Goal: Task Accomplishment & Management: Manage account settings

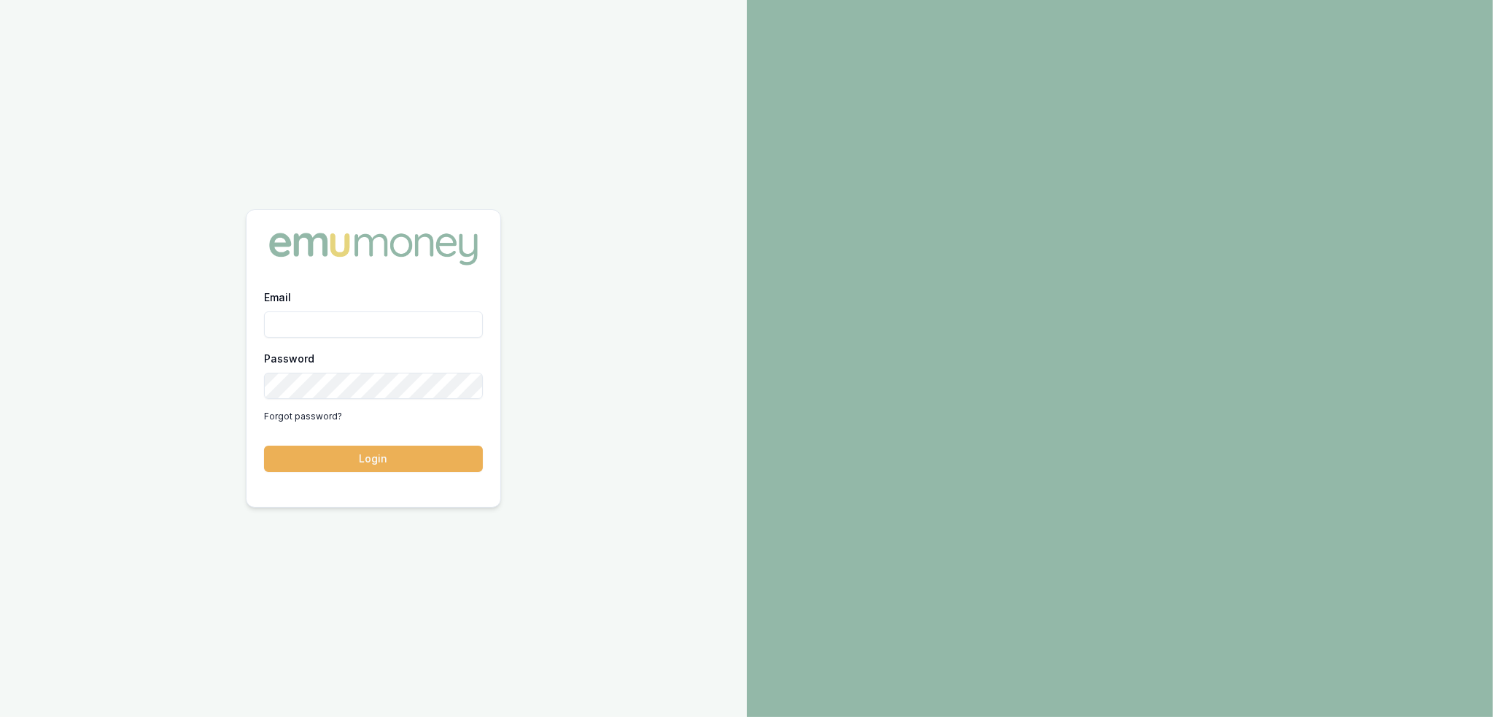
click at [329, 327] on input "Email" at bounding box center [373, 324] width 219 height 26
type input "robyn.adams@emumoney.com.au"
click at [327, 455] on button "Login" at bounding box center [373, 459] width 219 height 26
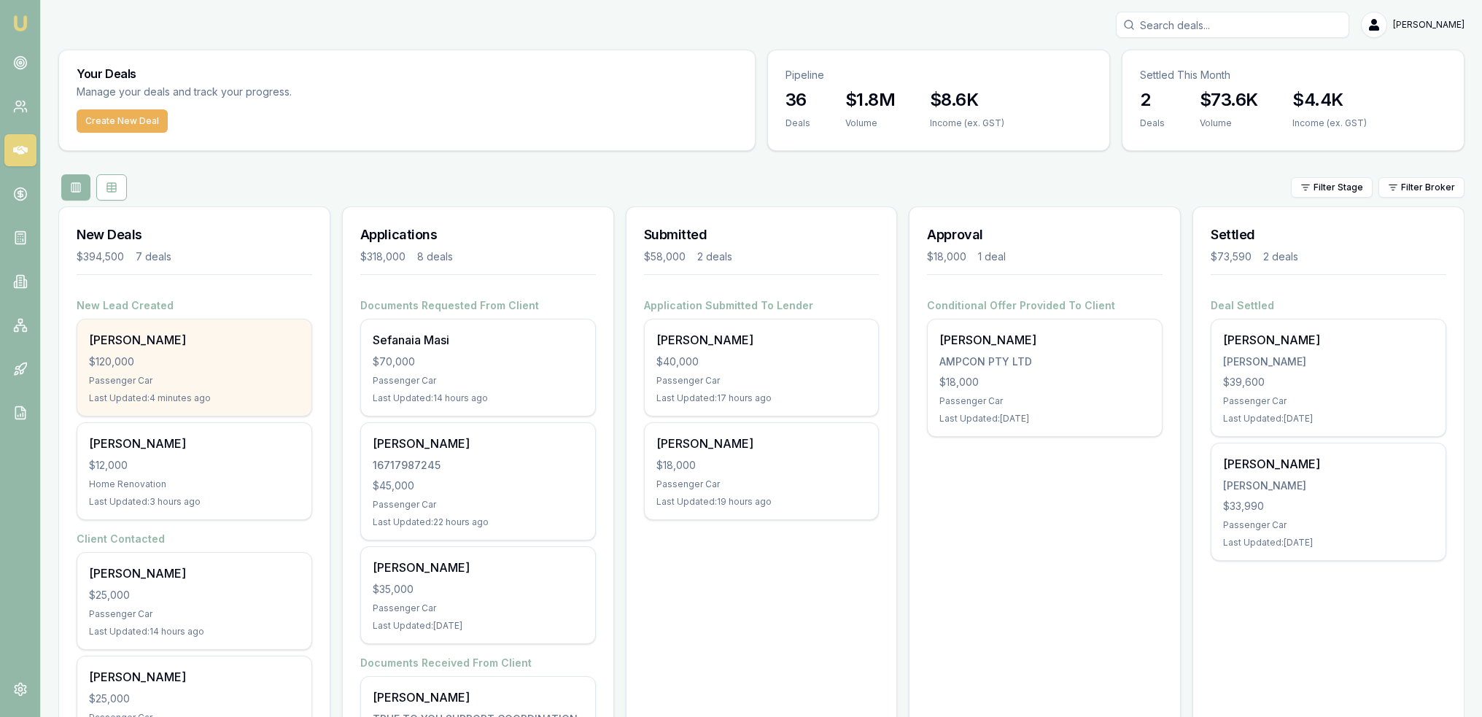
click at [184, 373] on div "Matt Mcmaster $120,000 Passenger Car Last Updated: 4 minutes ago" at bounding box center [194, 367] width 234 height 96
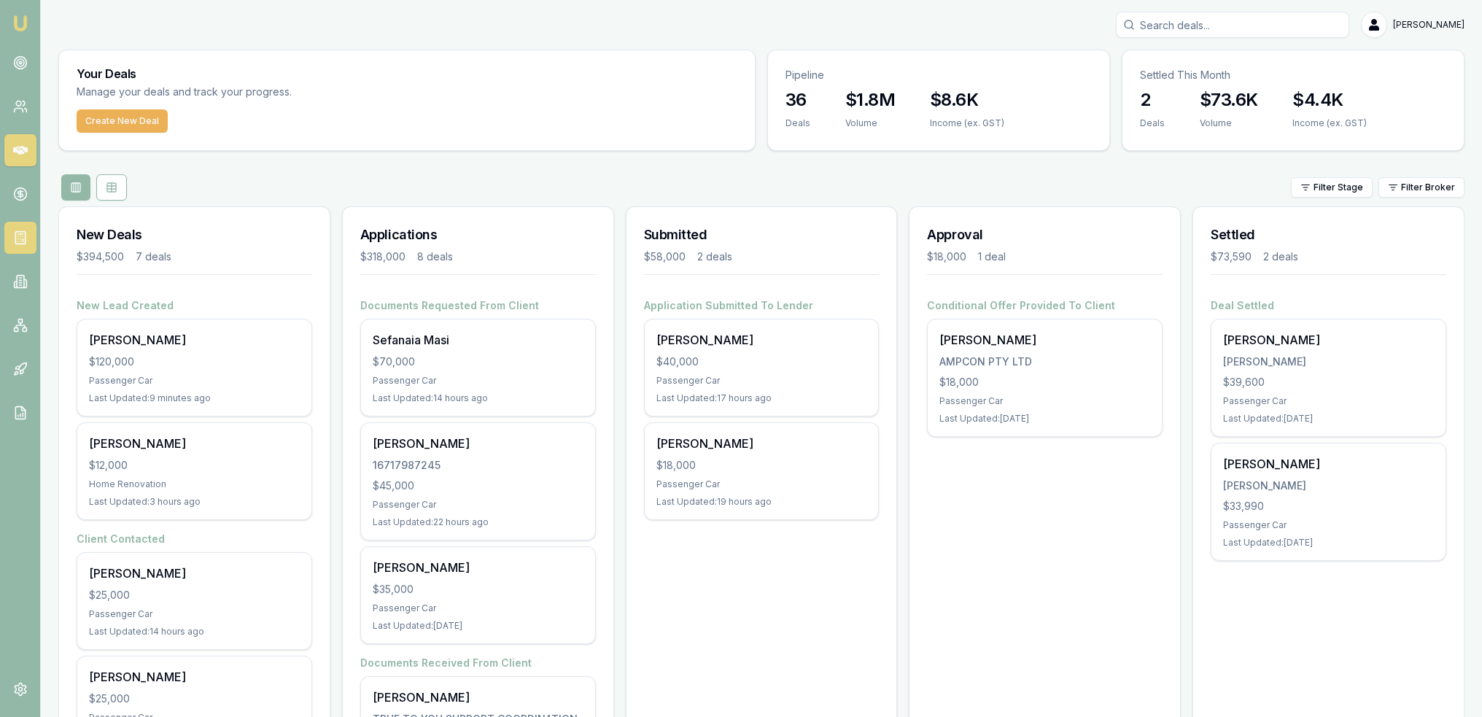
click at [23, 242] on icon at bounding box center [20, 237] width 15 height 15
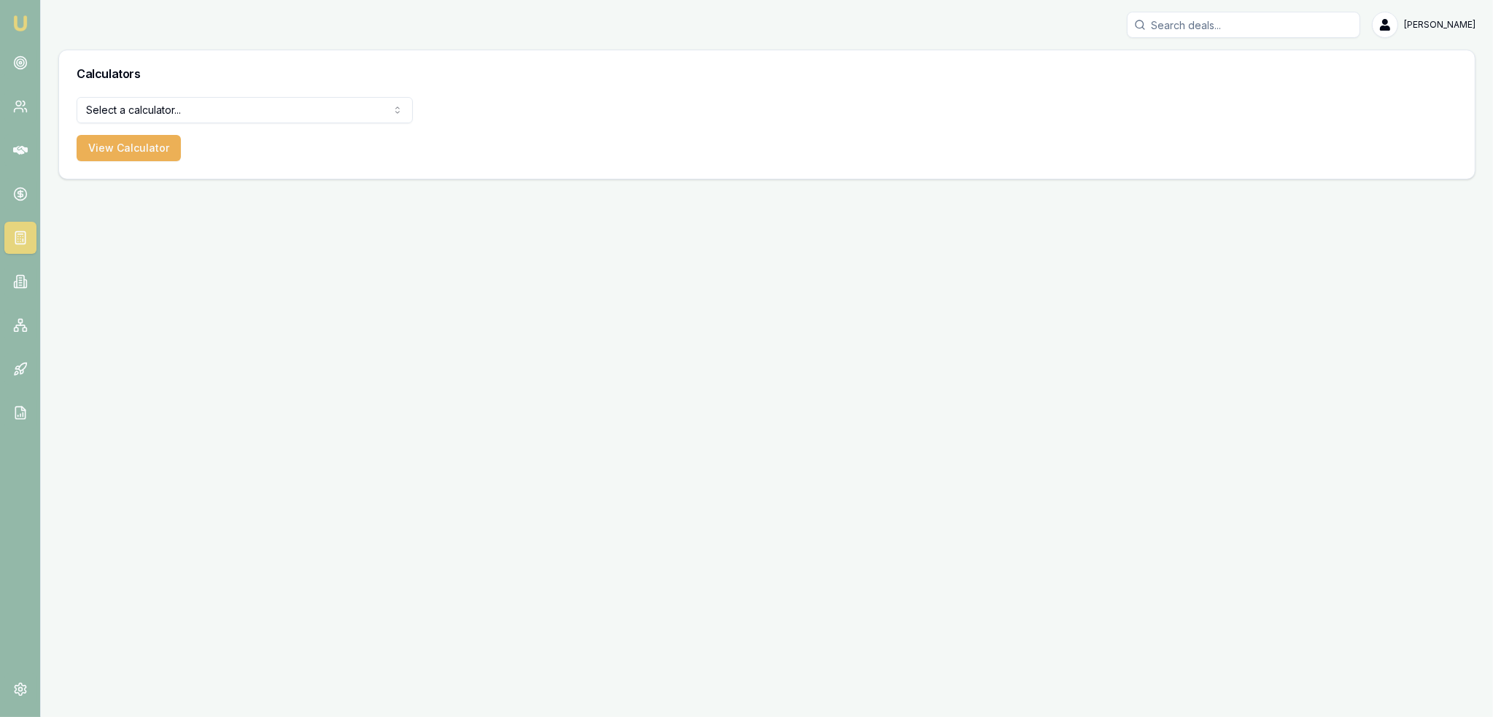
click at [180, 106] on html "Emu Broker Robyn Adams Toggle Menu Calculators Select a calculator... Finance Q…" at bounding box center [746, 358] width 1493 height 717
drag, startPoint x: 150, startPoint y: 147, endPoint x: 137, endPoint y: 160, distance: 18.6
click at [127, 152] on button "View Calculator" at bounding box center [129, 148] width 104 height 26
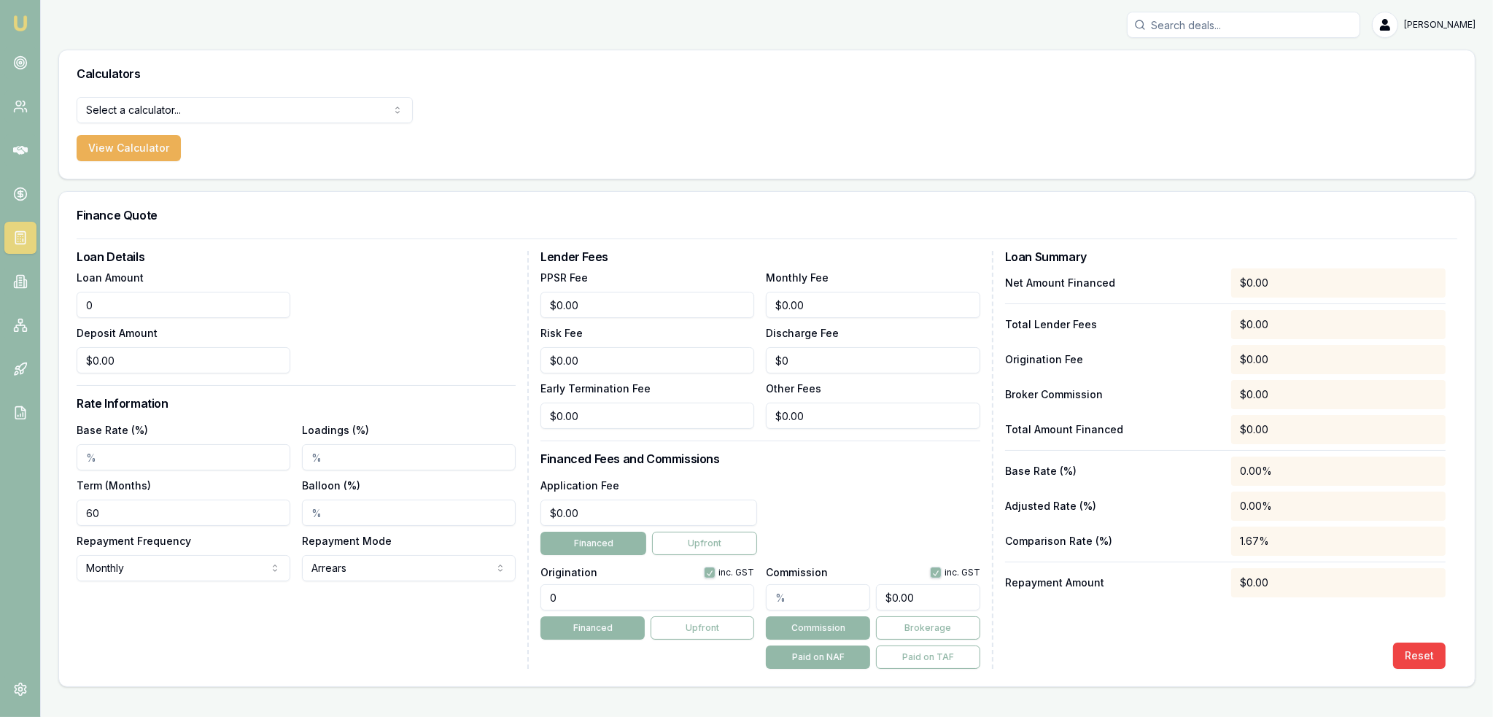
drag, startPoint x: 131, startPoint y: 303, endPoint x: 86, endPoint y: 304, distance: 44.5
click at [87, 304] on input "0" at bounding box center [184, 305] width 214 height 26
type input "$120,000.00"
click at [146, 372] on input "0" at bounding box center [184, 360] width 214 height 26
type input "$0.00"
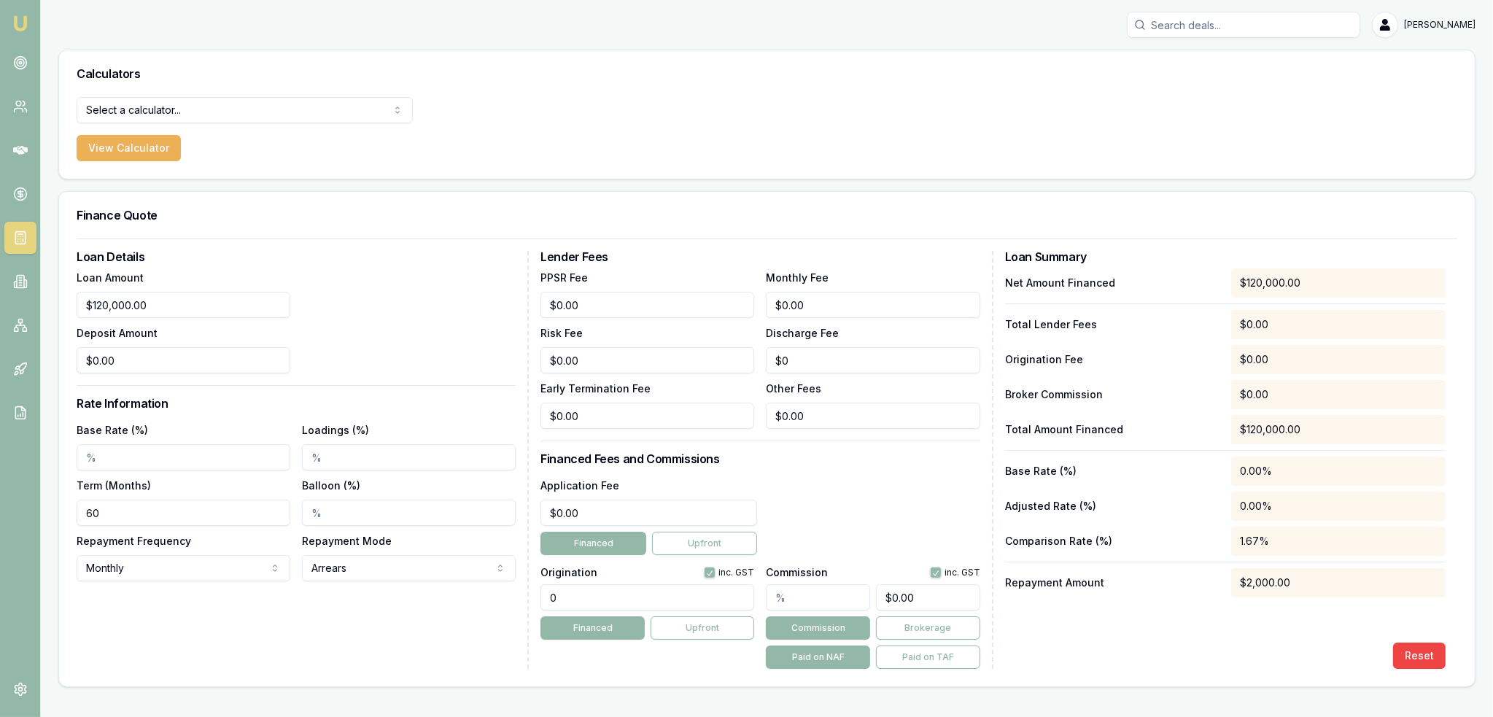
click at [113, 460] on input "Base Rate (%)" at bounding box center [184, 457] width 214 height 26
type input "7.50%"
drag, startPoint x: 607, startPoint y: 510, endPoint x: 480, endPoint y: 489, distance: 128.5
click at [492, 494] on div "Loan Details Loan Amount $120,000.00 Deposit Amount $0.00 Rate Information Base…" at bounding box center [767, 460] width 1381 height 418
type input "$495.00"
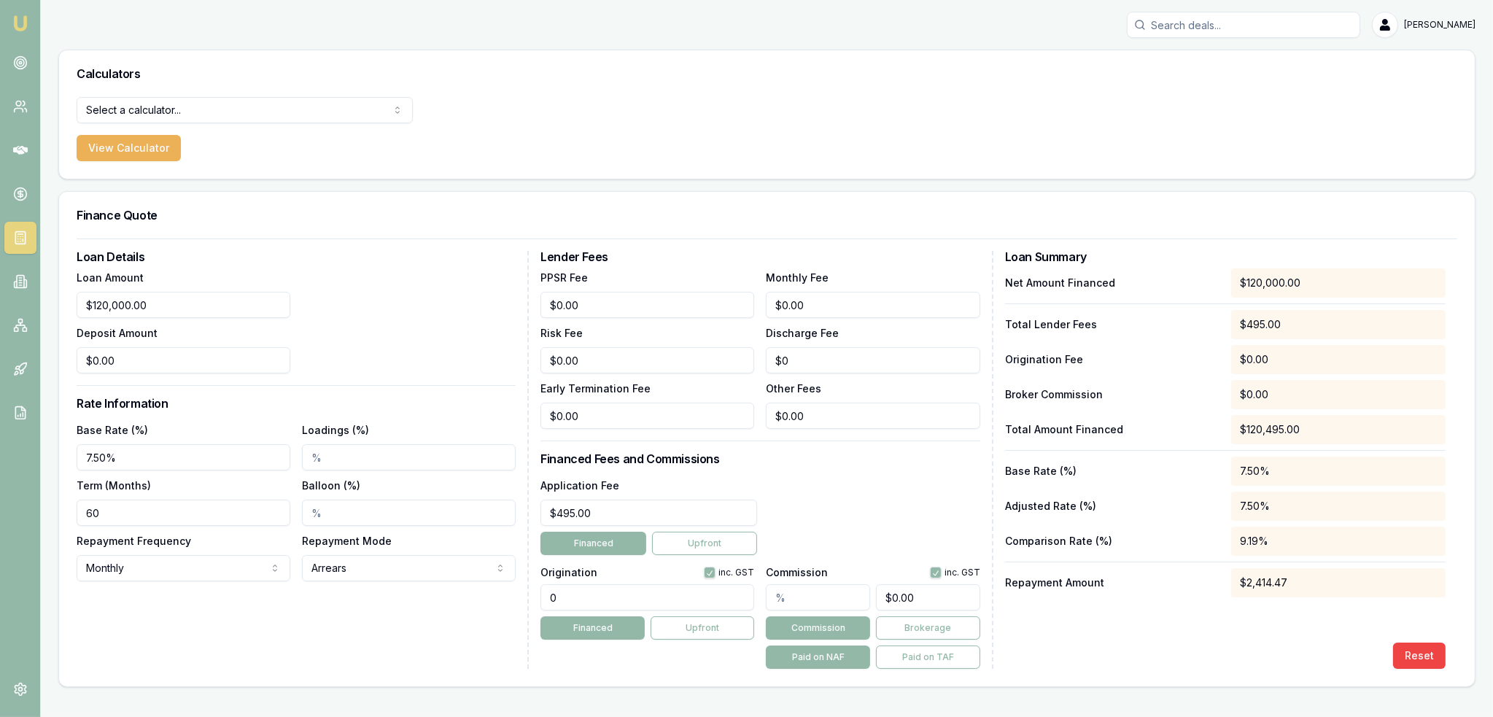
drag, startPoint x: 564, startPoint y: 590, endPoint x: 485, endPoint y: 592, distance: 78.8
click at [485, 592] on div "Loan Details Loan Amount $120,000.00 Deposit Amount $0.00 Rate Information Base…" at bounding box center [767, 460] width 1381 height 418
type input "990.00"
drag, startPoint x: 872, startPoint y: 318, endPoint x: 530, endPoint y: 266, distance: 345.2
click at [549, 273] on div "PPSR Fee $0.00 Monthly Fee $0.00 Risk Fee $0.00 Discharge Fee $0 Early Terminat…" at bounding box center [759, 348] width 439 height 160
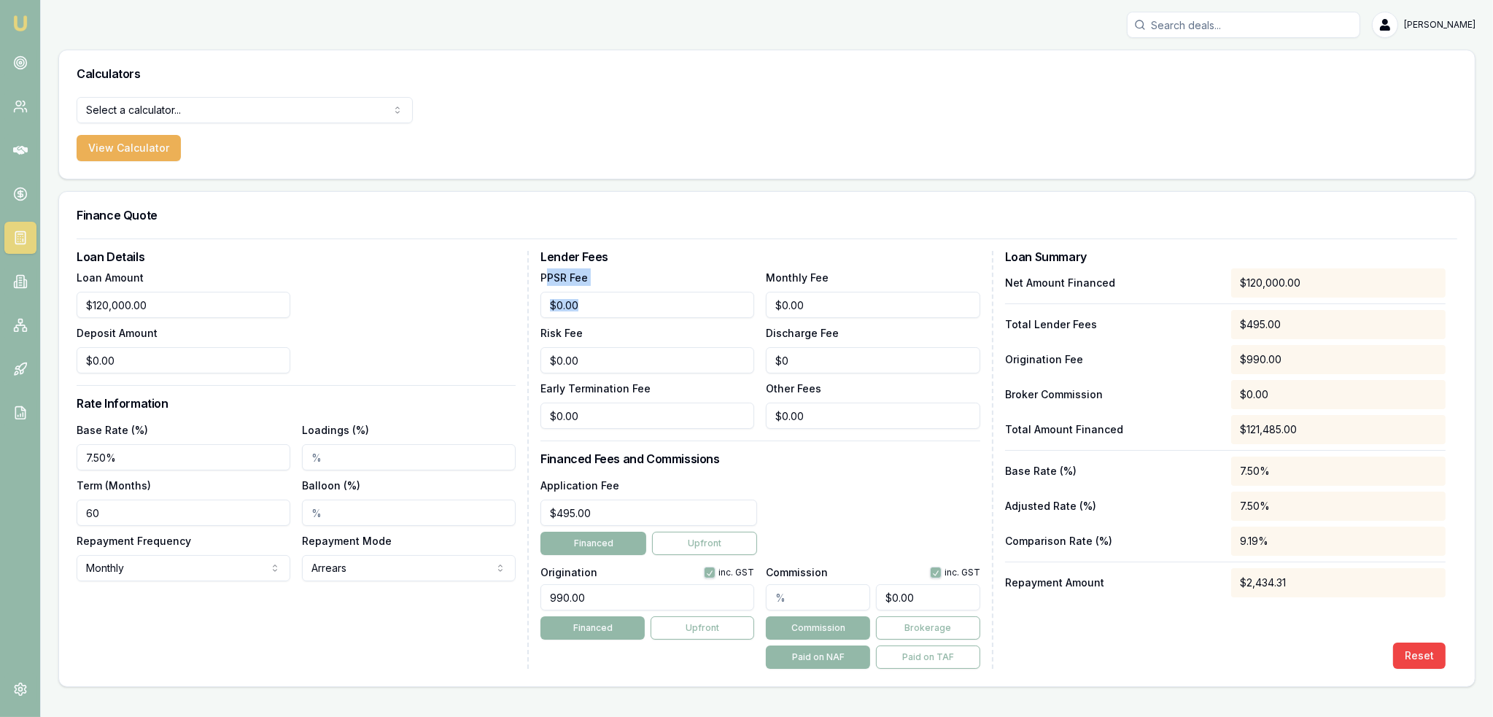
type input "0"
click at [858, 300] on input "0" at bounding box center [873, 305] width 214 height 26
type input "0"
type input "$0.00"
drag, startPoint x: 64, startPoint y: 358, endPoint x: 39, endPoint y: 357, distance: 25.5
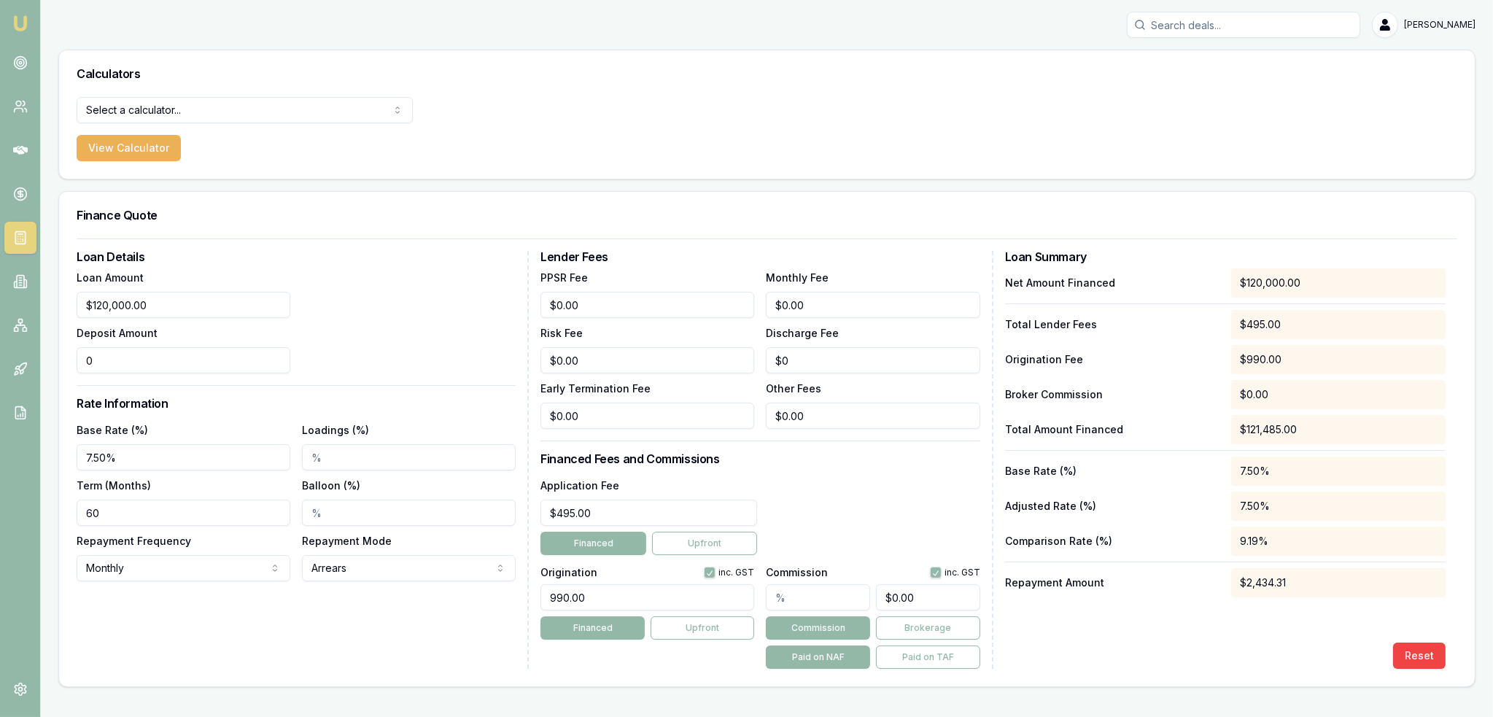
click at [41, 358] on main "Calculators Select a calculator... Finance Quote Lender Match Payslip Calculato…" at bounding box center [767, 368] width 1452 height 637
type input "$24,000.00"
click at [399, 294] on div "Loan Amount $120,000.00 Deposit Amount $24,000.00" at bounding box center [296, 320] width 439 height 105
click at [313, 513] on input "Balloon (%)" at bounding box center [409, 513] width 214 height 26
type input "40.00%"
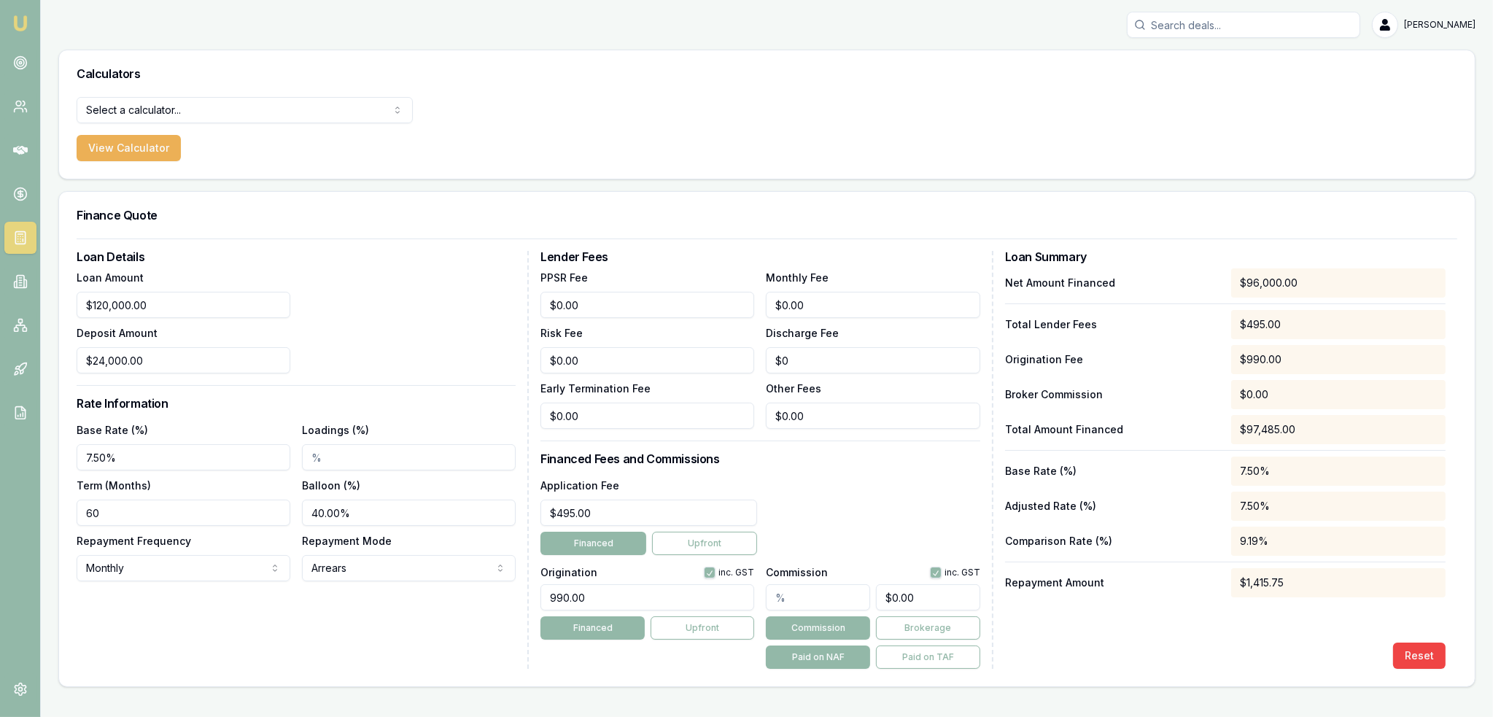
click at [288, 613] on div "Loan Details Loan Amount $120,000.00 Deposit Amount $24,000.00 Rate Information…" at bounding box center [303, 460] width 452 height 418
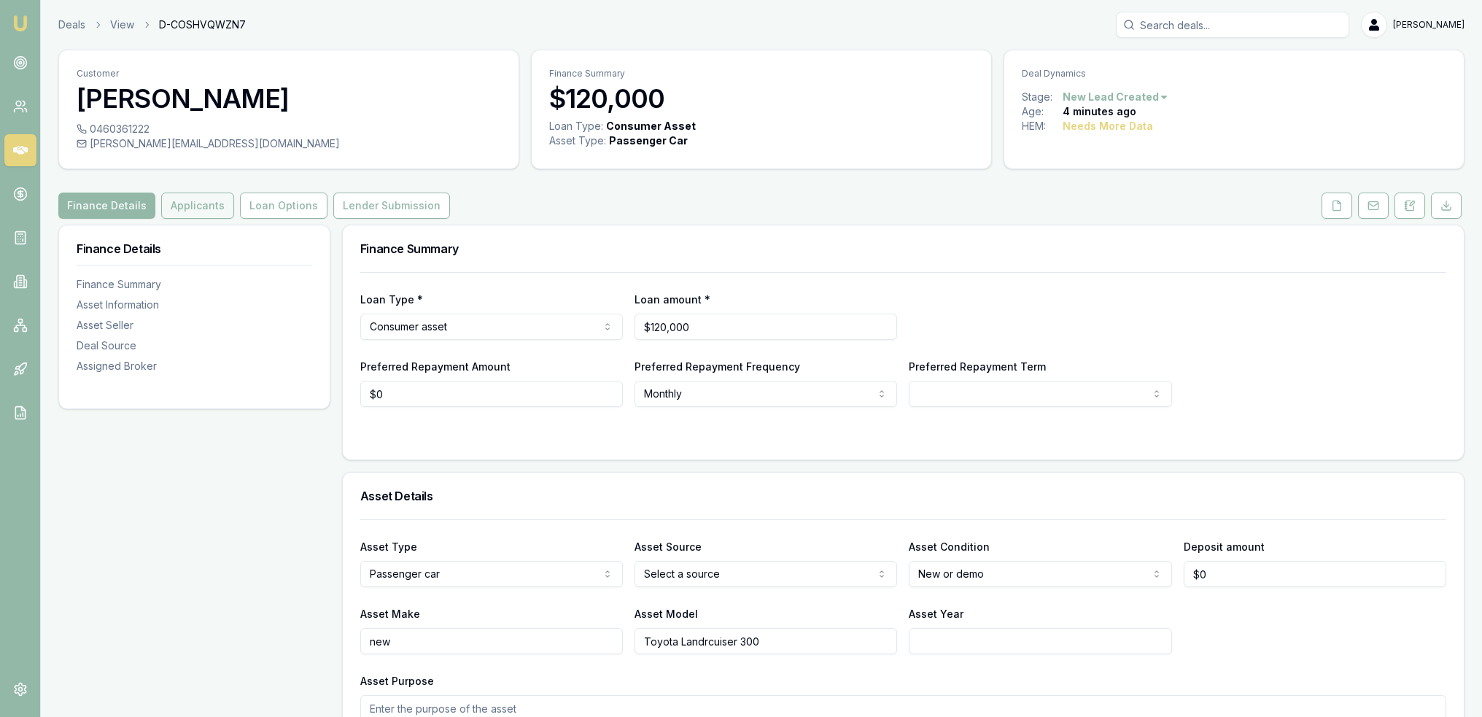
click at [204, 206] on button "Applicants" at bounding box center [197, 206] width 73 height 26
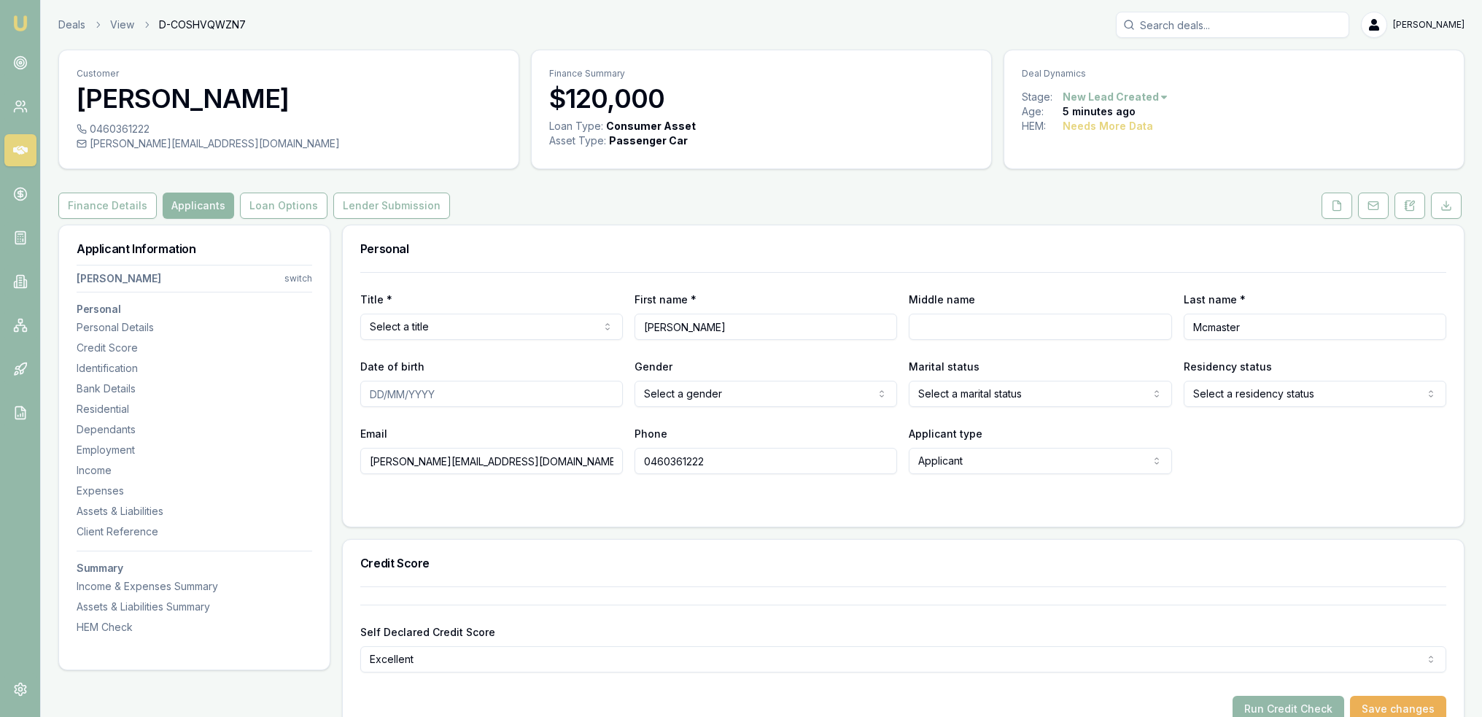
click at [170, 206] on button "Applicants" at bounding box center [198, 206] width 71 height 26
click at [82, 411] on div "Residential" at bounding box center [195, 409] width 236 height 15
click at [1410, 210] on icon at bounding box center [1410, 205] width 8 height 9
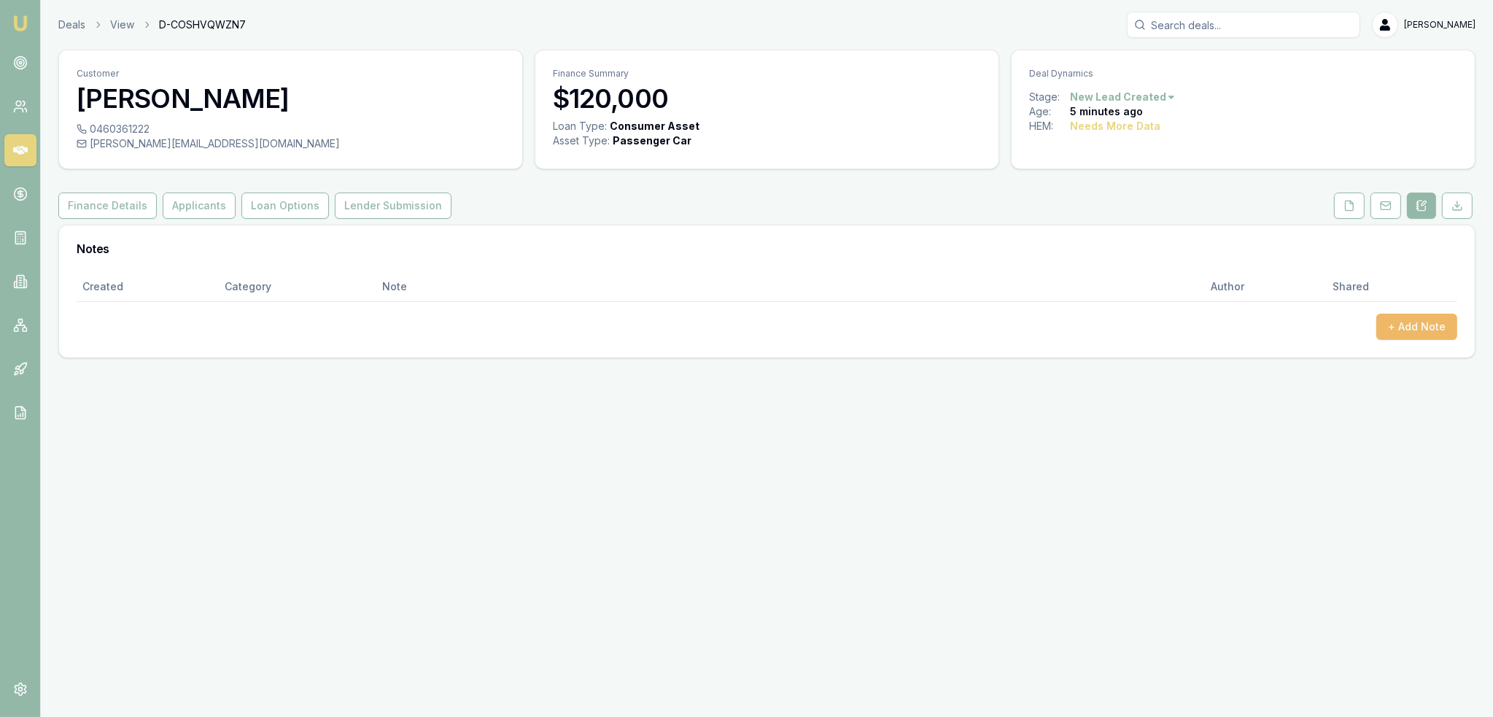
click at [1419, 321] on button "+ Add Note" at bounding box center [1416, 327] width 81 height 26
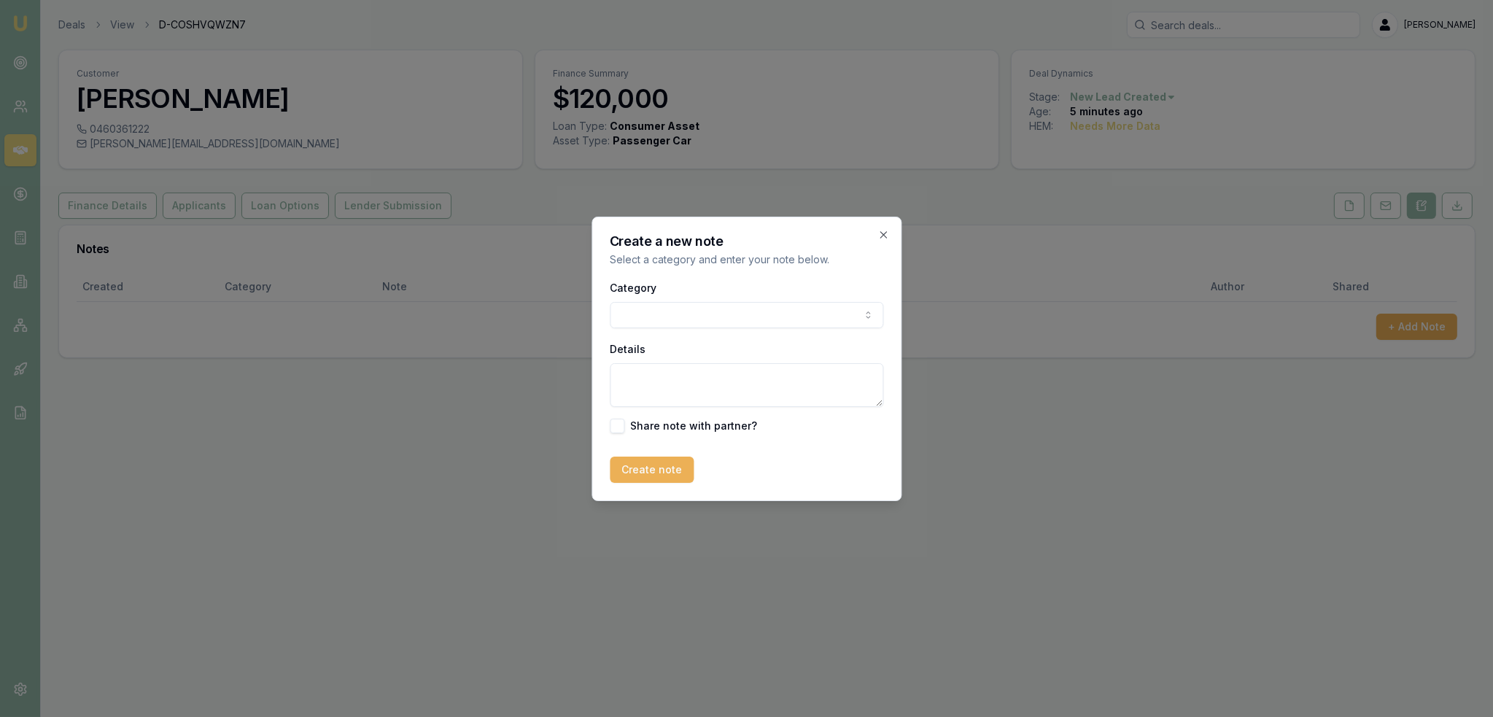
click at [755, 314] on body "Emu Broker Deals View D-COSHVQWZN7 Robyn Adams Toggle Menu Customer Matt Mcmast…" at bounding box center [746, 358] width 1493 height 717
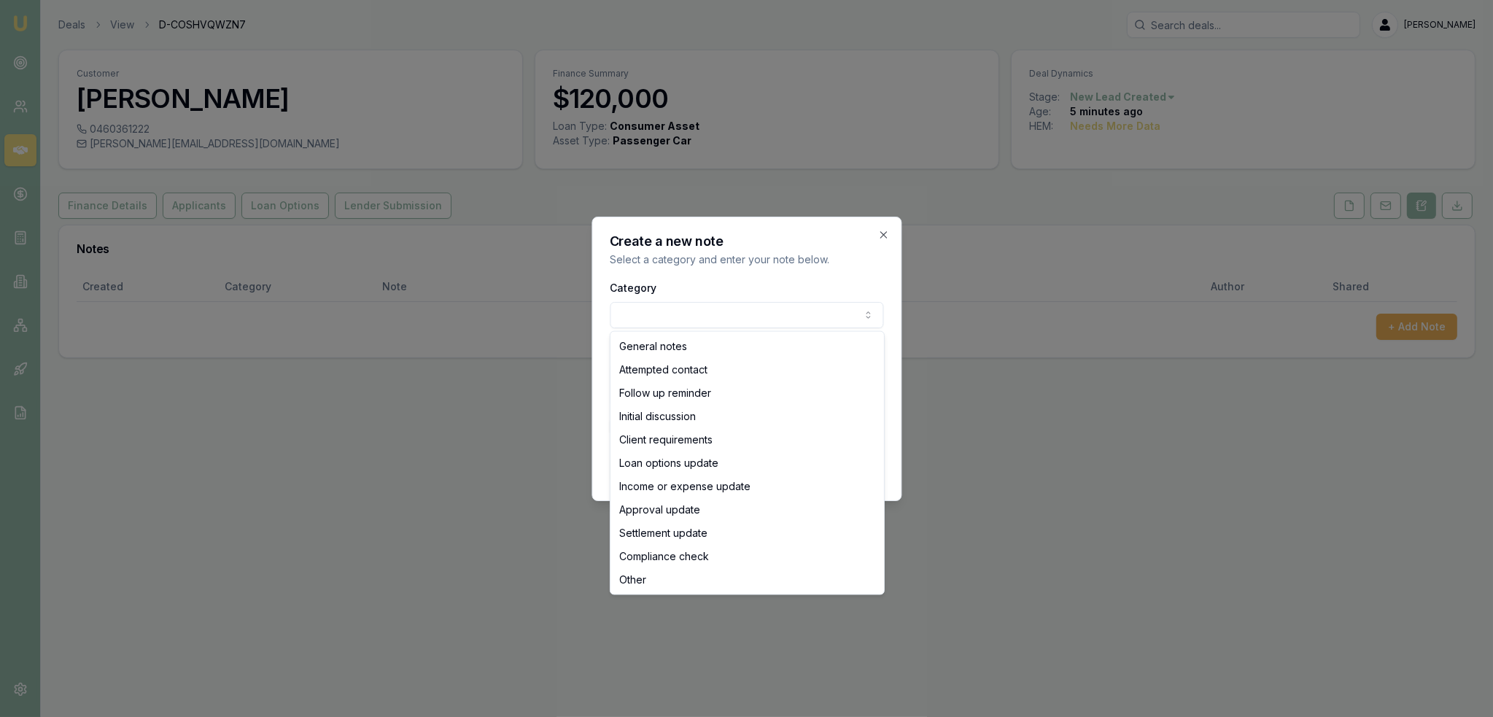
drag, startPoint x: 680, startPoint y: 346, endPoint x: 671, endPoint y: 369, distance: 24.2
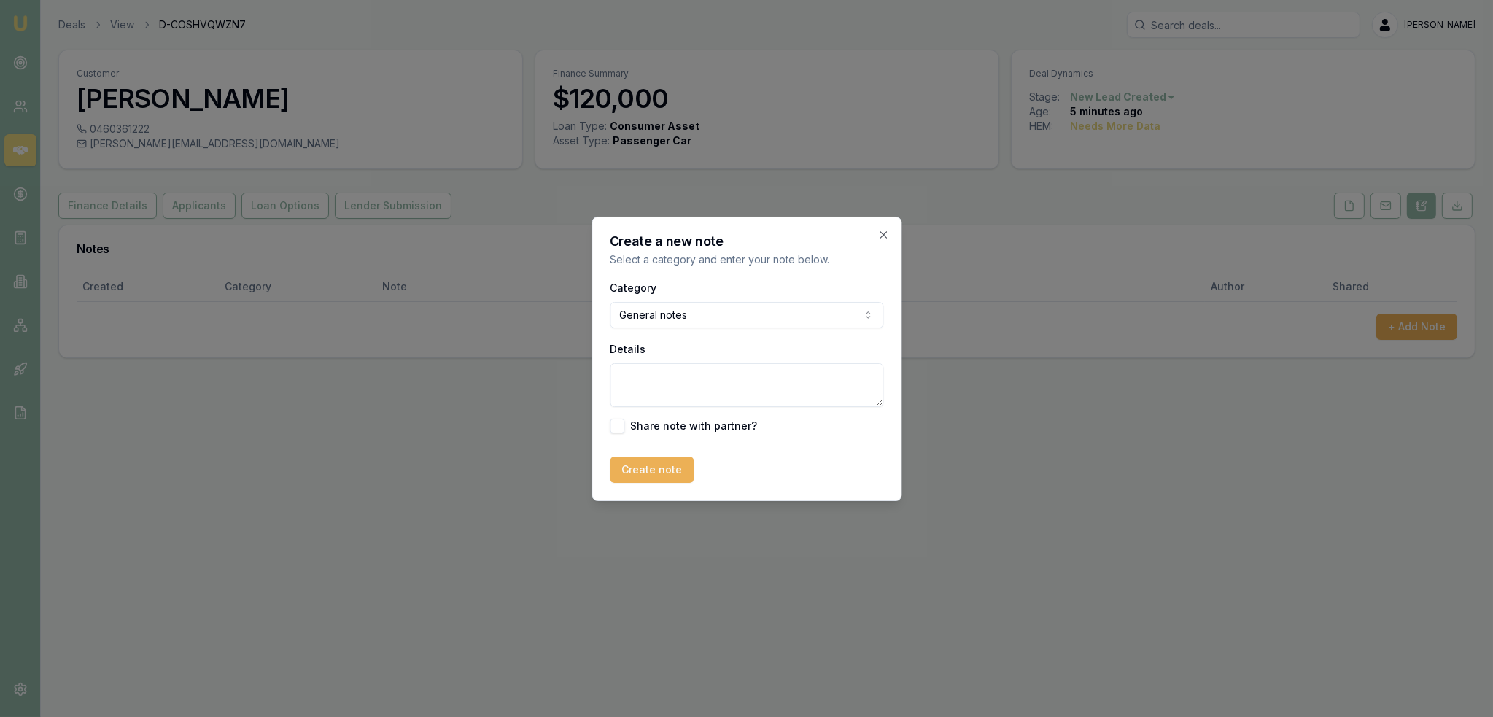
click at [671, 372] on textarea "Details" at bounding box center [747, 385] width 274 height 44
type textarea "AUTOBUDDY - NSW"
click at [632, 463] on button "Create note" at bounding box center [652, 470] width 84 height 26
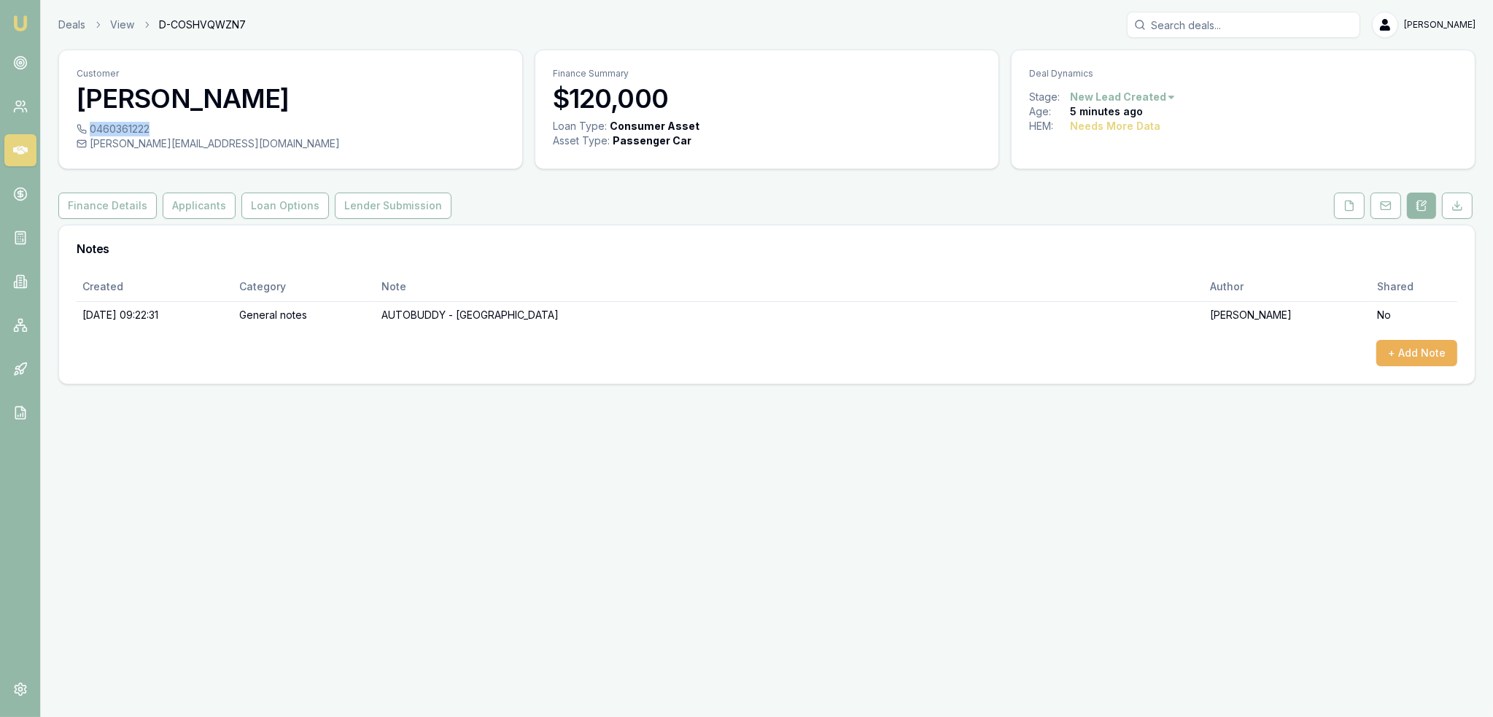
drag, startPoint x: 90, startPoint y: 126, endPoint x: 149, endPoint y: 129, distance: 58.4
click at [149, 129] on div "0460361222" at bounding box center [291, 129] width 428 height 15
copy div "0460361222"
click at [104, 203] on button "Finance Details" at bounding box center [107, 206] width 98 height 26
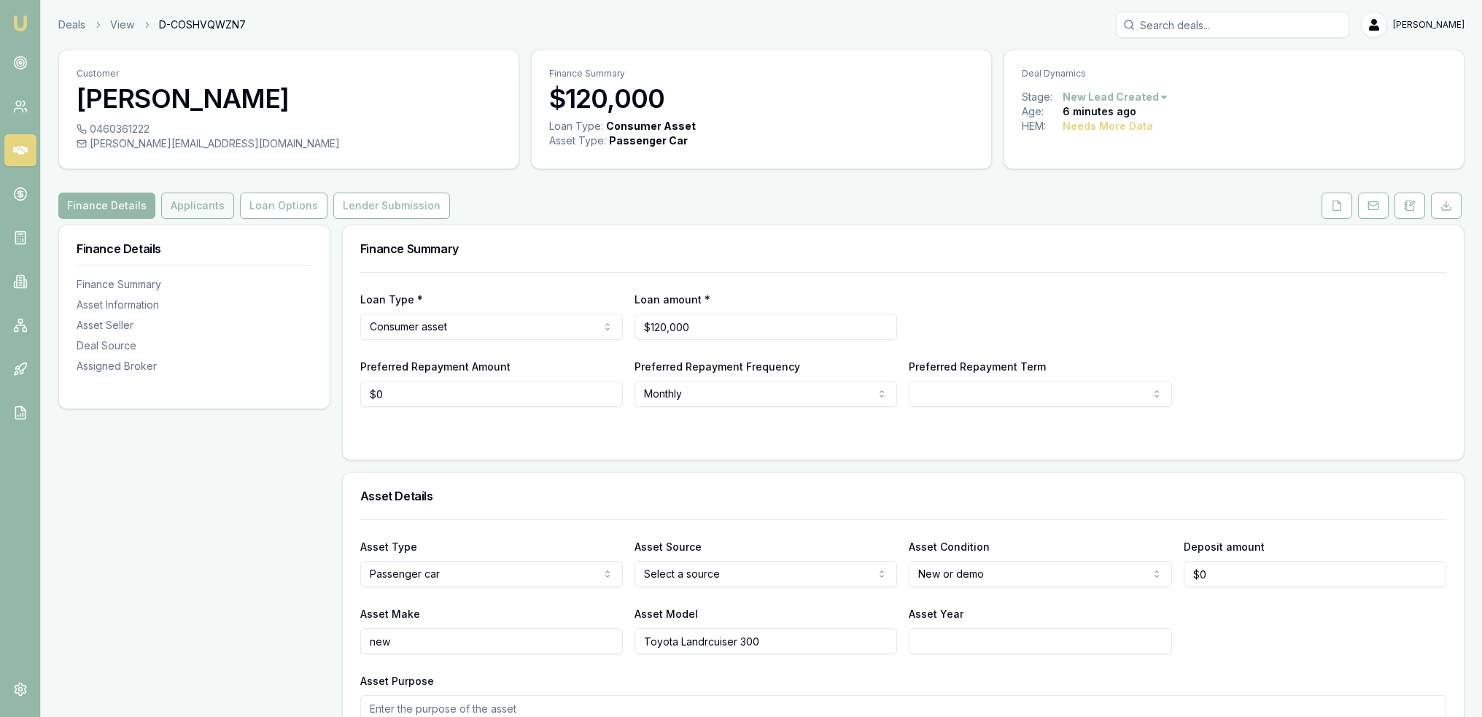
click at [198, 203] on button "Applicants" at bounding box center [197, 206] width 73 height 26
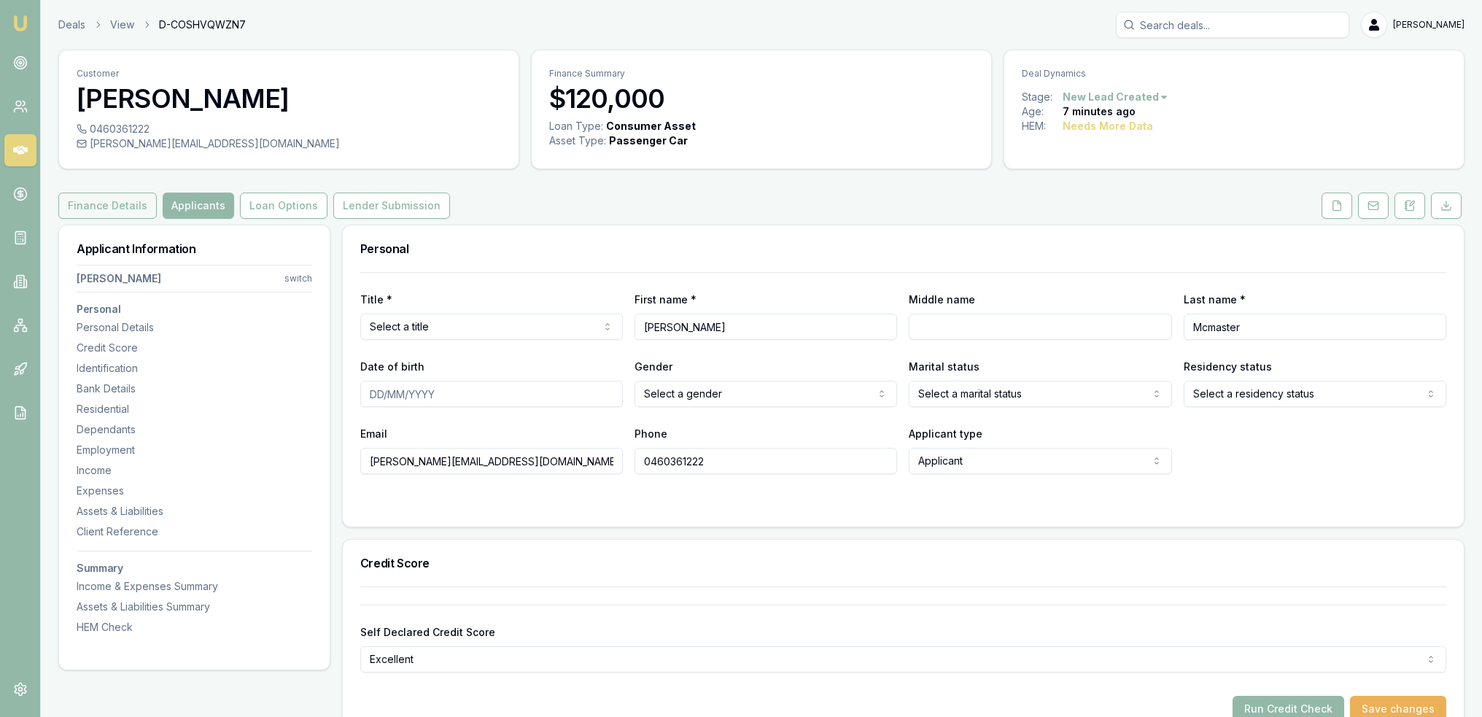
click at [93, 203] on button "Finance Details" at bounding box center [107, 206] width 98 height 26
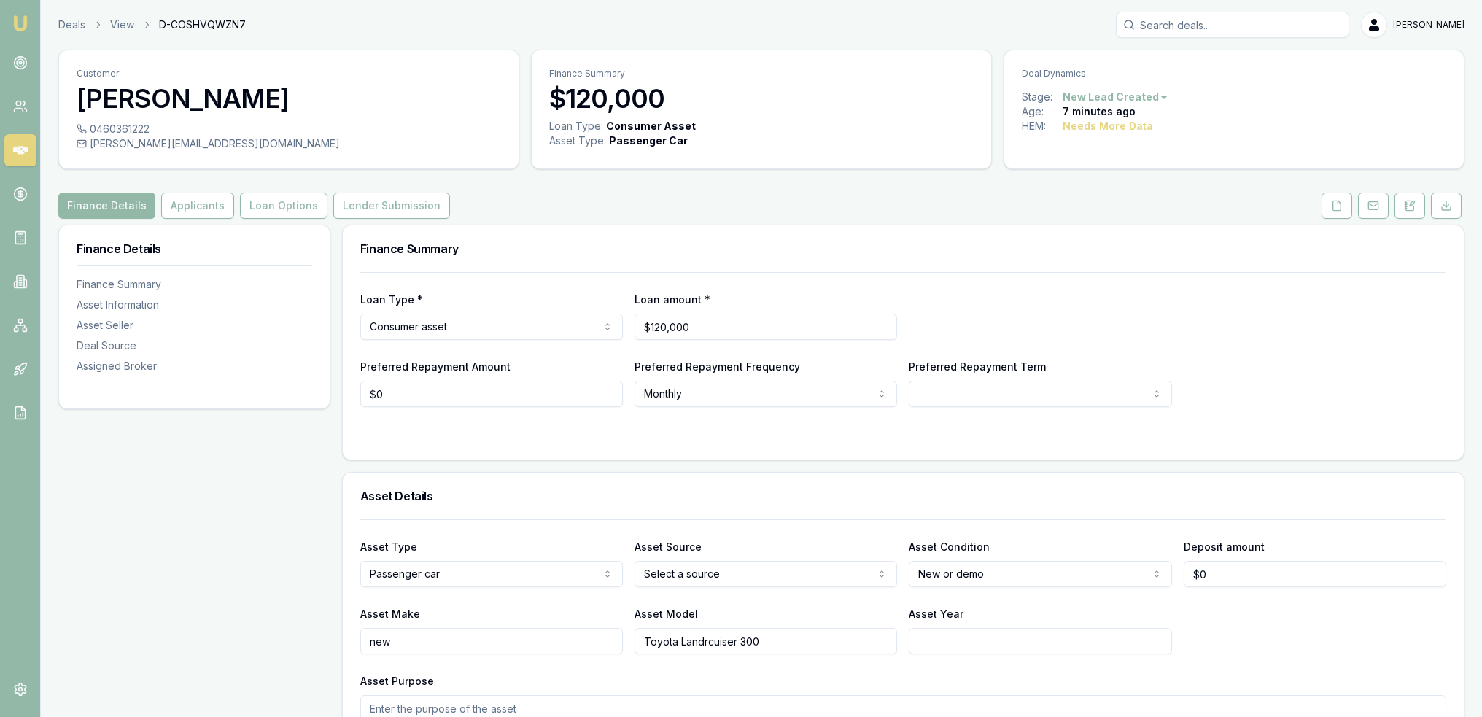
click at [470, 320] on html "Emu Broker Deals View D-COSHVQWZN7 Robyn Adams Toggle Menu Customer Matt Mcmast…" at bounding box center [741, 358] width 1482 height 717
select select "COMMERCIAL_ASSET"
click at [588, 378] on div "Preferred Repayment Amount $0" at bounding box center [491, 382] width 263 height 50
select select "60"
click at [198, 214] on button "Applicants" at bounding box center [197, 206] width 73 height 26
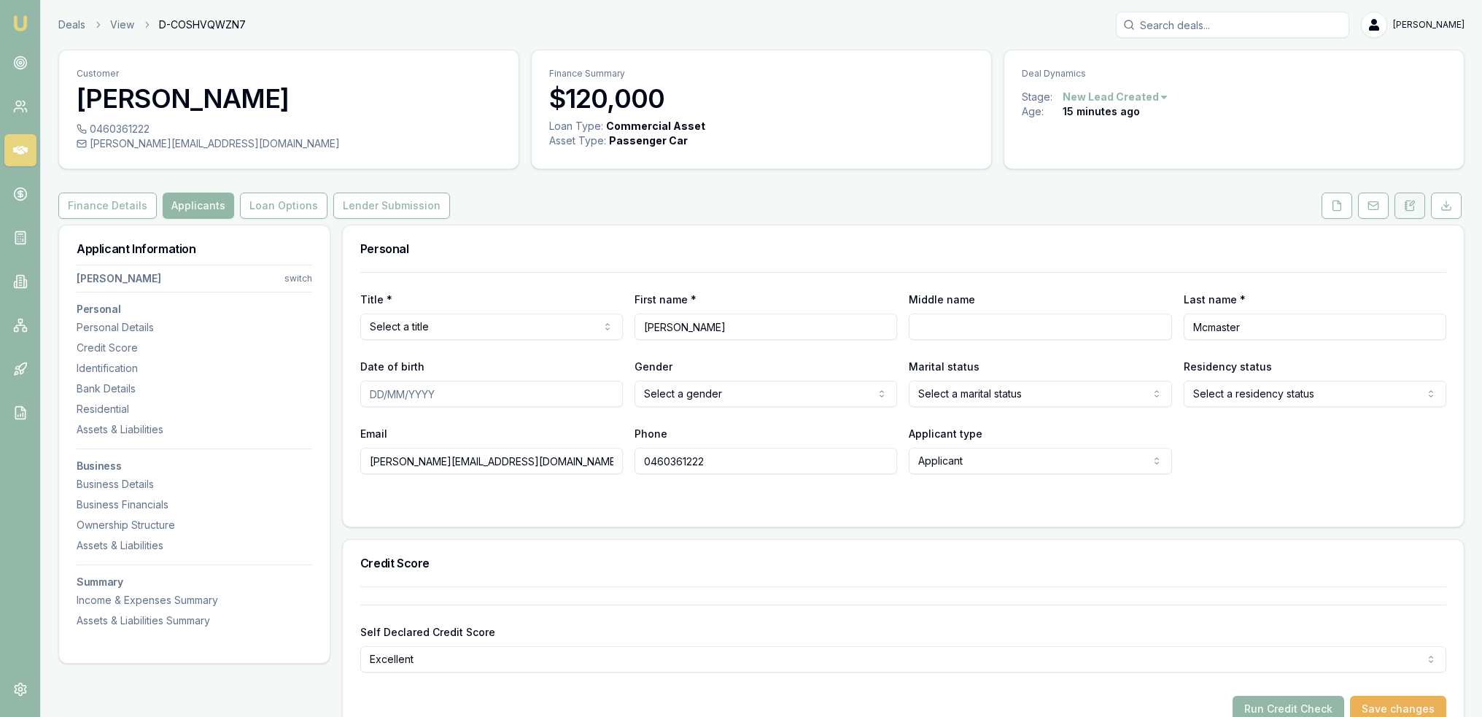
click at [1405, 198] on button at bounding box center [1410, 206] width 31 height 26
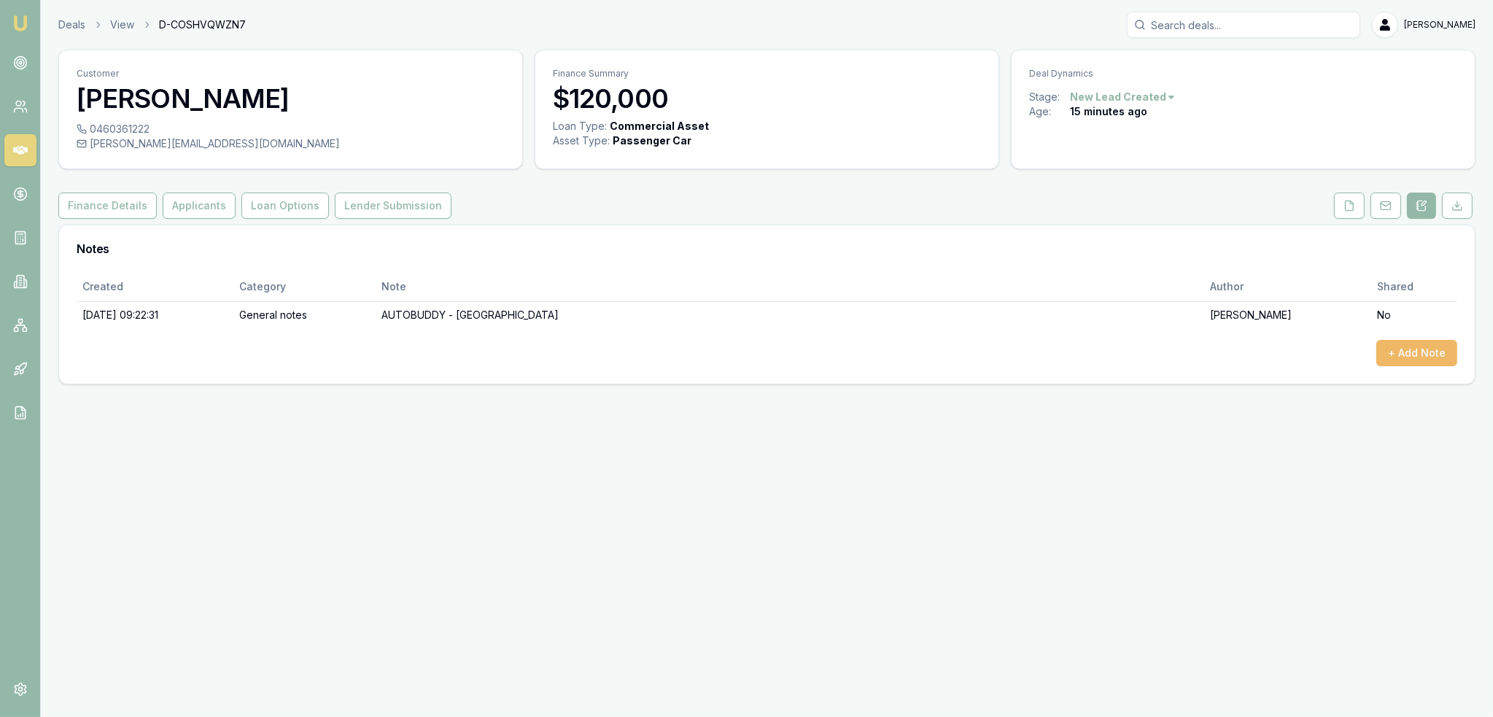
click at [1409, 345] on button "+ Add Note" at bounding box center [1416, 353] width 81 height 26
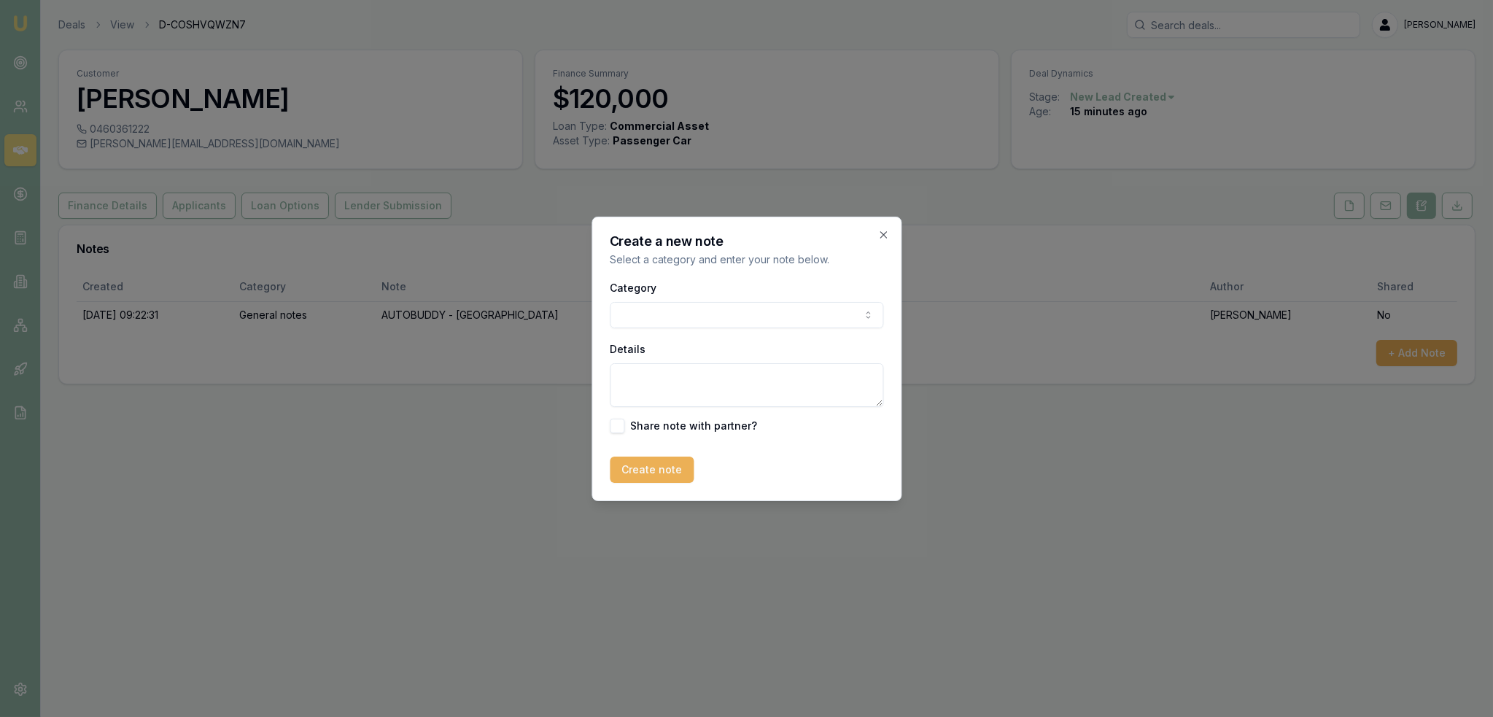
click at [668, 314] on body "Emu Broker Deals View D-COSHVQWZN7 Robyn Adams Toggle Menu Customer Matt Mcmast…" at bounding box center [746, 358] width 1493 height 717
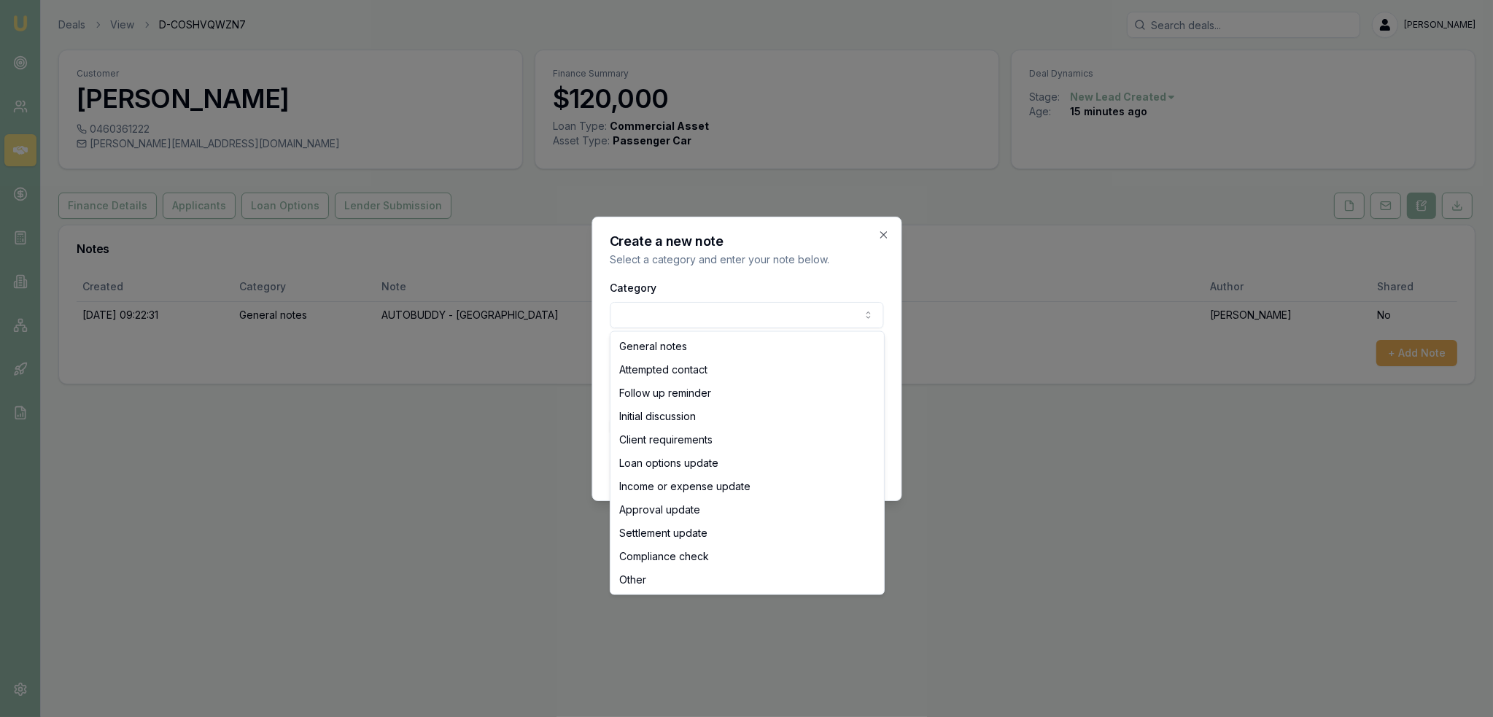
select select "INITIAL_DISCUSSION"
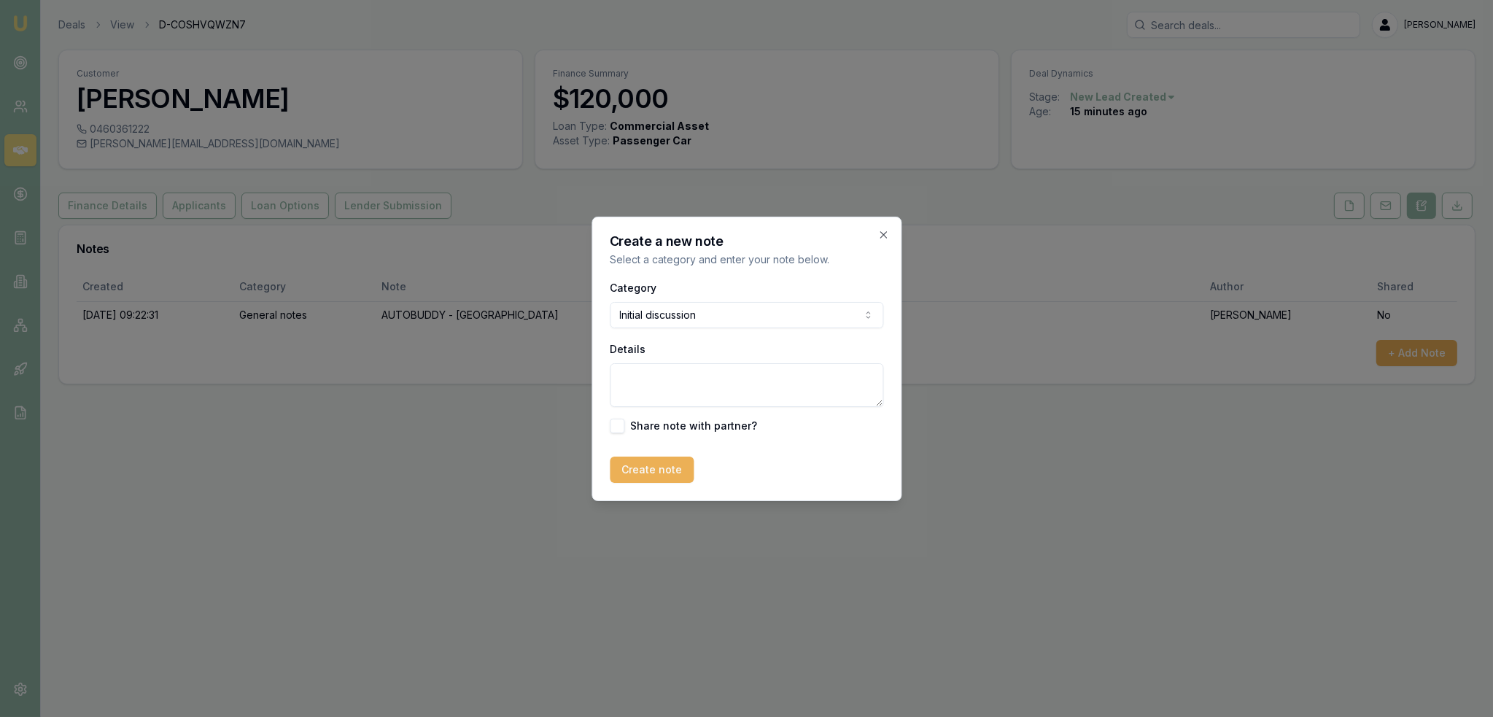
click at [666, 385] on textarea "Details" at bounding box center [747, 385] width 274 height 44
paste textarea "Figuring out what he is going to do. Looking to purchasing before the end of th…"
type textarea "Figuring out what he is going to do. Looking to purchasing before the end of th…"
click at [643, 473] on button "Create note" at bounding box center [652, 470] width 84 height 26
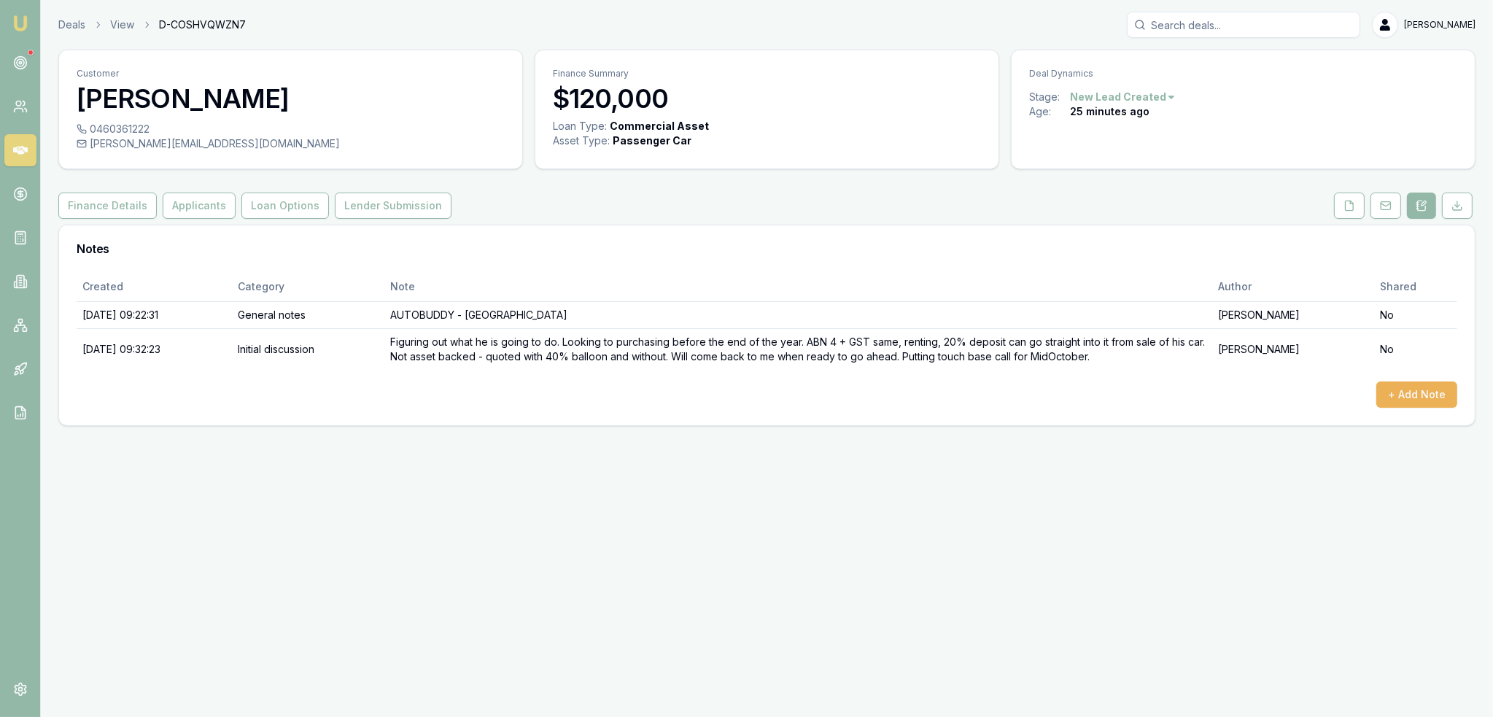
click at [1114, 93] on html "Emu Broker Deals View D-COSHVQWZN7 Robyn Adams Toggle Menu Customer Matt Mcmast…" at bounding box center [746, 358] width 1493 height 717
click at [1098, 282] on div "- Other" at bounding box center [1120, 286] width 86 height 23
click at [26, 17] on img at bounding box center [21, 24] width 18 height 18
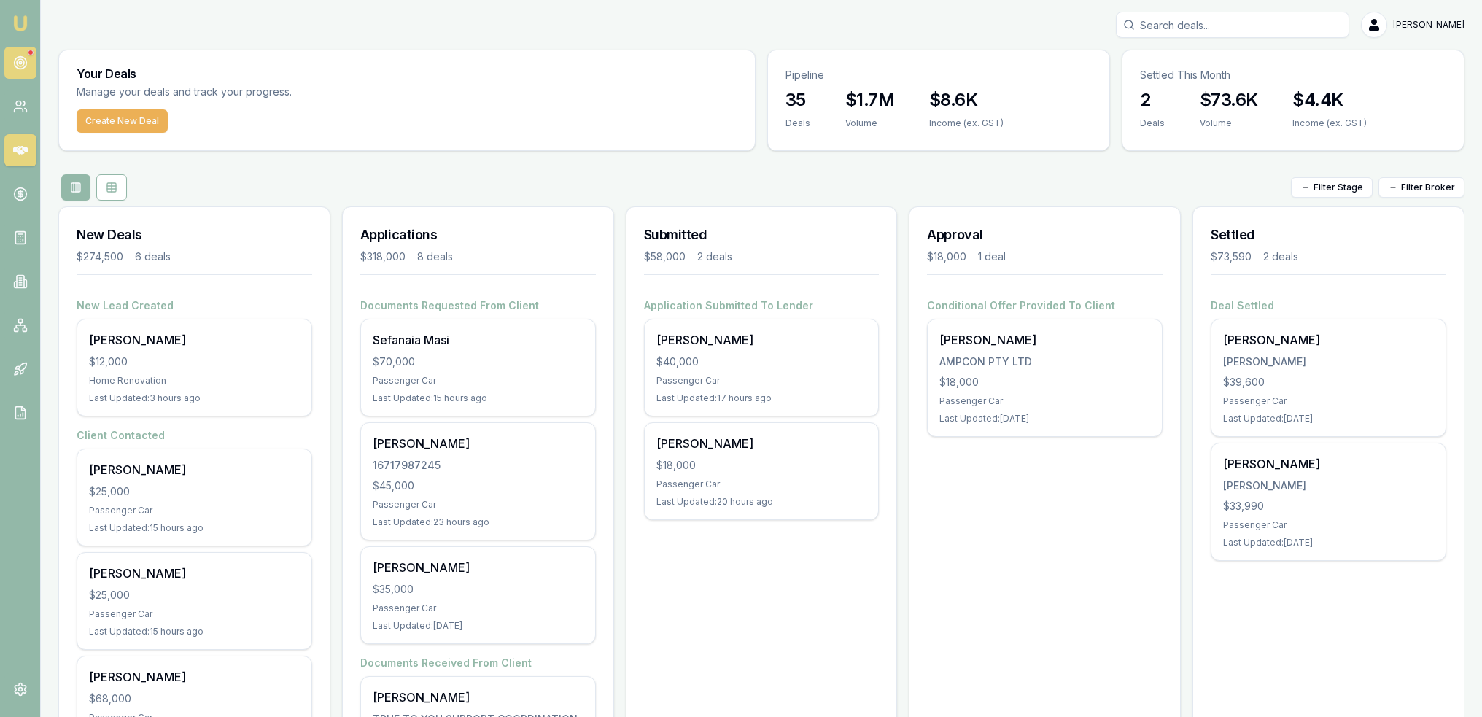
click at [21, 63] on icon at bounding box center [20, 62] width 15 height 15
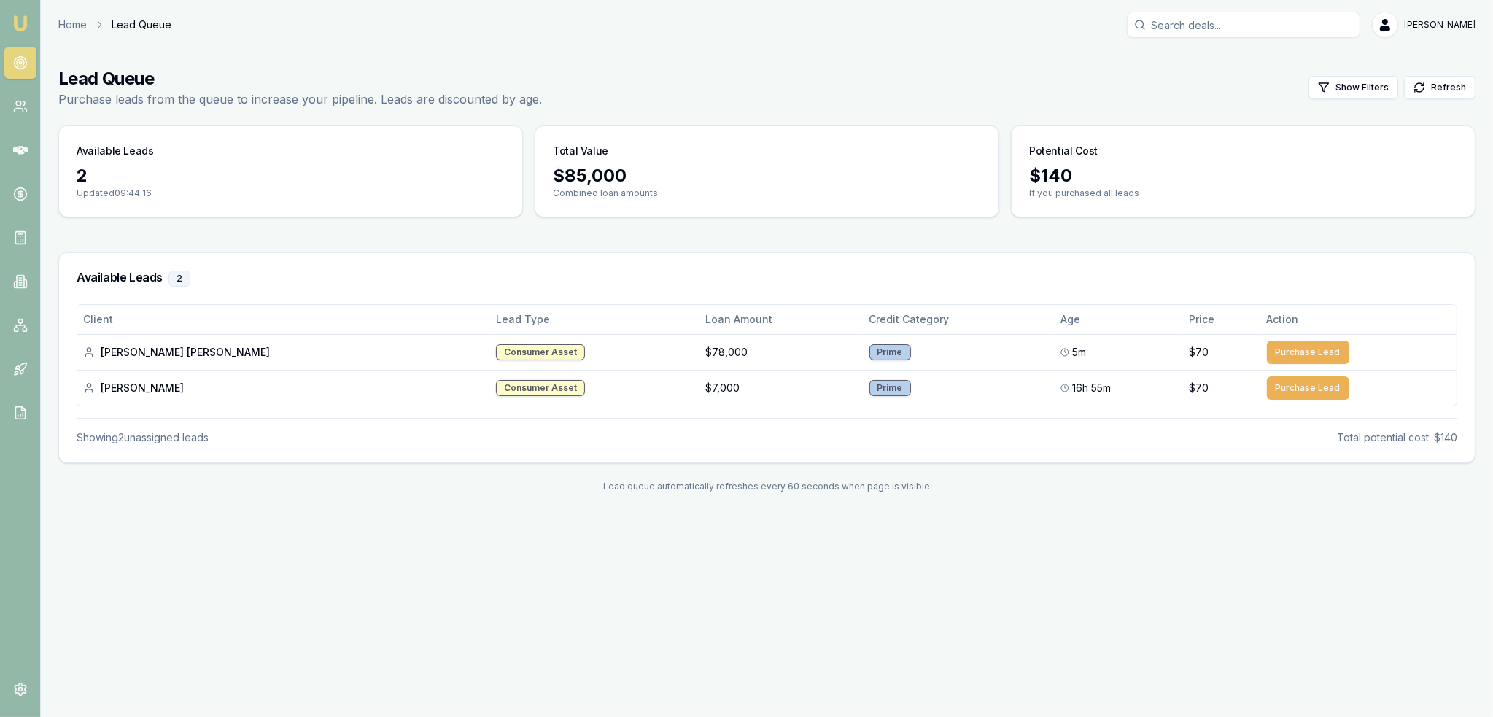
click at [18, 27] on img at bounding box center [21, 24] width 18 height 18
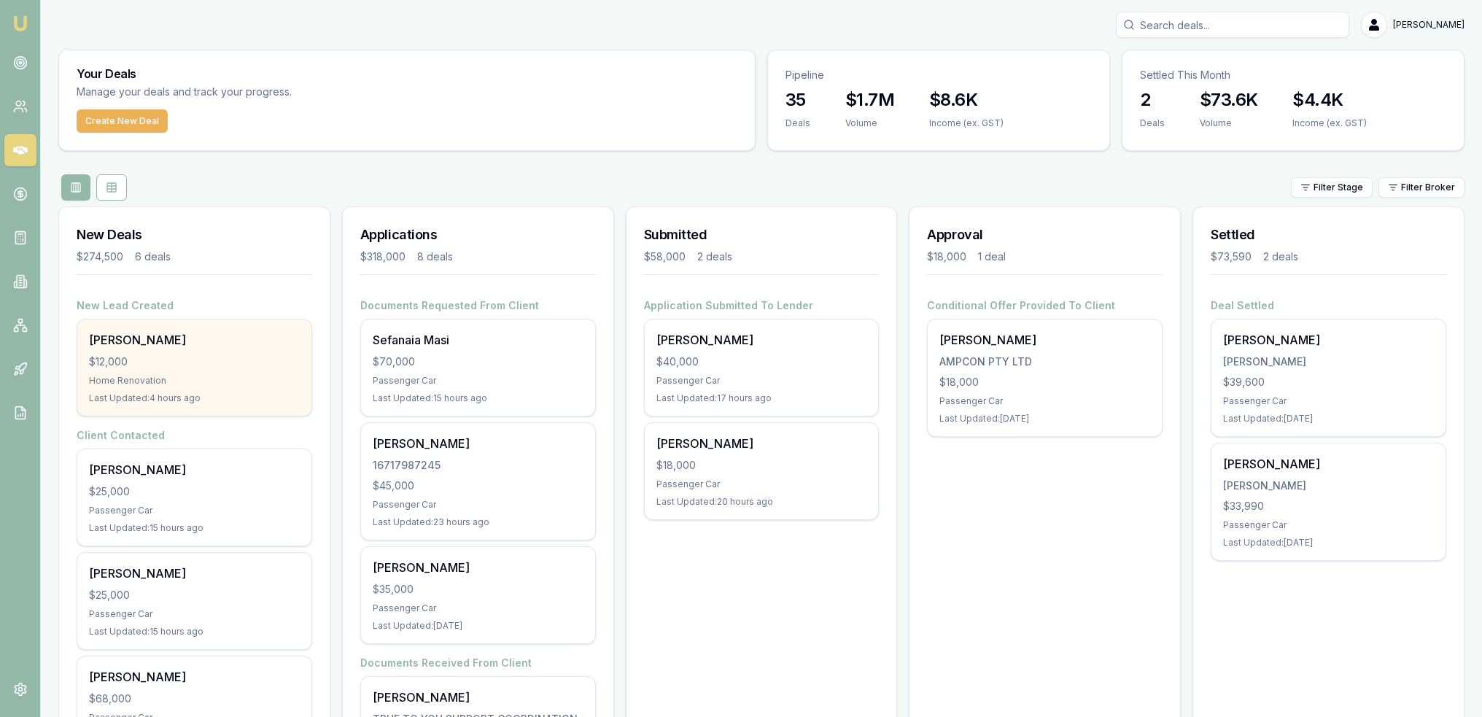
scroll to position [146, 0]
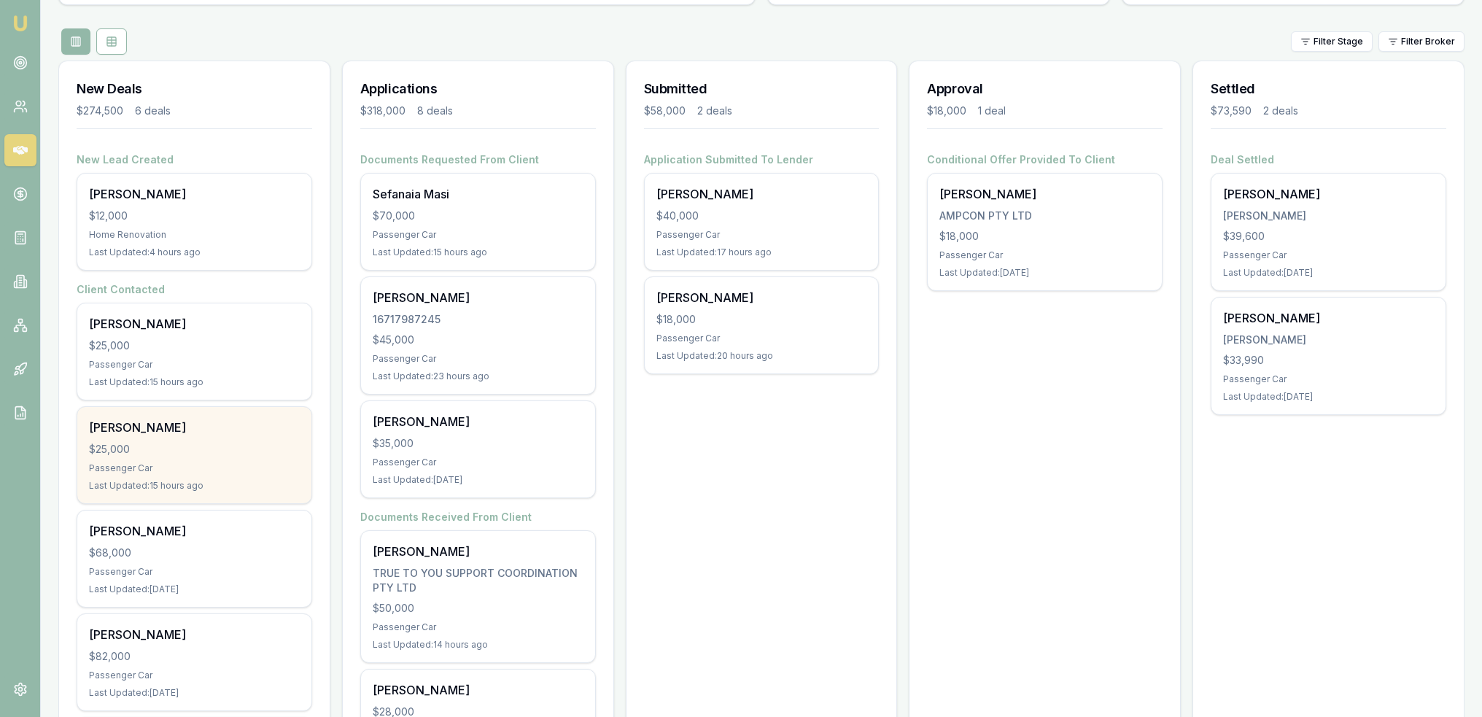
click at [176, 462] on div "Passenger Car" at bounding box center [194, 468] width 211 height 12
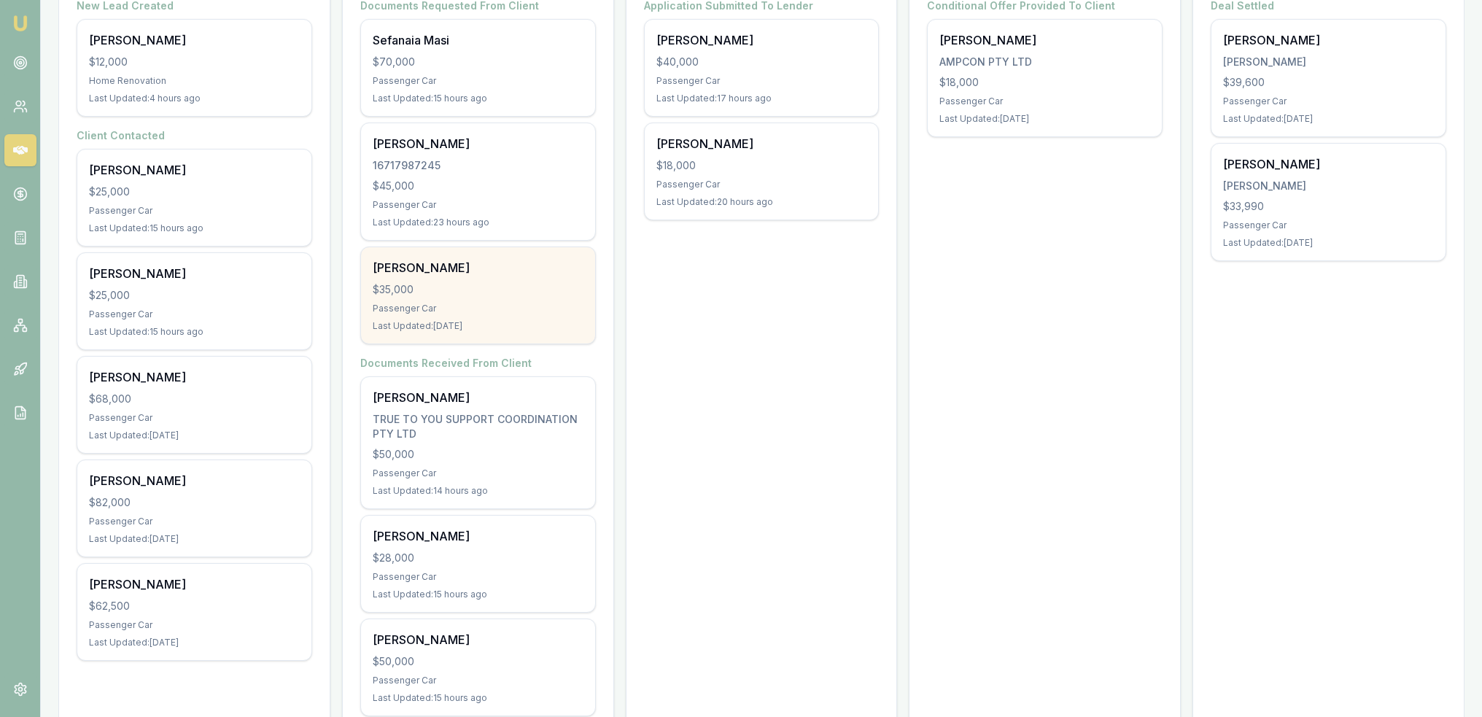
scroll to position [365, 0]
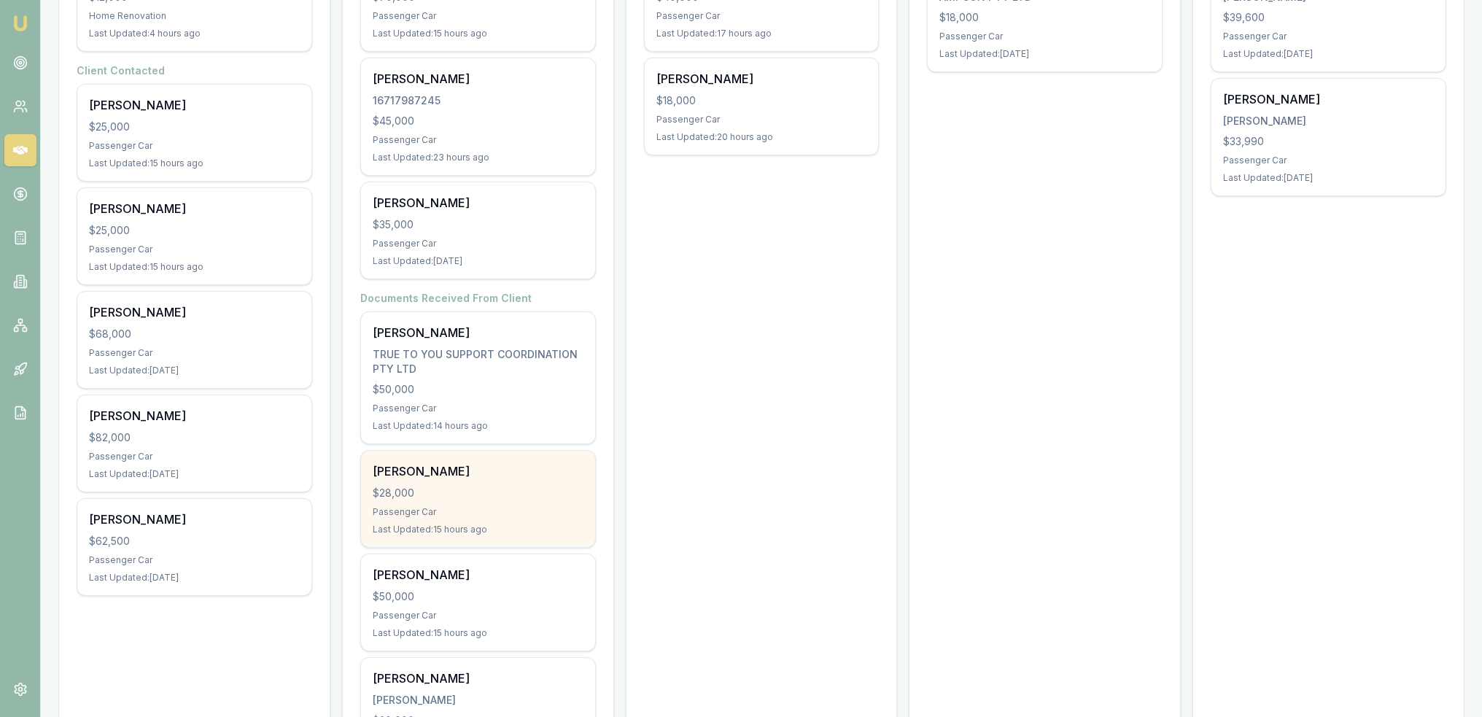
click at [462, 486] on div "$28,000" at bounding box center [478, 493] width 211 height 15
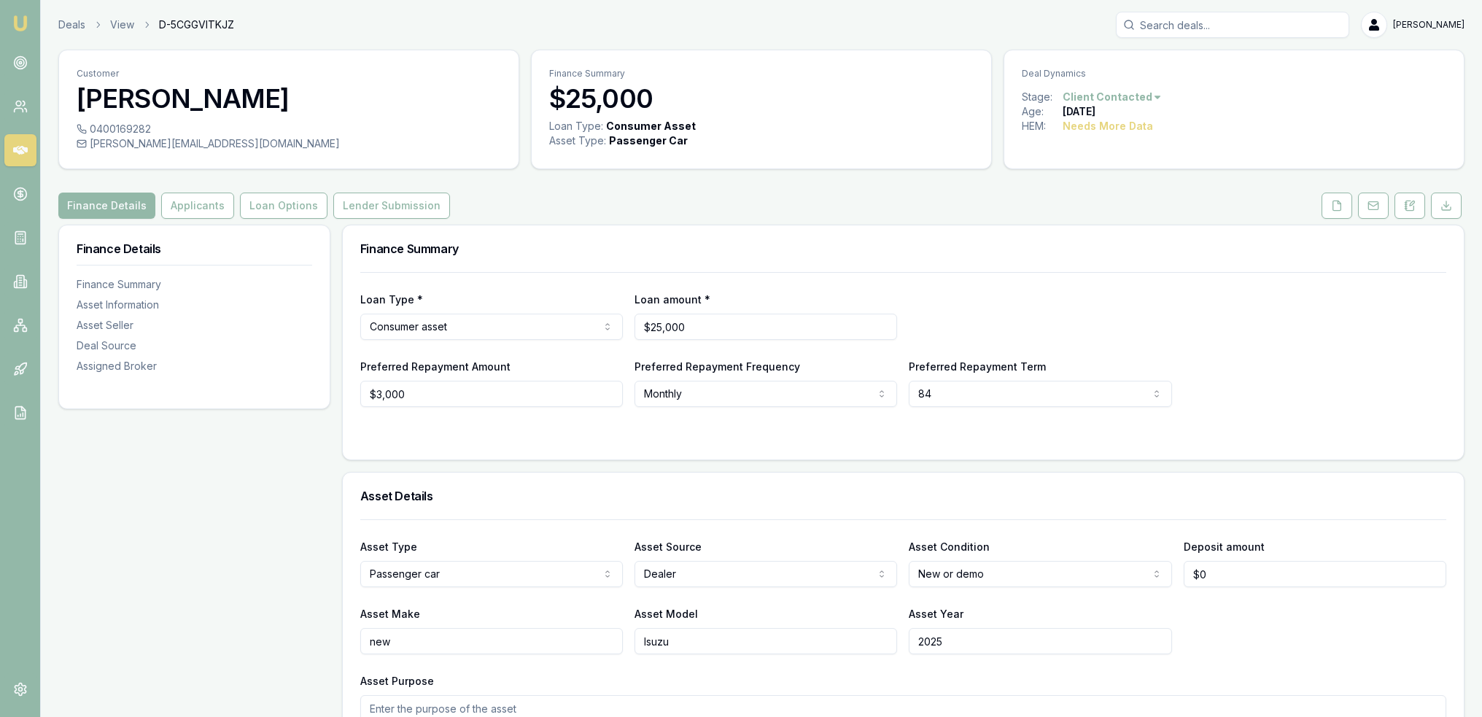
drag, startPoint x: 1407, startPoint y: 204, endPoint x: 1354, endPoint y: 229, distance: 58.7
click at [1407, 205] on icon at bounding box center [1406, 205] width 2 height 0
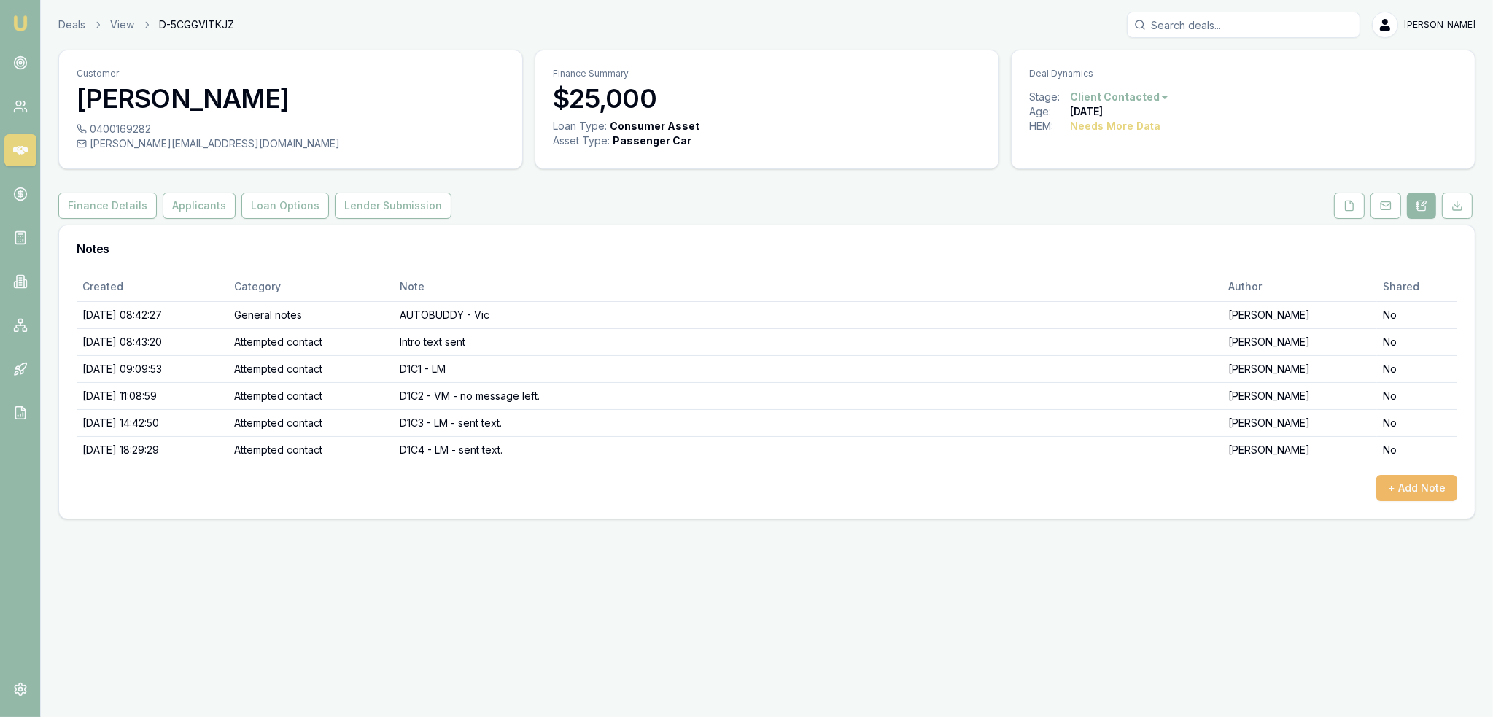
click at [1430, 485] on button "+ Add Note" at bounding box center [1416, 488] width 81 height 26
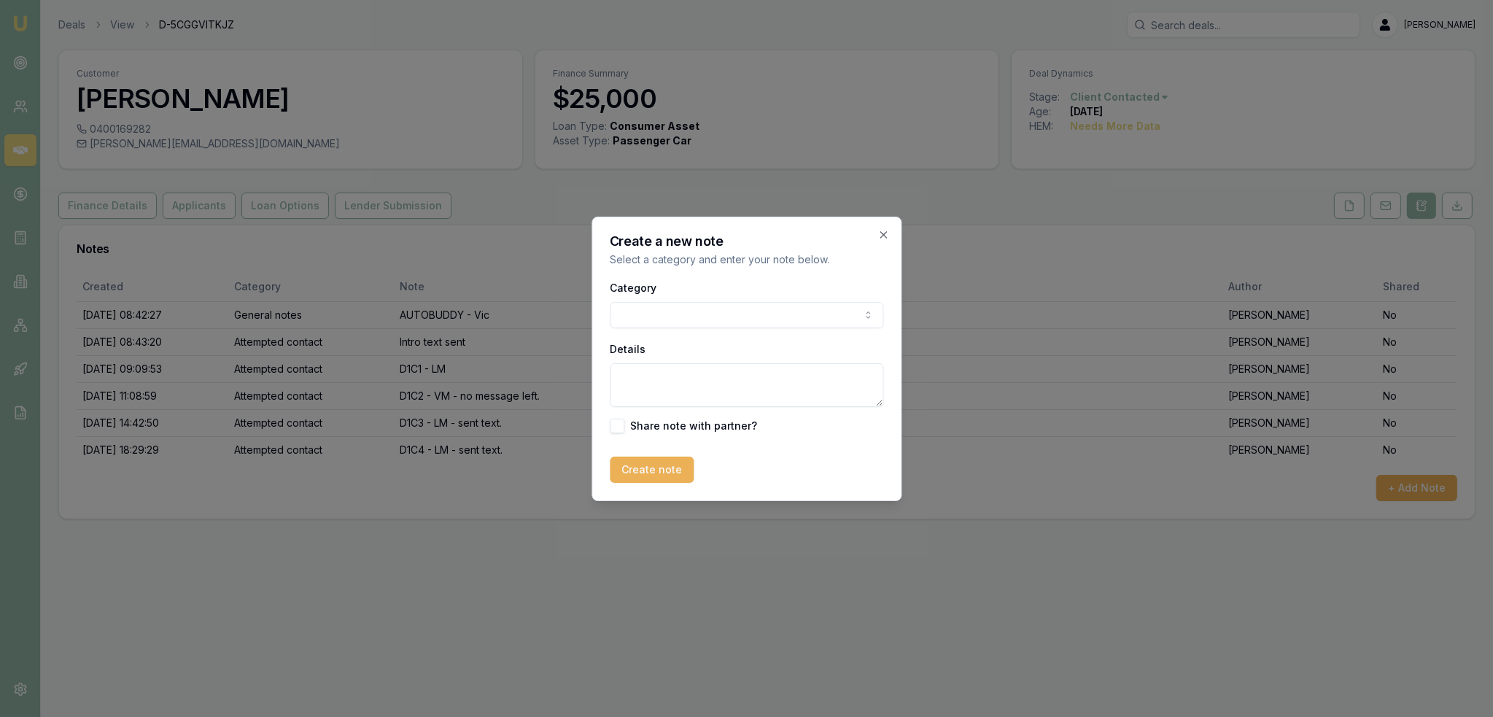
click at [796, 311] on body "Emu Broker Deals View D-5CGGVITKJZ Robyn Adams Toggle Menu Customer Jay Rankin …" at bounding box center [746, 358] width 1493 height 717
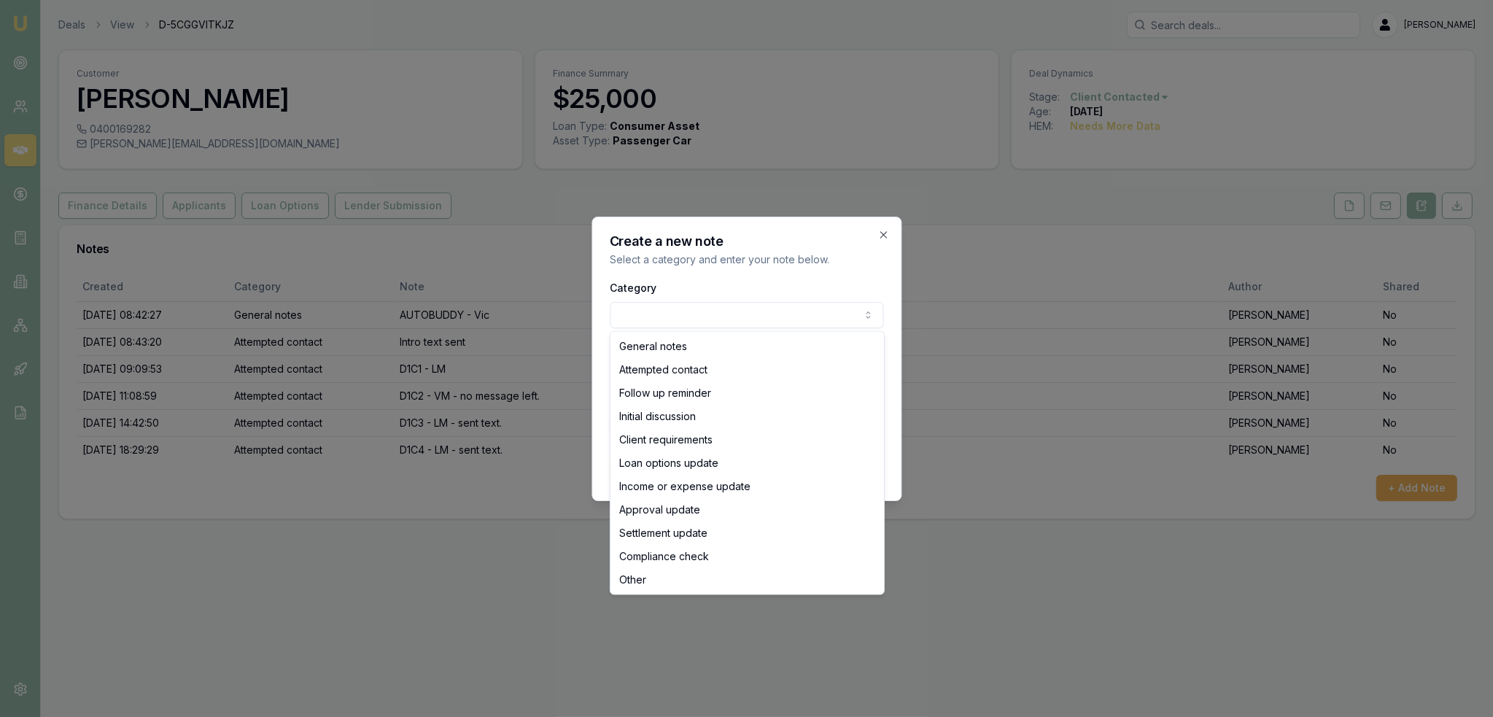
select select "ATTEMPTED_CONTACT"
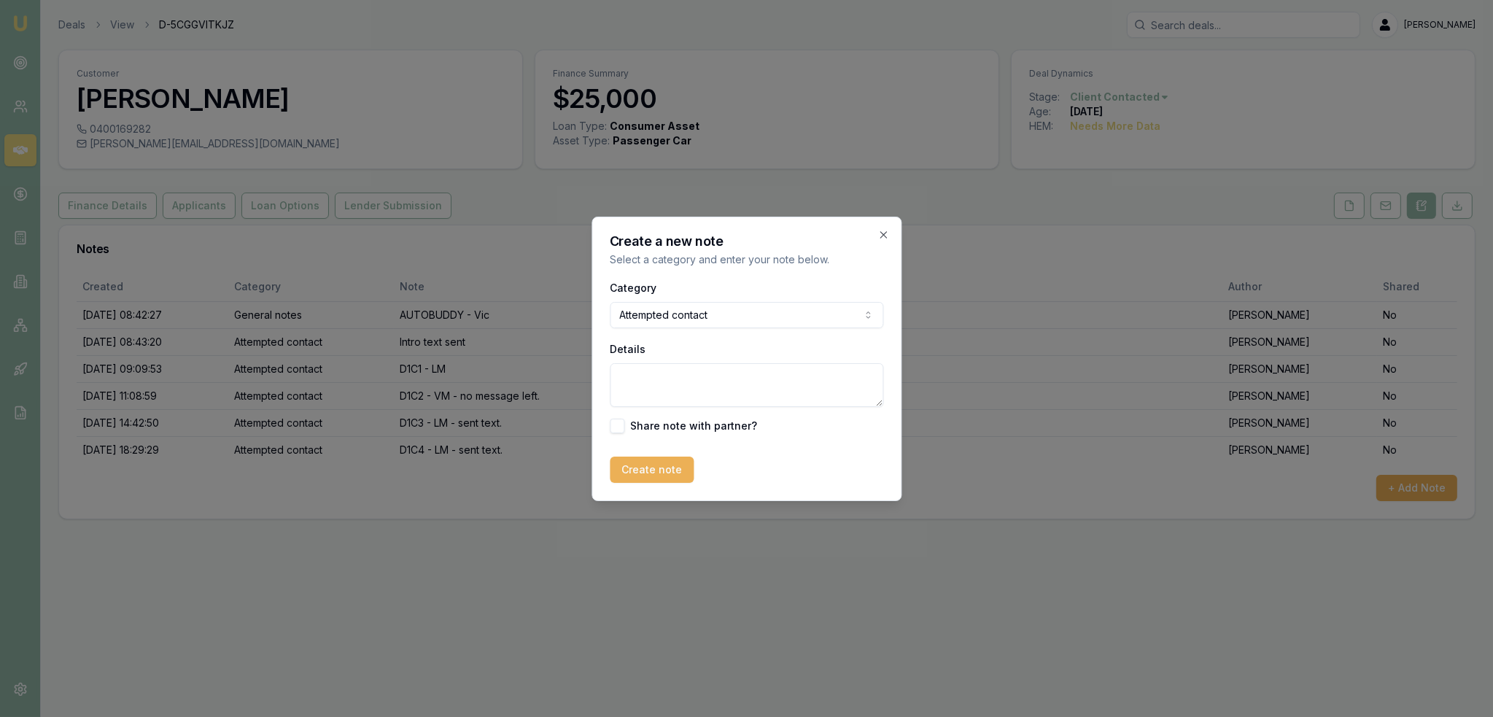
click at [732, 384] on textarea "Details" at bounding box center [747, 385] width 274 height 44
type textarea "D2C1 - VM - LM - sent text and emailed."
click at [663, 466] on button "Create note" at bounding box center [652, 470] width 84 height 26
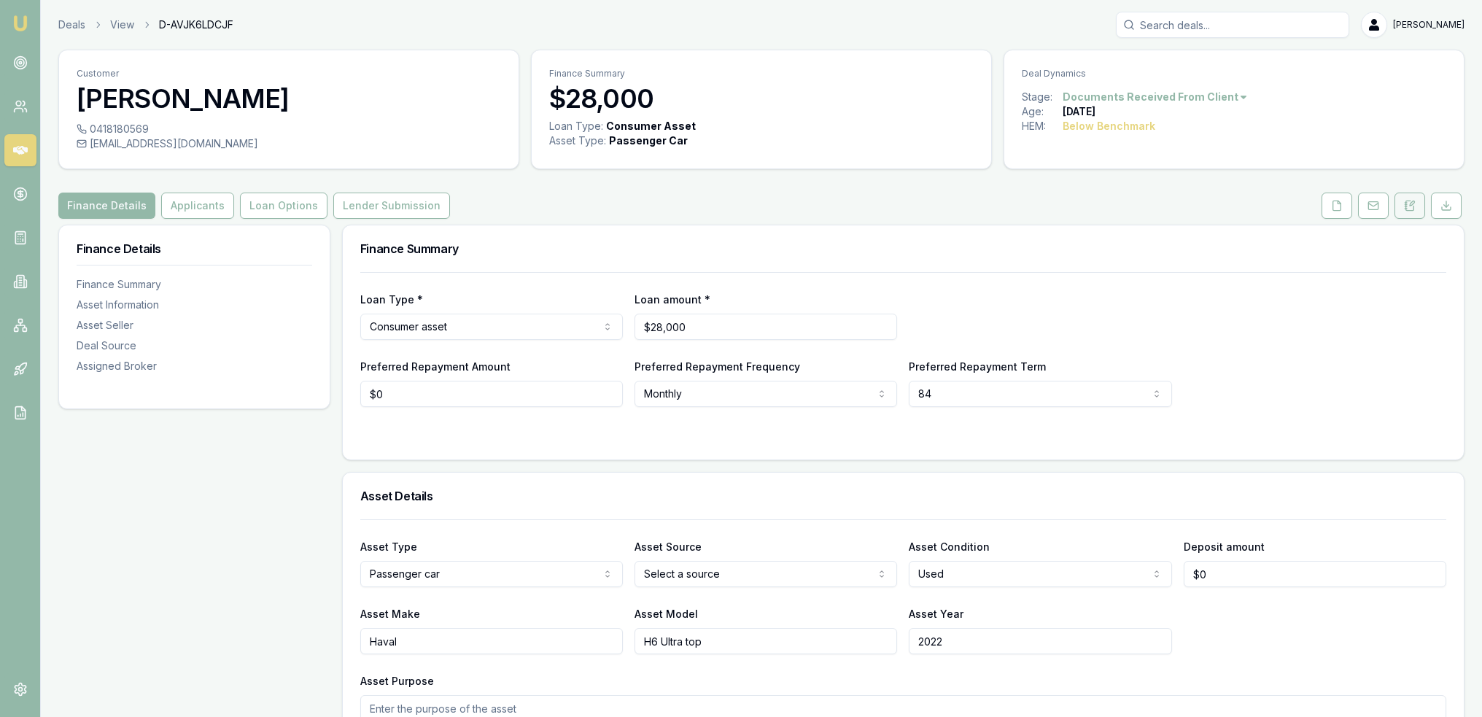
click at [1412, 203] on icon at bounding box center [1410, 206] width 12 height 12
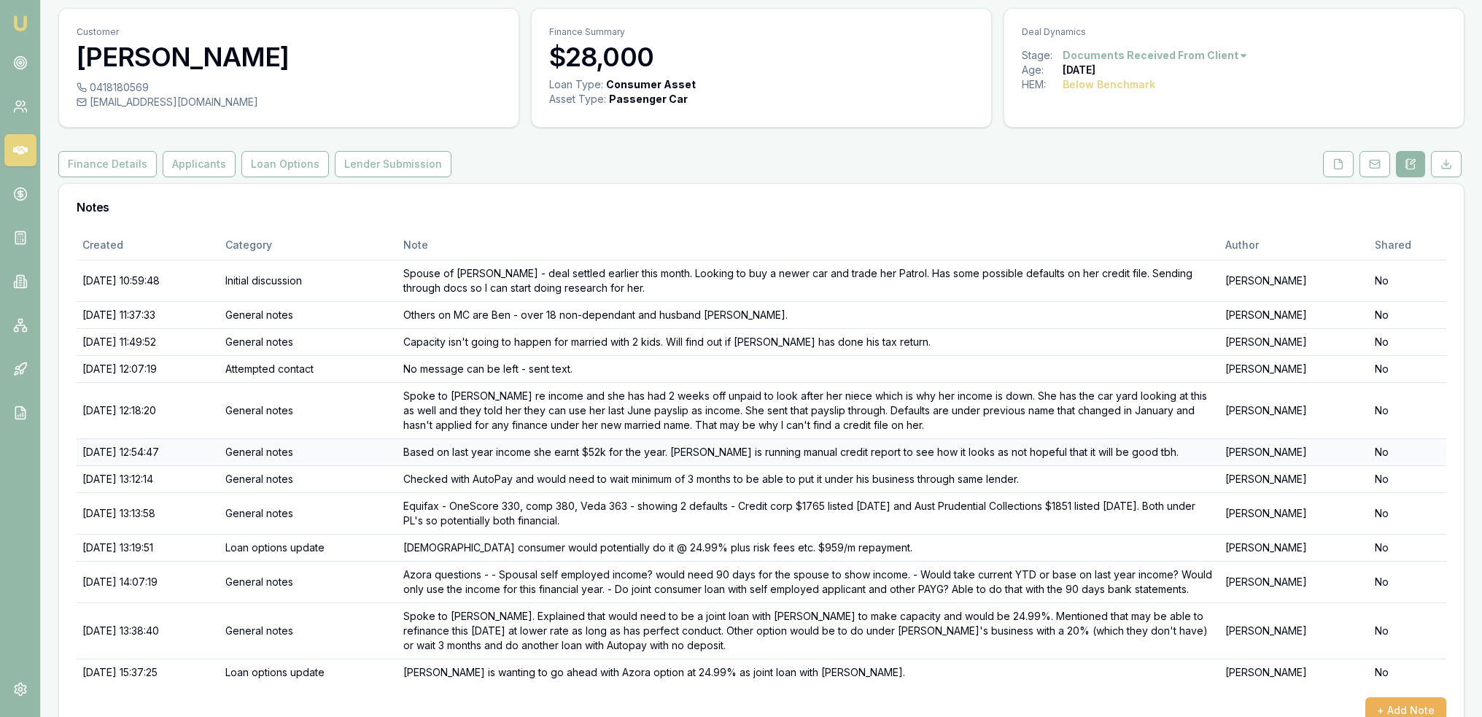
scroll to position [75, 0]
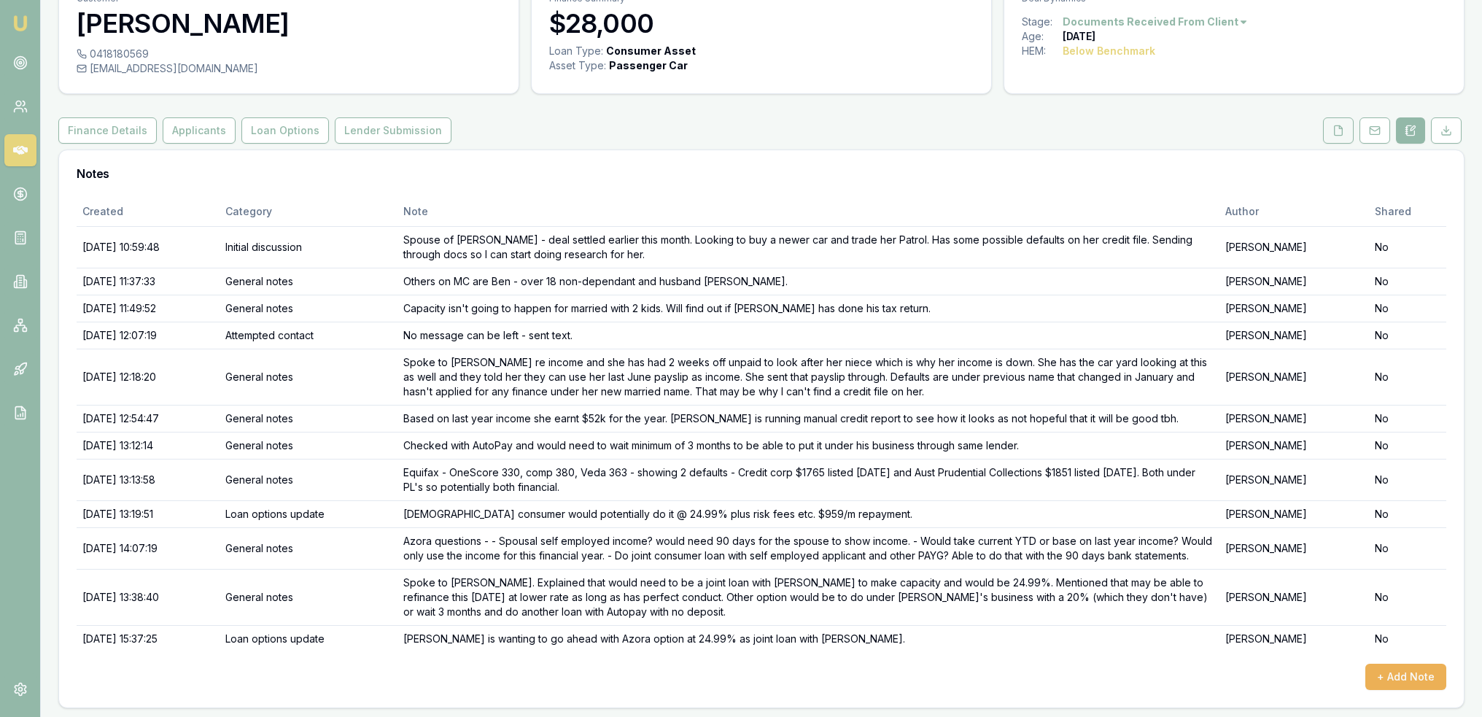
click at [1340, 128] on polyline at bounding box center [1340, 126] width 3 height 3
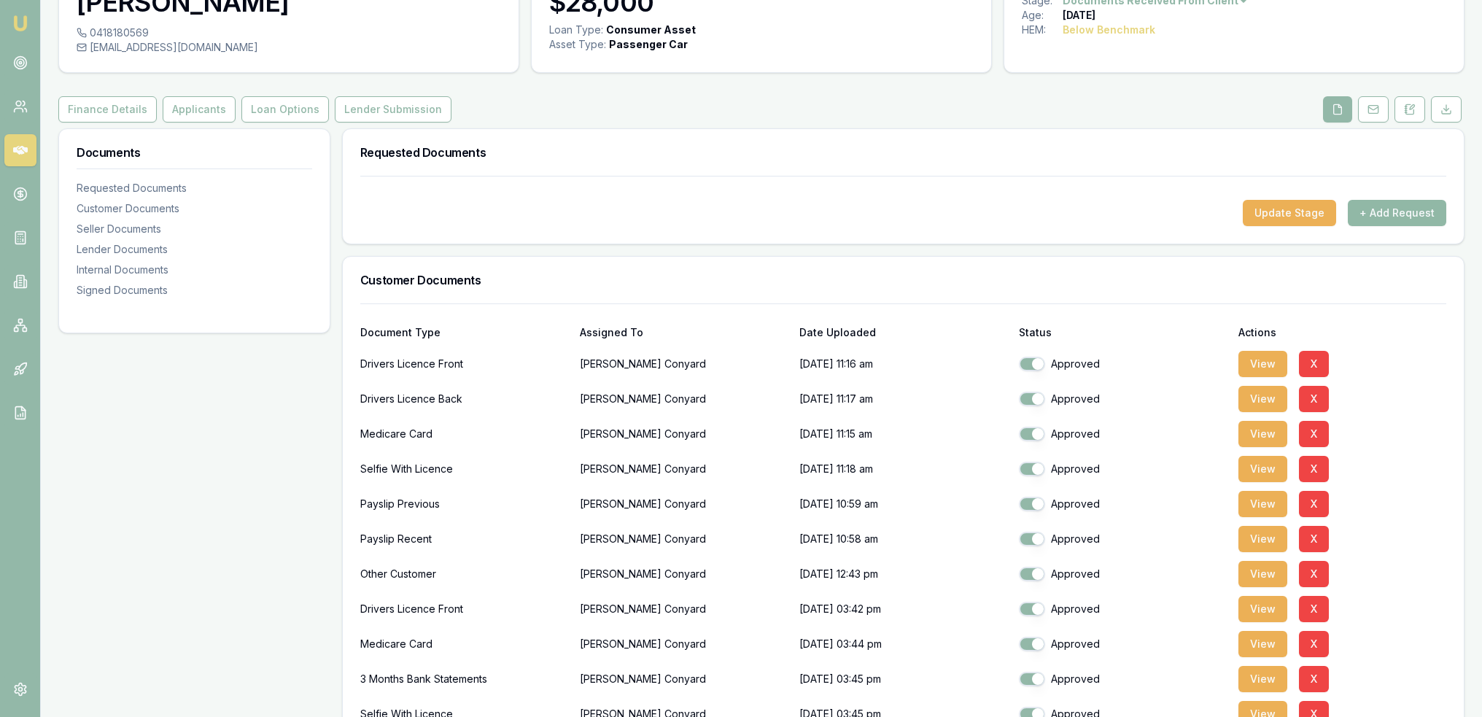
scroll to position [73, 0]
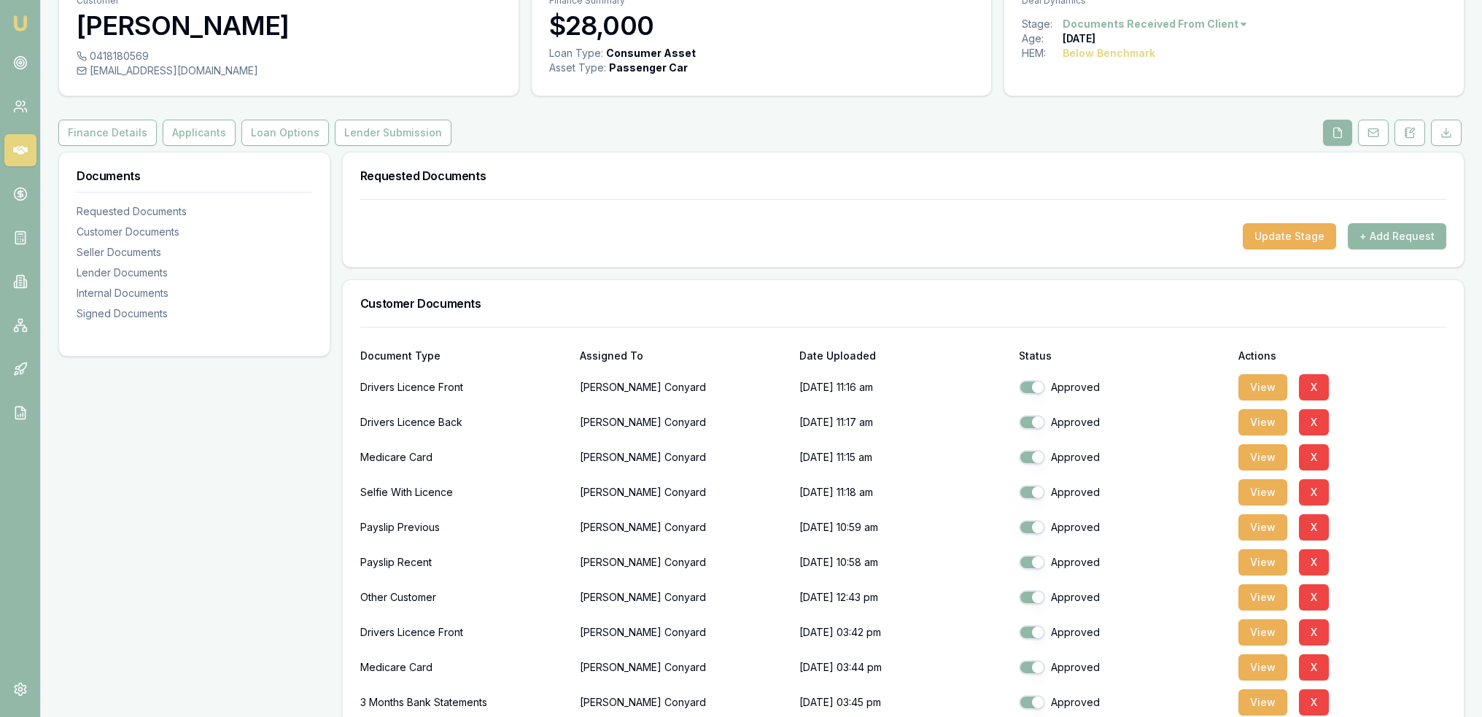
click at [1413, 232] on button "+ Add Request" at bounding box center [1397, 236] width 98 height 26
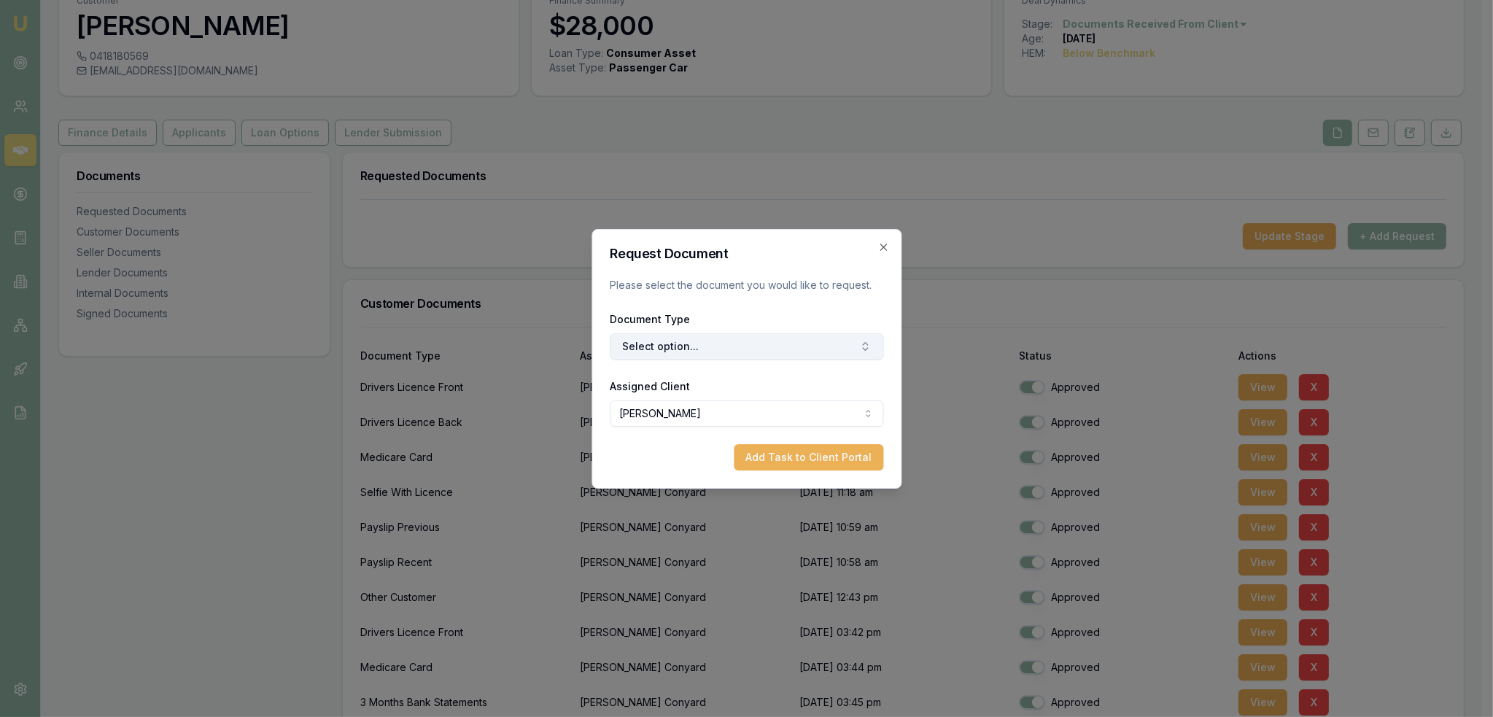
click at [681, 352] on button "Select option..." at bounding box center [747, 346] width 274 height 26
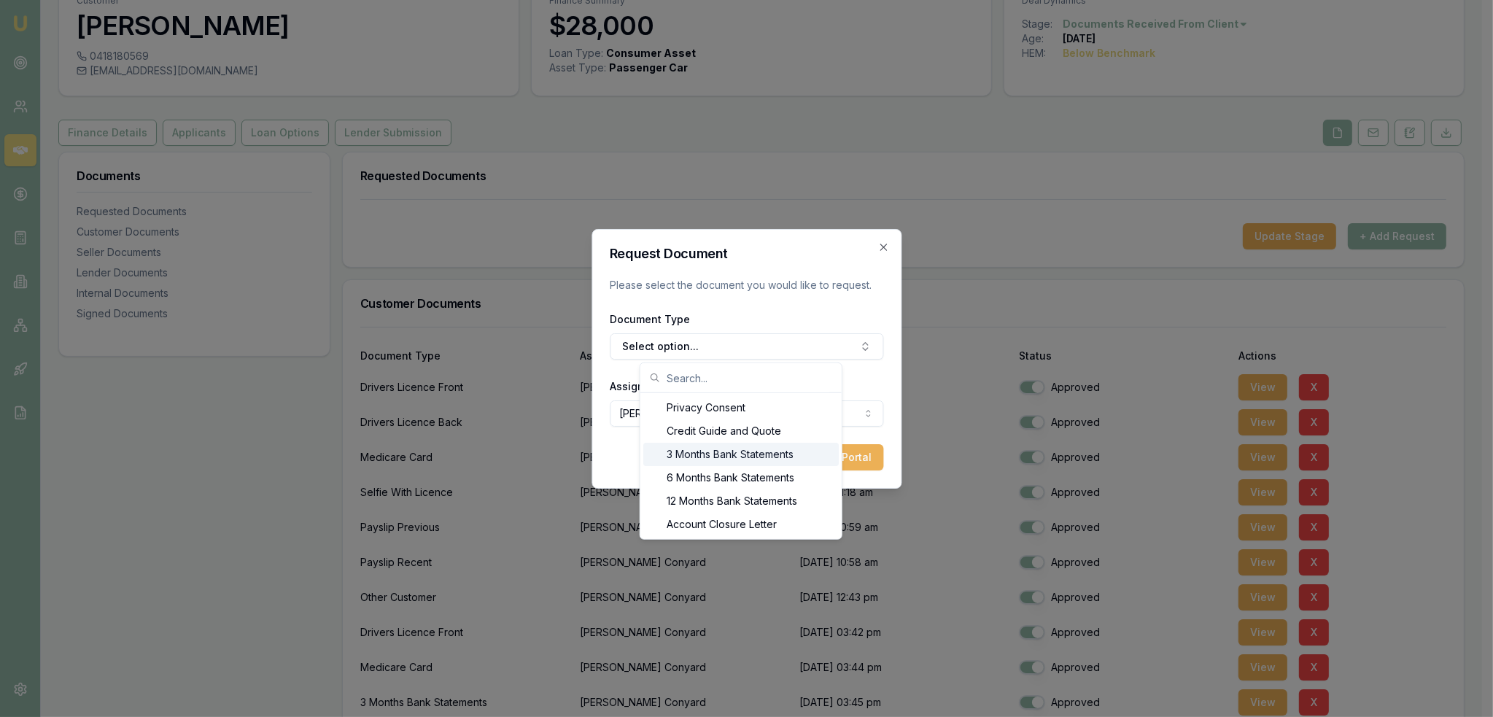
click at [703, 455] on div "3 Months Bank Statements" at bounding box center [740, 454] width 195 height 23
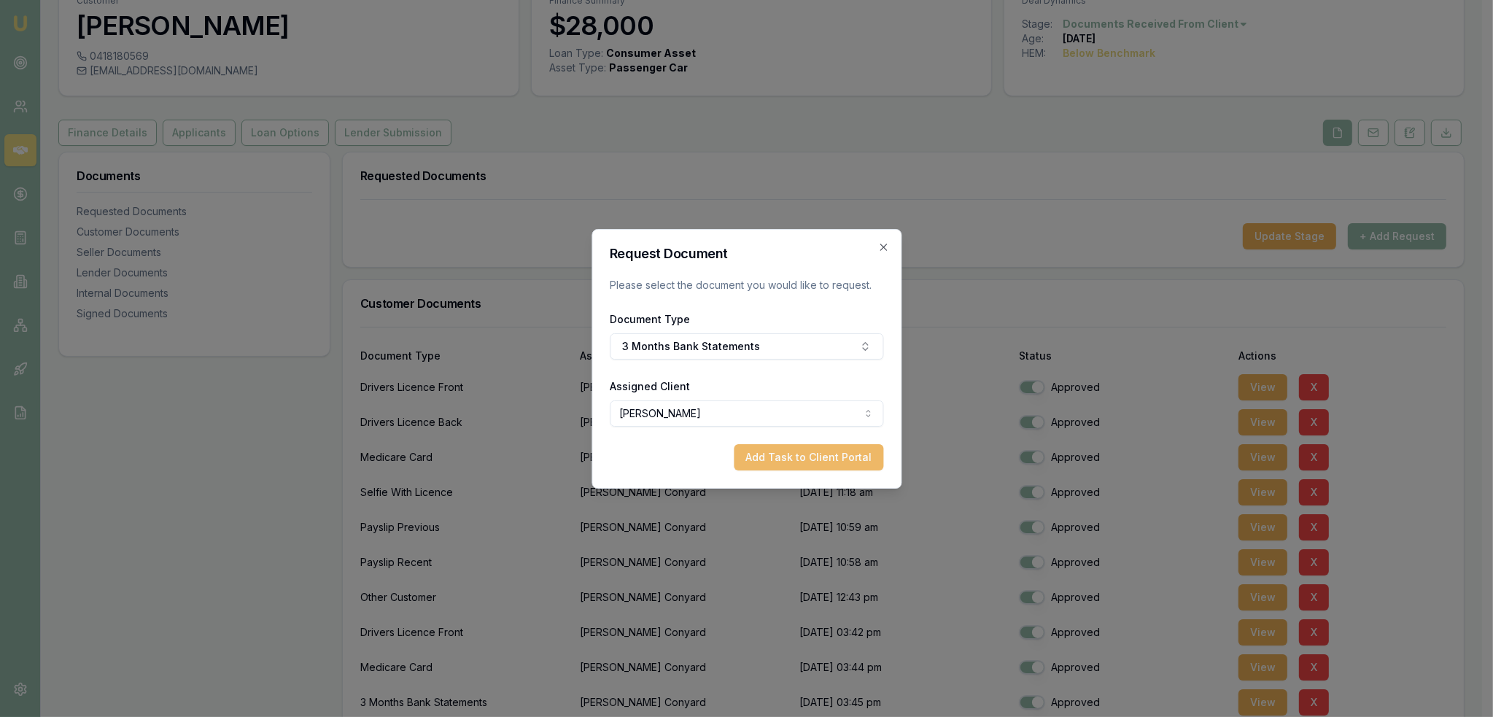
click at [829, 449] on button "Add Task to Client Portal" at bounding box center [809, 457] width 150 height 26
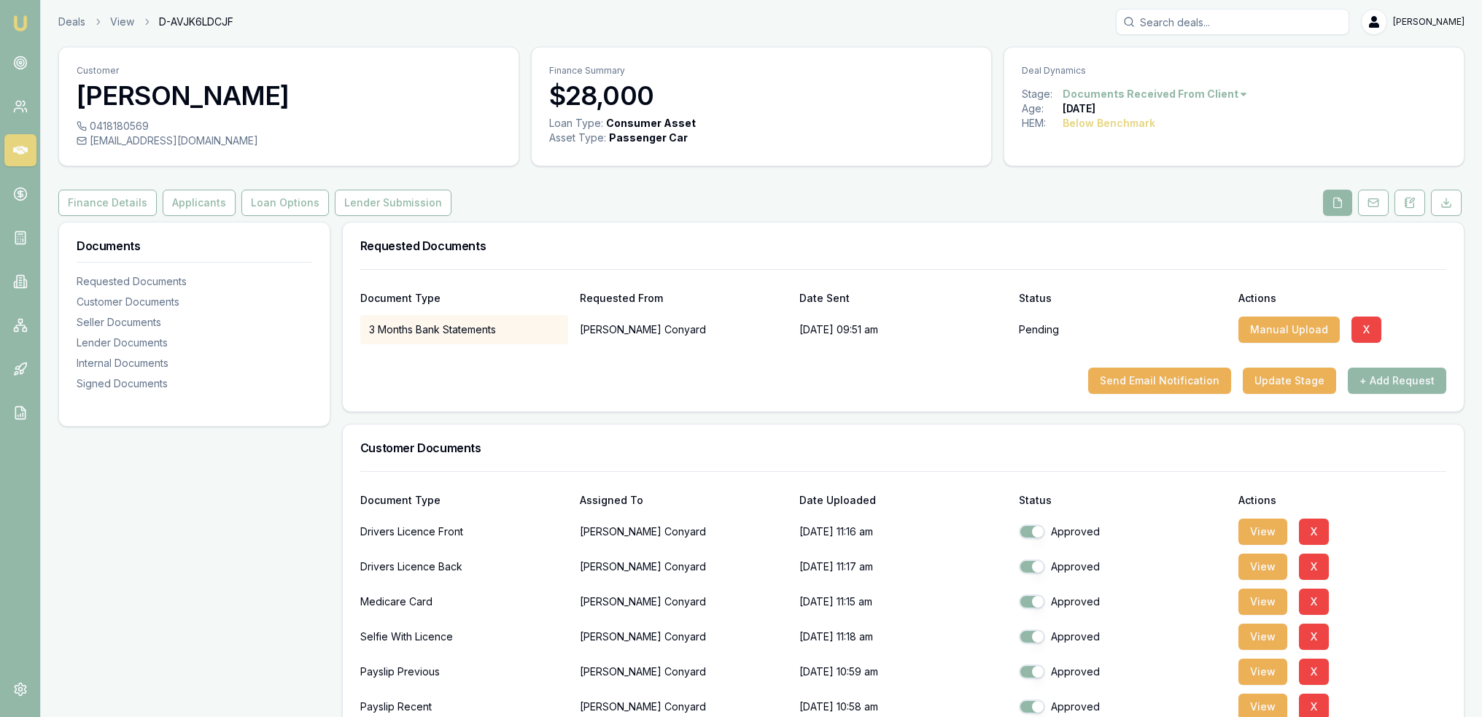
scroll to position [0, 0]
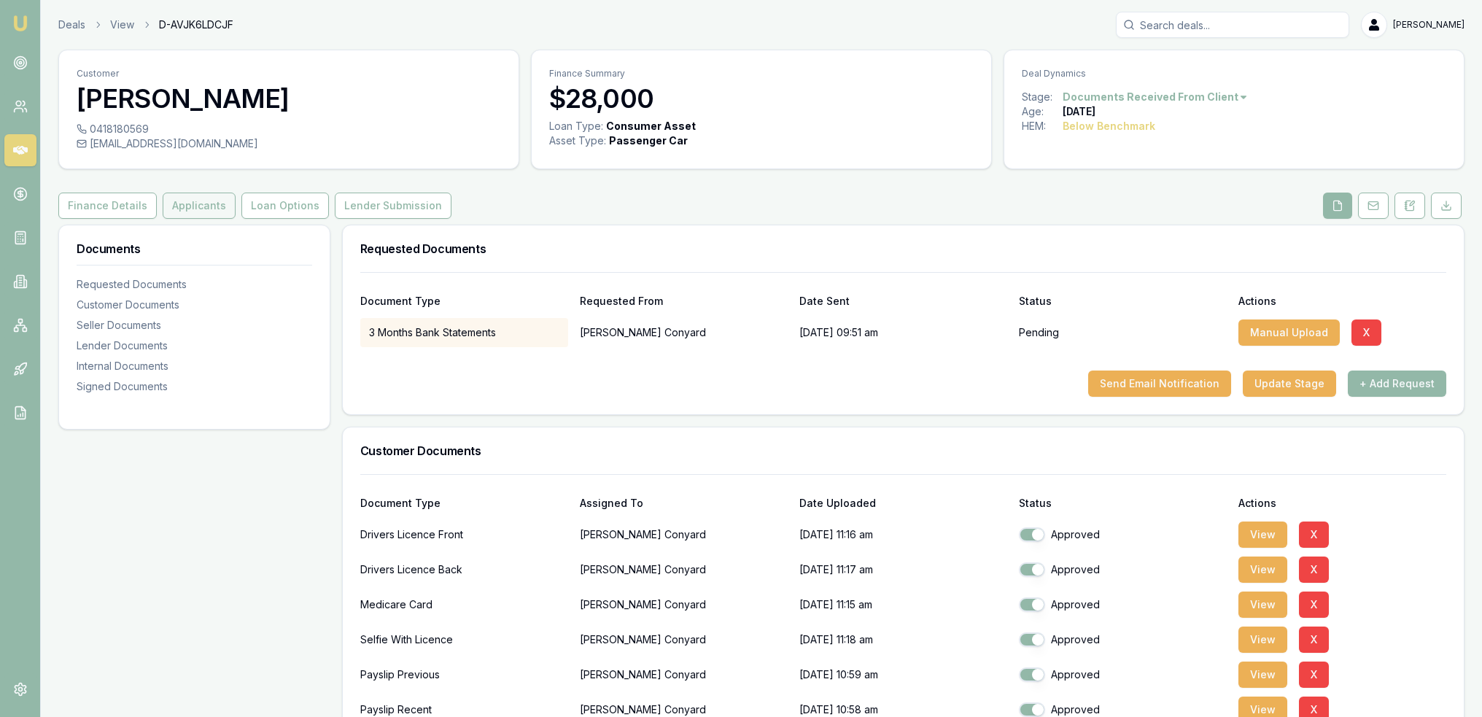
click at [193, 212] on button "Applicants" at bounding box center [199, 206] width 73 height 26
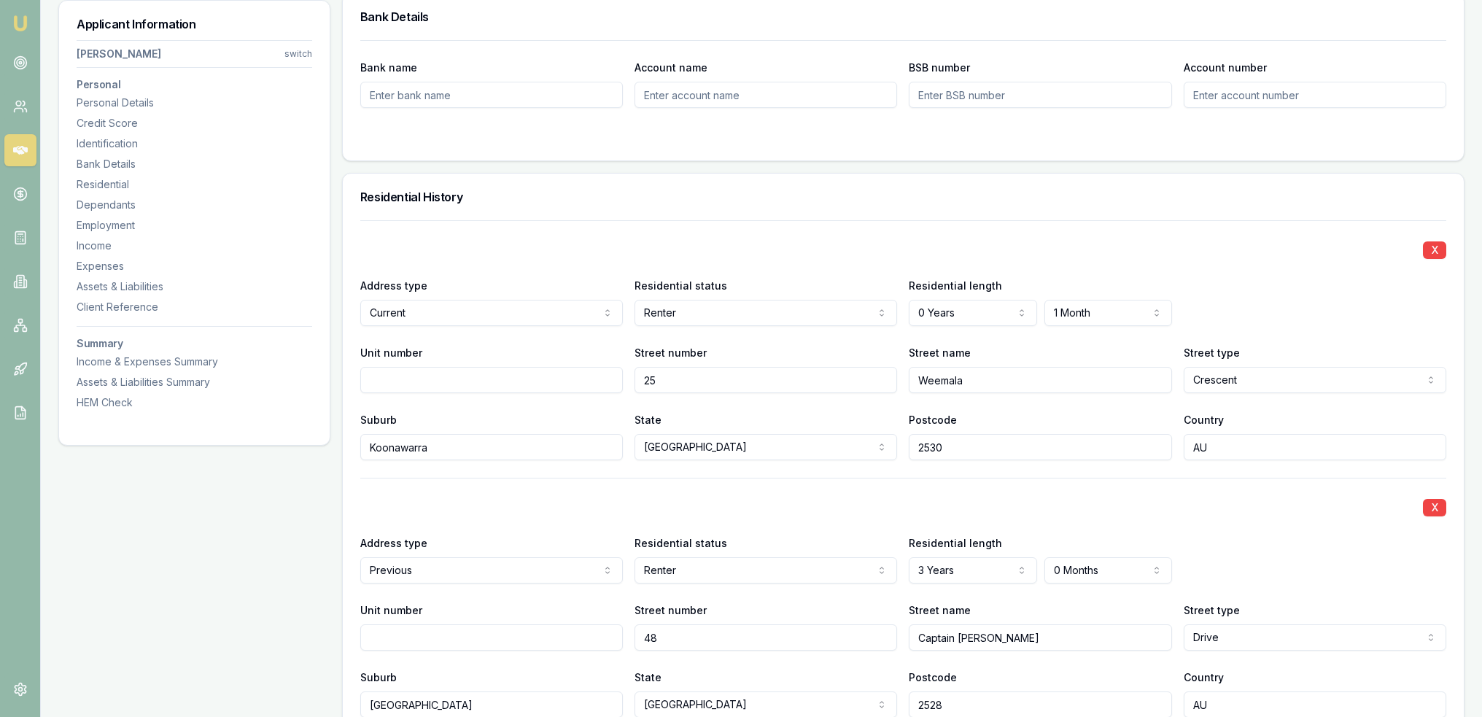
scroll to position [1313, 0]
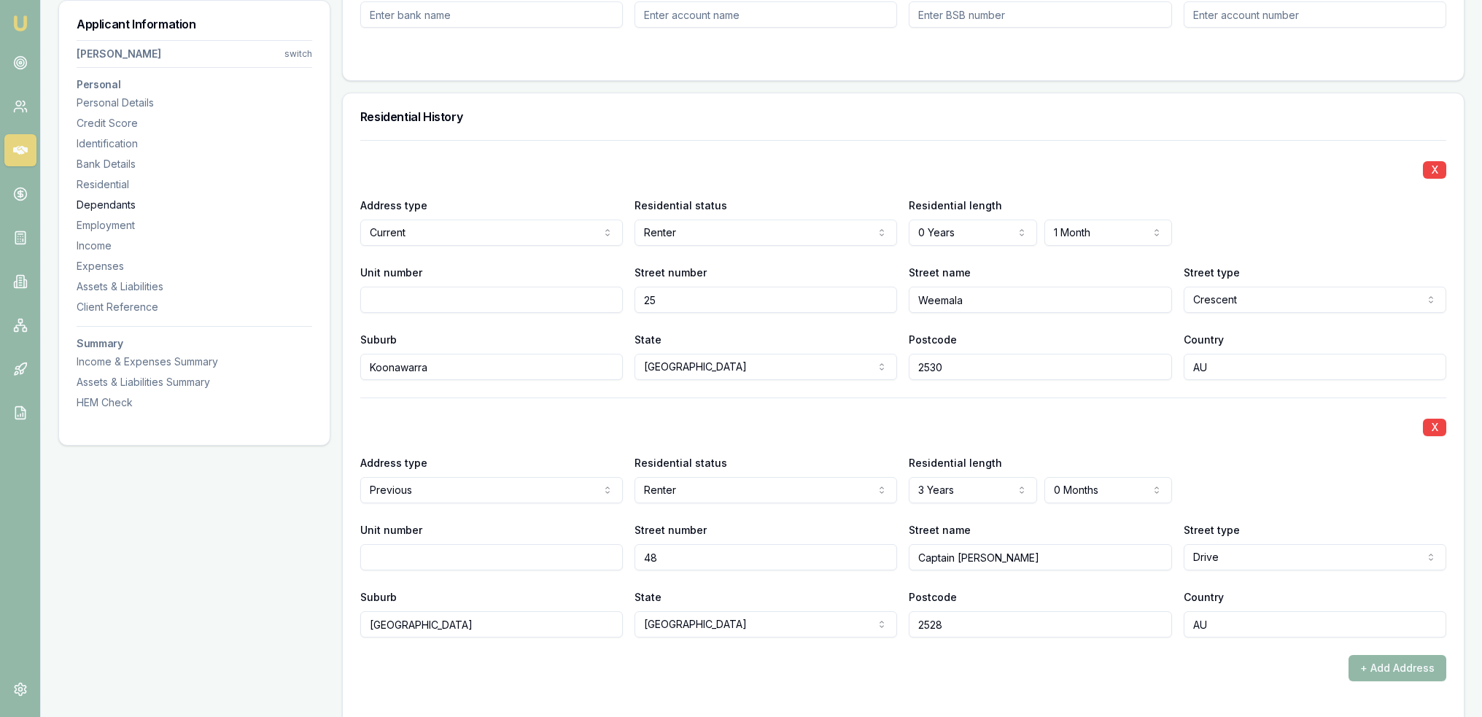
click at [96, 203] on div "Dependants" at bounding box center [195, 205] width 236 height 15
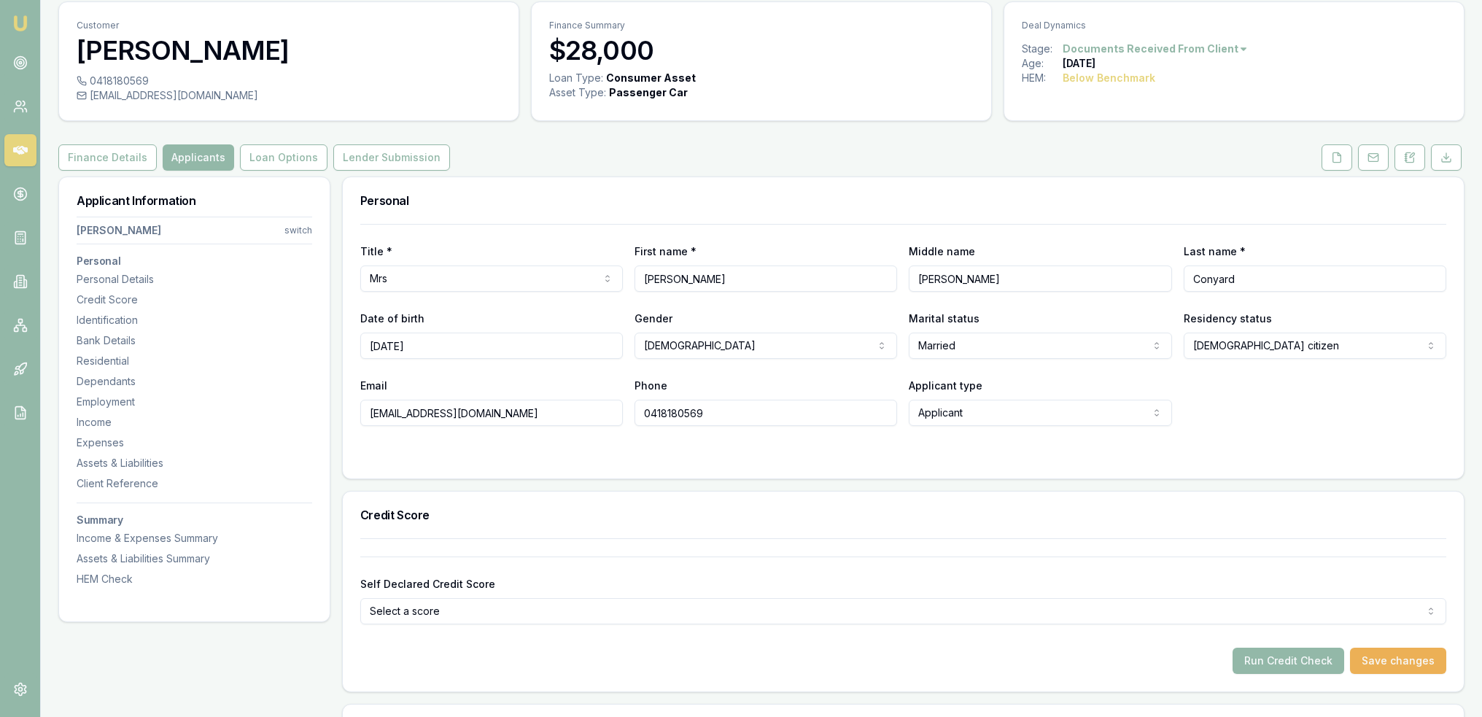
scroll to position [38, 0]
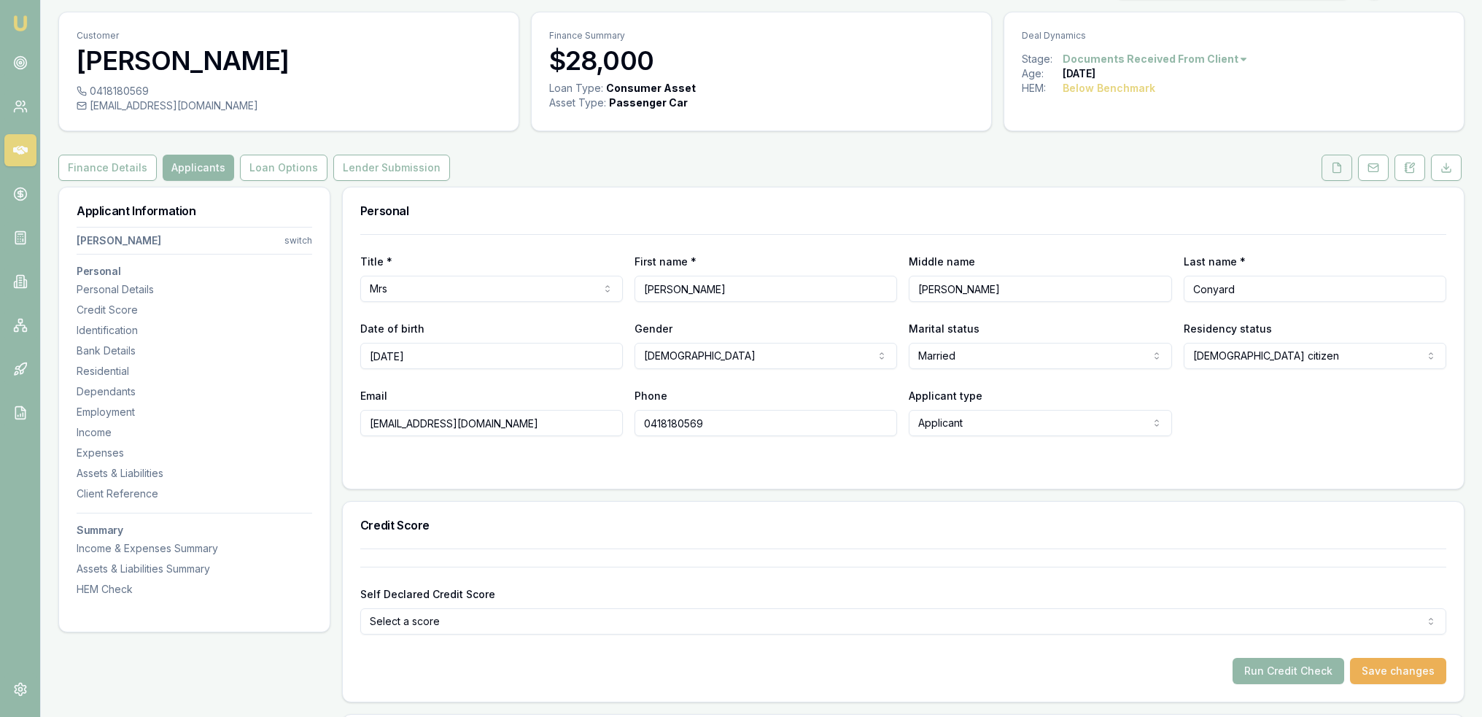
click at [1340, 170] on icon at bounding box center [1337, 168] width 12 height 12
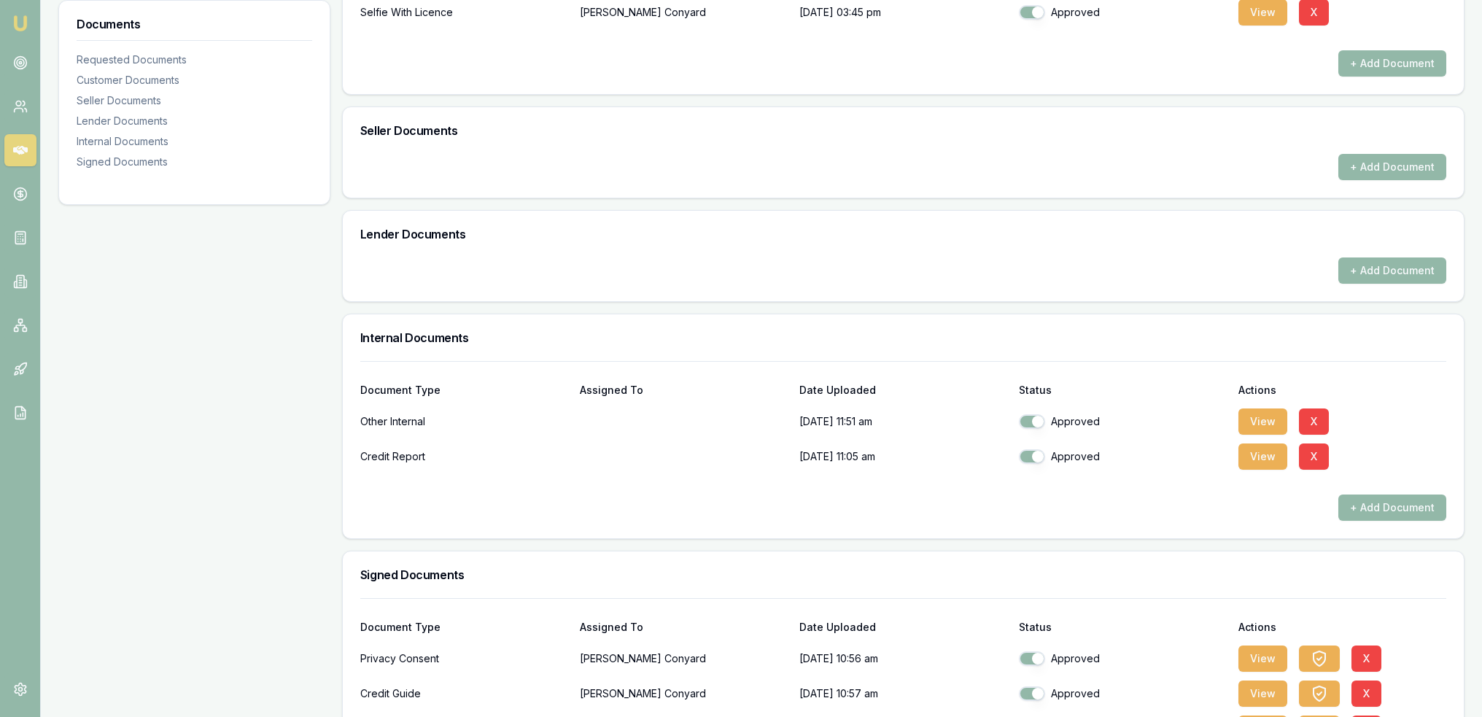
scroll to position [875, 0]
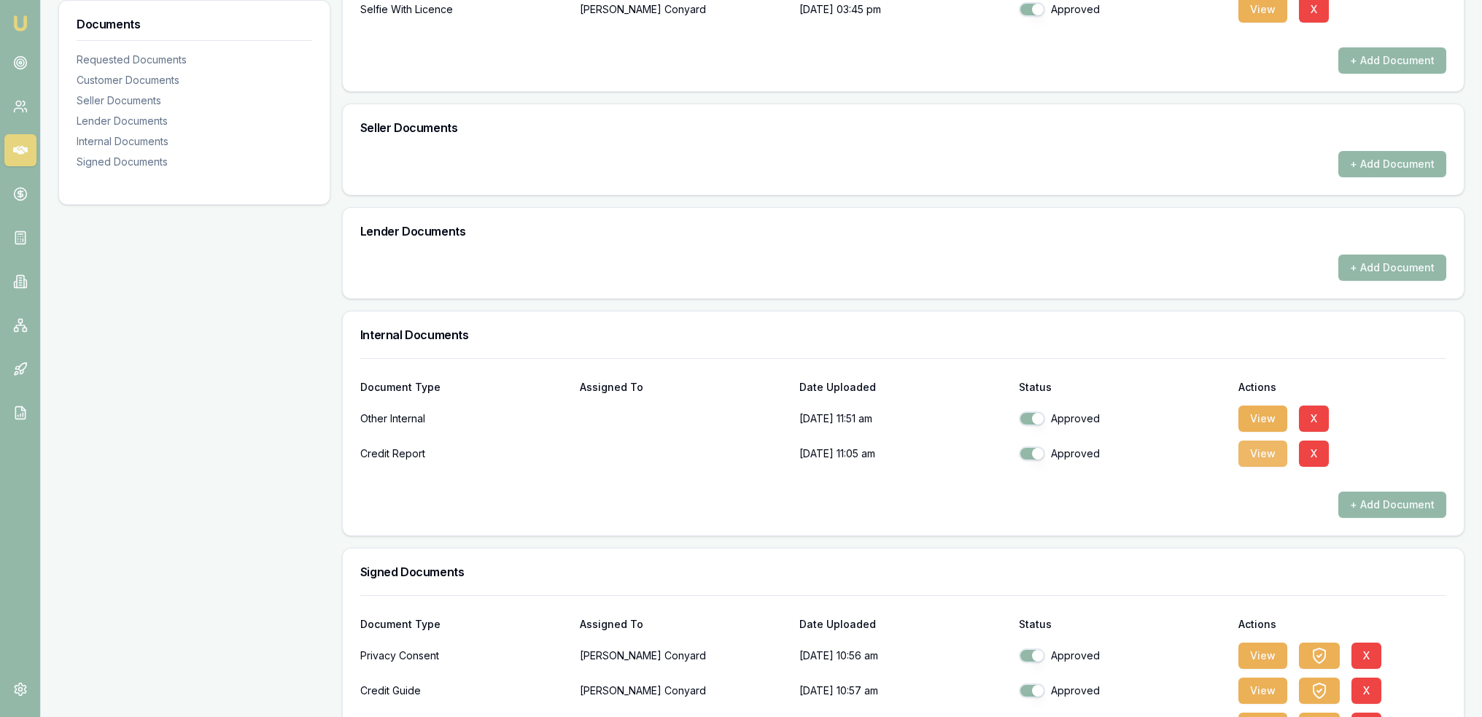
click at [1259, 449] on button "View" at bounding box center [1262, 454] width 49 height 26
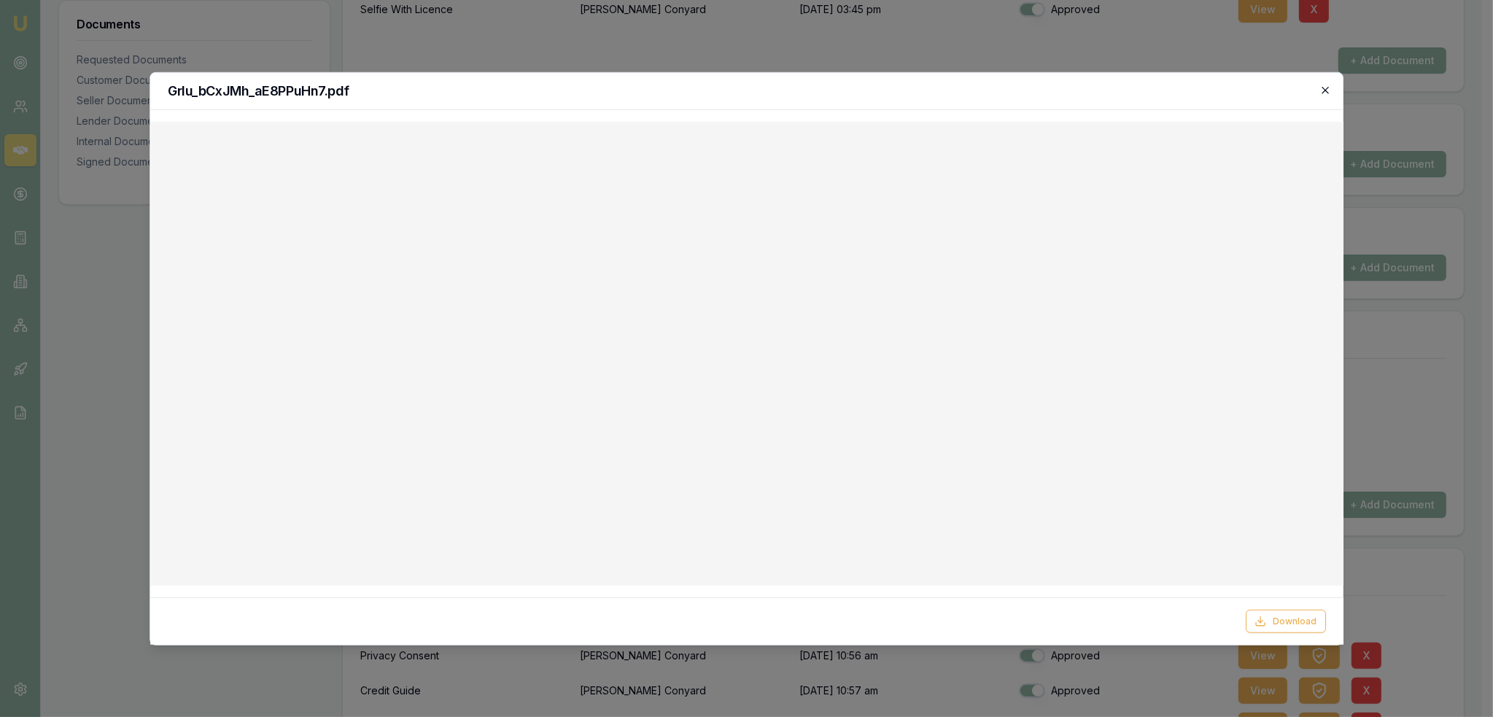
click at [1325, 90] on icon "button" at bounding box center [1325, 90] width 7 height 7
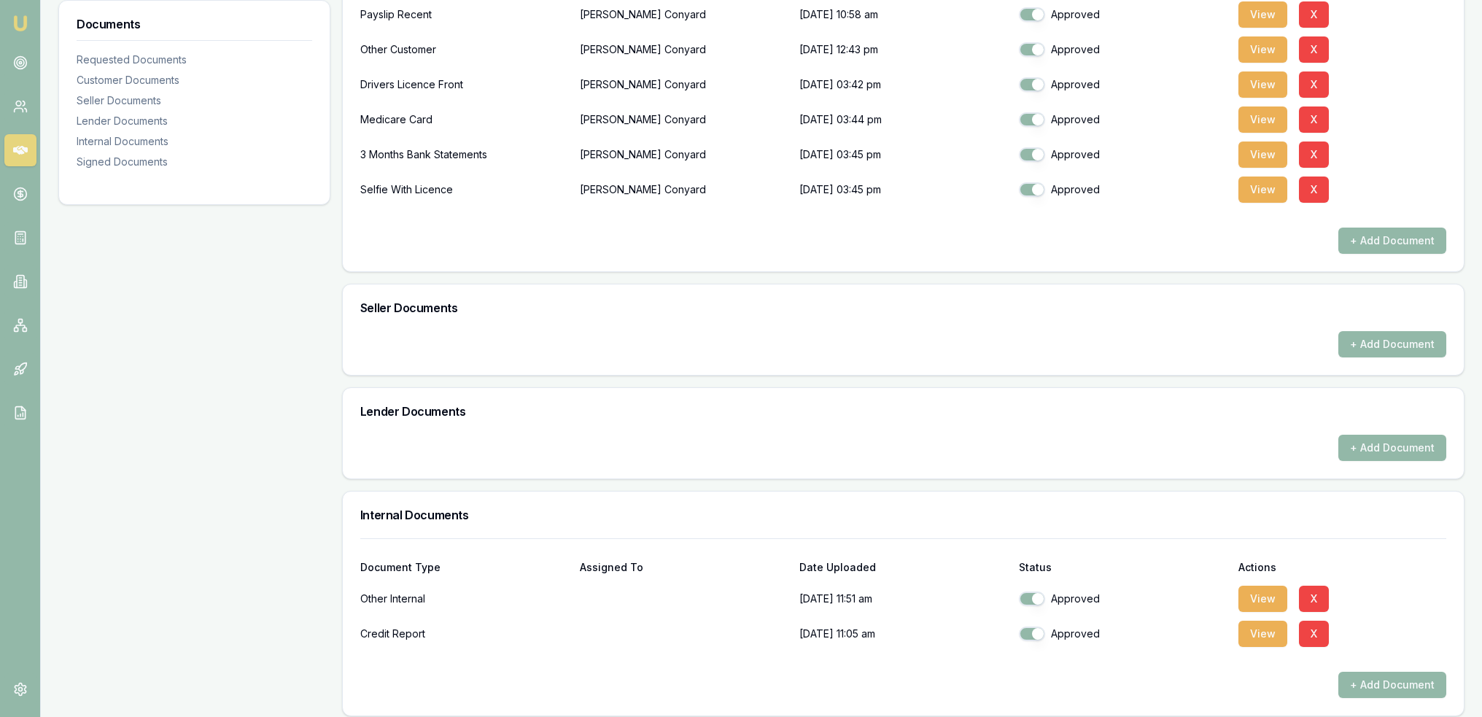
scroll to position [656, 0]
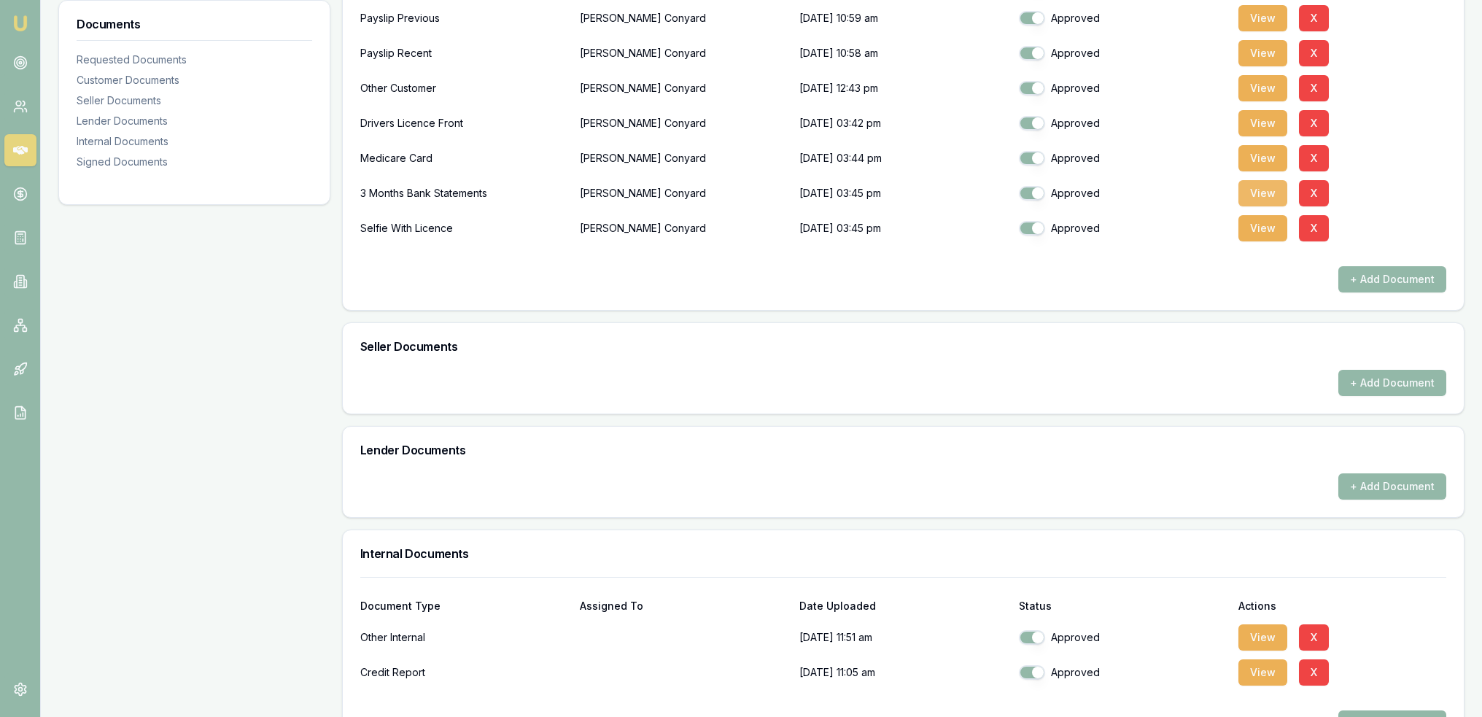
click at [1260, 186] on button "View" at bounding box center [1262, 193] width 49 height 26
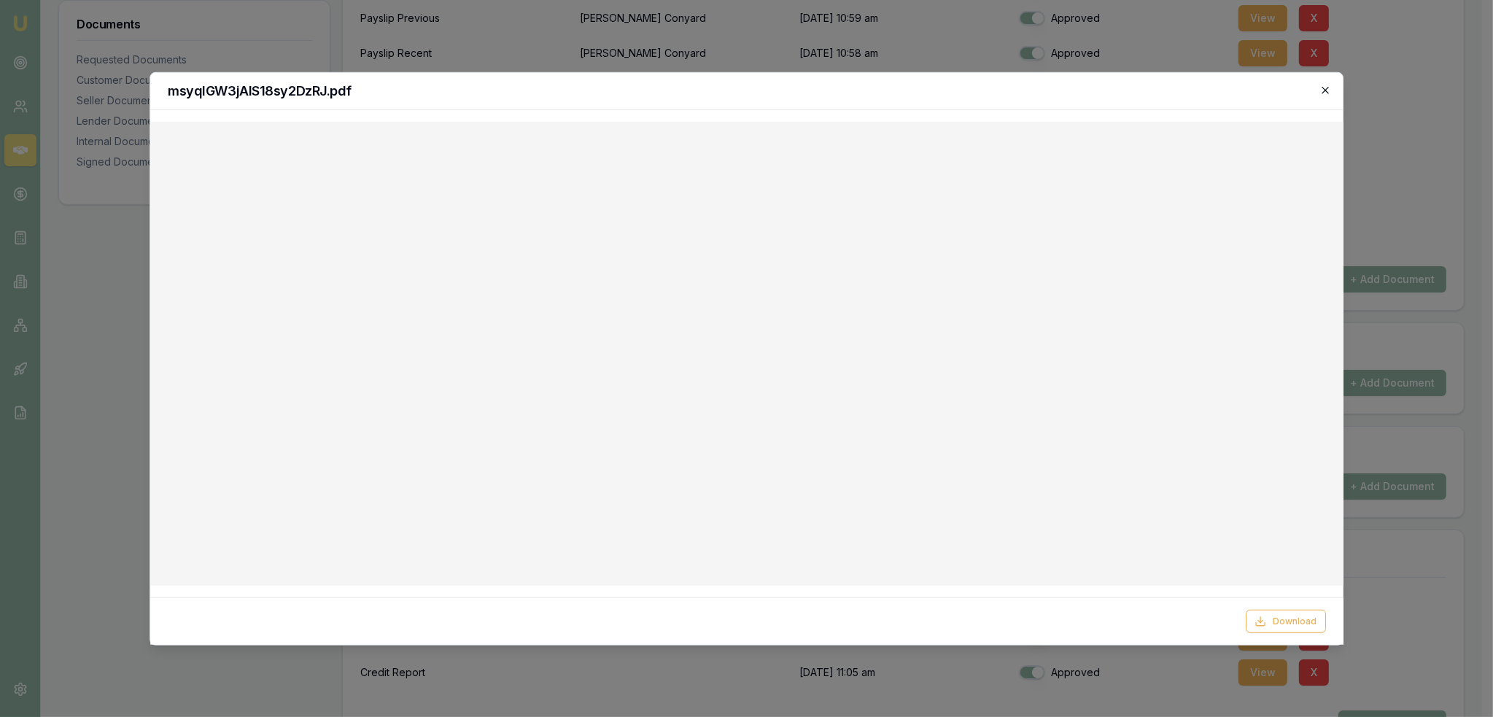
click at [1324, 85] on icon "button" at bounding box center [1325, 90] width 12 height 12
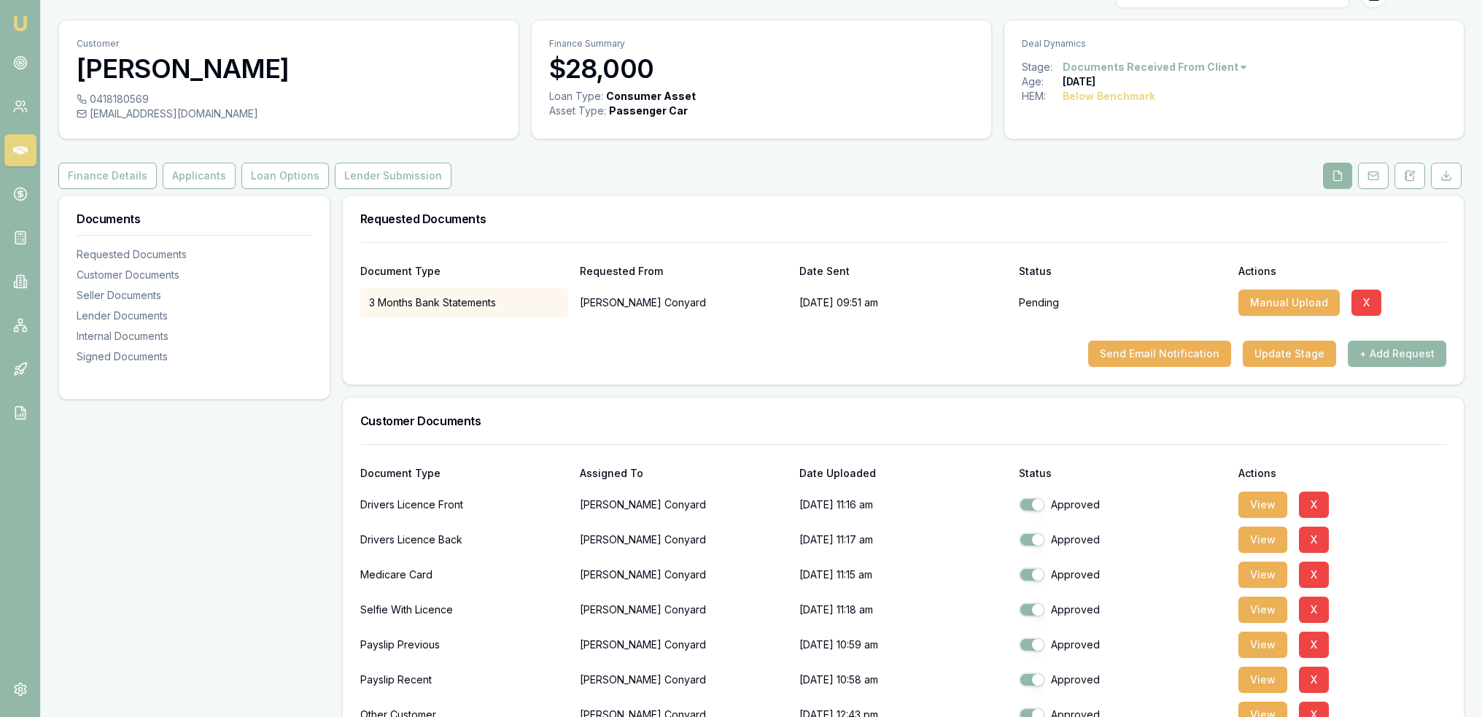
scroll to position [0, 0]
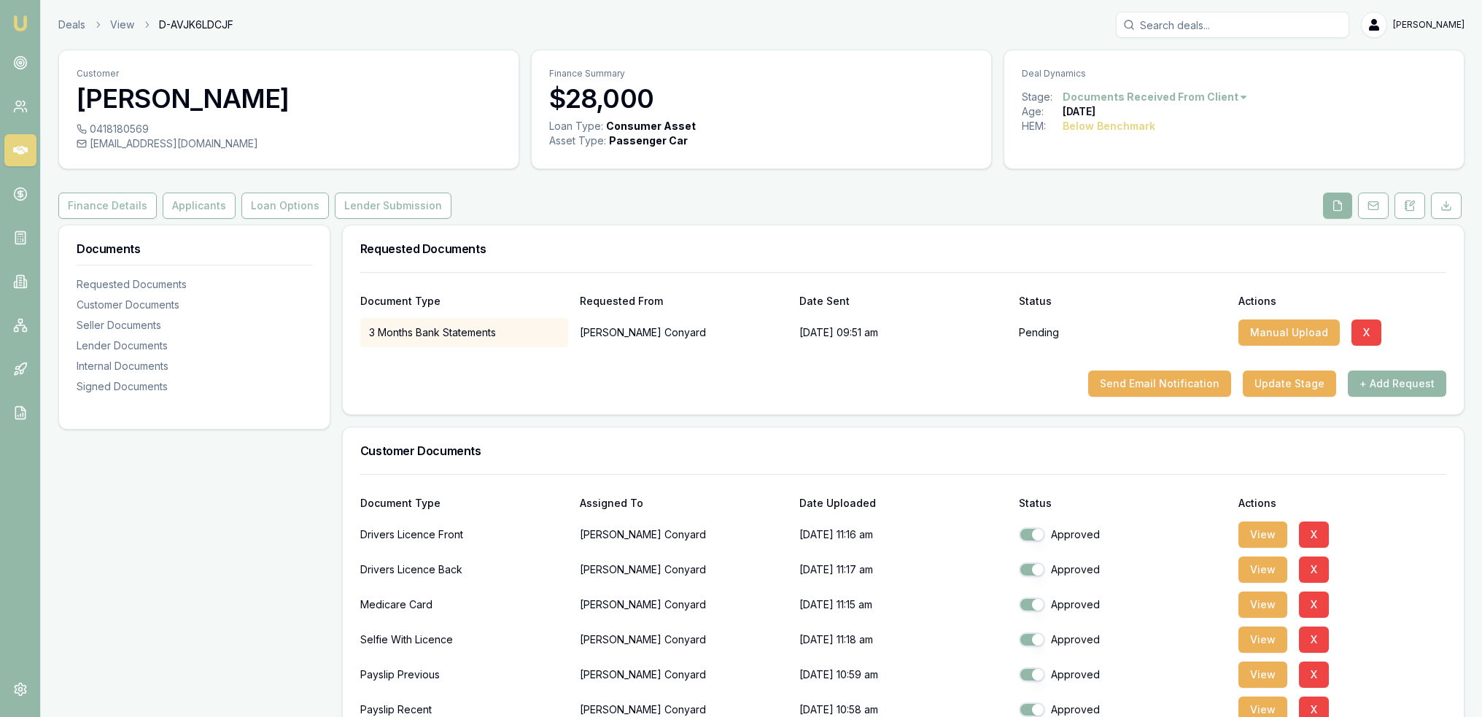
click at [255, 32] on div "Deals View D-AVJK6LDCJF Robyn Adams" at bounding box center [761, 25] width 1406 height 26
drag, startPoint x: 204, startPoint y: 205, endPoint x: 195, endPoint y: 213, distance: 12.4
click at [204, 205] on button "Applicants" at bounding box center [199, 206] width 73 height 26
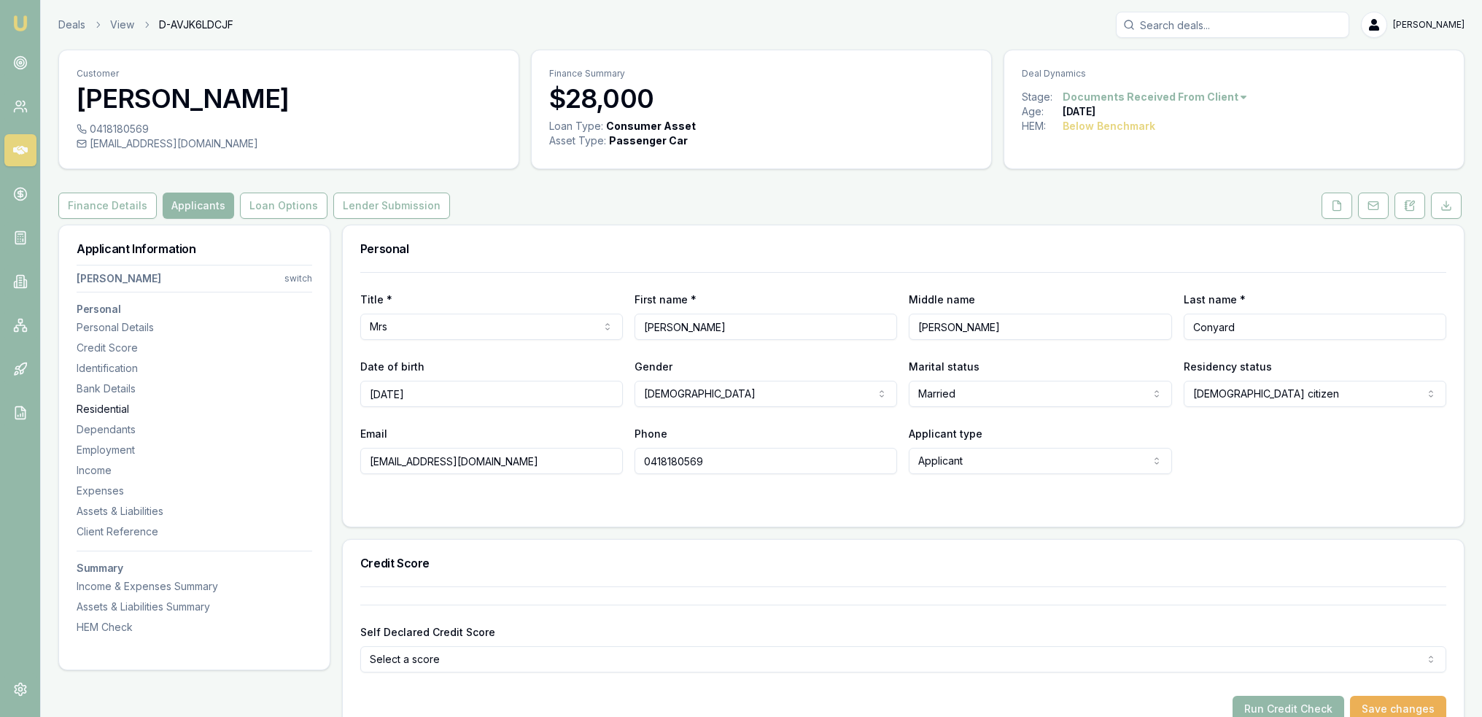
click at [99, 411] on div "Residential" at bounding box center [195, 409] width 236 height 15
click at [257, 209] on button "Loan Options" at bounding box center [284, 206] width 88 height 26
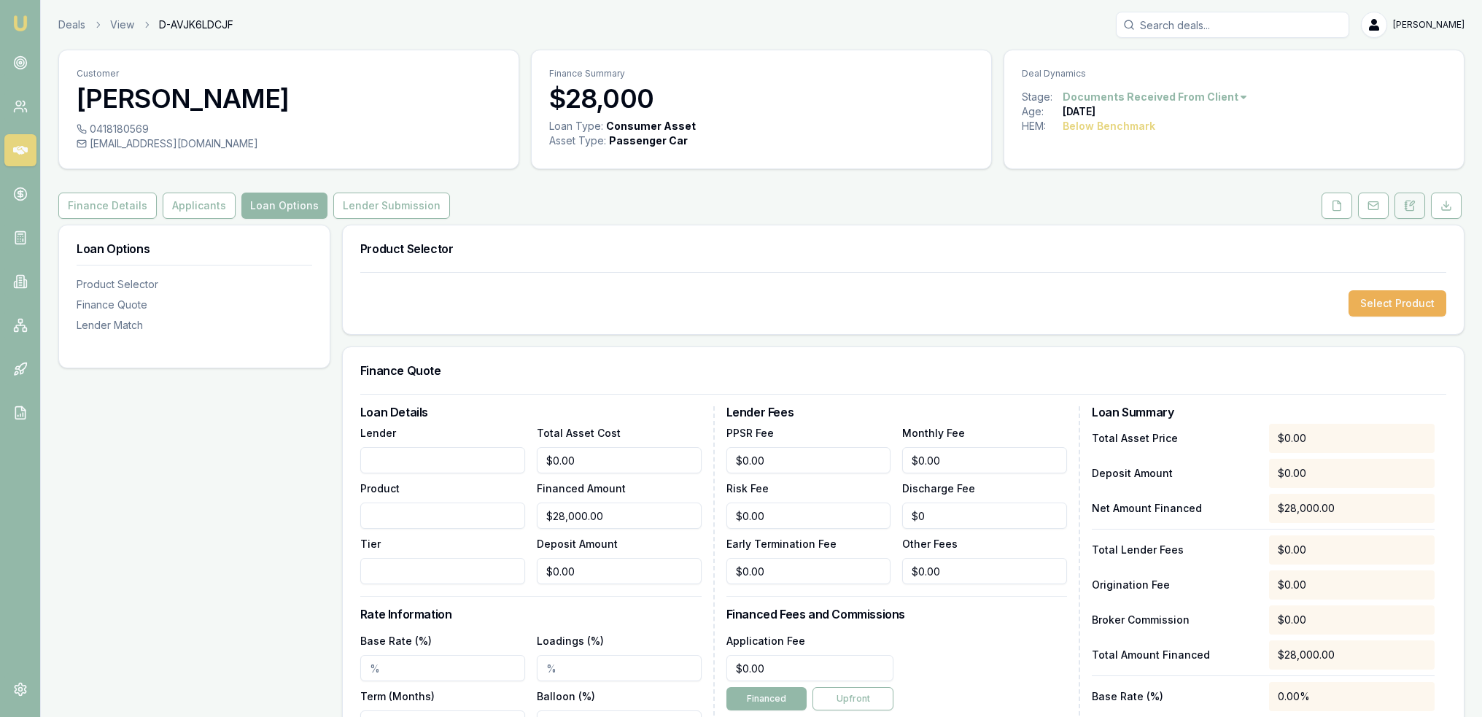
click at [1408, 202] on icon at bounding box center [1410, 206] width 12 height 12
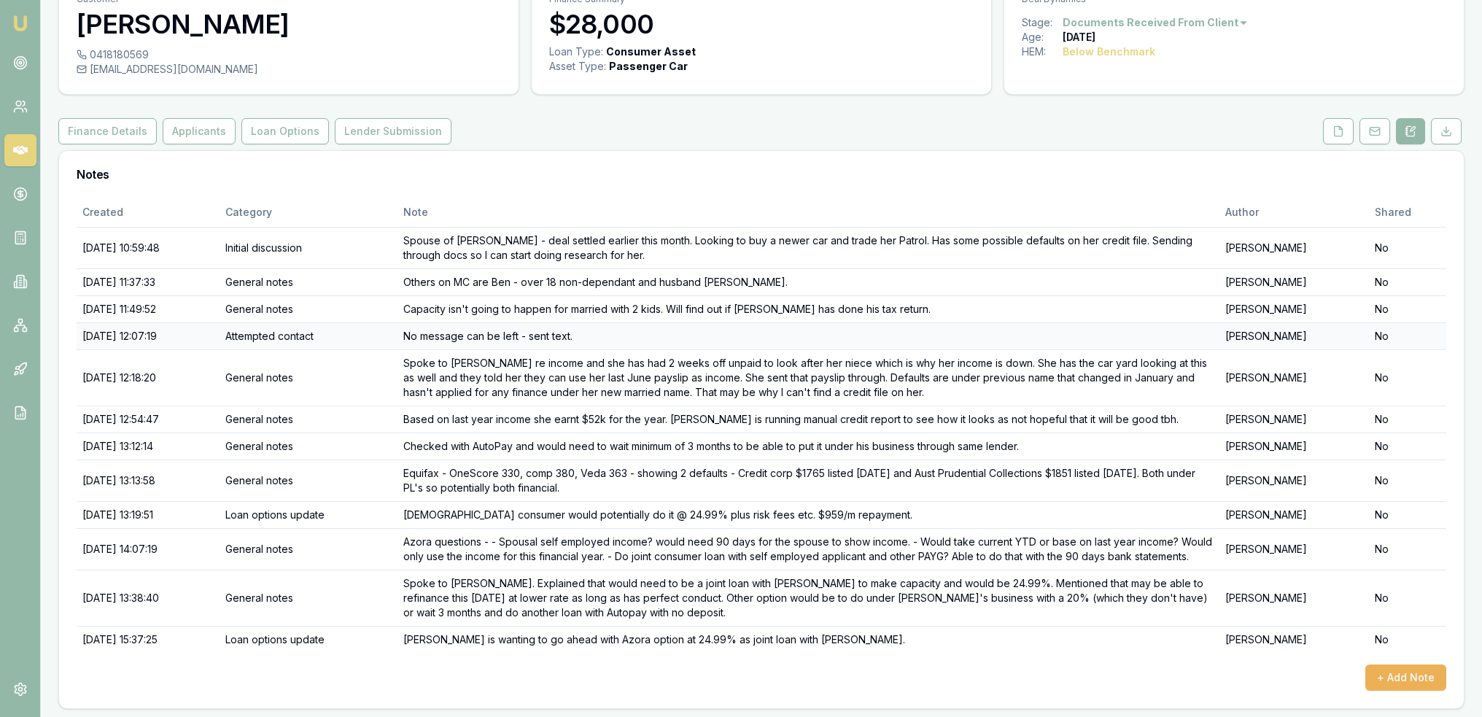
scroll to position [75, 0]
click at [317, 42] on div "Customer Jessie Conyard" at bounding box center [288, 10] width 459 height 71
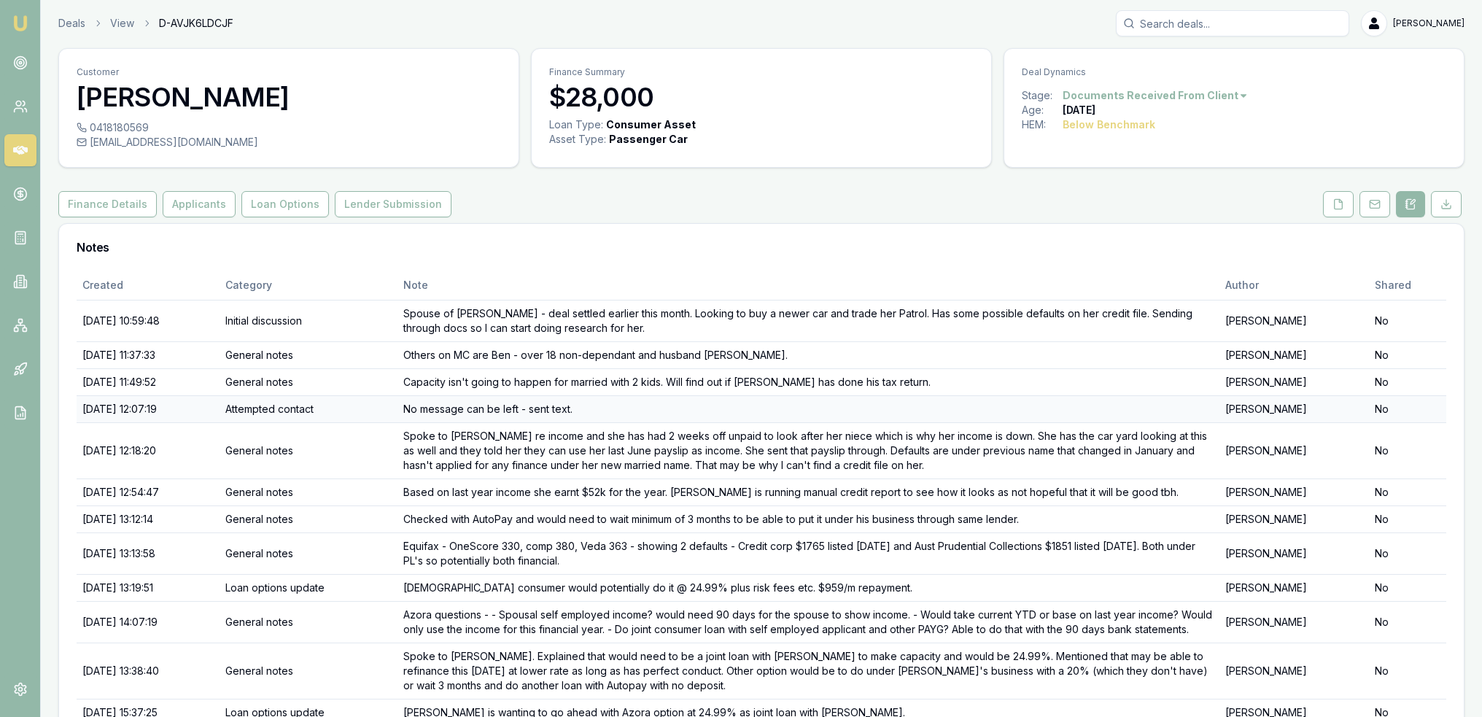
scroll to position [0, 0]
click at [173, 201] on button "Applicants" at bounding box center [199, 206] width 73 height 26
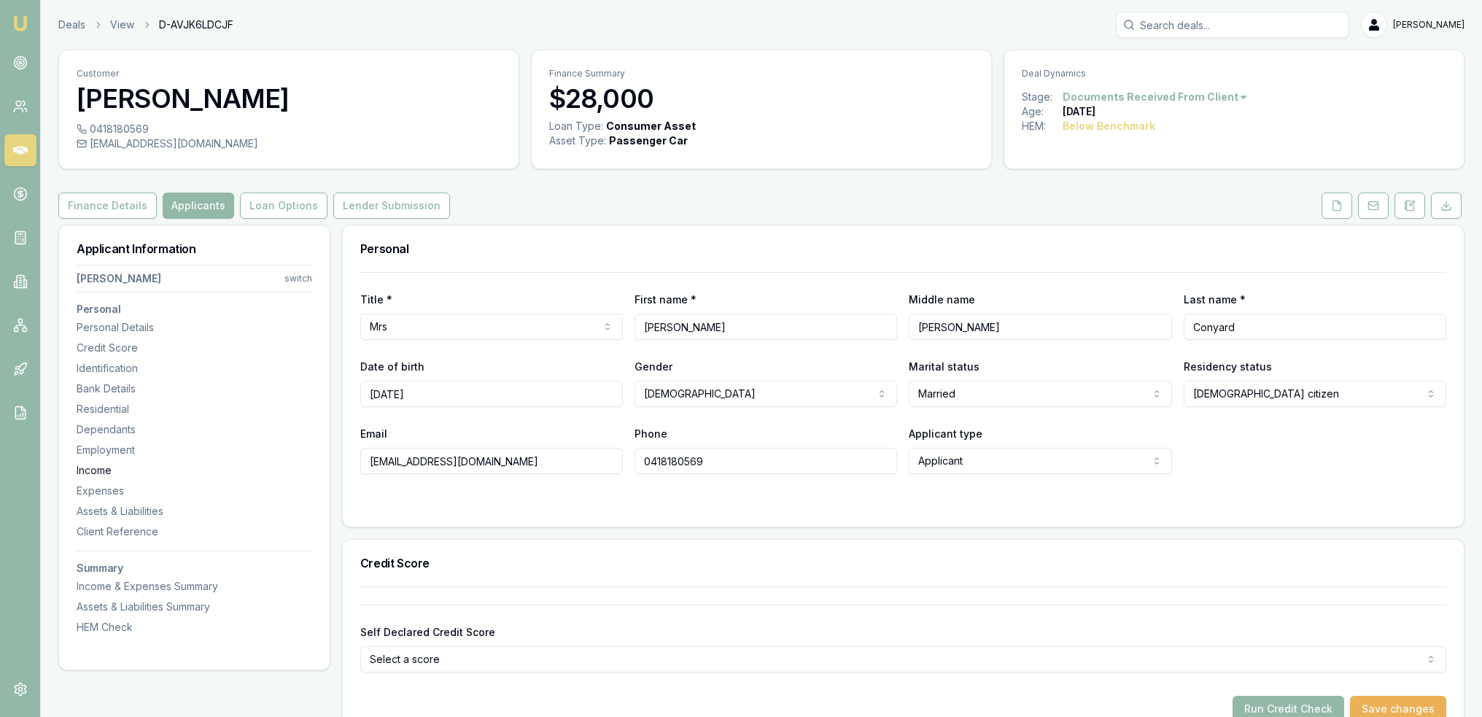
click at [98, 463] on div "Income" at bounding box center [195, 470] width 236 height 15
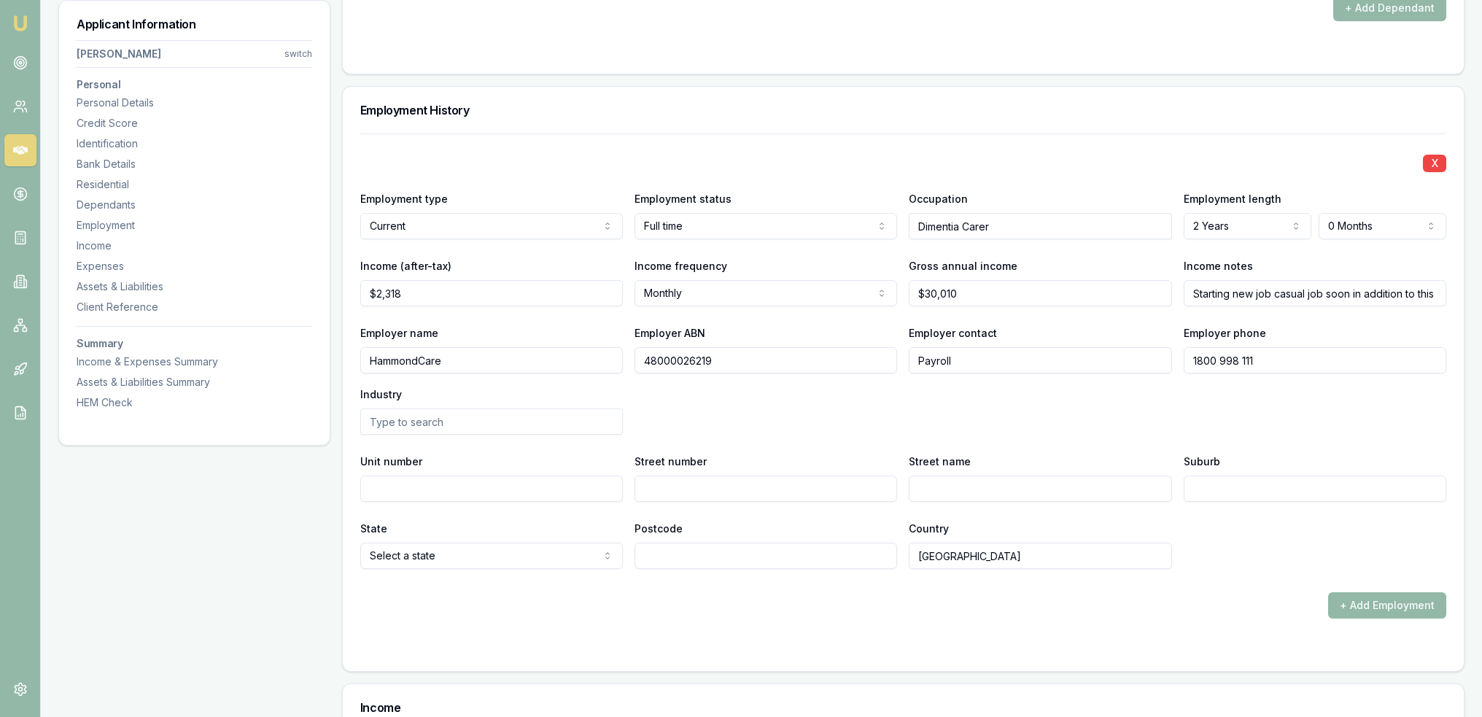
scroll to position [2269, 0]
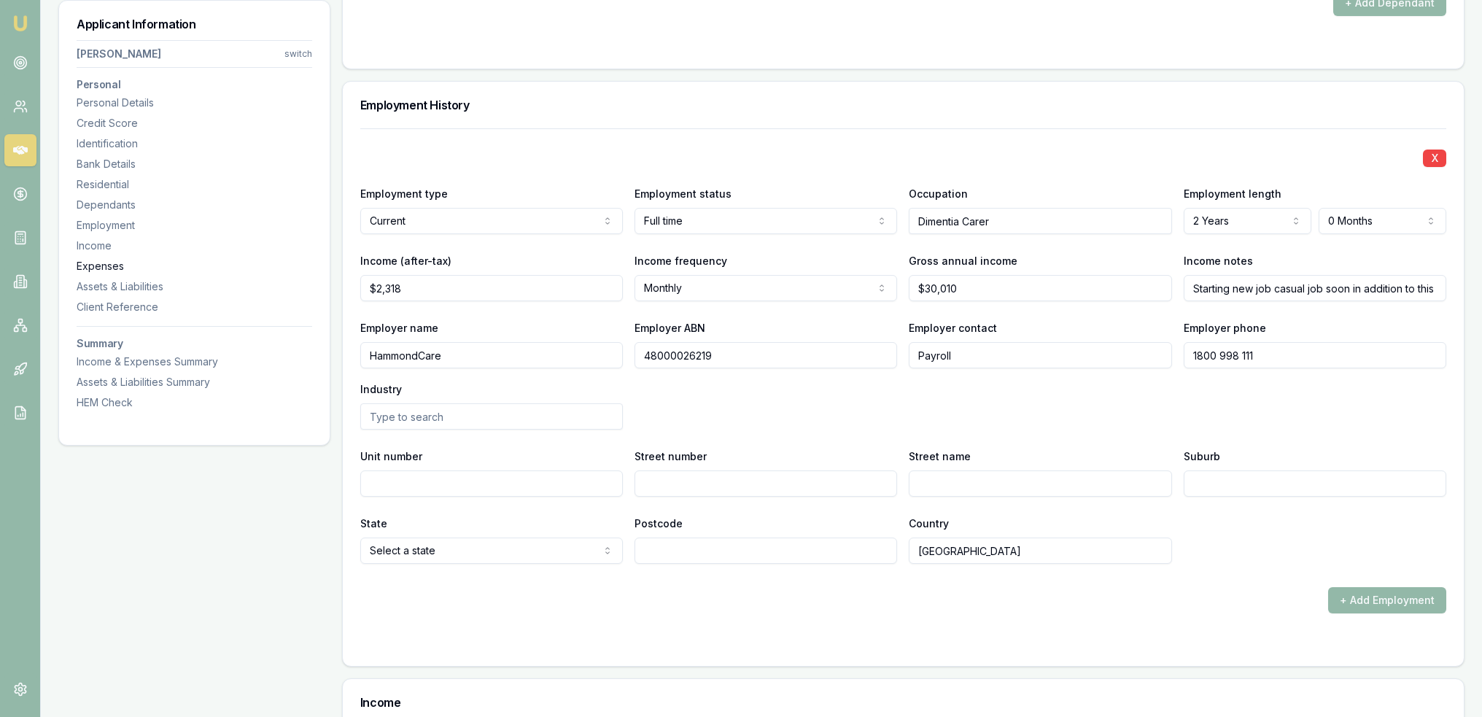
click at [112, 263] on div "Expenses" at bounding box center [195, 266] width 236 height 15
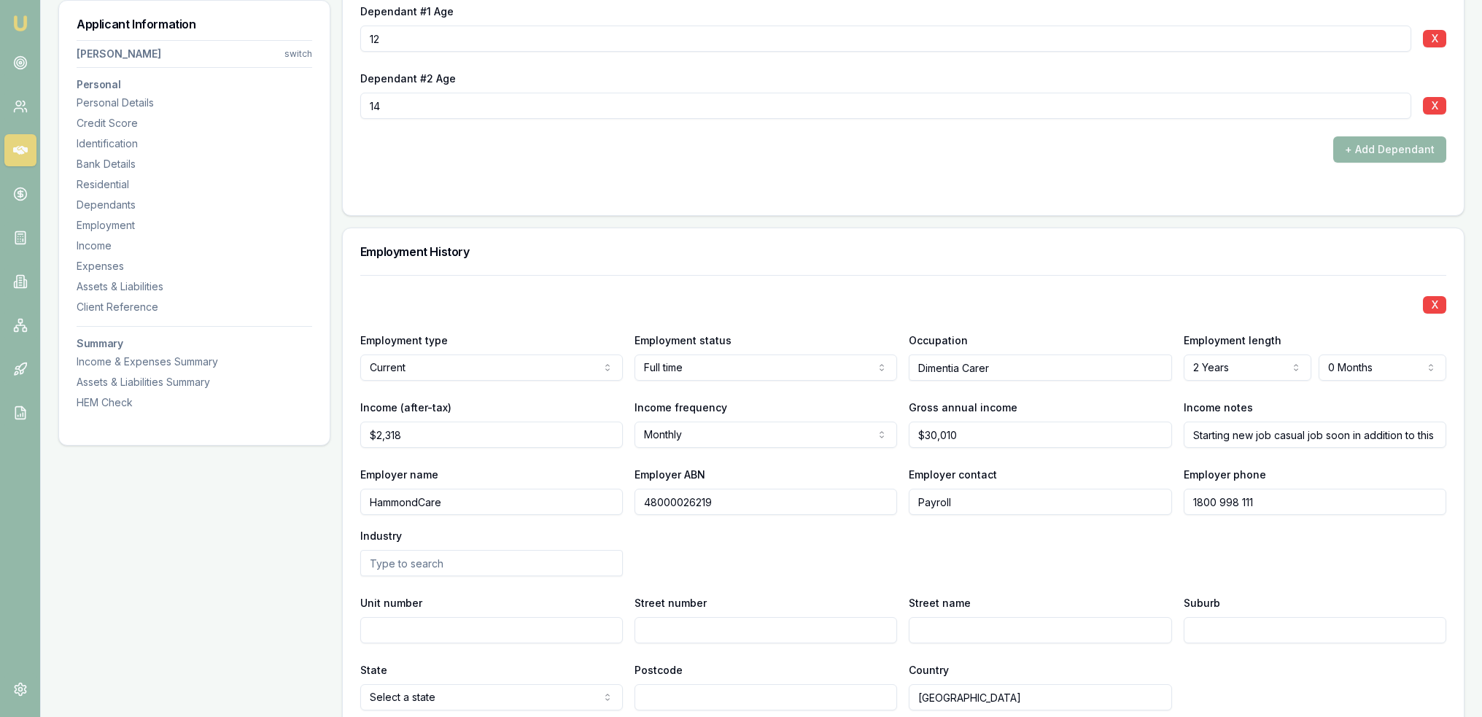
scroll to position [2306, 0]
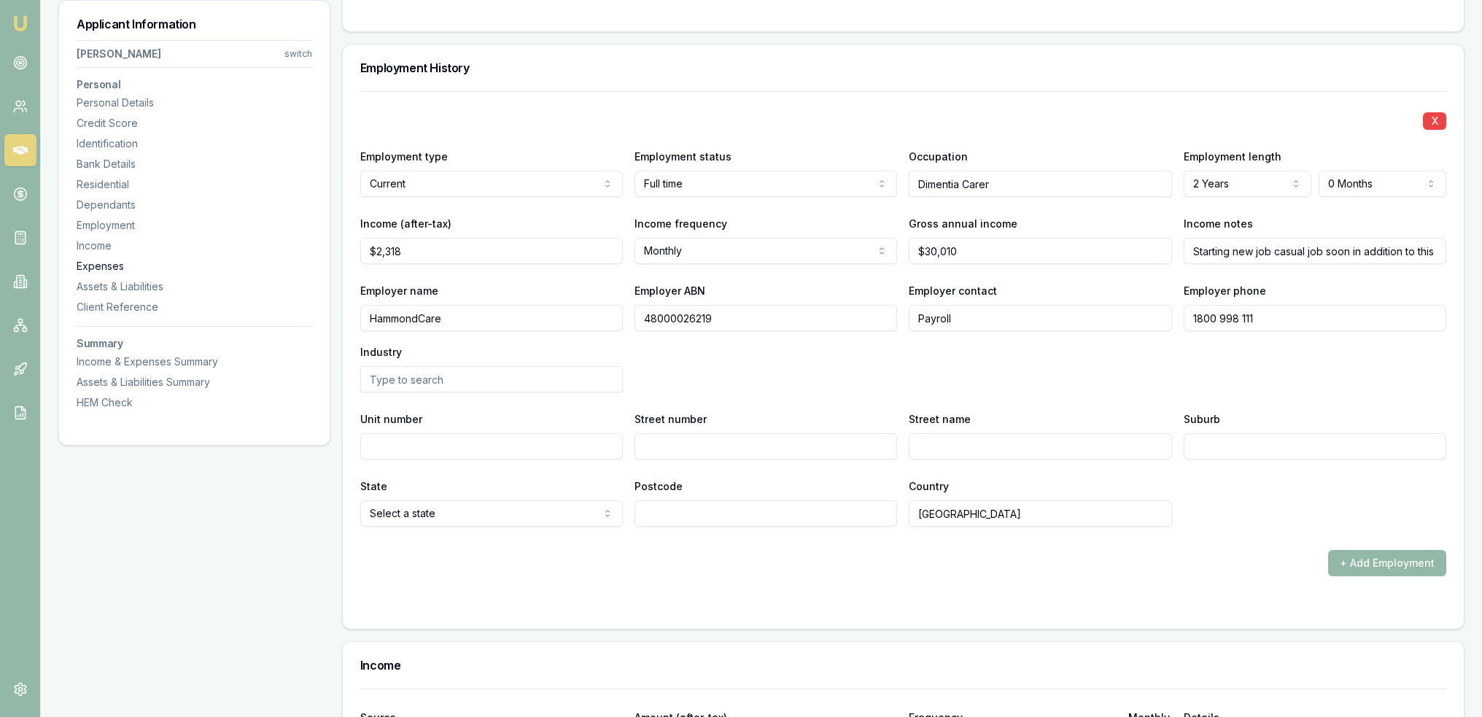
click at [84, 267] on div "Expenses" at bounding box center [195, 266] width 236 height 15
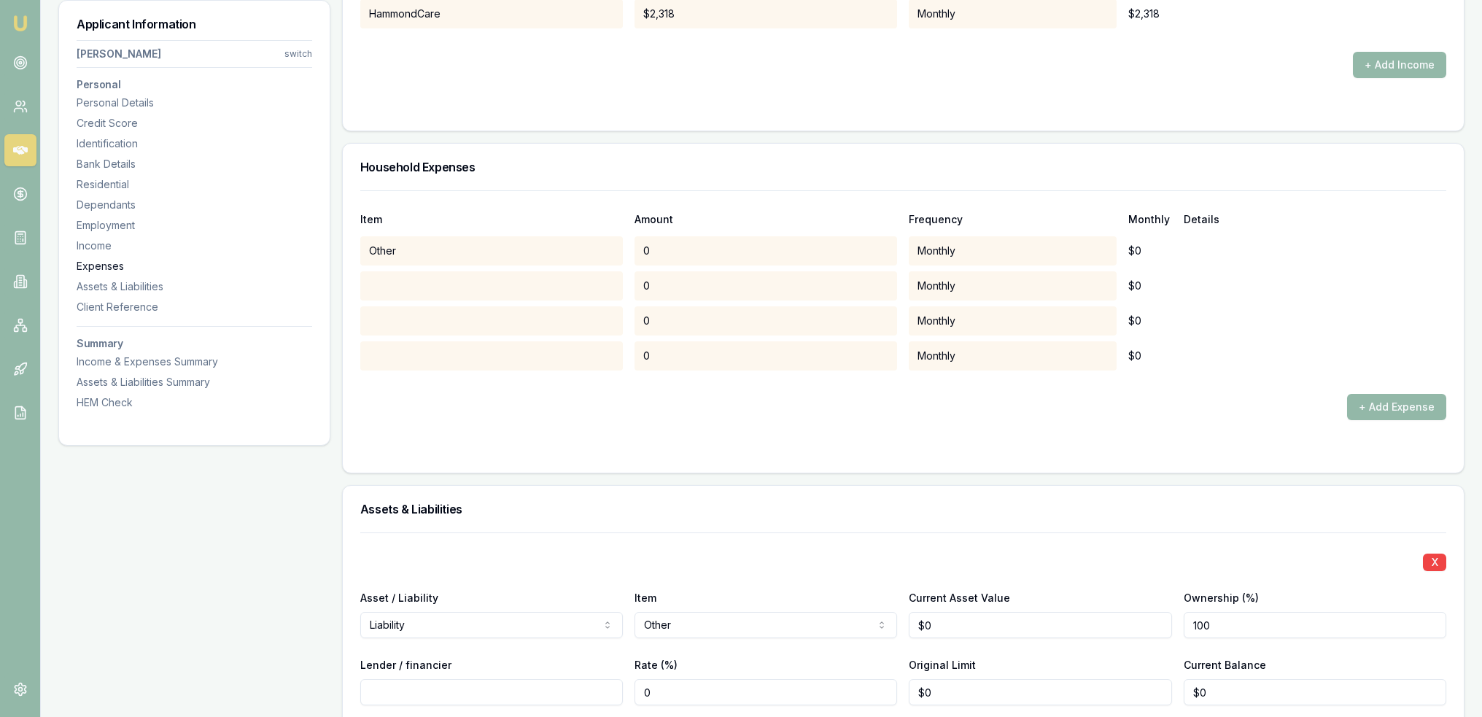
scroll to position [3181, 0]
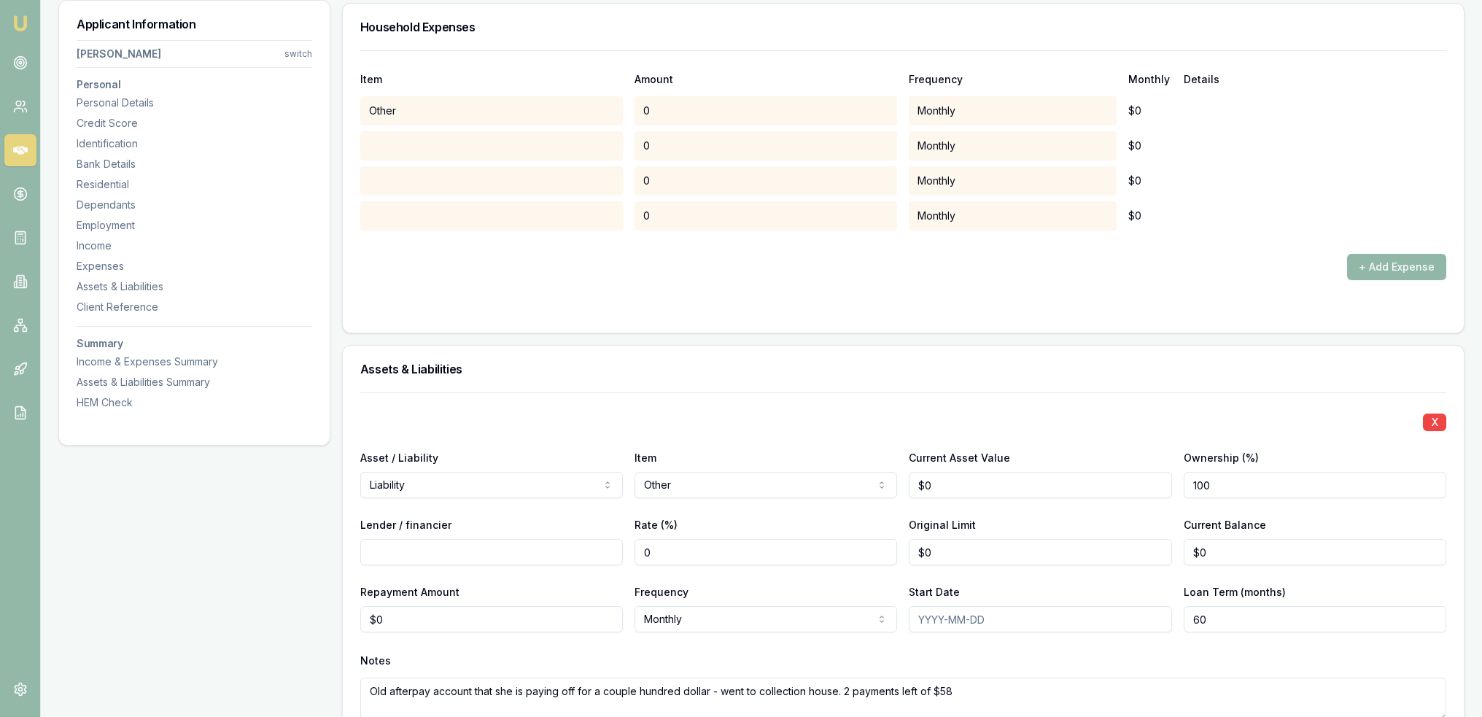
click at [1395, 255] on button "+ Add Expense" at bounding box center [1396, 267] width 99 height 26
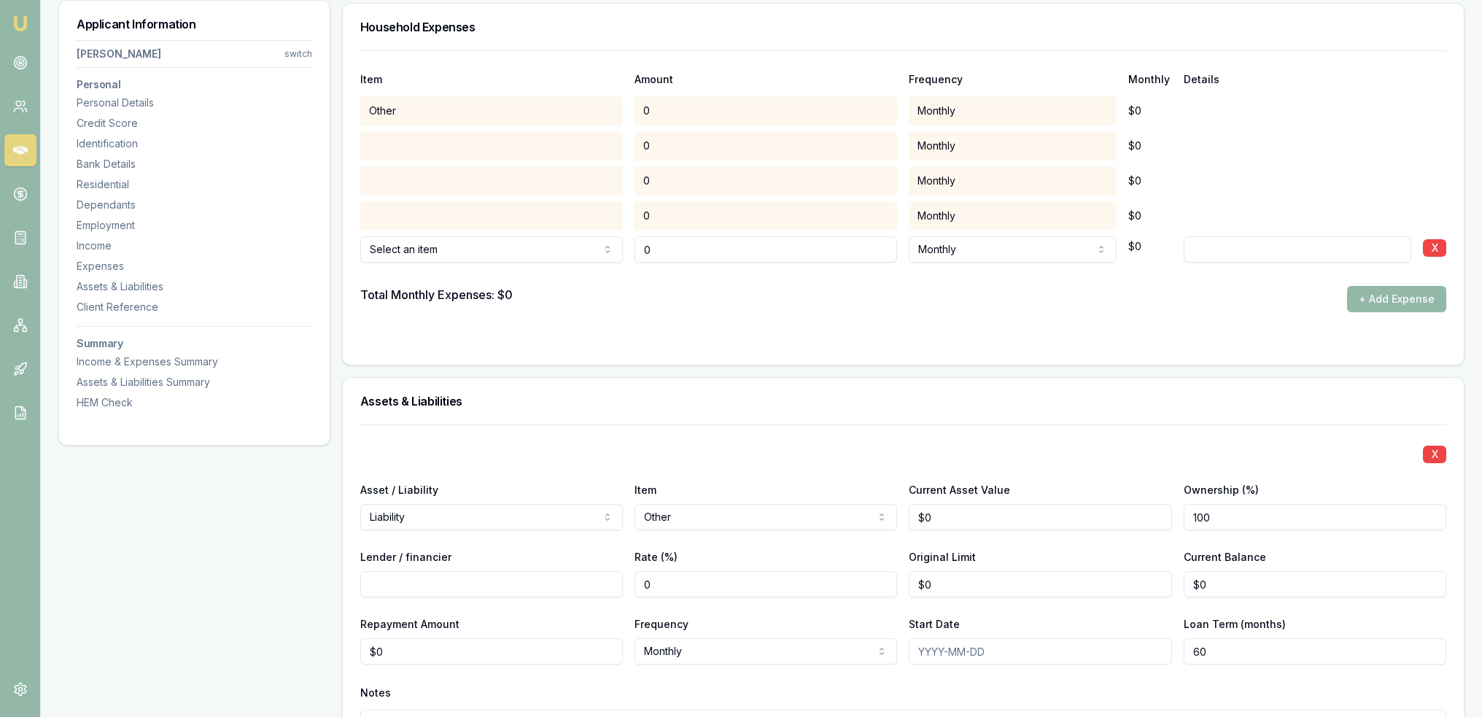
drag, startPoint x: 656, startPoint y: 244, endPoint x: 518, endPoint y: 244, distance: 138.6
click at [518, 244] on div "Rent or board Rent or board Food and groceries Utilities Insurance Transport He…" at bounding box center [903, 246] width 1086 height 32
type input "$810"
select select "WEEKLY"
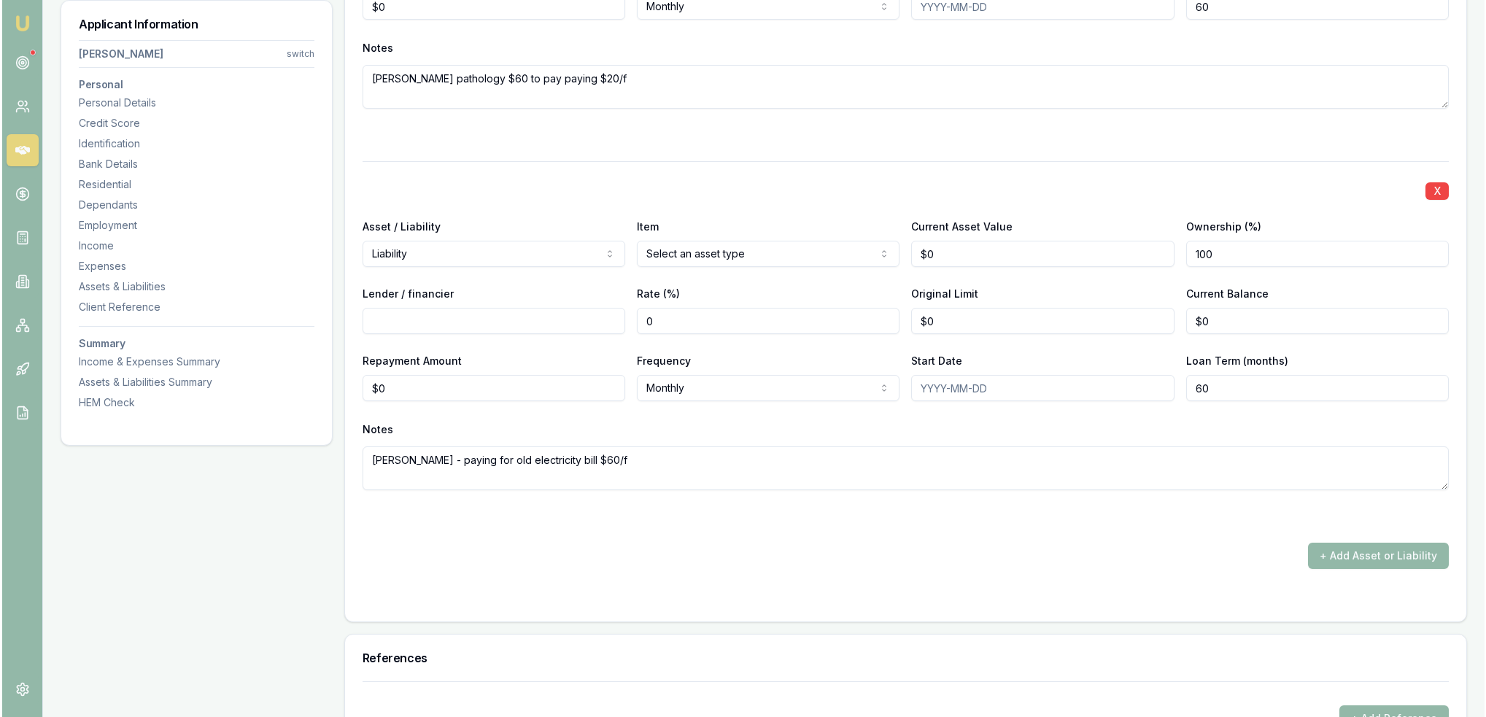
scroll to position [4640, 0]
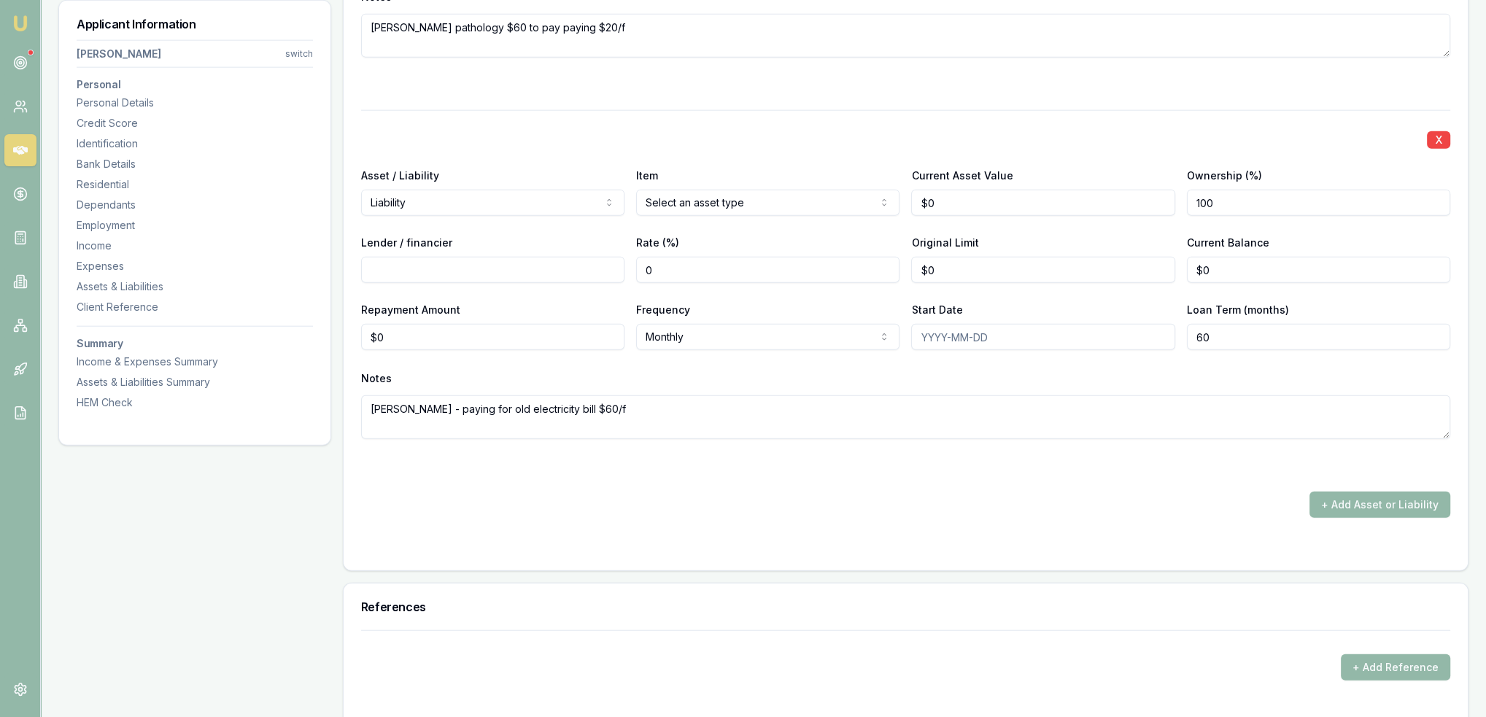
click at [1349, 341] on input "60" at bounding box center [1318, 337] width 263 height 26
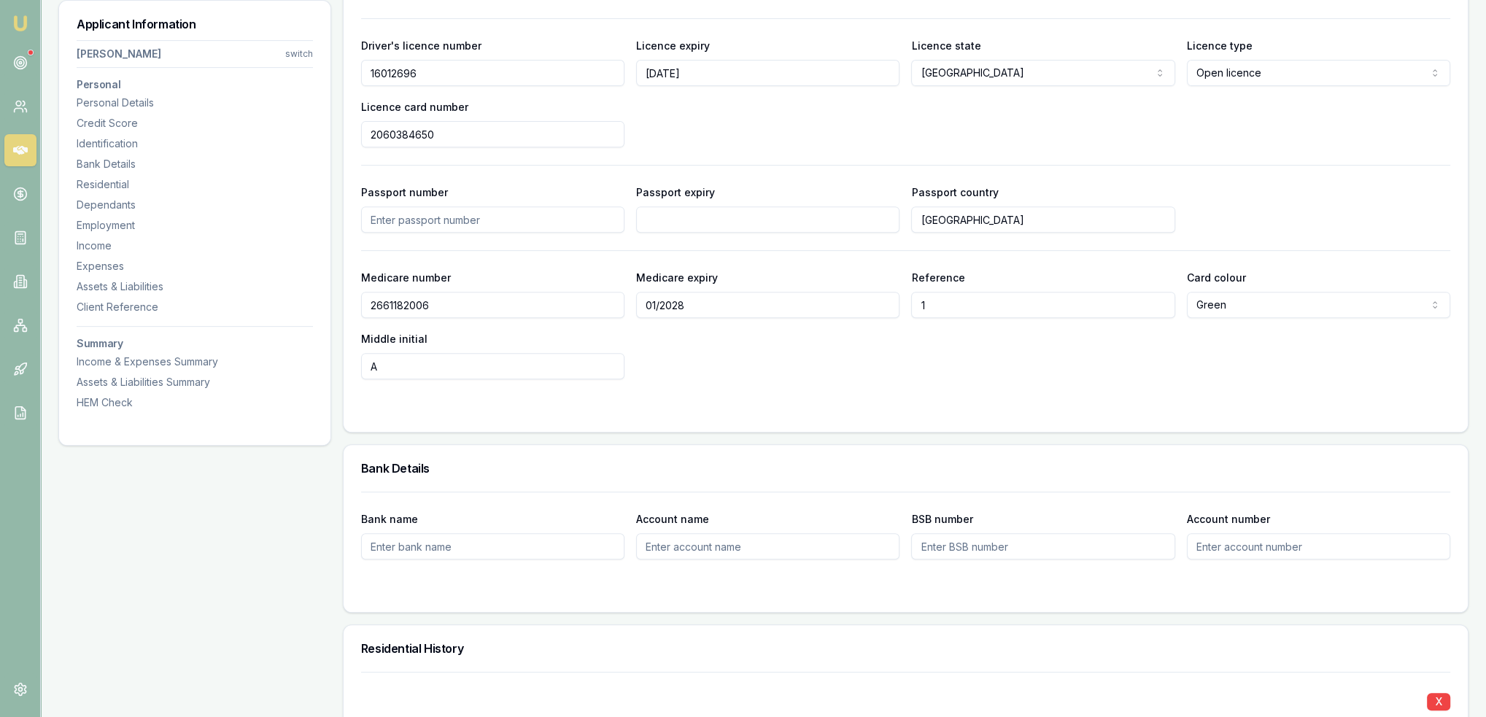
scroll to position [0, 0]
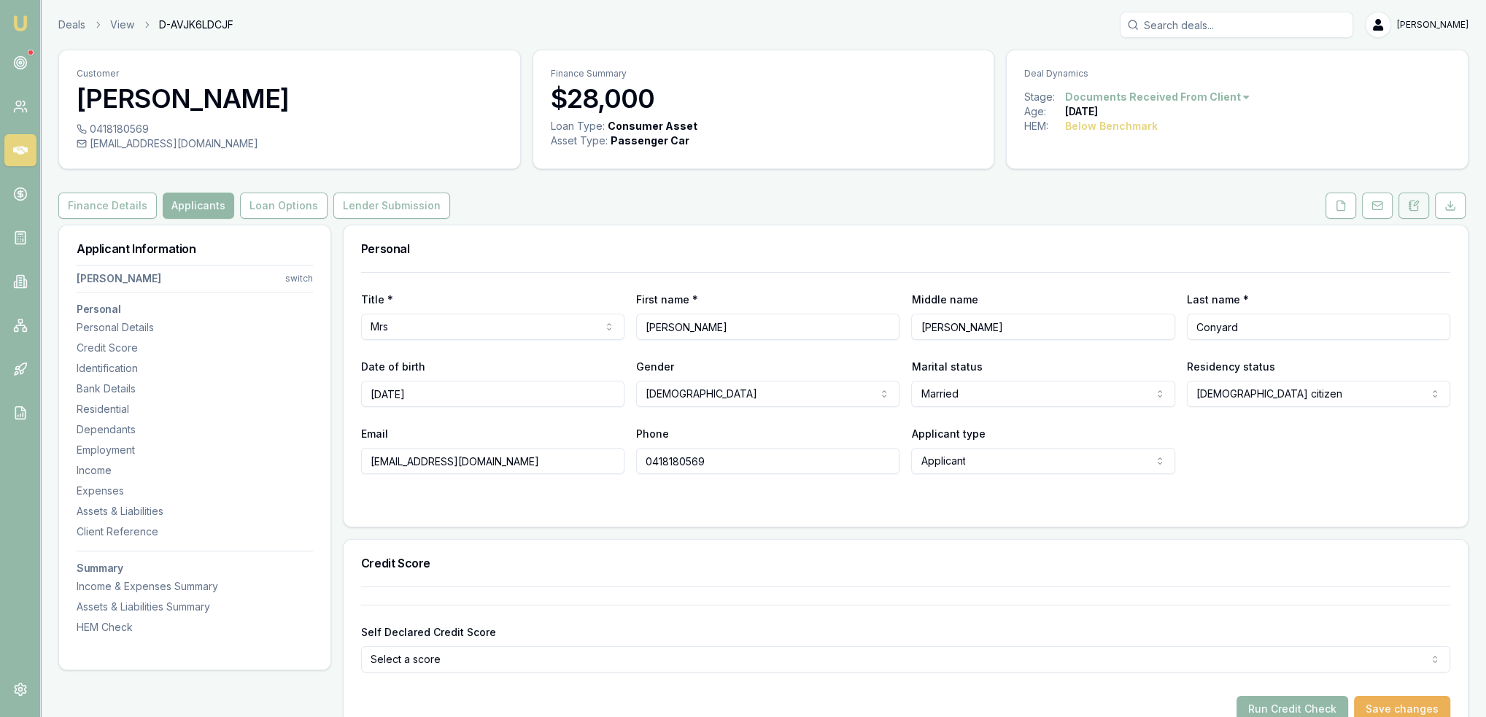
click at [1412, 205] on icon at bounding box center [1414, 206] width 12 height 12
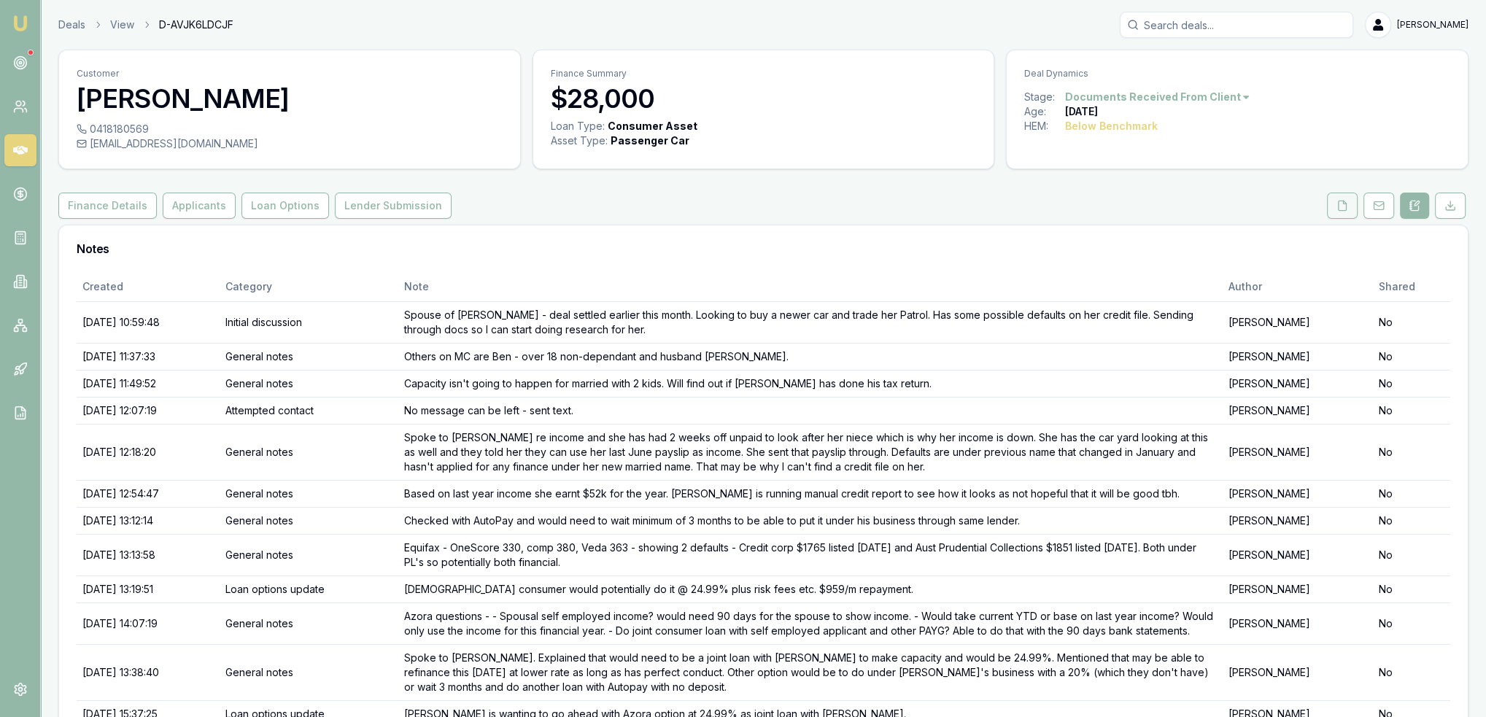
click at [1350, 208] on button at bounding box center [1342, 206] width 31 height 26
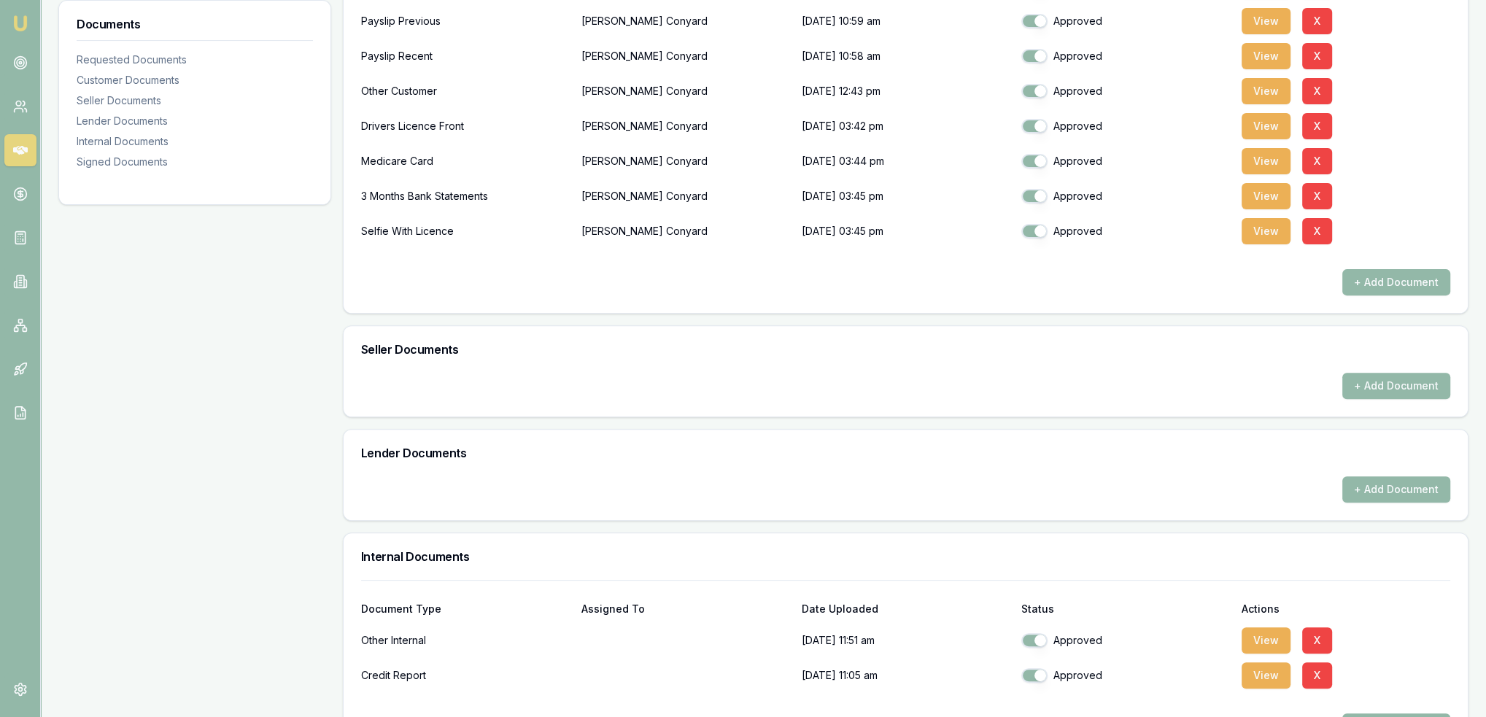
scroll to position [656, 0]
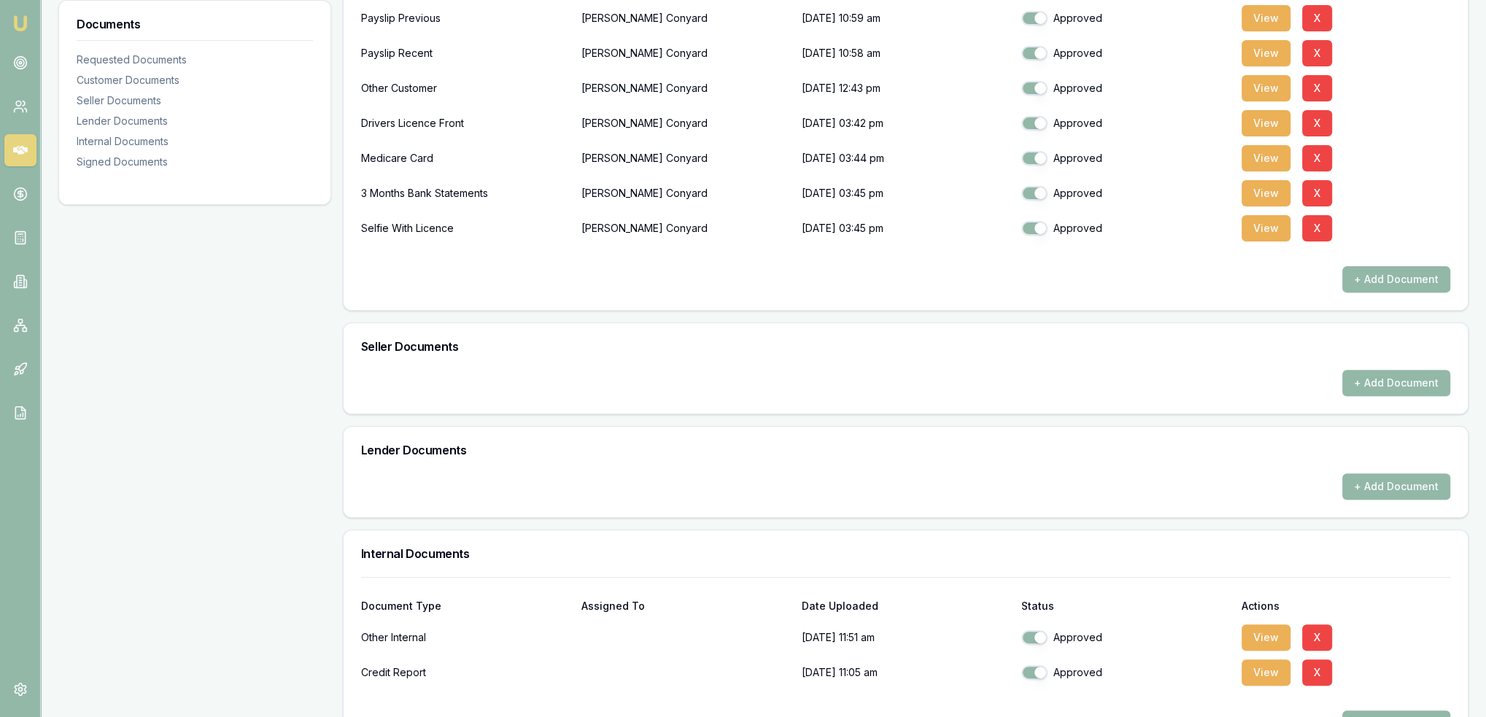
click at [306, 279] on div "Documents Requested Documents Customer Documents Seller Documents Lender Docume…" at bounding box center [194, 315] width 273 height 1494
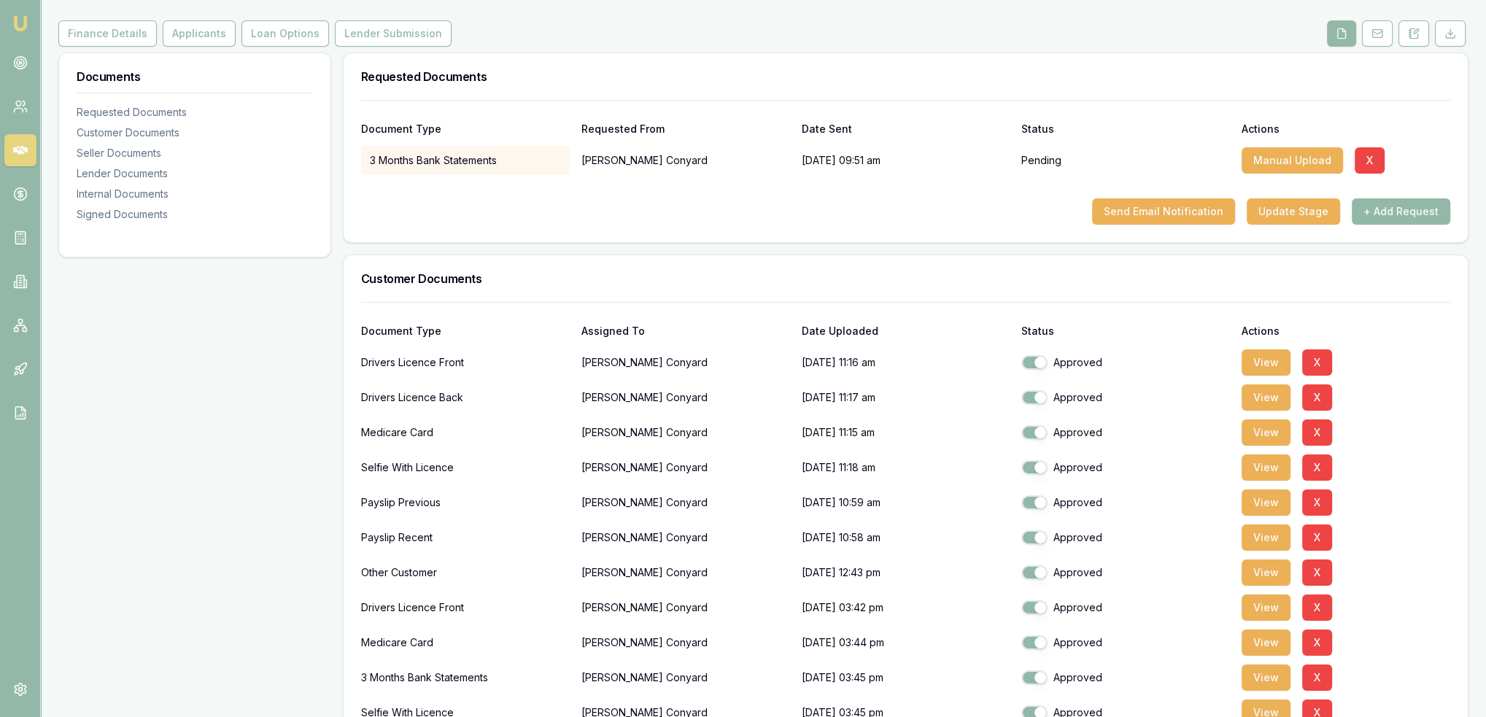
scroll to position [0, 0]
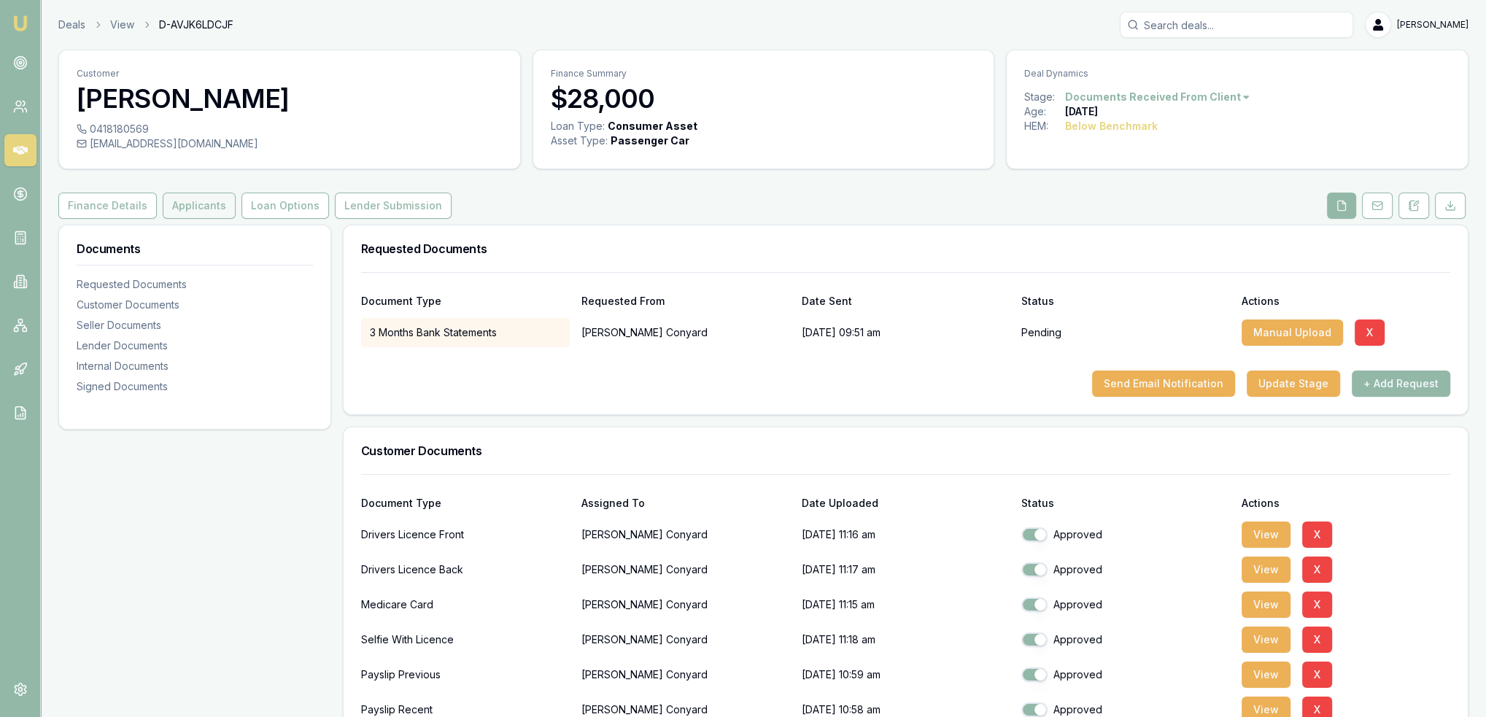
click at [200, 202] on button "Applicants" at bounding box center [199, 206] width 73 height 26
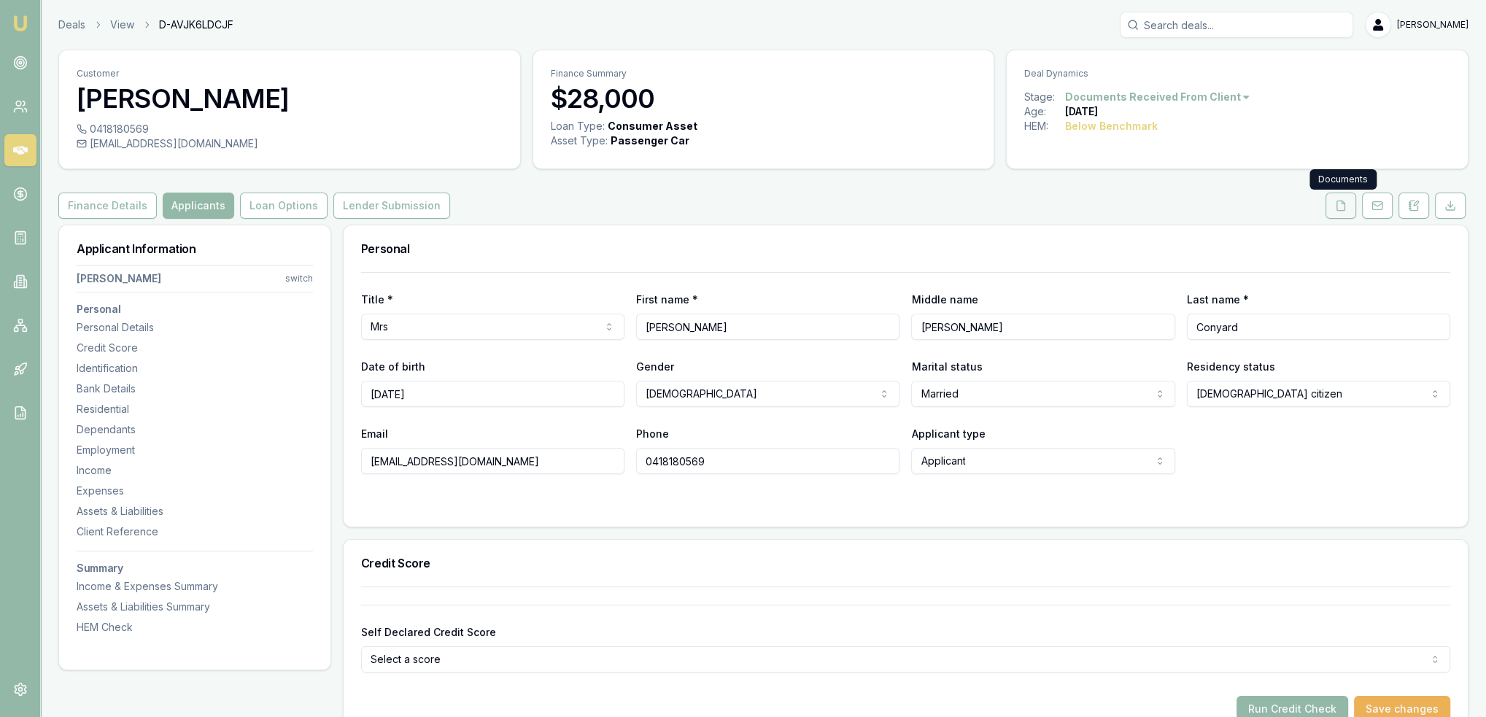
click at [1343, 207] on icon at bounding box center [1341, 206] width 12 height 12
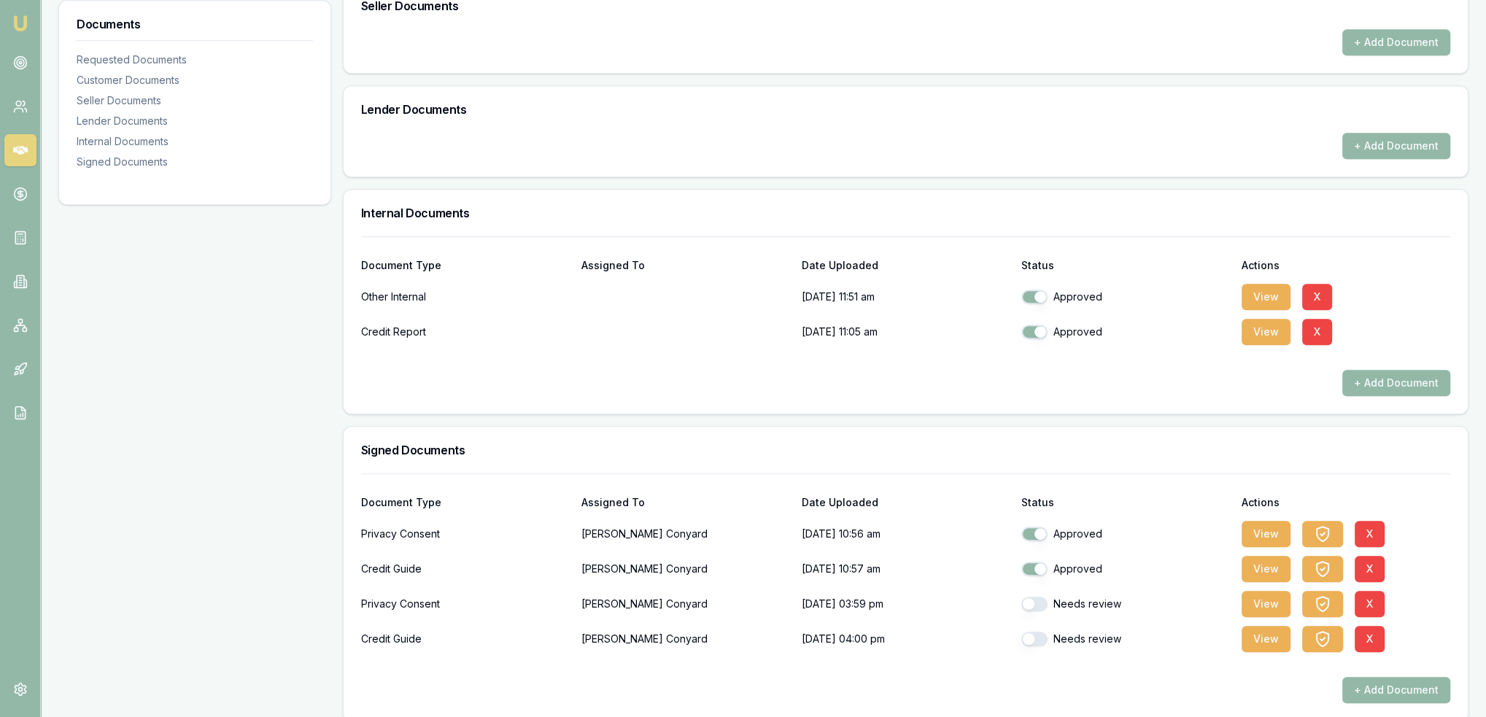
scroll to position [1011, 0]
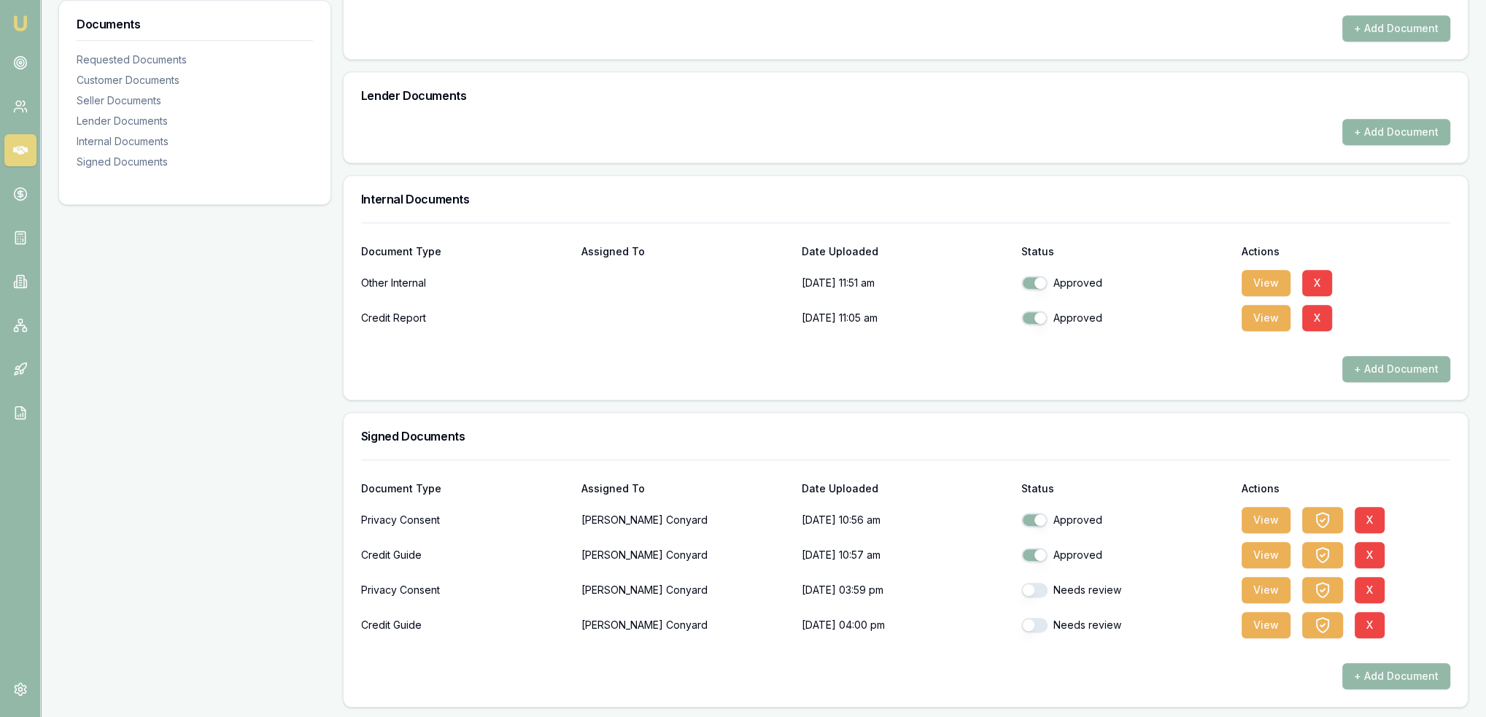
click at [1396, 130] on button "+ Add Document" at bounding box center [1396, 132] width 108 height 26
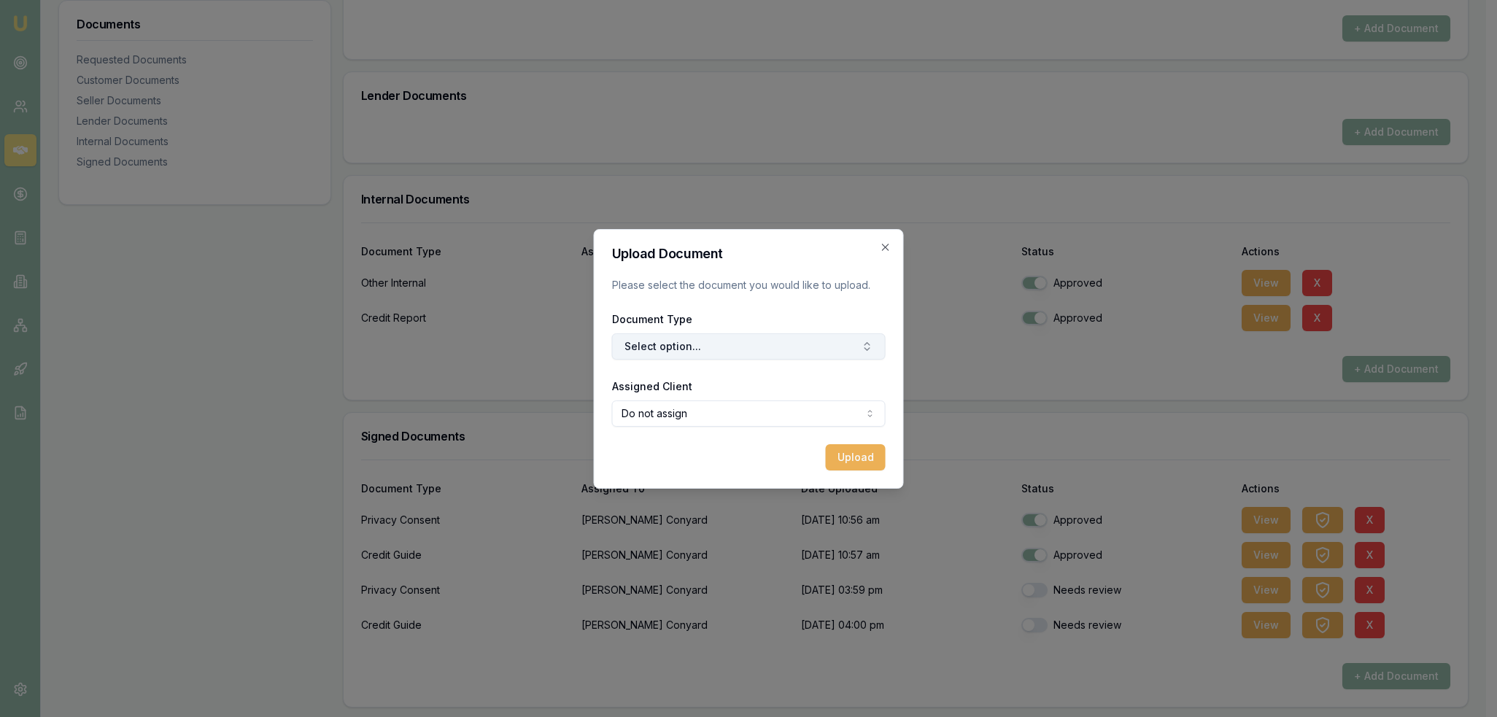
click at [674, 341] on button "Select option..." at bounding box center [749, 346] width 274 height 26
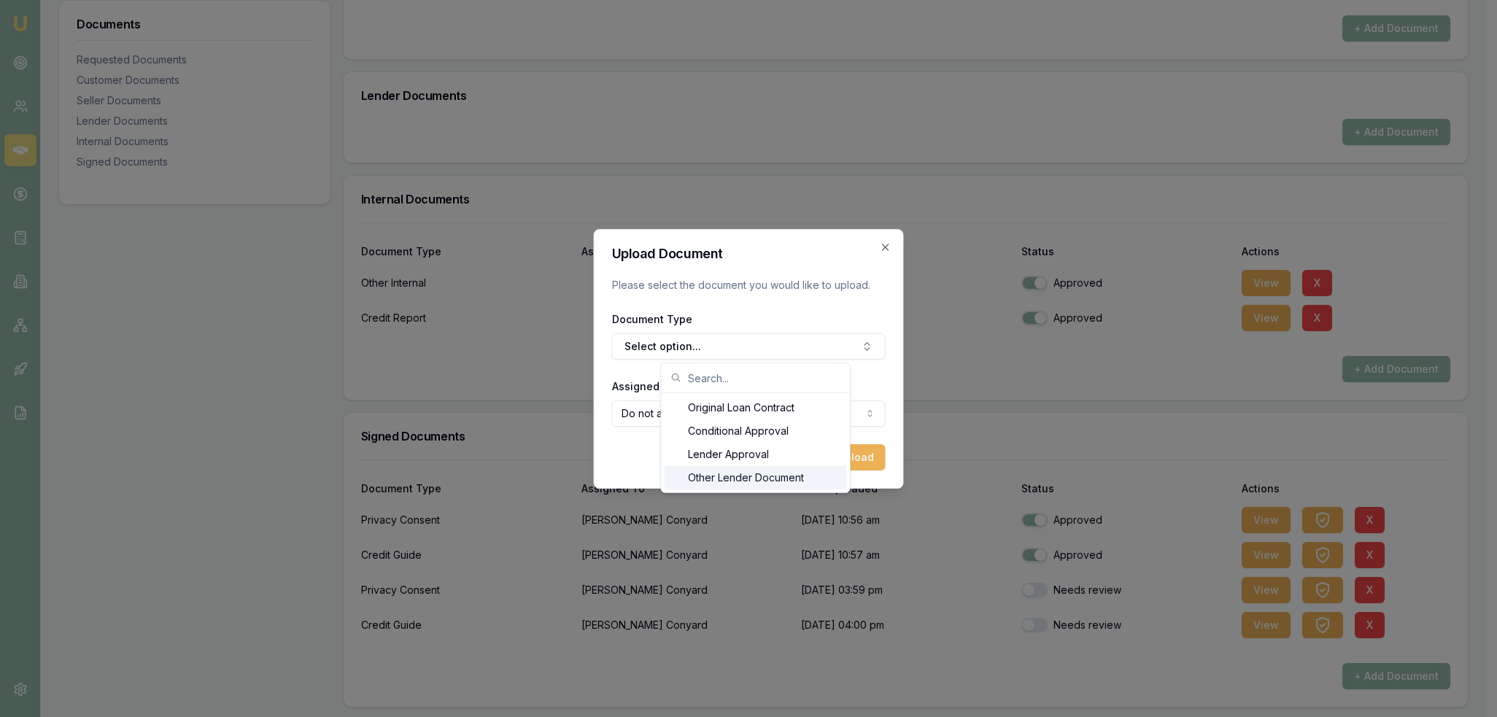
click at [707, 484] on div "Other Lender Document" at bounding box center [755, 477] width 182 height 23
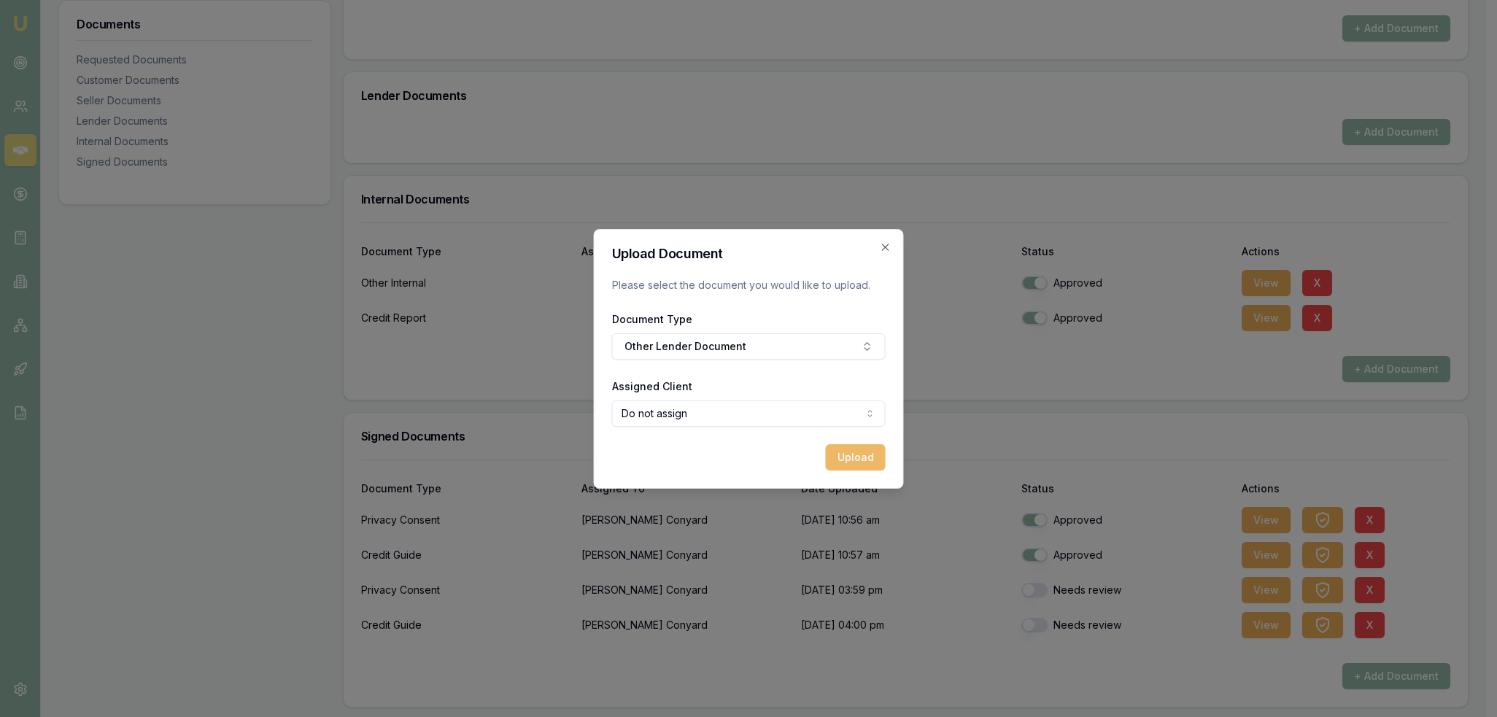
click at [861, 463] on button "Upload" at bounding box center [856, 457] width 60 height 26
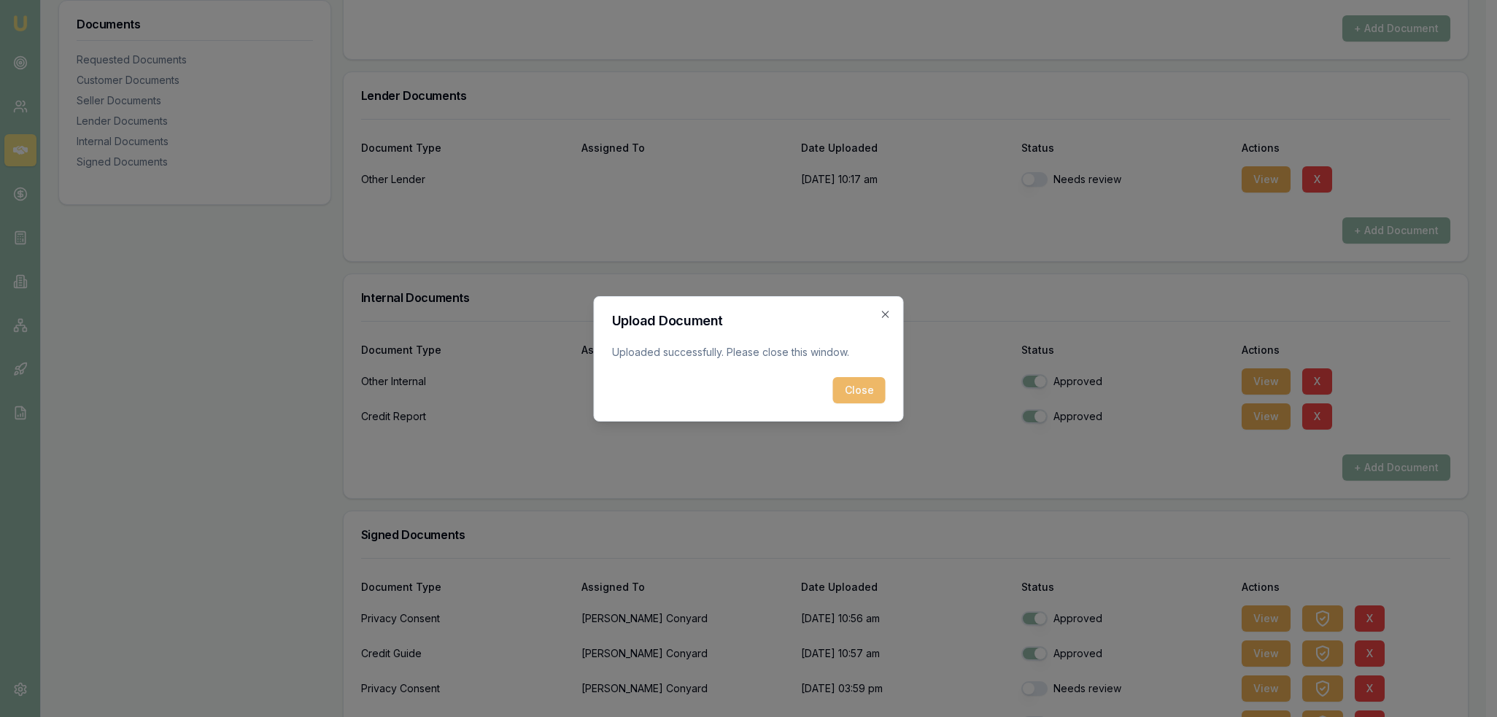
click at [860, 394] on button "Close" at bounding box center [859, 390] width 53 height 26
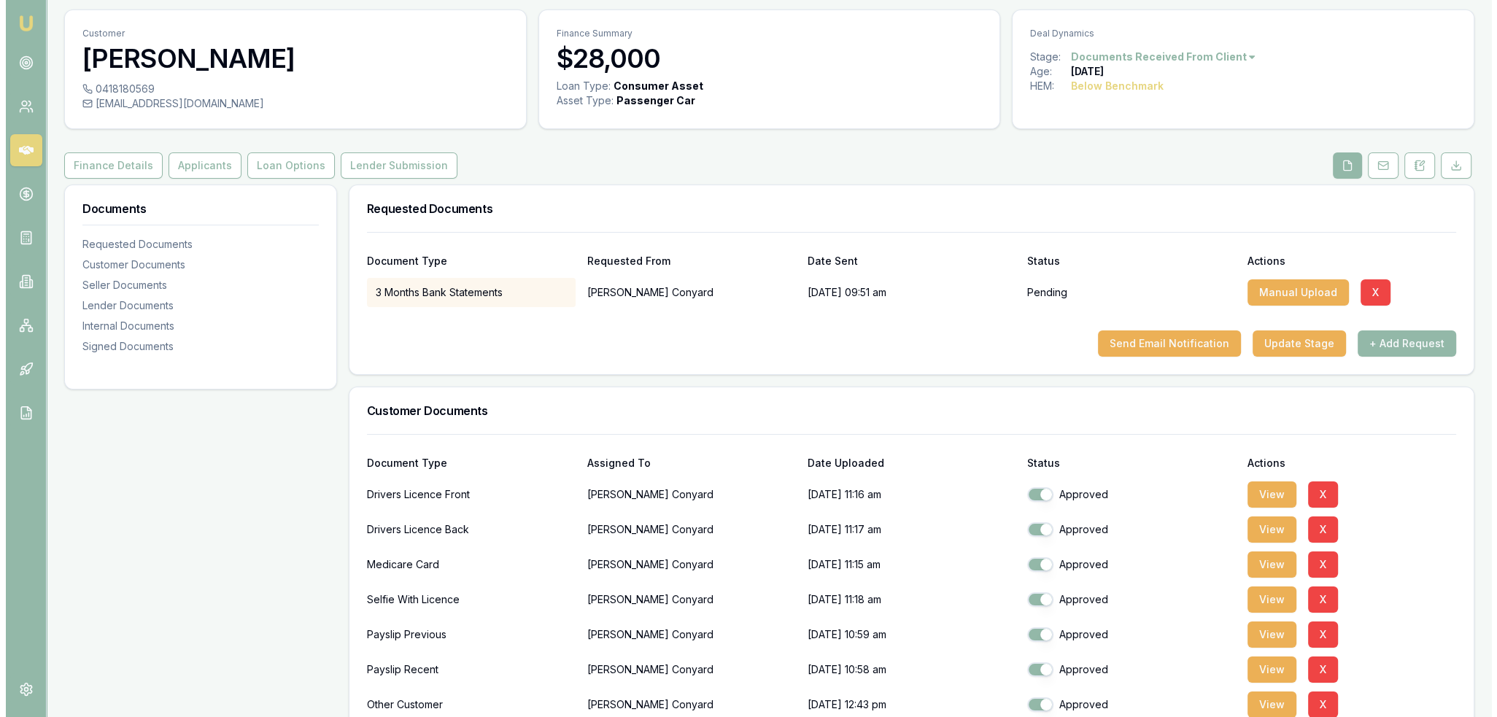
scroll to position [219, 0]
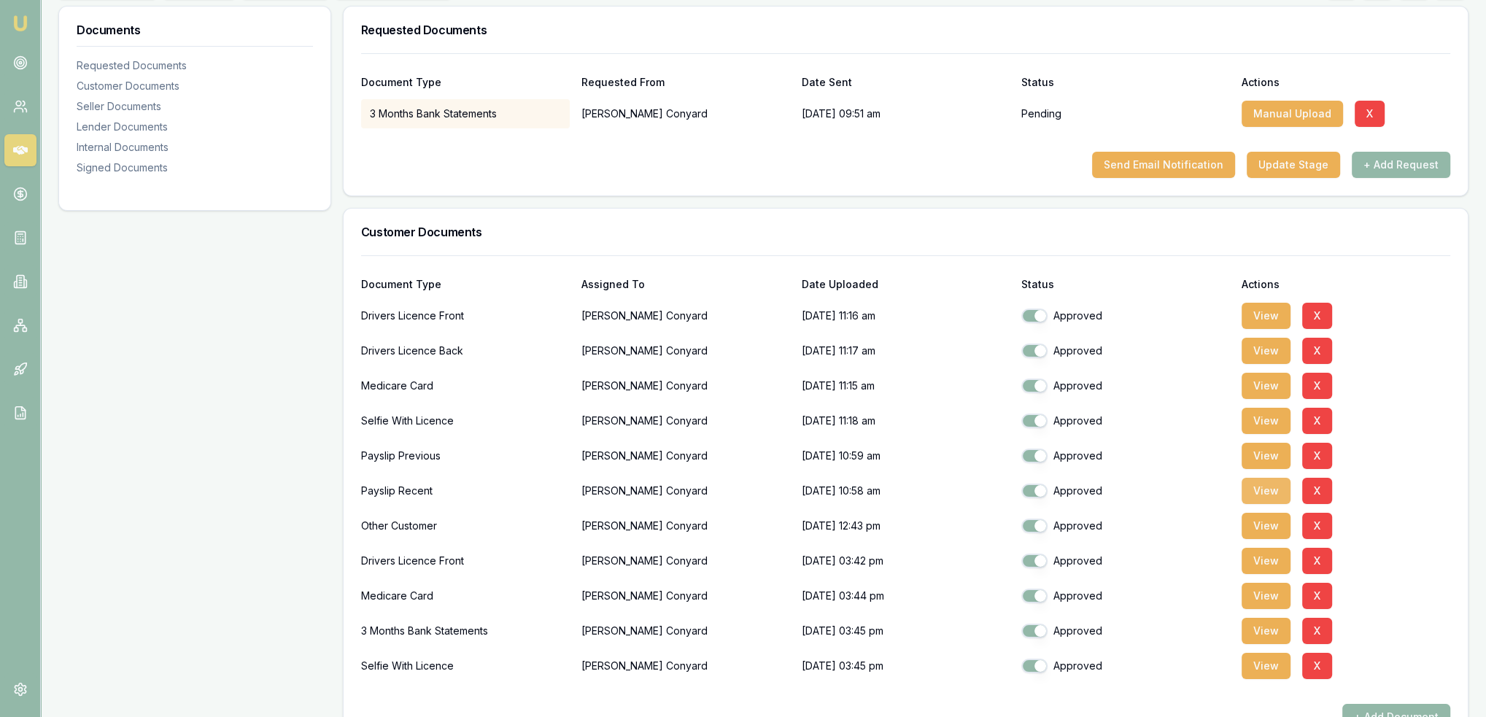
click at [1270, 486] on button "View" at bounding box center [1265, 491] width 49 height 26
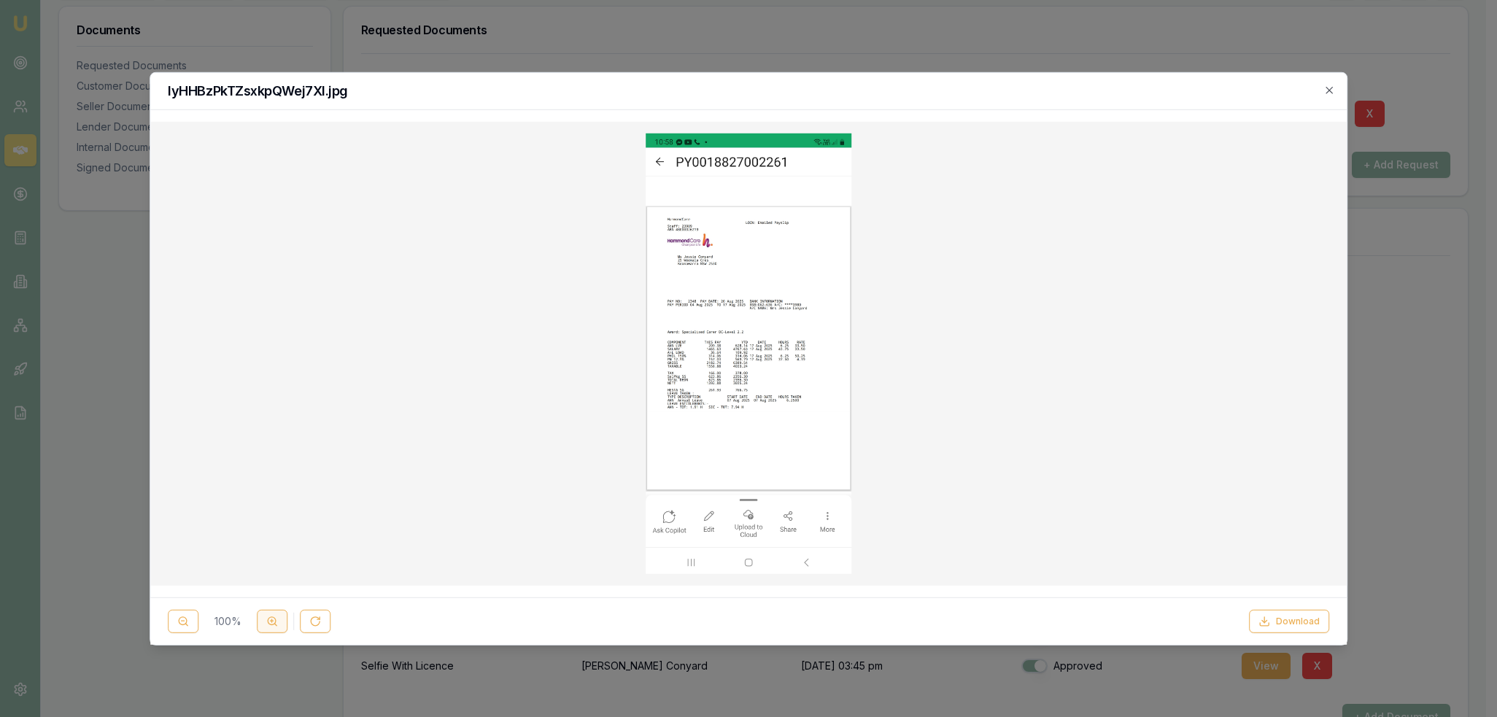
click at [268, 622] on icon at bounding box center [272, 622] width 12 height 12
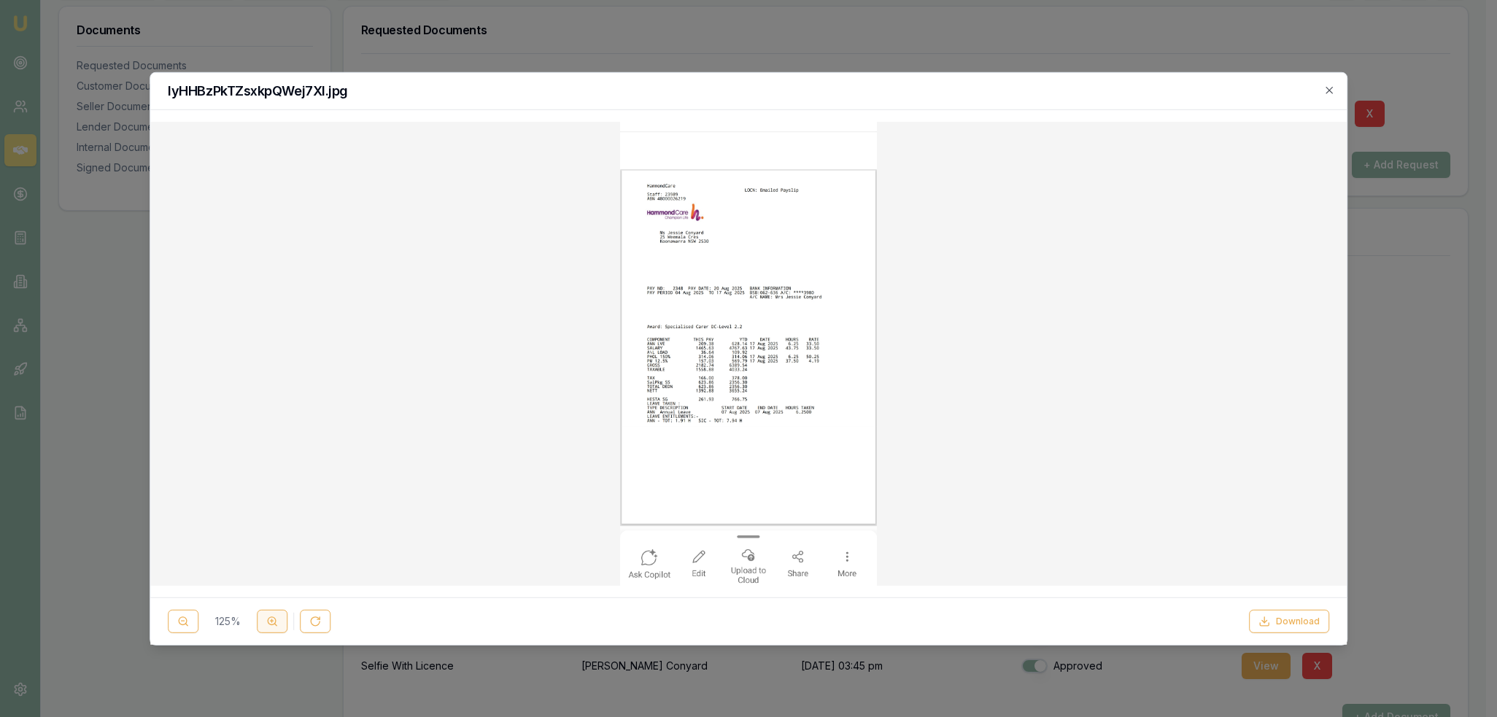
click at [268, 622] on icon at bounding box center [272, 622] width 12 height 12
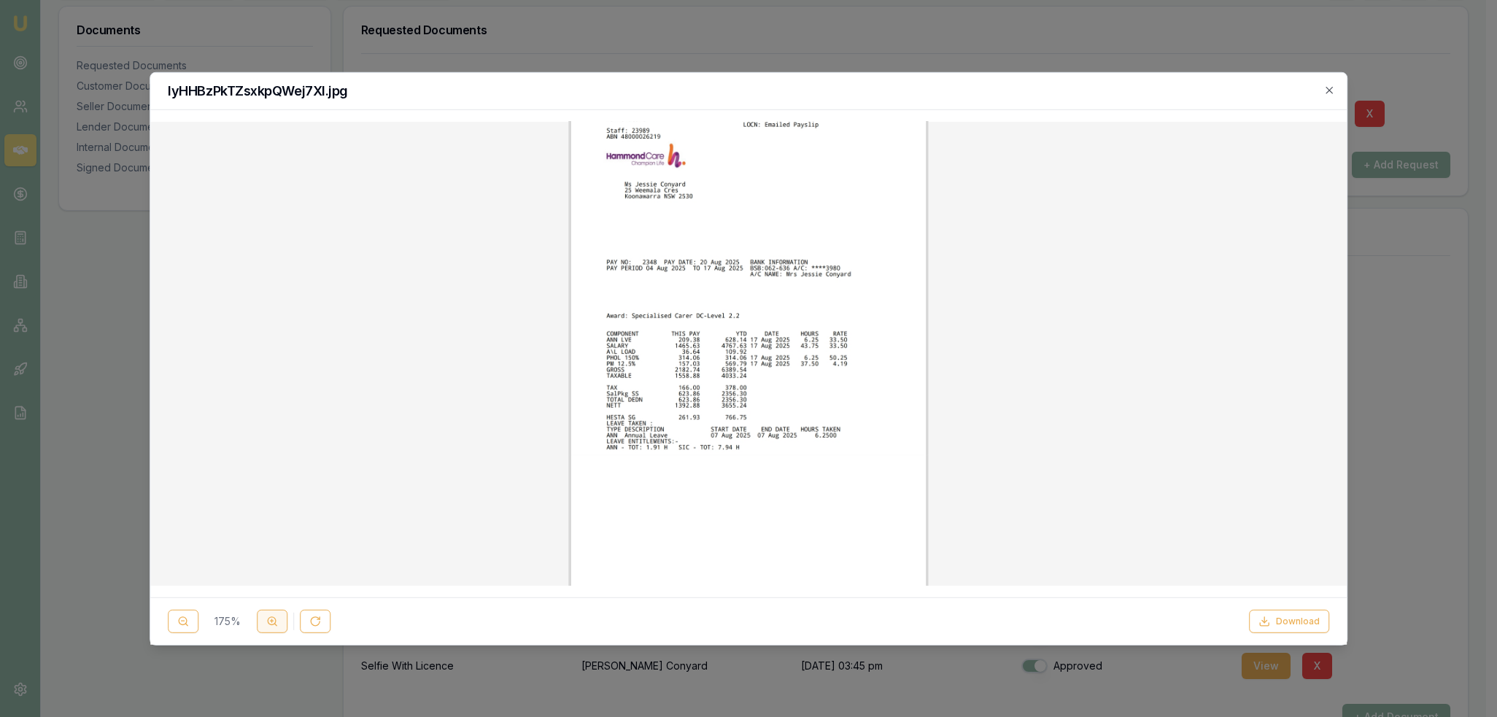
click at [268, 622] on icon at bounding box center [272, 622] width 12 height 12
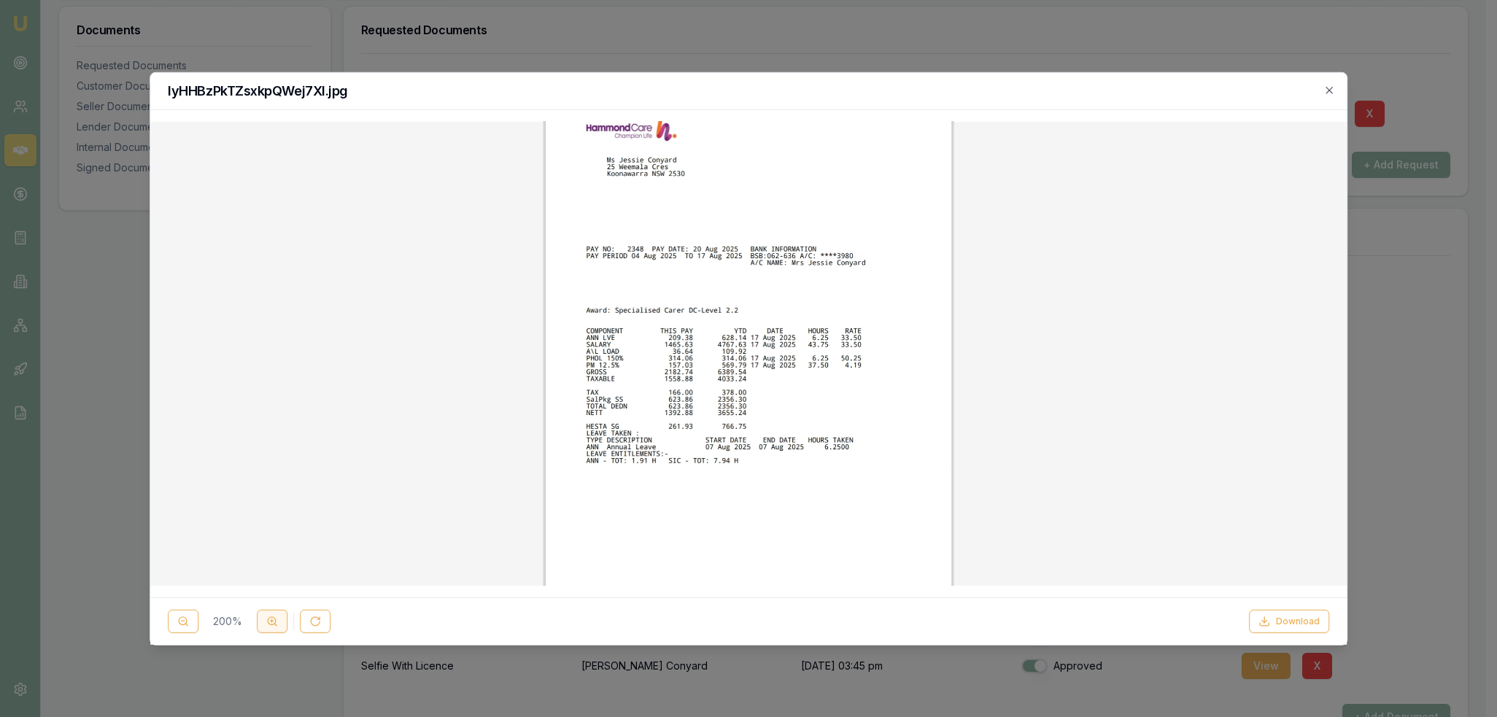
click at [266, 622] on icon at bounding box center [272, 622] width 12 height 12
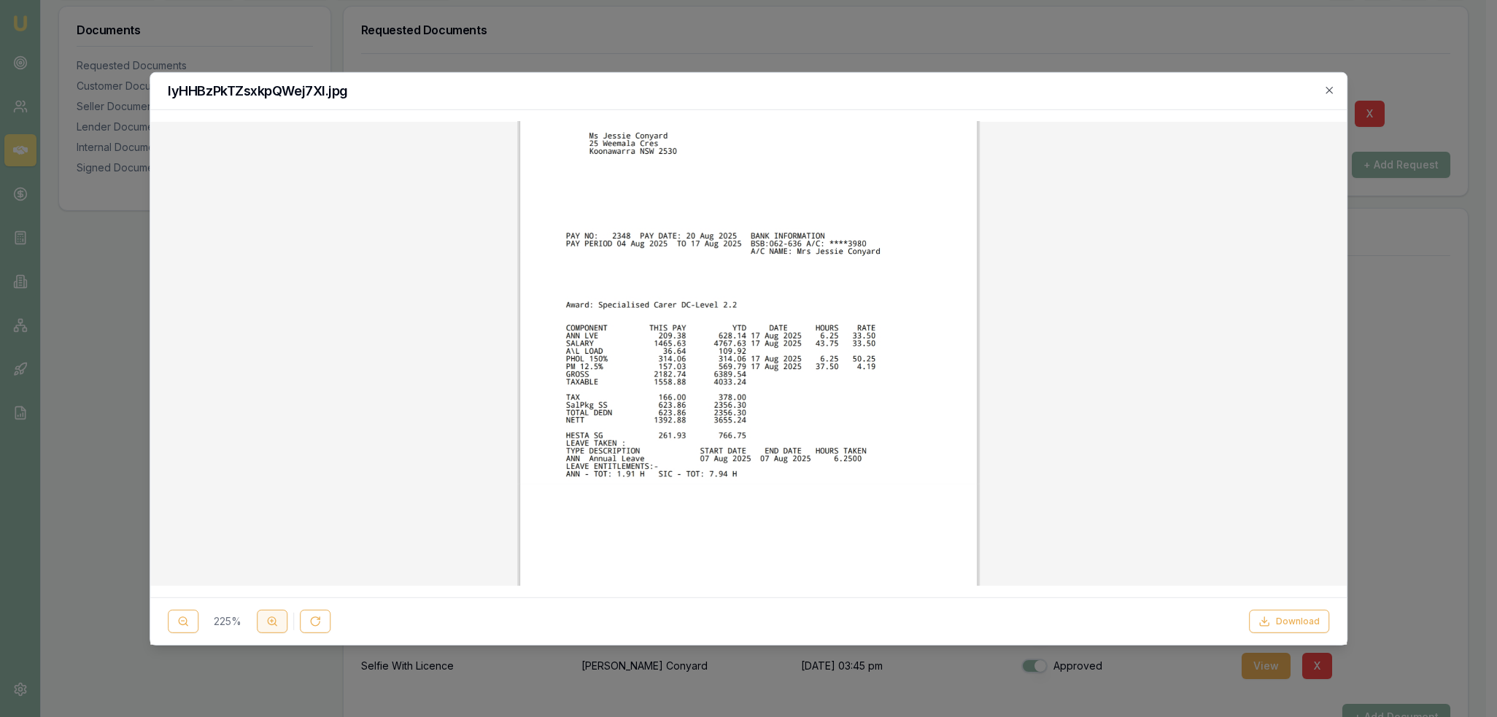
click at [266, 622] on icon at bounding box center [272, 622] width 12 height 12
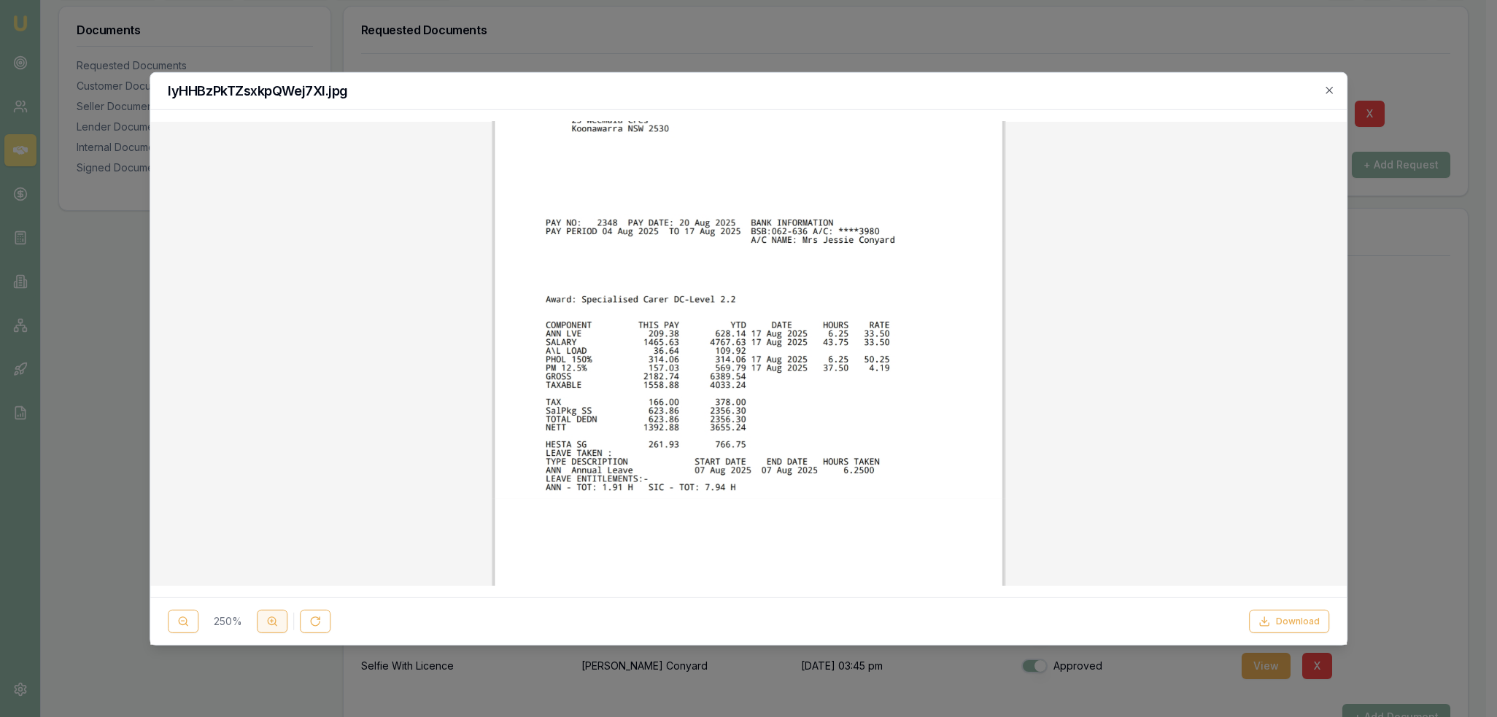
click at [265, 622] on button at bounding box center [272, 621] width 31 height 23
click at [264, 622] on button at bounding box center [272, 621] width 31 height 23
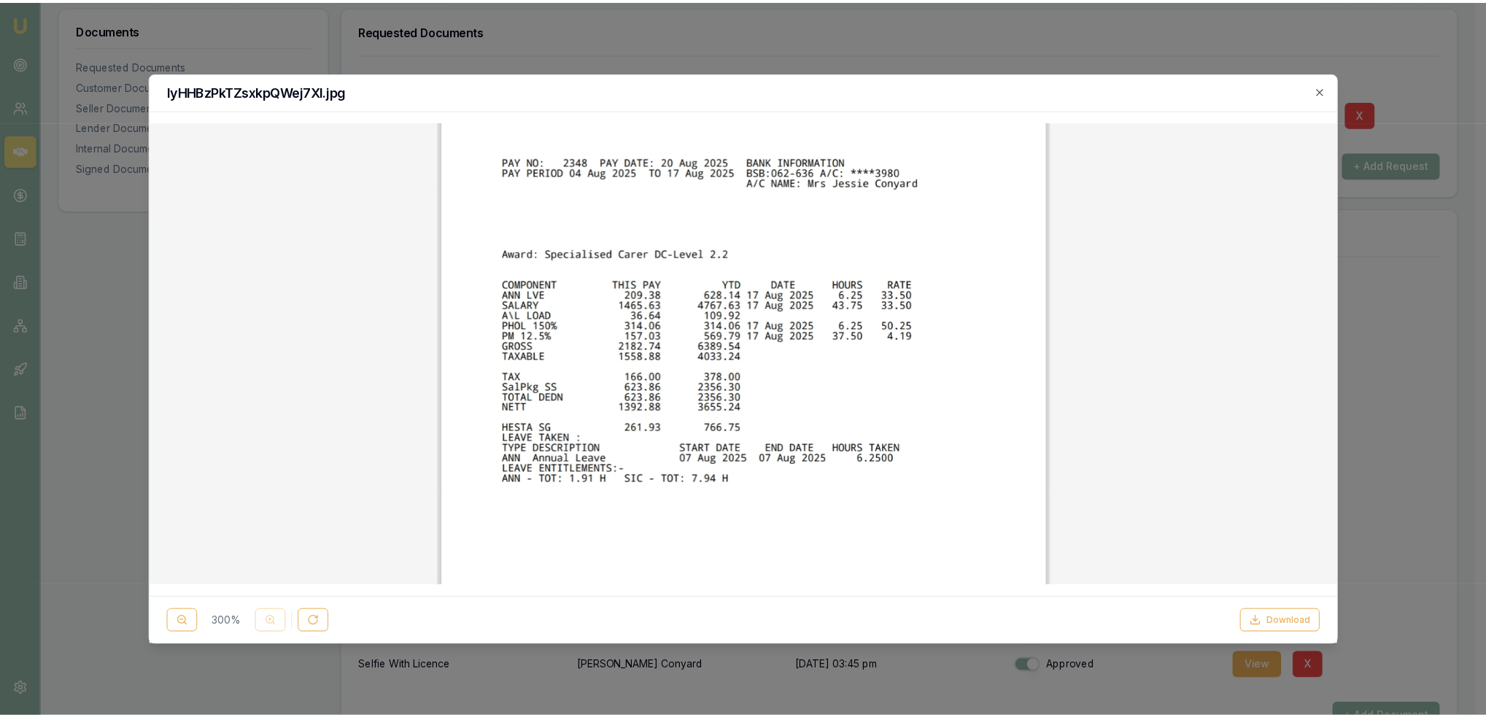
scroll to position [0, 0]
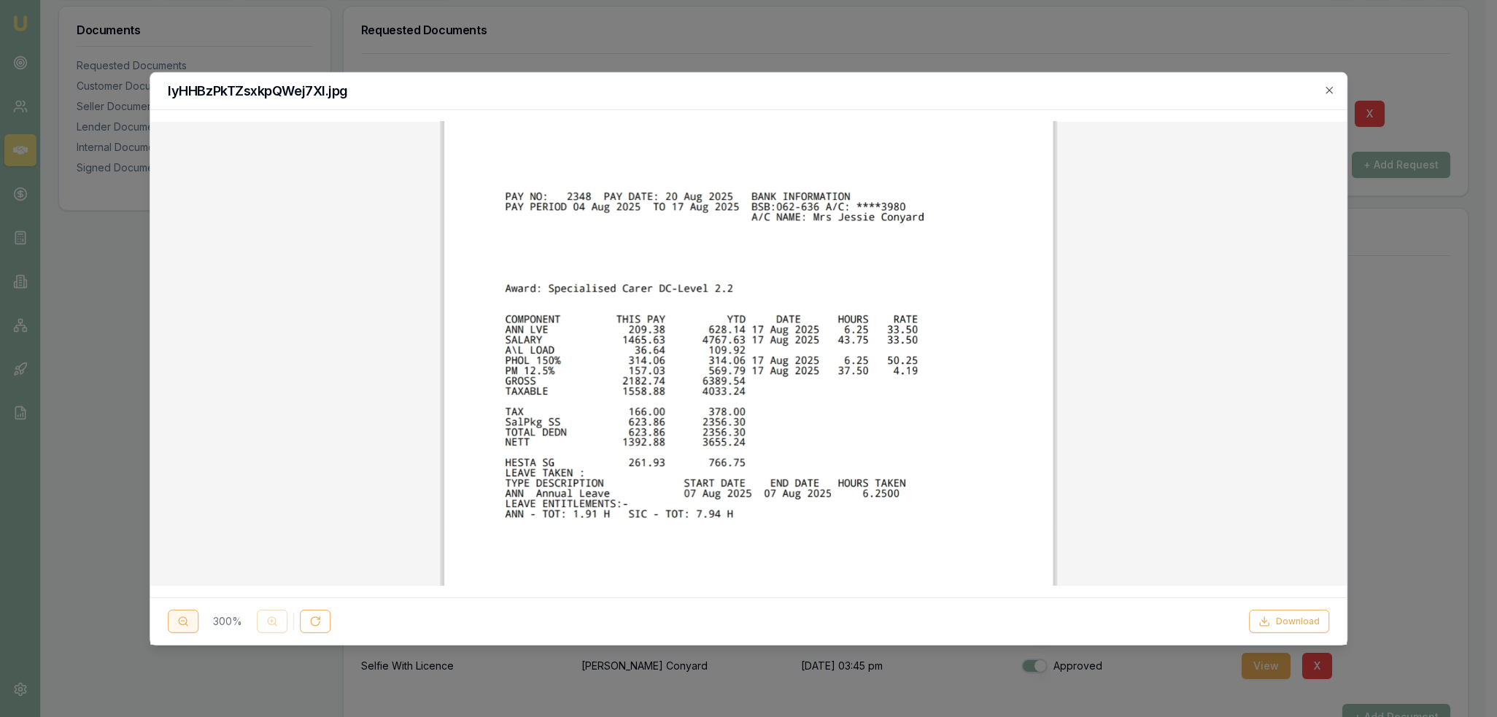
click at [185, 620] on icon at bounding box center [183, 622] width 12 height 12
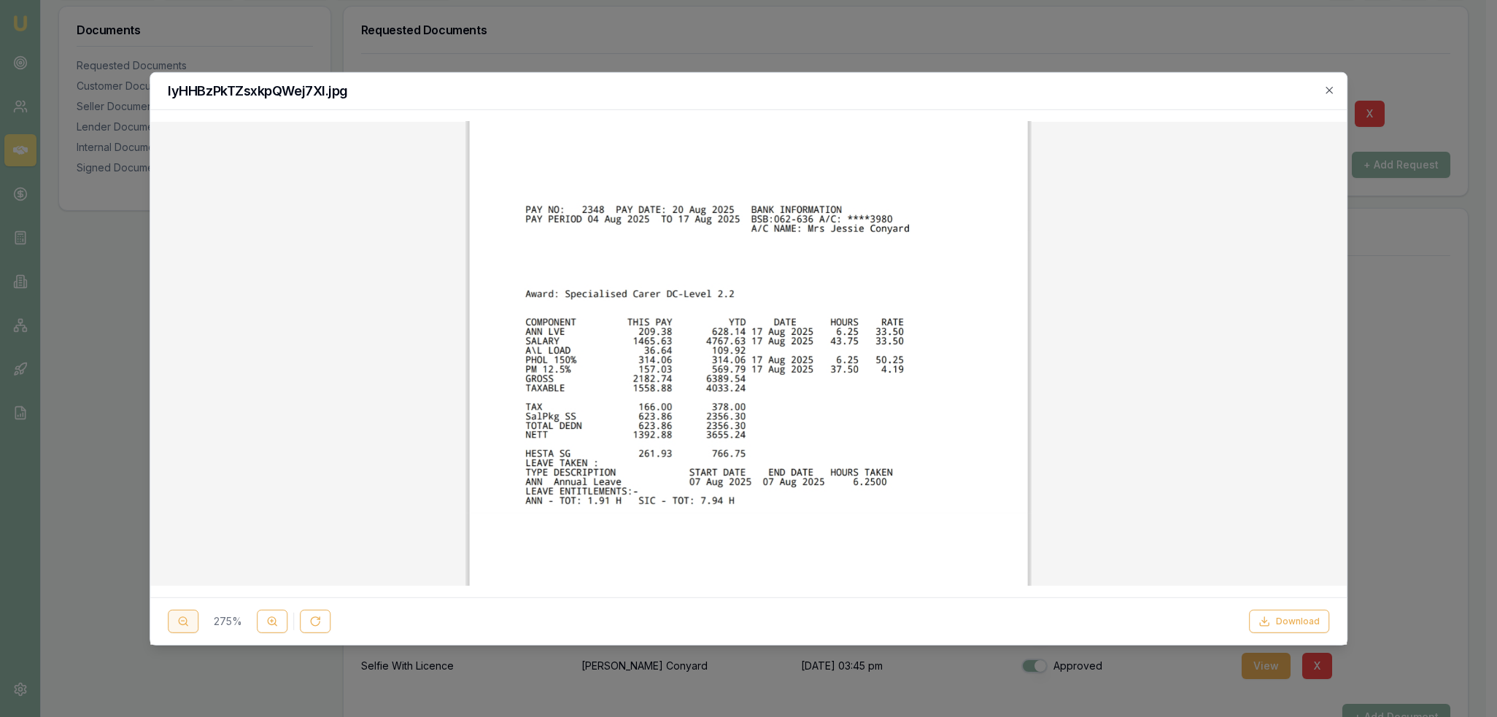
click at [185, 620] on icon at bounding box center [183, 622] width 12 height 12
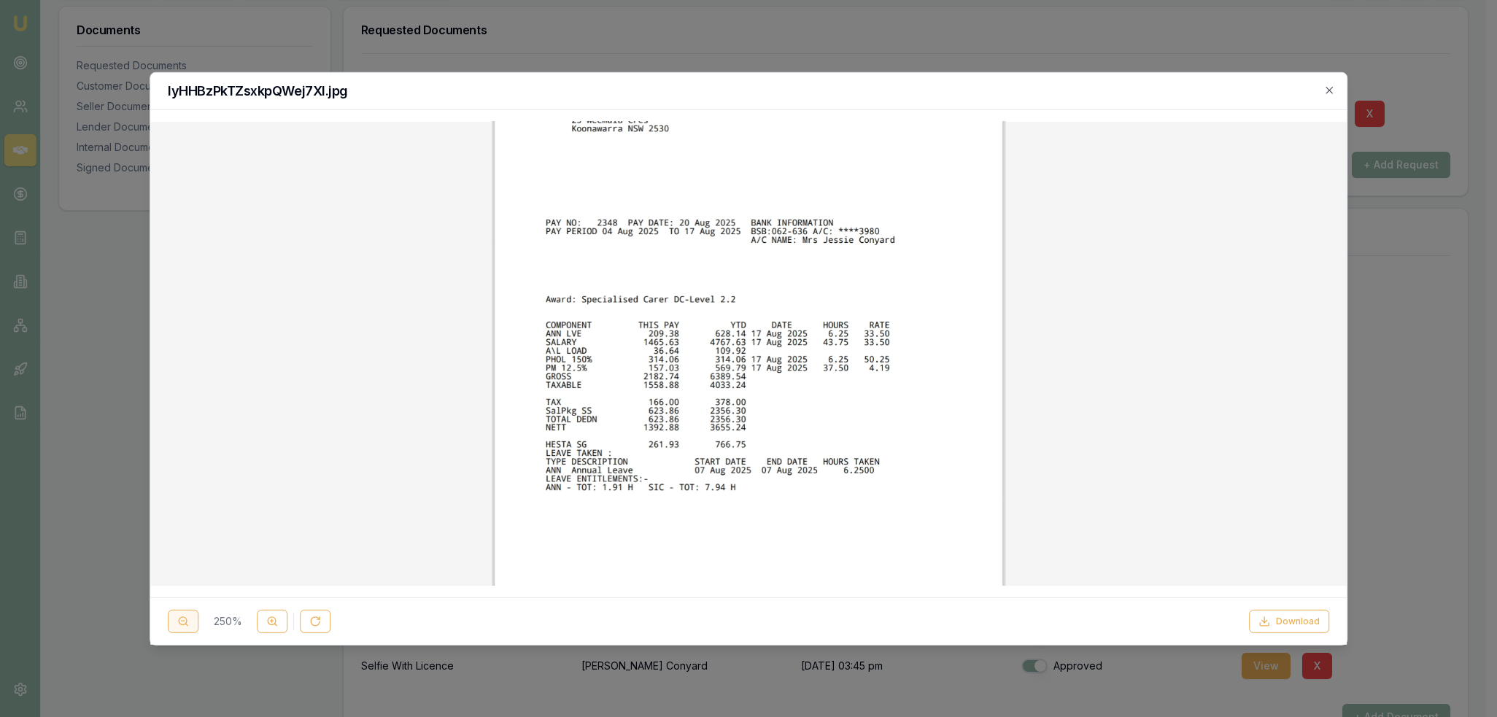
click at [185, 620] on icon at bounding box center [183, 622] width 12 height 12
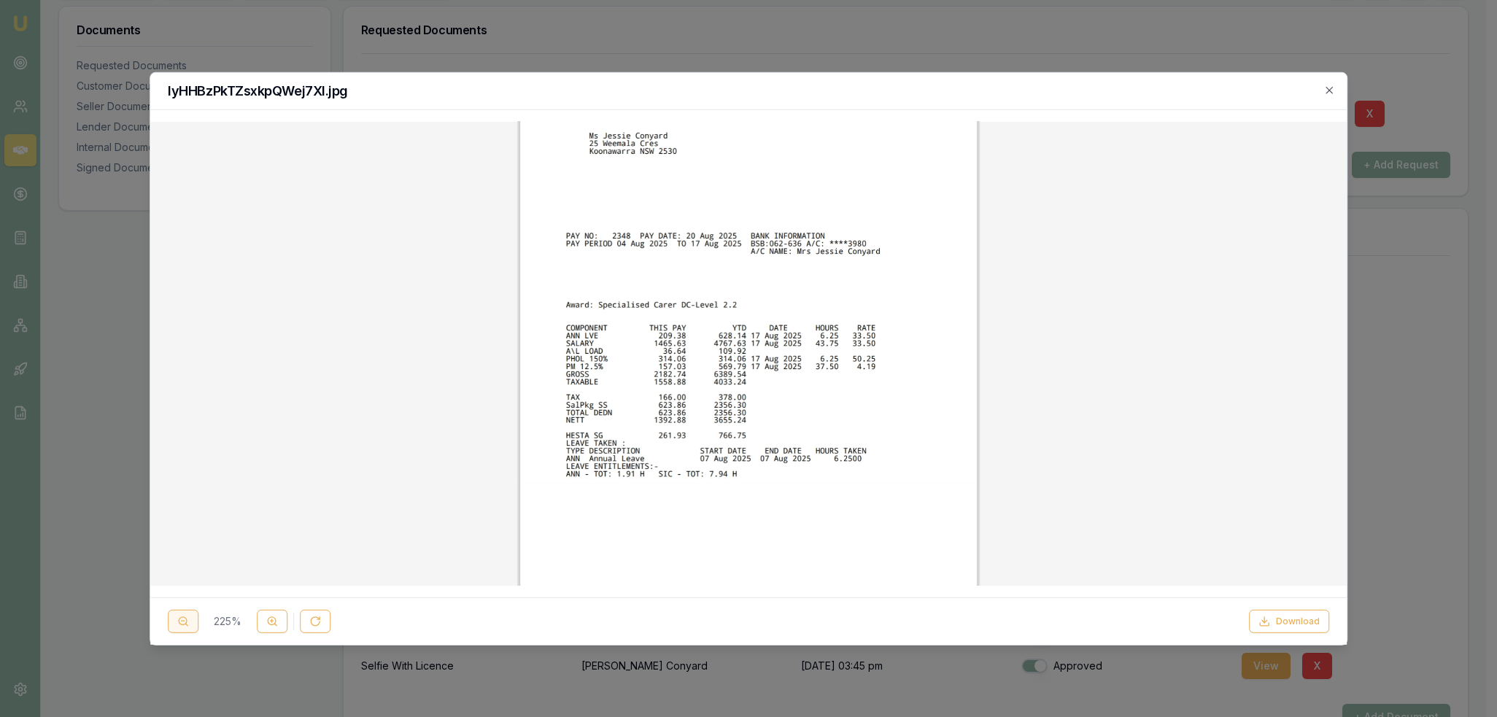
click at [185, 620] on icon at bounding box center [183, 622] width 12 height 12
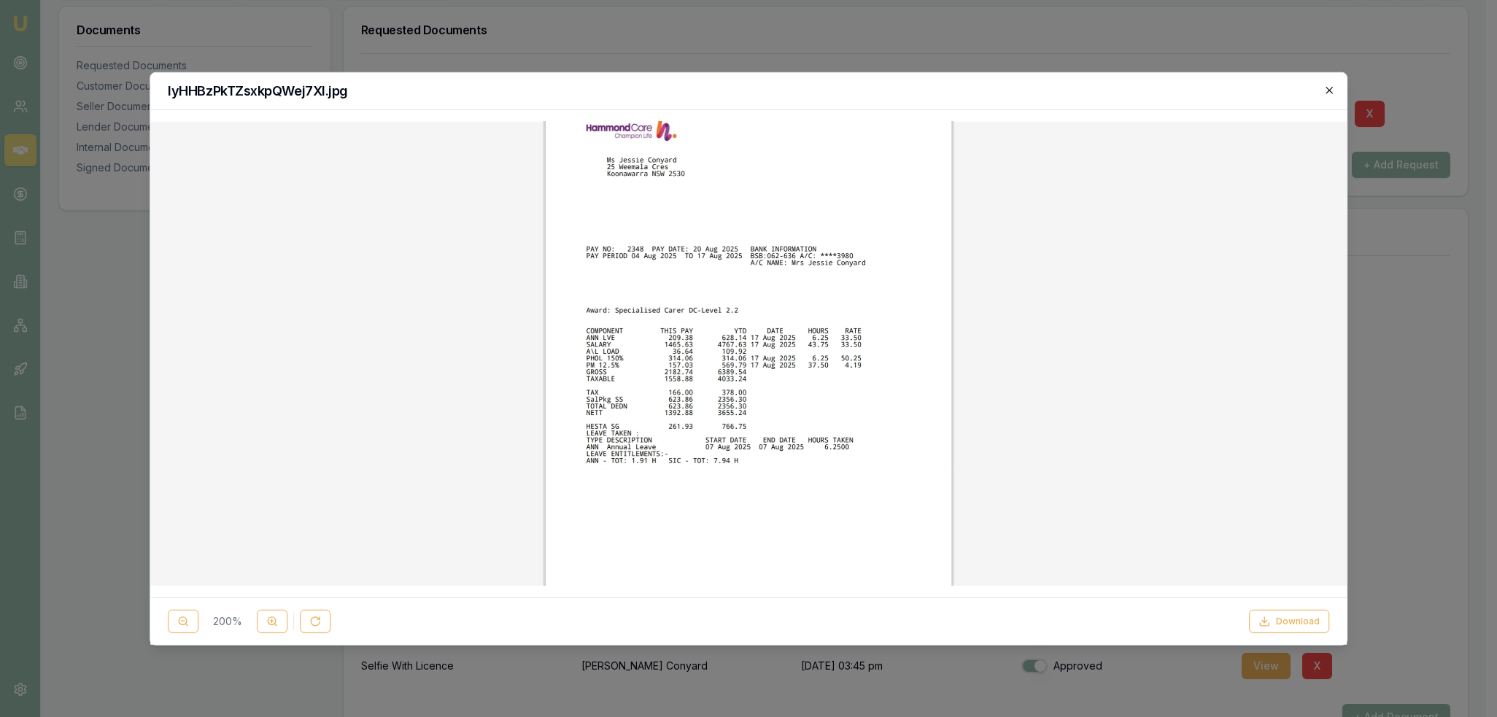
click at [1330, 88] on icon "button" at bounding box center [1329, 90] width 12 height 12
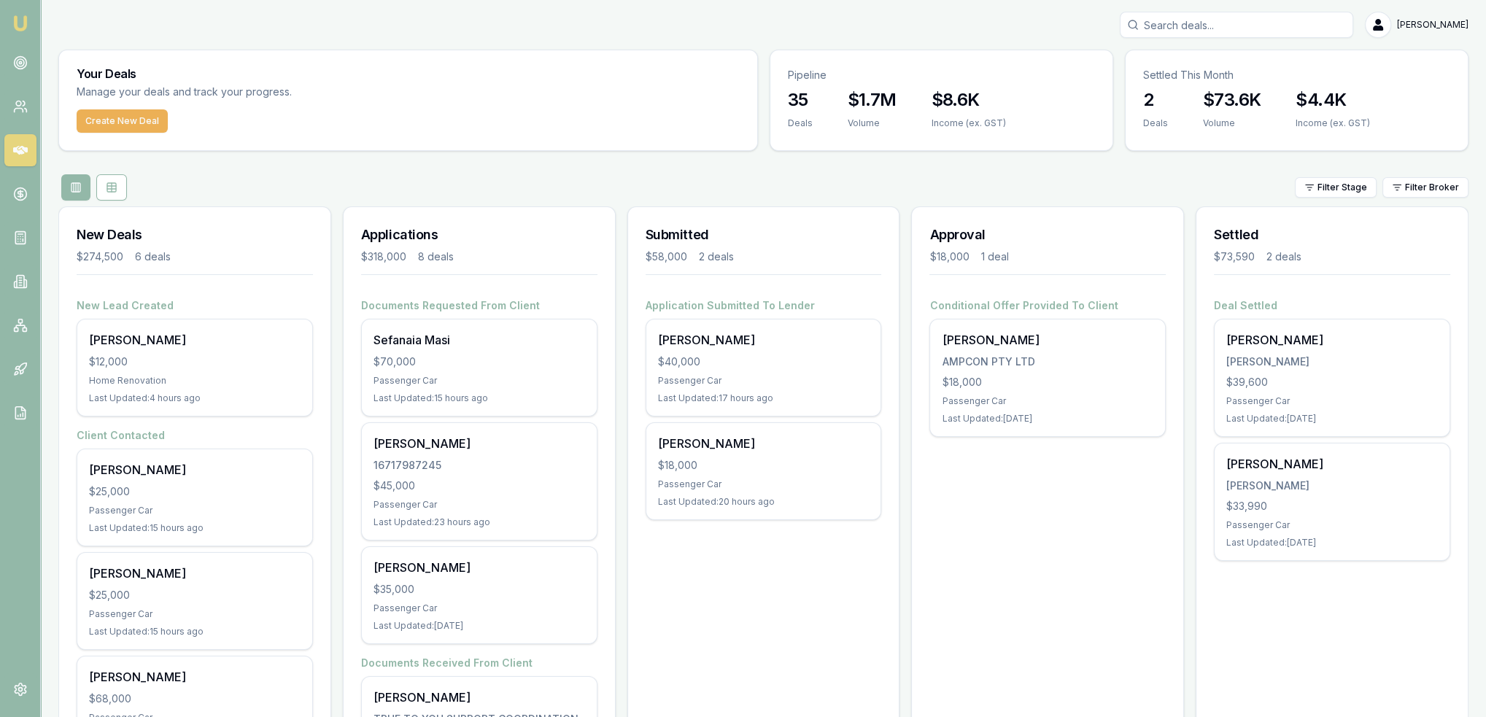
click at [17, 23] on img at bounding box center [21, 24] width 18 height 18
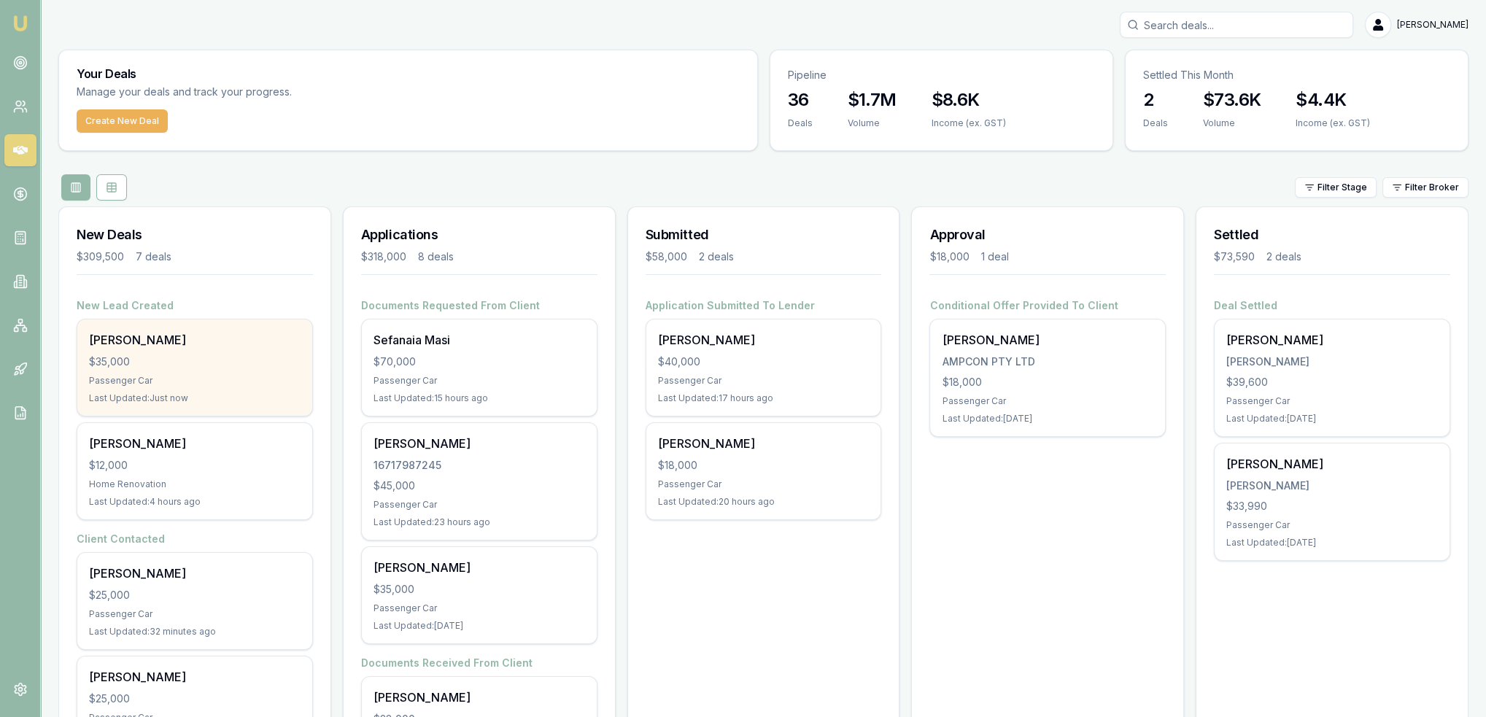
click at [159, 389] on div "[PERSON_NAME] $35,000 Passenger Car Last Updated: Just now" at bounding box center [194, 367] width 235 height 96
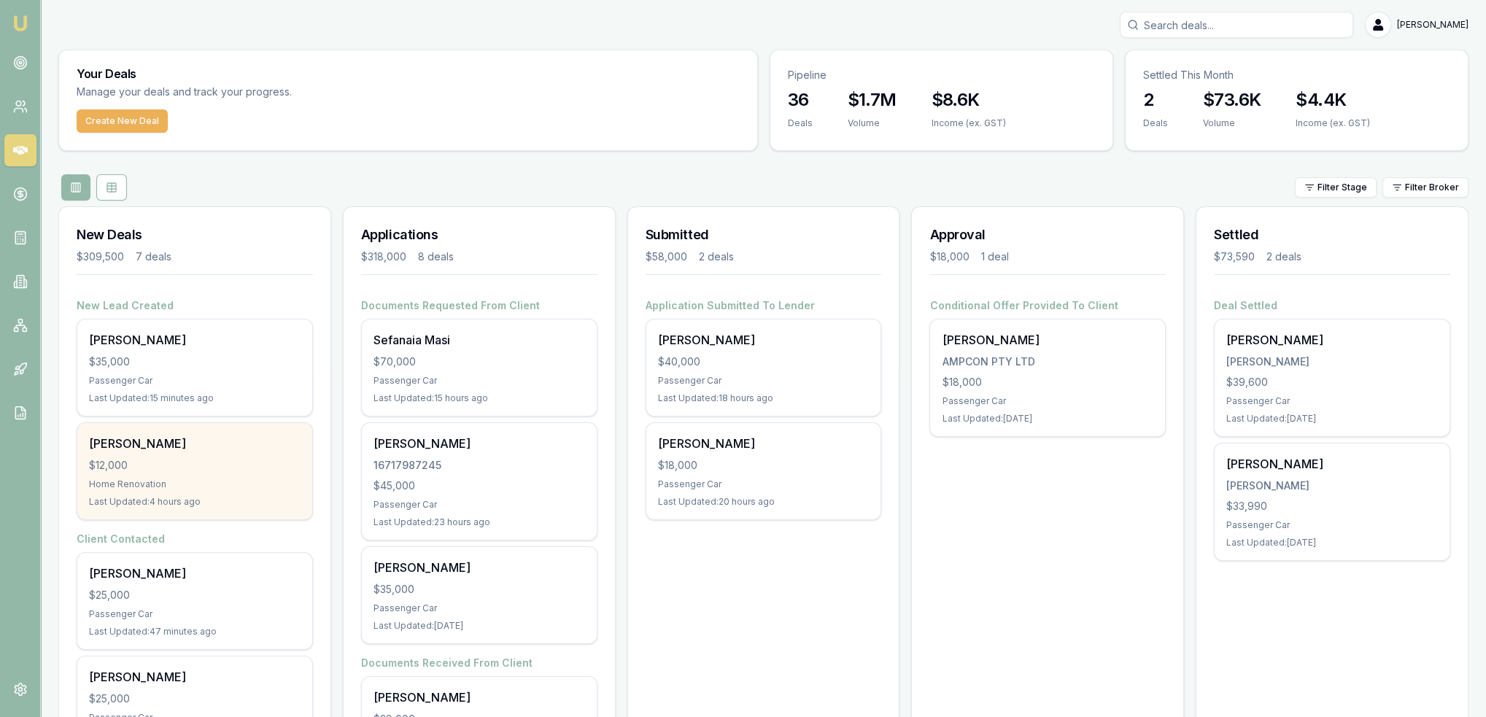
click at [175, 458] on div "$12,000" at bounding box center [195, 465] width 212 height 15
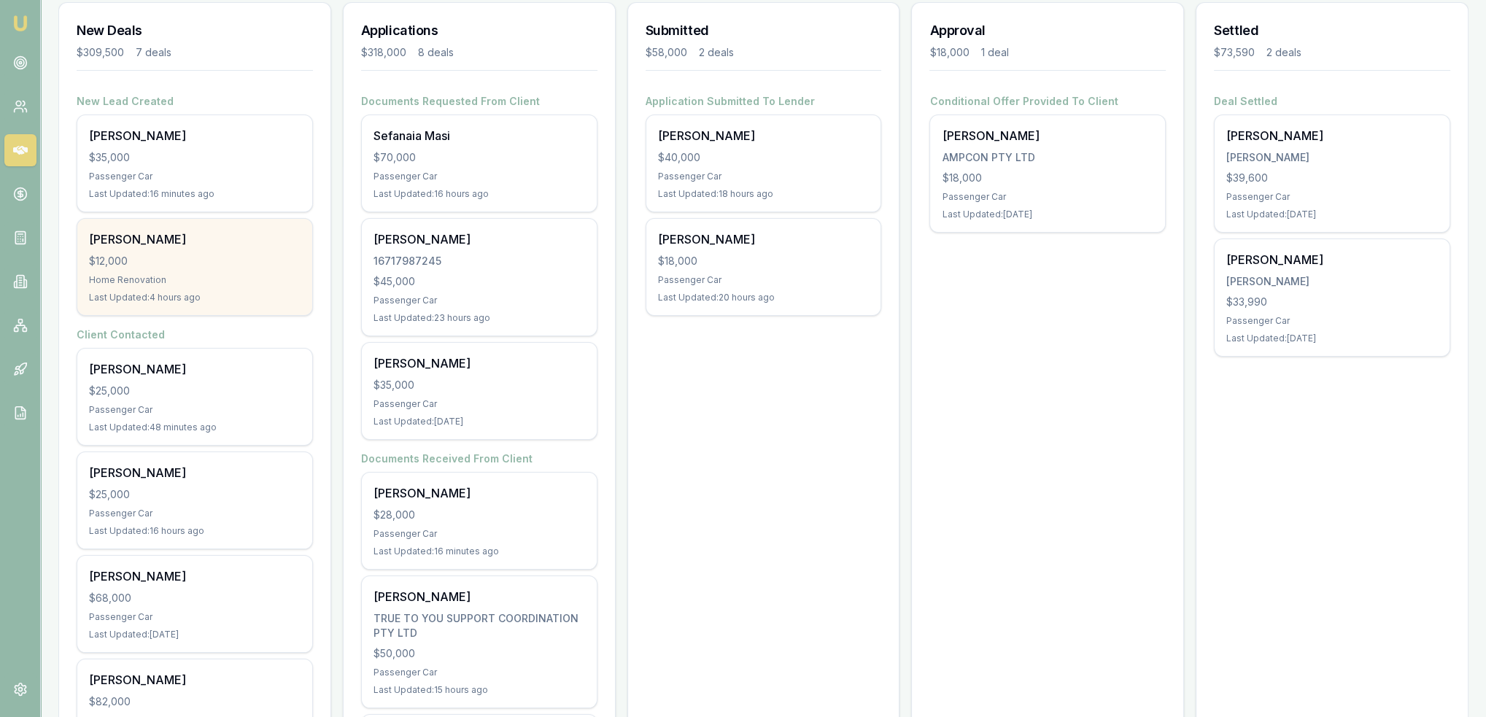
scroll to position [219, 0]
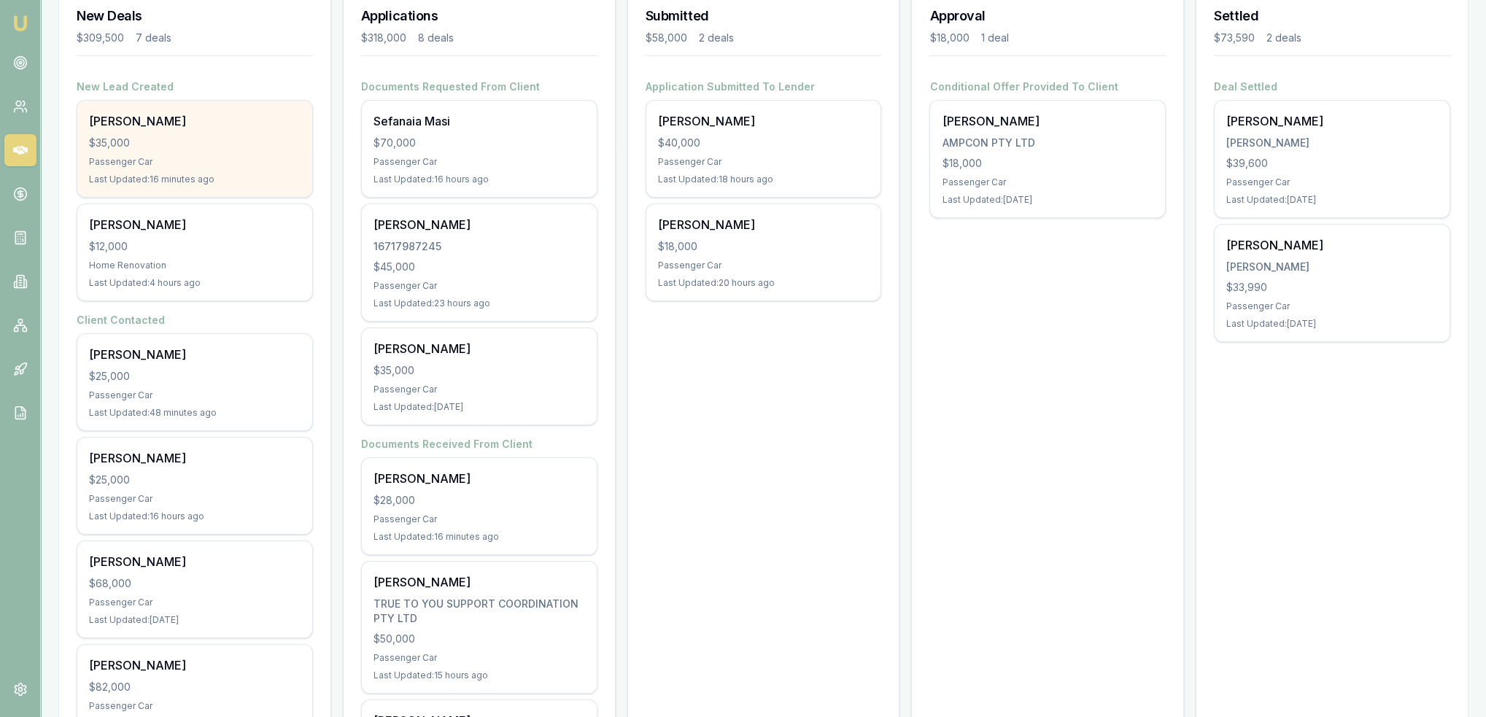
click at [182, 131] on div "Tevita Rabuka $35,000 Passenger Car Last Updated: 16 minutes ago" at bounding box center [194, 149] width 235 height 96
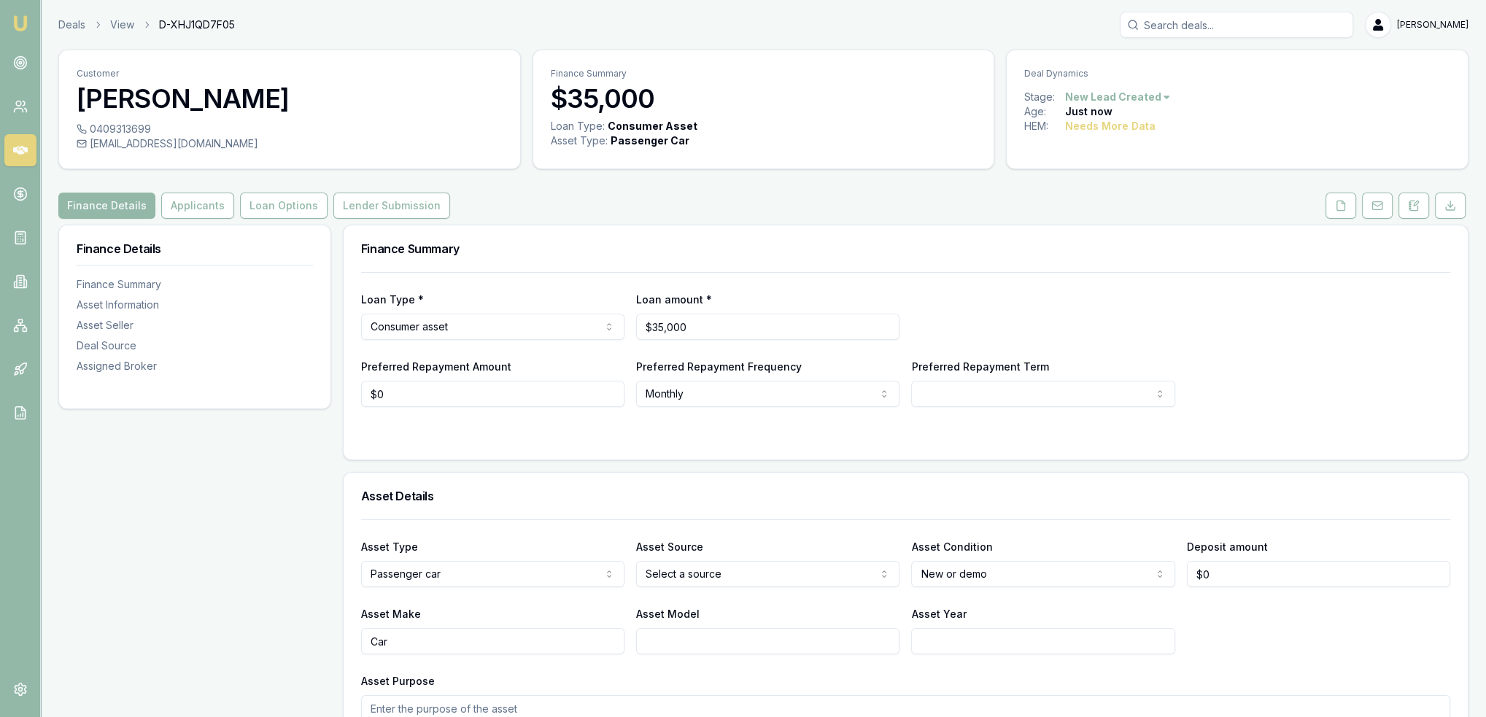
click at [461, 322] on html "Emu Broker Deals View D-XHJ1QD7F05 [PERSON_NAME] Toggle Menu Customer [PERSON_N…" at bounding box center [743, 358] width 1486 height 717
click at [1052, 290] on html "Emu Broker Deals View D-XHJ1QD7F05 [PERSON_NAME] Toggle Menu Customer [PERSON_N…" at bounding box center [743, 358] width 1486 height 717
drag, startPoint x: 163, startPoint y: 209, endPoint x: 184, endPoint y: 216, distance: 22.4
click at [164, 209] on button "Applicants" at bounding box center [197, 206] width 73 height 26
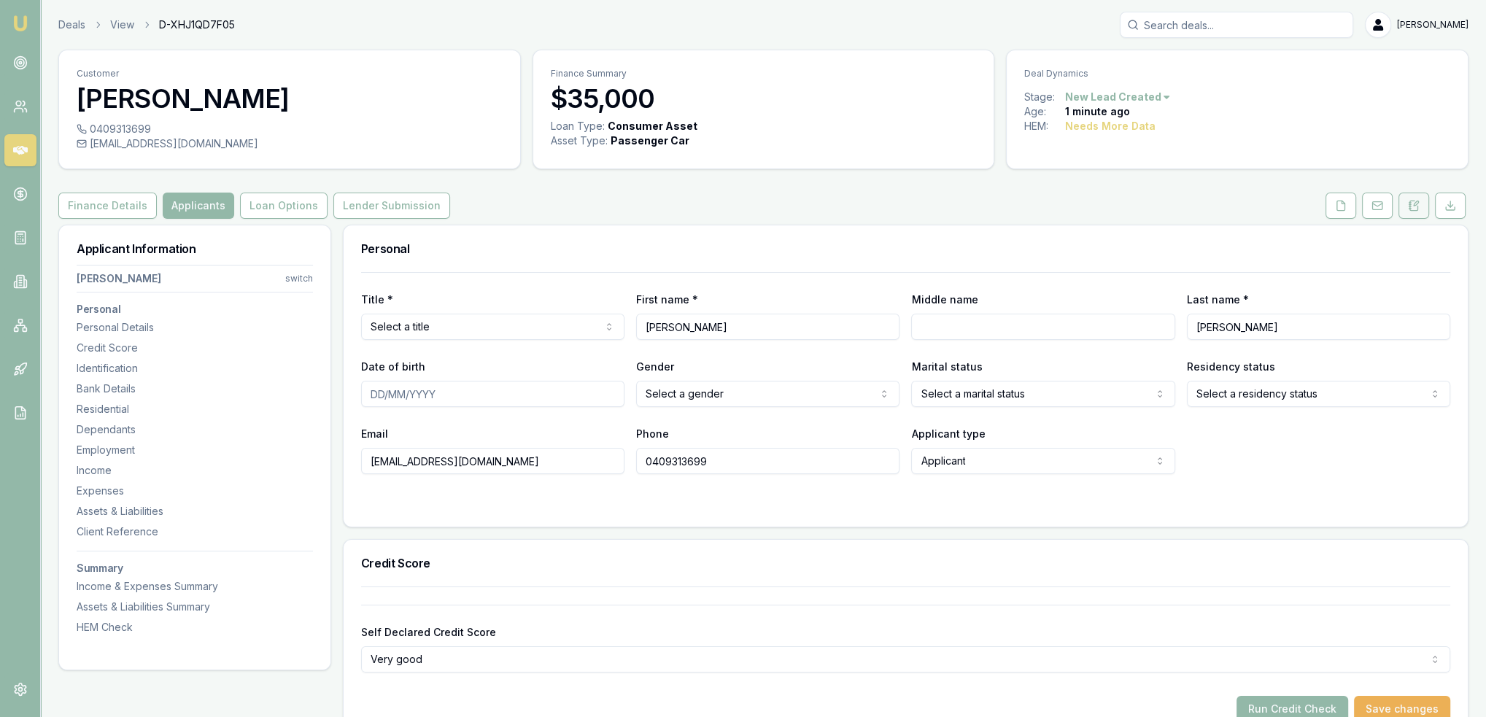
click at [1414, 197] on button at bounding box center [1413, 206] width 31 height 26
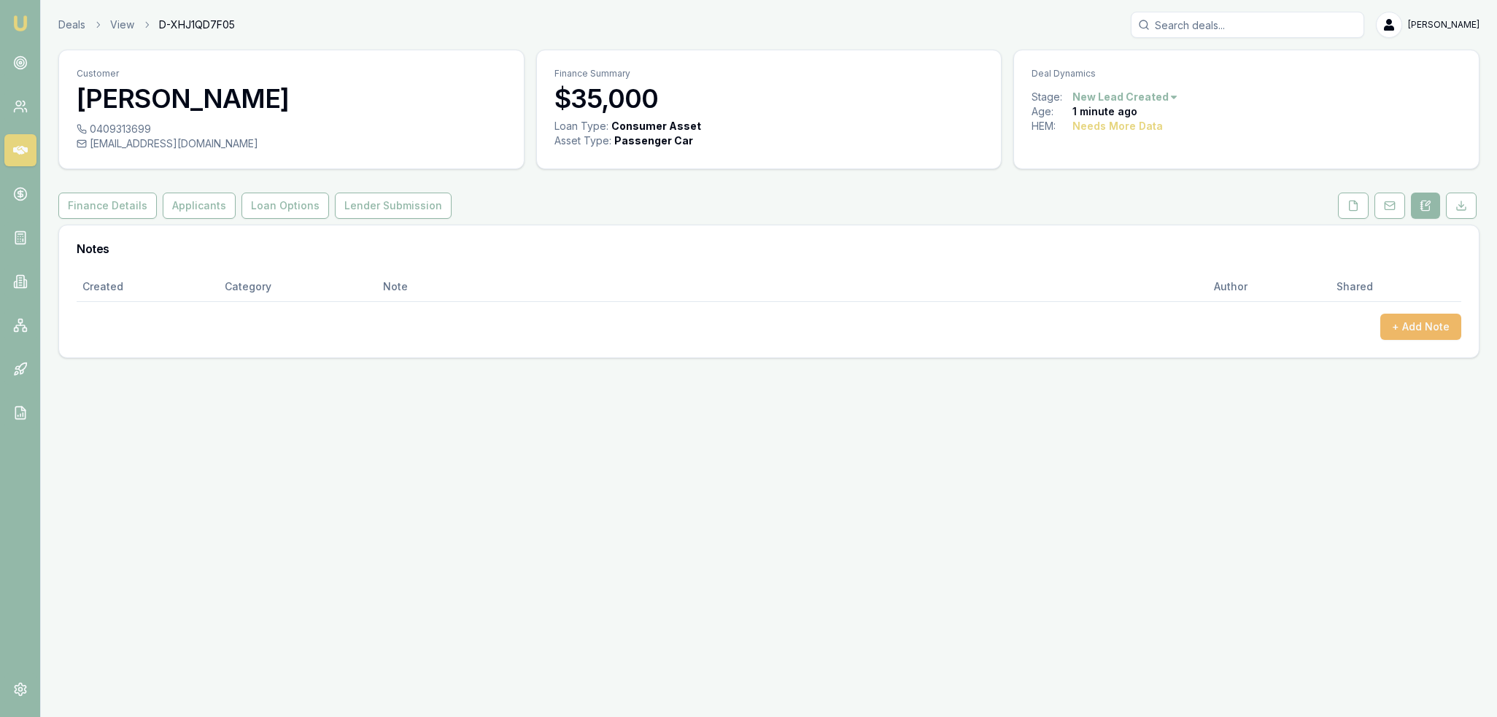
click at [1439, 326] on button "+ Add Note" at bounding box center [1420, 327] width 81 height 26
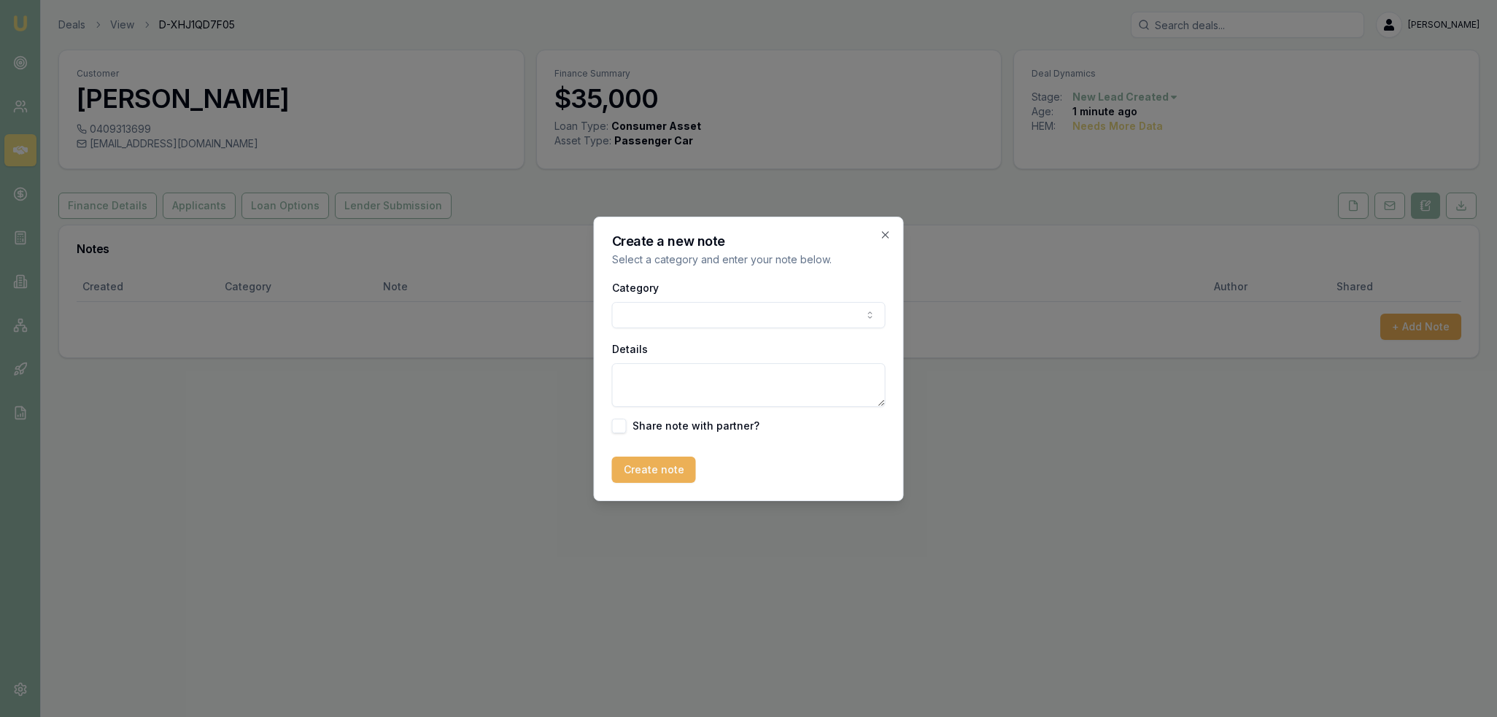
click at [724, 320] on body "Emu Broker Deals View D-XHJ1QD7F05 Robyn Adams Toggle Menu Customer Tevita Rabu…" at bounding box center [748, 358] width 1497 height 717
click at [694, 314] on body "Emu Broker Deals View D-XHJ1QD7F05 Robyn Adams Toggle Menu Customer Tevita Rabu…" at bounding box center [748, 358] width 1497 height 717
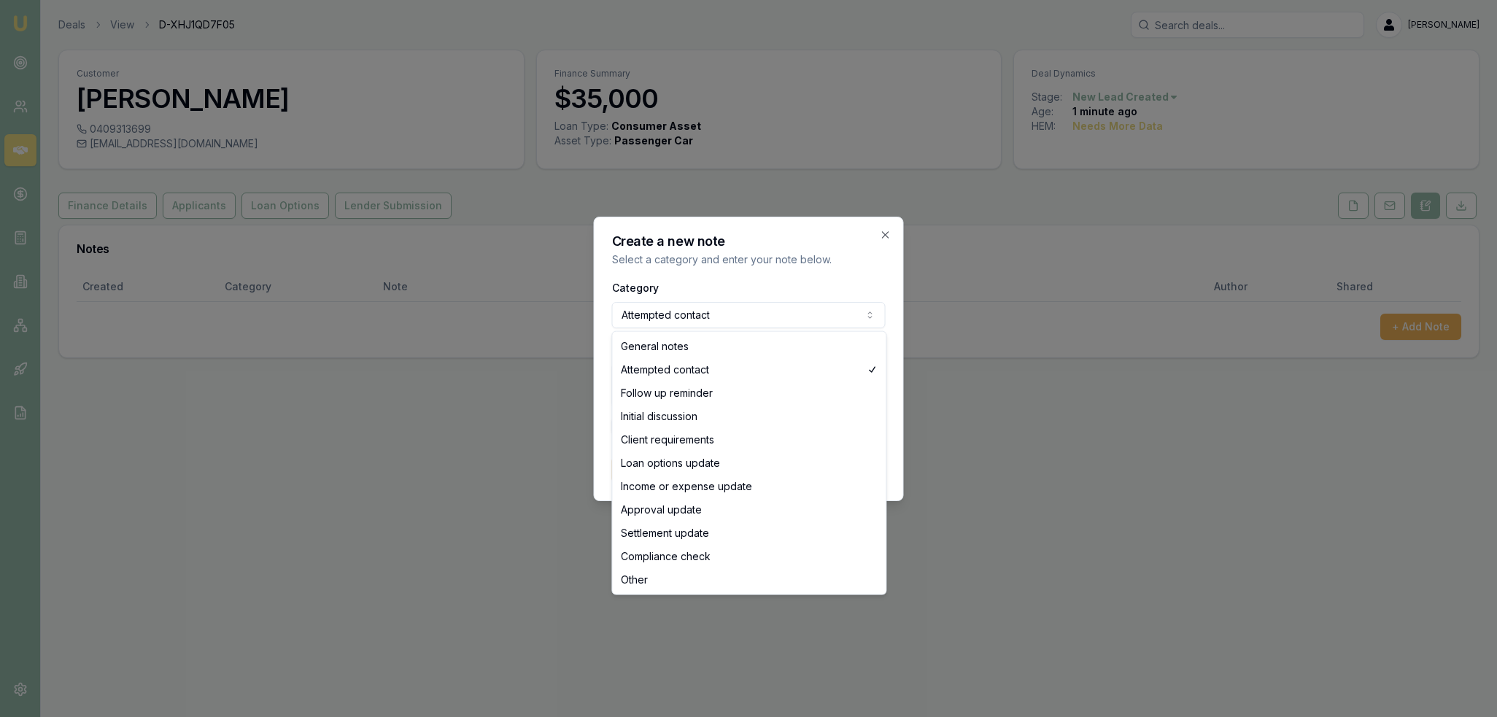
select select "GENERAL_NOTES"
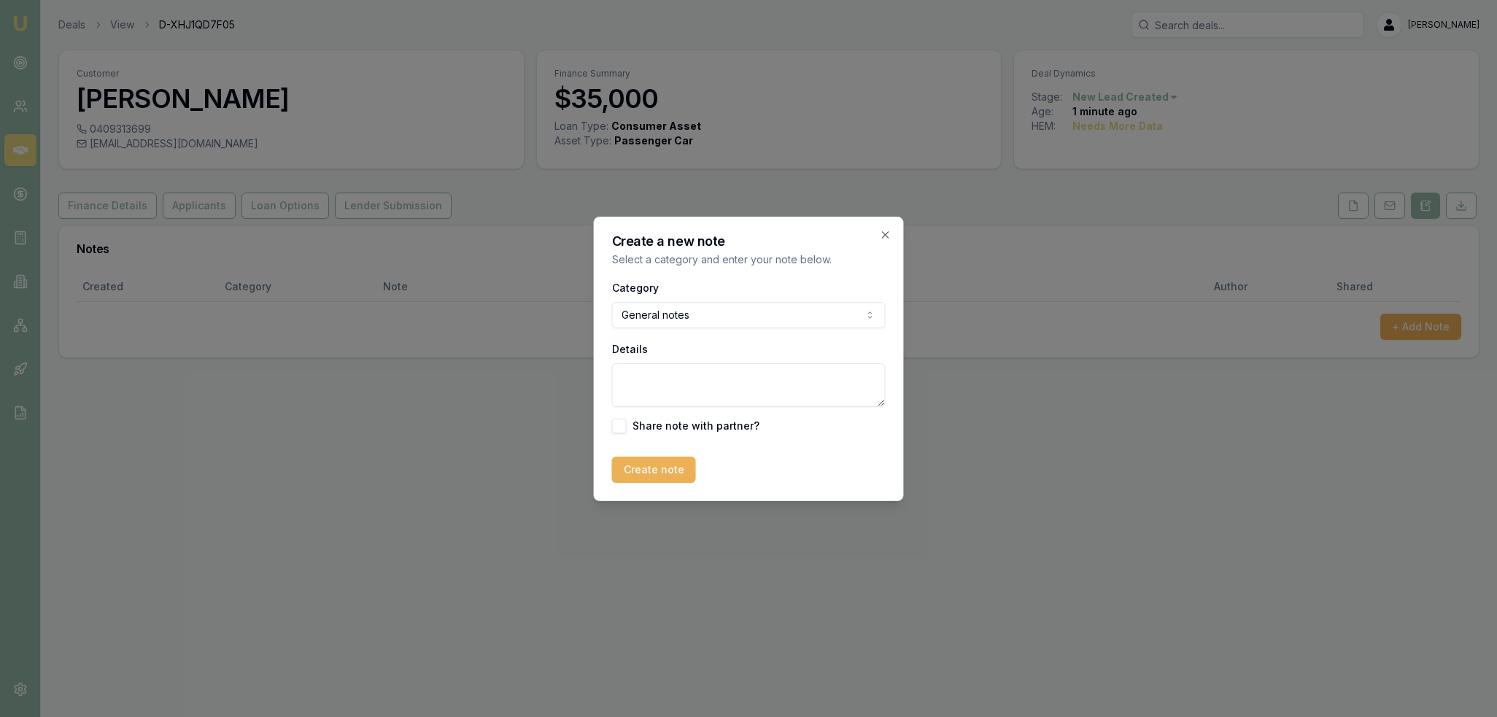
click at [662, 381] on textarea "Details" at bounding box center [749, 385] width 274 height 44
type textarea "AUTOBUDDY - WA"
click at [635, 463] on button "Create note" at bounding box center [654, 470] width 84 height 26
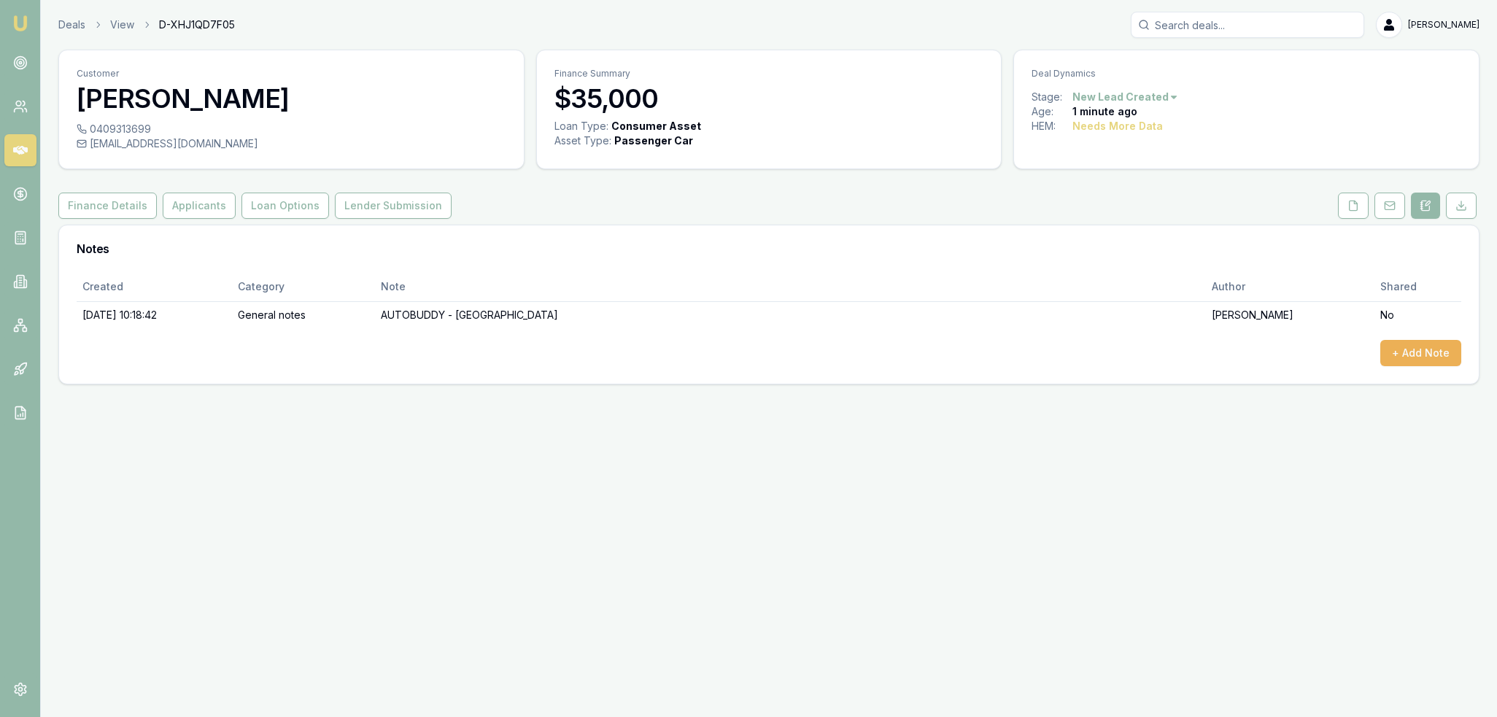
click at [92, 125] on div "0409313699" at bounding box center [292, 129] width 430 height 15
drag, startPoint x: 159, startPoint y: 128, endPoint x: 138, endPoint y: 128, distance: 21.2
click at [138, 128] on div "0409313699" at bounding box center [292, 129] width 430 height 15
drag, startPoint x: 198, startPoint y: 128, endPoint x: 169, endPoint y: 139, distance: 31.4
click at [198, 128] on div "0409313699" at bounding box center [292, 129] width 430 height 15
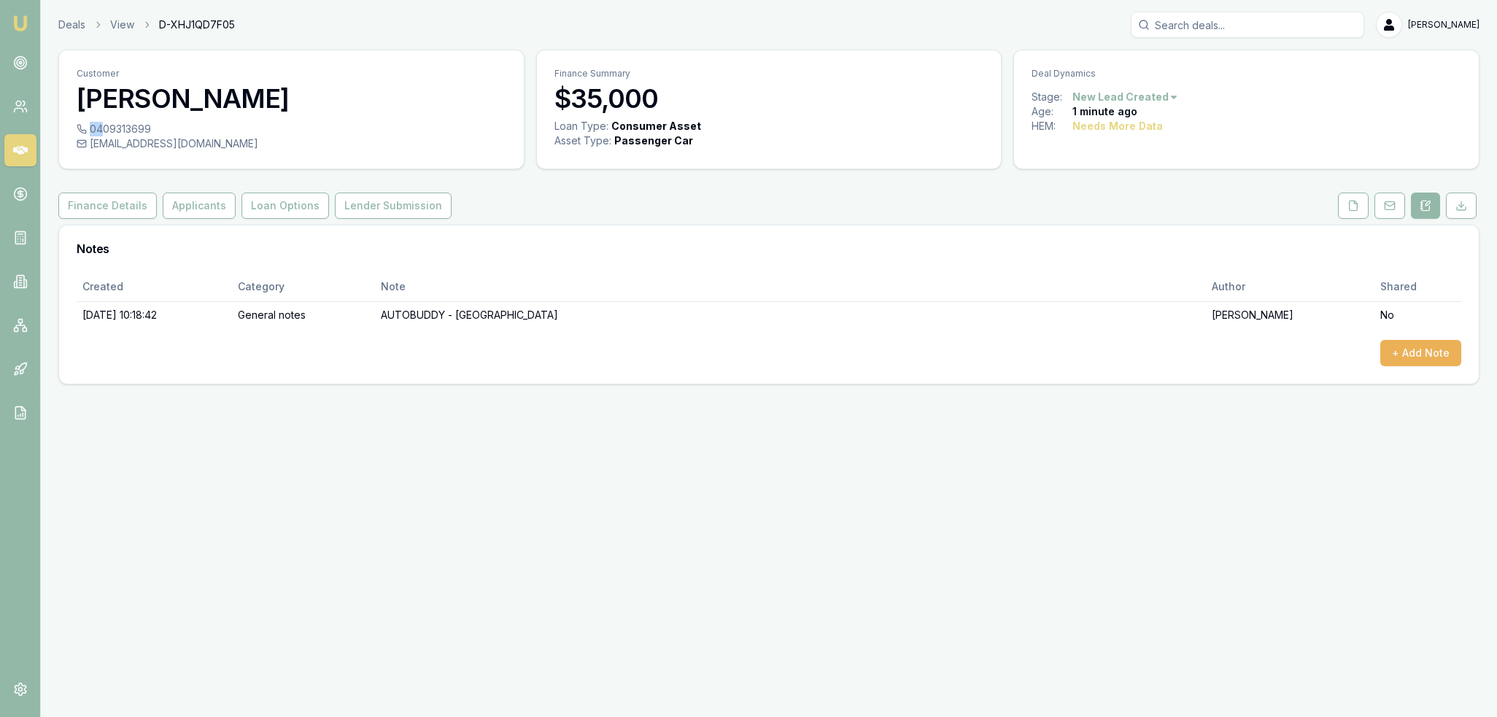
drag, startPoint x: 166, startPoint y: 133, endPoint x: 87, endPoint y: 133, distance: 79.5
click at [96, 133] on div "0409313699" at bounding box center [292, 129] width 430 height 15
click at [87, 130] on div "0409313699" at bounding box center [292, 129] width 430 height 15
drag, startPoint x: 90, startPoint y: 125, endPoint x: 163, endPoint y: 136, distance: 73.9
click at [163, 136] on div "0409313699 tevitarabuka@gmail.com" at bounding box center [291, 145] width 465 height 47
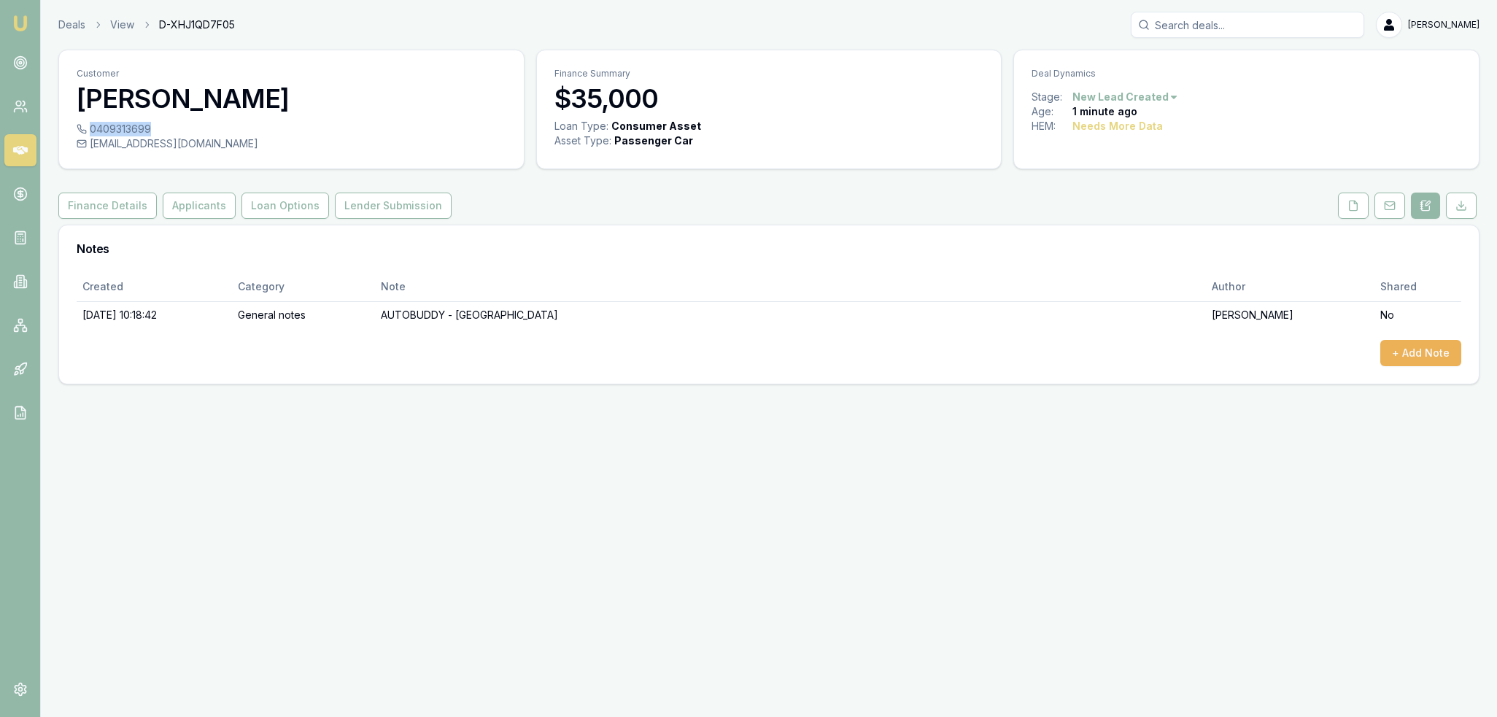
copy div "0409313699"
click at [201, 203] on button "Applicants" at bounding box center [199, 206] width 73 height 26
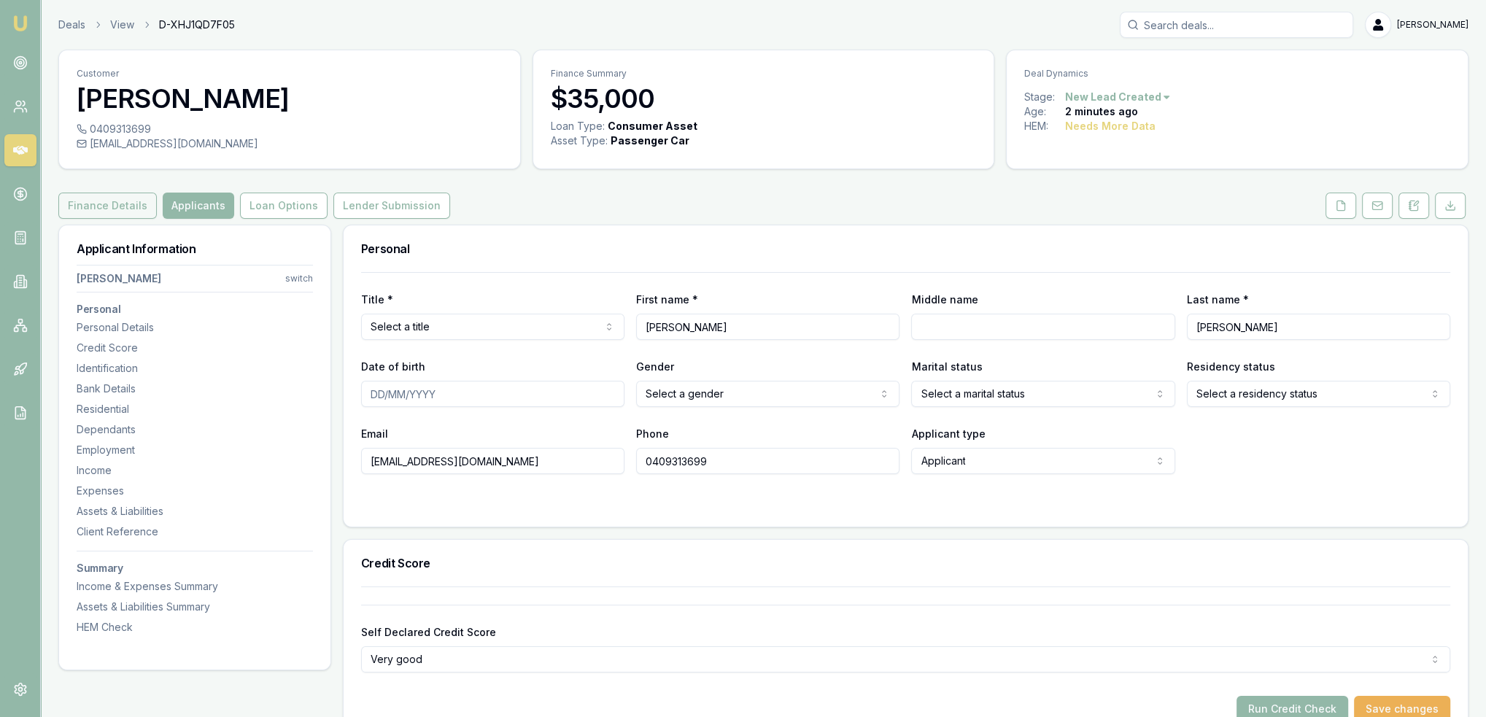
click at [80, 200] on button "Finance Details" at bounding box center [107, 206] width 98 height 26
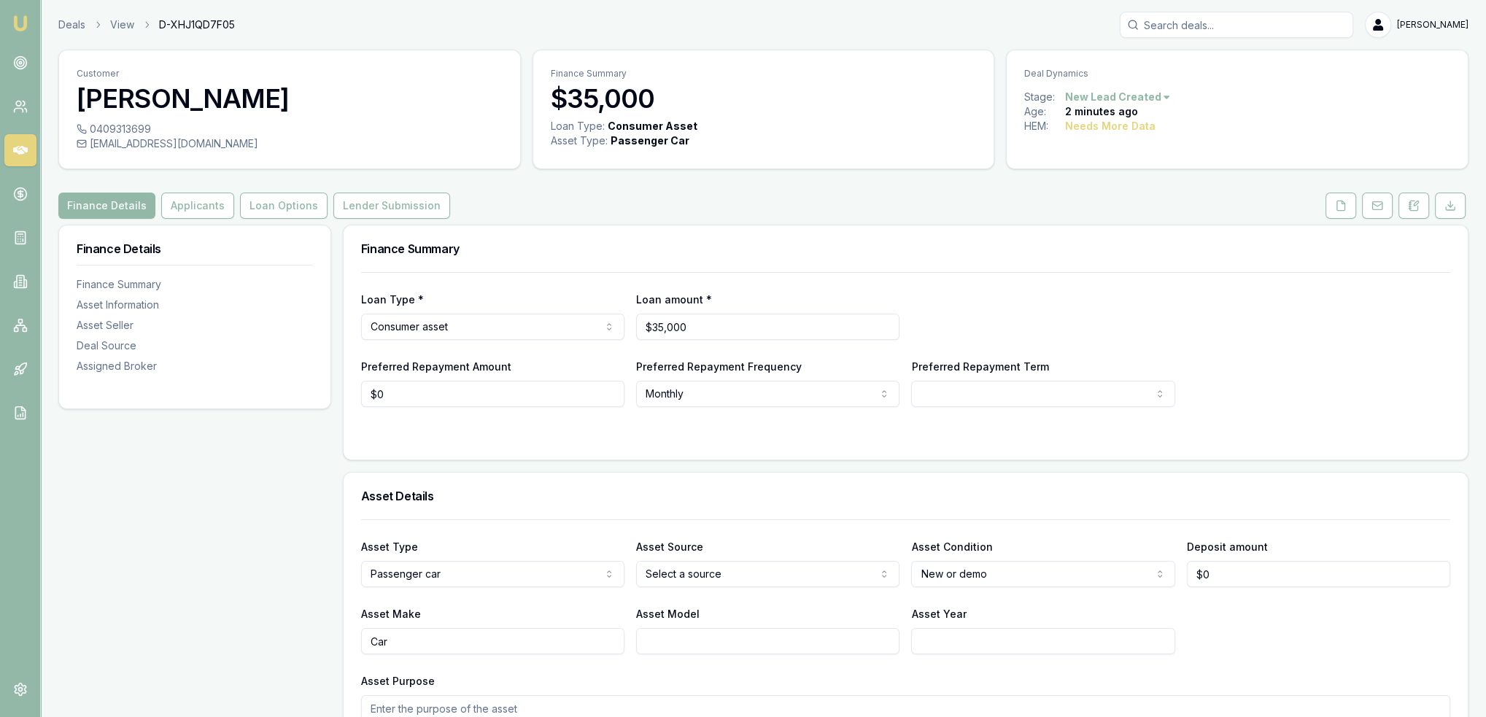
click at [475, 327] on html "Emu Broker Deals View D-XHJ1QD7F05 Robyn Adams Toggle Menu Customer Tevita Rabu…" at bounding box center [743, 358] width 1486 height 717
select select "COMMERCIAL_ASSET"
select select "60"
click at [980, 574] on html "Emu Broker Deals View D-XHJ1QD7F05 Robyn Adams Toggle Menu Customer Tevita Rabu…" at bounding box center [743, 358] width 1486 height 717
click at [664, 707] on html "Emu Broker Deals View D-XHJ1QD7F05 Robyn Adams Toggle Menu Customer Tevita Rabu…" at bounding box center [748, 358] width 1497 height 717
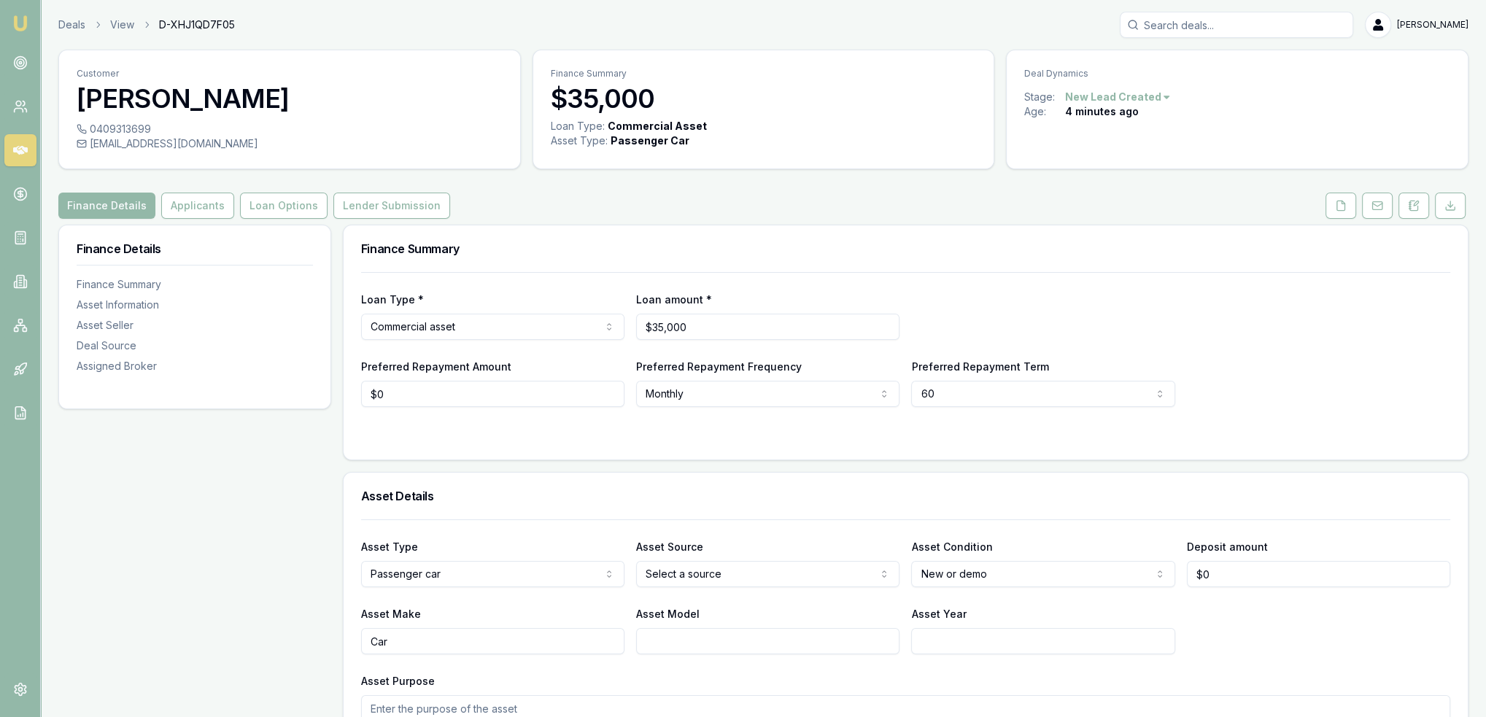
click at [664, 702] on textarea "Asset Purpose" at bounding box center [905, 717] width 1089 height 44
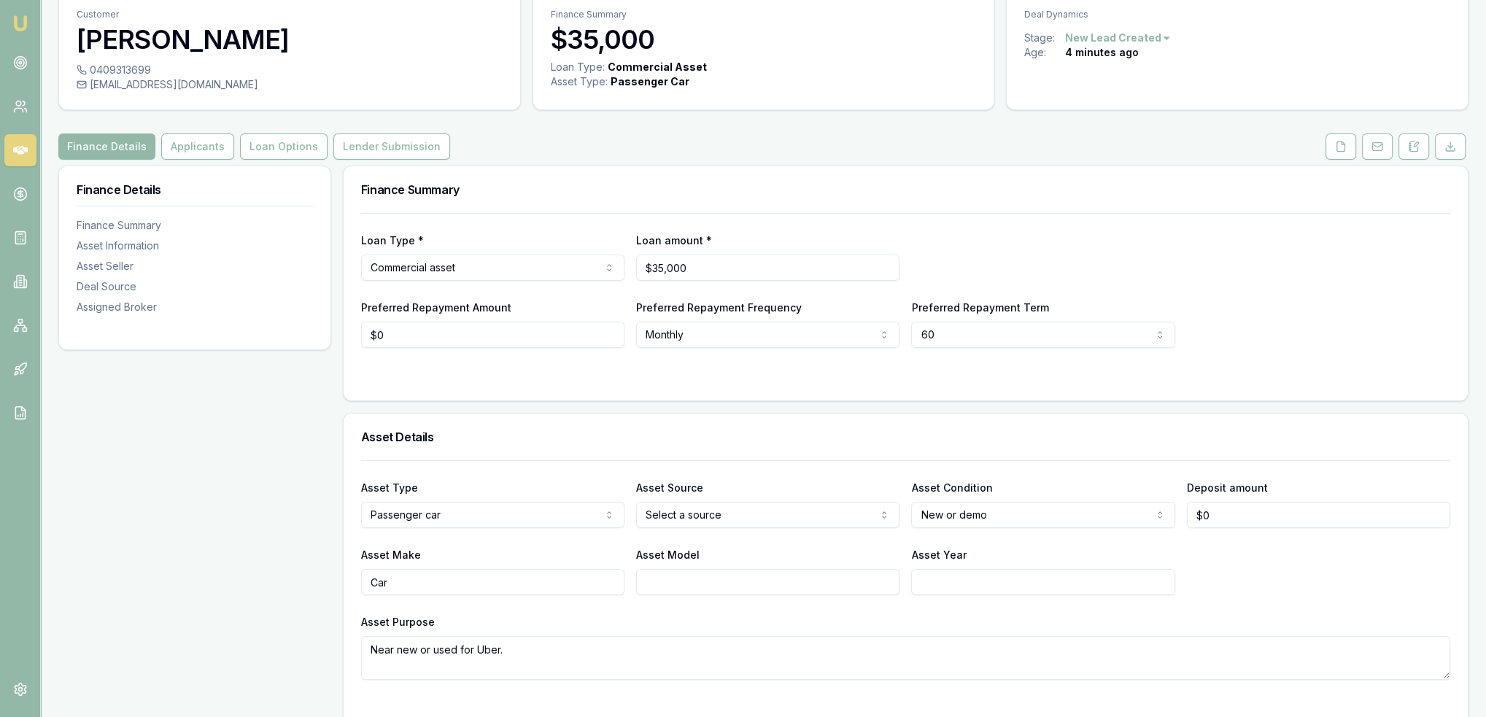
scroll to position [146, 0]
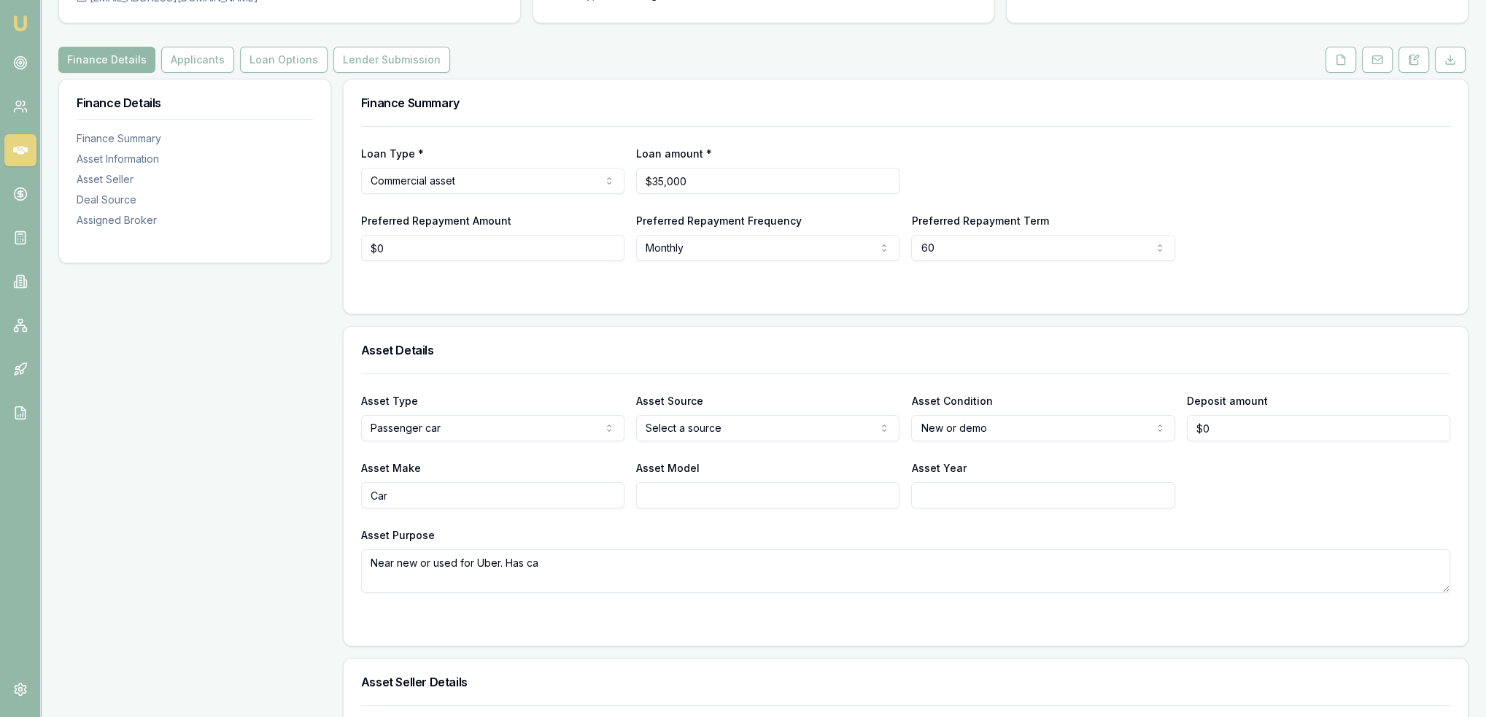
drag, startPoint x: 505, startPoint y: 564, endPoint x: 589, endPoint y: 565, distance: 83.9
click at [583, 566] on textarea "Near new or used for Uber. Has ca" at bounding box center [905, 571] width 1089 height 44
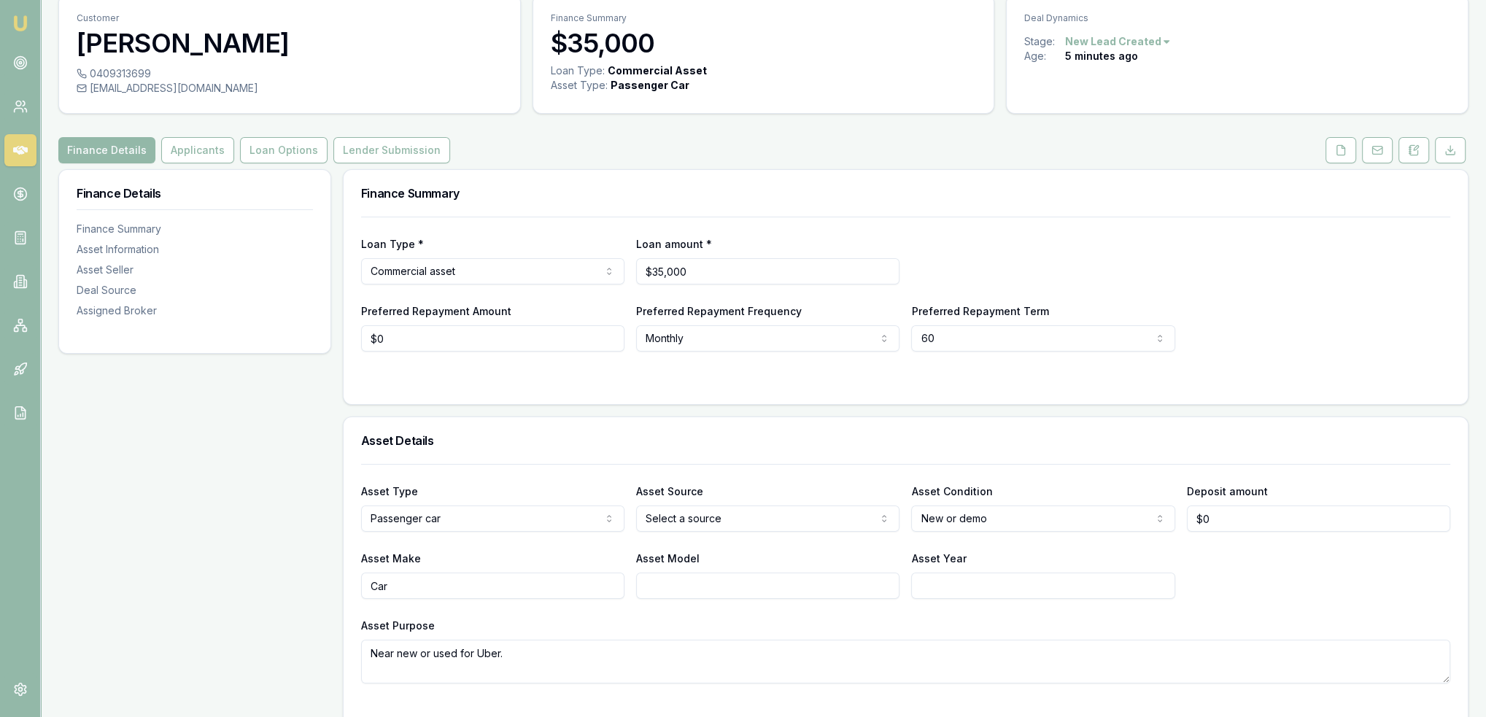
scroll to position [0, 0]
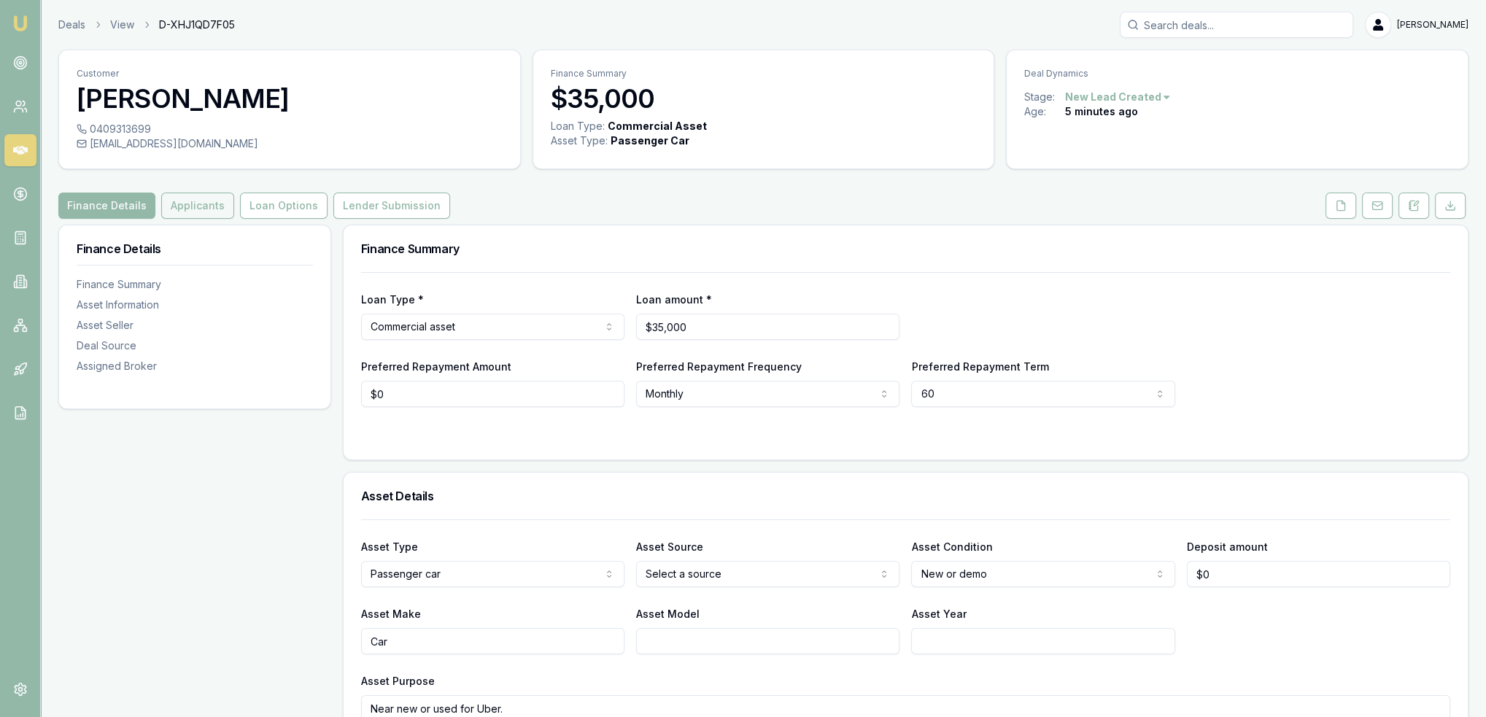
type textarea "Near new or used for Uber."
click at [203, 198] on button "Applicants" at bounding box center [197, 206] width 73 height 26
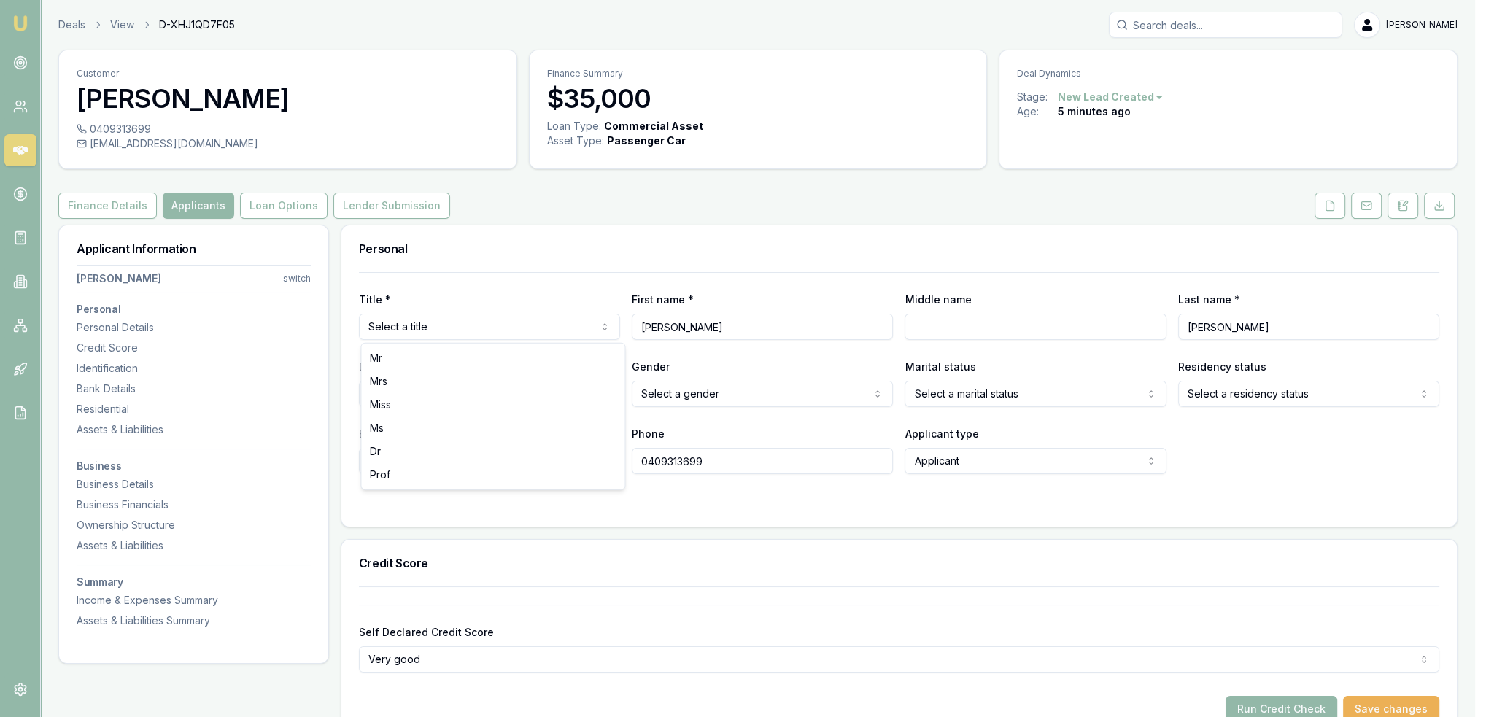
click at [468, 322] on html "Emu Broker Deals View D-XHJ1QD7F05 Robyn Adams Toggle Menu Customer Tevita Rabu…" at bounding box center [743, 358] width 1486 height 717
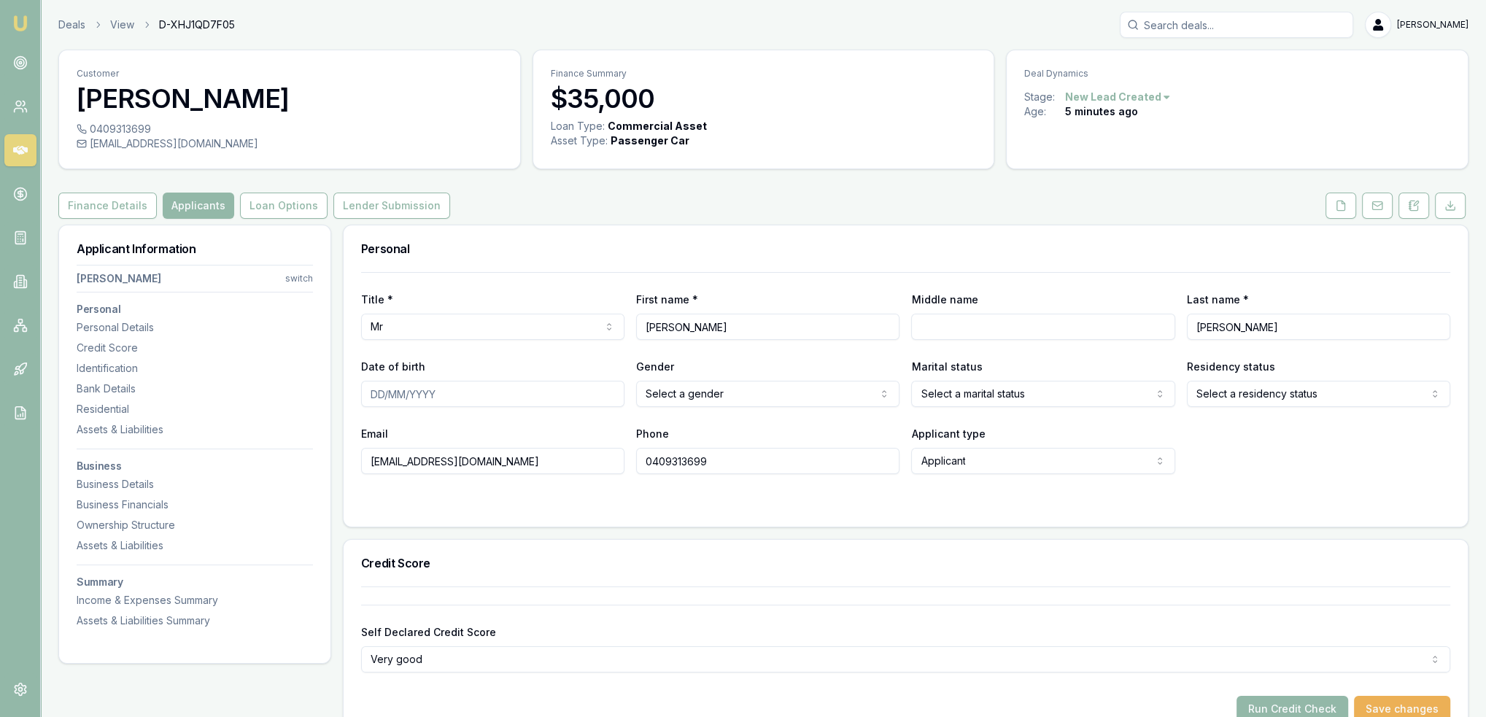
click at [986, 321] on input "Middle name" at bounding box center [1042, 327] width 263 height 26
type input "Vunisa"
click at [373, 388] on input "Date of birth" at bounding box center [492, 394] width 263 height 26
type input "29/07/1978"
select select "MARRIED"
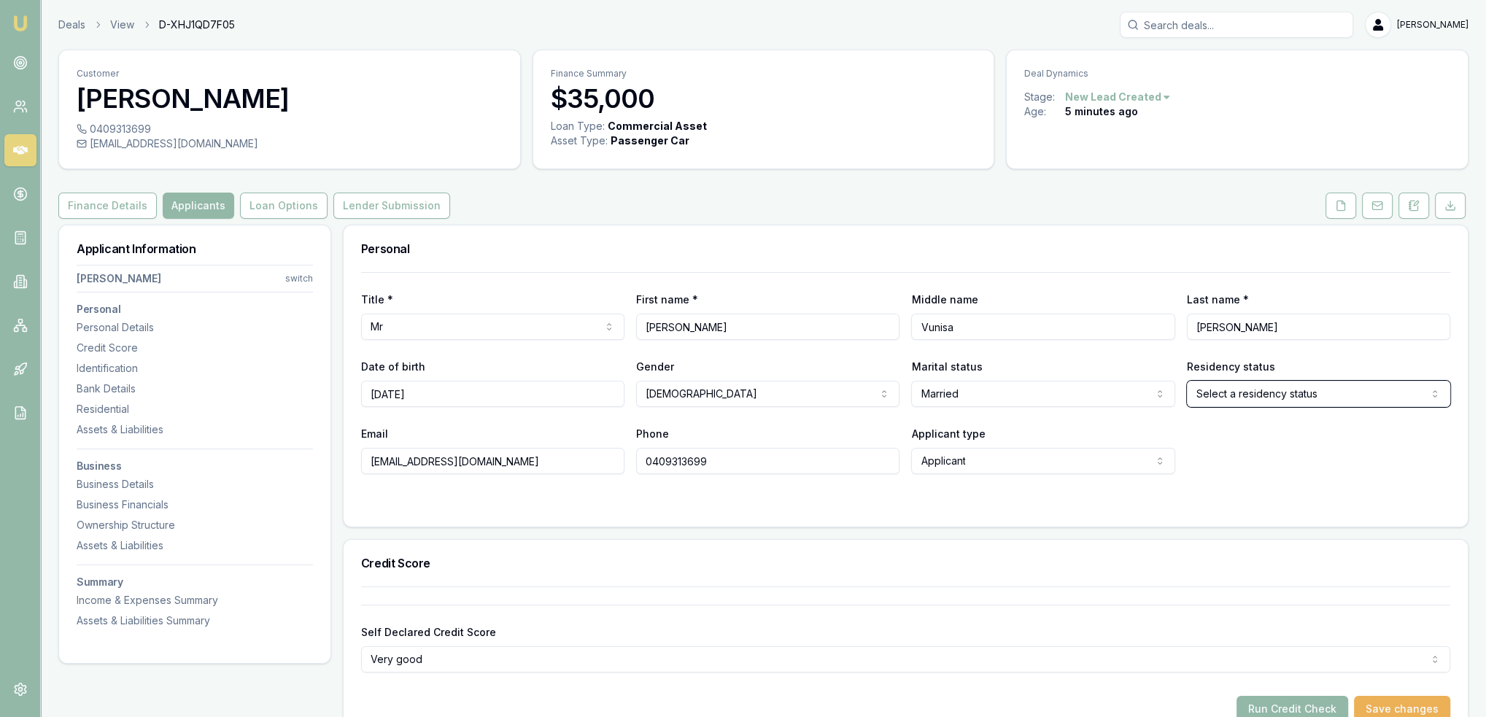
select select "PERMANENT_RESIDENT"
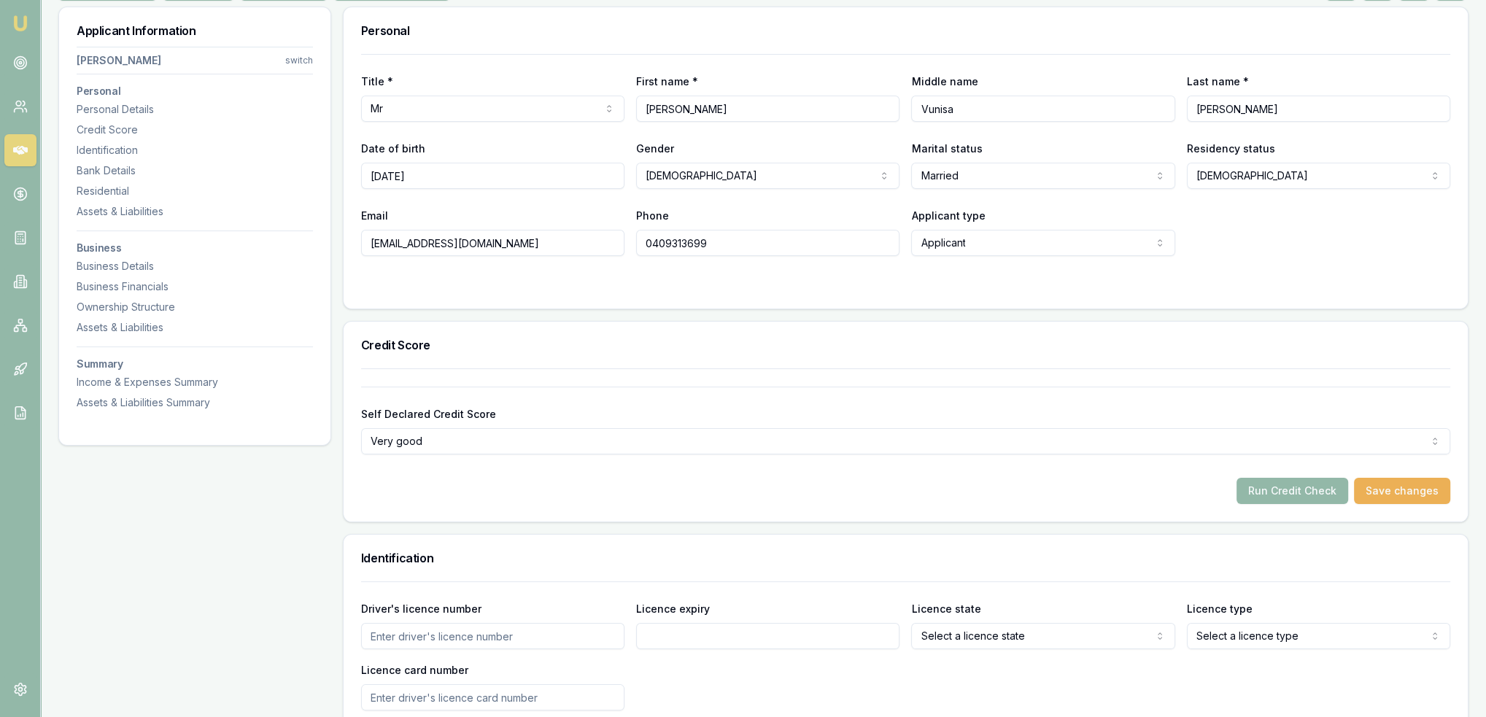
scroll to position [219, 0]
click at [449, 480] on div "Run Credit Check Save changes" at bounding box center [905, 490] width 1089 height 26
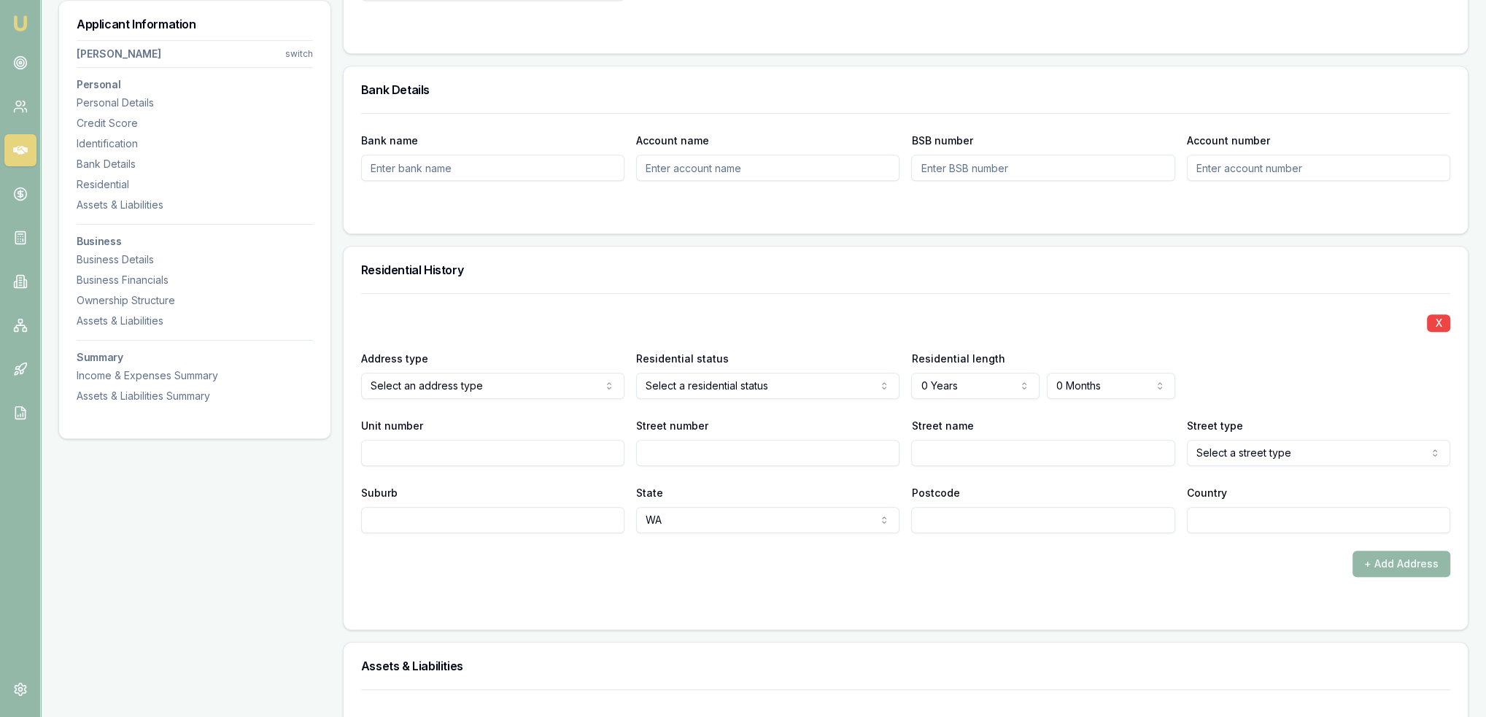
scroll to position [1167, 0]
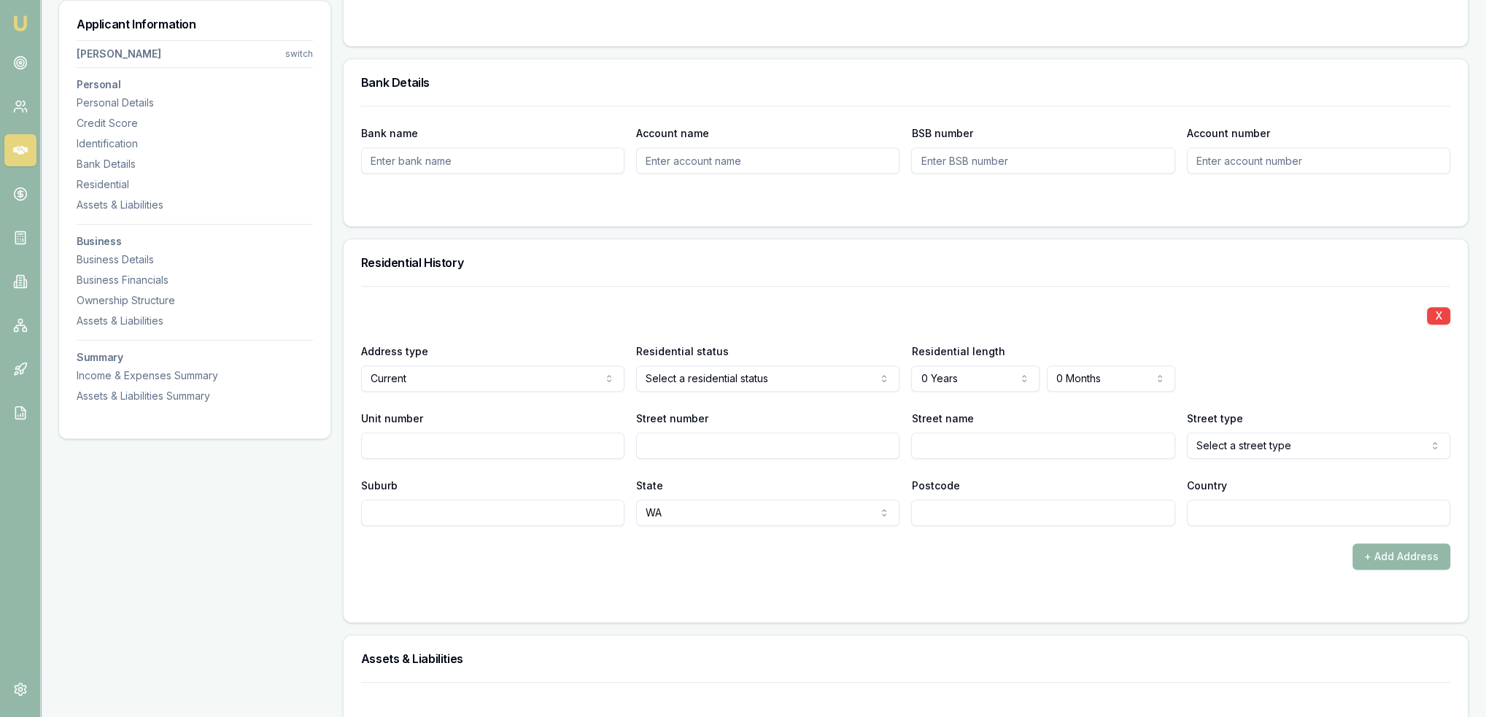
click at [782, 559] on div "+ Add Address" at bounding box center [905, 556] width 1089 height 26
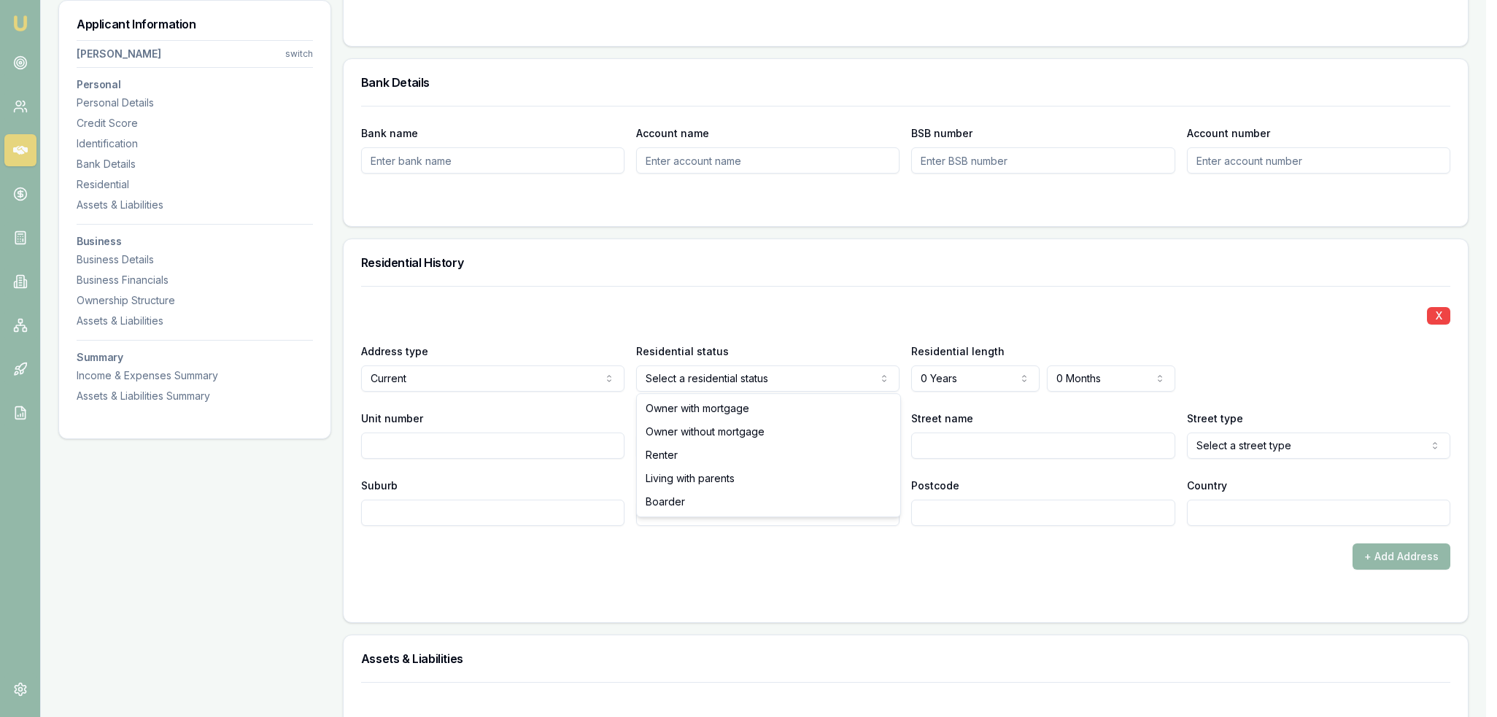
select select "RENTER"
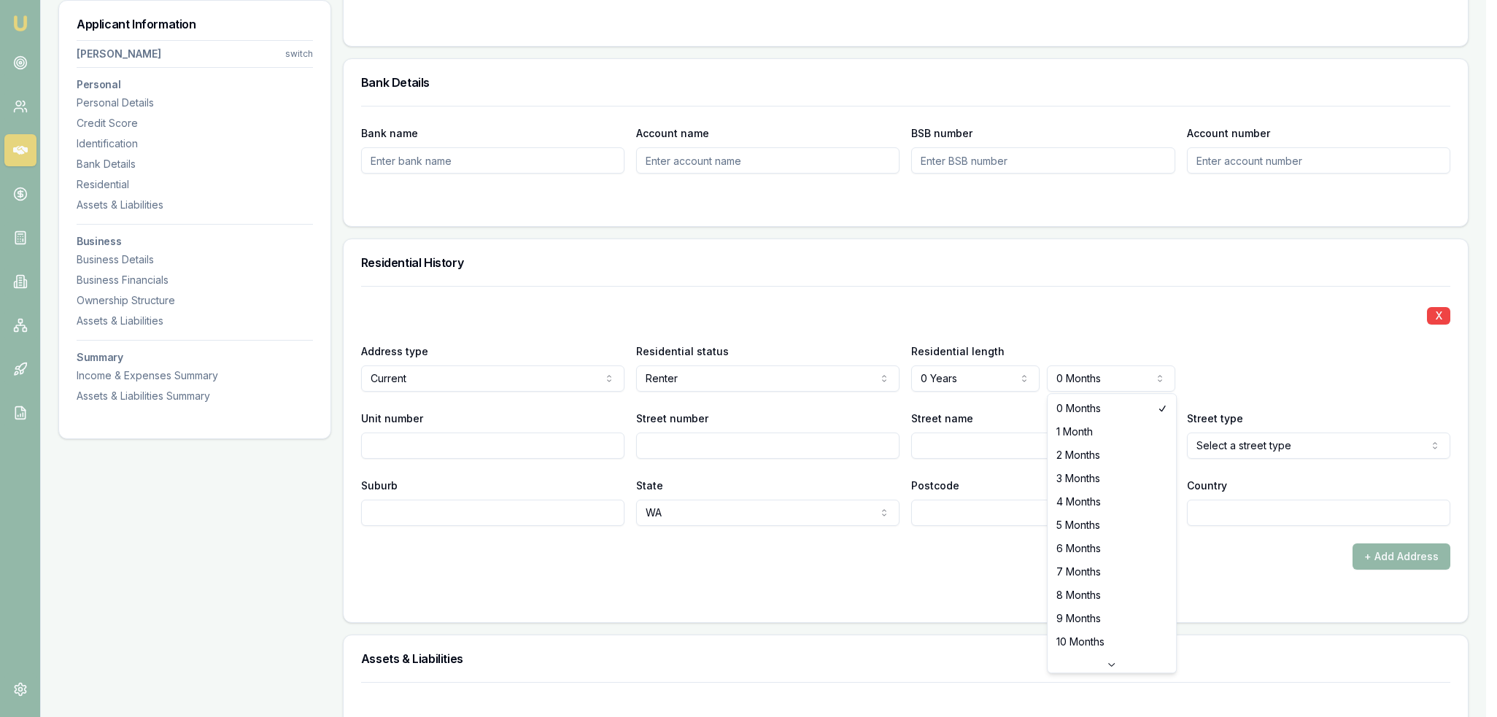
select select "8"
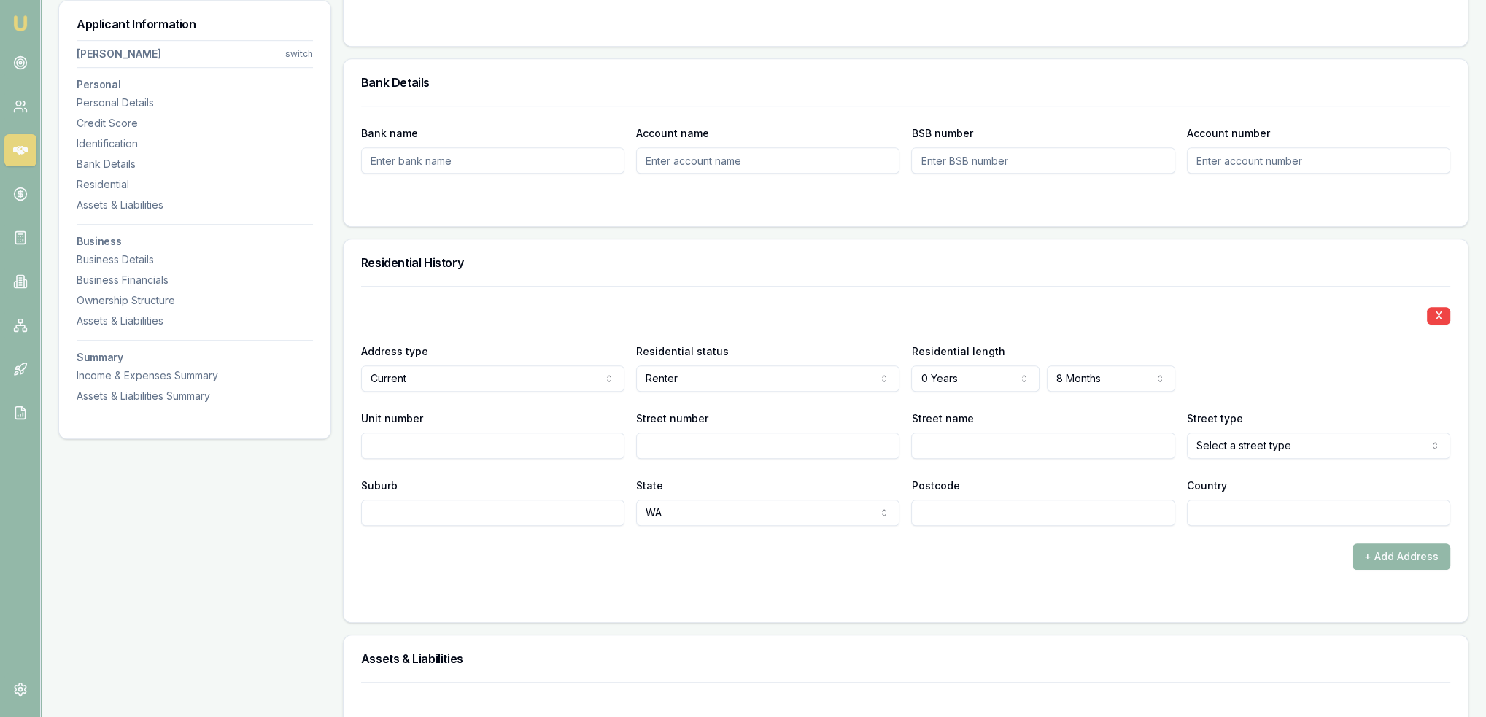
click at [683, 440] on input "Street number" at bounding box center [767, 446] width 263 height 26
click at [895, 600] on div at bounding box center [905, 599] width 1089 height 12
click at [705, 449] on input "Street number" at bounding box center [767, 446] width 263 height 26
type input "30"
type input "Dvitale"
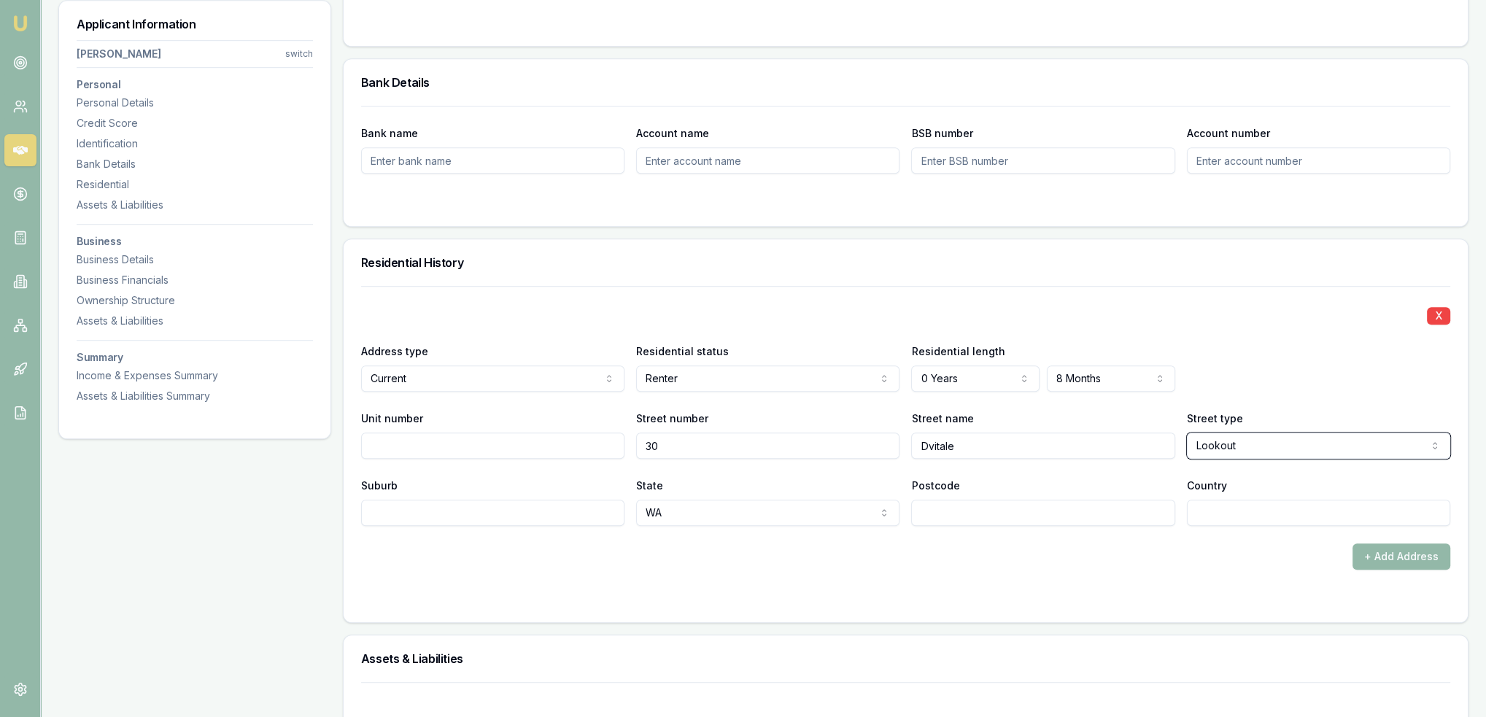
select select "Loop"
type input "Byford"
type input "6122"
type input "AU"
click at [1125, 581] on form "X Address type Current Current Previous Residential status Renter Owner with mo…" at bounding box center [905, 445] width 1089 height 319
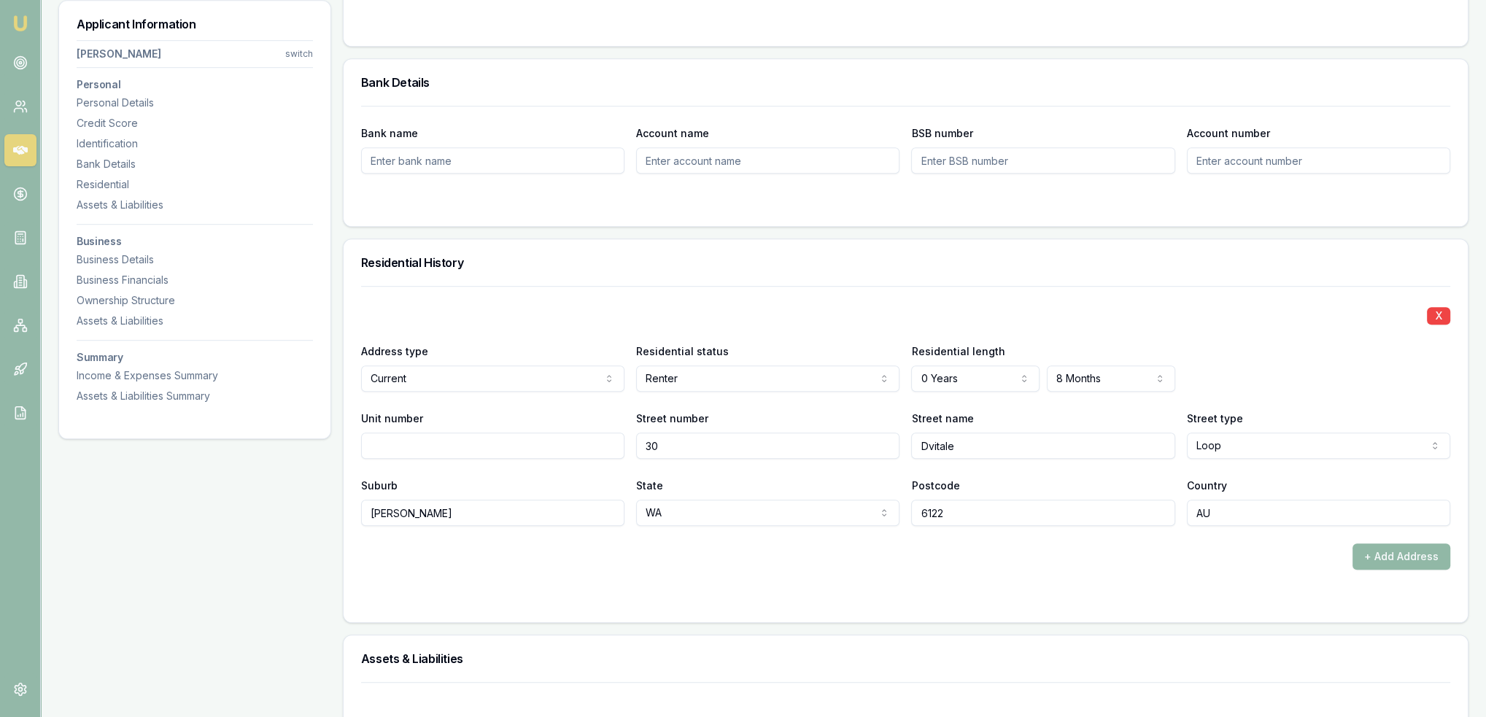
click at [1395, 557] on button "+ Add Address" at bounding box center [1401, 556] width 98 height 26
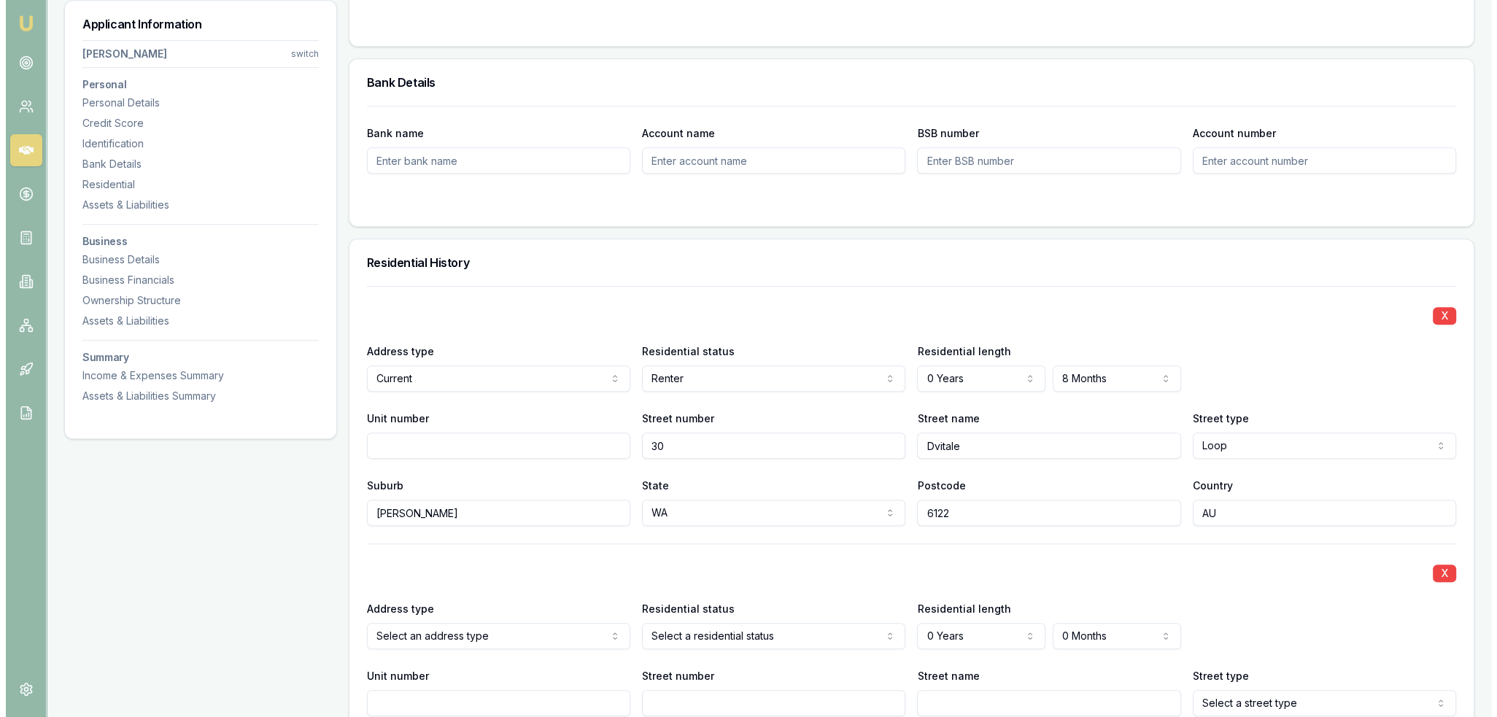
scroll to position [1386, 0]
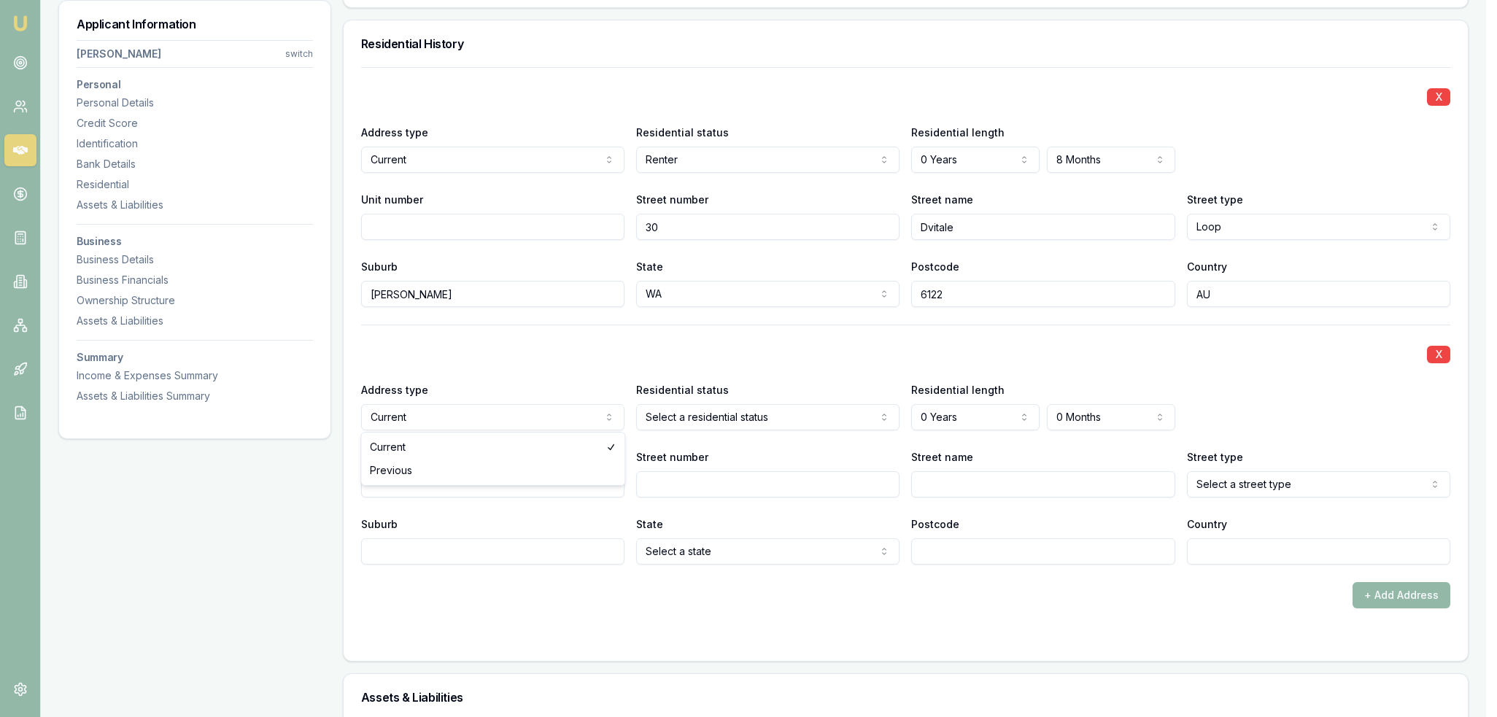
select select "PREVIOUS"
click at [728, 489] on input "Street number" at bounding box center [767, 484] width 263 height 26
click at [733, 490] on input "1" at bounding box center [767, 484] width 263 height 26
type input "105"
type input "c"
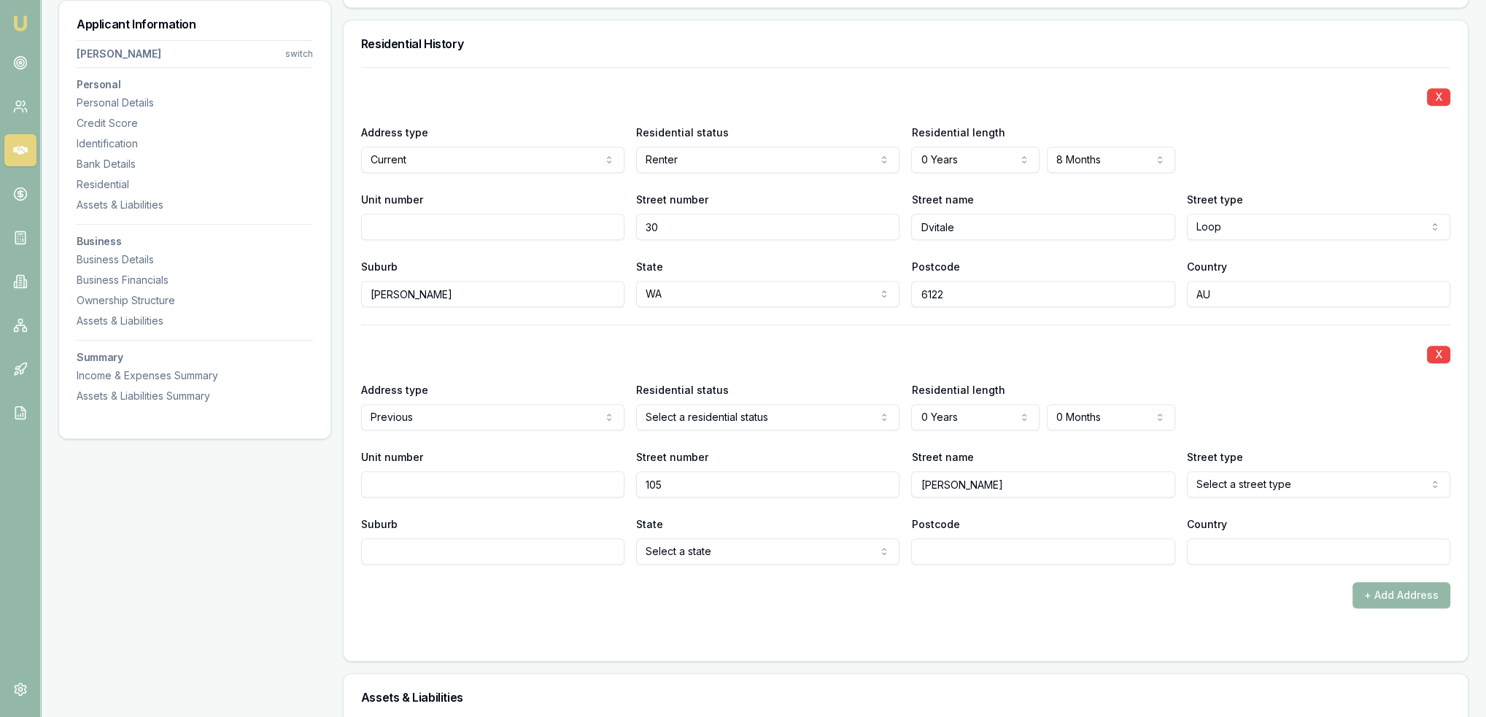
type input "Chester"
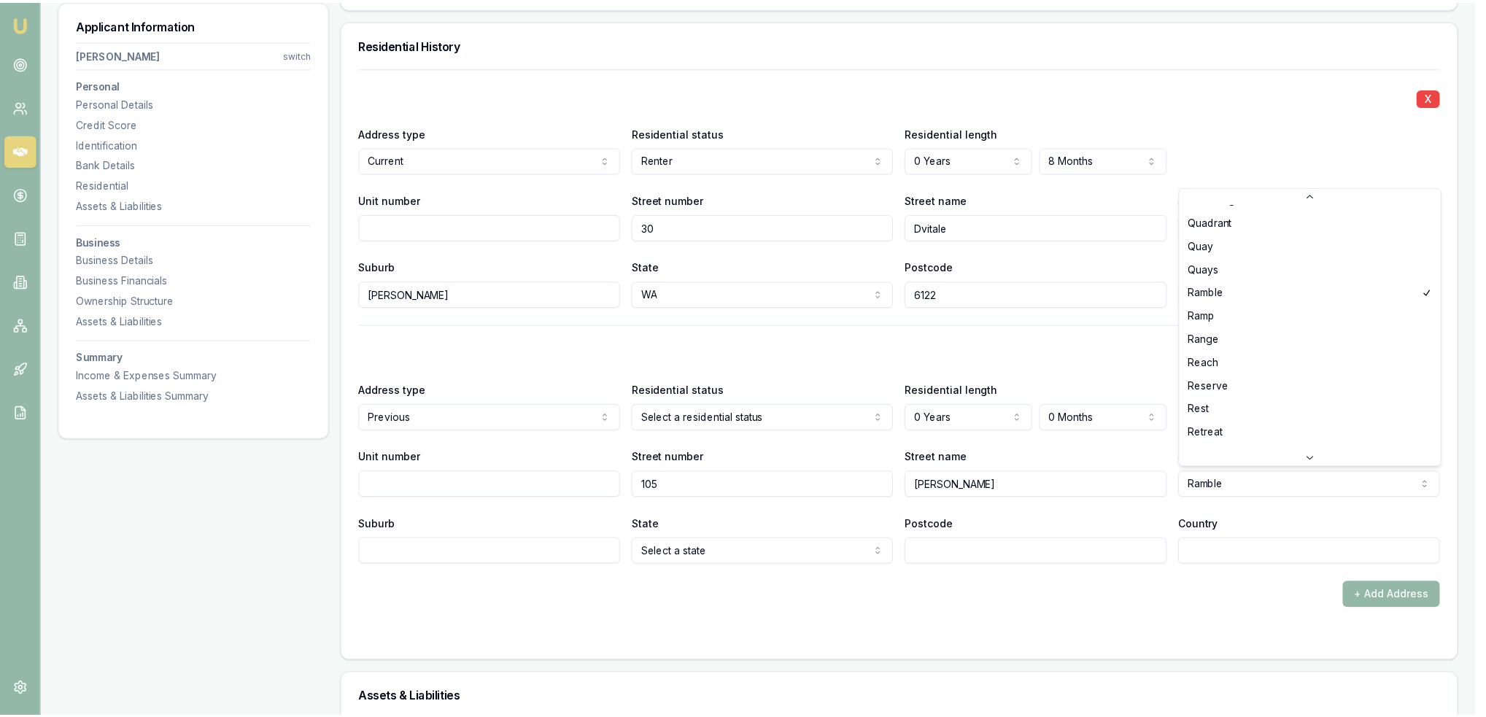
scroll to position [3393, 0]
select select "Road"
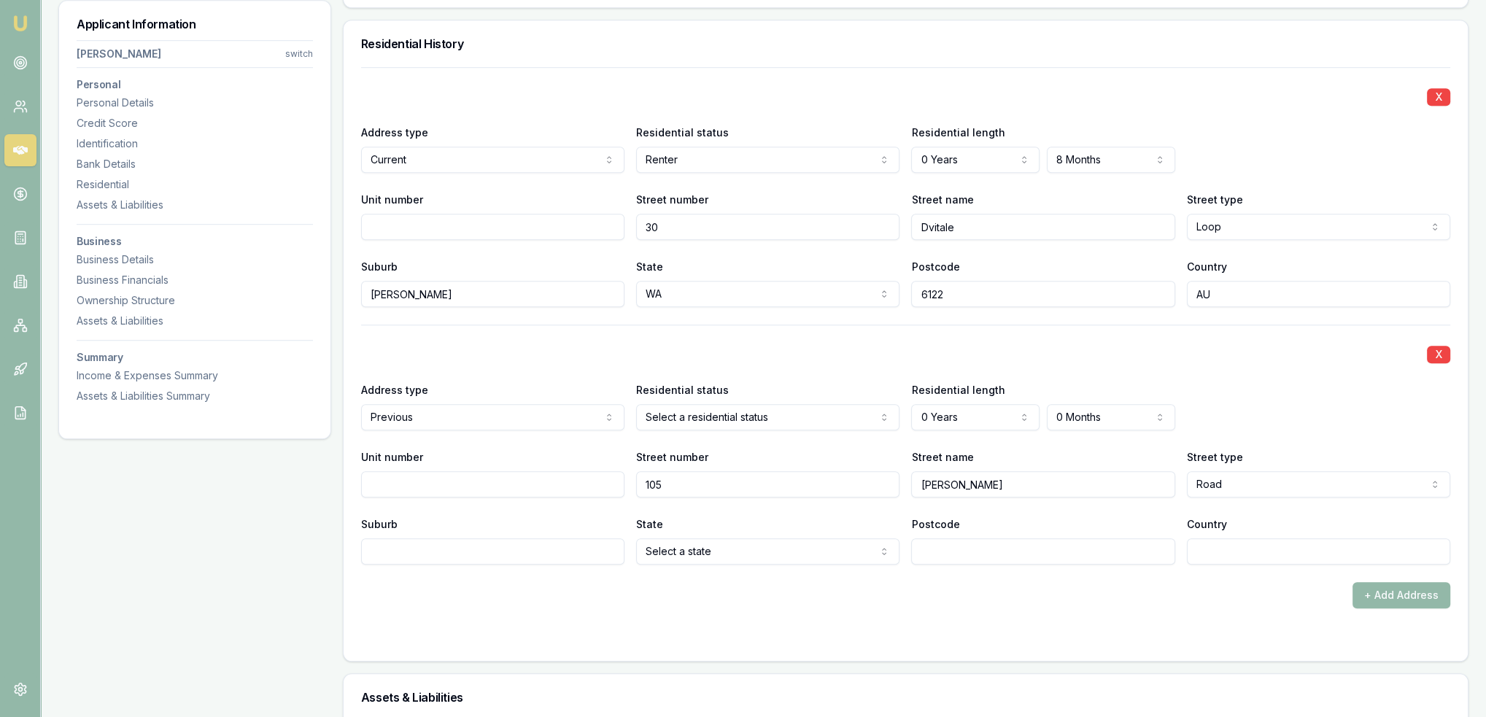
click at [505, 549] on input "Suburb" at bounding box center [492, 551] width 263 height 26
type input "Ingleburn"
click at [1026, 549] on input "Postcode" at bounding box center [1042, 551] width 263 height 26
type input "2565"
type input "AU"
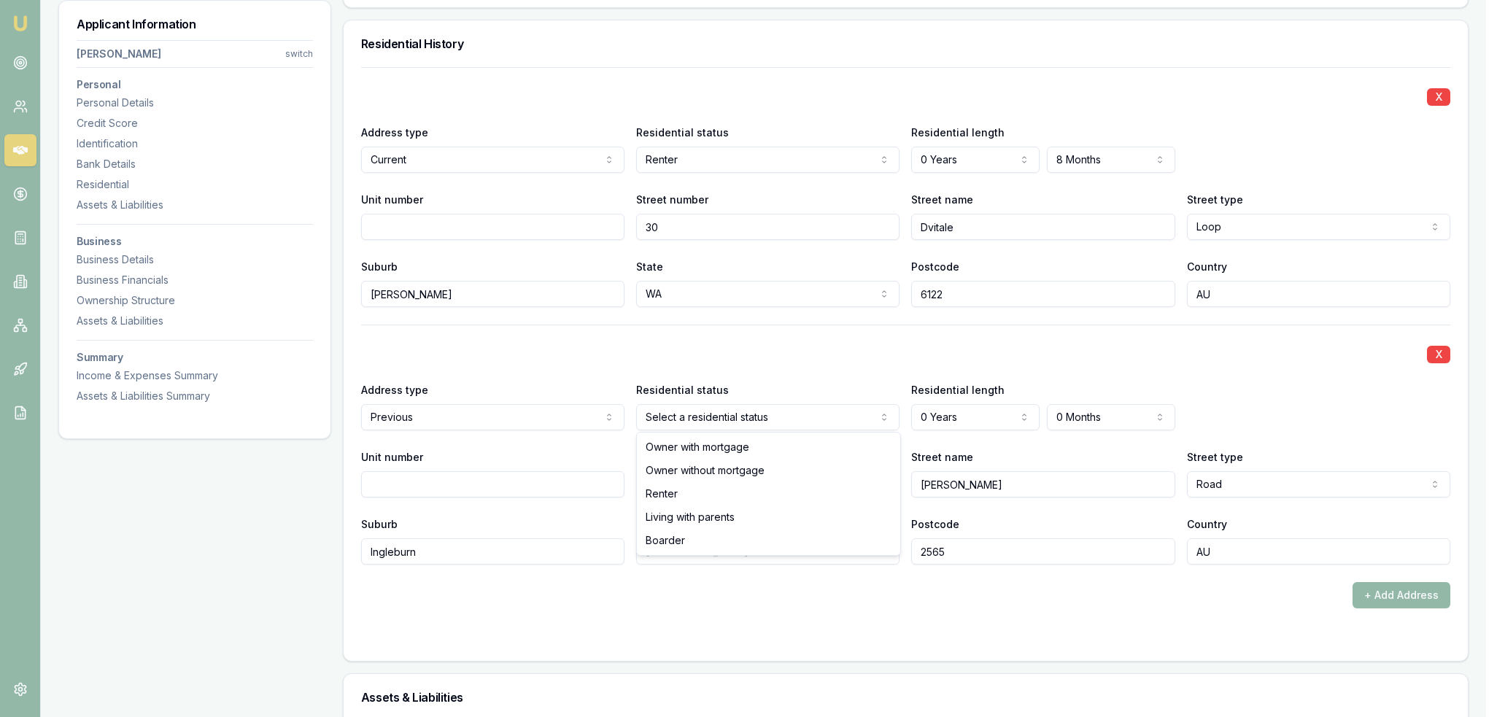
select select "RENTER"
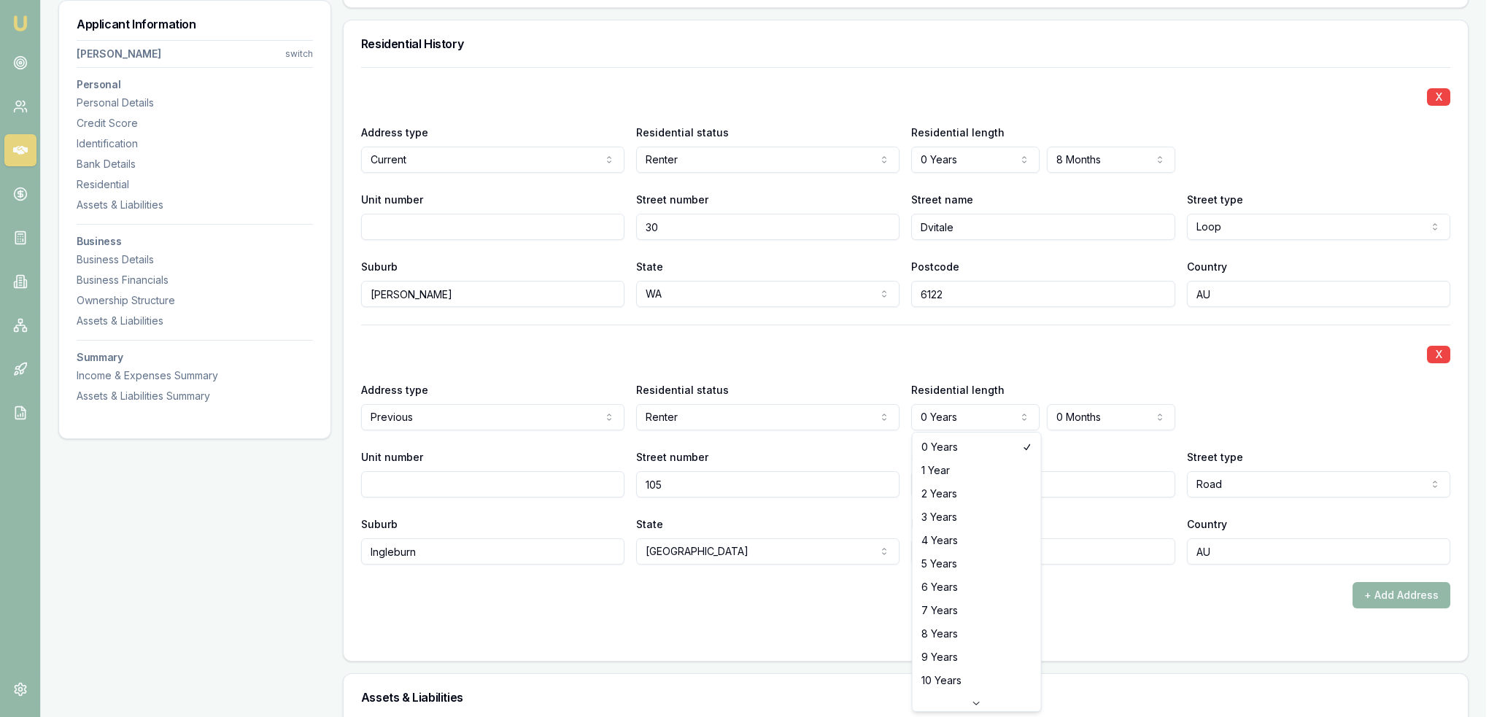
select select "3"
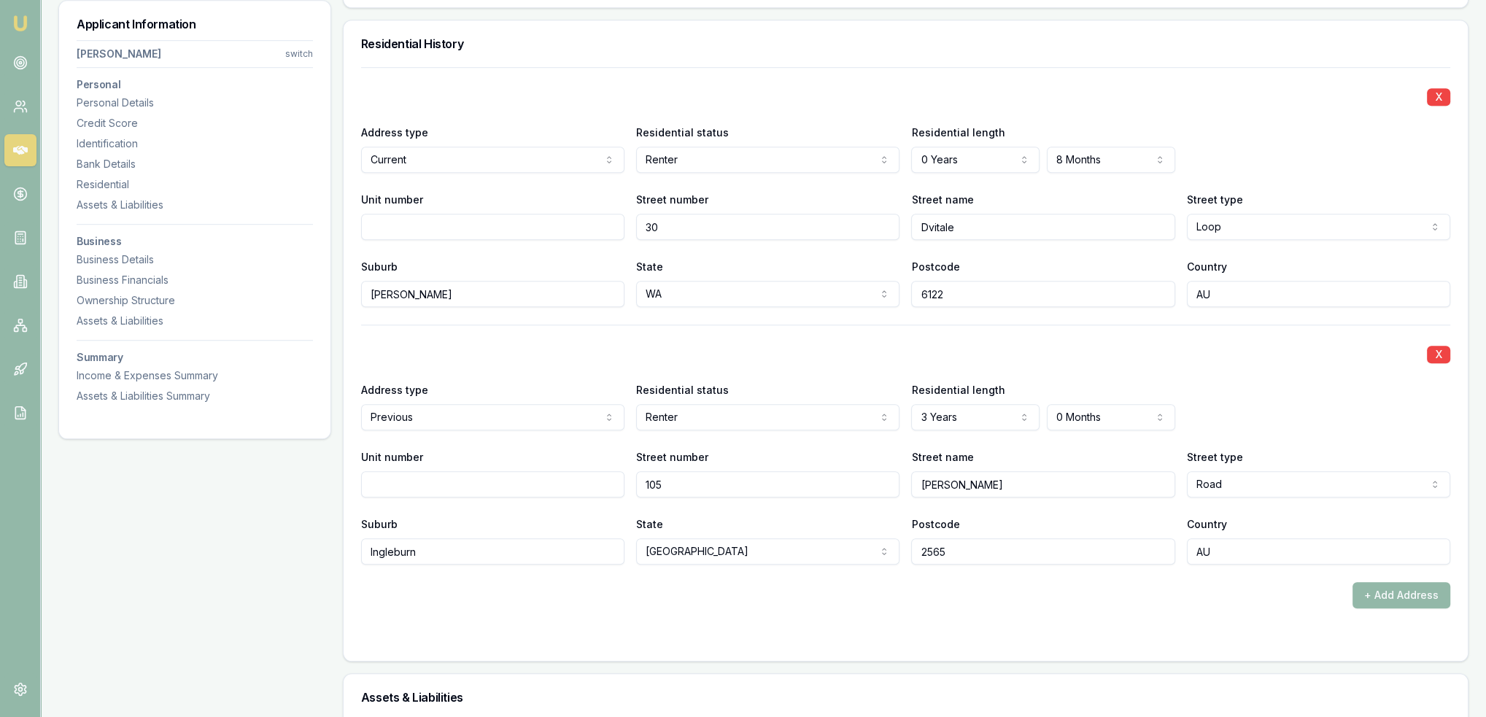
click at [1126, 613] on form "X Address type Current Current Previous Residential status Renter Owner with mo…" at bounding box center [905, 355] width 1089 height 576
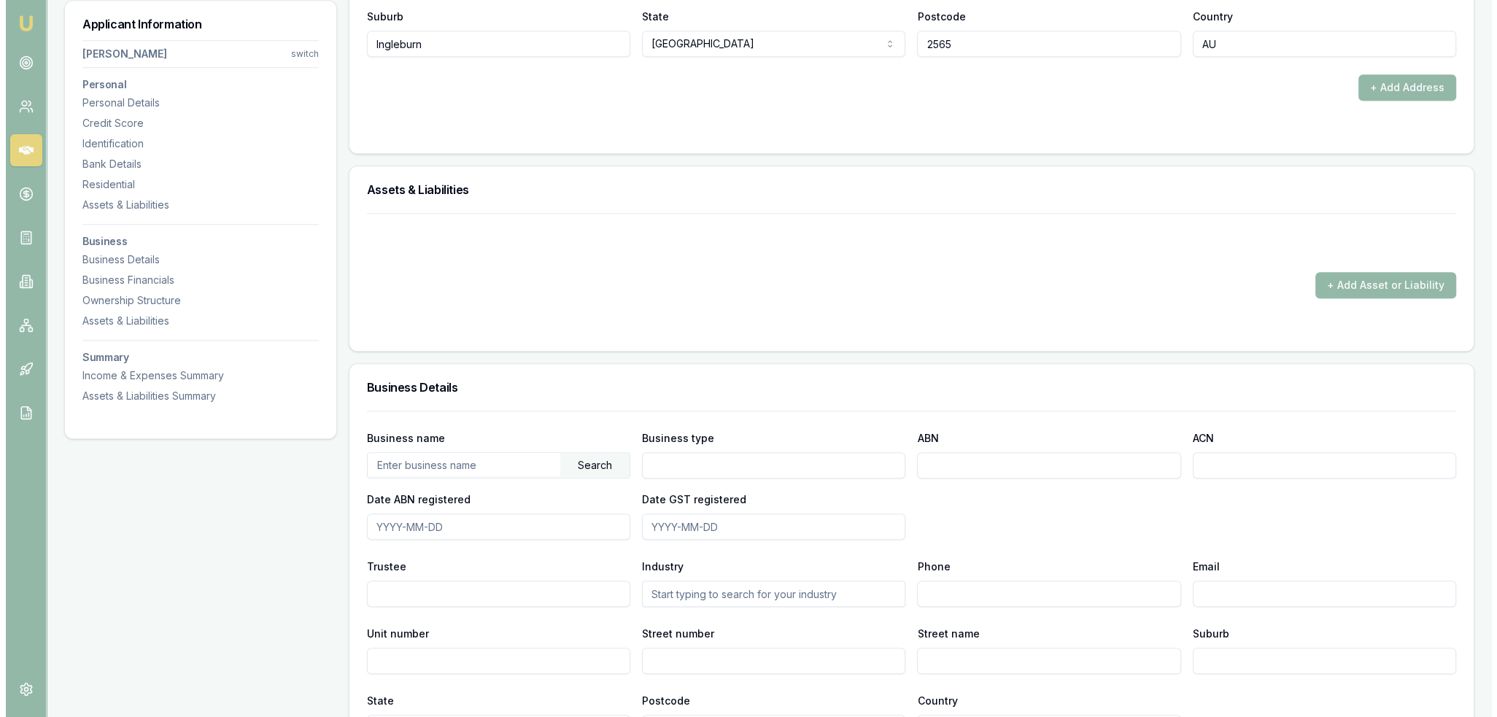
scroll to position [1896, 0]
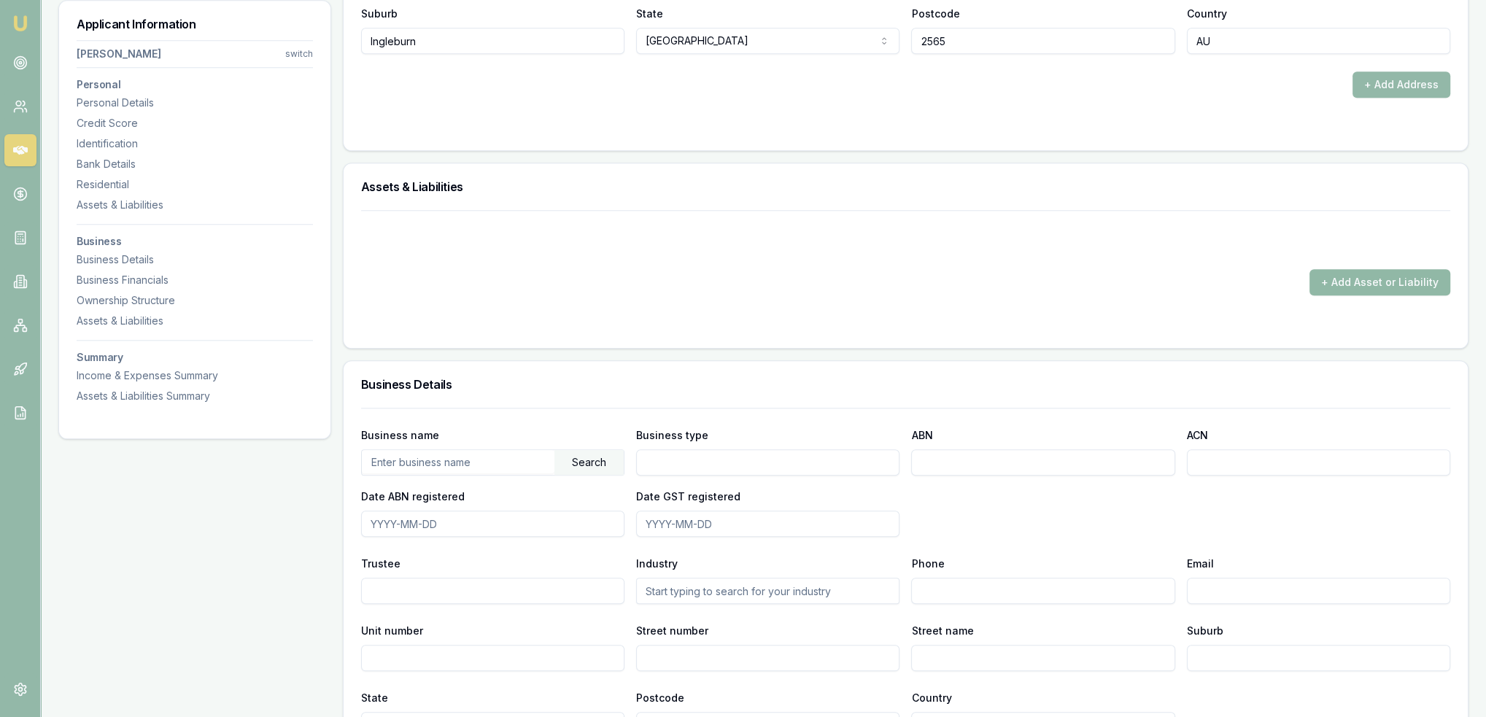
click at [1386, 276] on button "+ Add Asset or Liability" at bounding box center [1379, 282] width 141 height 26
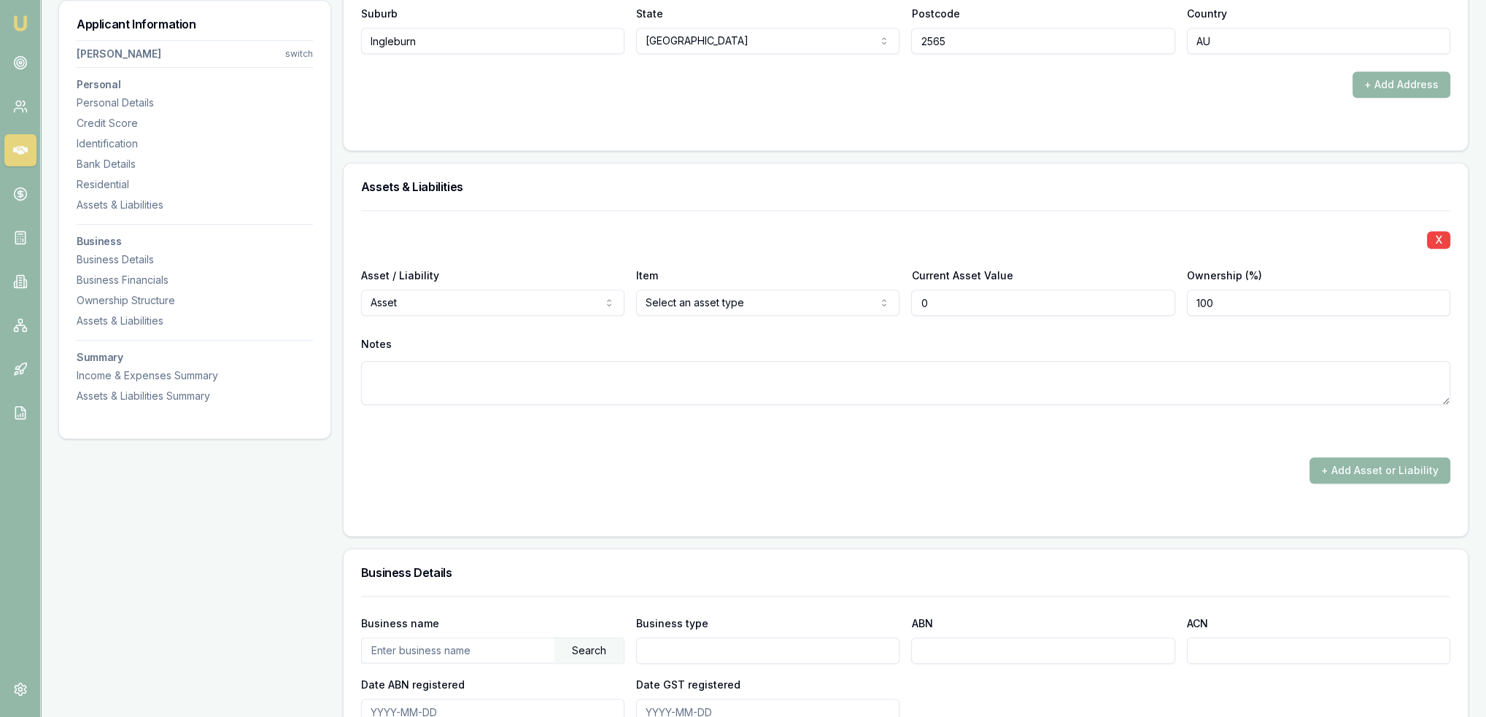
type input "$0"
select select "LIABILITY"
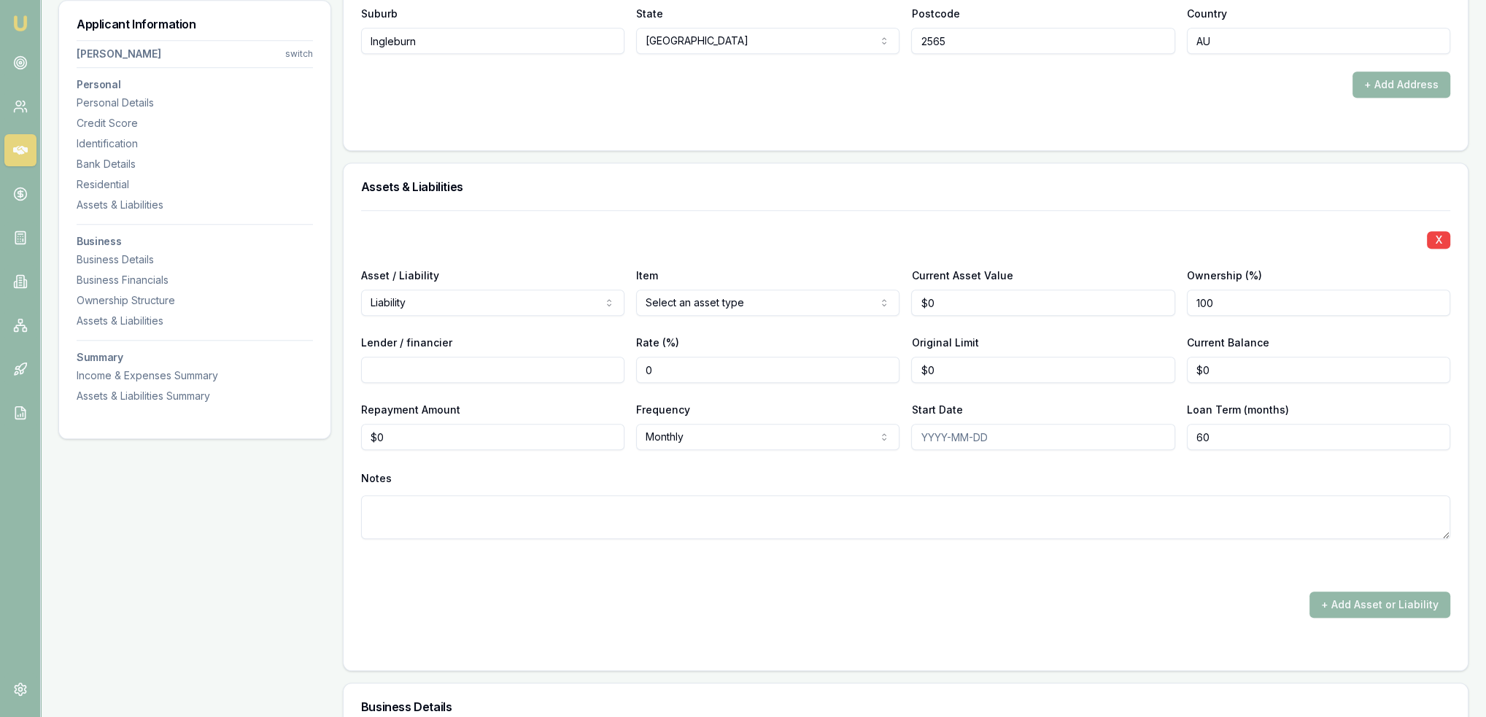
click at [473, 542] on div "X Asset / Liability Liability Asset Liability Item Select an asset type Home Ca…" at bounding box center [905, 392] width 1089 height 364
click at [485, 513] on textarea at bounding box center [905, 517] width 1089 height 44
type textarea "c"
type textarea "Current car"
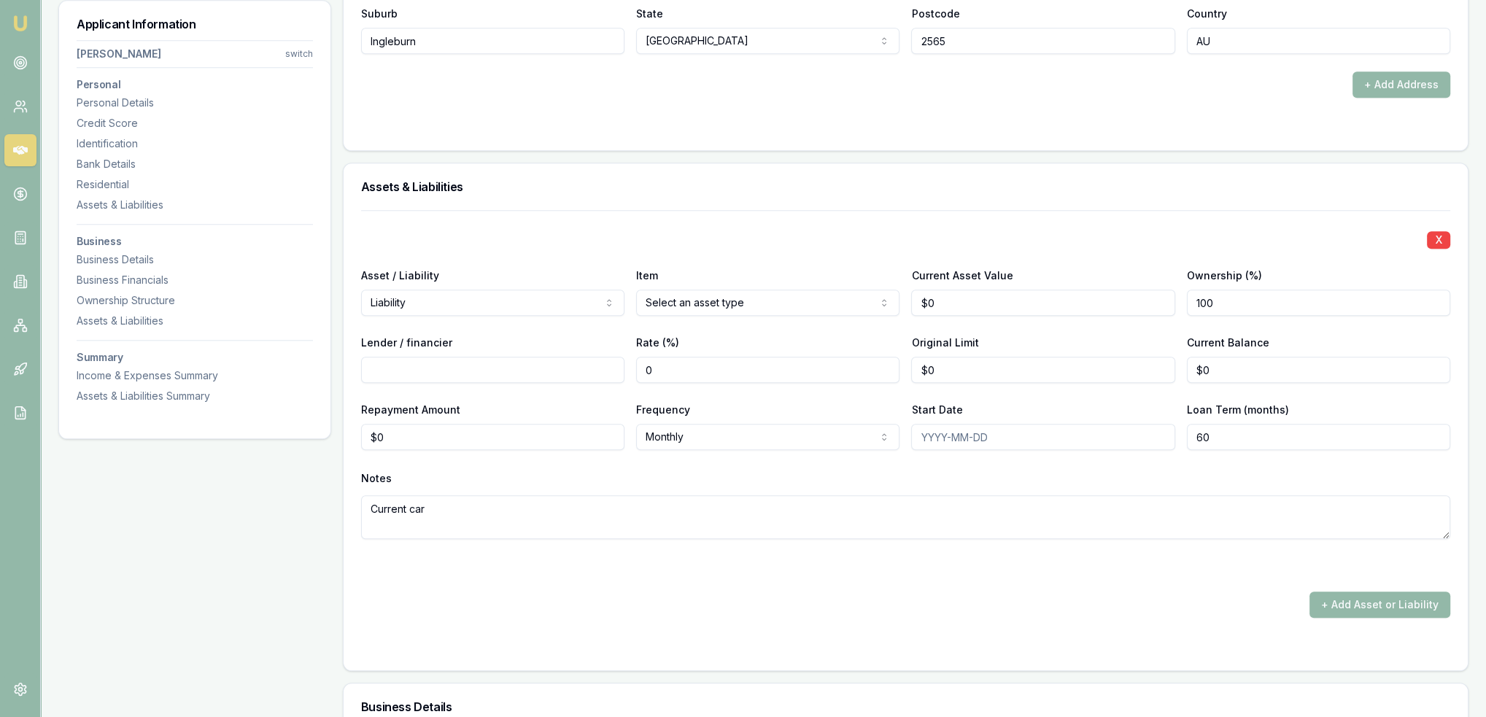
click at [519, 368] on input "Lender / financier" at bounding box center [492, 370] width 263 height 26
type input "Splend"
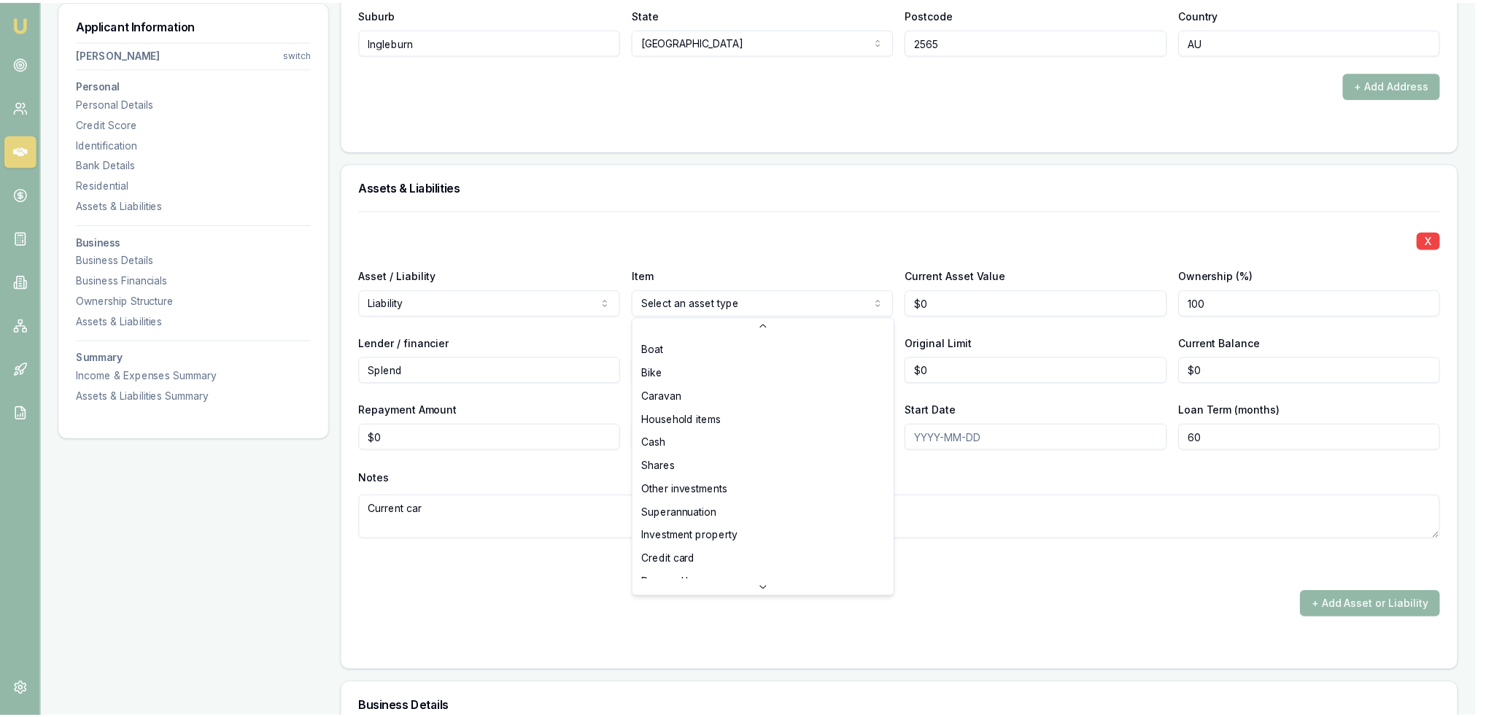
scroll to position [93, 0]
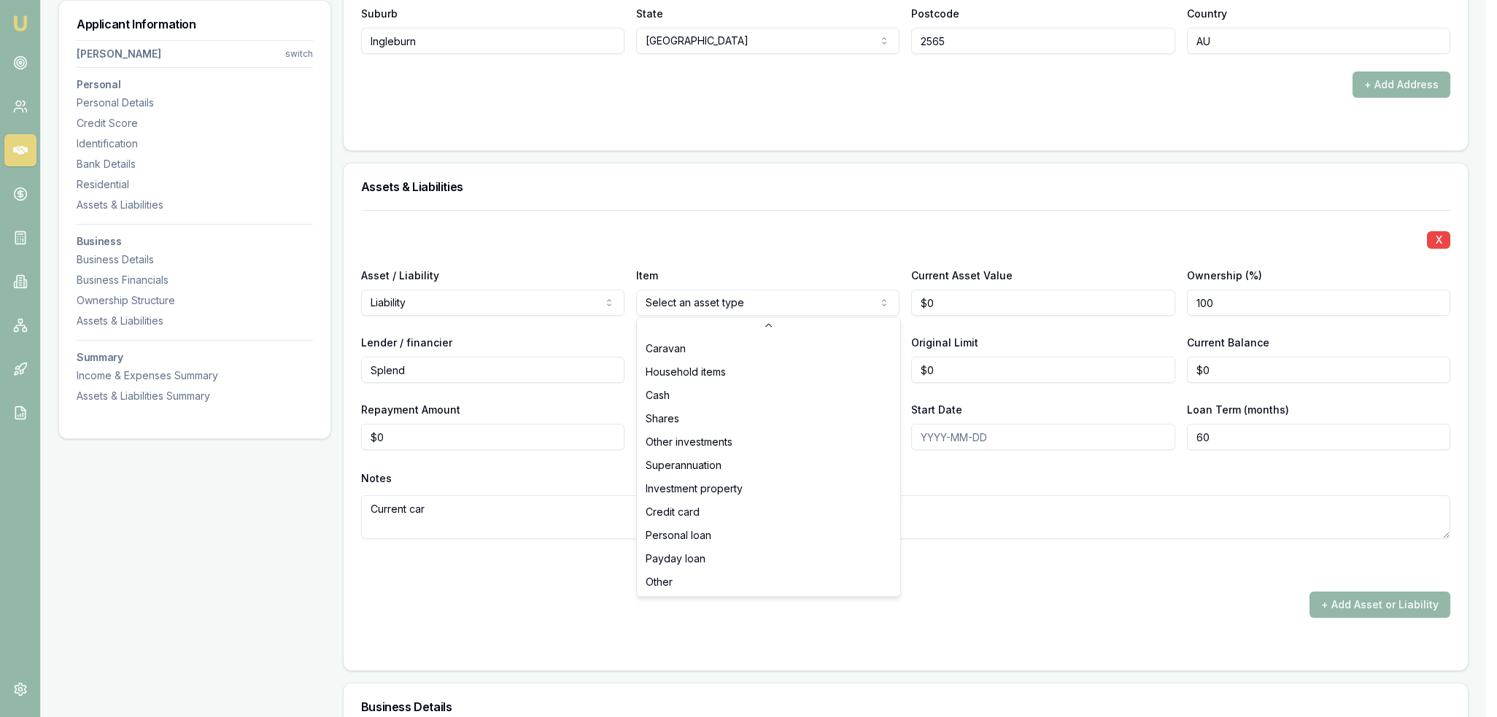
select select "OTHER"
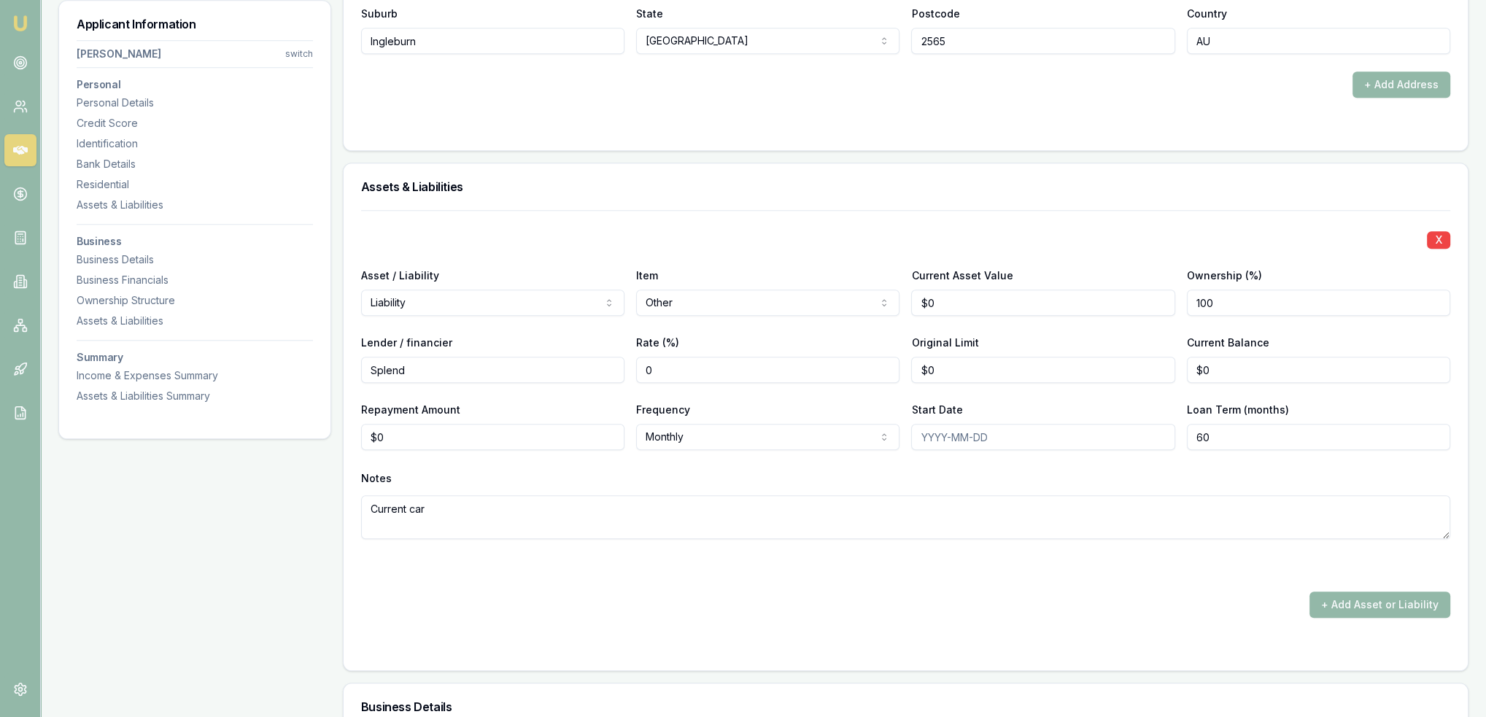
click at [450, 506] on textarea "Current car" at bounding box center [905, 517] width 1089 height 44
type textarea "Current car - hir"
click at [359, 445] on div "X Asset / Liability Liability Asset Liability Item Other Home Car Boat Bike Car…" at bounding box center [906, 440] width 1124 height 460
type input "$500"
select select "WEEKLY"
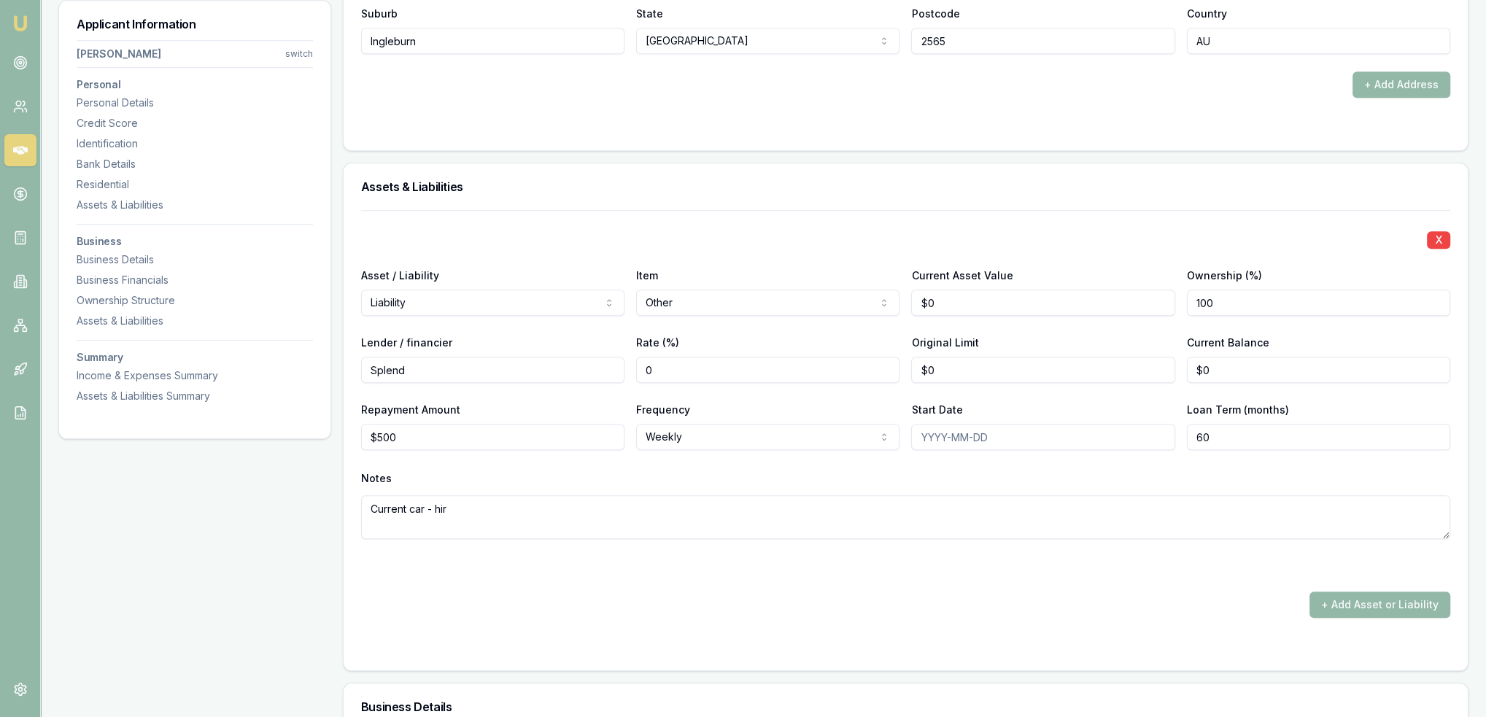
click at [562, 513] on textarea "Current car - hir" at bounding box center [905, 517] width 1089 height 44
type textarea "Current car - hired for 1000km per week for $500/w"
click at [701, 505] on textarea "Current car - hired for 1000km per week for $500/w" at bounding box center [905, 517] width 1089 height 44
click at [926, 434] on input "Start Date" at bounding box center [1042, 437] width 263 height 26
click at [816, 509] on textarea "Current car - hired for 1000km per week for $500/w - does week by week." at bounding box center [905, 517] width 1089 height 44
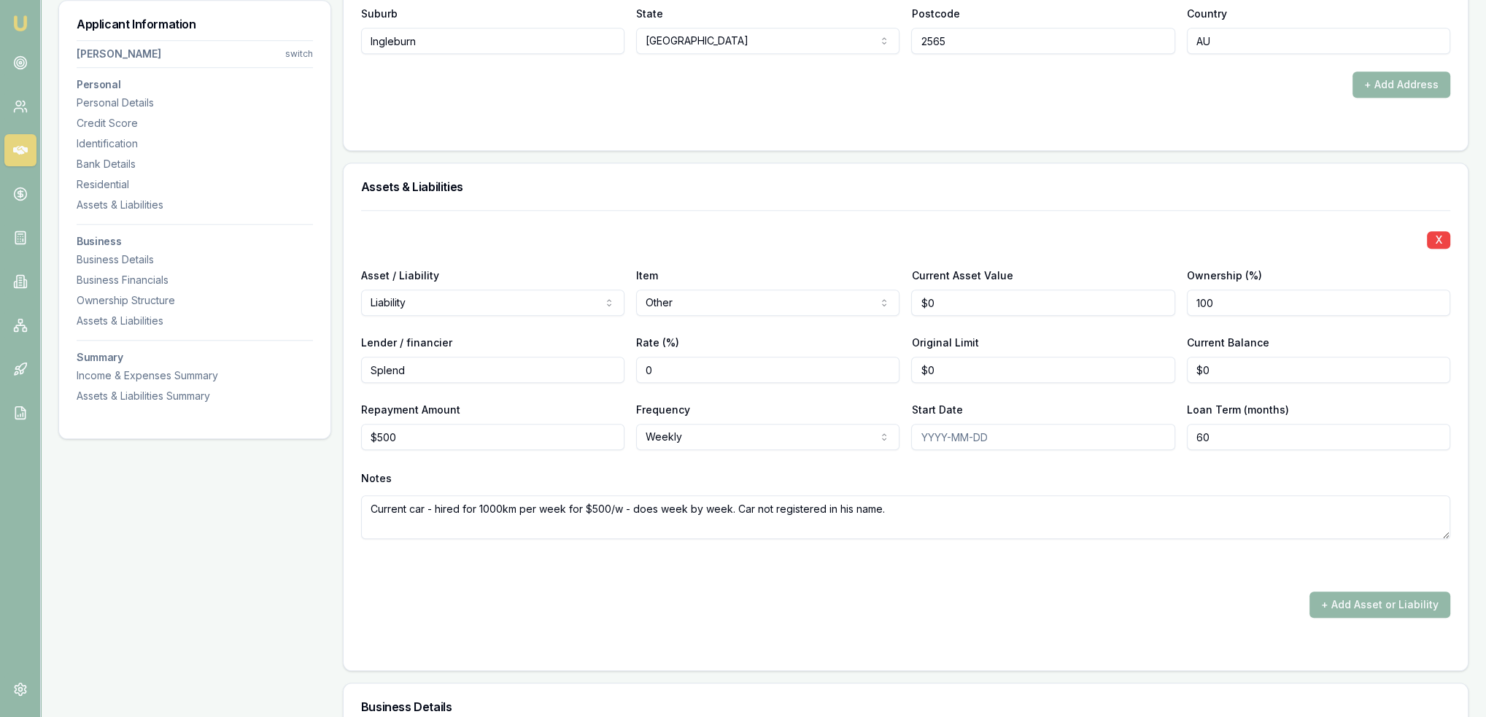
type textarea "Current car - hired for 1000km per week for $500/w - does week by week. Car not…"
click at [1396, 609] on button "+ Add Asset or Liability" at bounding box center [1379, 605] width 141 height 26
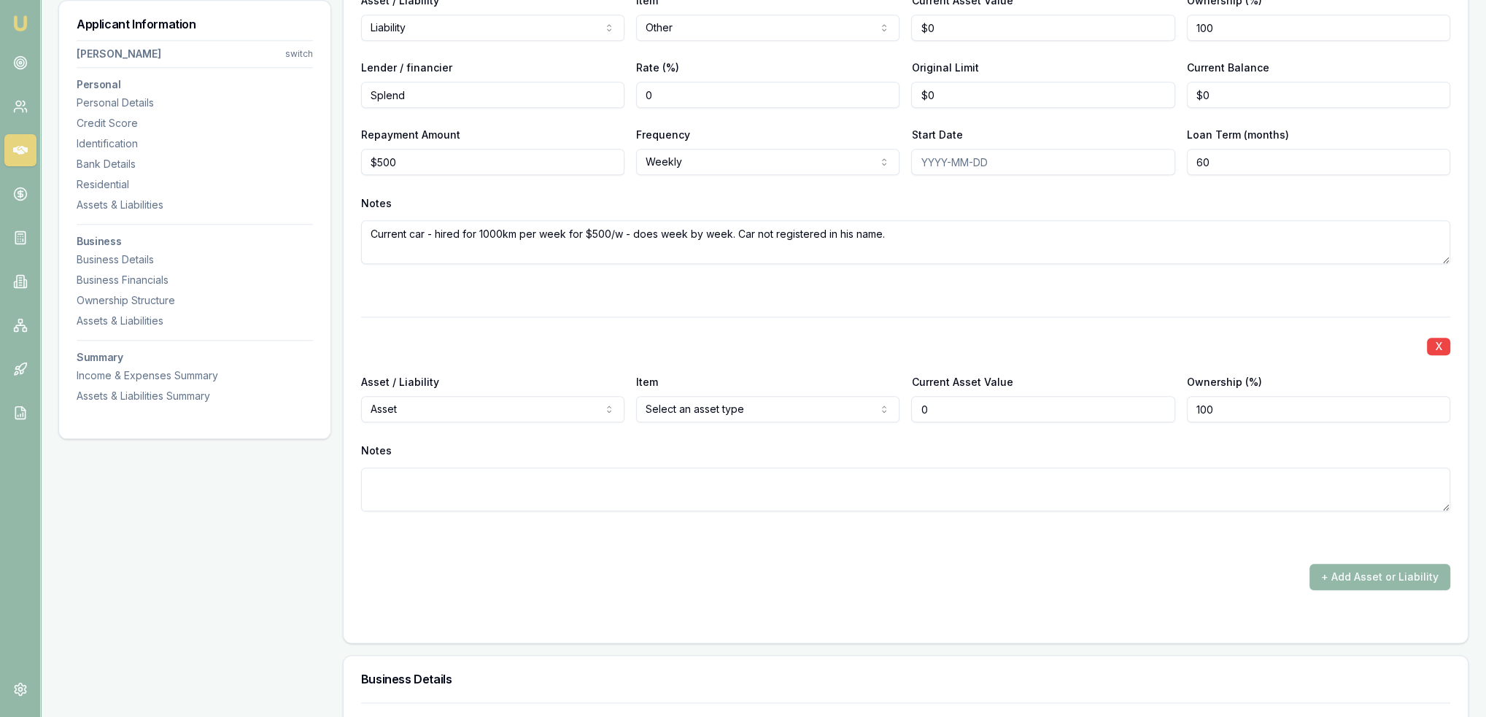
scroll to position [2188, 0]
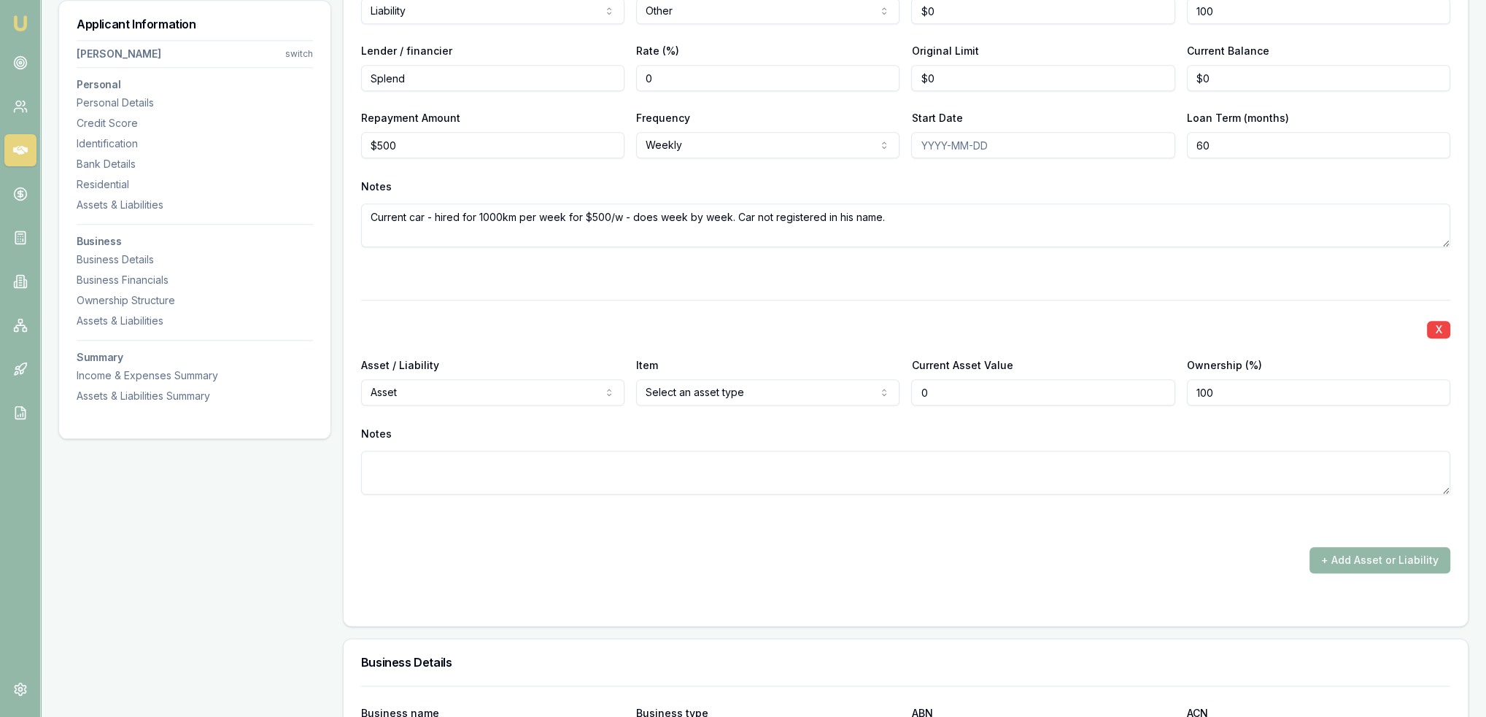
type input "$0"
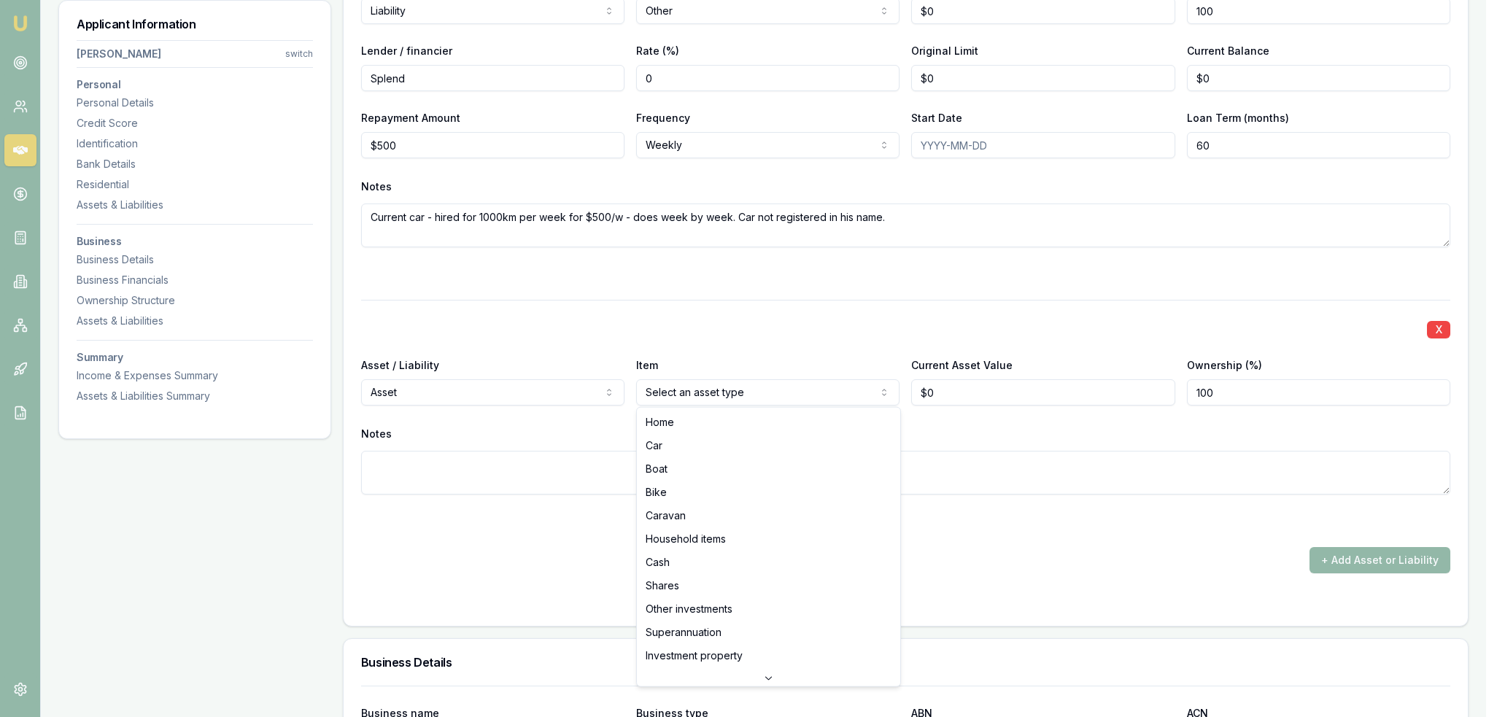
select select "CAR"
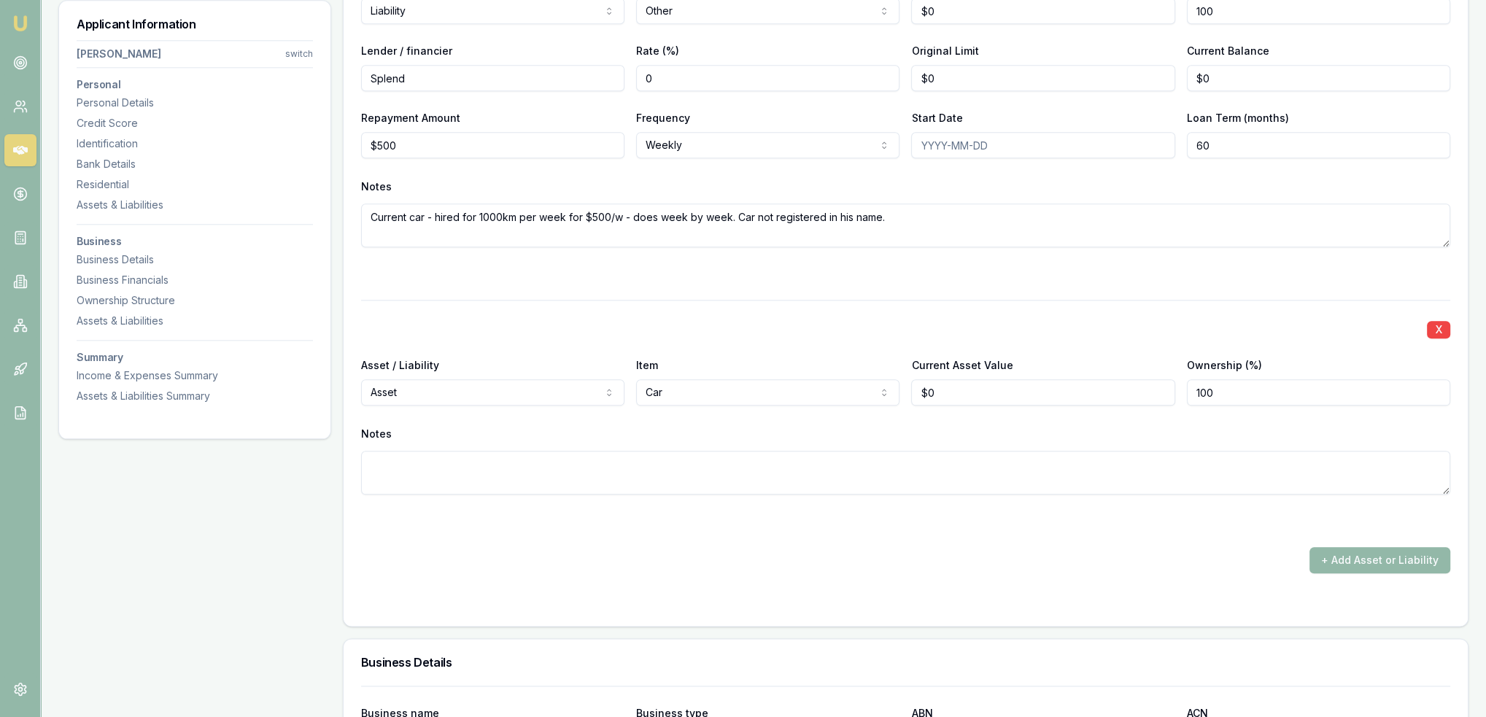
type input "0"
type input "$10,000"
click at [934, 449] on div "Notes" at bounding box center [905, 458] width 1089 height 71
click at [939, 466] on textarea at bounding box center [905, 473] width 1089 height 44
type textarea "2010 Mazda CX-7"
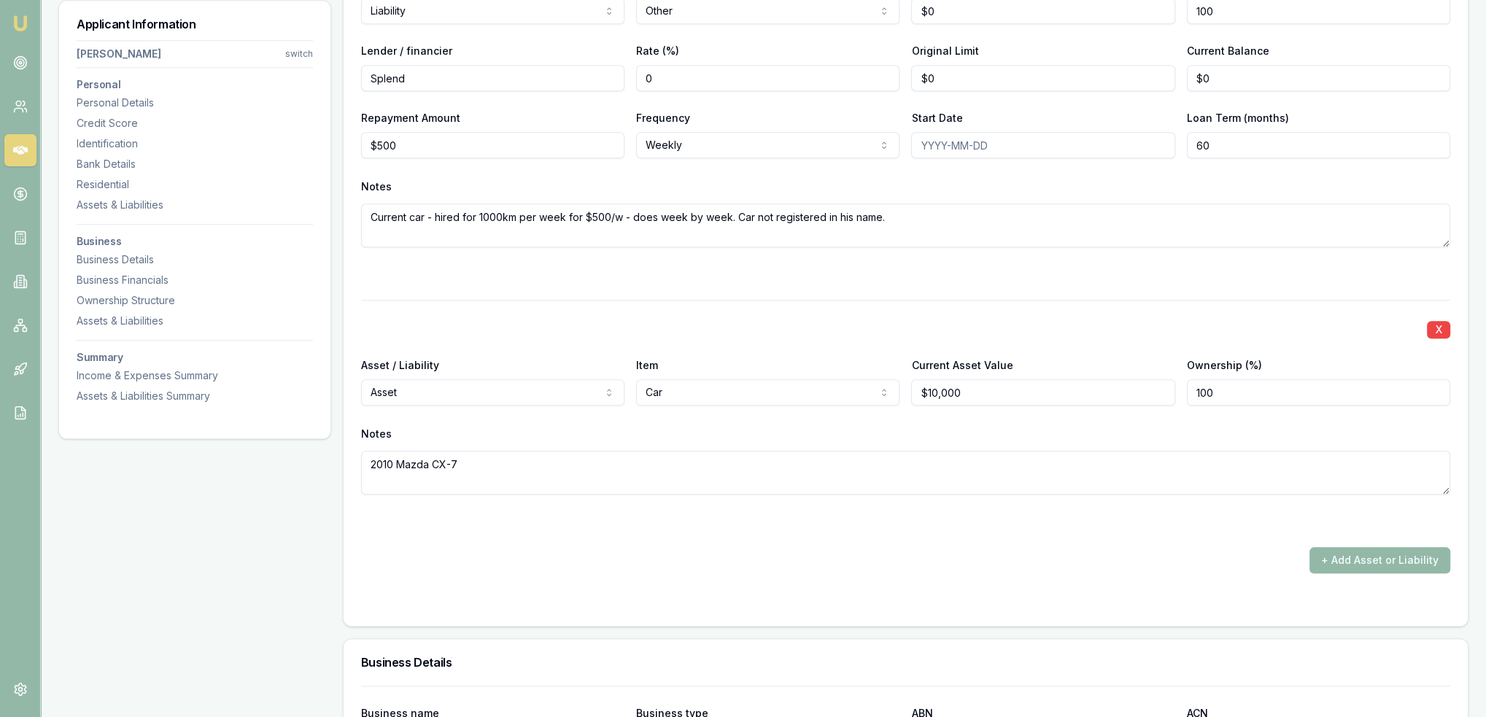
click at [1144, 581] on form "X Asset / Liability Liability Asset Liability Item Other Home Car Boat Bike Car…" at bounding box center [905, 263] width 1089 height 690
click at [1331, 556] on button "+ Add Asset or Liability" at bounding box center [1379, 560] width 141 height 26
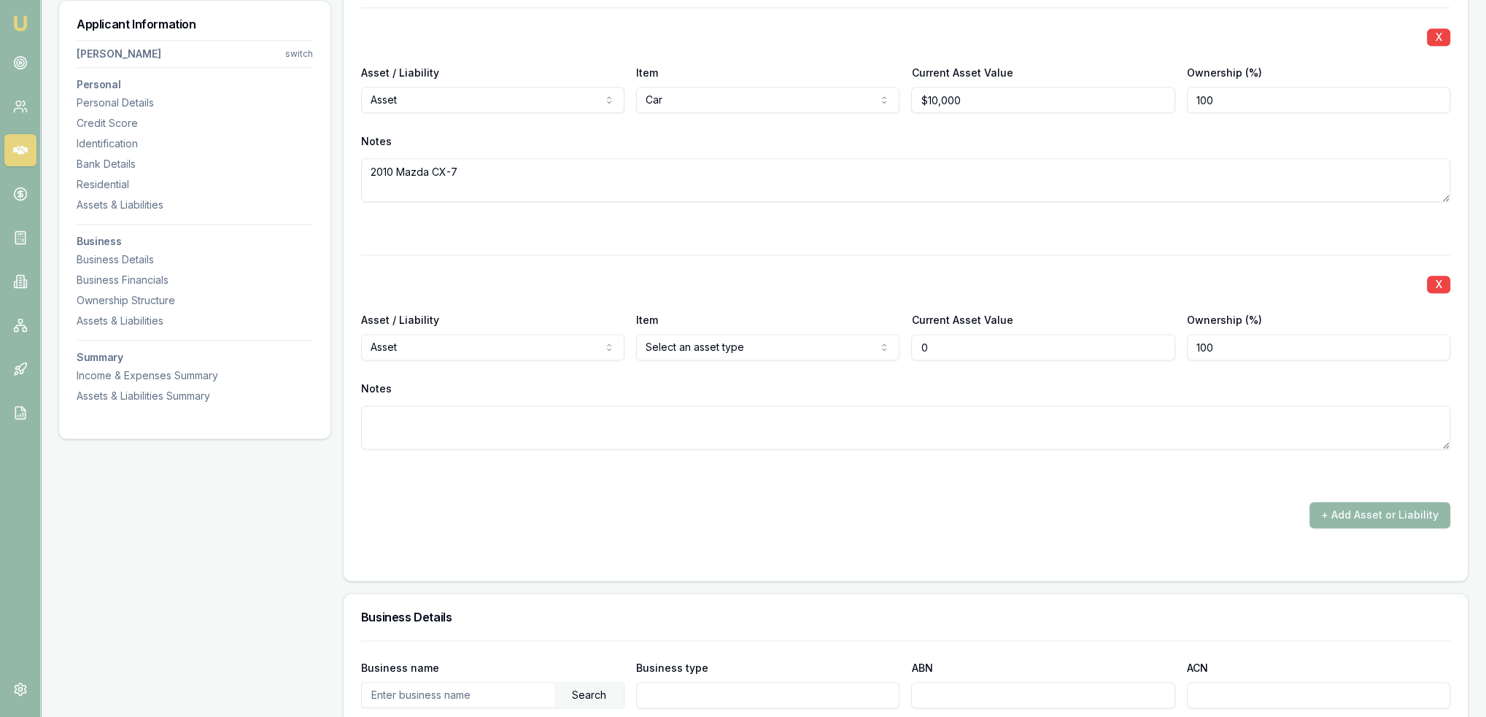
scroll to position [2553, 0]
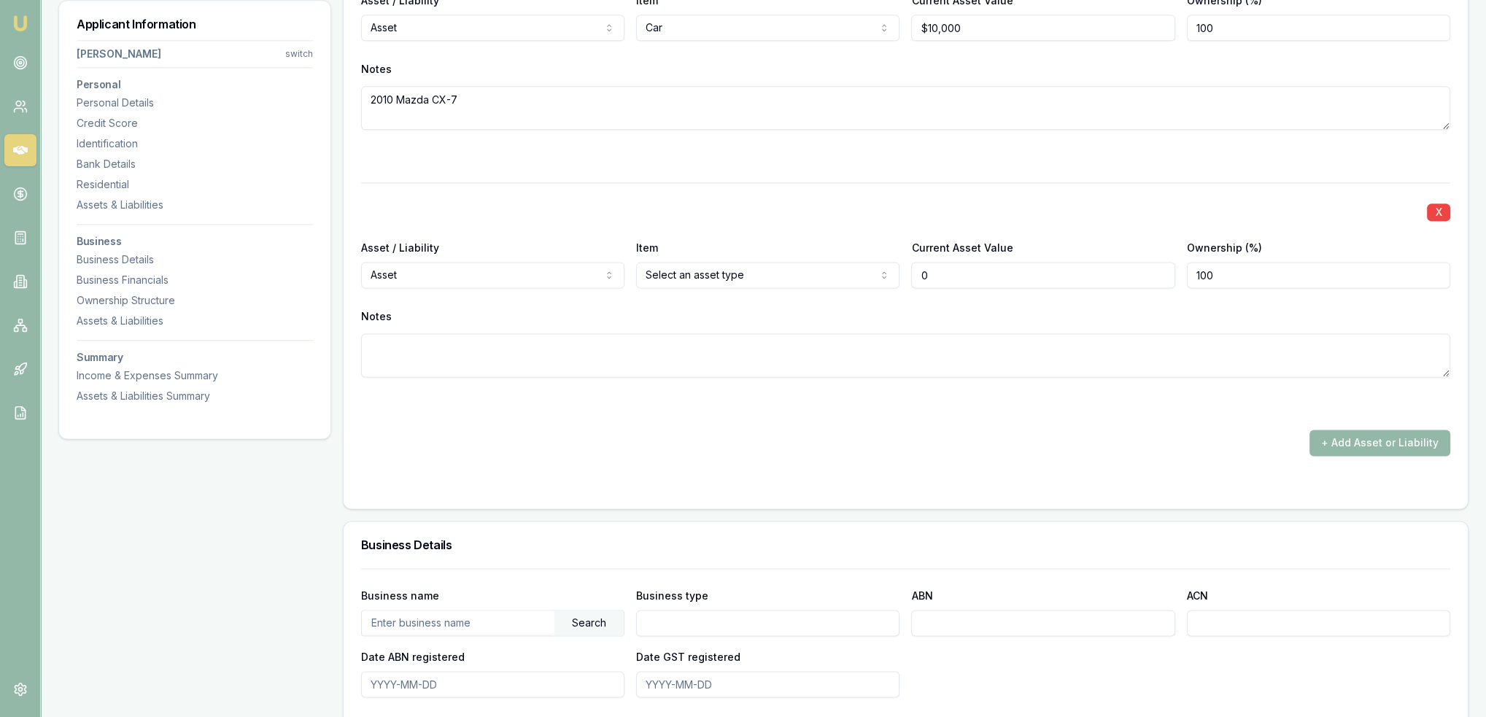
type input "$0"
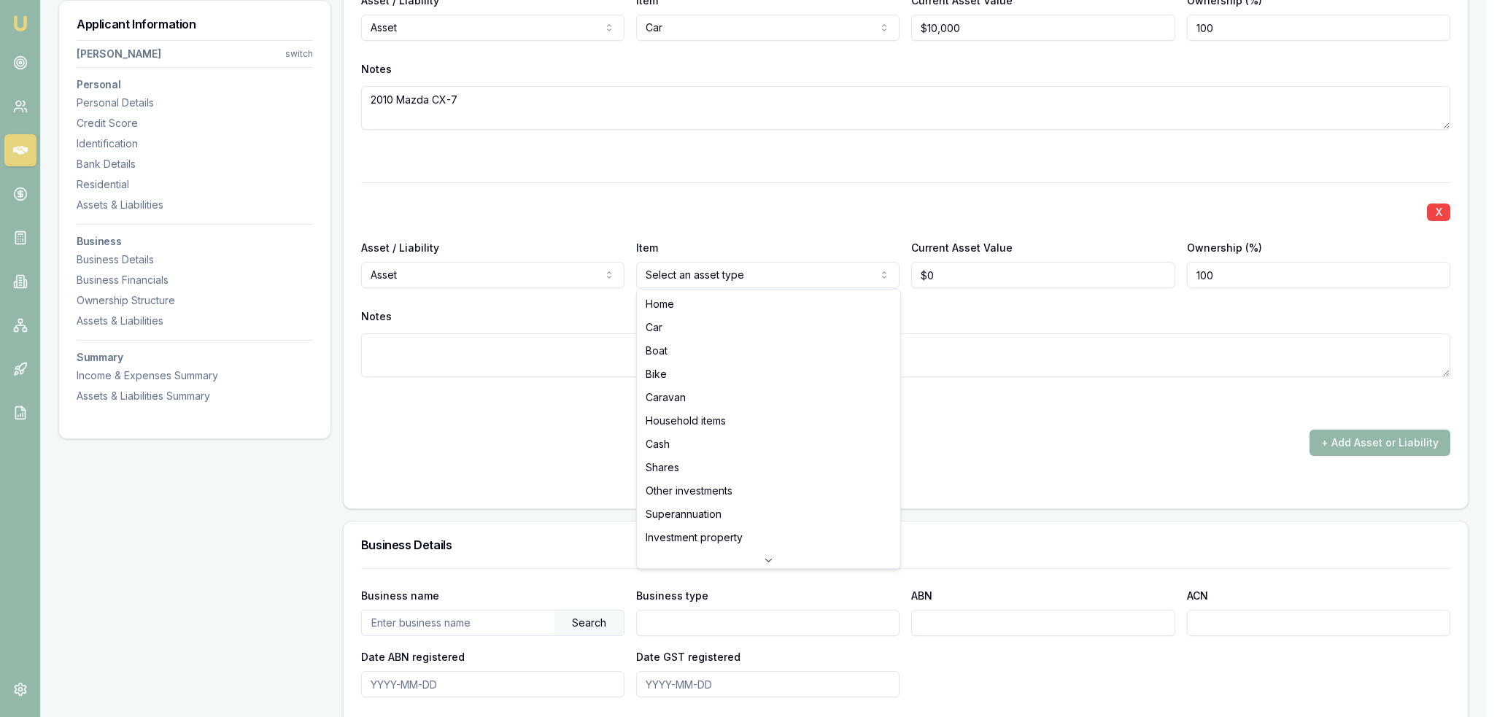
select select "HOUSEHOLD_ITEMS"
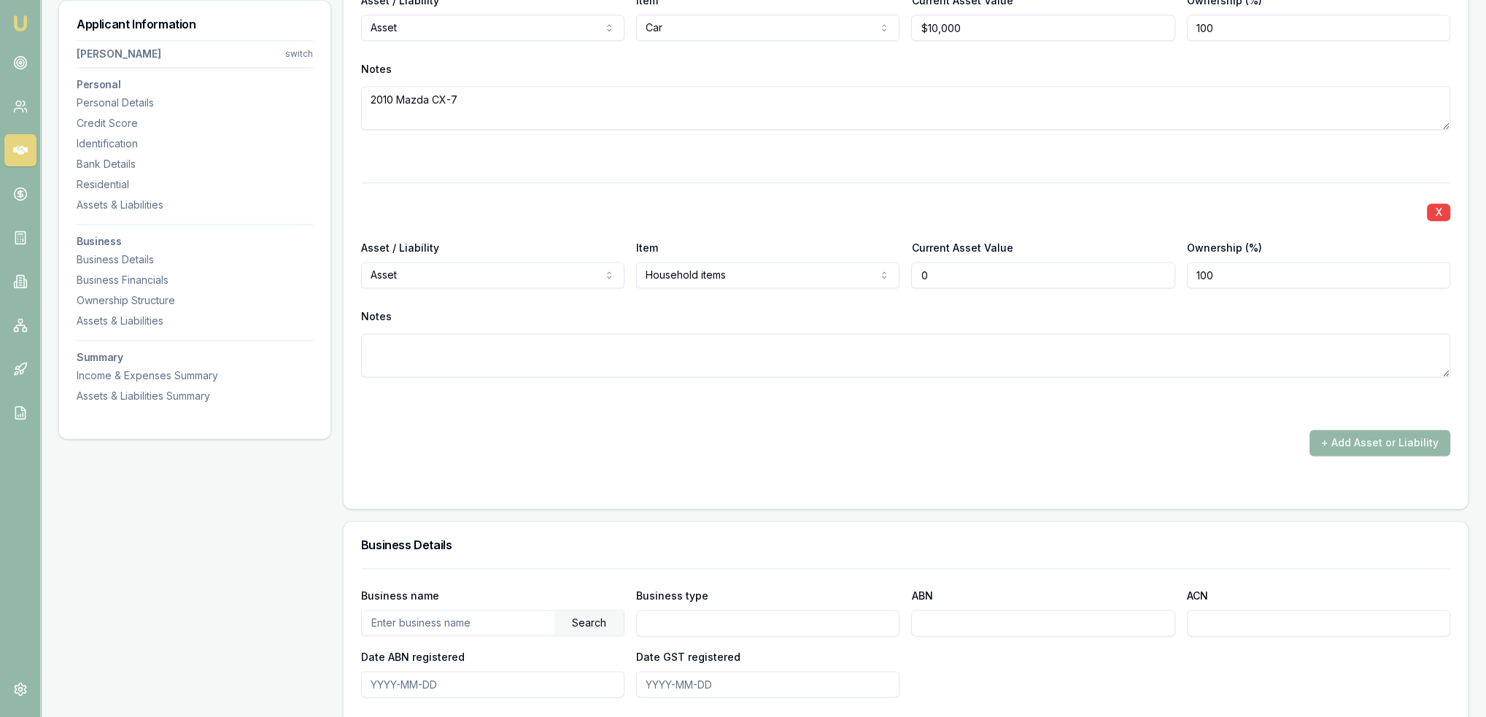
click at [948, 276] on input "0" at bounding box center [1042, 275] width 263 height 26
type input "$0"
click at [958, 398] on div at bounding box center [905, 404] width 1089 height 18
type input "0"
click at [965, 274] on input "0" at bounding box center [1042, 275] width 263 height 26
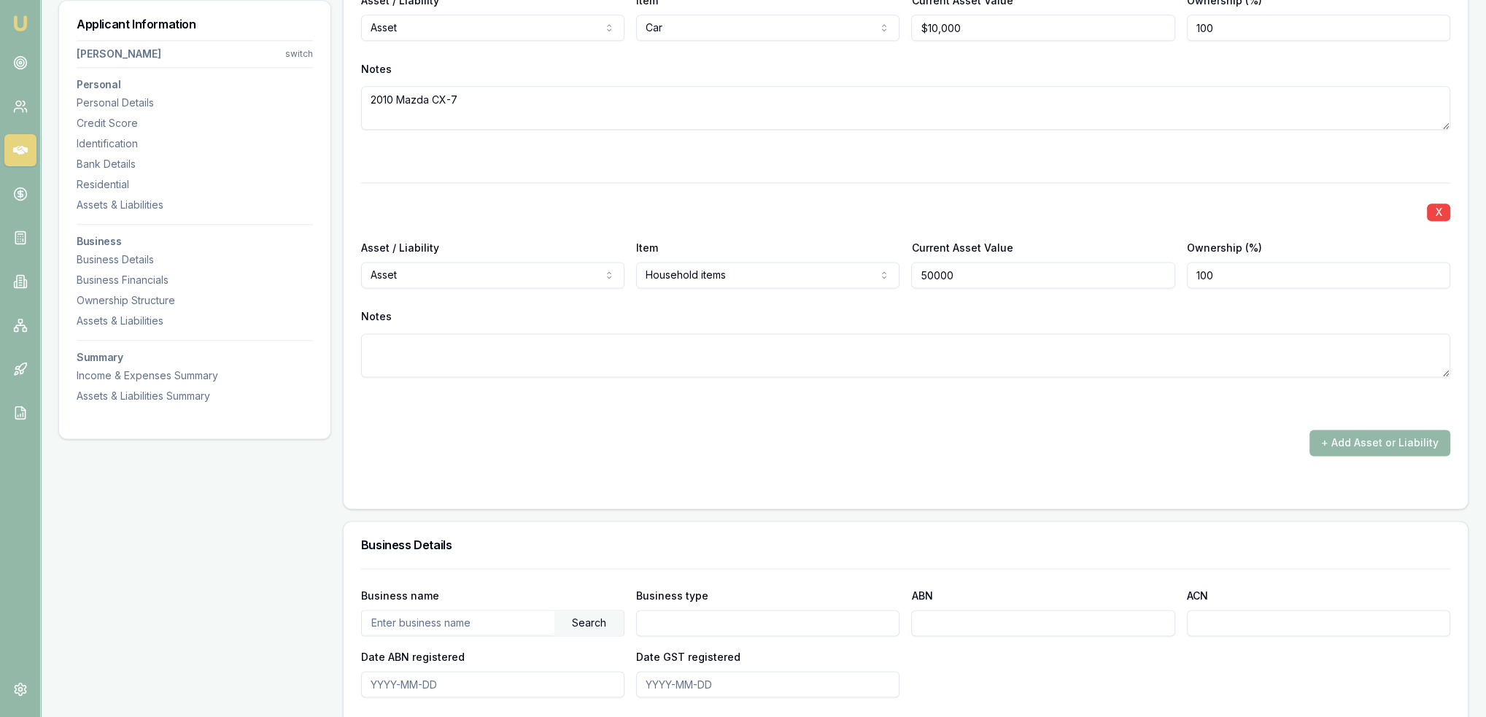
type input "$50,000"
click at [969, 420] on div "X Asset / Liability Liability Asset Liability Item Other Home Car Boat Bike Car…" at bounding box center [905, 5] width 1089 height 902
click at [1377, 430] on button "+ Add Asset or Liability" at bounding box center [1379, 443] width 141 height 26
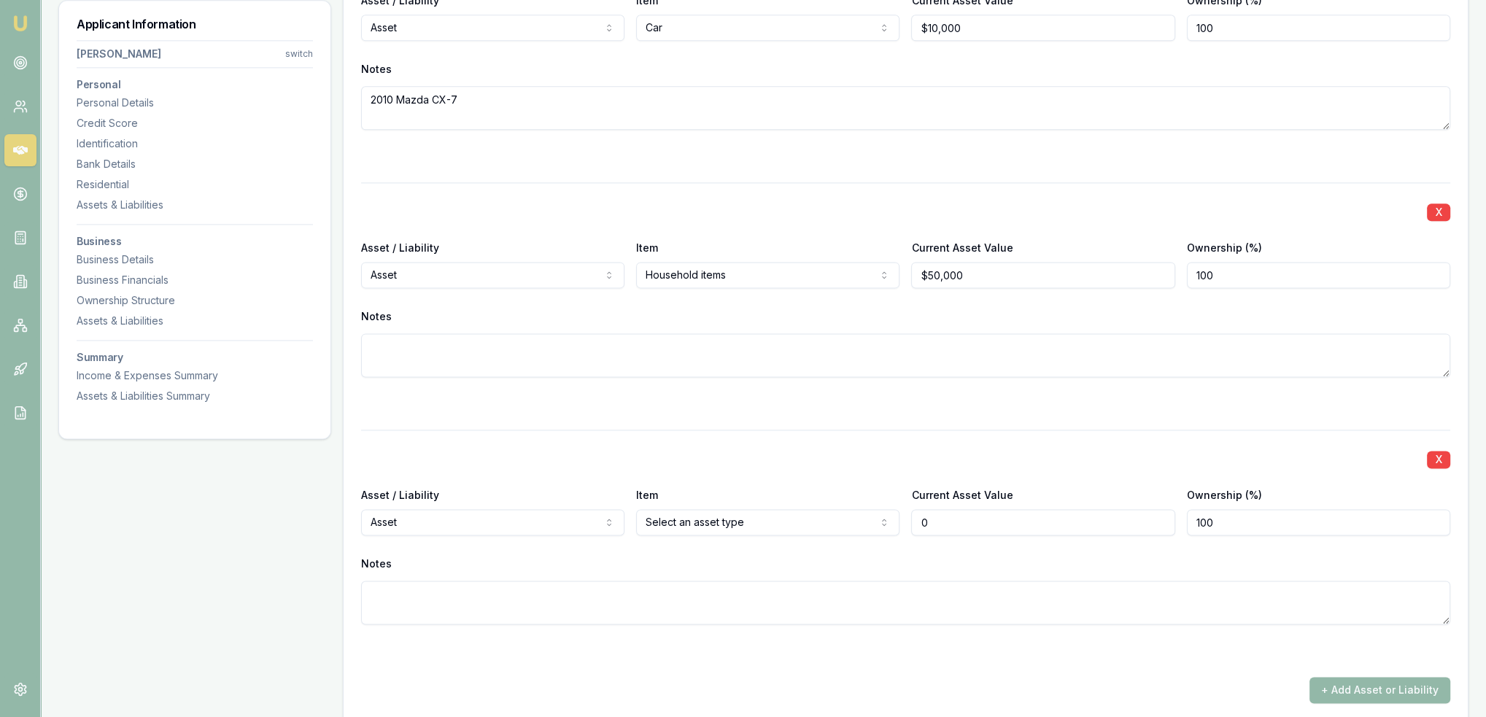
type input "$0"
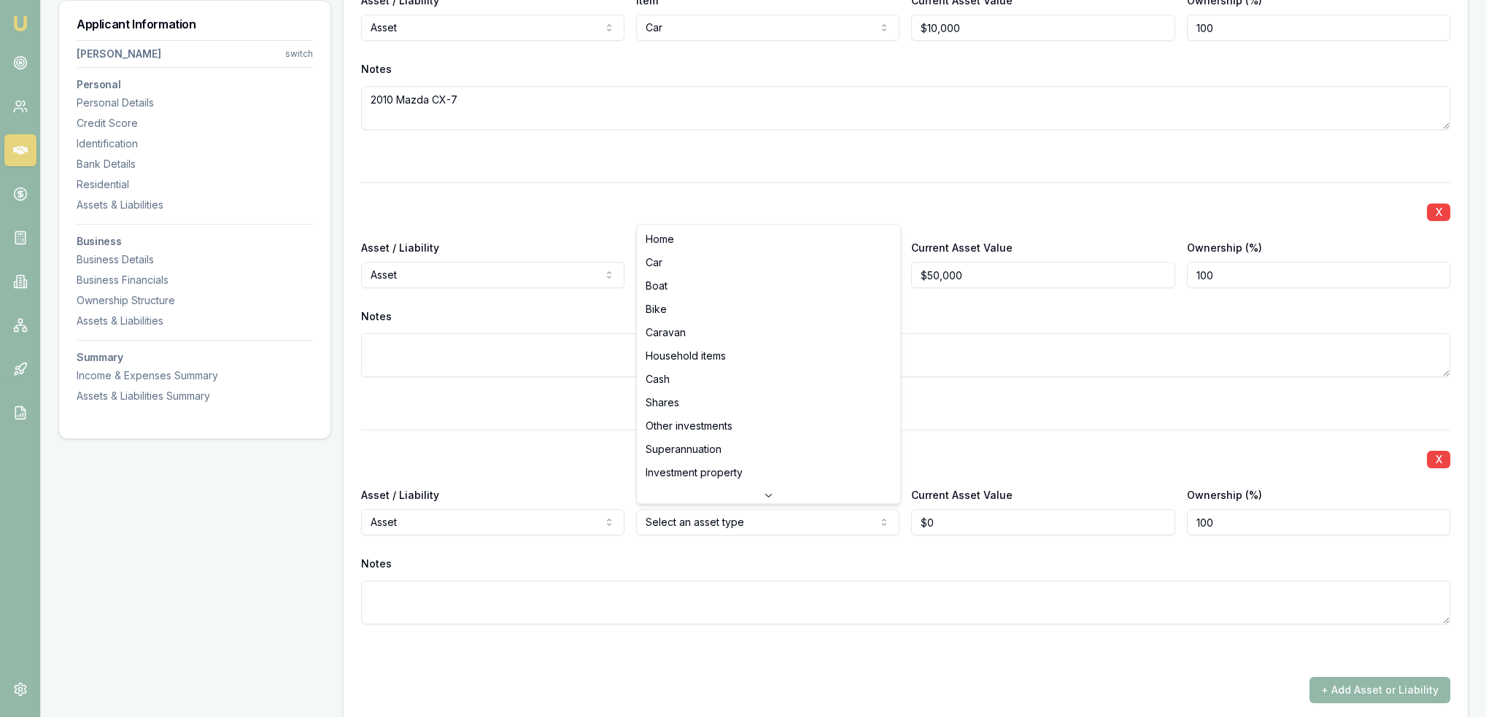
select select "CASH"
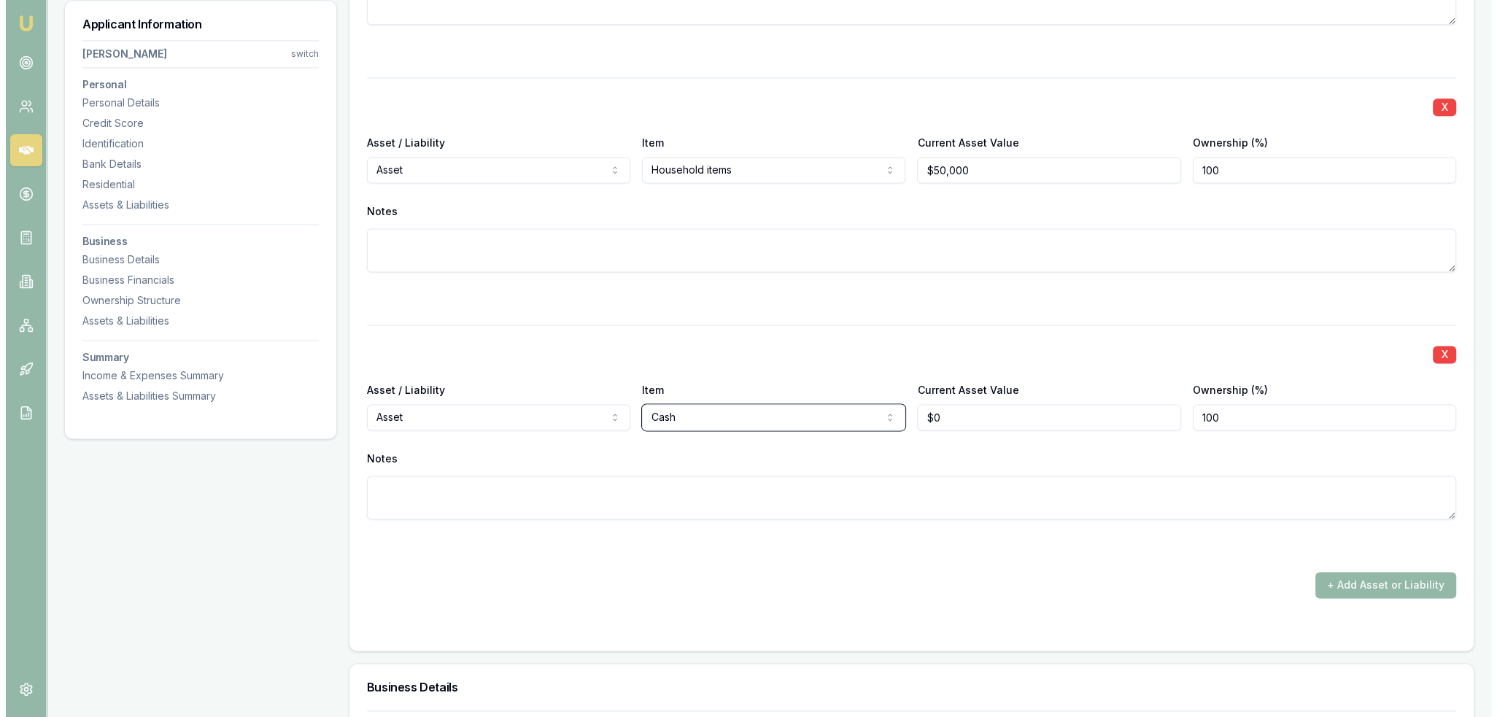
scroll to position [2699, 0]
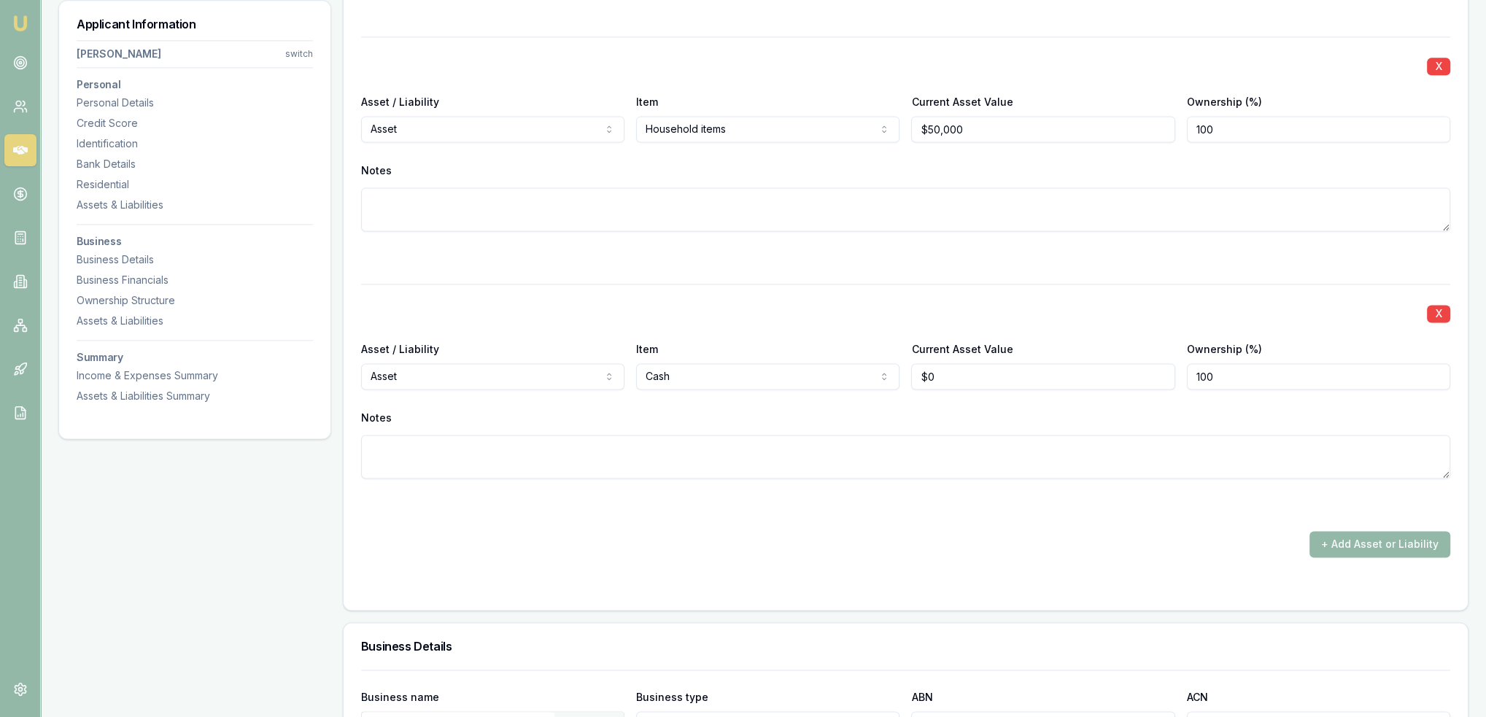
click at [836, 543] on div "+ Add Asset or Liability" at bounding box center [905, 544] width 1089 height 26
drag, startPoint x: 938, startPoint y: 374, endPoint x: 908, endPoint y: 379, distance: 30.2
click at [908, 379] on div "Asset / Liability Asset Asset Liability Item Cash Home Car Boat Bike Caravan Ho…" at bounding box center [905, 365] width 1089 height 50
type input "$5,000"
click at [893, 446] on textarea at bounding box center [905, 457] width 1089 height 44
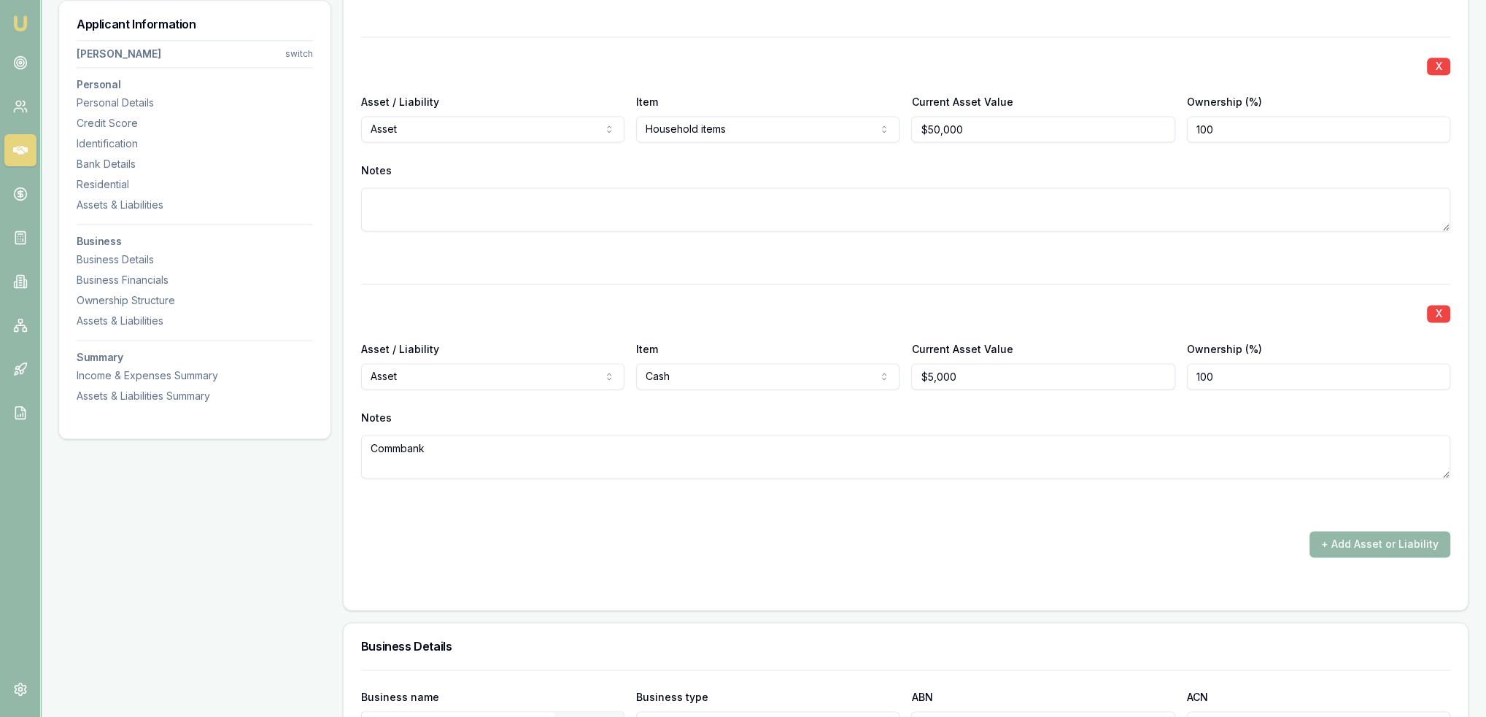
type textarea "Commbank"
click at [947, 534] on div "+ Add Asset or Liability" at bounding box center [905, 544] width 1089 height 26
click at [1370, 546] on button "+ Add Asset or Liability" at bounding box center [1379, 544] width 141 height 26
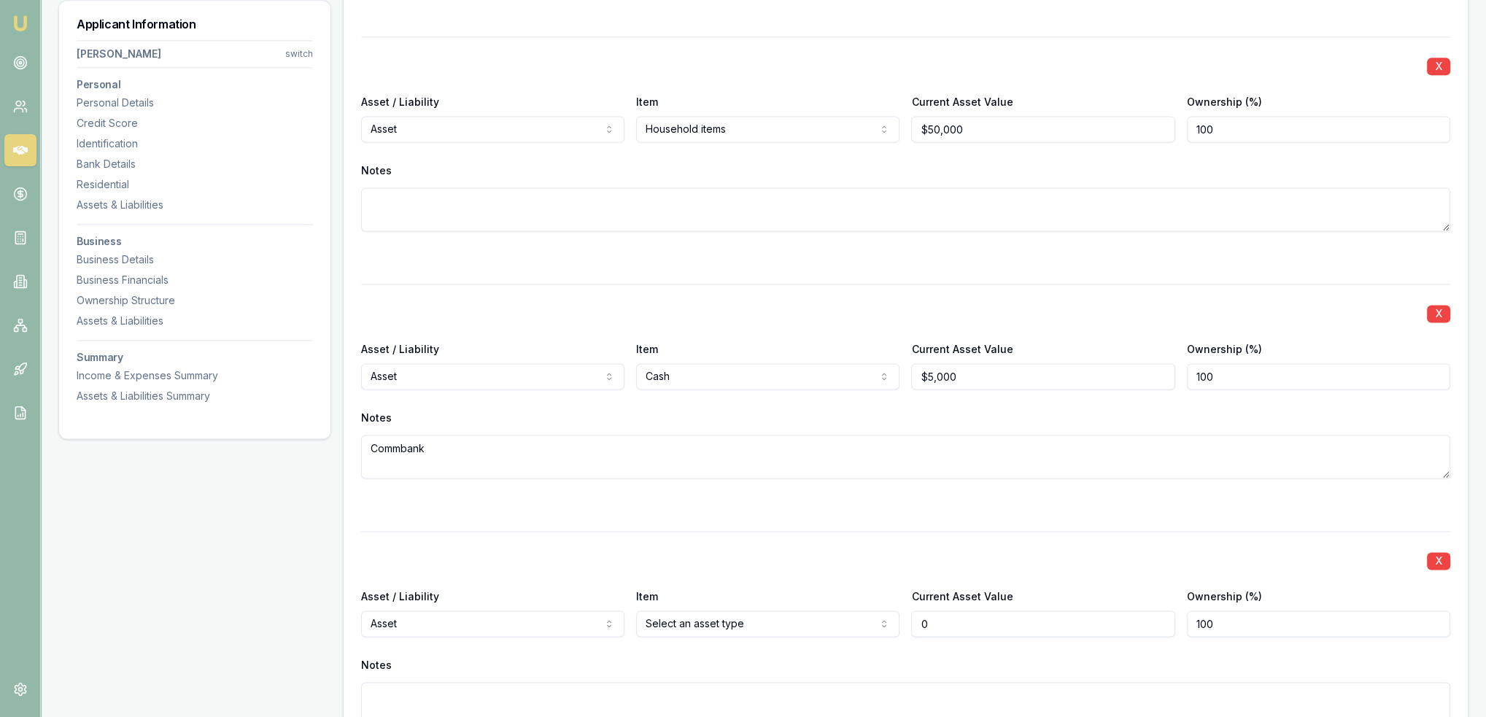
type input "$0"
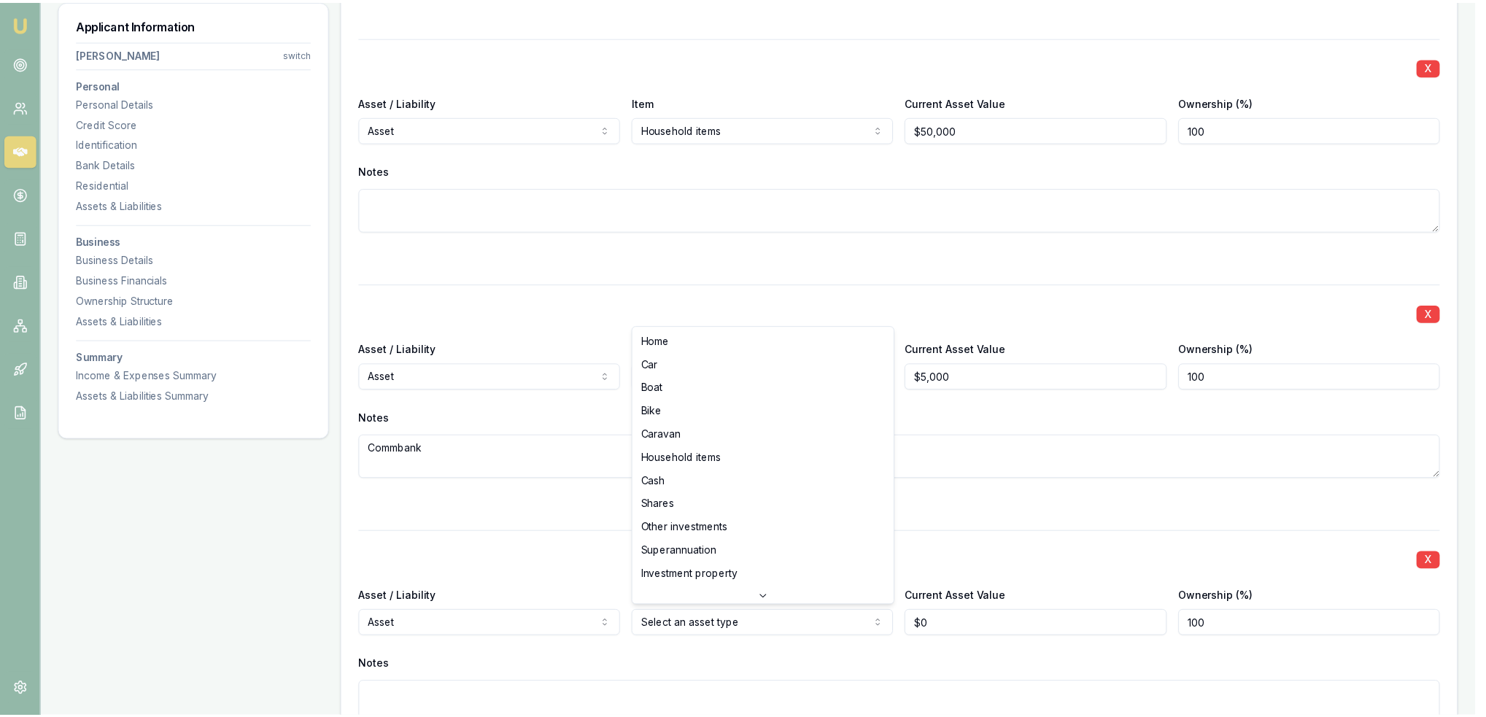
scroll to position [23, 0]
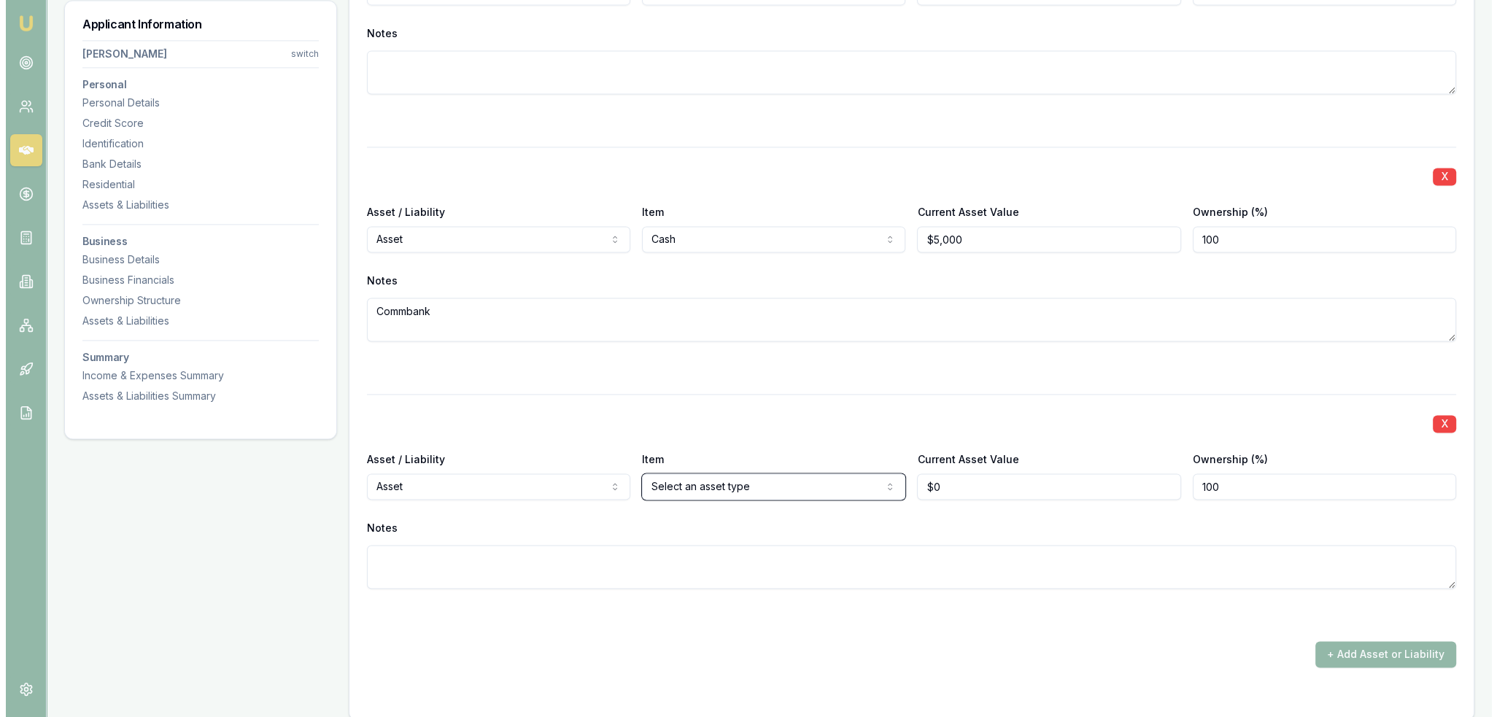
scroll to position [3063, 0]
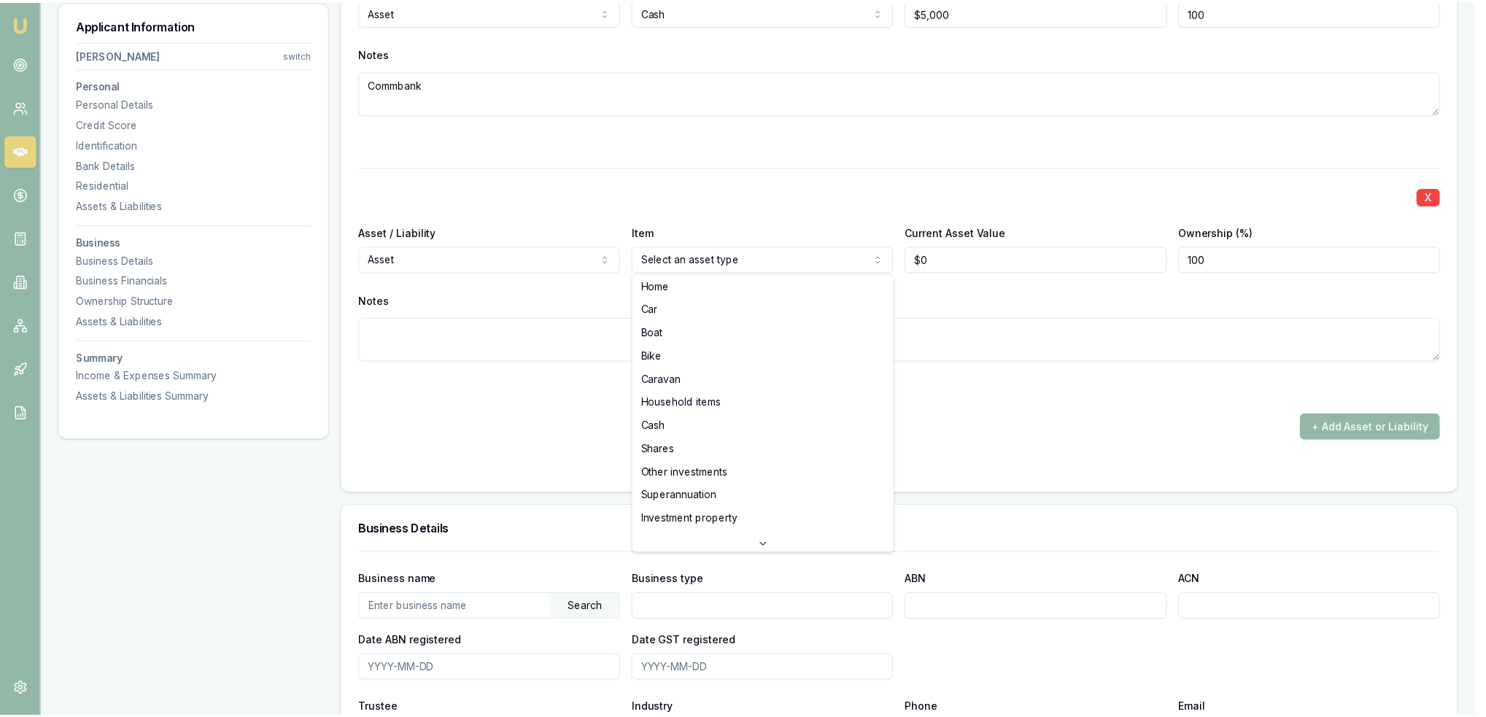
scroll to position [0, 0]
select select "SUPERANNUATION"
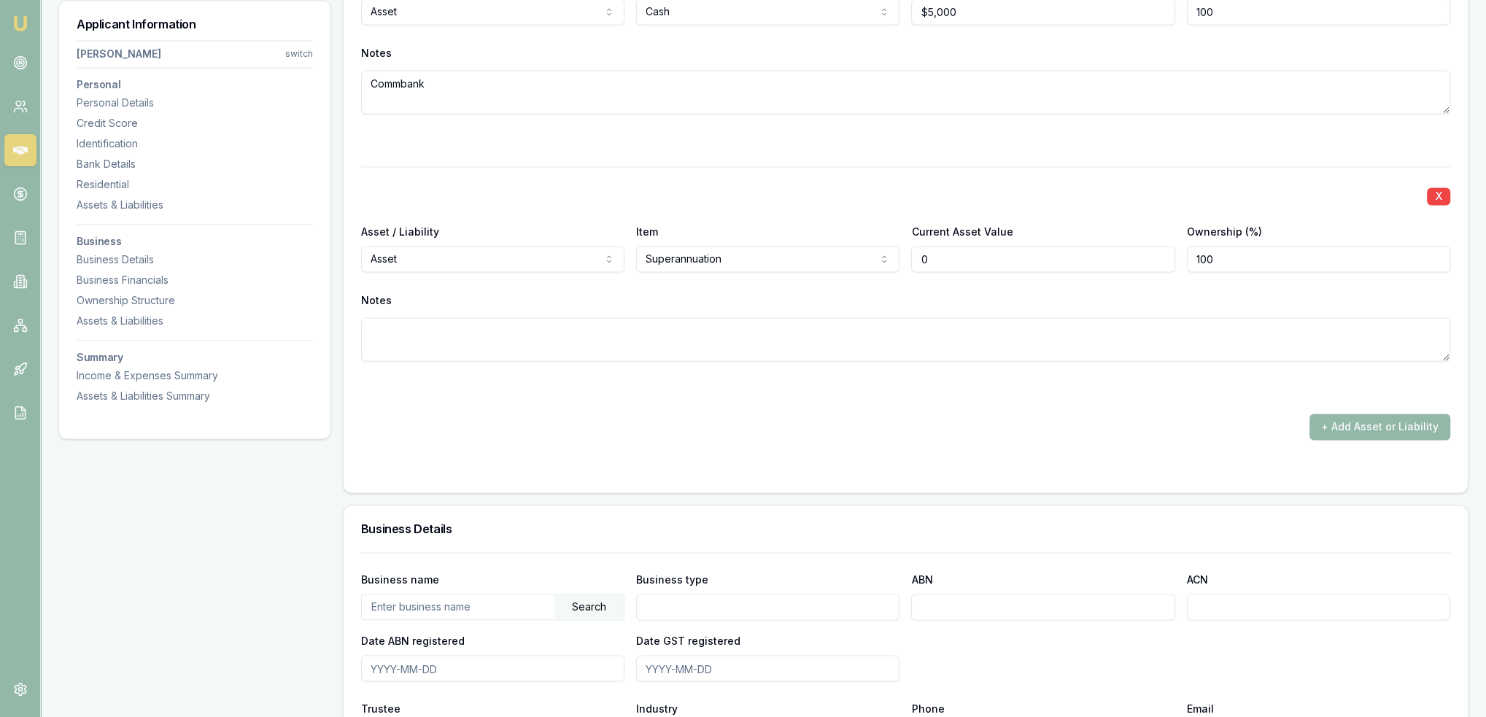
drag, startPoint x: 888, startPoint y: 256, endPoint x: 847, endPoint y: 256, distance: 41.6
click at [867, 256] on div "Asset / Liability Asset Asset Liability Item Superannuation Home Car Boat Bike …" at bounding box center [905, 247] width 1089 height 50
type input "$5,000"
click at [814, 387] on div at bounding box center [905, 388] width 1089 height 18
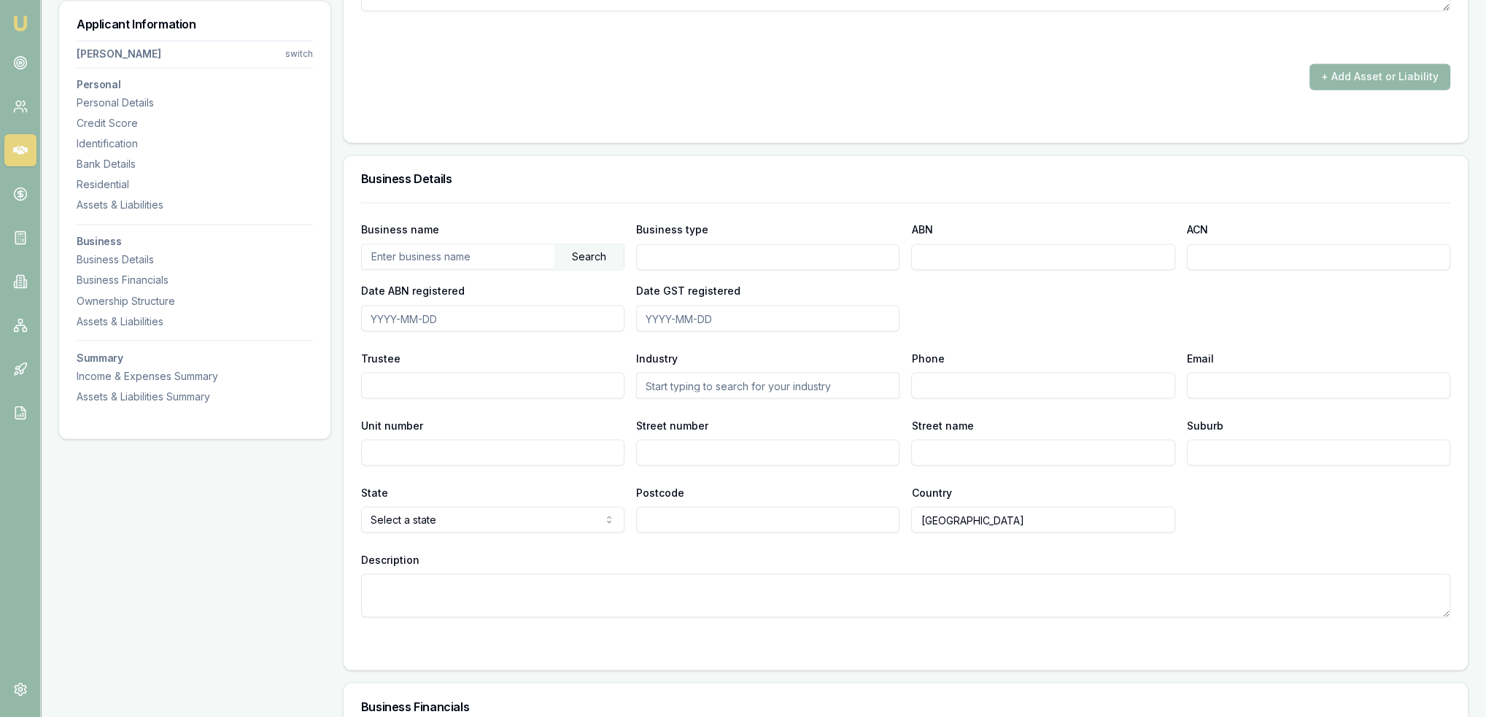
scroll to position [3428, 0]
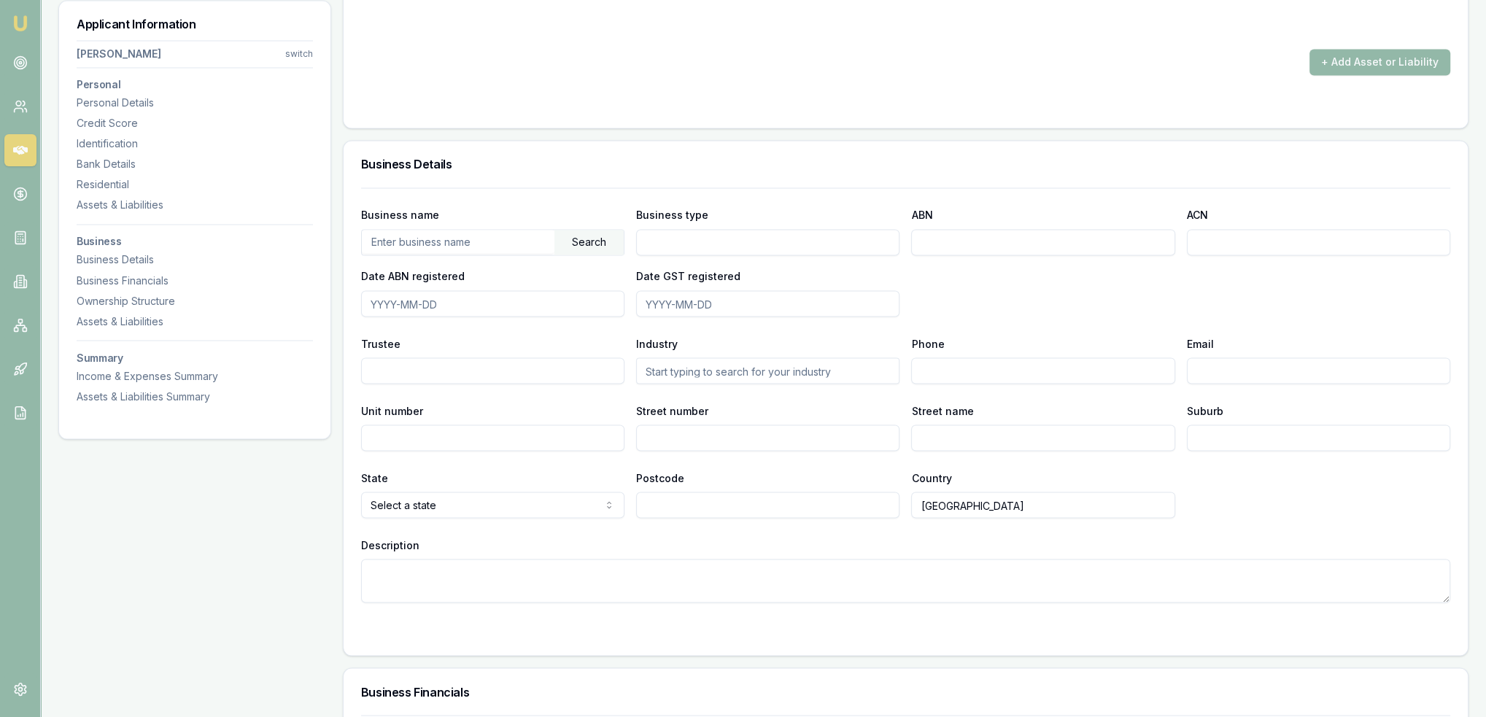
click at [481, 244] on input "text" at bounding box center [458, 241] width 193 height 23
click at [607, 236] on div "Search" at bounding box center [588, 242] width 69 height 25
click at [482, 266] on div "RABUKA, TEVITA VUNISA (79723579131)" at bounding box center [493, 268] width 262 height 26
type input "RABUKA, TEVITA VUNISA"
type input "Individual/Sole Trader"
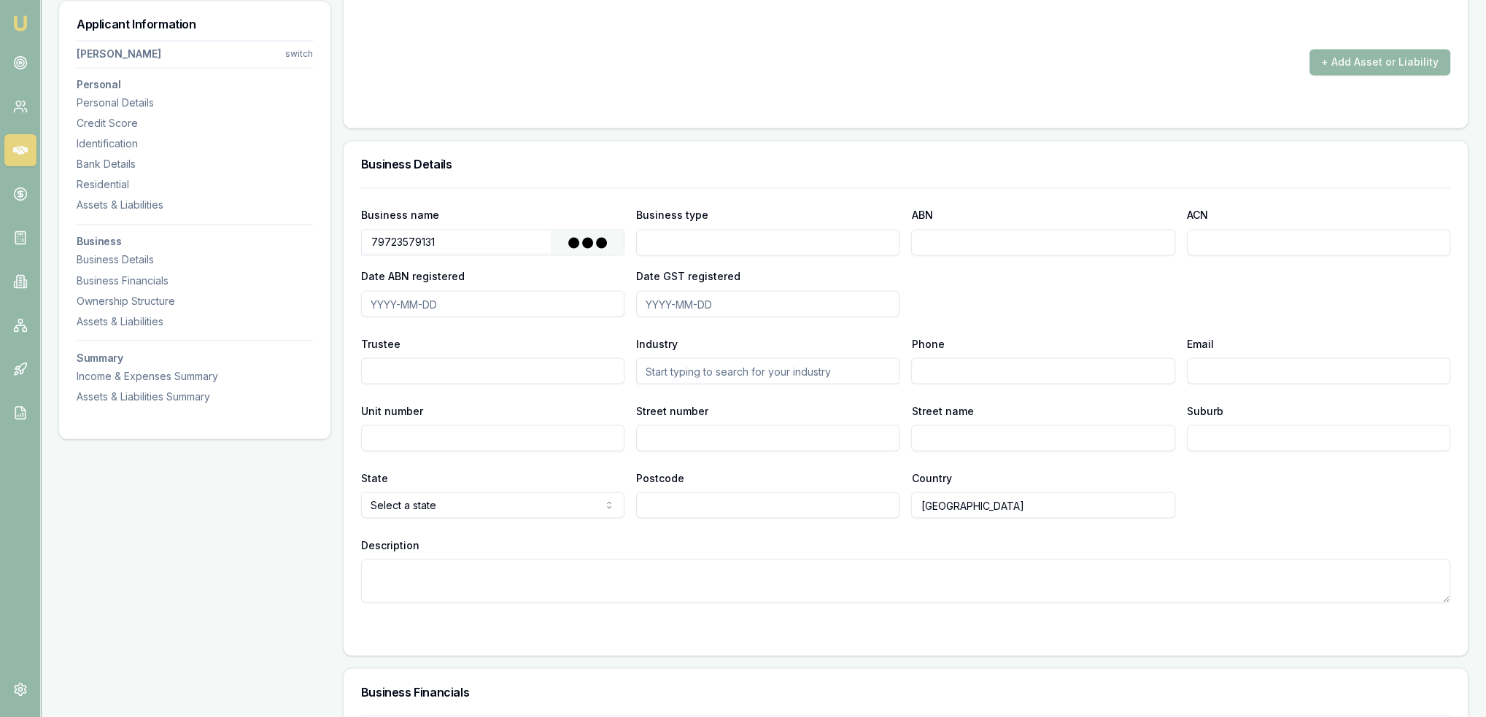
type input "79723579131"
type input "2023-08-28"
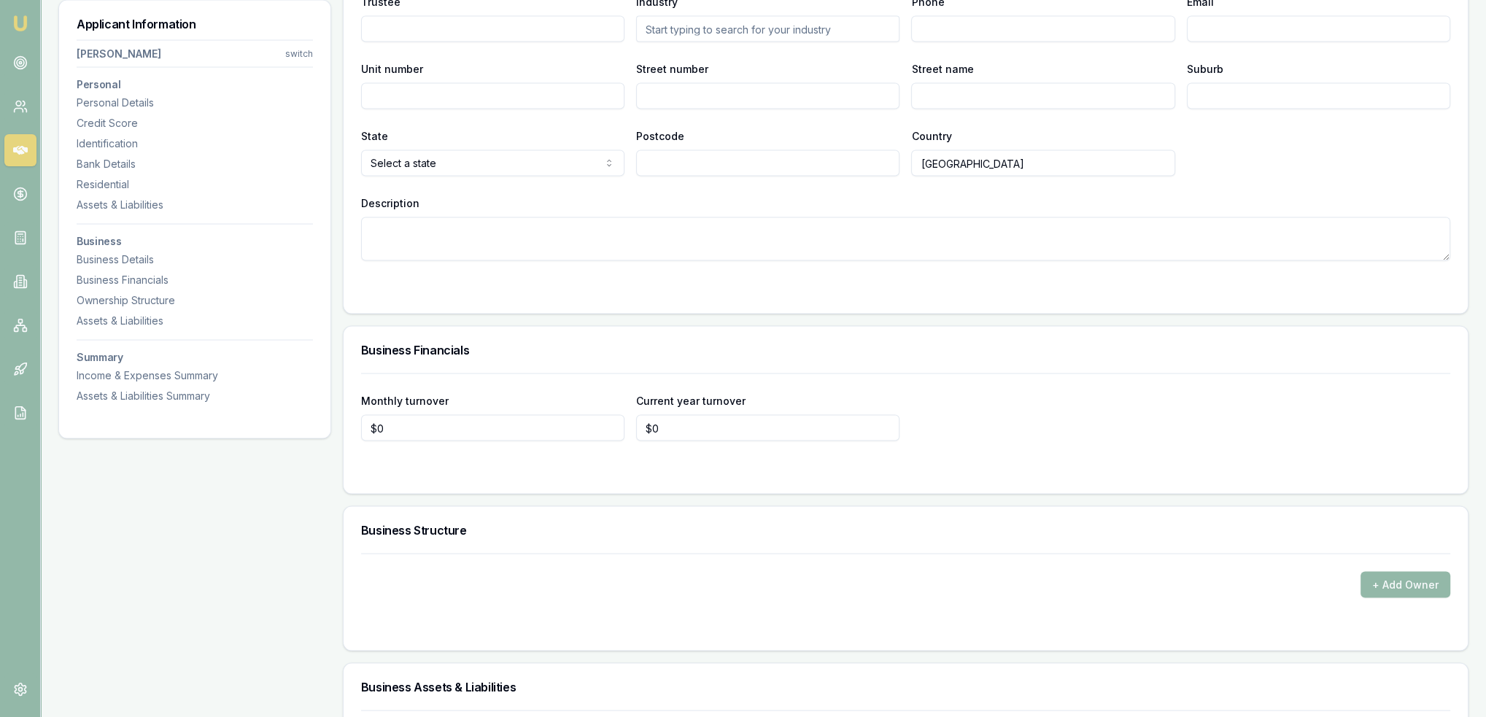
scroll to position [3793, 0]
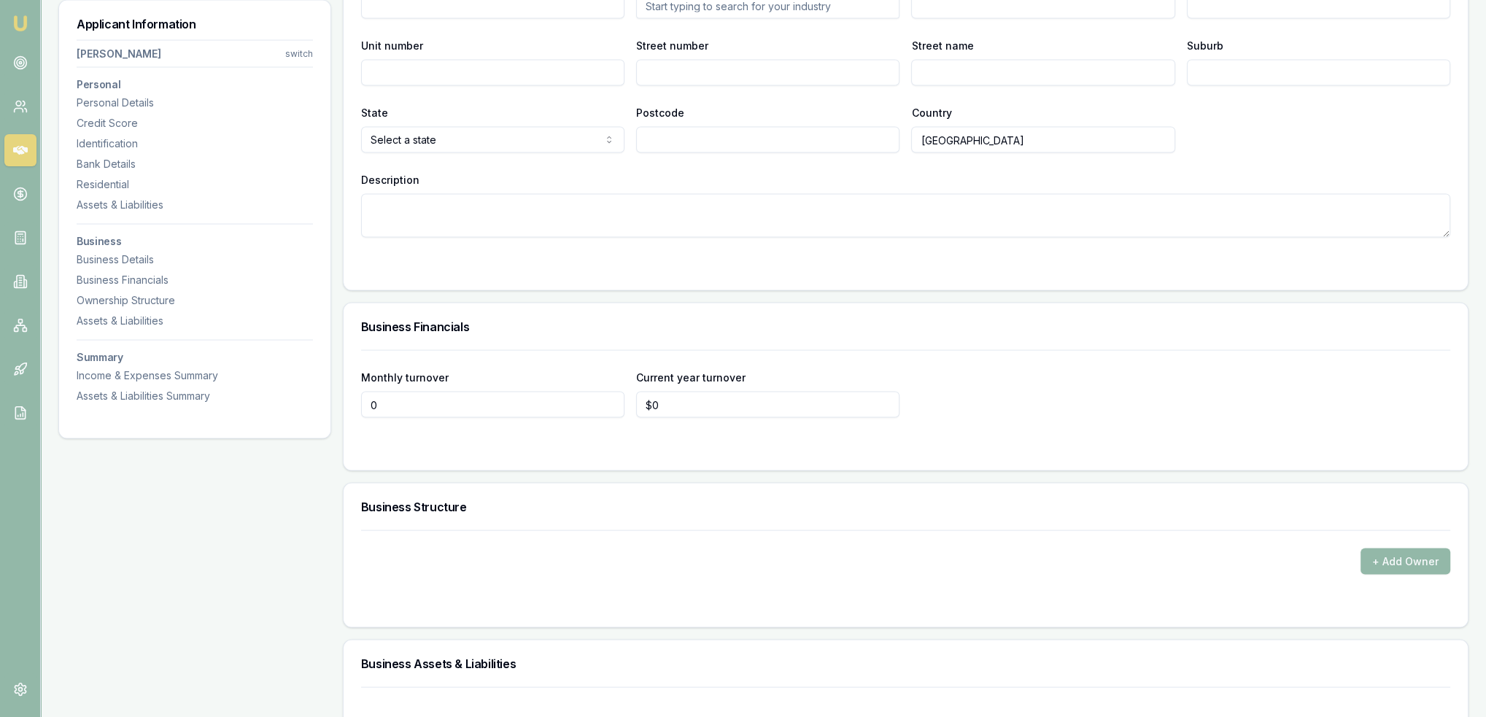
drag, startPoint x: 416, startPoint y: 404, endPoint x: 263, endPoint y: 408, distance: 154.0
type input "$6,000"
click at [1043, 410] on div "Monthly turnover $6,000 Current year turnover $0" at bounding box center [905, 393] width 1089 height 50
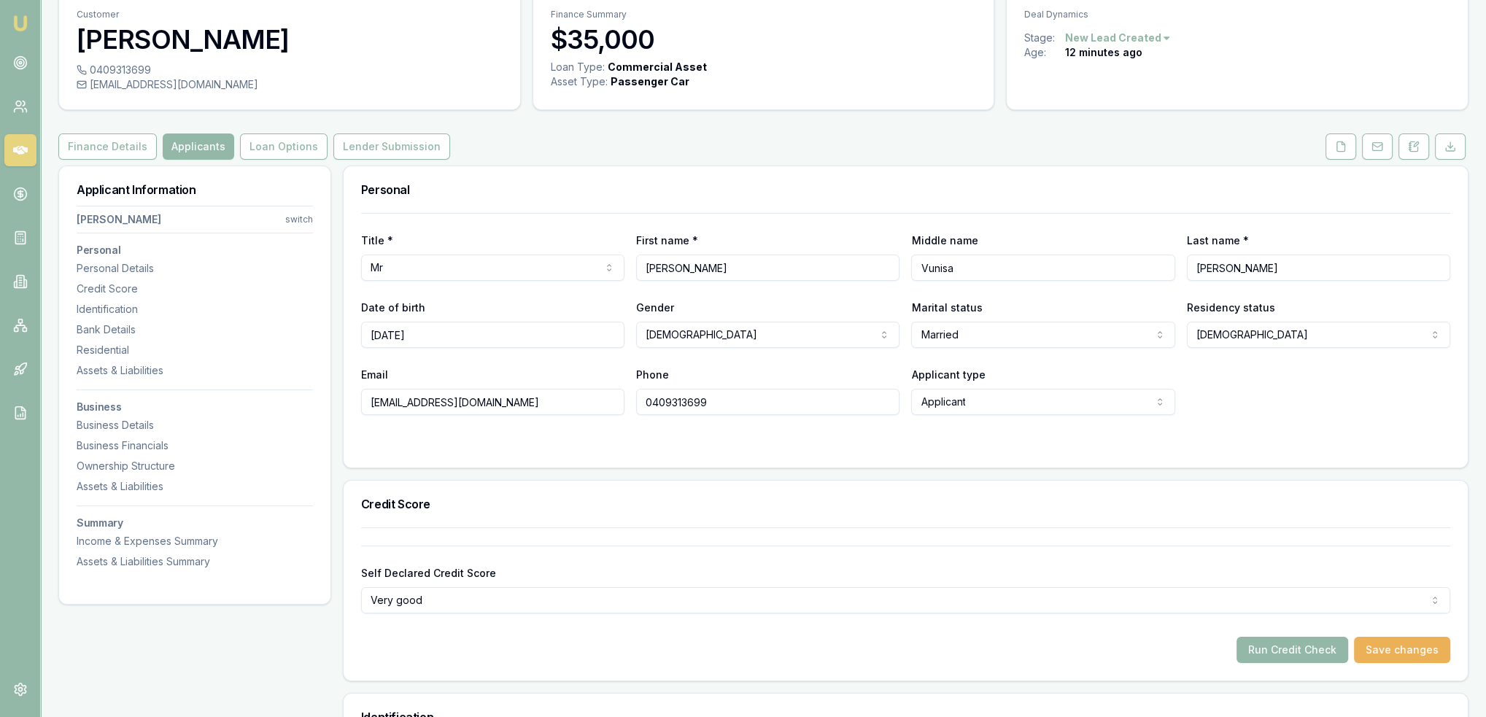
scroll to position [0, 0]
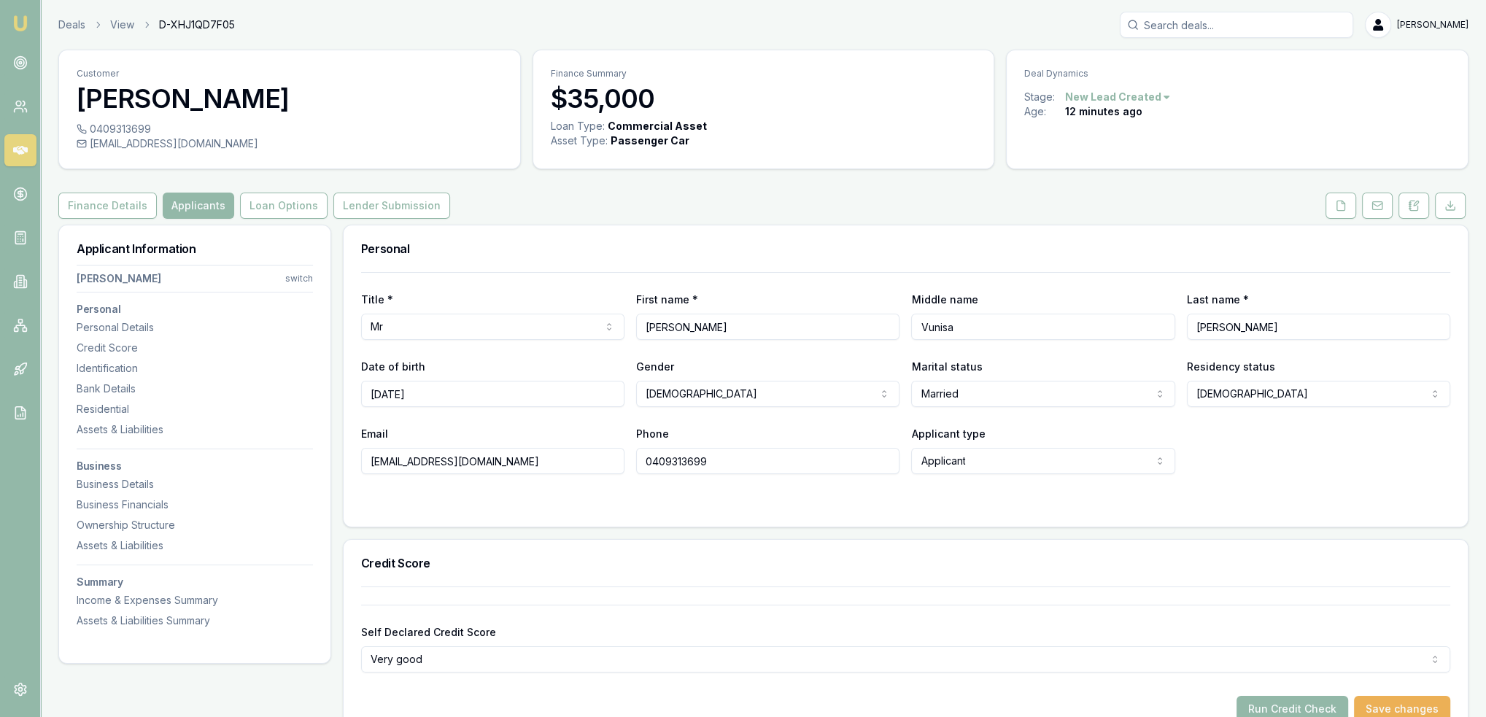
drag, startPoint x: 1341, startPoint y: 205, endPoint x: 1325, endPoint y: 209, distance: 16.6
click at [1341, 205] on icon at bounding box center [1341, 206] width 12 height 12
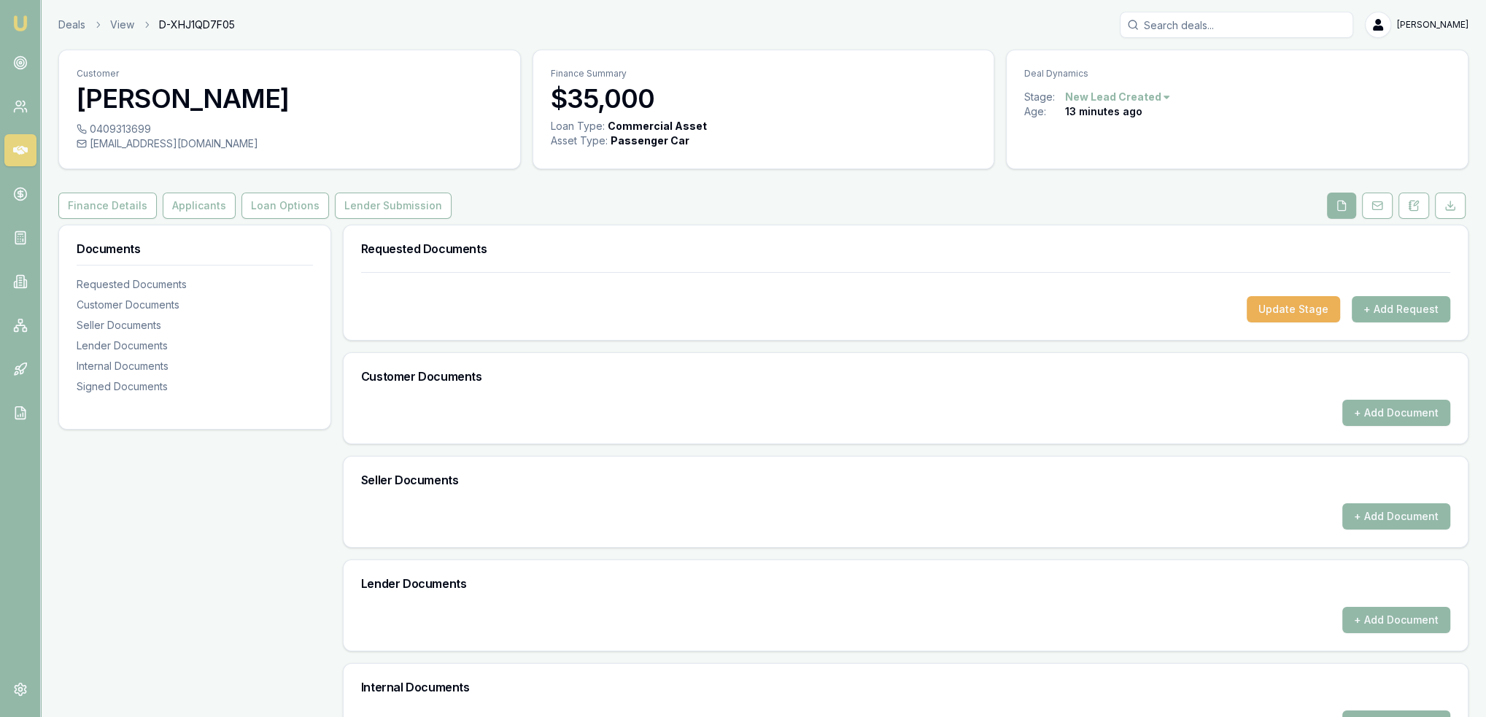
click at [1392, 311] on button "+ Add Request" at bounding box center [1400, 309] width 98 height 26
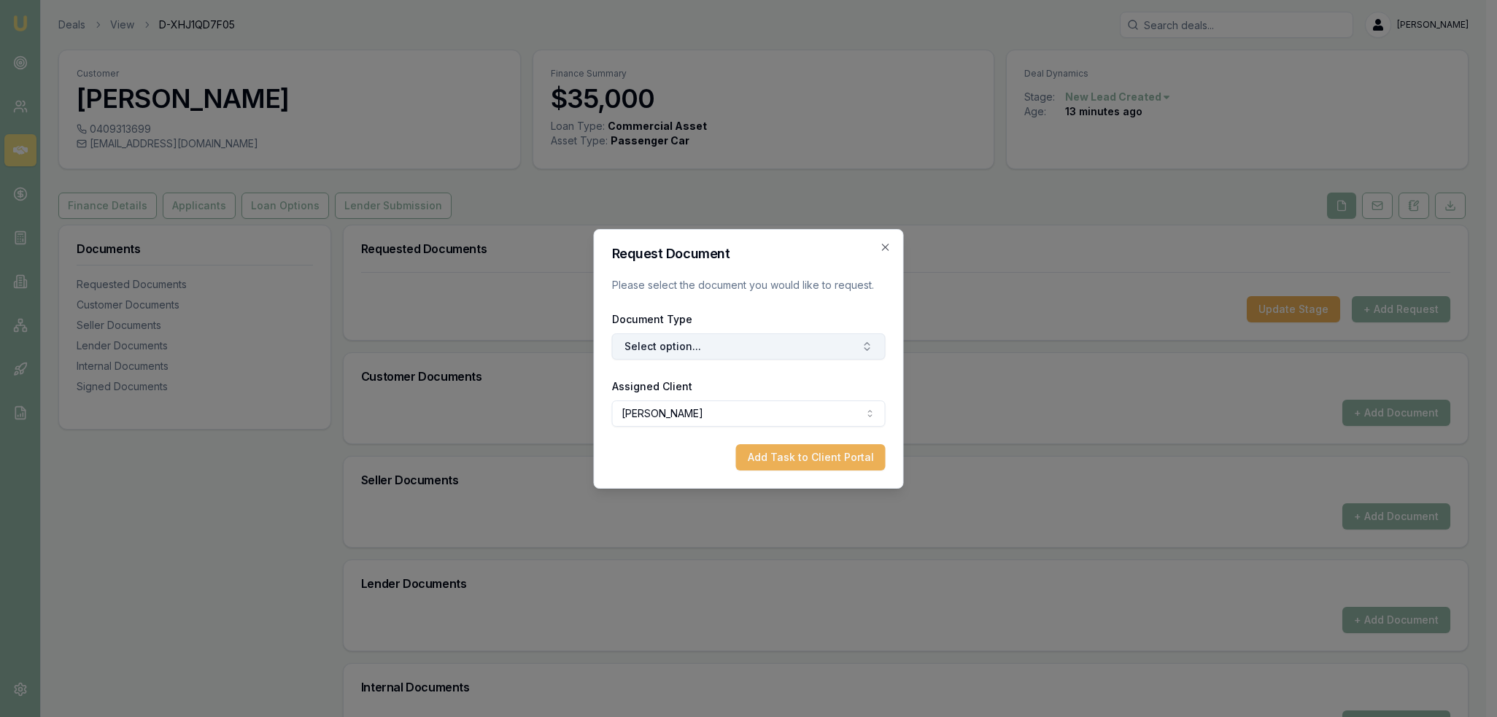
click at [761, 349] on button "Select option..." at bounding box center [749, 346] width 274 height 26
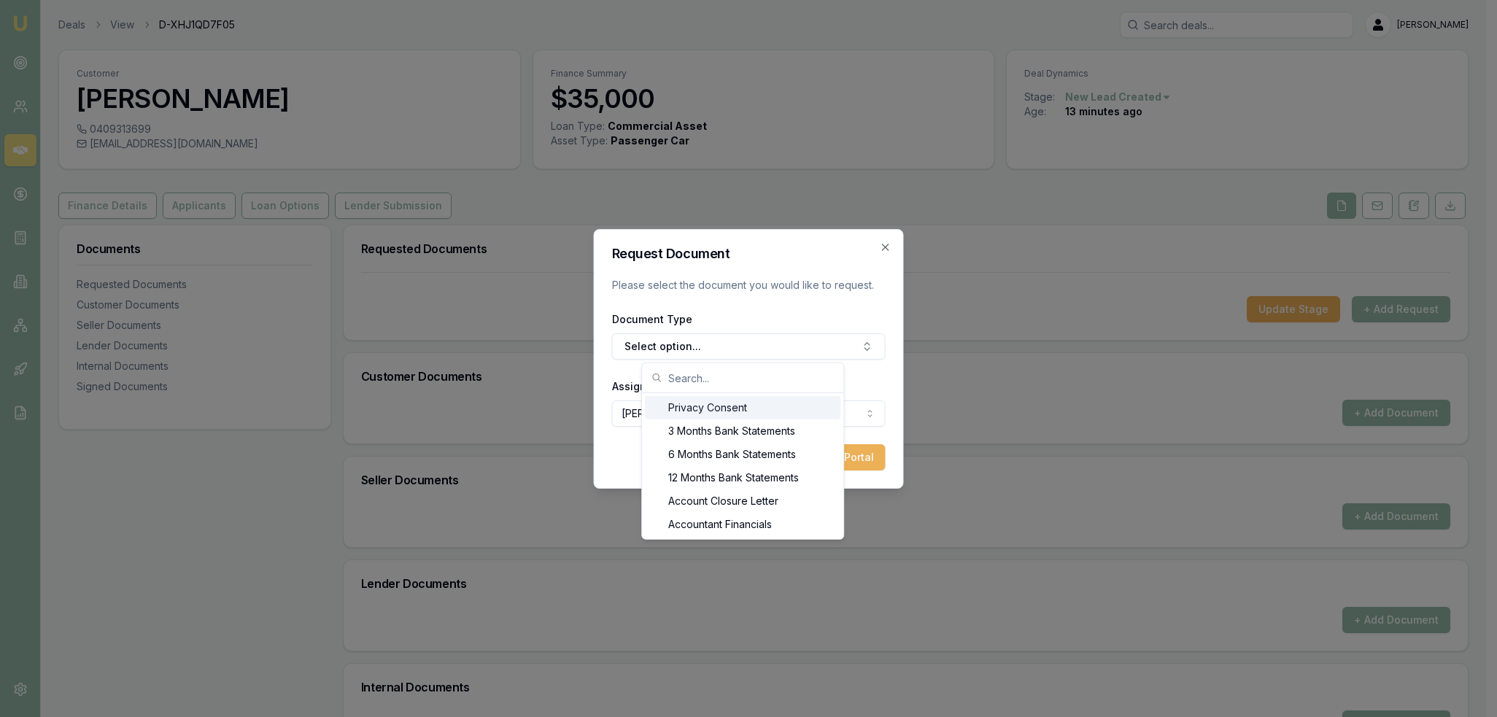
click at [727, 406] on div "Privacy Consent" at bounding box center [742, 407] width 195 height 23
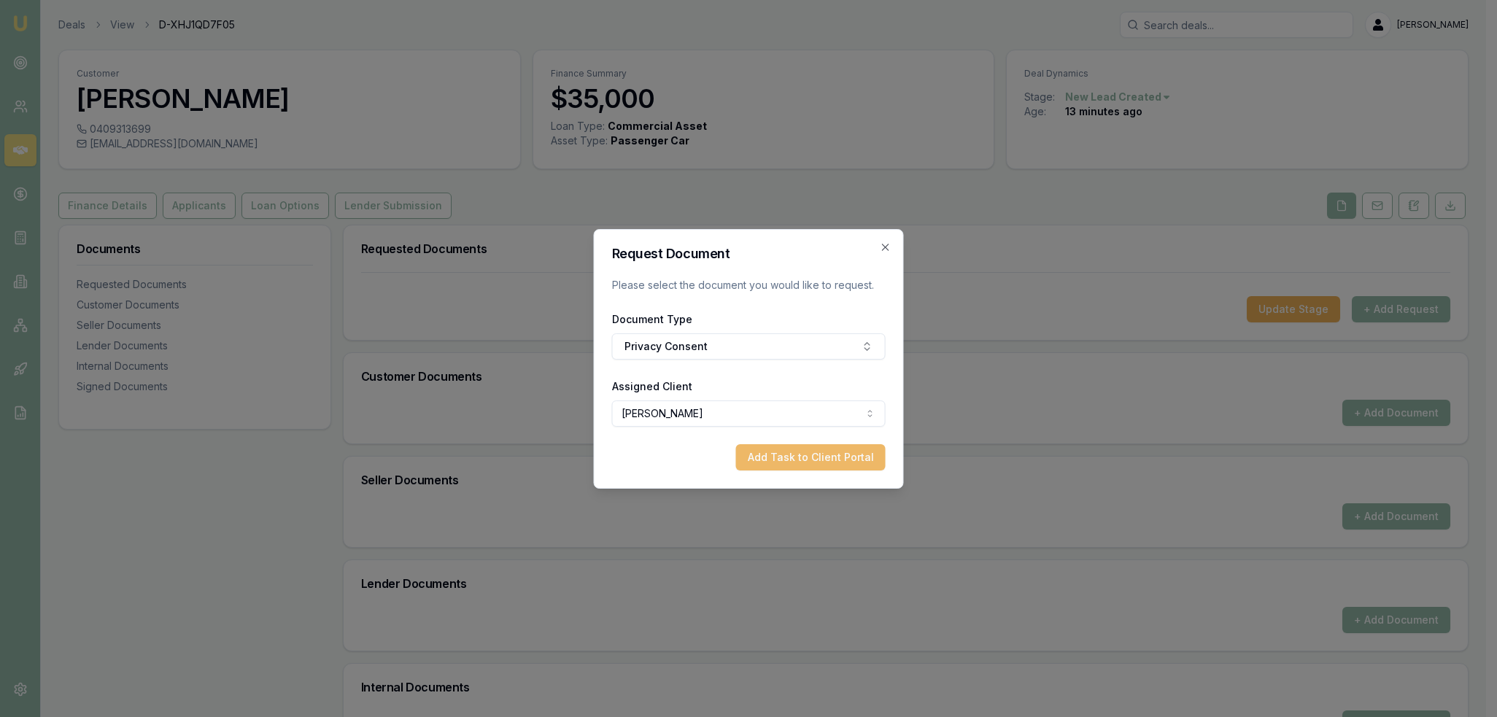
click at [821, 457] on button "Add Task to Client Portal" at bounding box center [811, 457] width 150 height 26
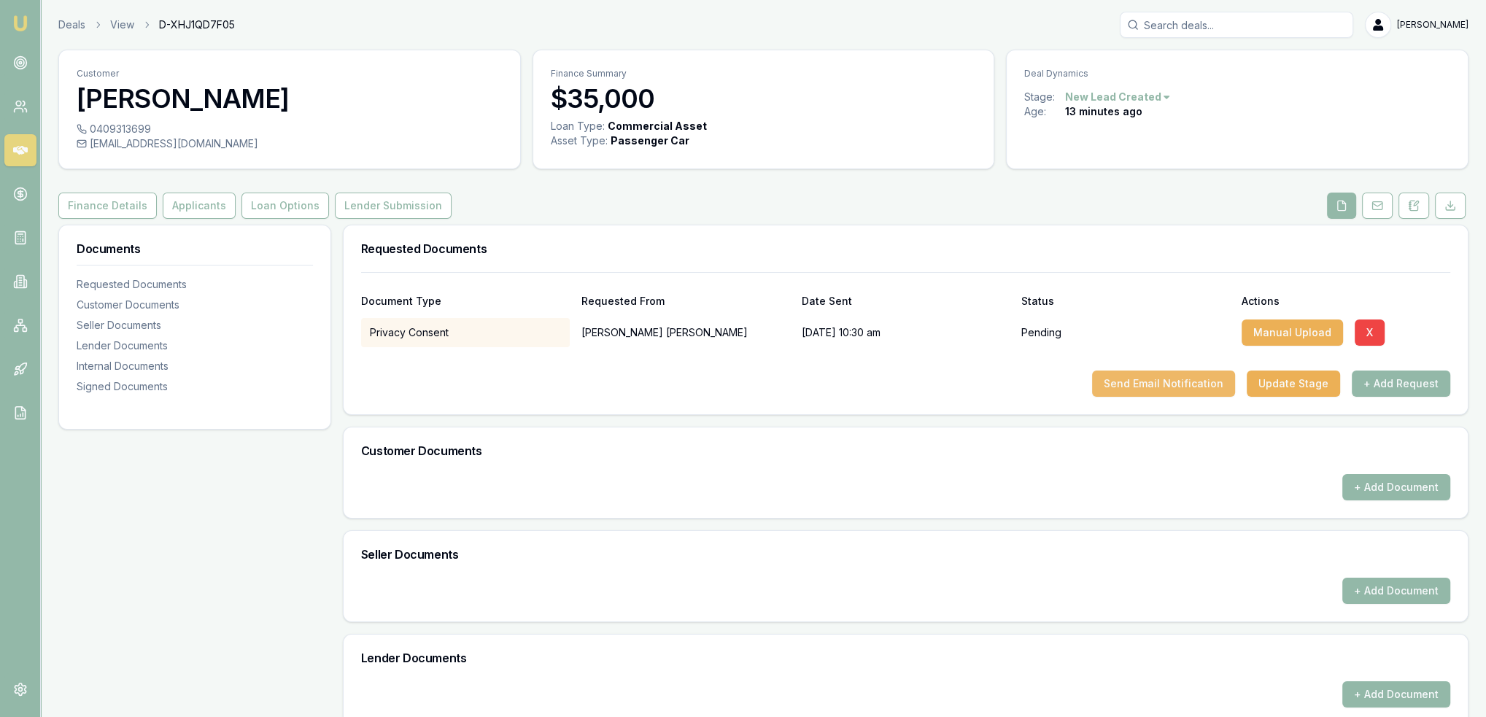
click at [1156, 384] on button "Send Email Notification" at bounding box center [1163, 384] width 143 height 26
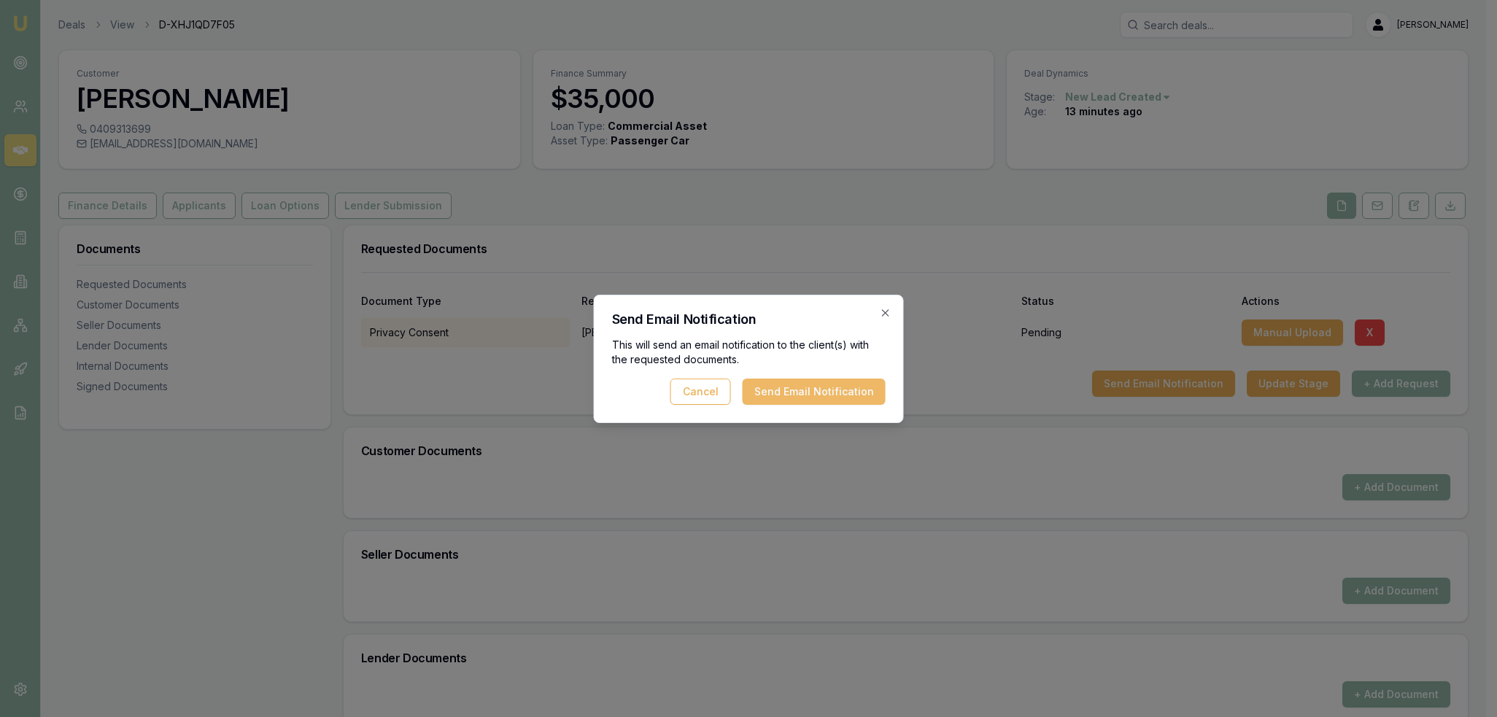
click at [812, 391] on button "Send Email Notification" at bounding box center [813, 392] width 143 height 26
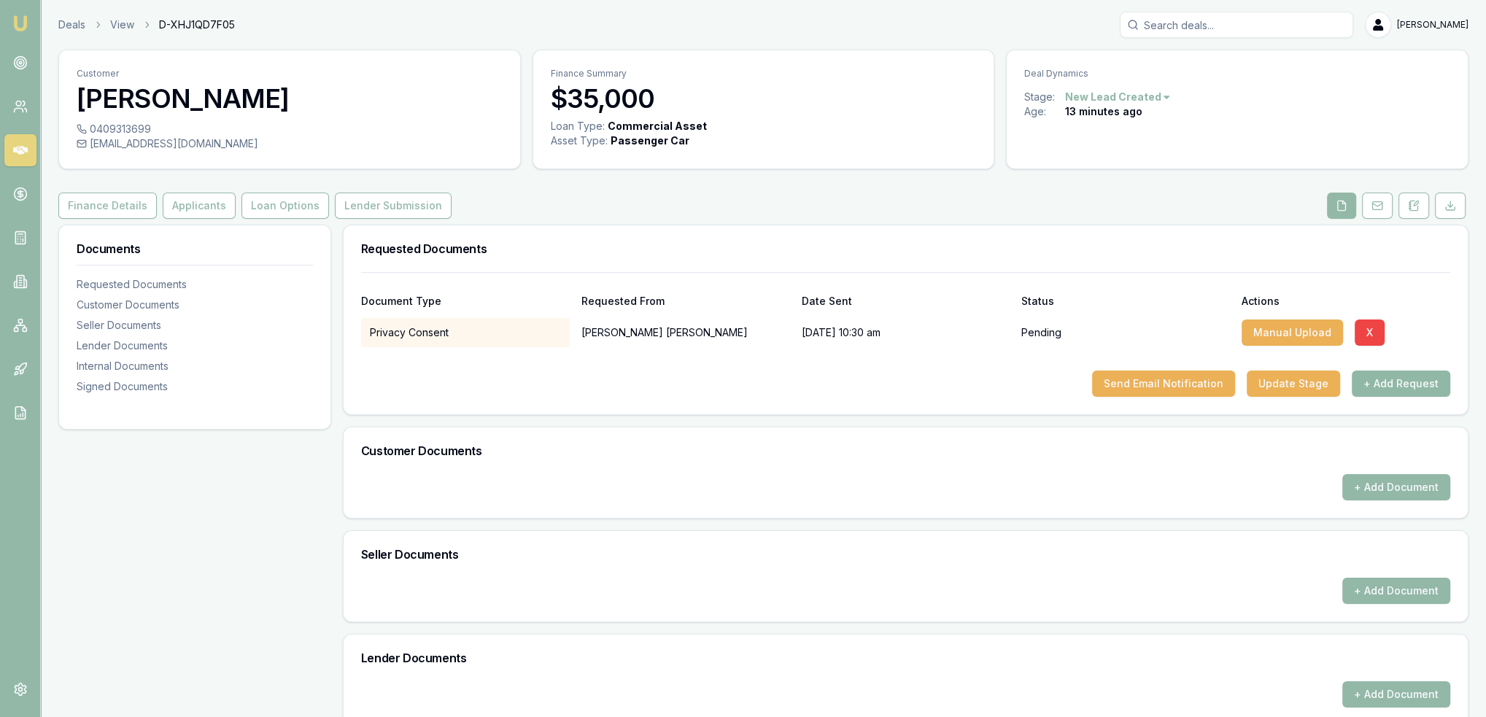
click at [1386, 388] on button "+ Add Request" at bounding box center [1400, 384] width 98 height 26
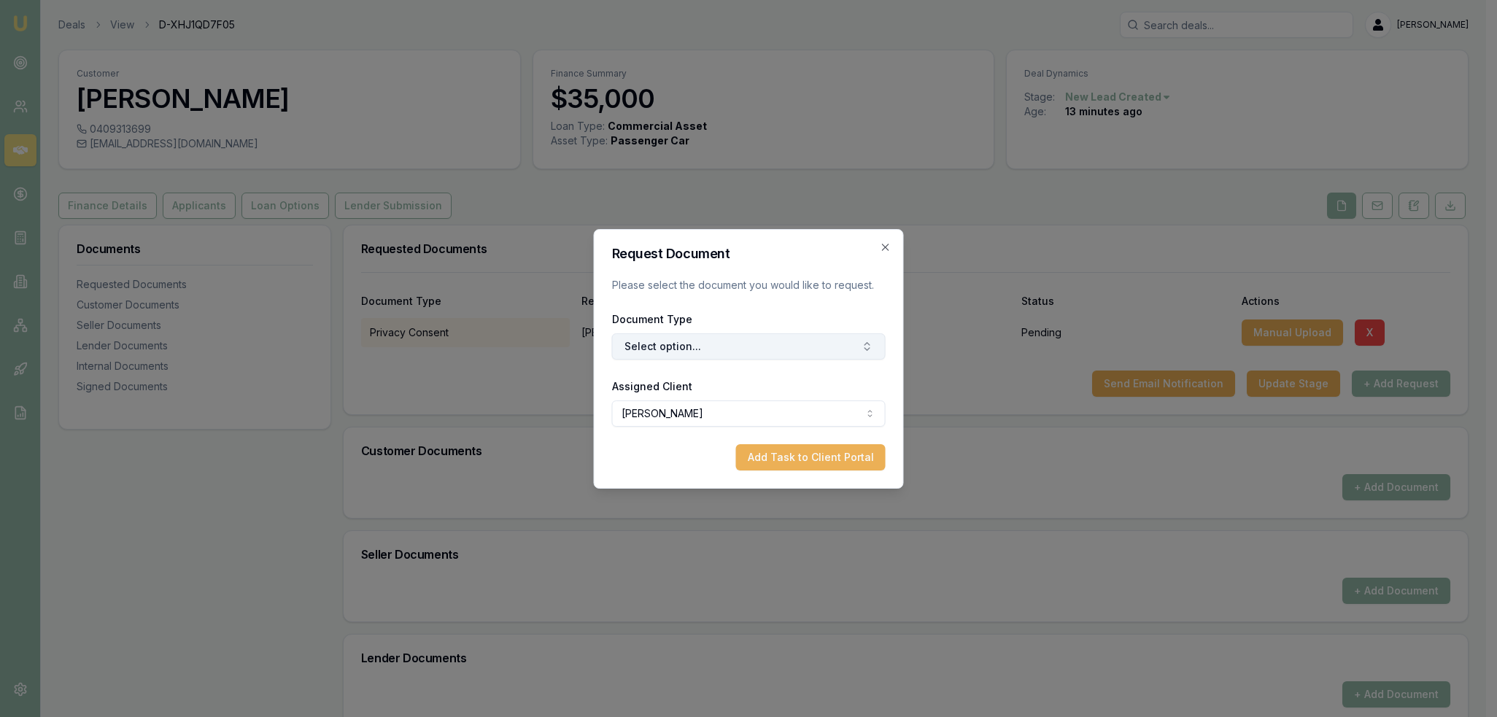
click at [727, 356] on button "Select option..." at bounding box center [749, 346] width 274 height 26
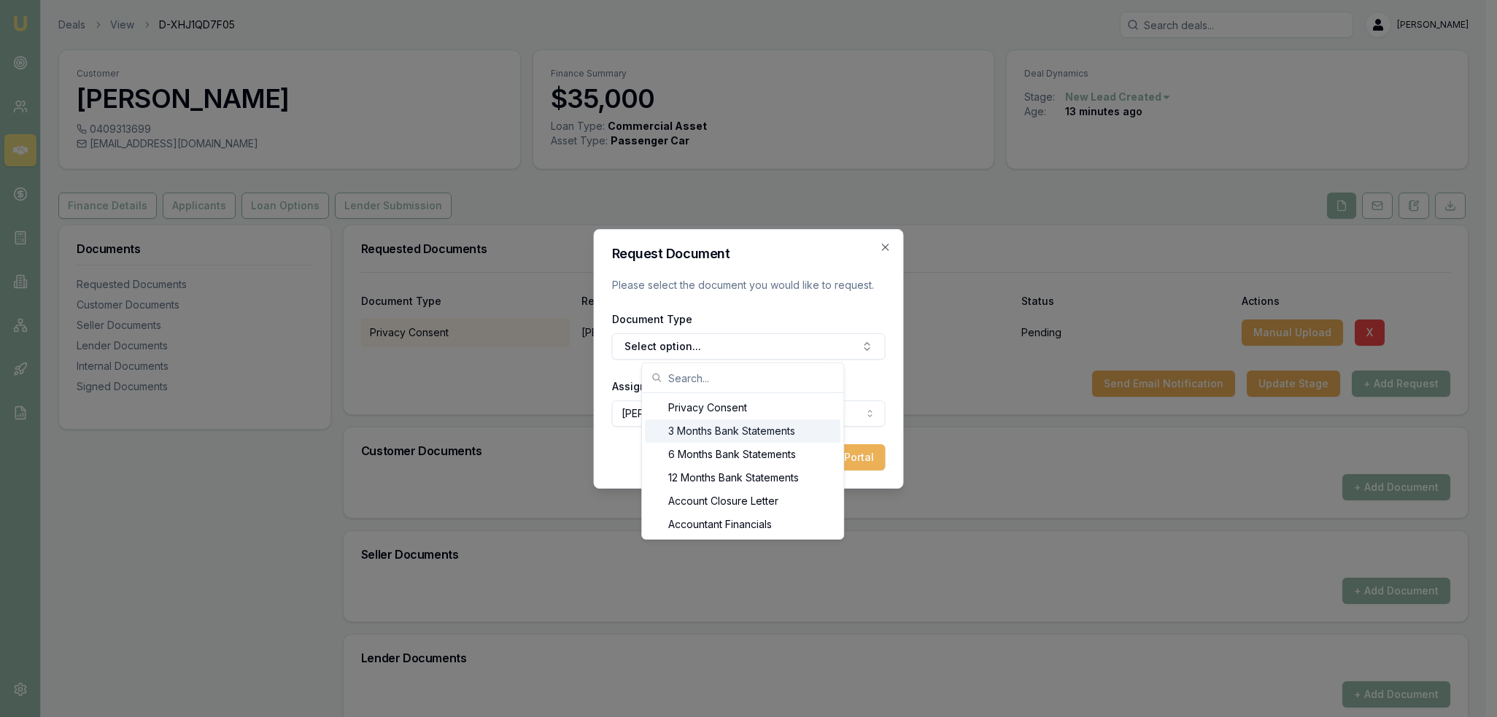
click at [717, 422] on div "3 Months Bank Statements" at bounding box center [742, 430] width 195 height 23
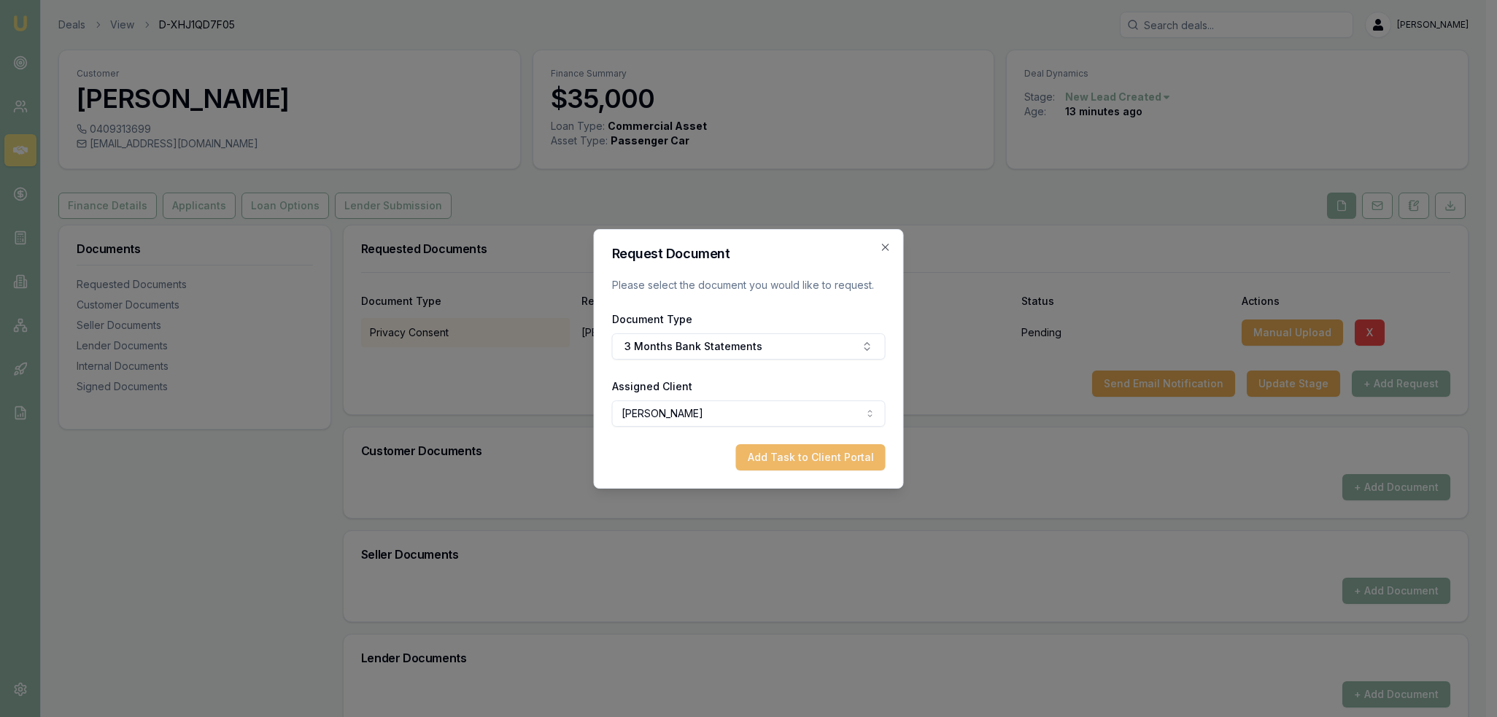
click at [822, 456] on button "Add Task to Client Portal" at bounding box center [811, 457] width 150 height 26
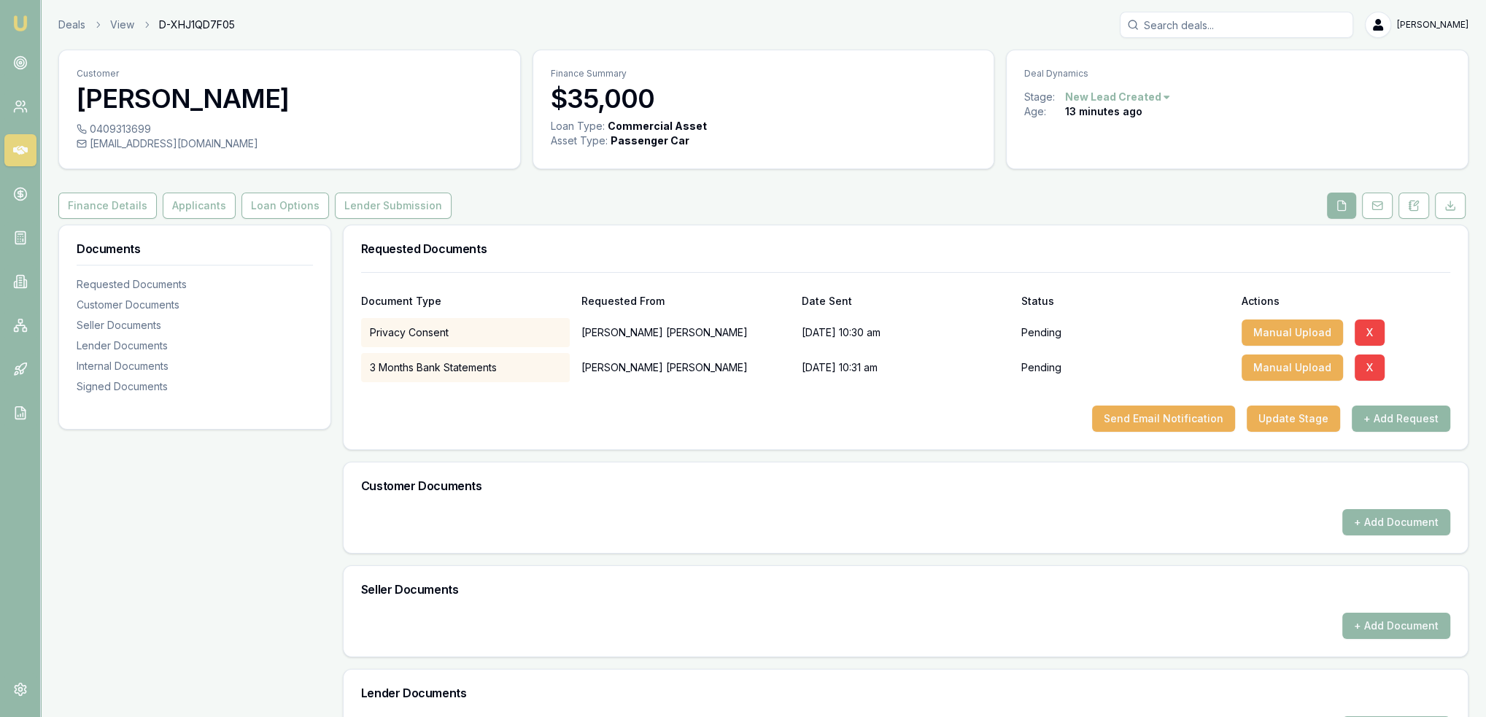
click at [1406, 417] on button "+ Add Request" at bounding box center [1400, 419] width 98 height 26
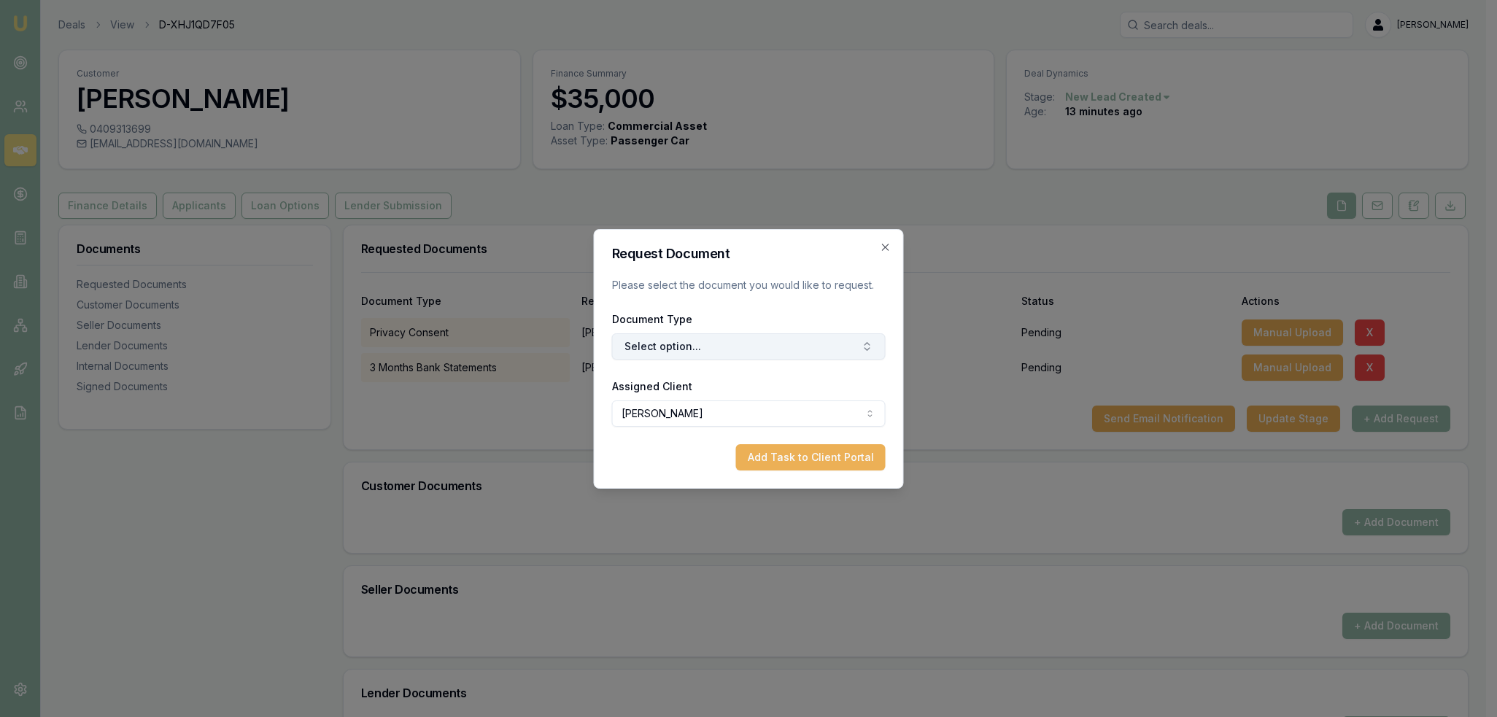
click at [703, 354] on button "Select option..." at bounding box center [749, 346] width 274 height 26
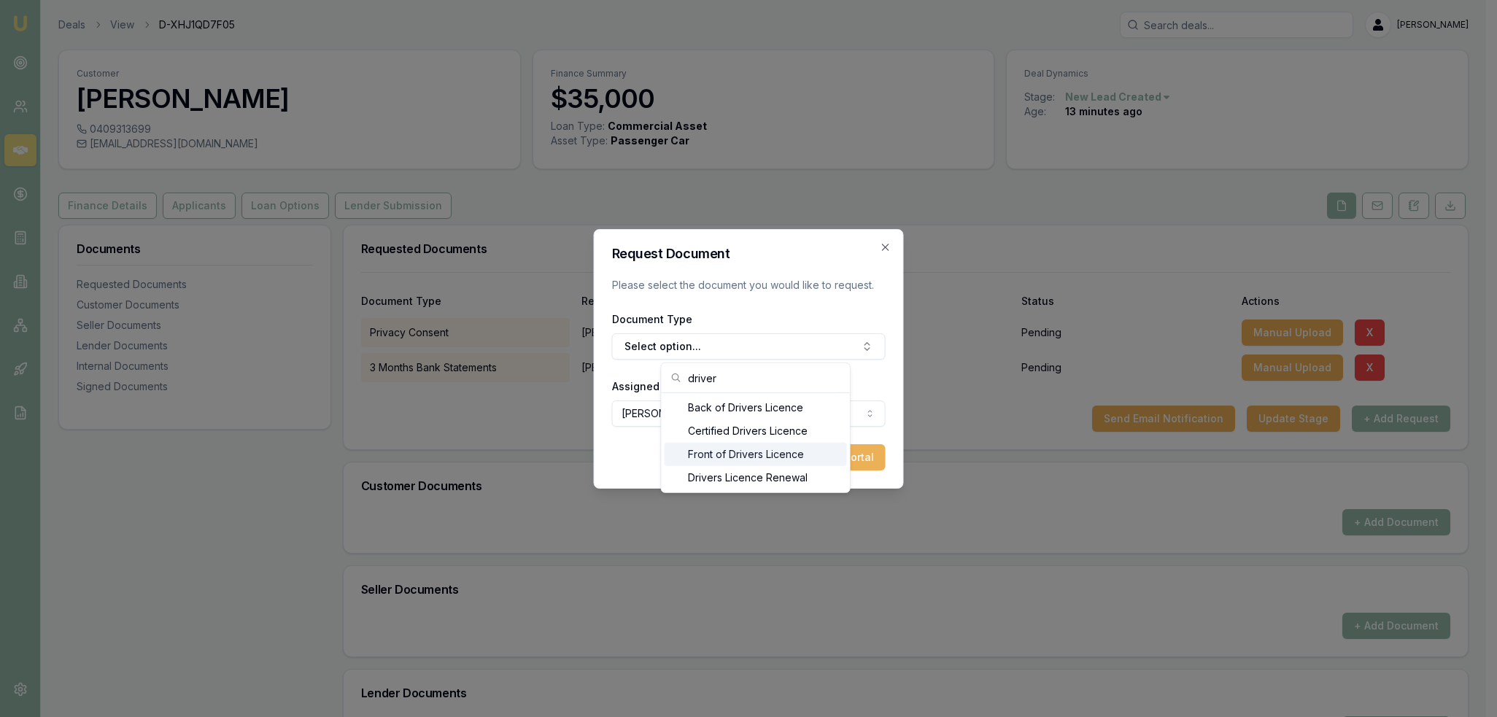
type input "driver"
click at [729, 448] on div "Front of Drivers Licence" at bounding box center [755, 454] width 182 height 23
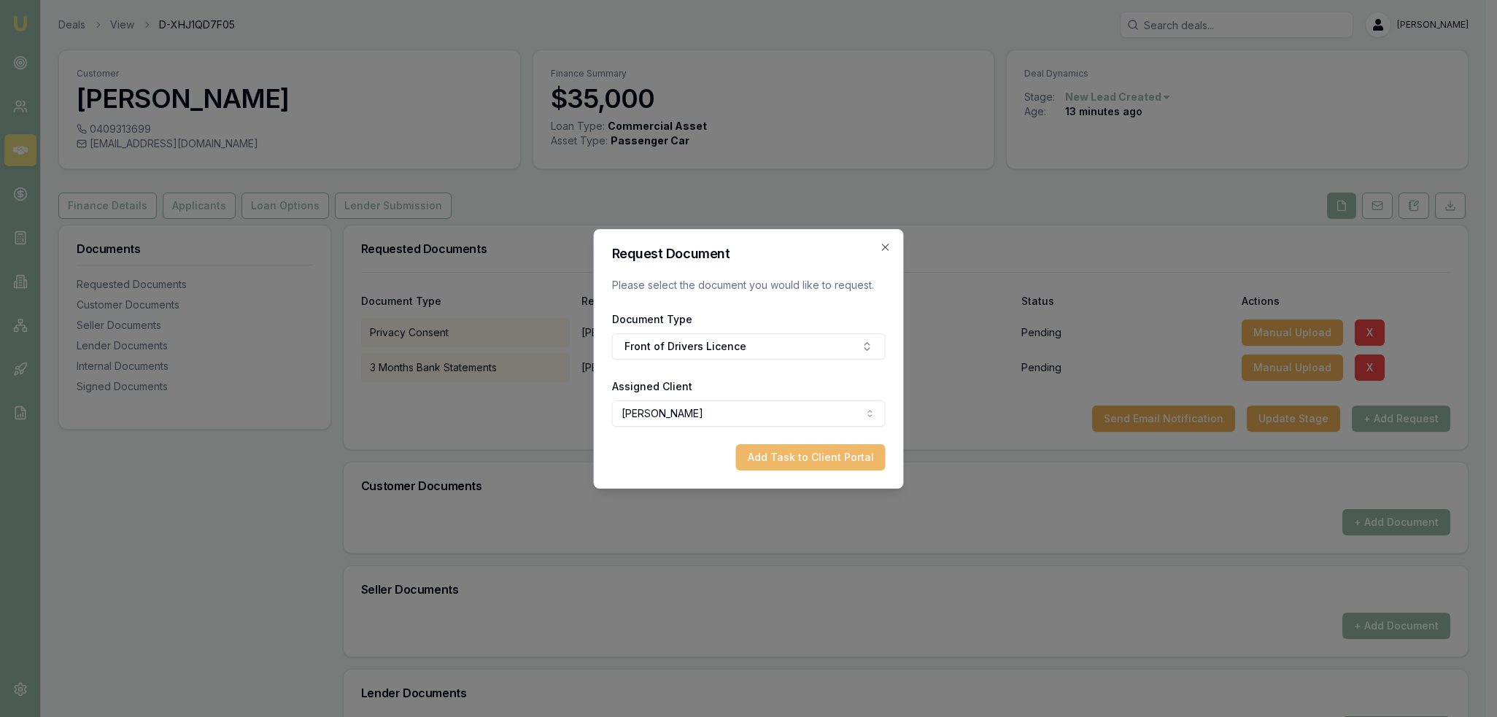
click at [800, 462] on button "Add Task to Client Portal" at bounding box center [811, 457] width 150 height 26
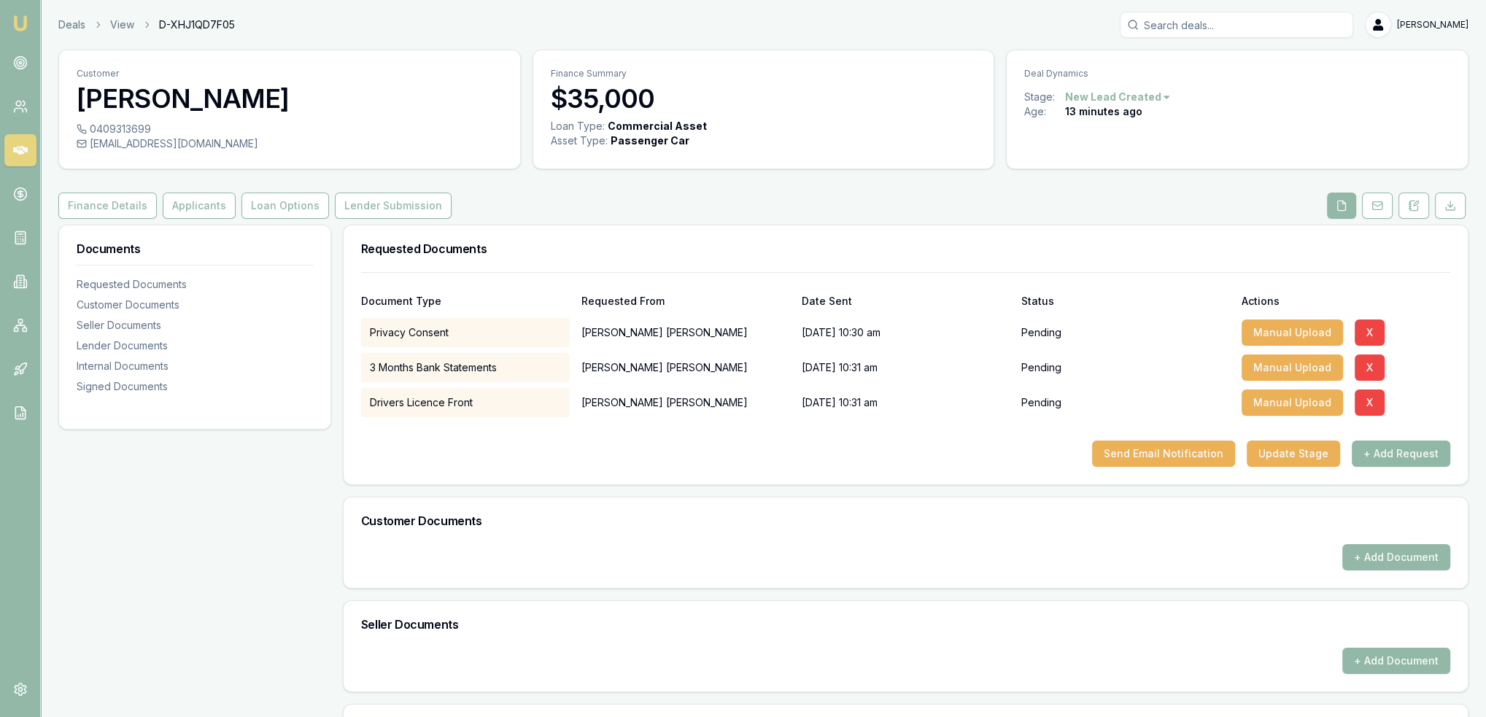
click at [1392, 455] on button "+ Add Request" at bounding box center [1400, 454] width 98 height 26
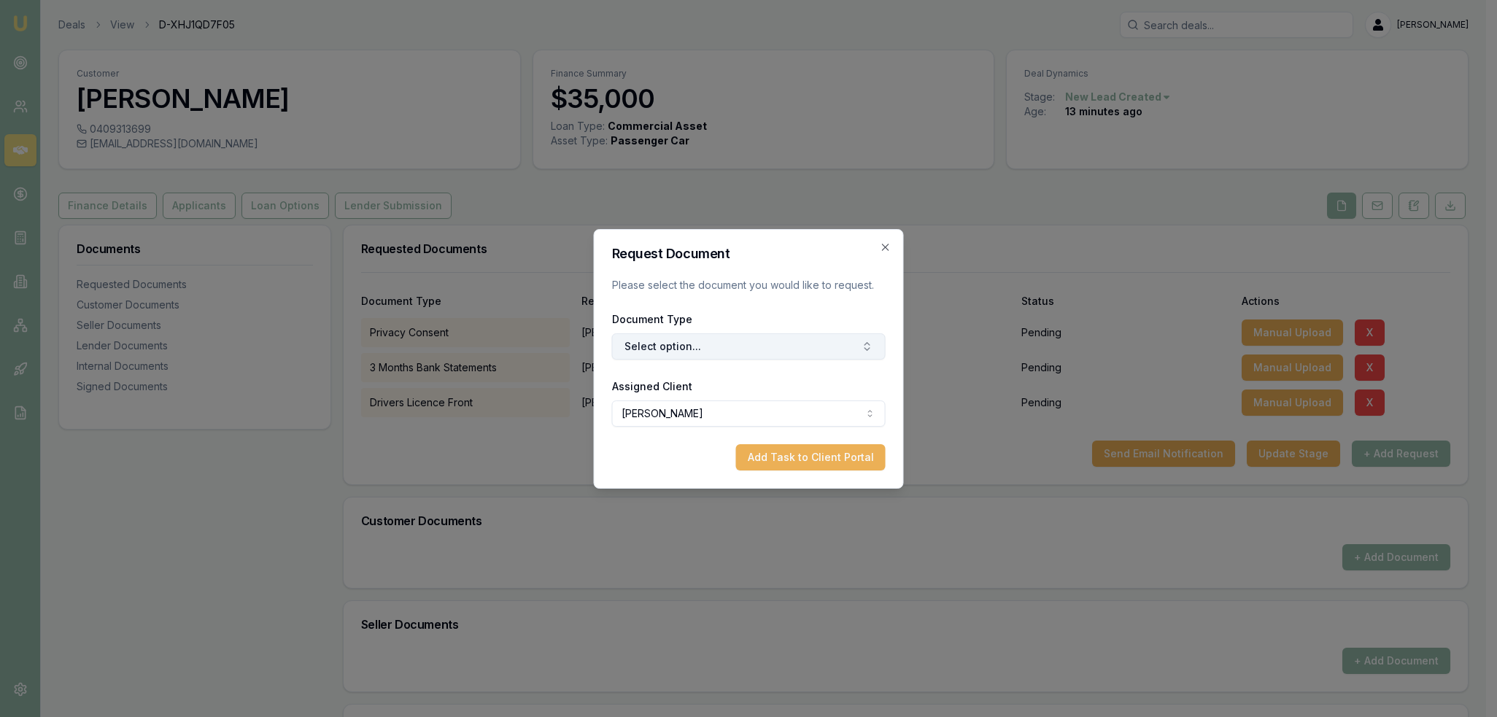
click at [705, 340] on button "Select option..." at bounding box center [749, 346] width 274 height 26
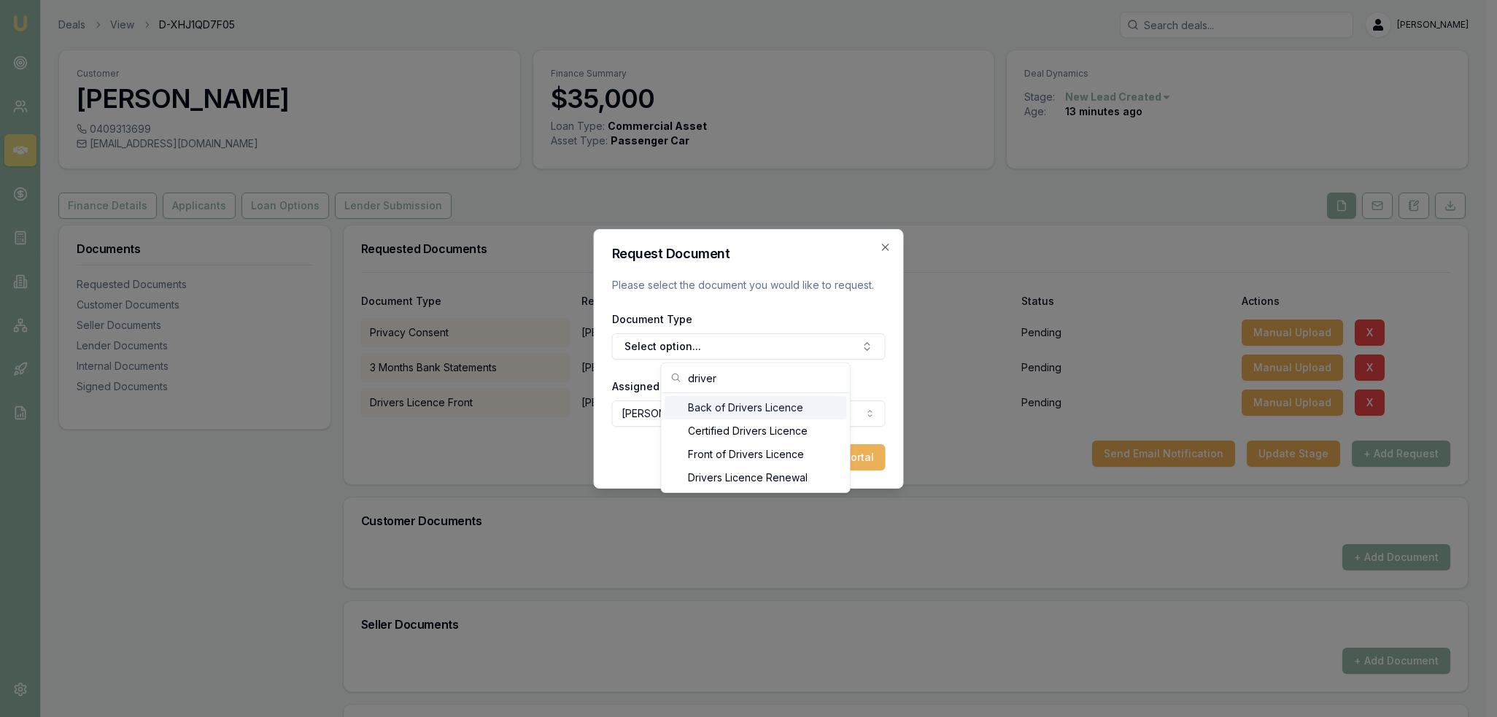
type input "driver"
click at [717, 408] on div "Back of Drivers Licence" at bounding box center [755, 407] width 182 height 23
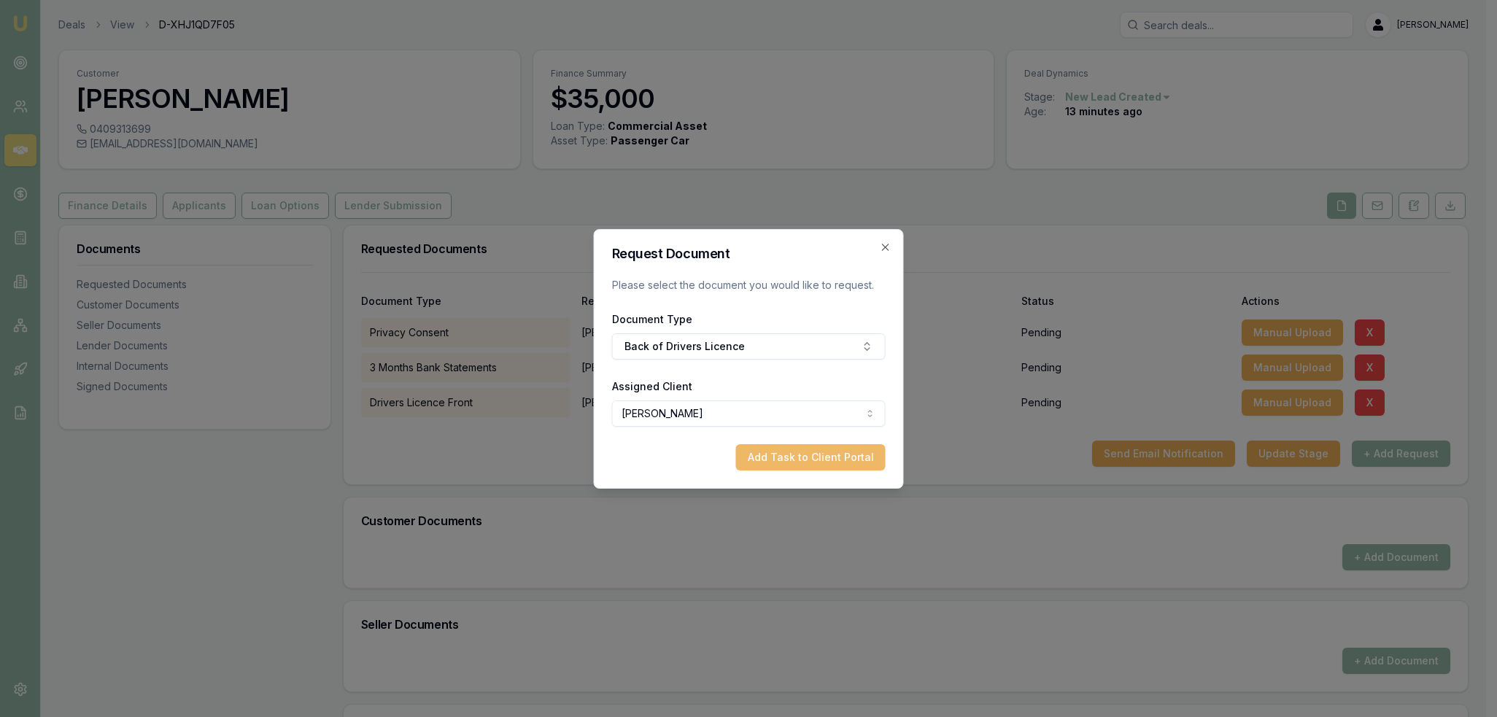
click at [836, 457] on button "Add Task to Client Portal" at bounding box center [811, 457] width 150 height 26
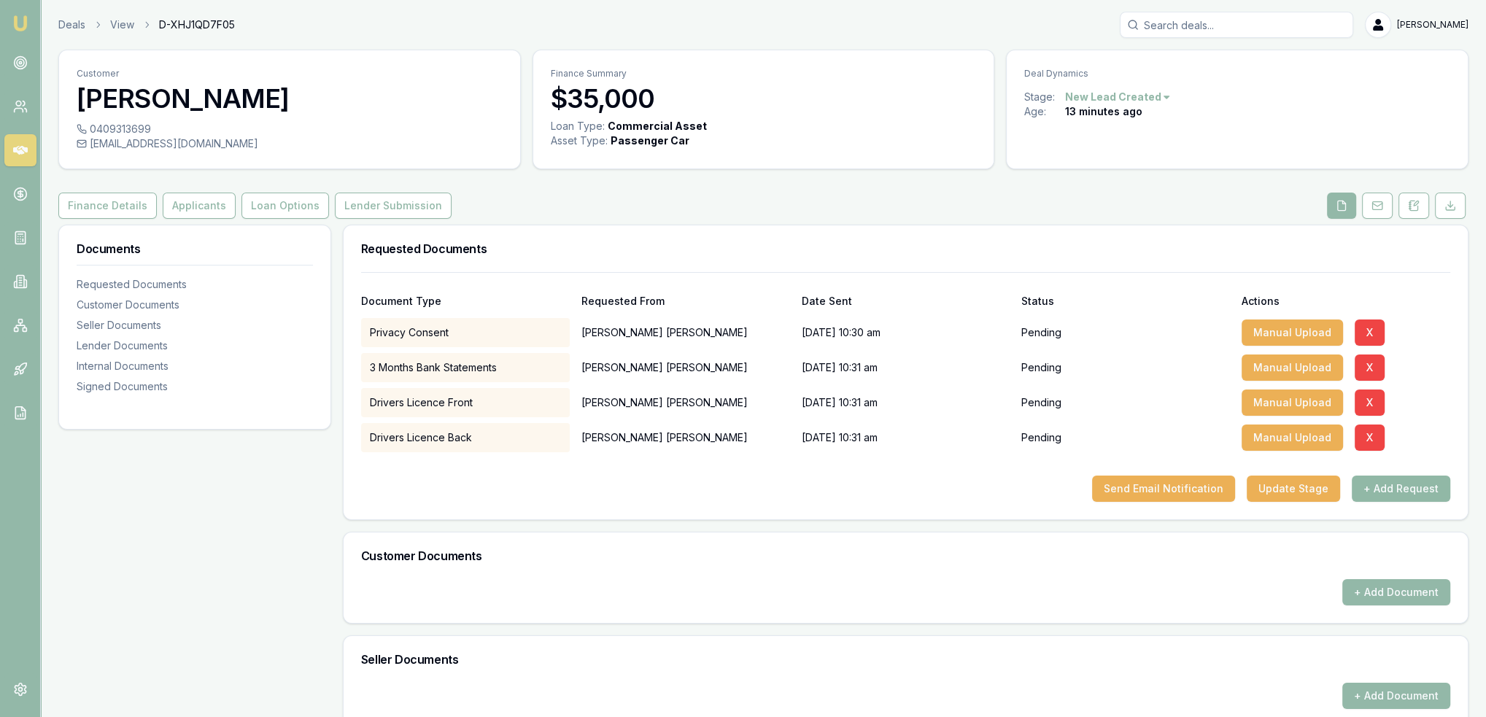
click at [1427, 486] on button "+ Add Request" at bounding box center [1400, 489] width 98 height 26
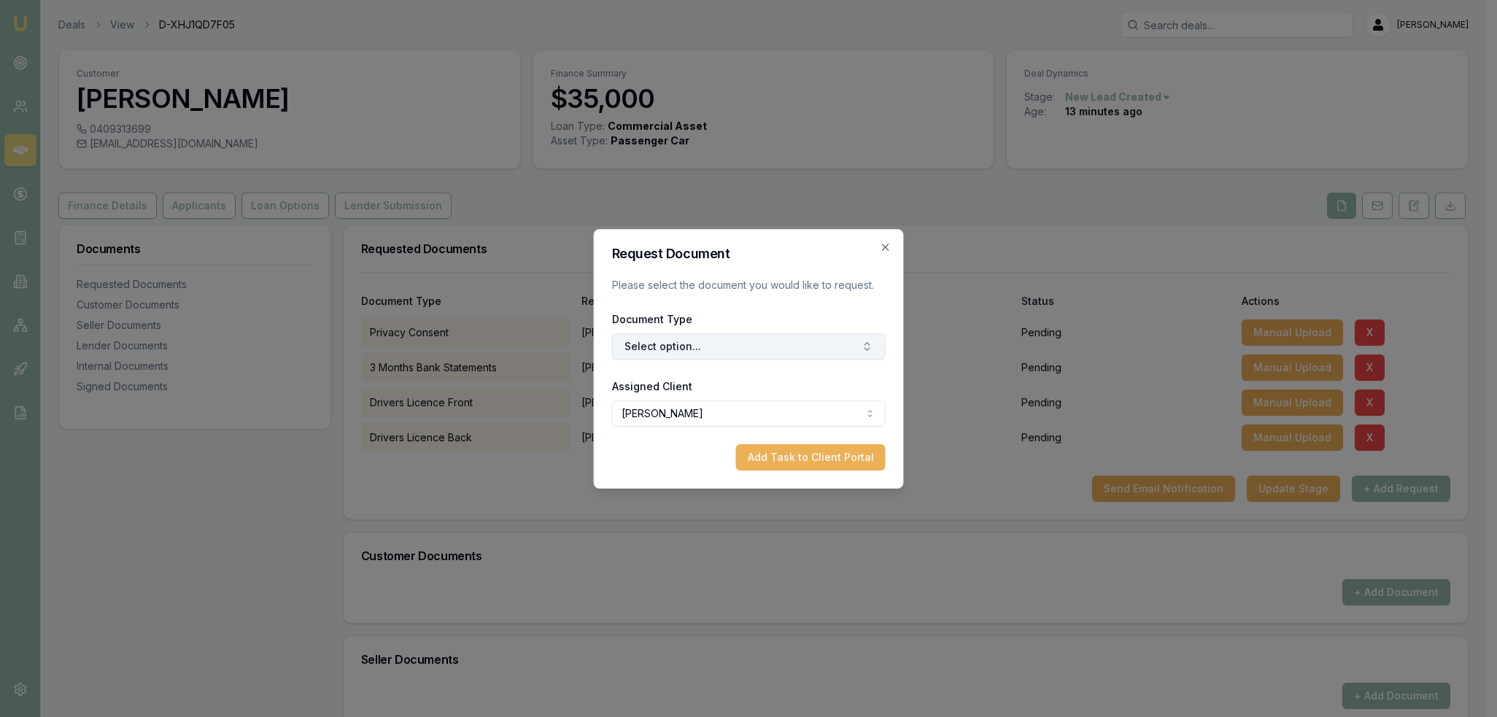
click at [711, 346] on button "Select option..." at bounding box center [749, 346] width 274 height 26
type input "medicar"
click at [730, 403] on div "Medicare Card" at bounding box center [755, 407] width 182 height 23
click at [814, 454] on button "Add Task to Client Portal" at bounding box center [811, 457] width 150 height 26
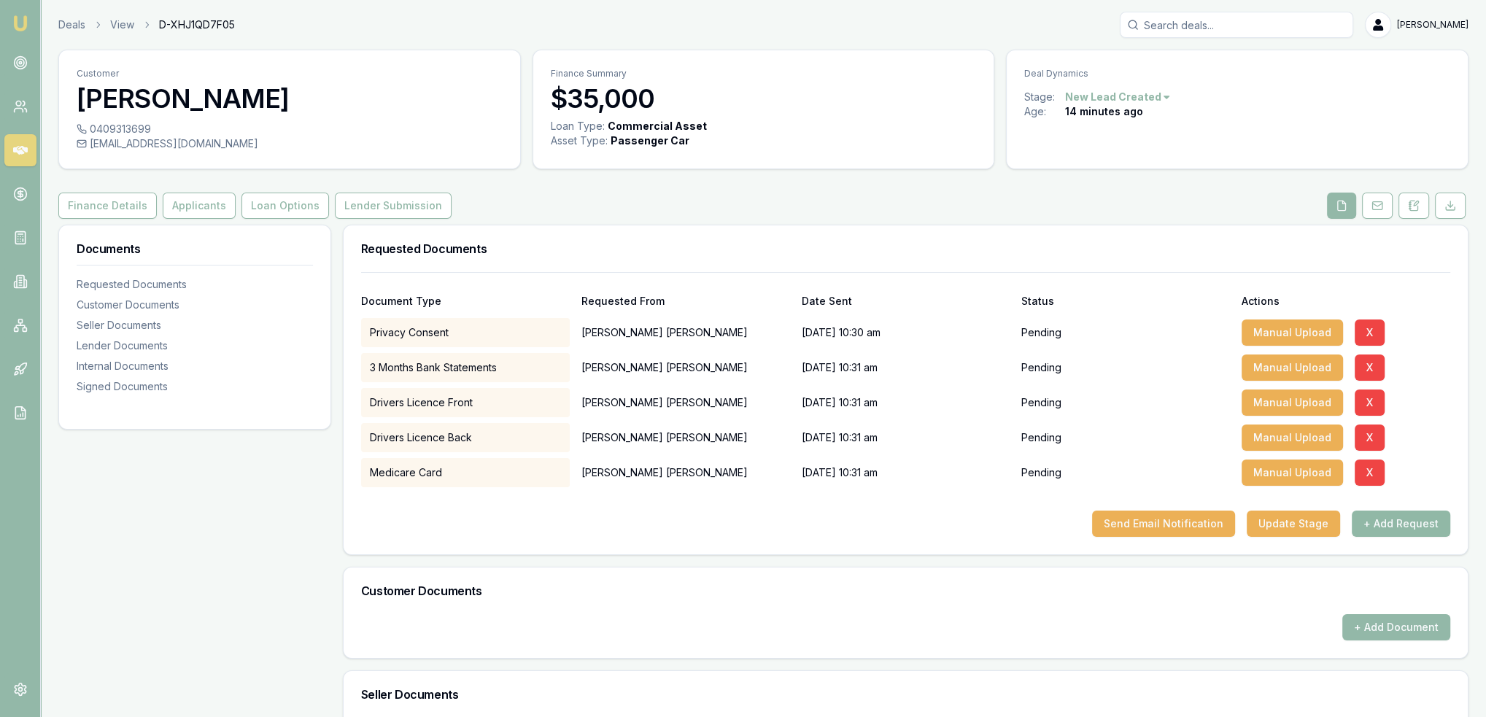
click at [1411, 517] on button "+ Add Request" at bounding box center [1400, 524] width 98 height 26
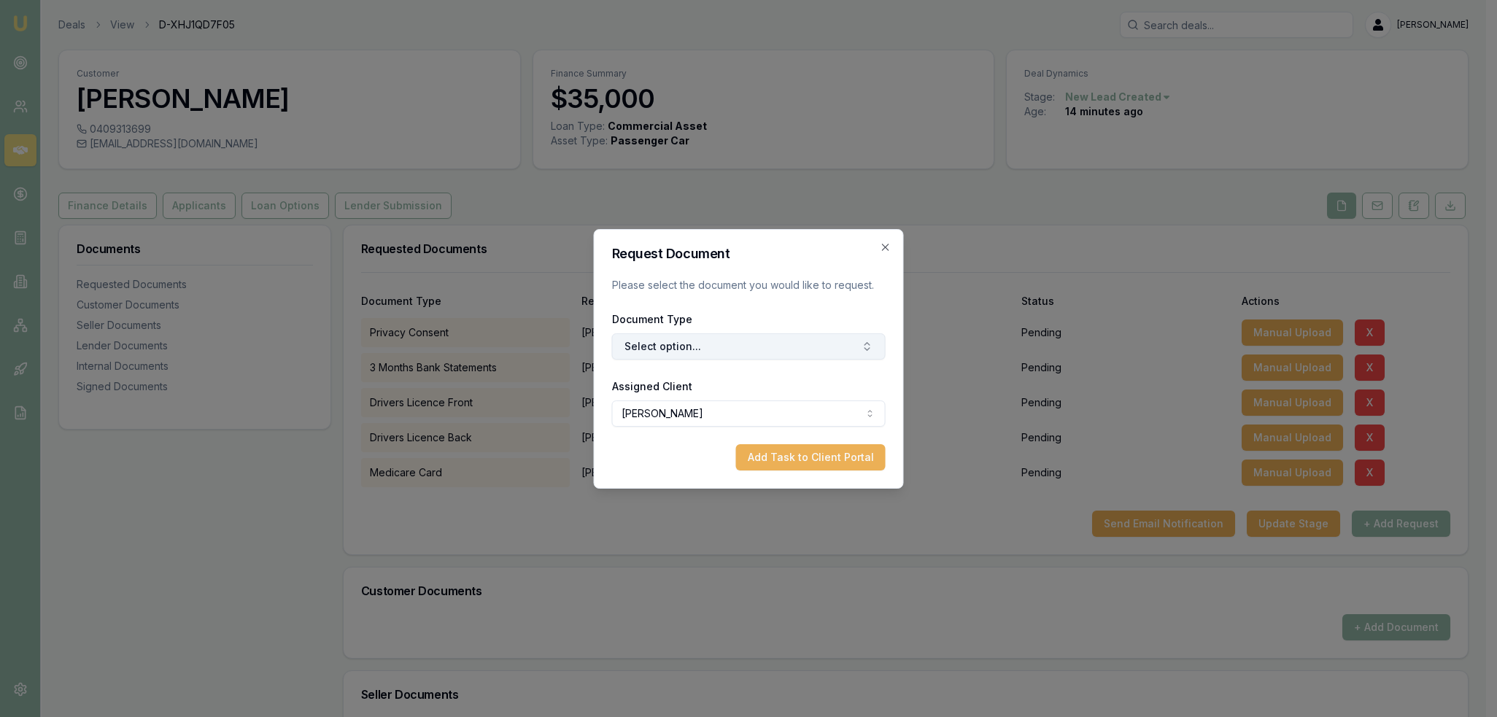
click at [726, 349] on button "Select option..." at bounding box center [749, 346] width 274 height 26
type input "self"
click at [754, 407] on div "Selfie with Licence" at bounding box center [755, 407] width 182 height 23
click at [791, 457] on button "Add Task to Client Portal" at bounding box center [811, 457] width 150 height 26
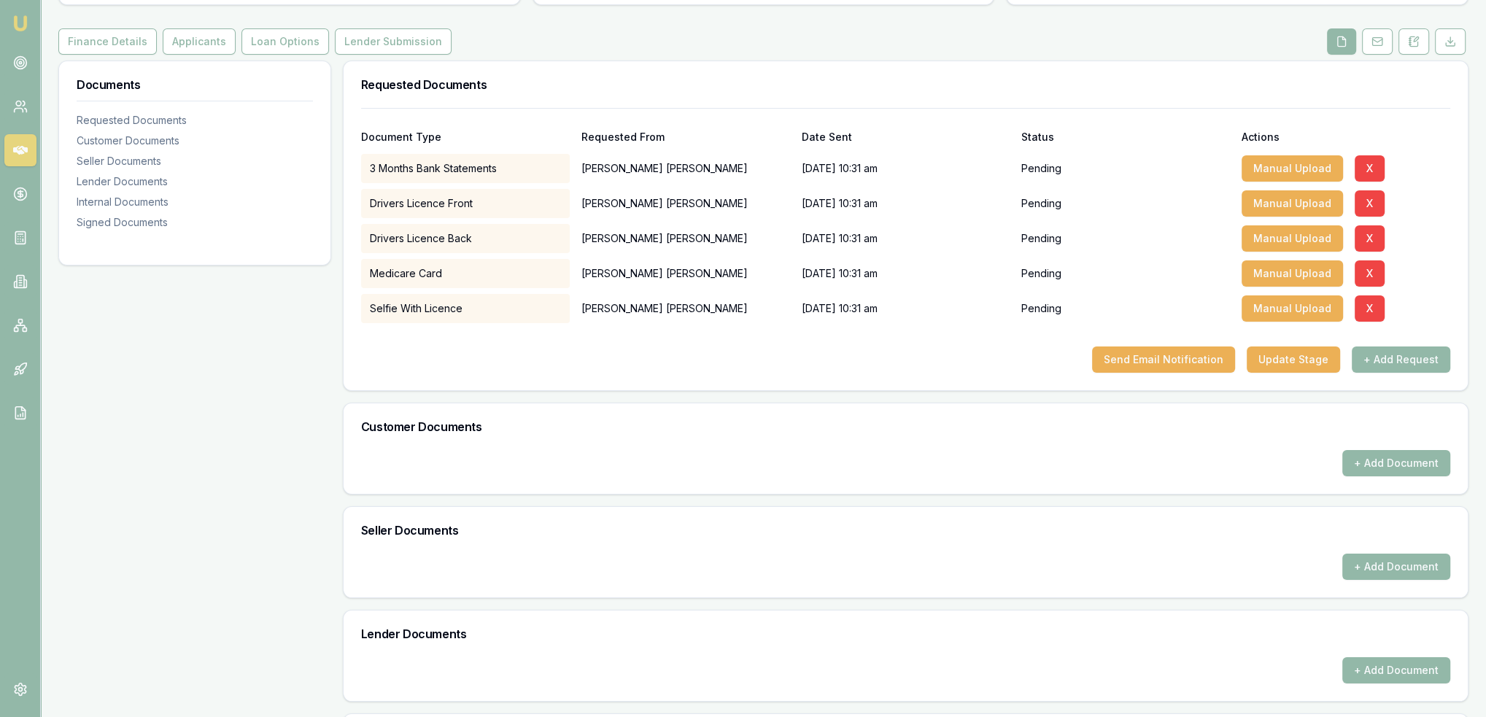
scroll to position [464, 0]
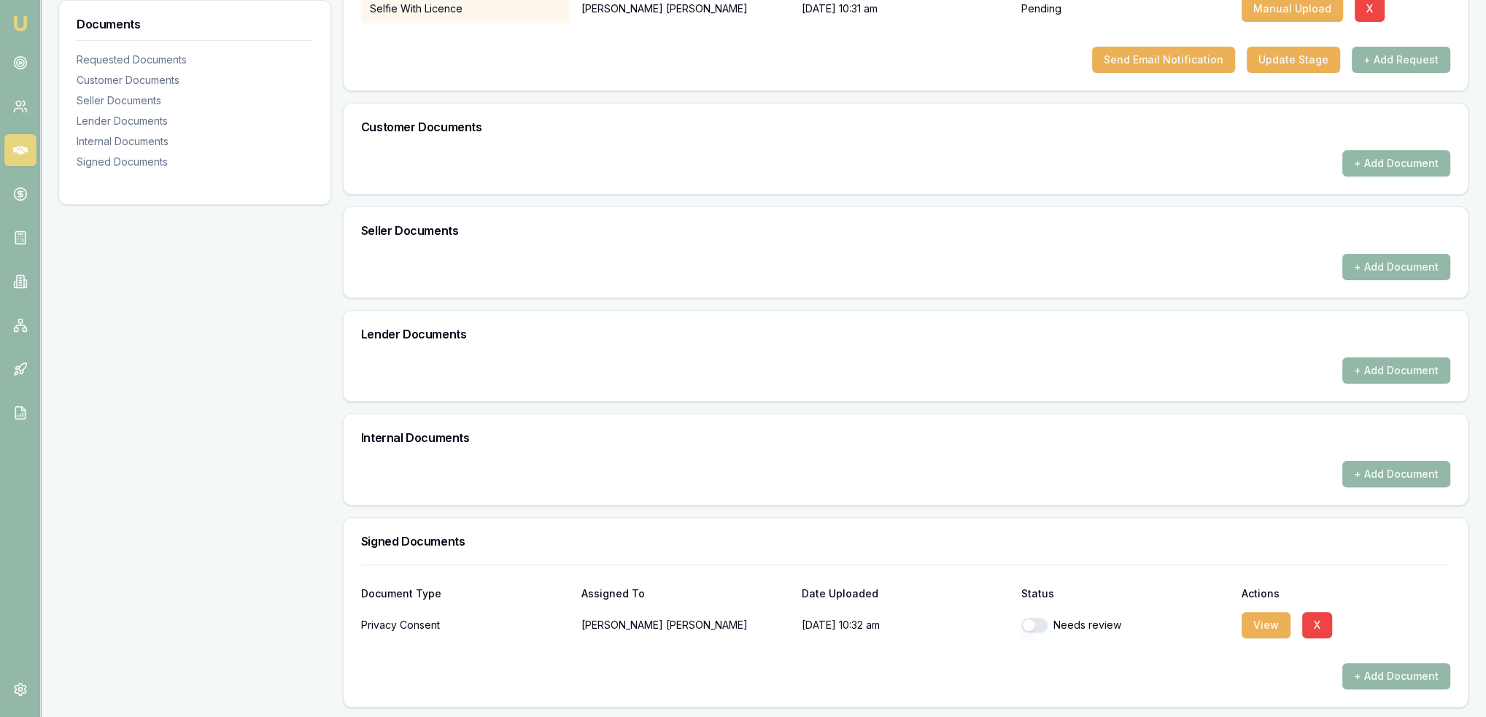
click at [1039, 621] on button "button" at bounding box center [1034, 625] width 26 height 15
checkbox input "true"
click at [1273, 624] on button "View" at bounding box center [1265, 625] width 49 height 26
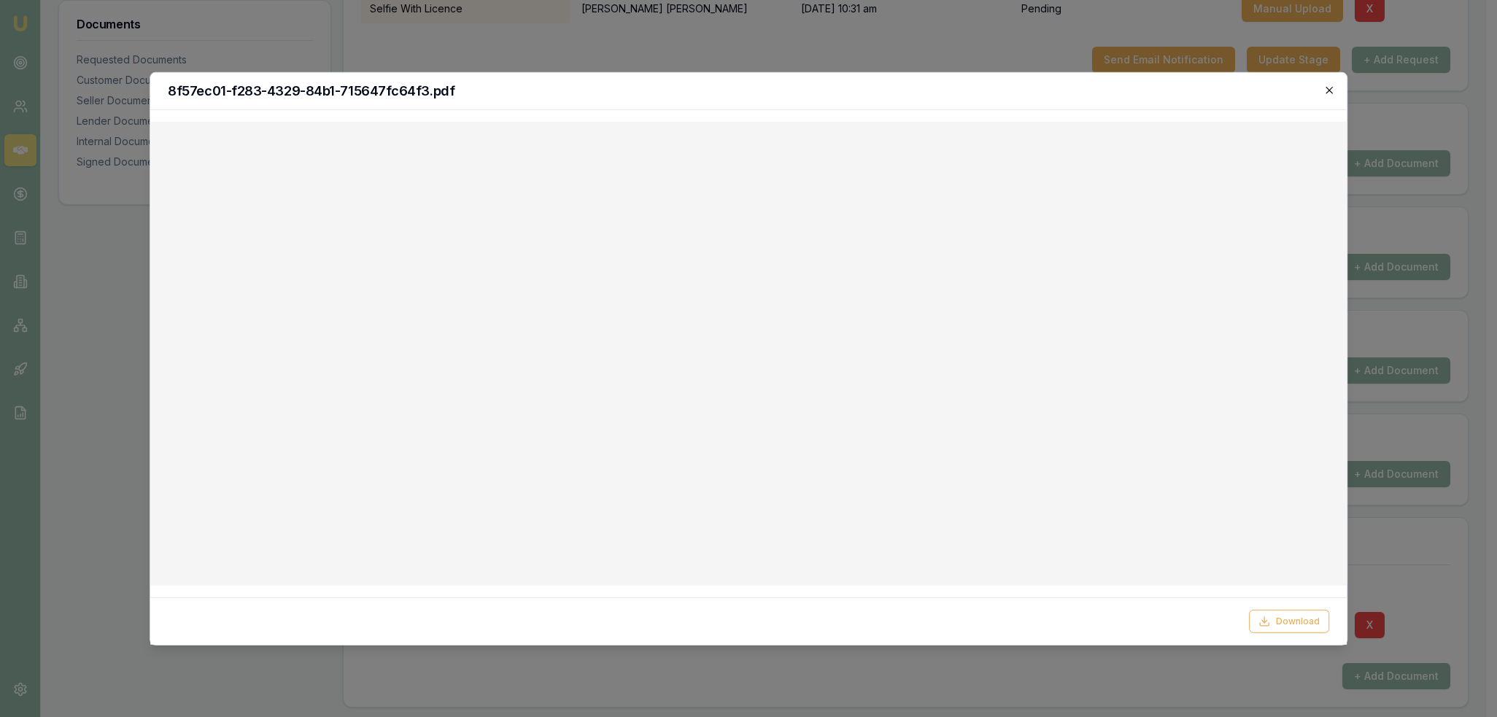
click at [1329, 84] on icon "button" at bounding box center [1329, 90] width 12 height 12
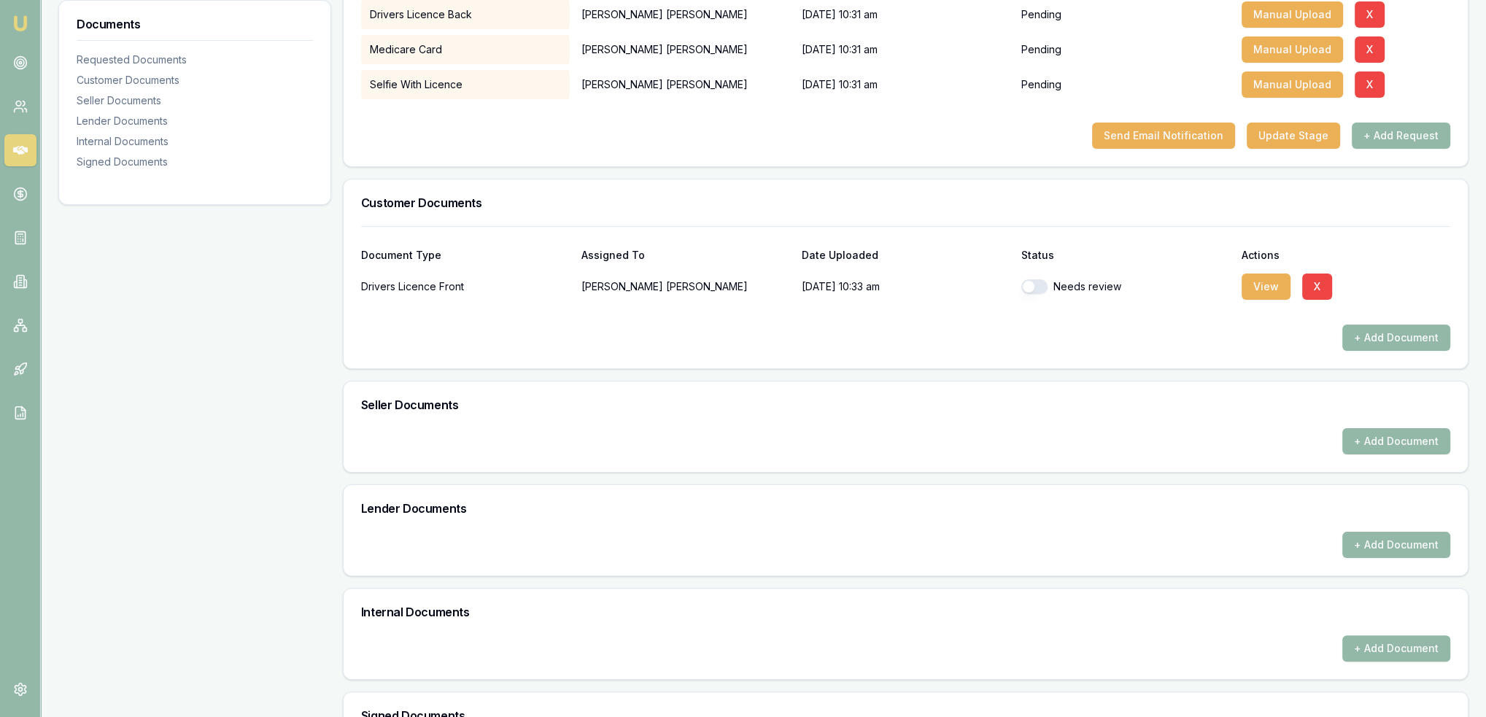
scroll to position [365, 0]
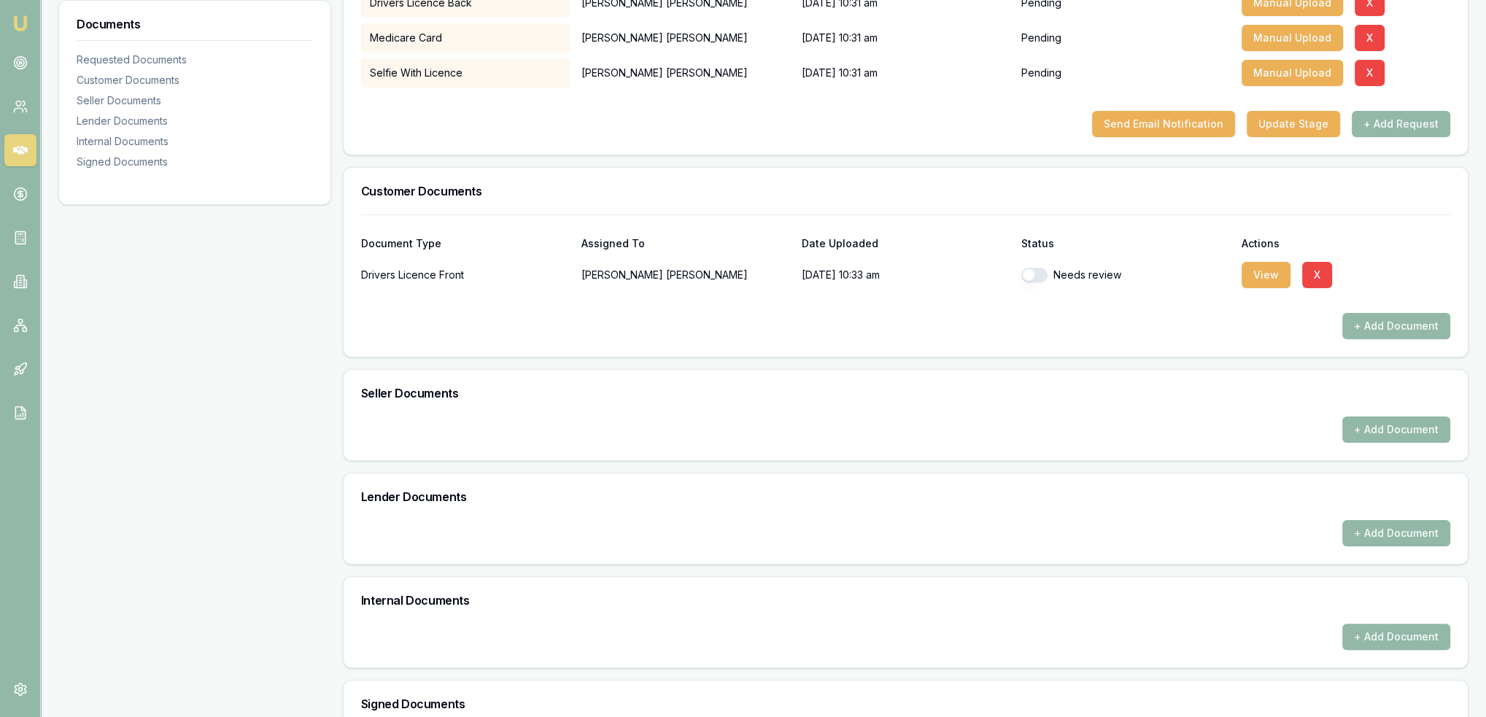
click at [1033, 272] on button "button" at bounding box center [1034, 275] width 26 height 15
checkbox input "true"
click at [1281, 279] on button "View" at bounding box center [1265, 275] width 49 height 26
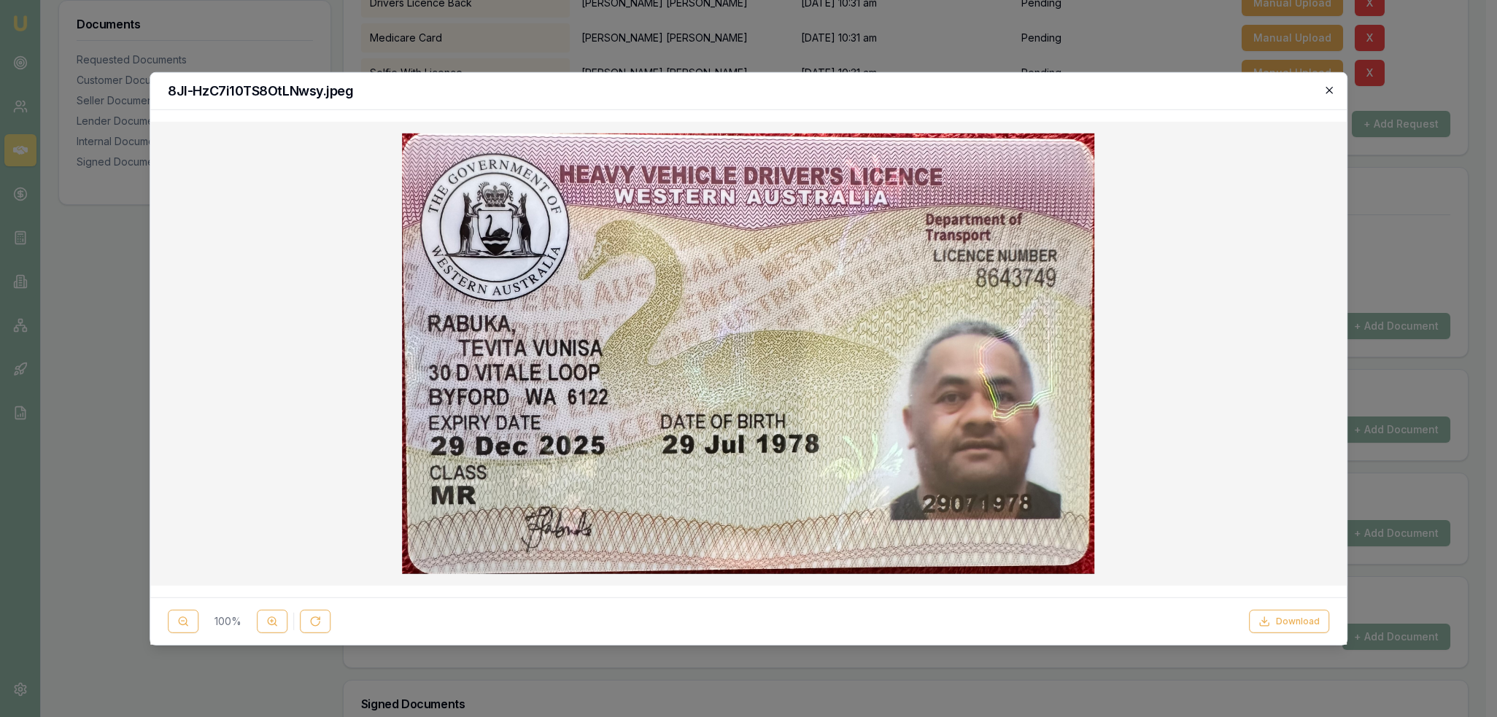
click at [1329, 90] on icon "button" at bounding box center [1328, 90] width 7 height 7
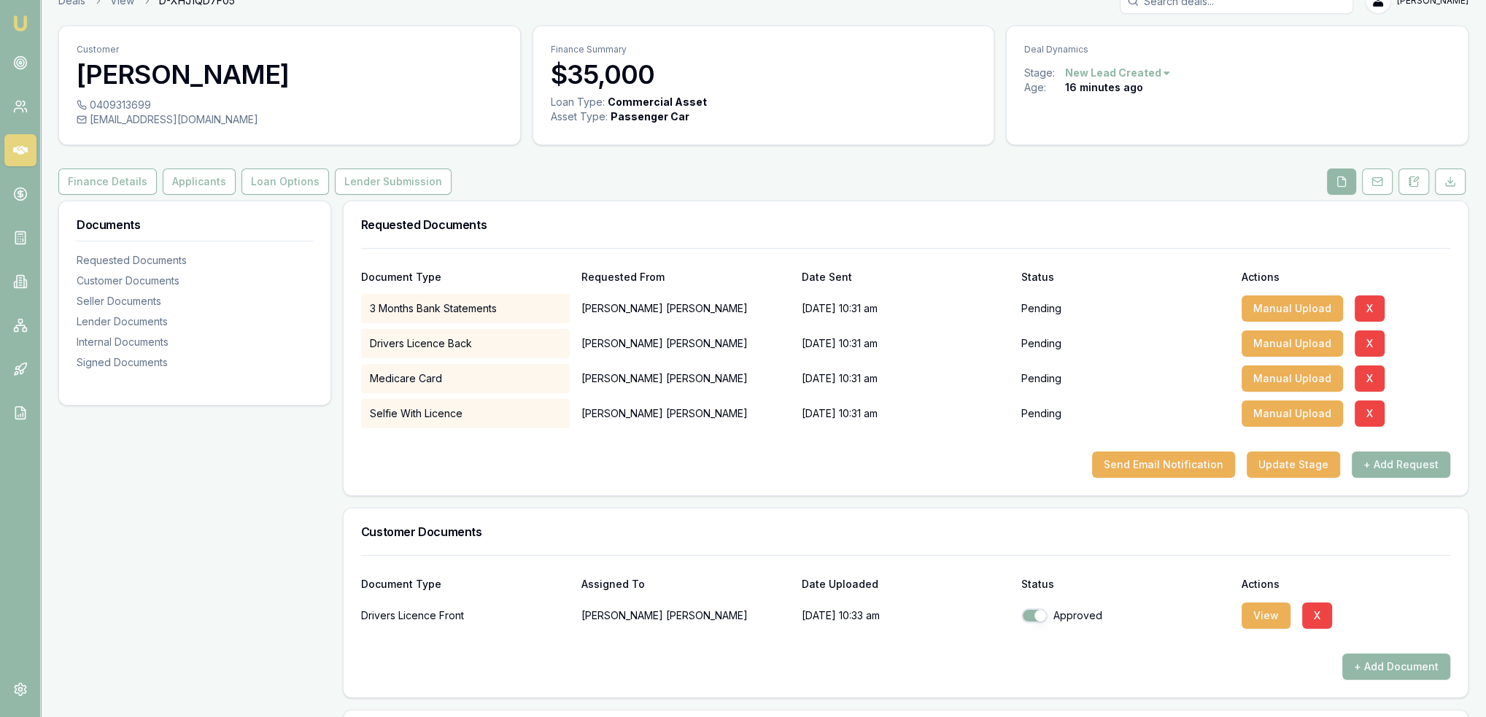
scroll to position [0, 0]
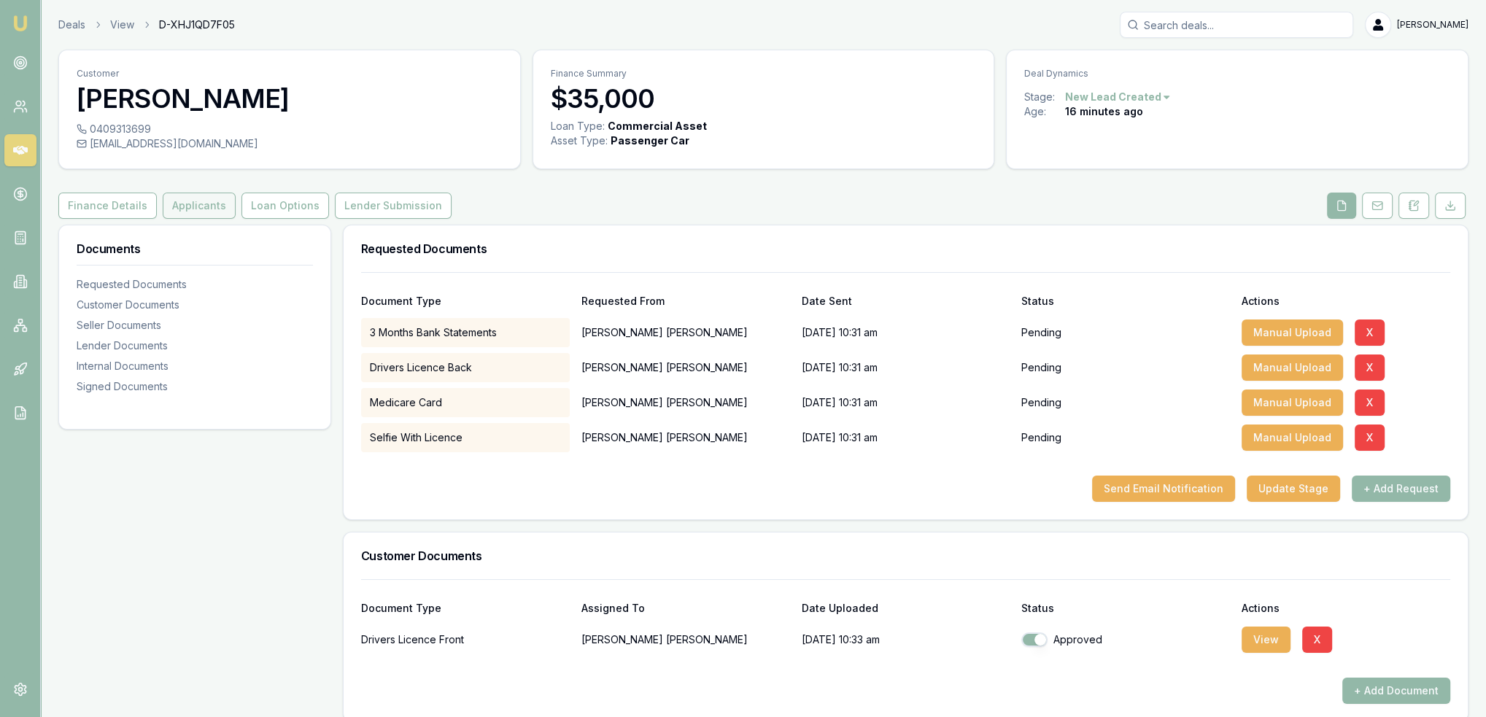
click at [190, 205] on button "Applicants" at bounding box center [199, 206] width 73 height 26
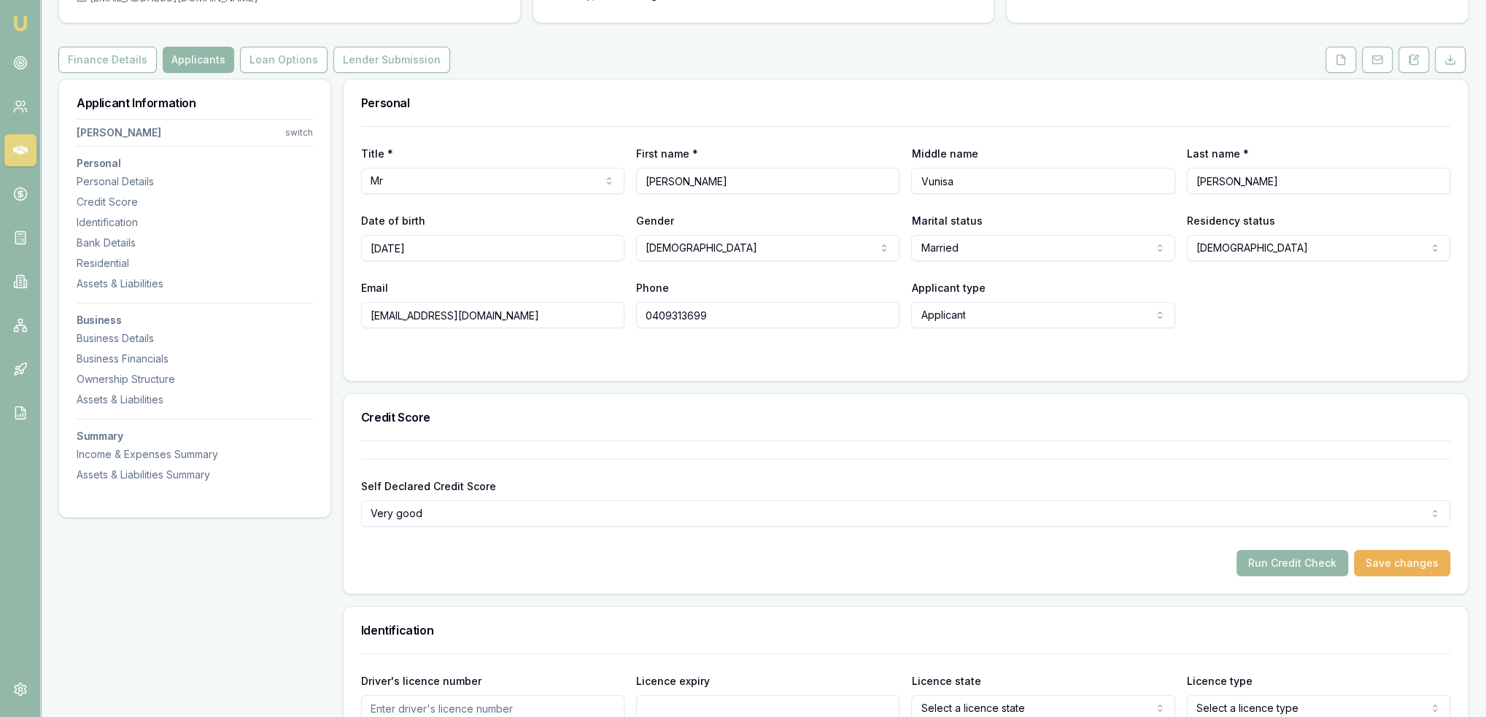
scroll to position [365, 0]
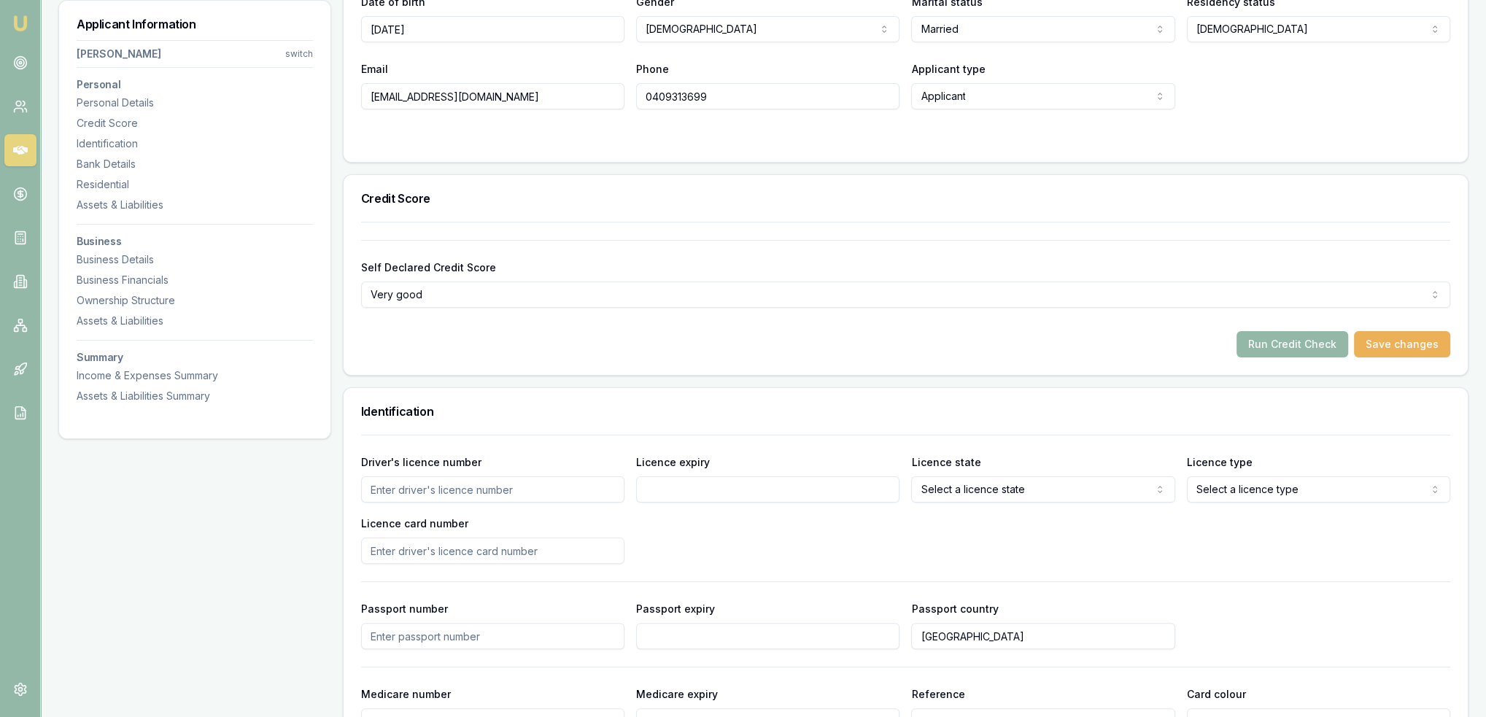
click at [519, 491] on input "Driver's licence number" at bounding box center [492, 489] width 263 height 26
type input "8643749"
type input "29/12/2025"
select select "WA"
select select "OPEN_LICENCE"
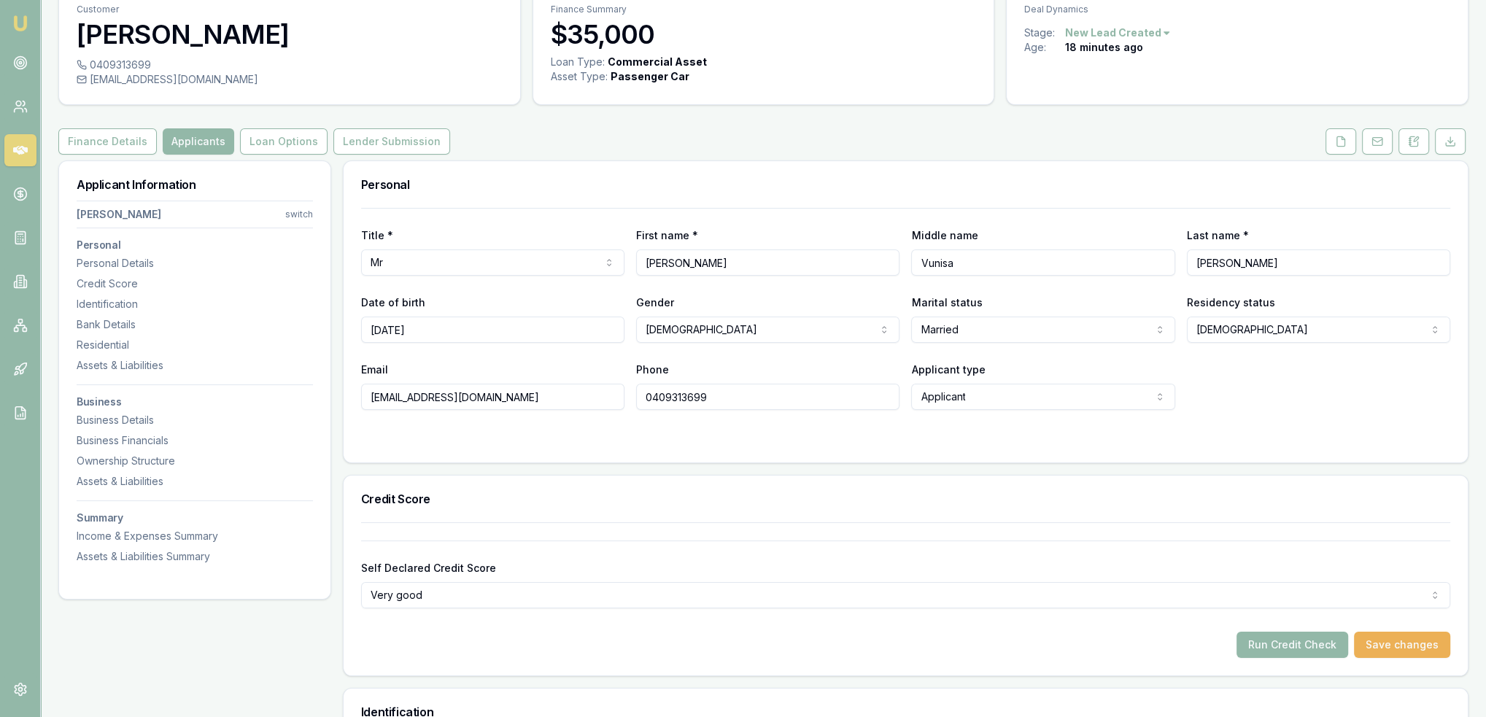
scroll to position [0, 0]
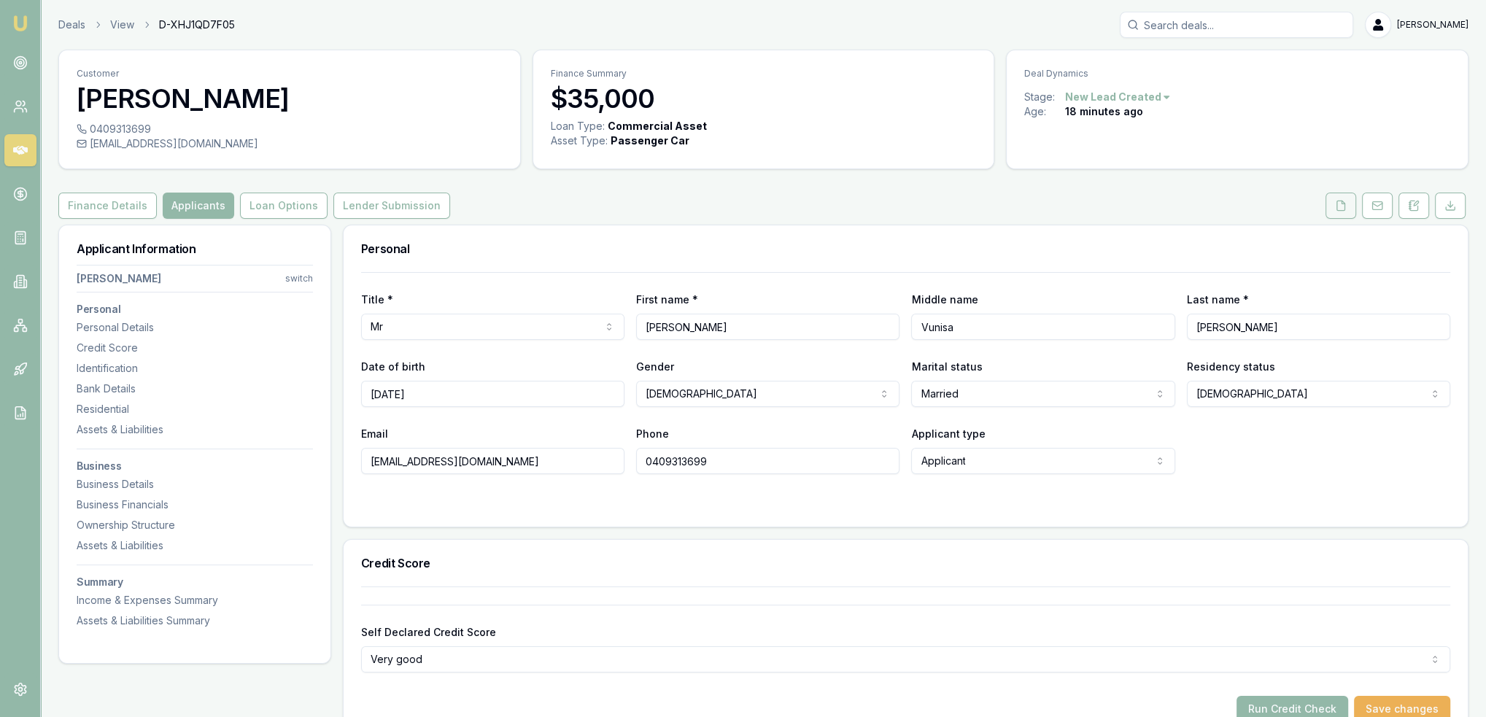
click at [1336, 204] on icon at bounding box center [1341, 206] width 12 height 12
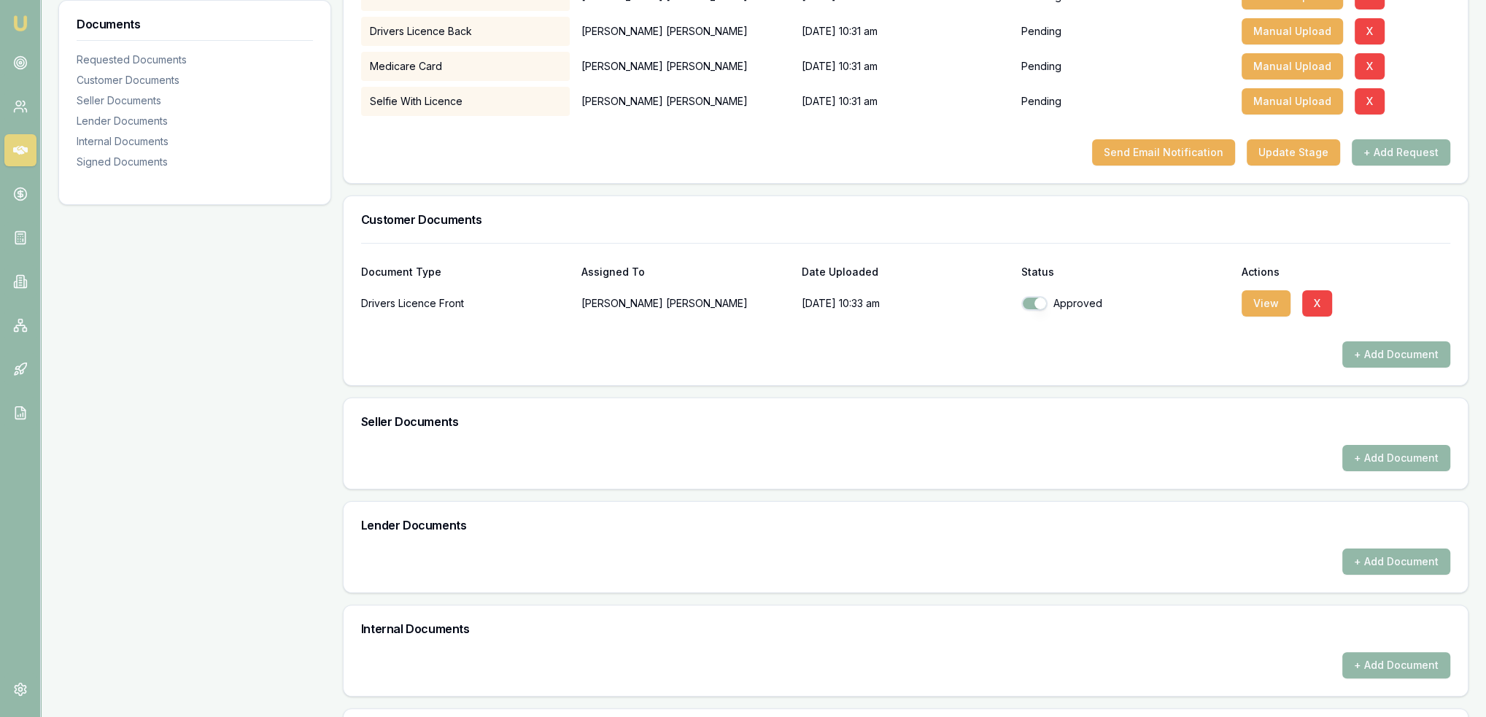
scroll to position [146, 0]
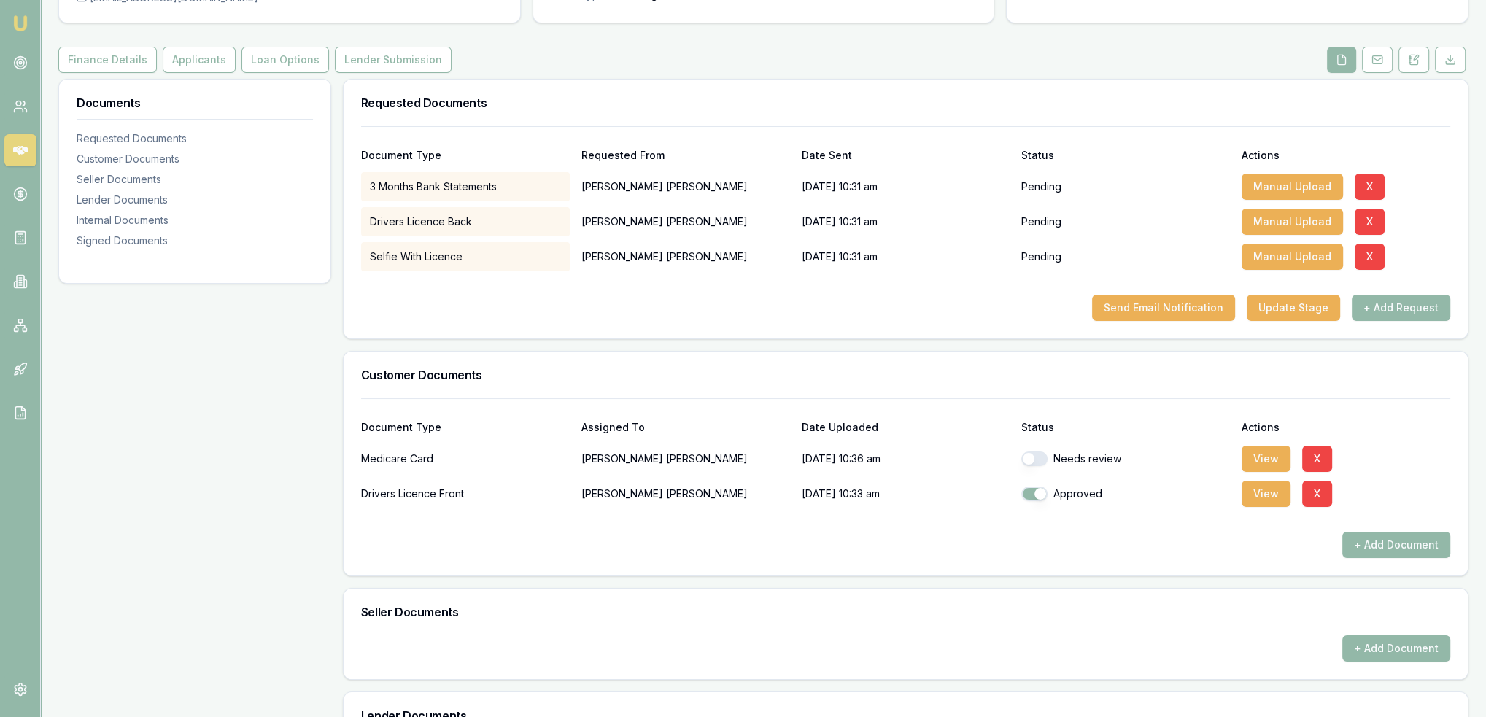
click at [1032, 457] on button "button" at bounding box center [1034, 458] width 26 height 15
checkbox input "true"
click at [1272, 464] on button "View" at bounding box center [1265, 459] width 49 height 26
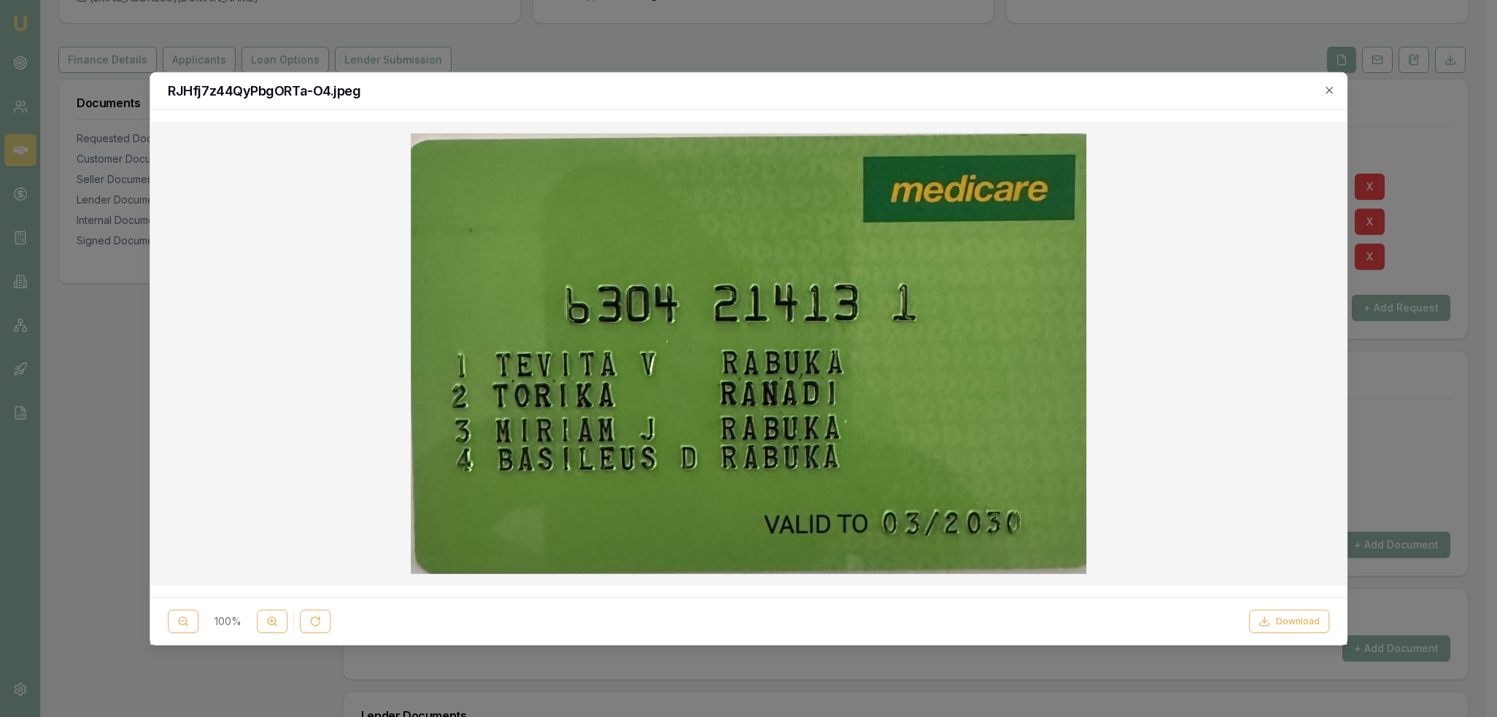
click at [1329, 87] on icon "button" at bounding box center [1329, 90] width 12 height 12
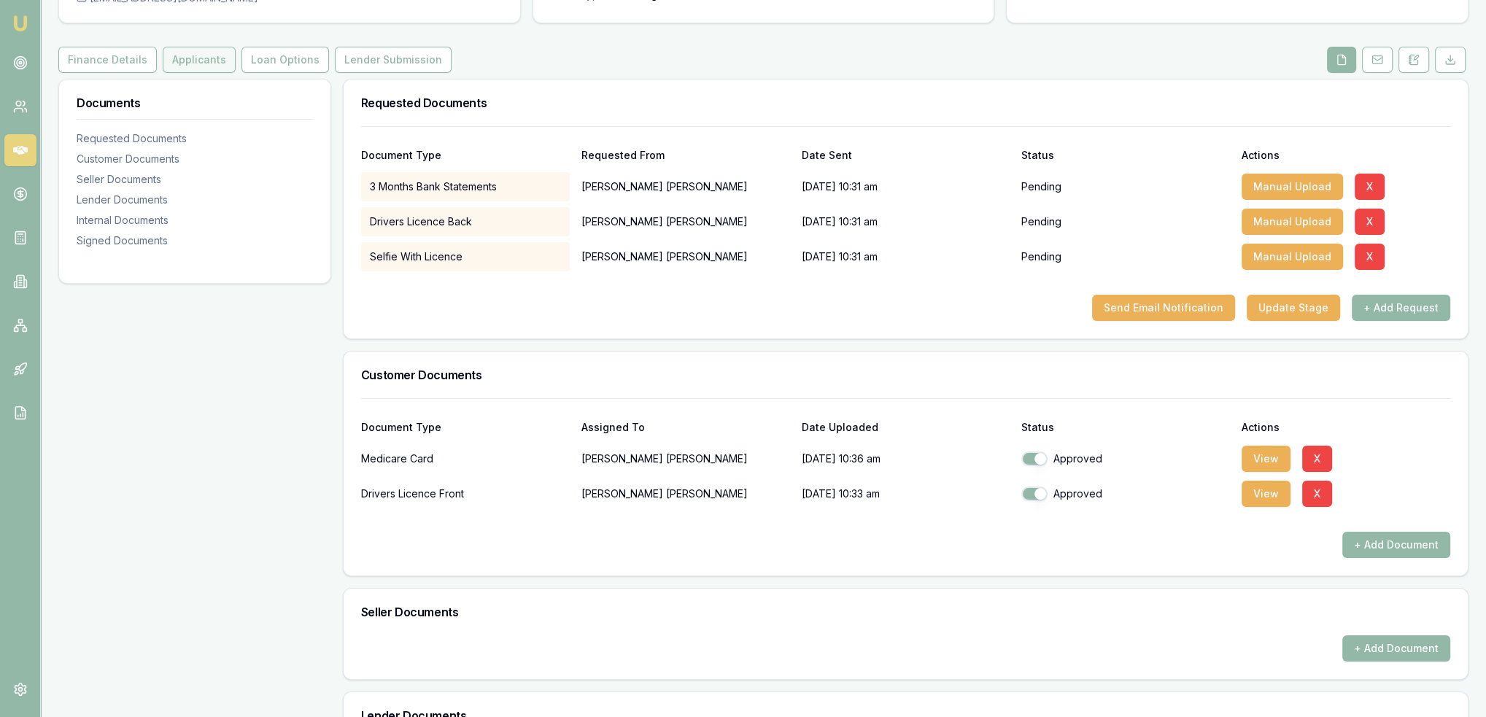
click at [209, 57] on button "Applicants" at bounding box center [199, 60] width 73 height 26
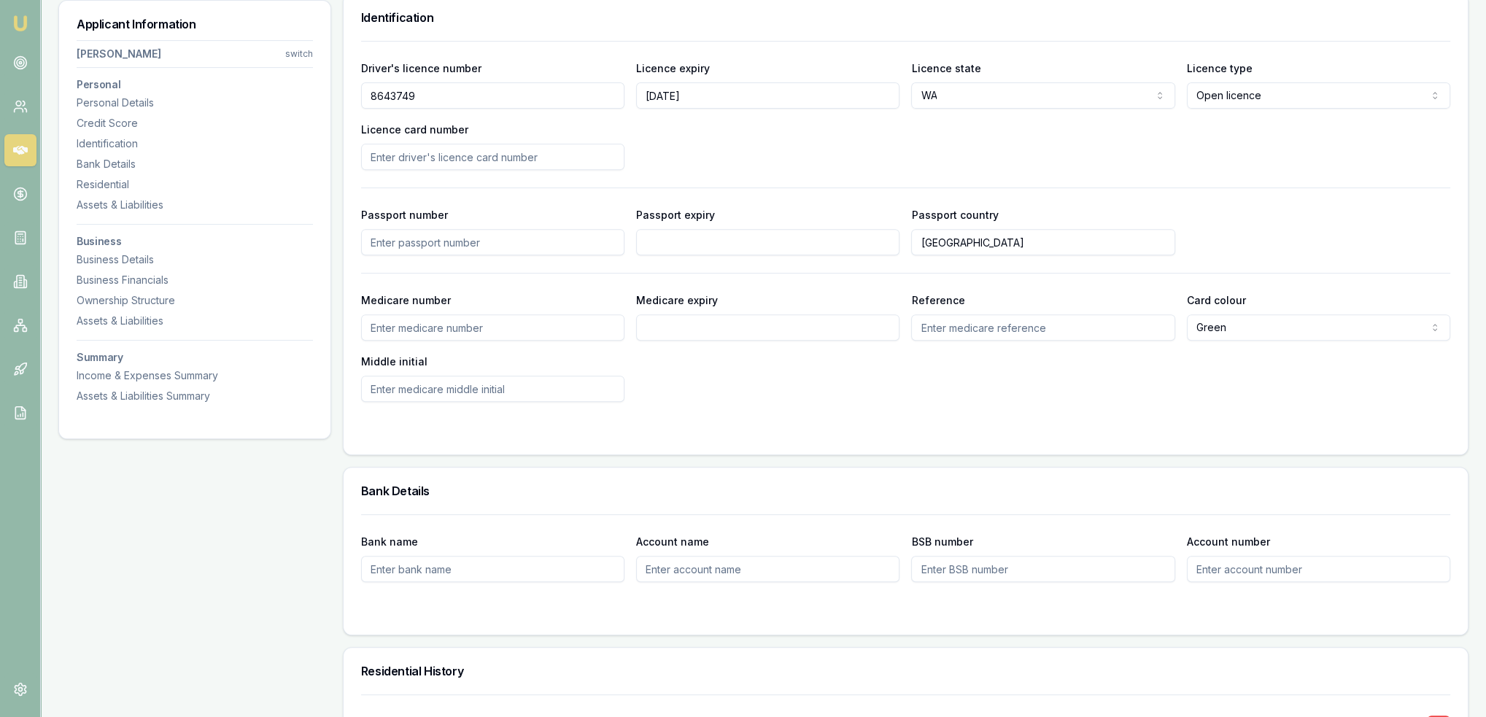
scroll to position [802, 0]
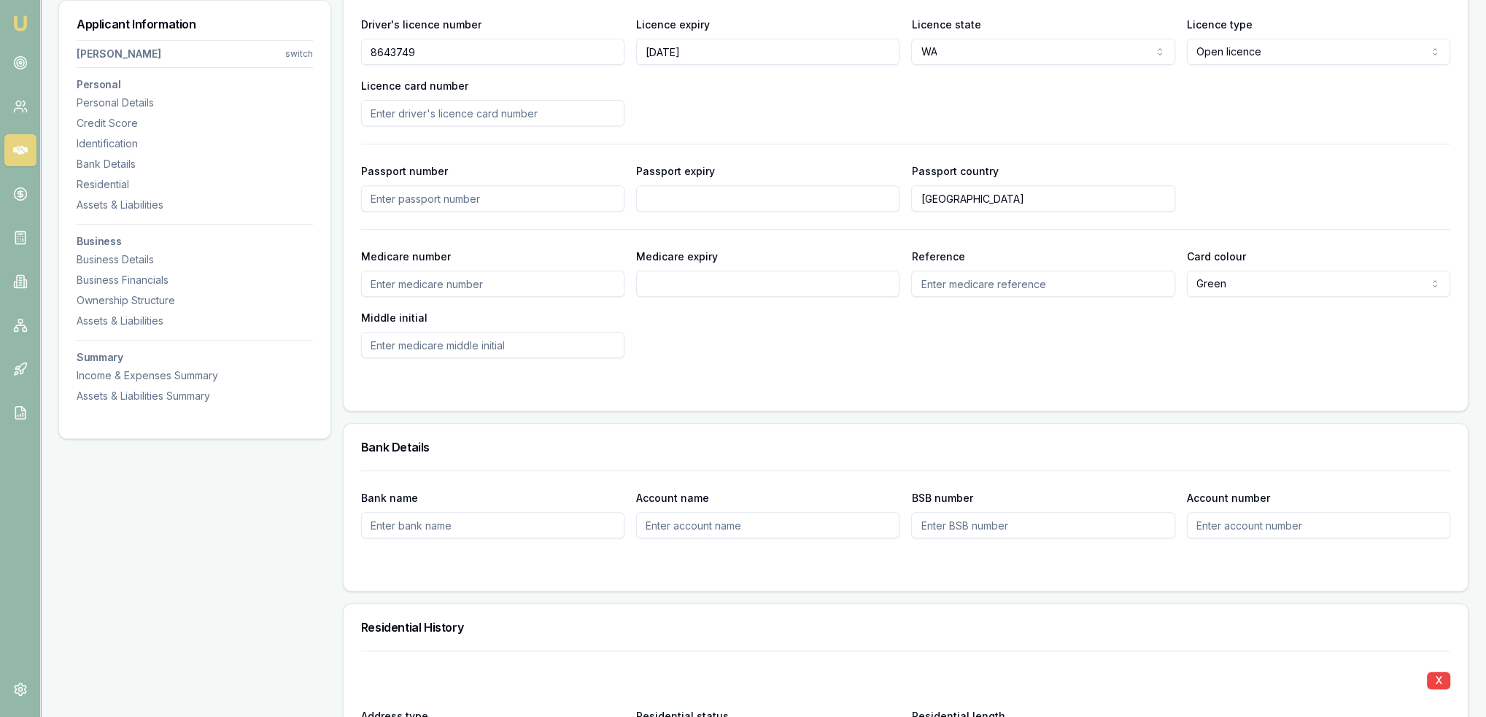
click at [484, 282] on input "Medicare number" at bounding box center [492, 284] width 263 height 26
type input "6304214131"
type input "03/2030"
type input "1"
type input "v"
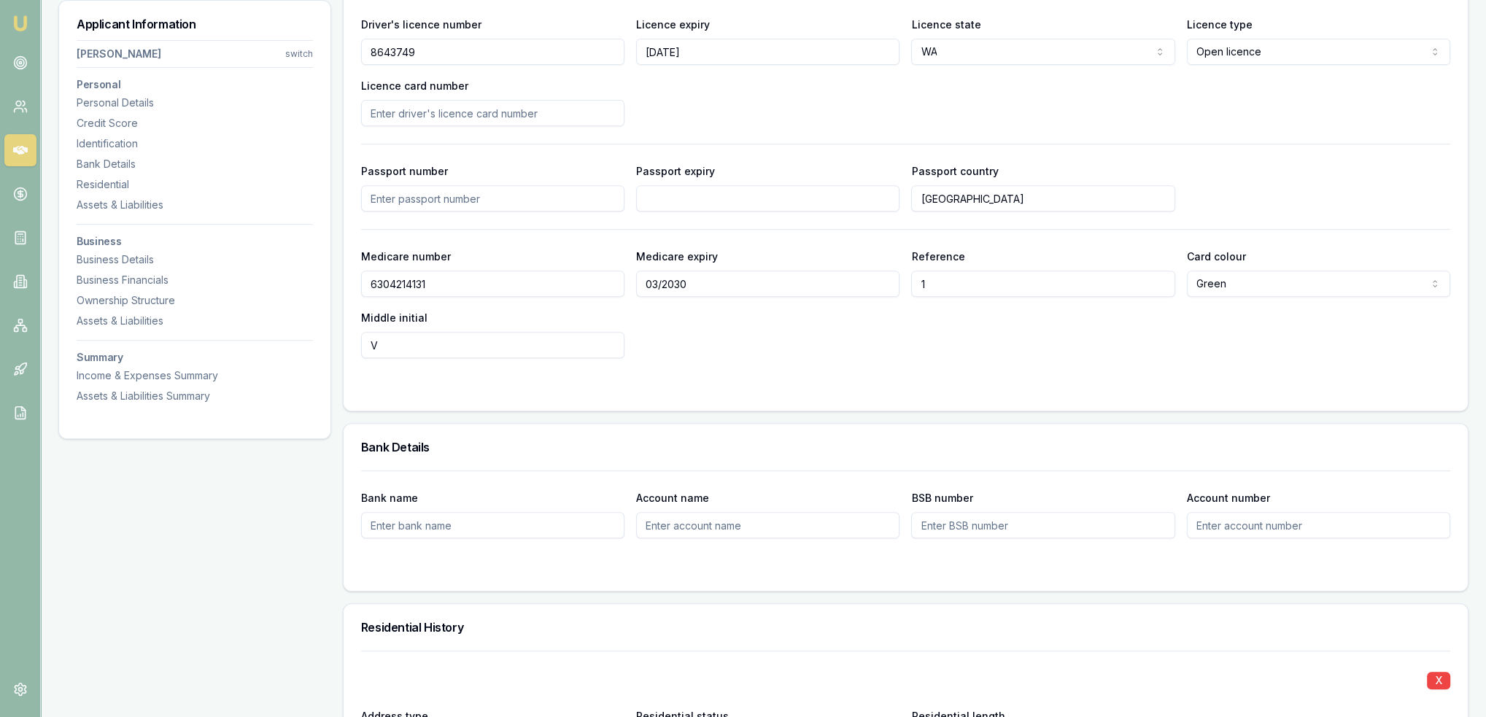
type input "V"
click at [785, 336] on div "Medicare number 6304214131 Medicare expiry 03/2030 Reference 1 Card colour Gree…" at bounding box center [905, 302] width 1089 height 111
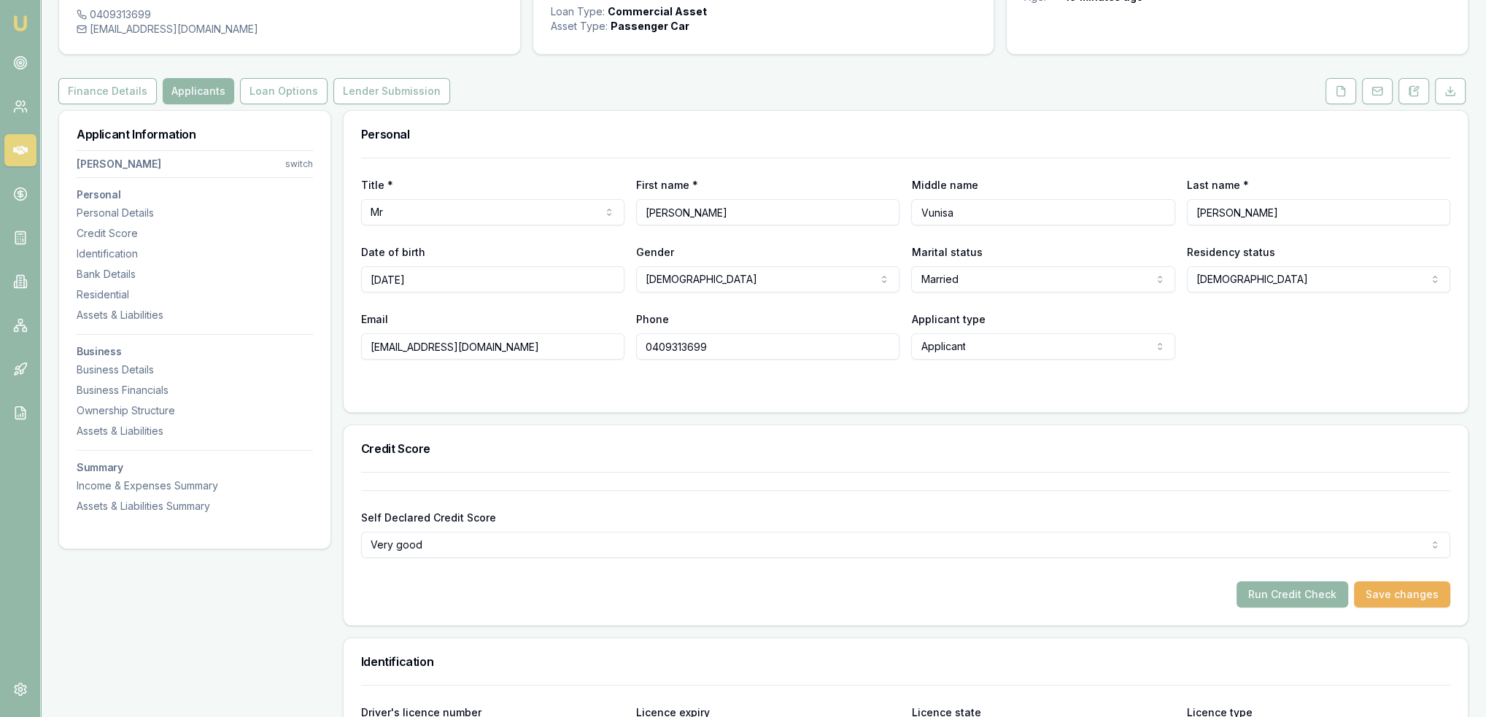
scroll to position [93, 0]
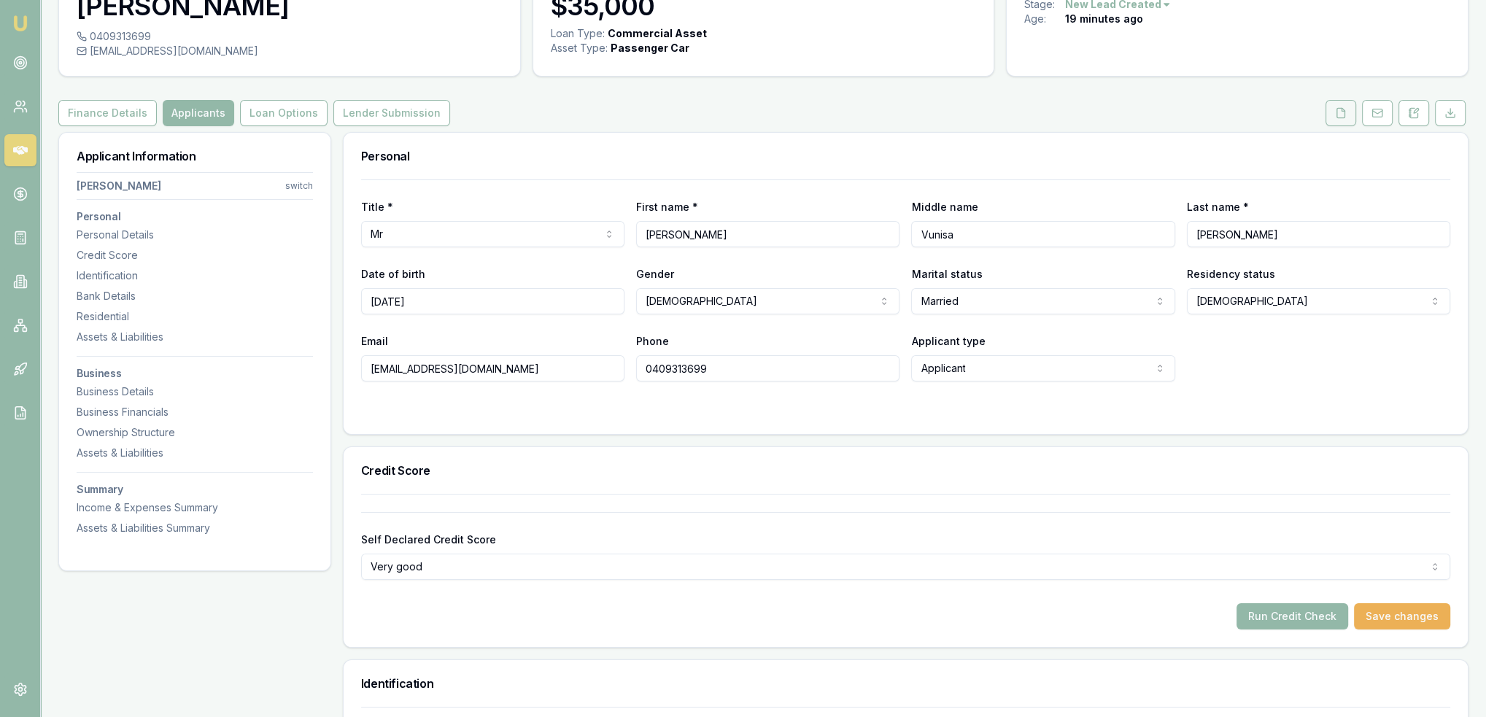
click at [1348, 120] on button at bounding box center [1340, 113] width 31 height 26
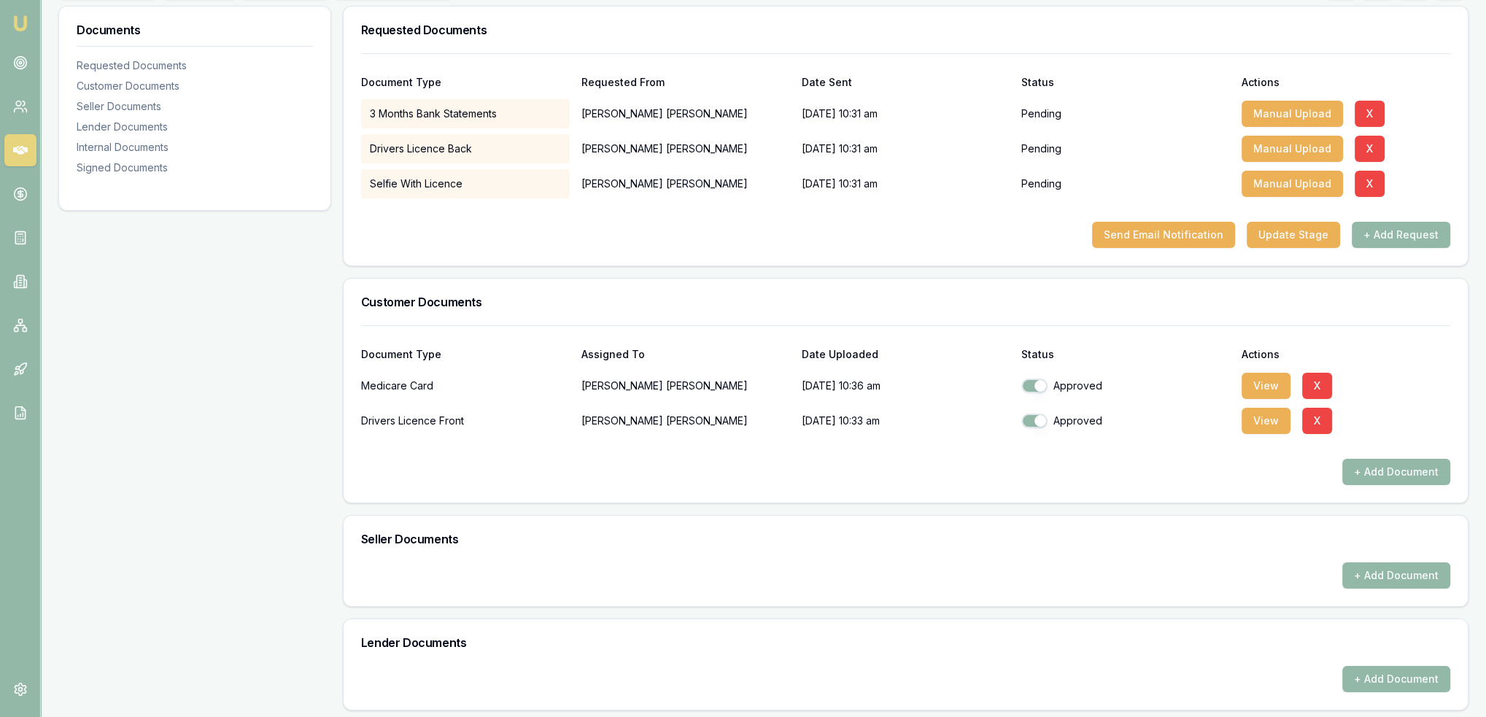
scroll to position [73, 0]
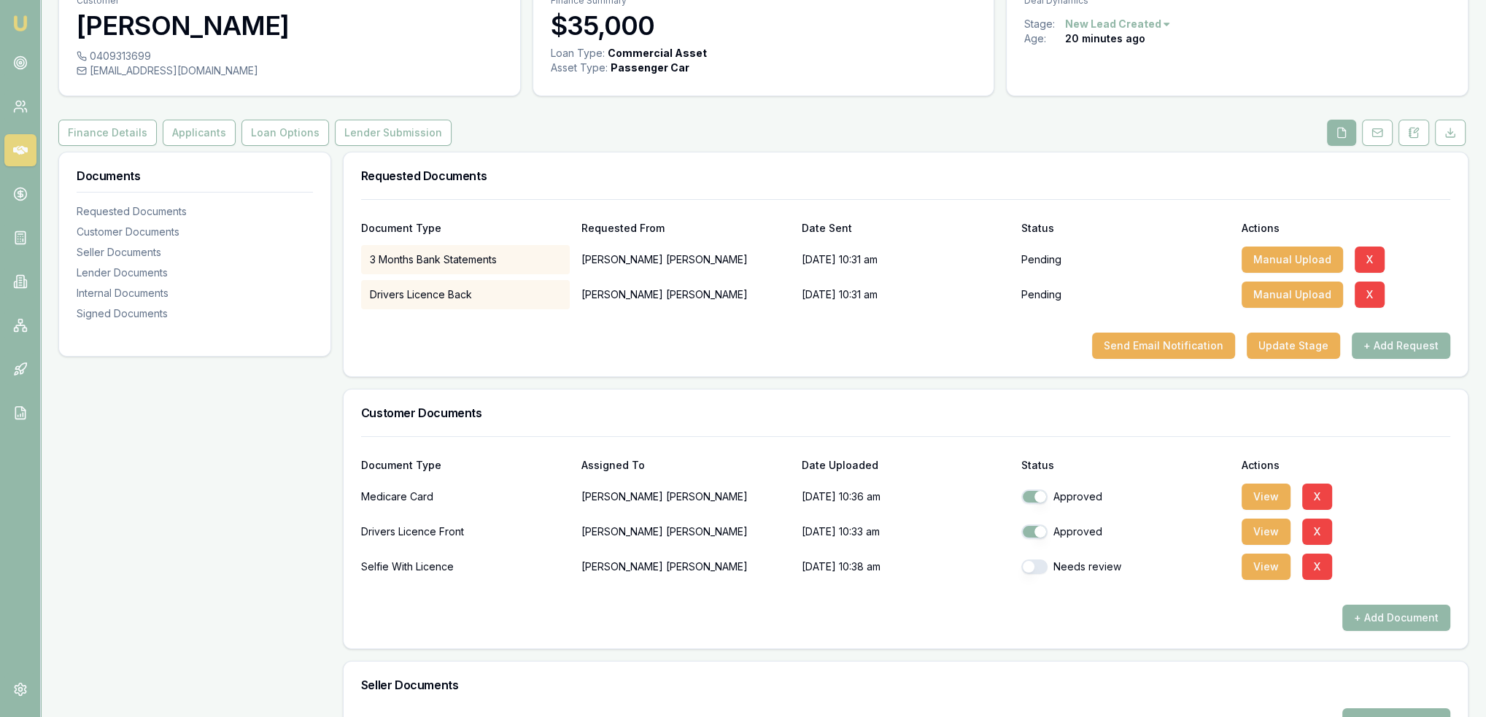
click at [1034, 570] on button "button" at bounding box center [1034, 566] width 26 height 15
checkbox input "true"
click at [1419, 128] on button at bounding box center [1413, 133] width 31 height 26
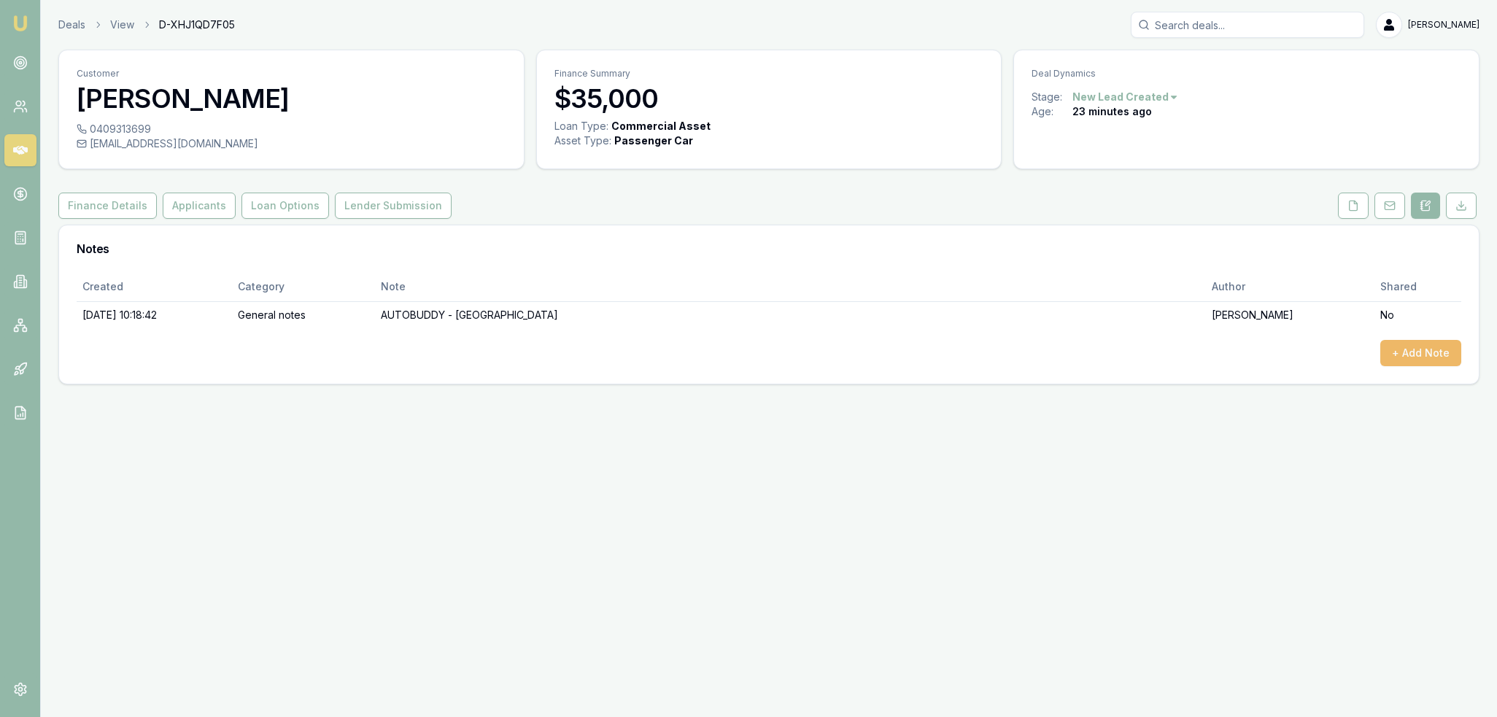
click at [1443, 347] on button "+ Add Note" at bounding box center [1420, 353] width 81 height 26
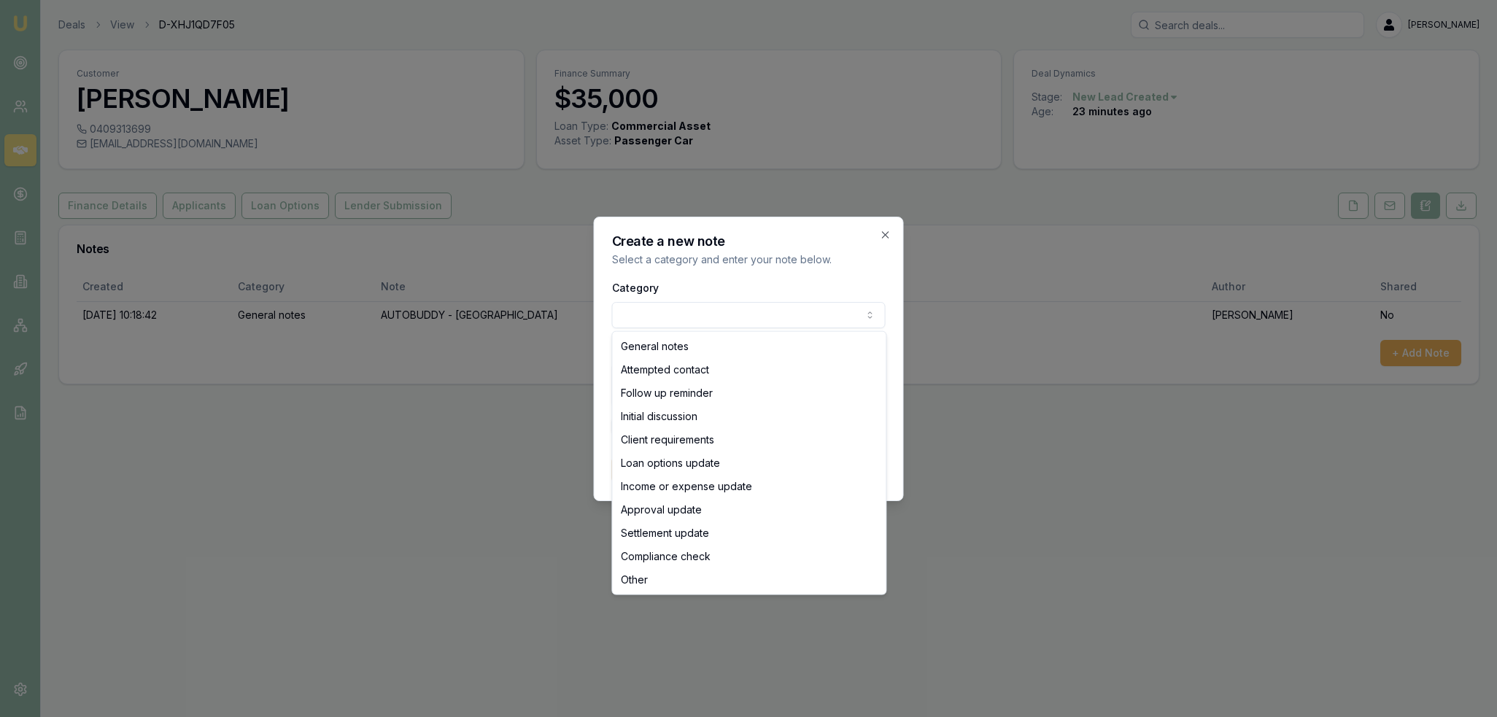
click at [645, 311] on body "Emu Broker Deals View D-XHJ1QD7F05 Robyn Adams Toggle Menu Customer Tevita Rabu…" at bounding box center [748, 358] width 1497 height 717
select select "INITIAL_DISCUSSION"
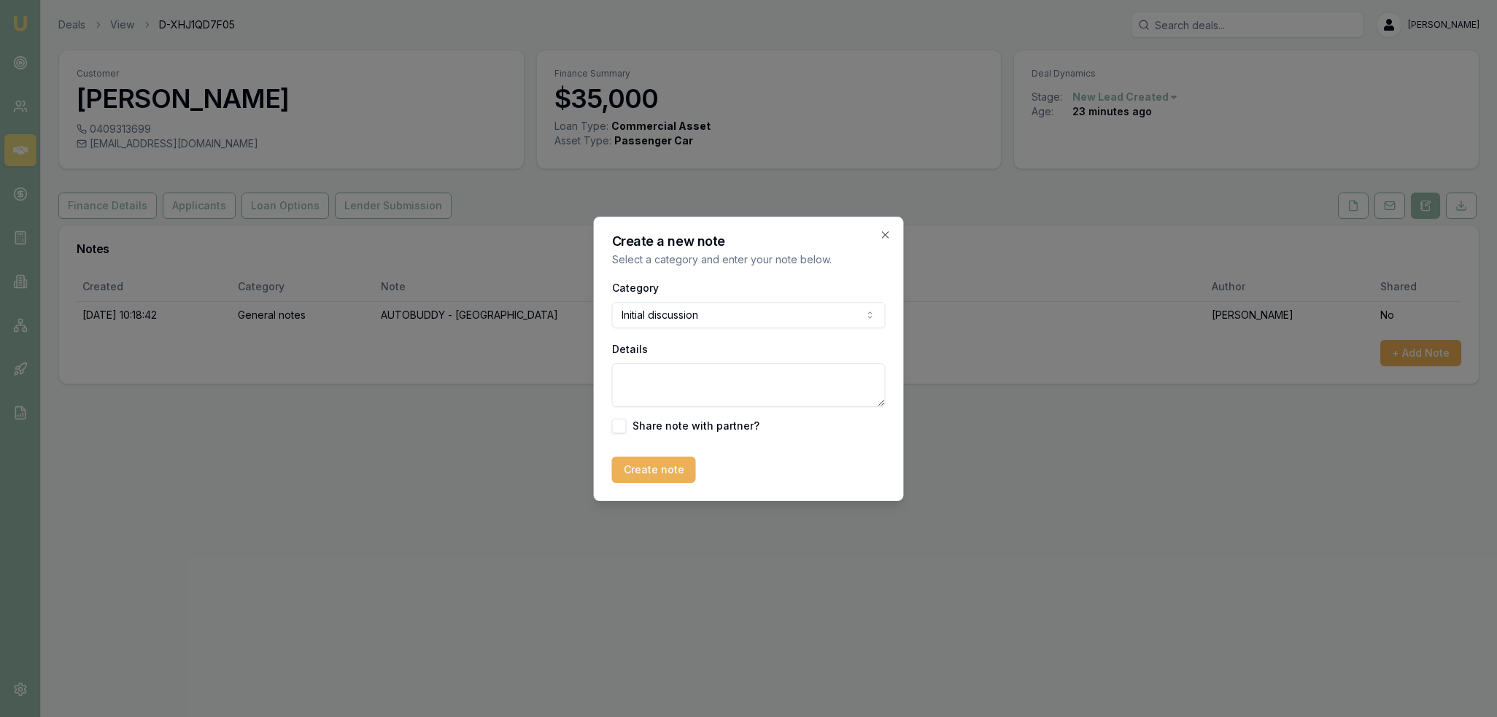
click at [796, 399] on textarea "Details" at bounding box center [749, 385] width 274 height 44
paste textarea "Uber driver - ABN 8/2023 no GST - monthly $5-$6/m. Currently studying Work Heal…"
type textarea "Uber driver - ABN 8/2023 no GST - monthly $5-$6/m. Currently studying Work Heal…"
click at [646, 466] on button "Create note" at bounding box center [654, 470] width 84 height 26
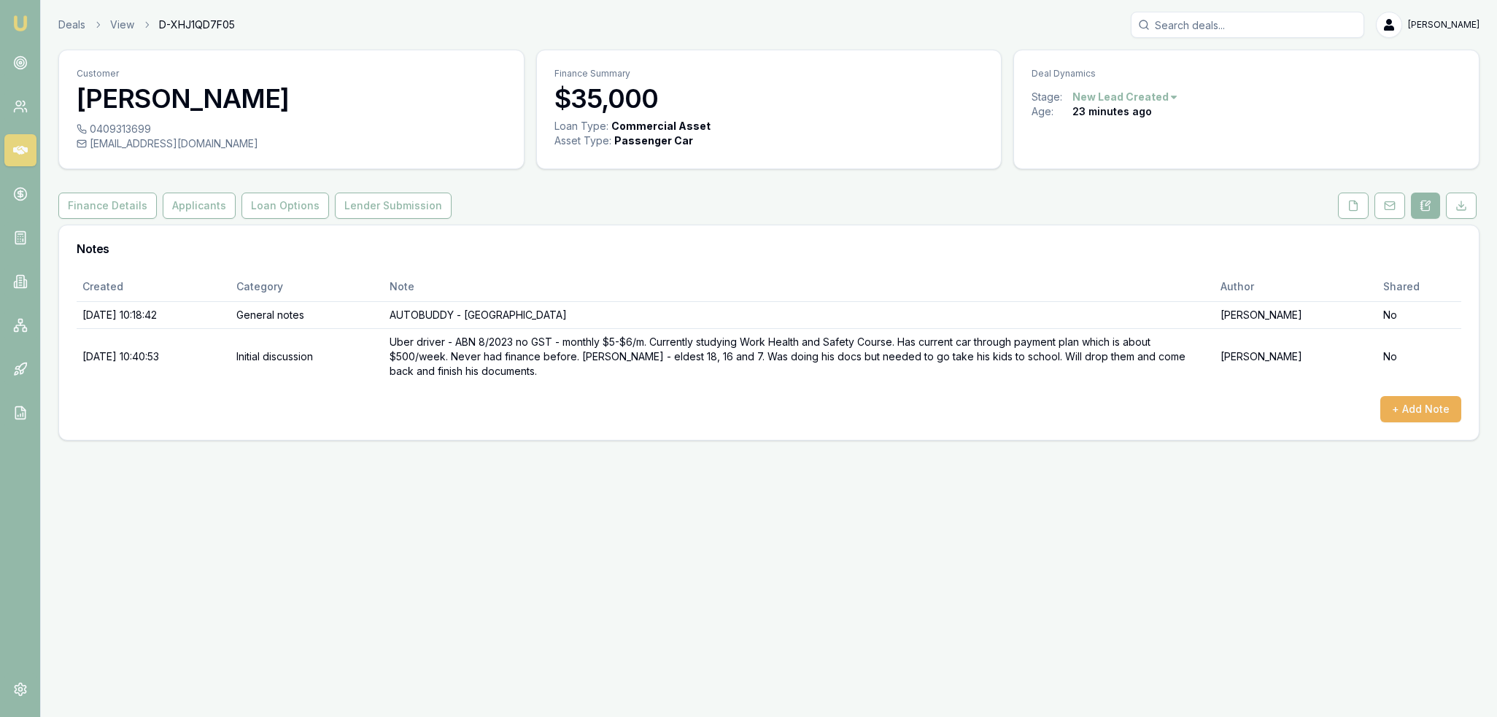
drag, startPoint x: 1352, startPoint y: 210, endPoint x: 1191, endPoint y: 254, distance: 167.0
click at [1352, 210] on icon at bounding box center [1353, 205] width 8 height 9
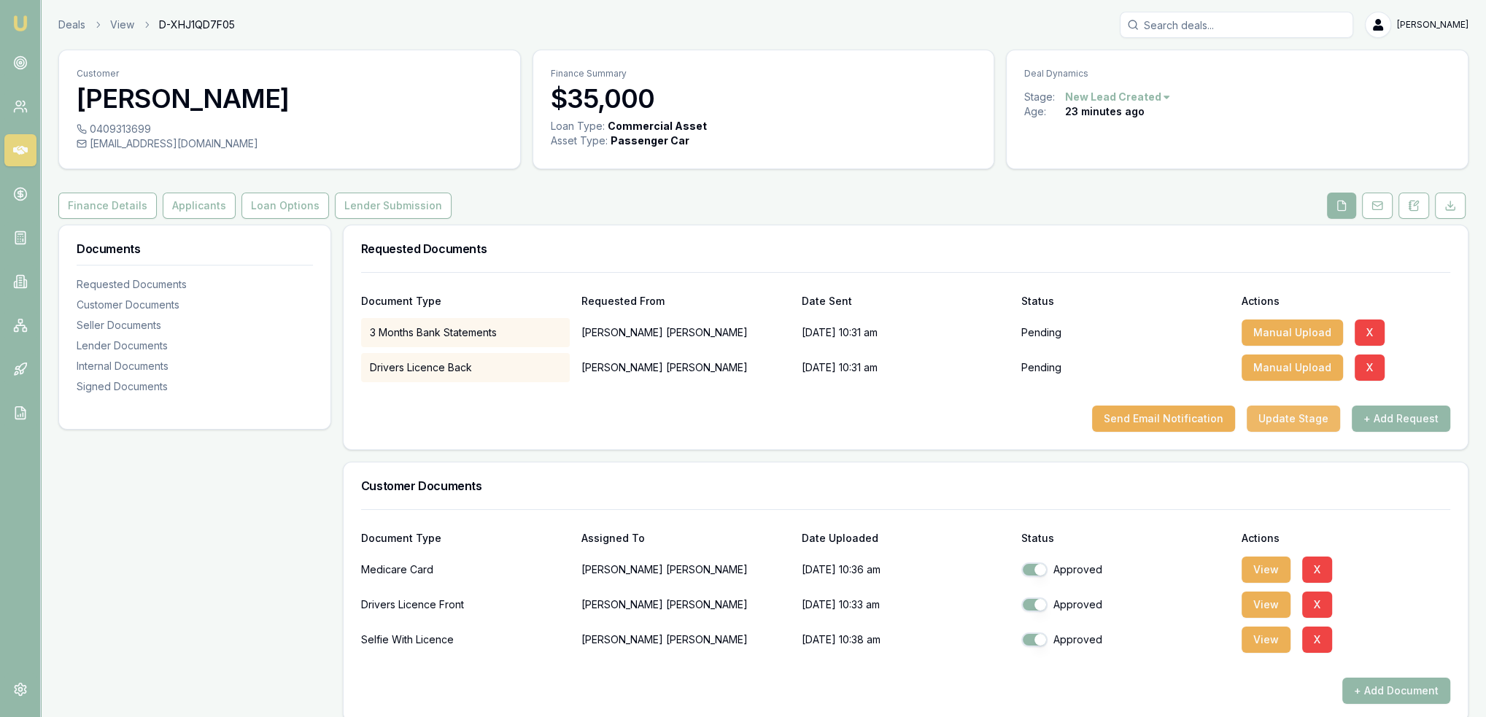
click at [1273, 418] on button "Update Stage" at bounding box center [1292, 419] width 93 height 26
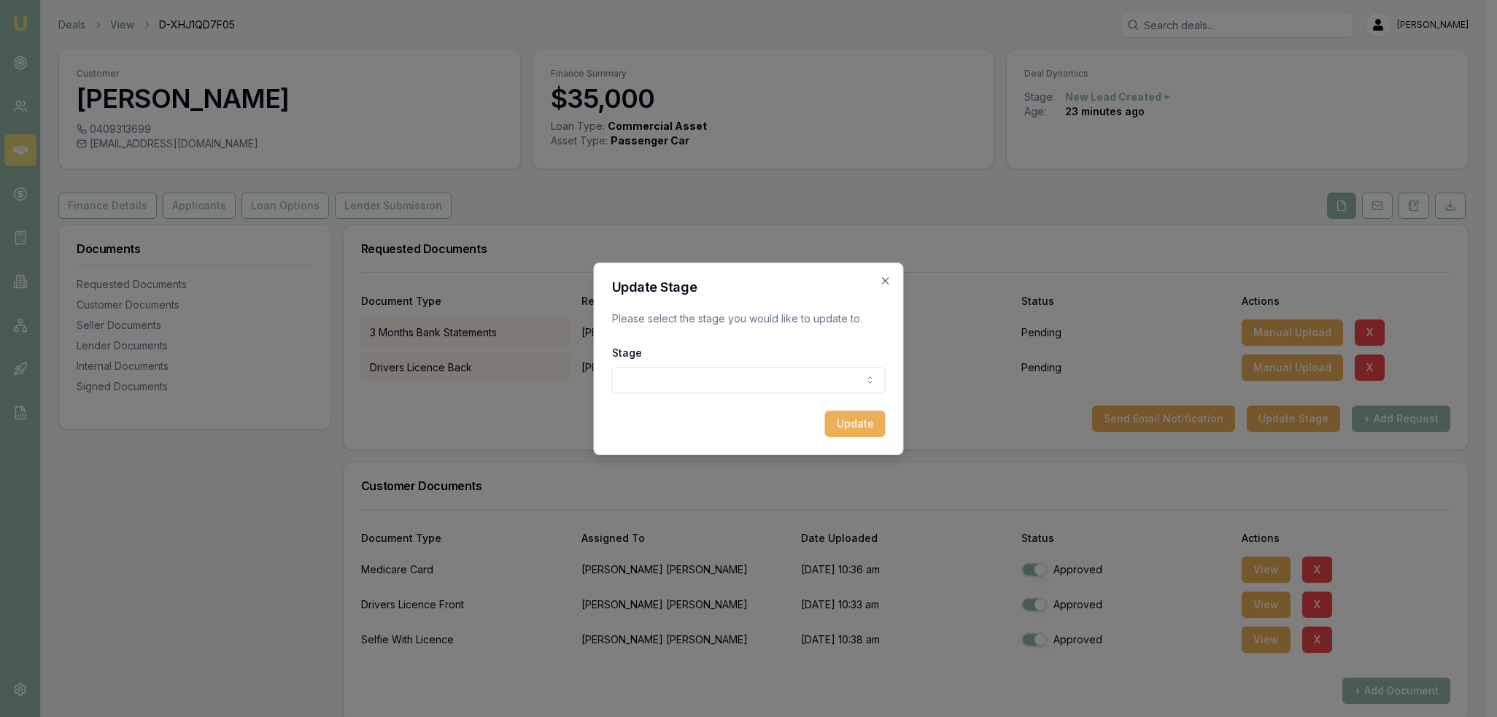
click at [793, 379] on body "Emu Broker Deals View D-XHJ1QD7F05 Robyn Adams Toggle Menu Customer Tevita Rabu…" at bounding box center [743, 358] width 1486 height 717
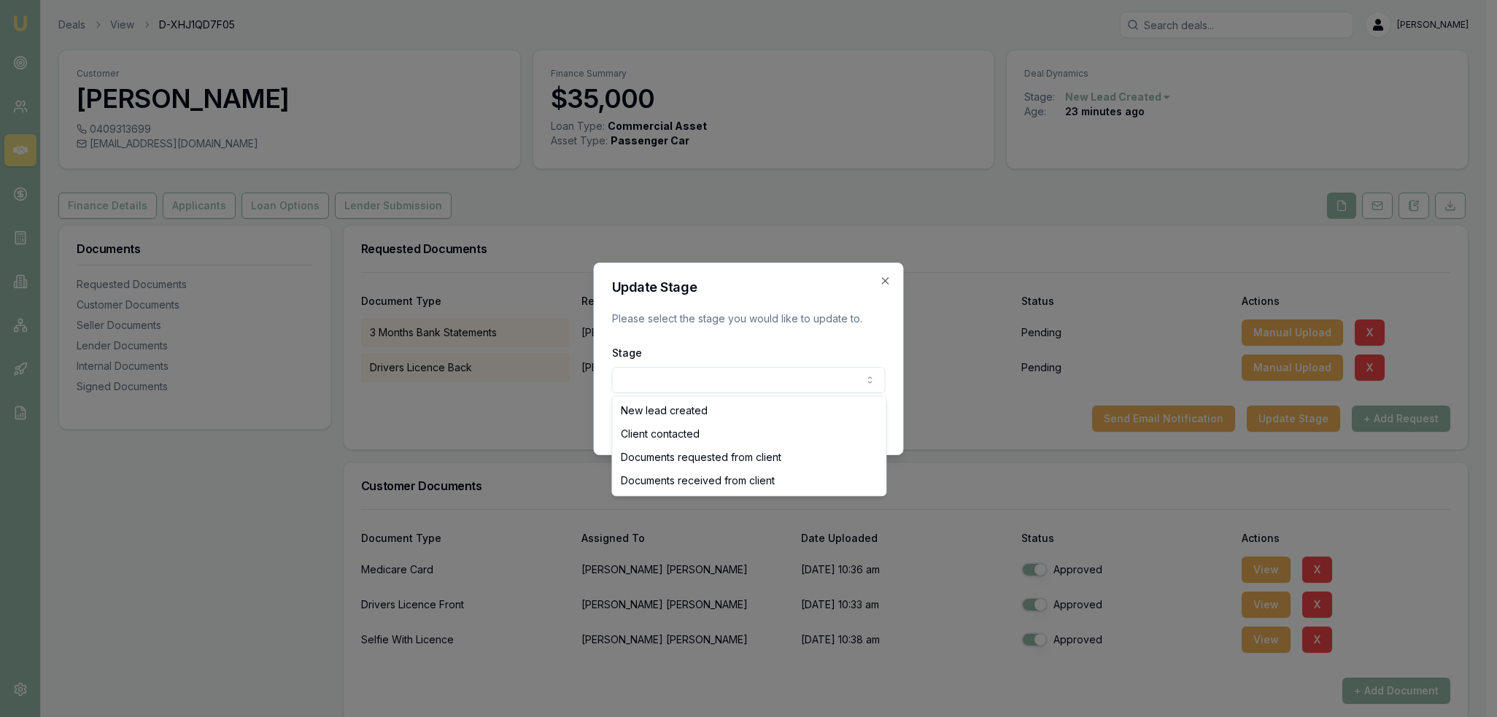
select select "DOCUMENTS_REQUESTED_FROM_CLIENT"
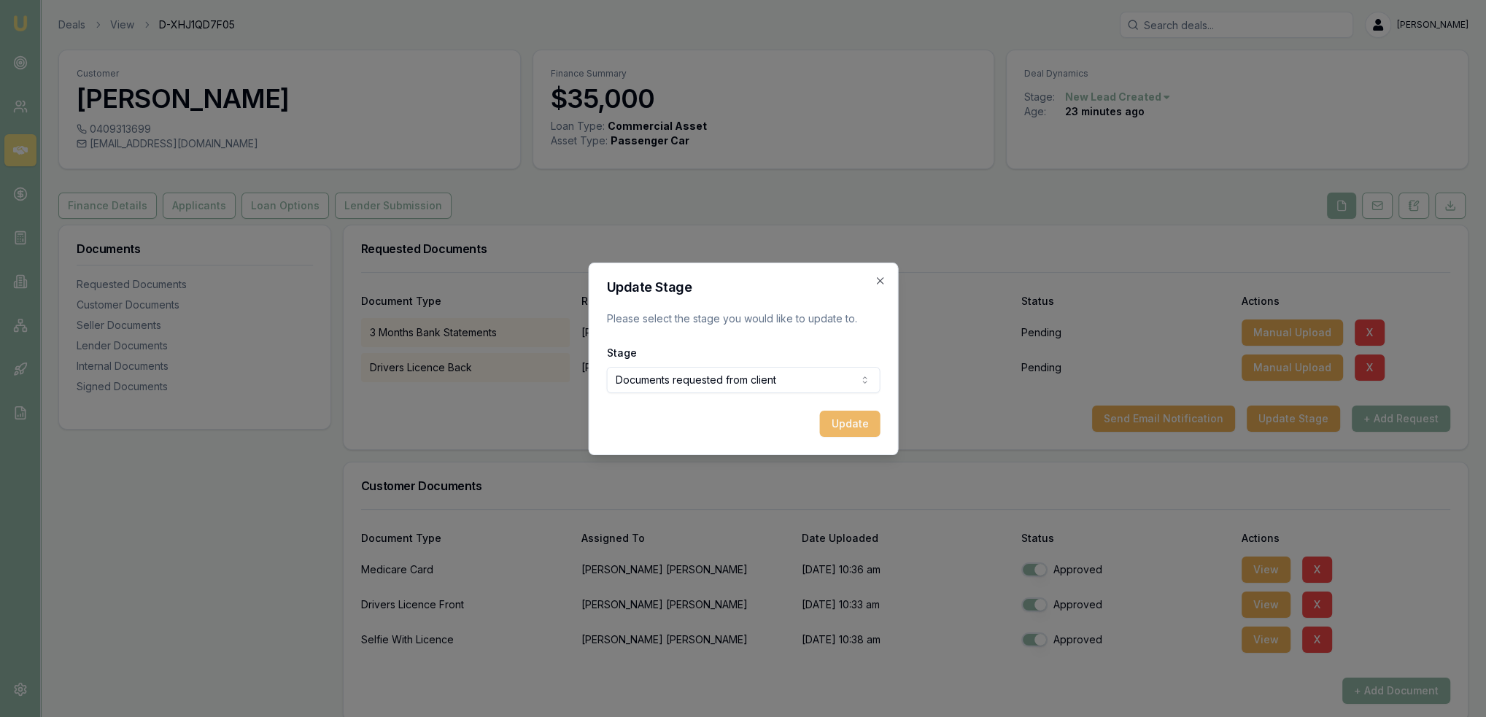
click at [844, 425] on button "Update" at bounding box center [849, 424] width 61 height 26
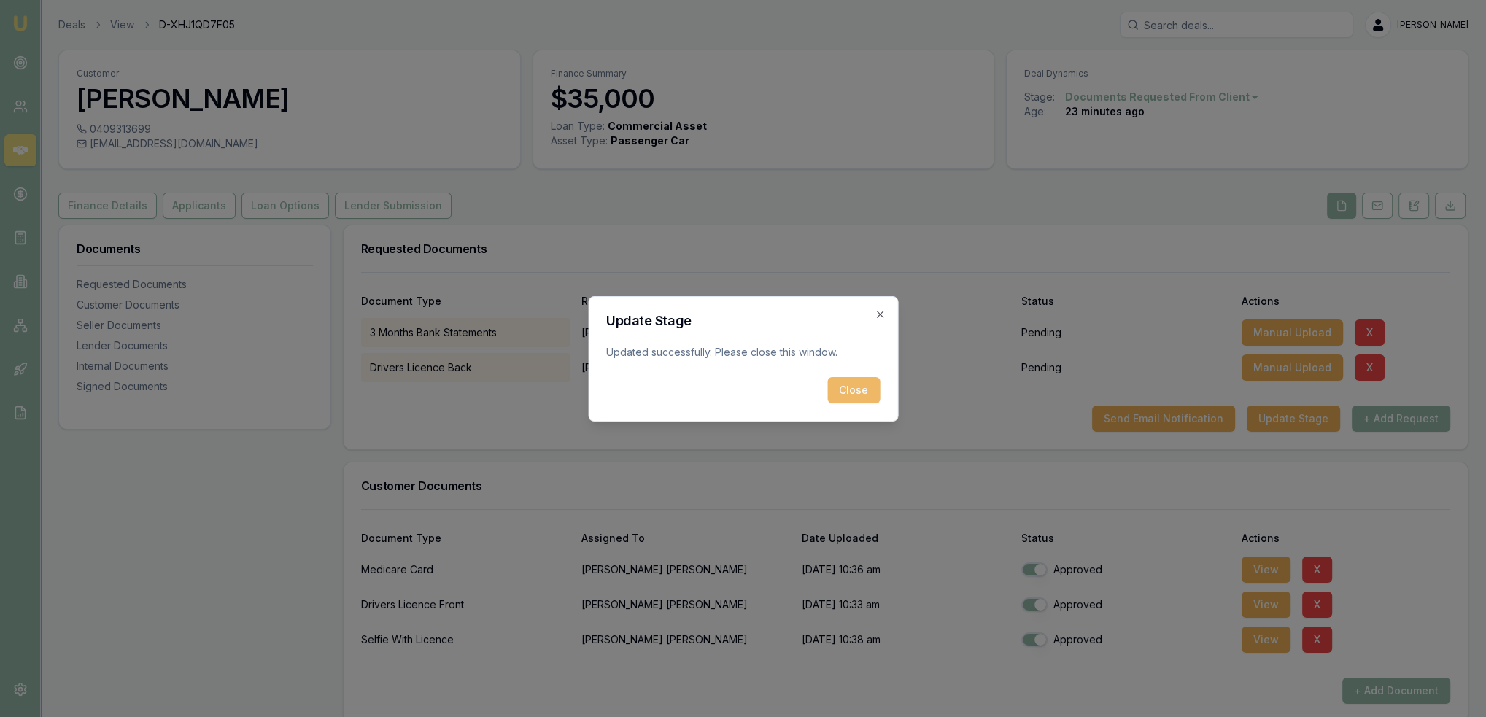
click at [845, 396] on button "Close" at bounding box center [853, 390] width 53 height 26
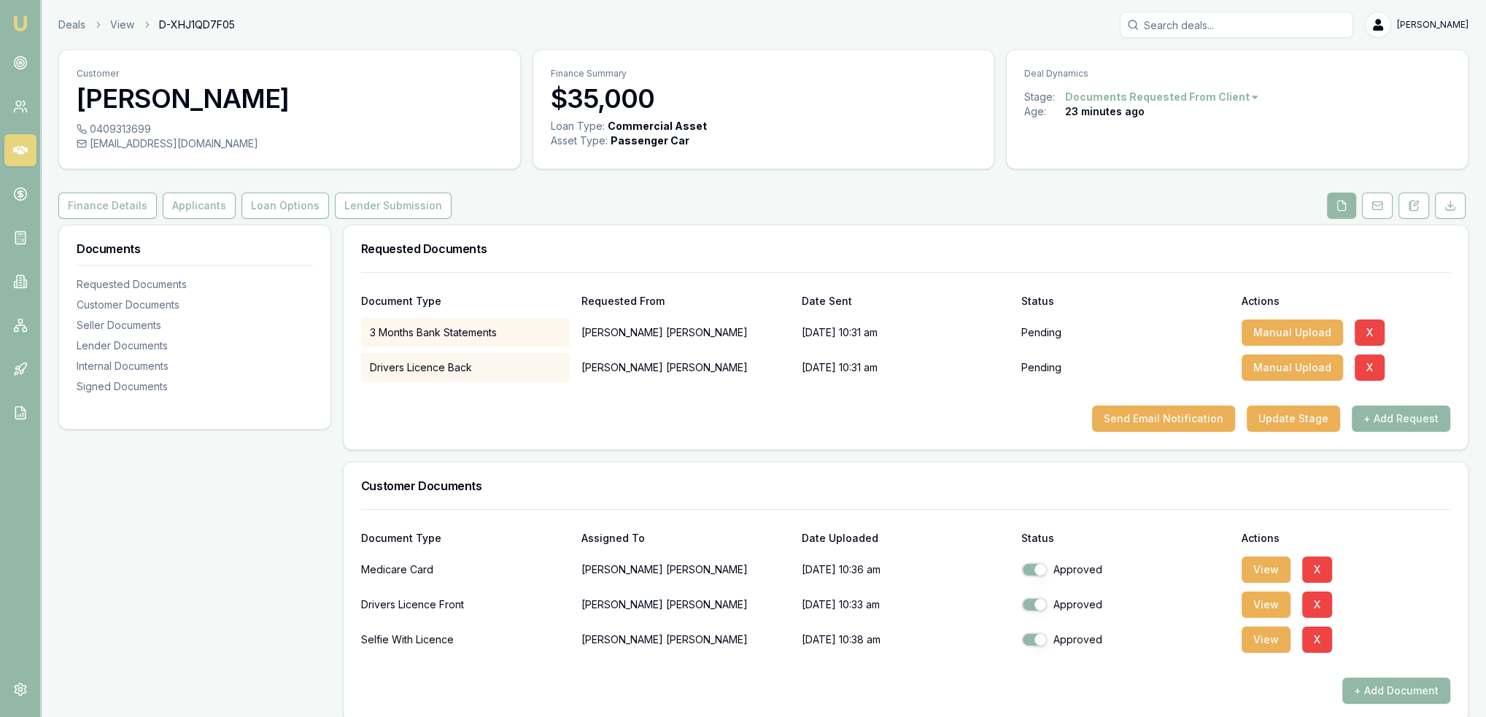
click at [26, 18] on img at bounding box center [21, 24] width 18 height 18
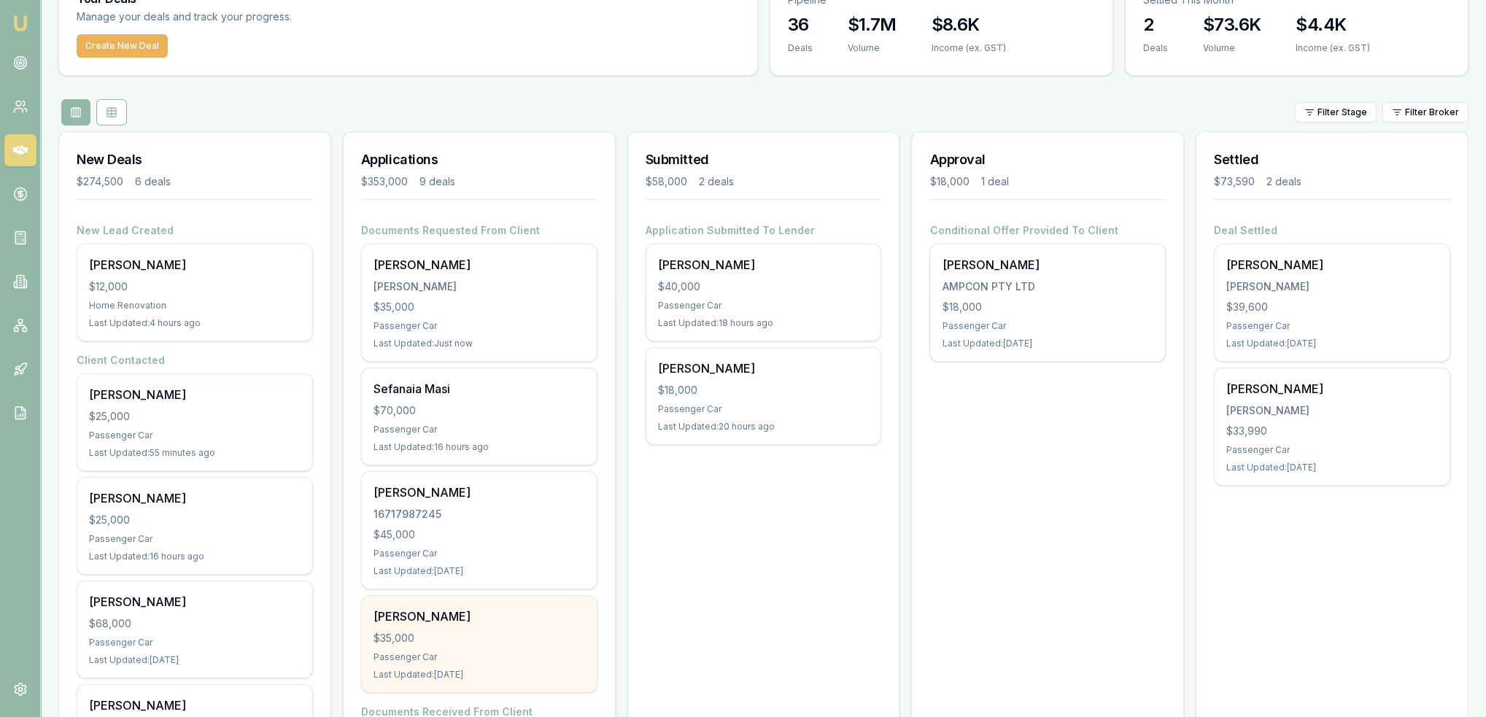
scroll to position [73, 0]
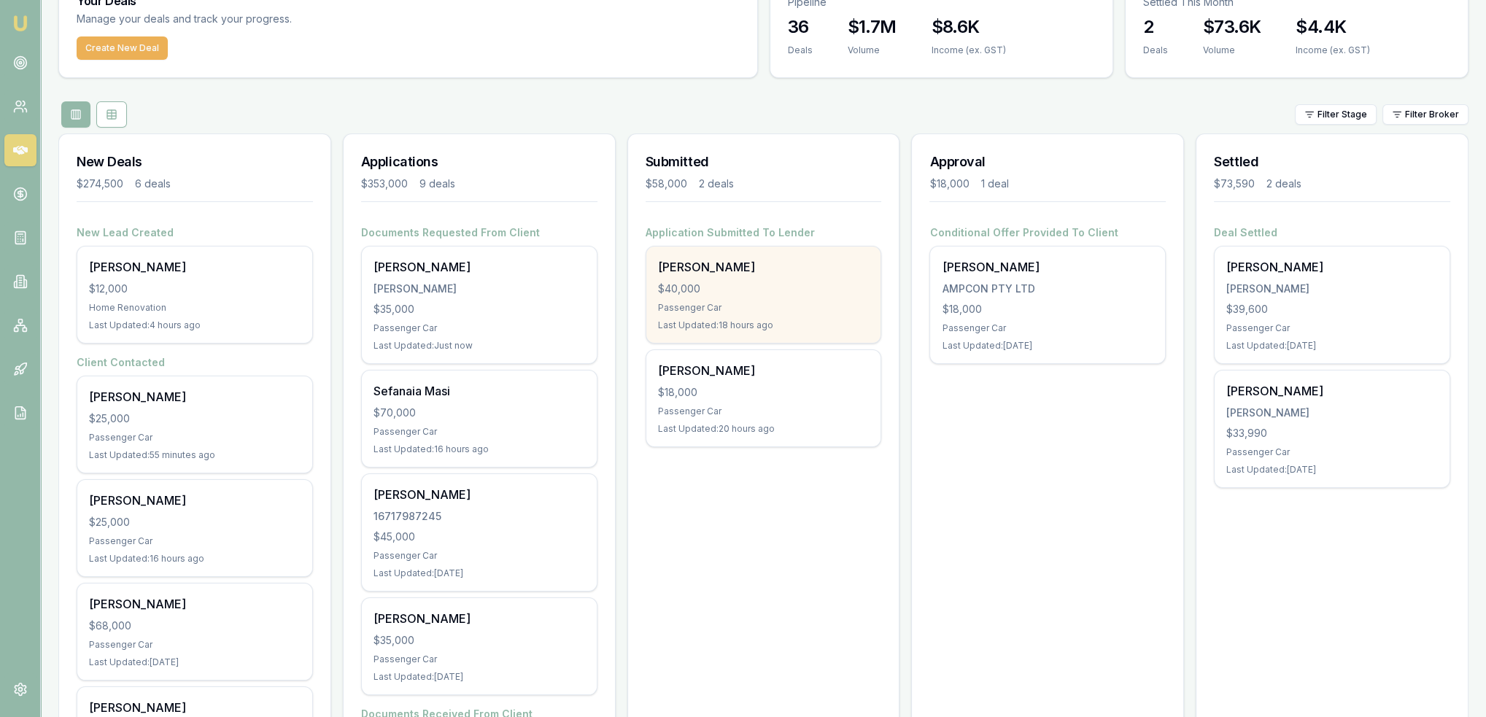
click at [797, 319] on div "Last Updated: 18 hours ago" at bounding box center [764, 325] width 212 height 12
click at [753, 286] on div "$40,000" at bounding box center [764, 289] width 212 height 15
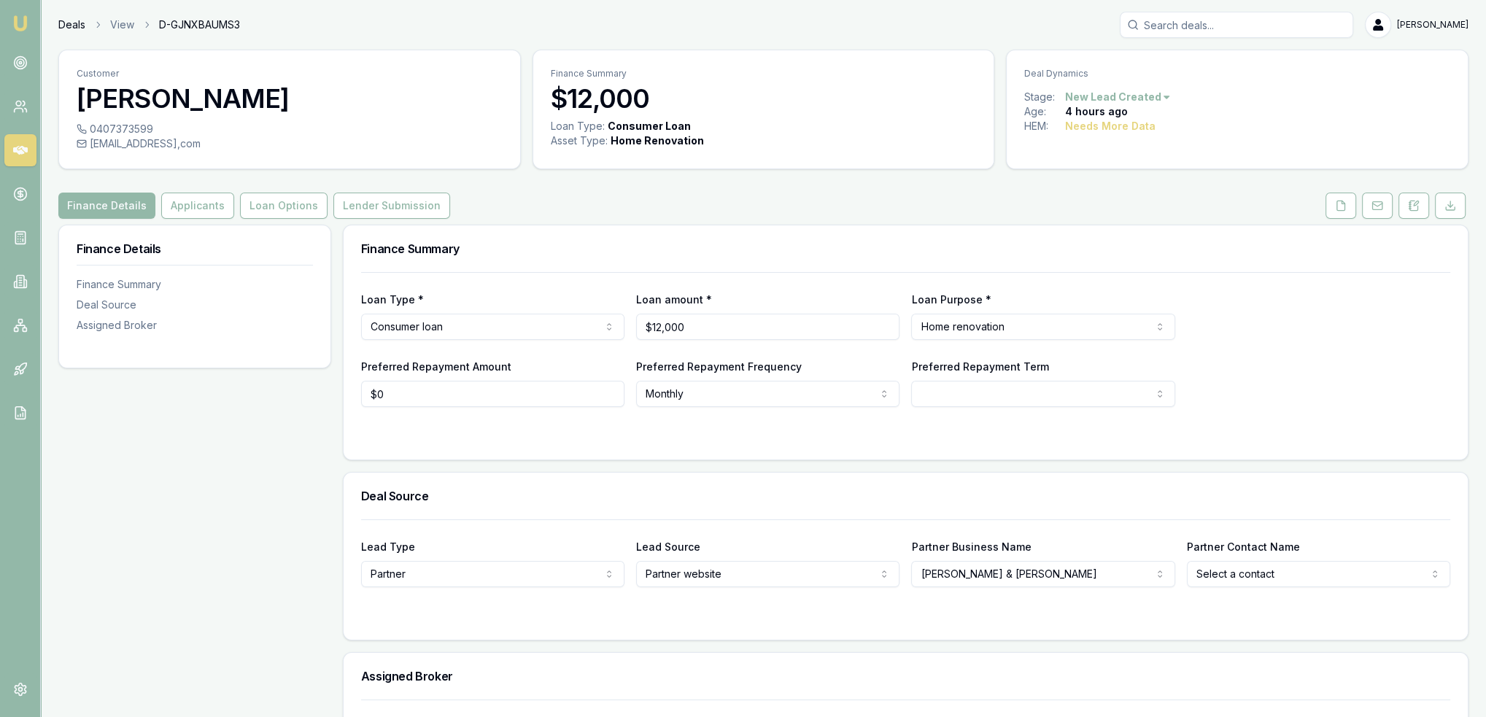
click at [73, 25] on link "Deals" at bounding box center [71, 25] width 27 height 15
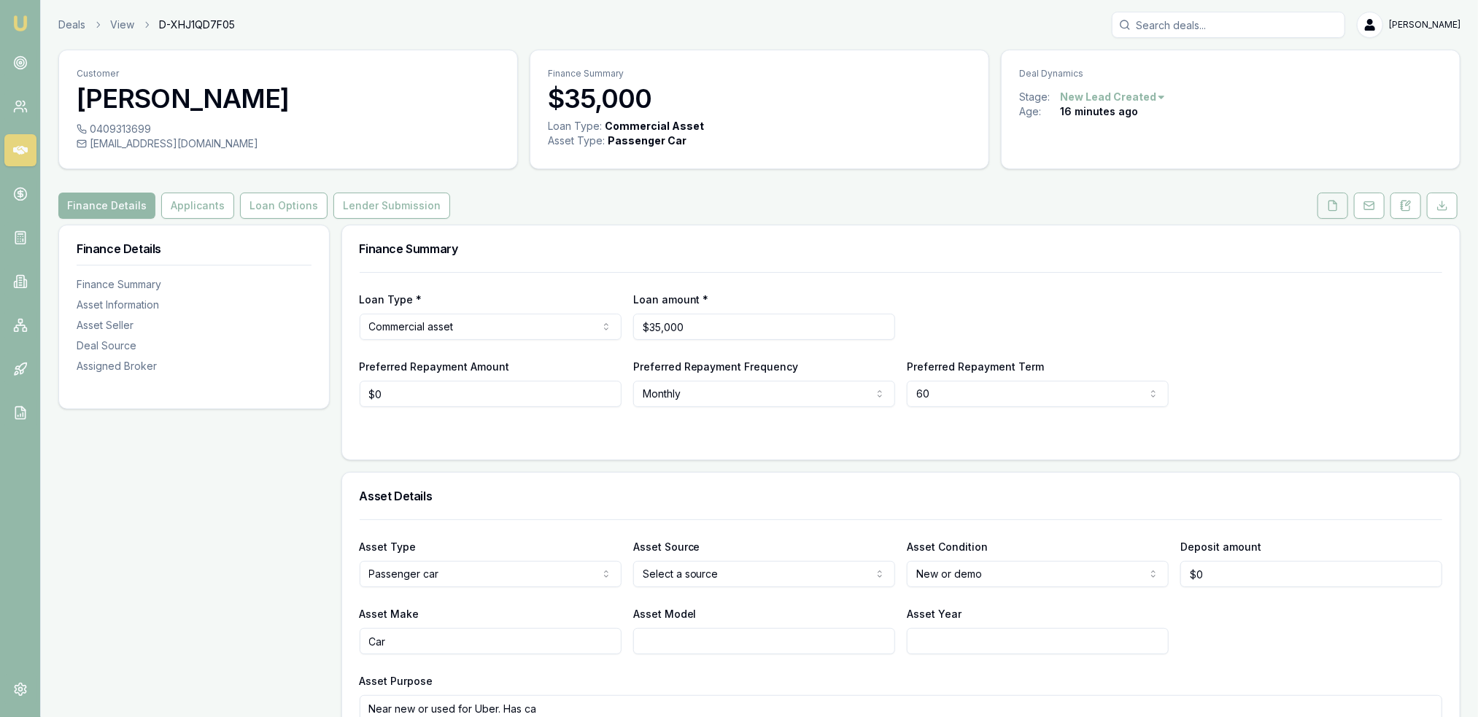
click at [1341, 203] on button at bounding box center [1332, 206] width 31 height 26
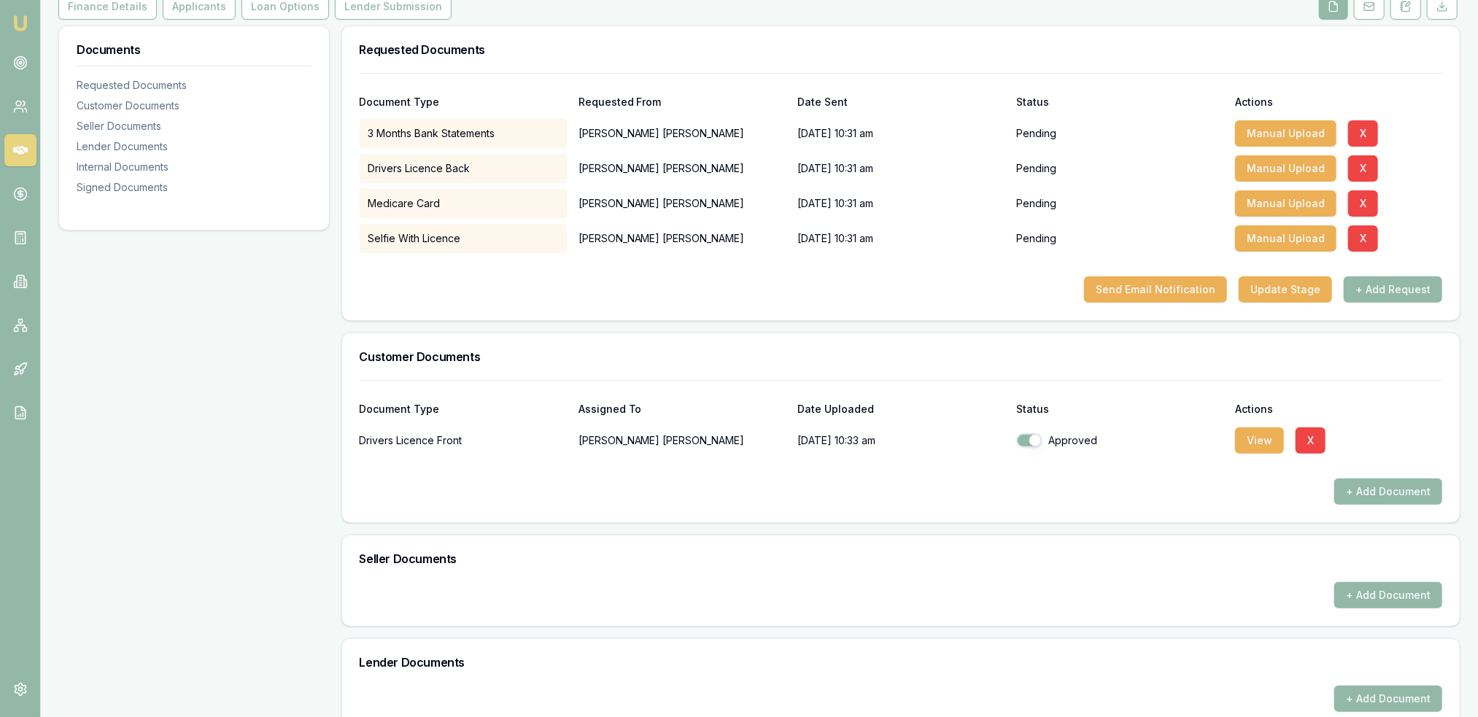
scroll to position [219, 0]
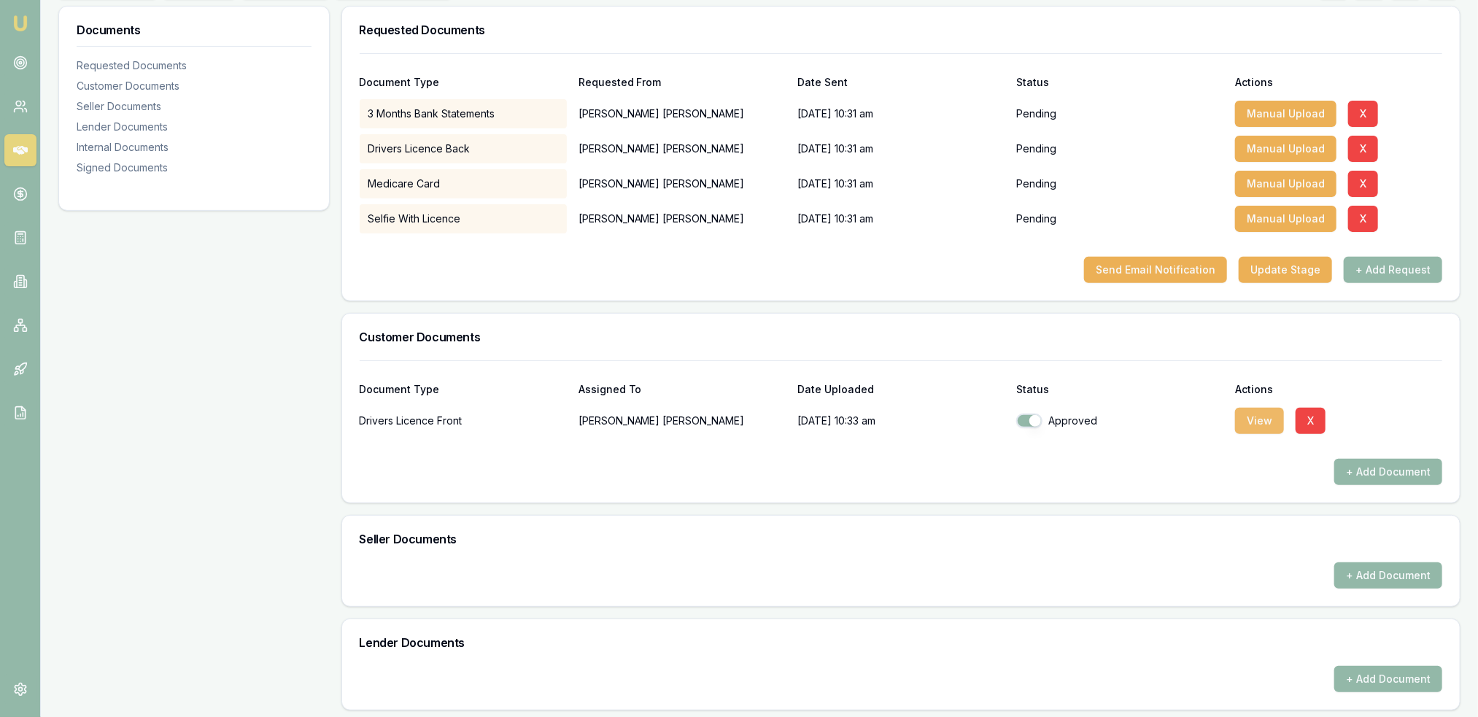
click at [1260, 411] on button "View" at bounding box center [1259, 421] width 49 height 26
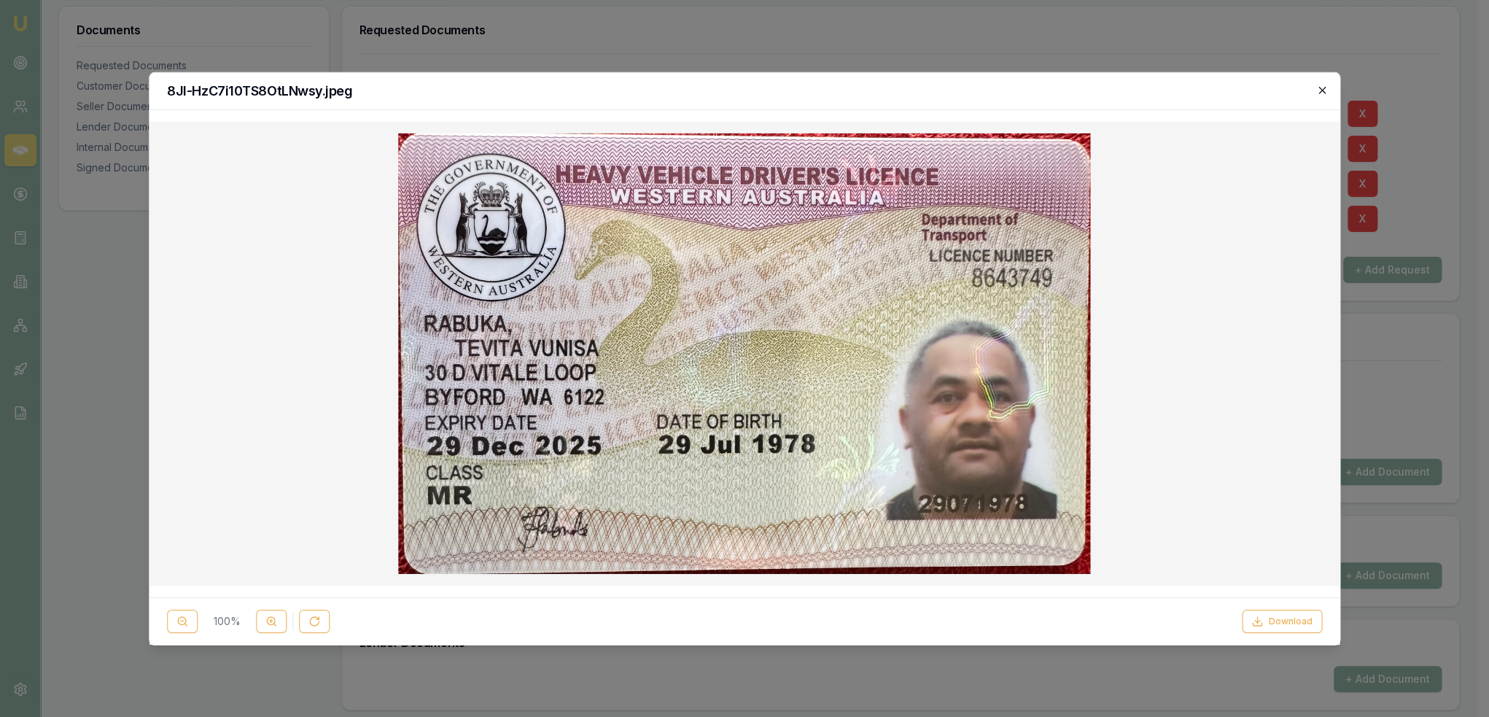
click at [1320, 87] on icon "button" at bounding box center [1322, 90] width 12 height 12
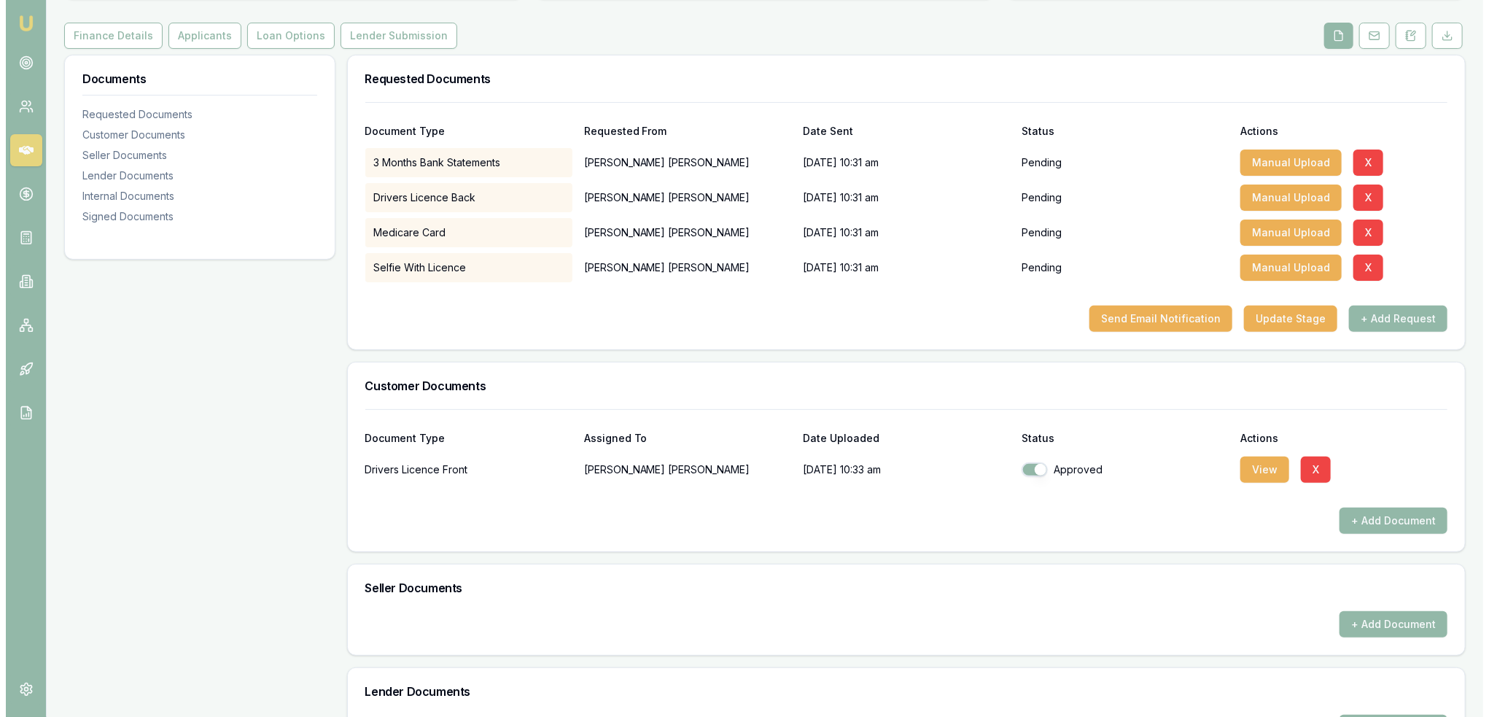
scroll to position [146, 0]
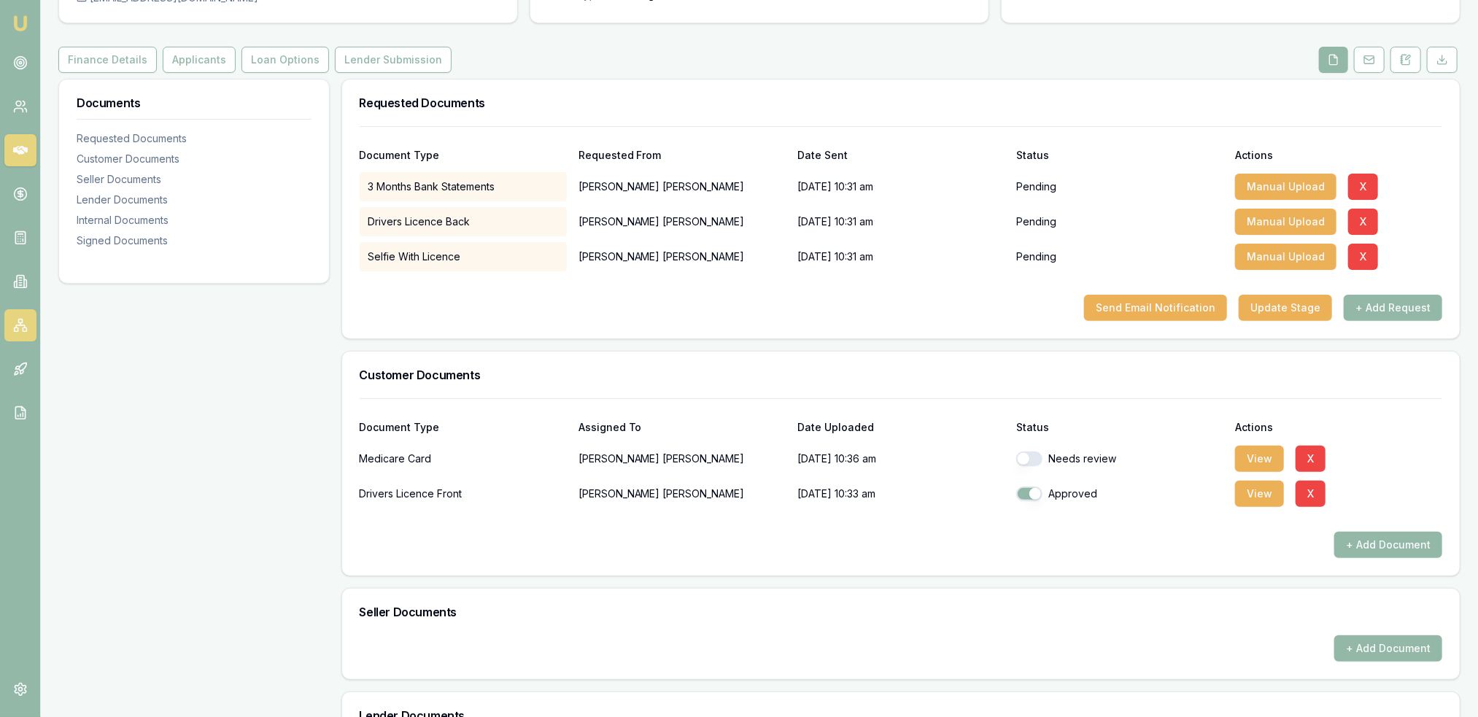
checkbox input "true"
click at [1240, 446] on button "View" at bounding box center [1259, 459] width 49 height 26
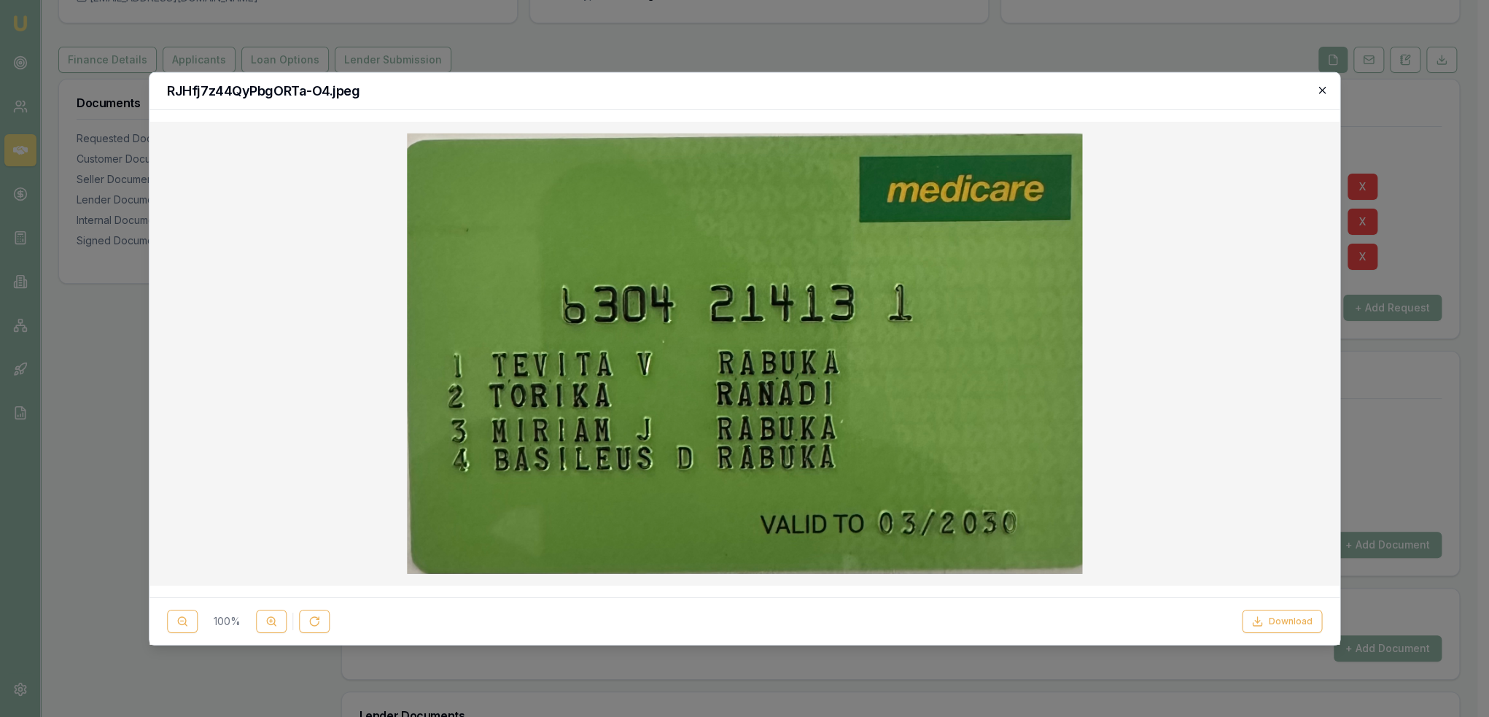
click at [1322, 92] on icon "button" at bounding box center [1322, 90] width 12 height 12
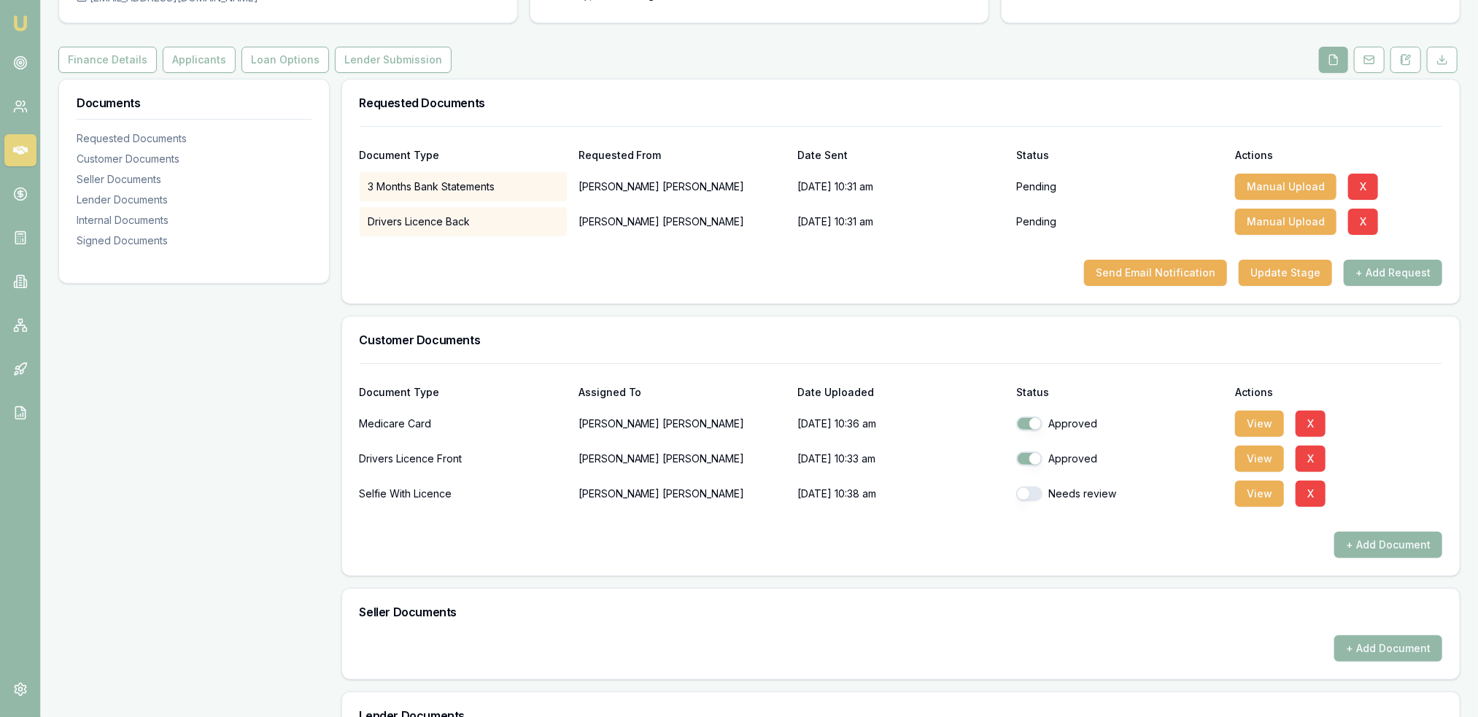
checkbox input "true"
click at [1260, 499] on button "View" at bounding box center [1259, 494] width 49 height 26
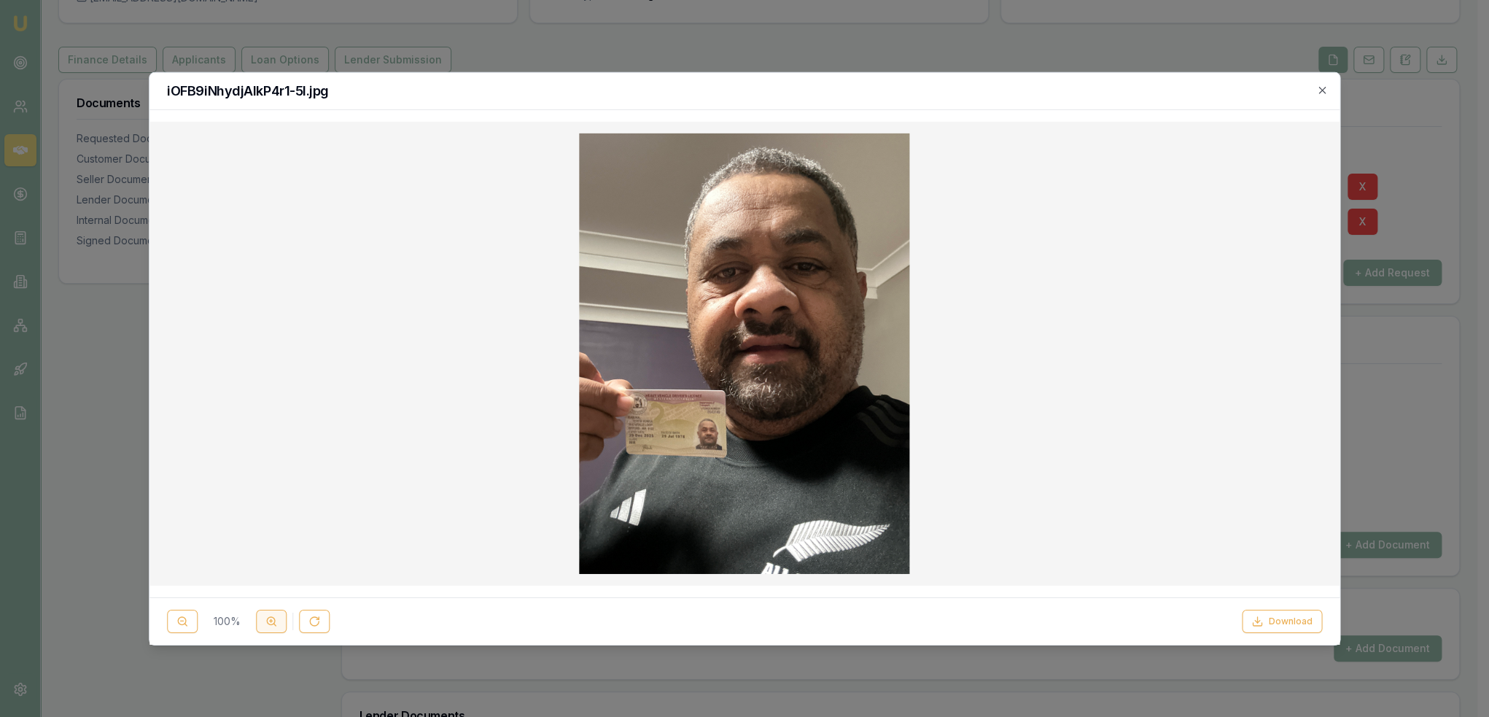
click at [268, 624] on circle at bounding box center [271, 621] width 8 height 8
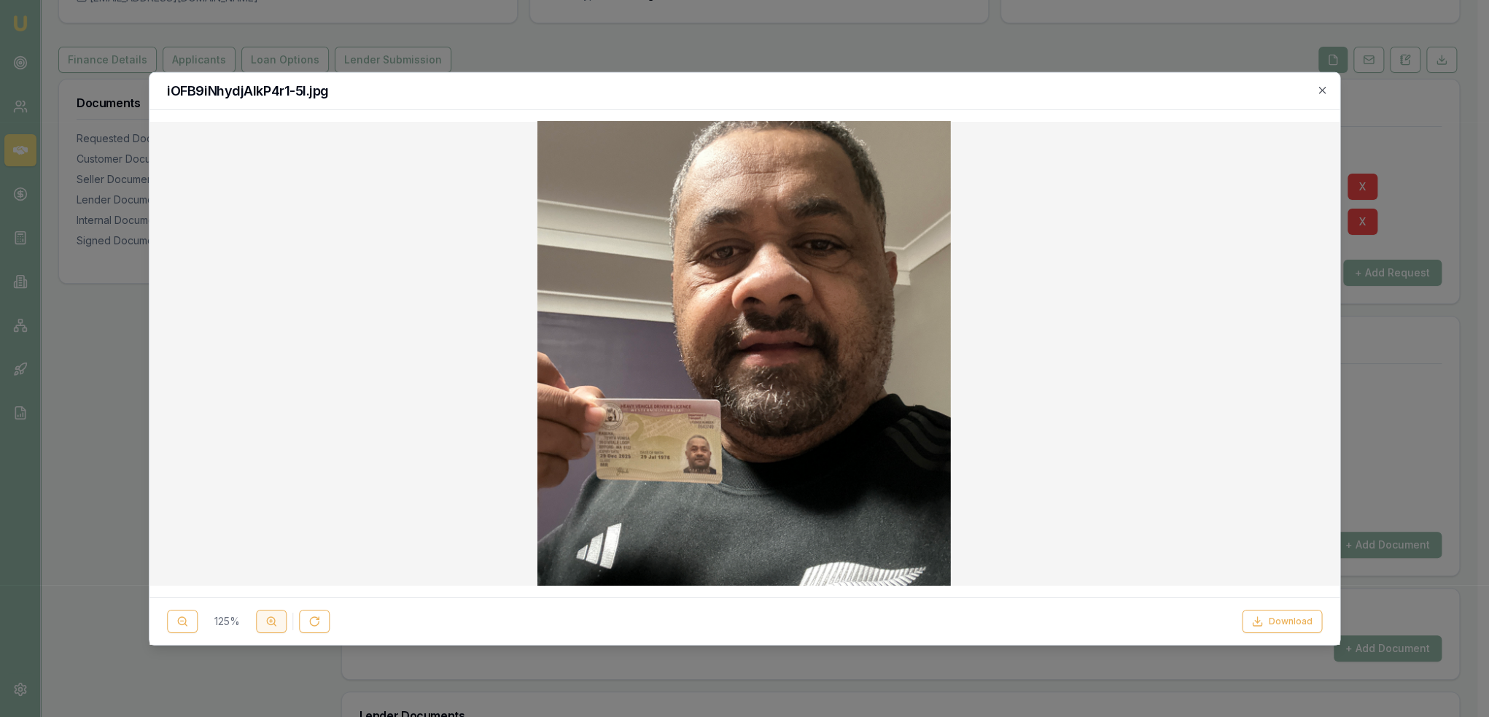
click at [268, 624] on circle at bounding box center [271, 621] width 8 height 8
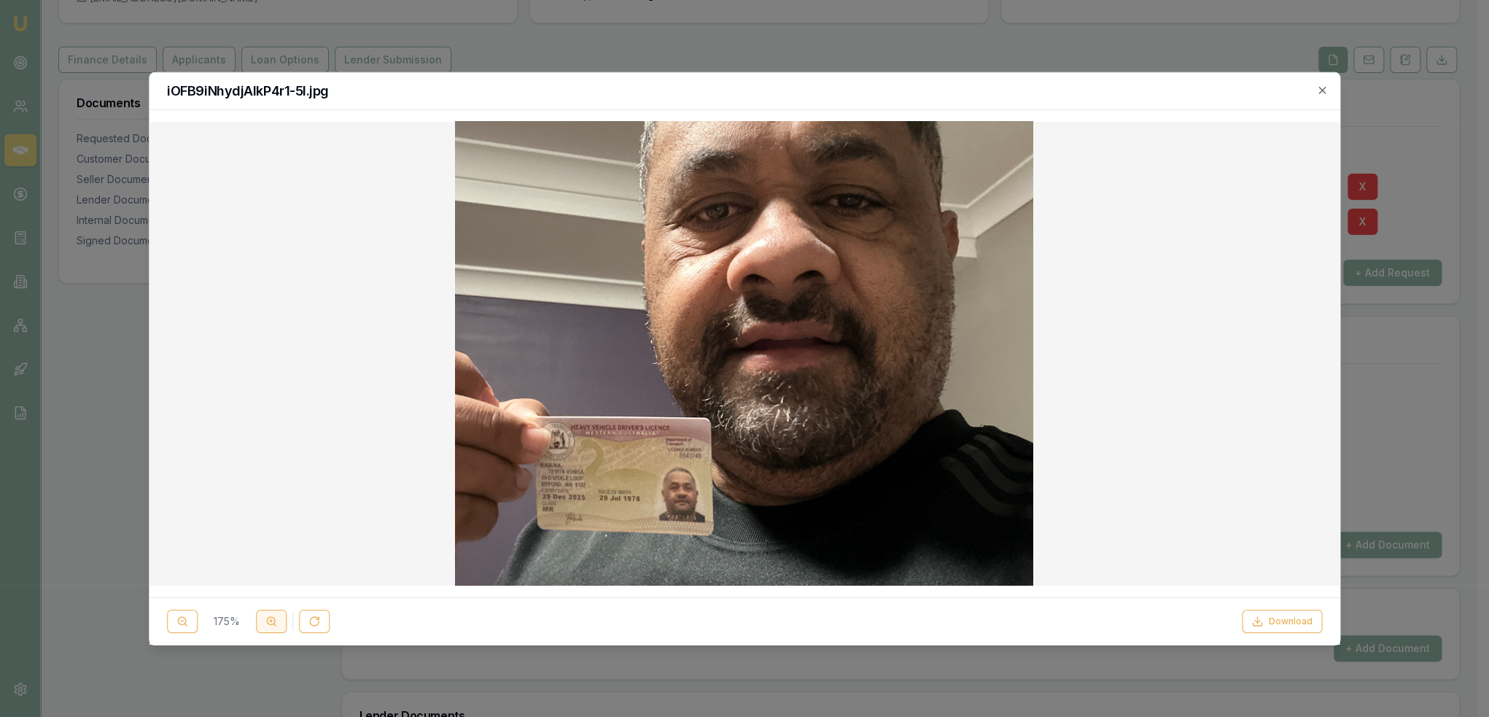
click at [268, 624] on circle at bounding box center [271, 621] width 8 height 8
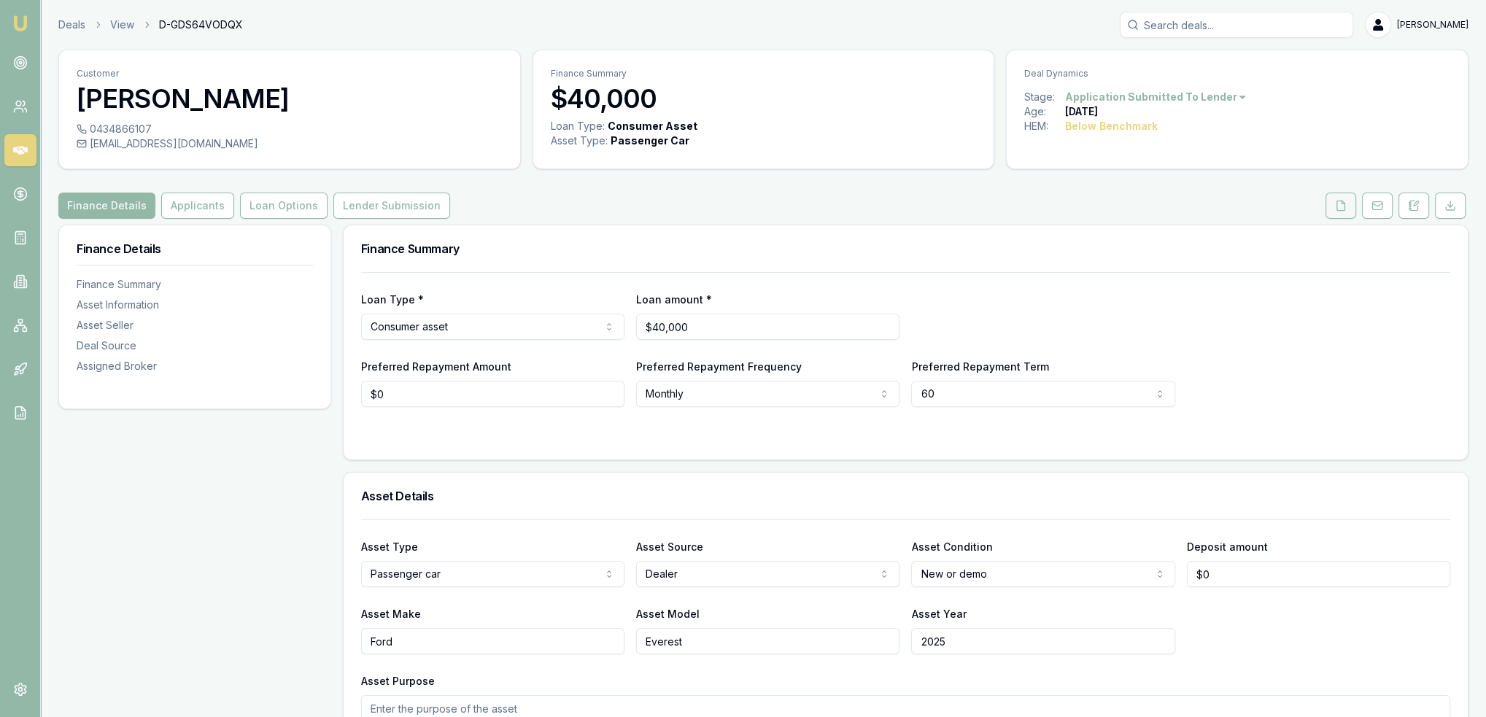
click at [1343, 203] on icon at bounding box center [1341, 206] width 12 height 12
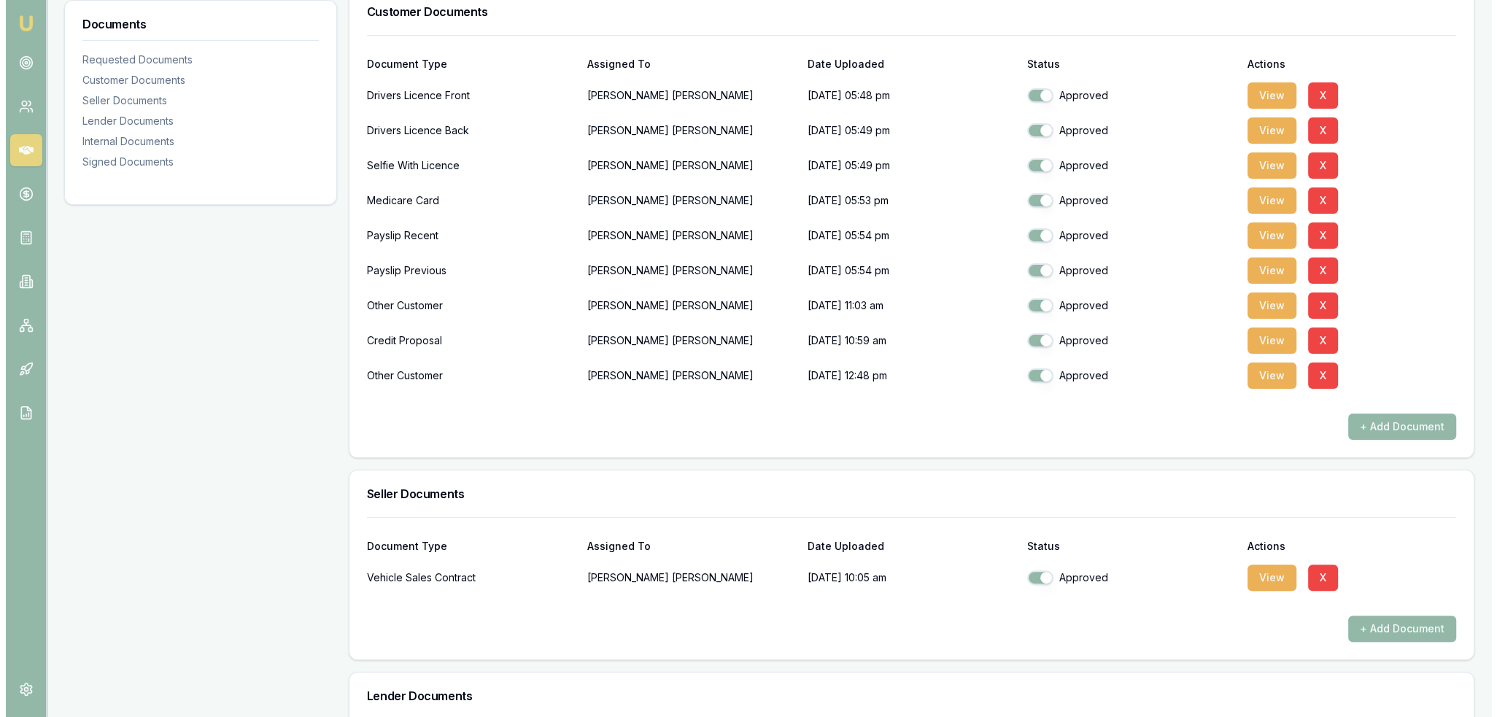
scroll to position [446, 0]
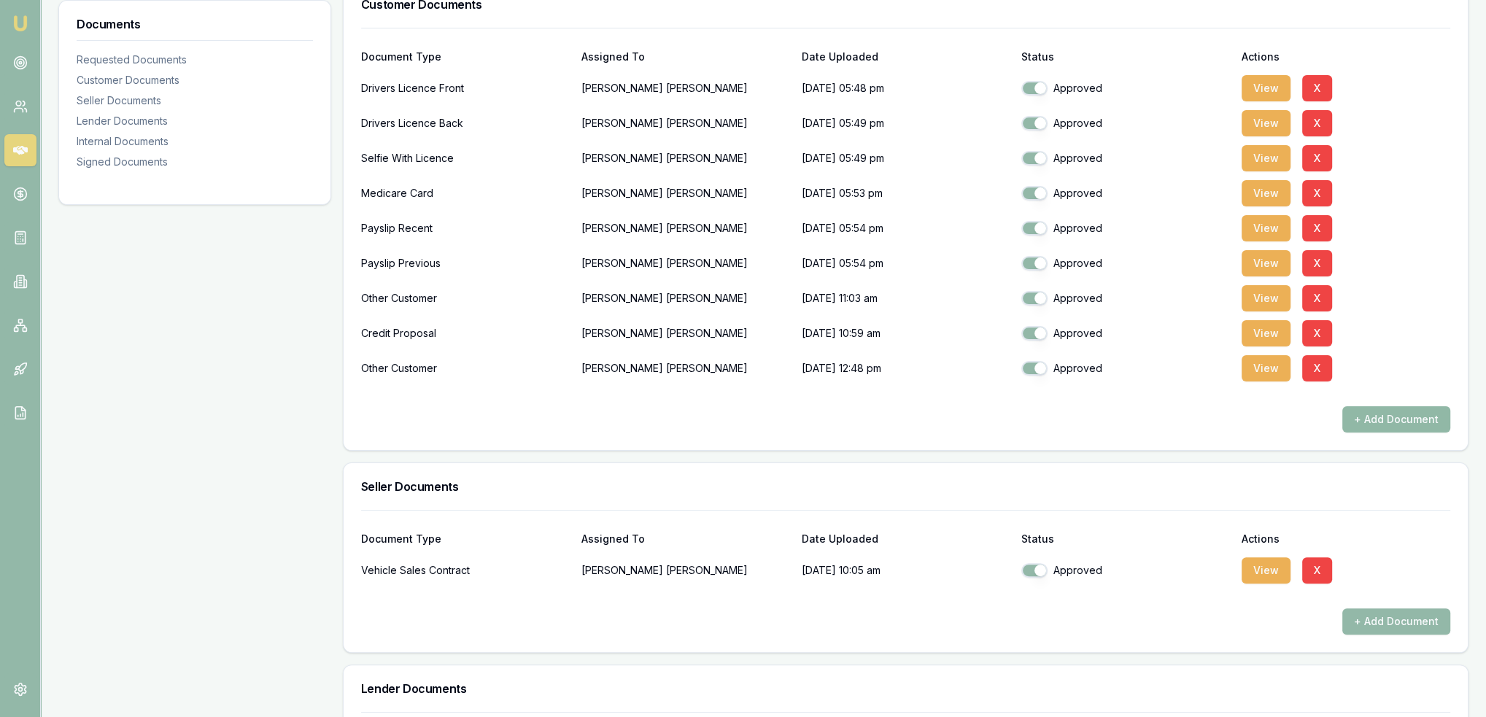
click at [1403, 414] on button "+ Add Document" at bounding box center [1396, 419] width 108 height 26
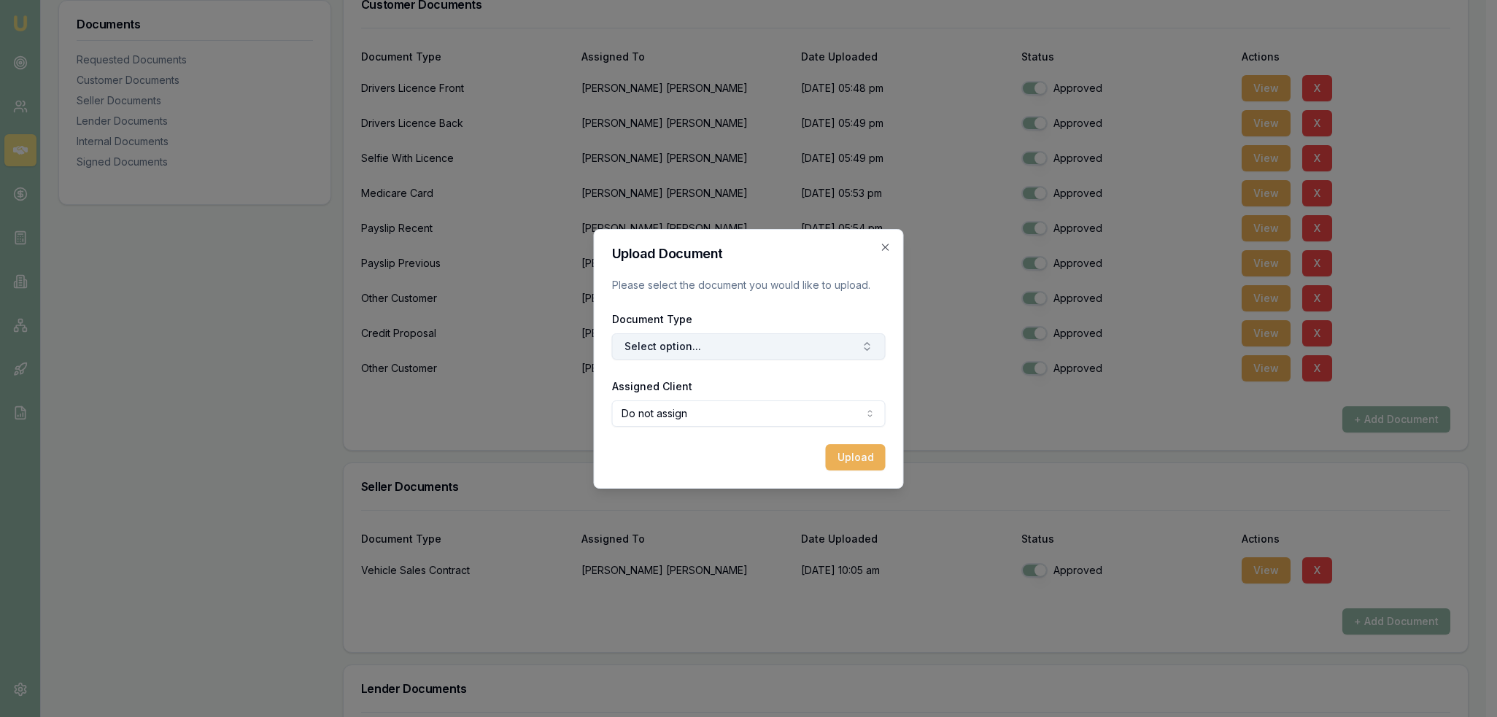
click at [686, 346] on button "Select option..." at bounding box center [749, 346] width 274 height 26
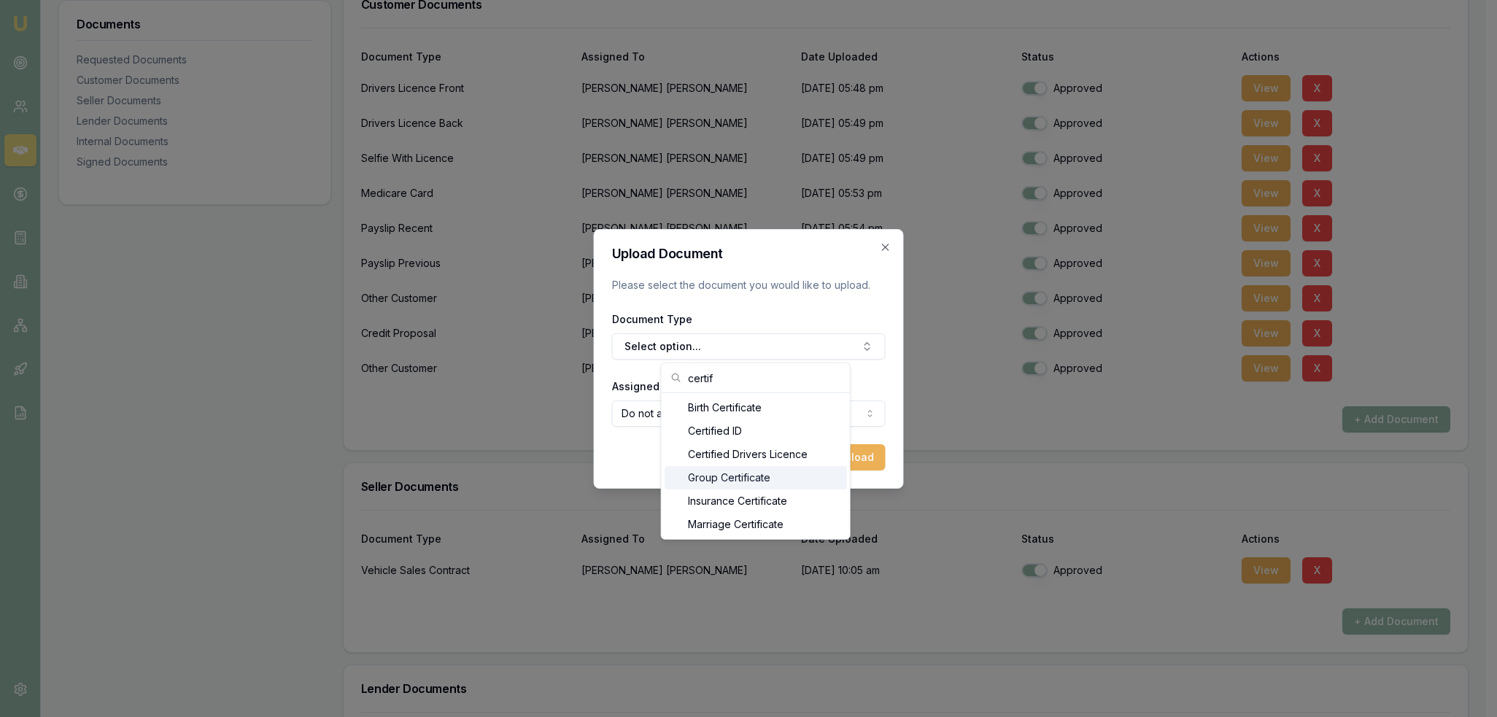
type input "certif"
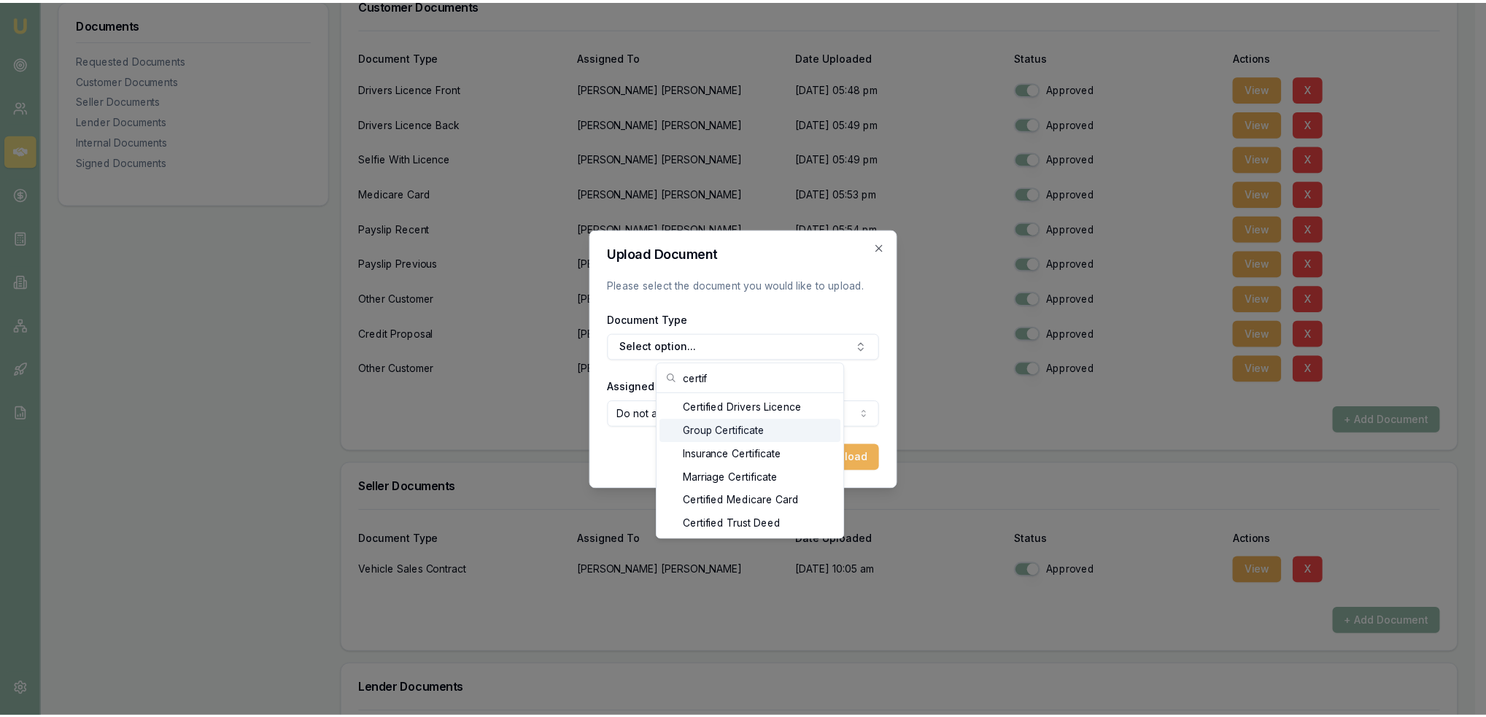
scroll to position [0, 0]
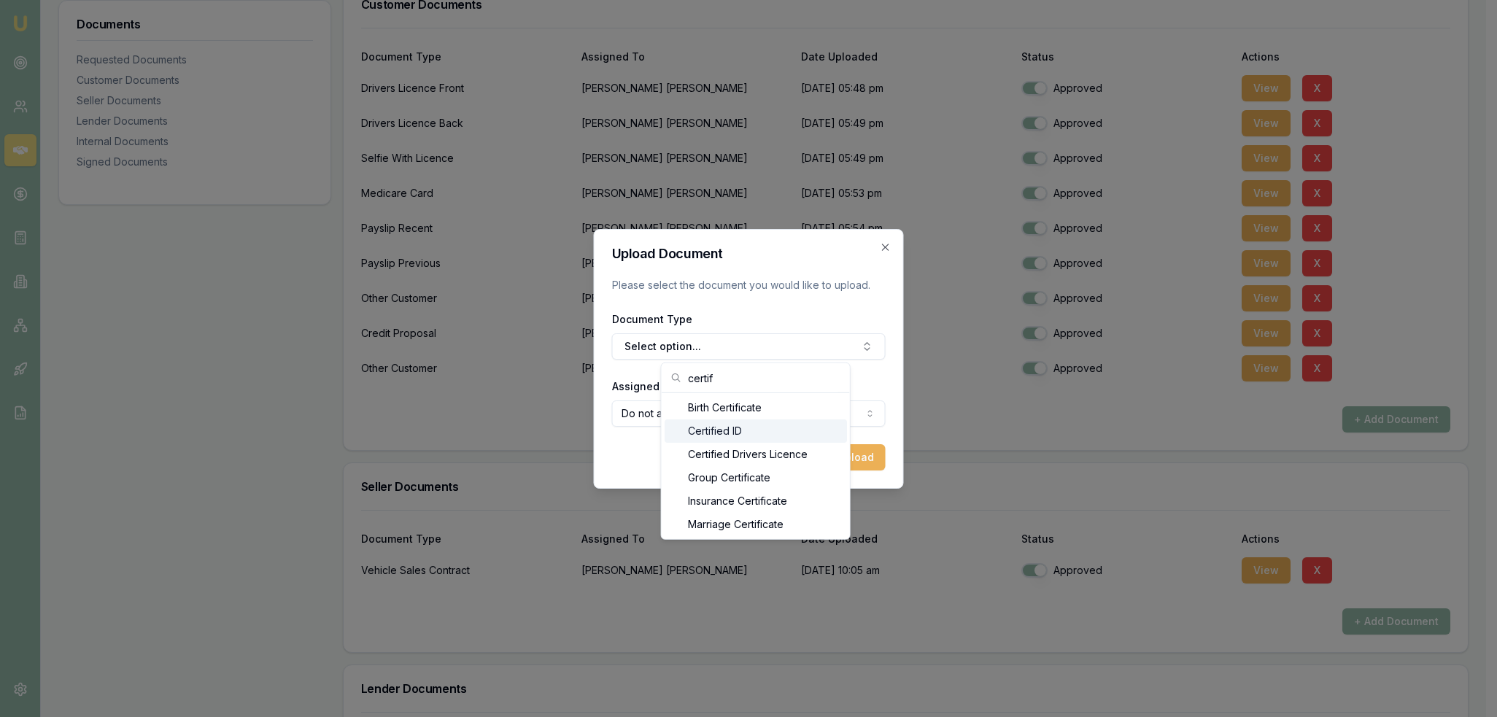
drag, startPoint x: 763, startPoint y: 433, endPoint x: 754, endPoint y: 433, distance: 8.8
click at [761, 433] on div "Certified ID" at bounding box center [755, 430] width 182 height 23
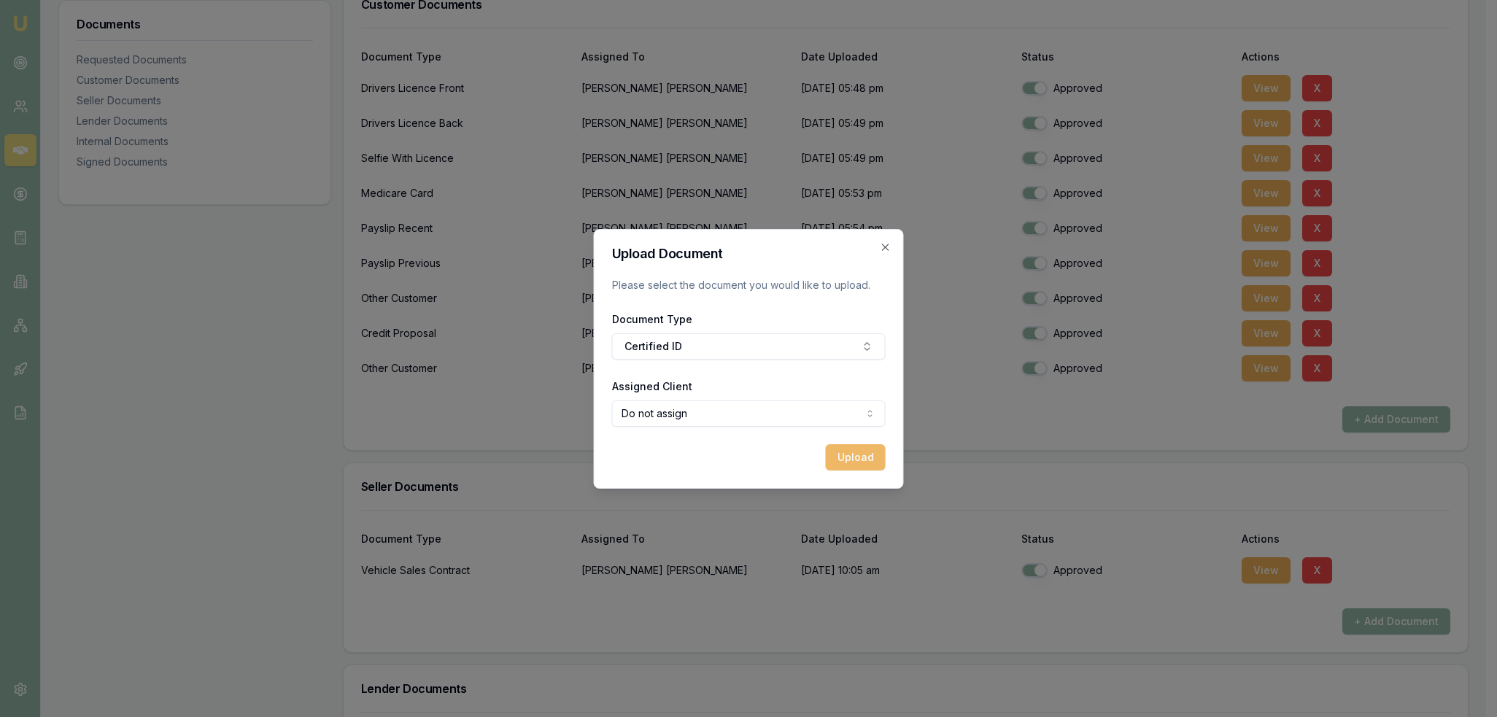
click at [854, 456] on button "Upload" at bounding box center [856, 457] width 60 height 26
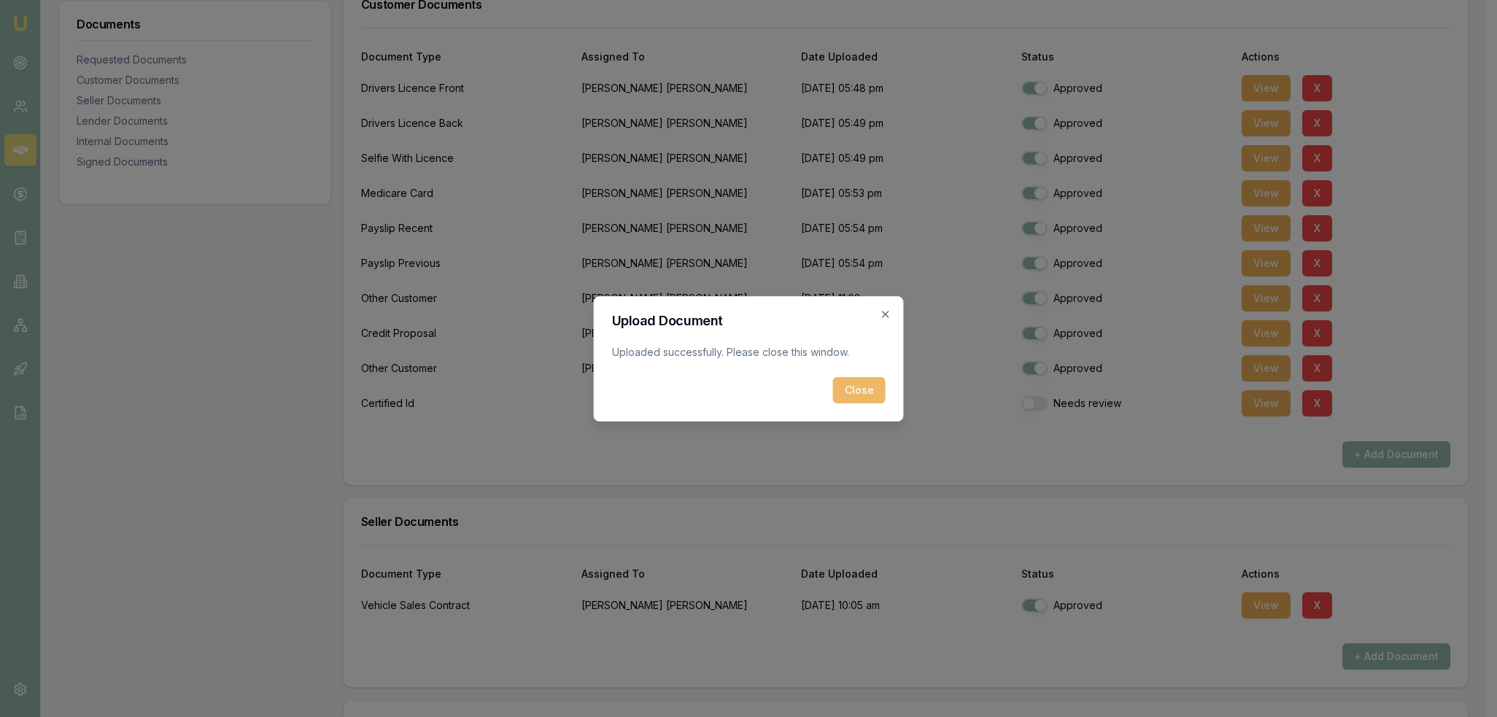
click at [864, 392] on button "Close" at bounding box center [859, 390] width 53 height 26
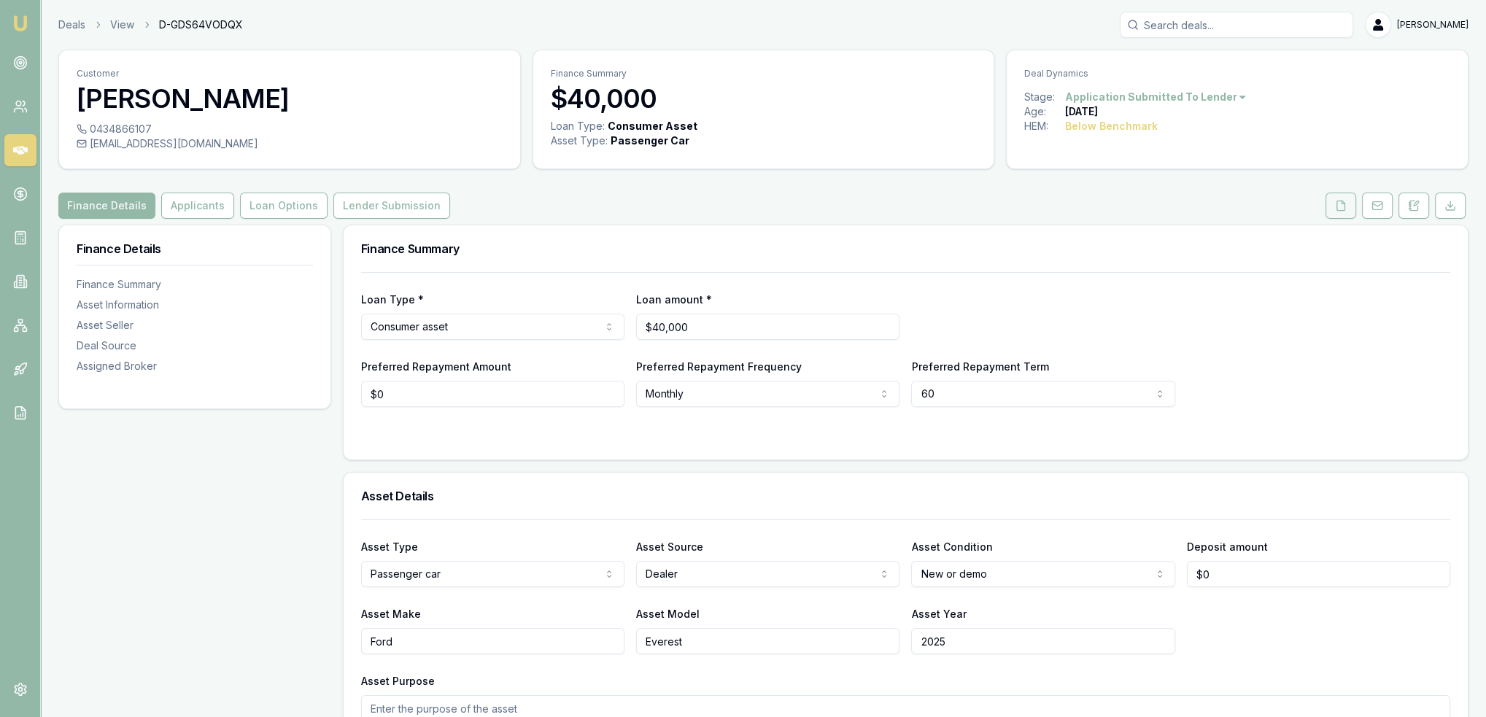
click at [1341, 206] on icon at bounding box center [1341, 206] width 12 height 12
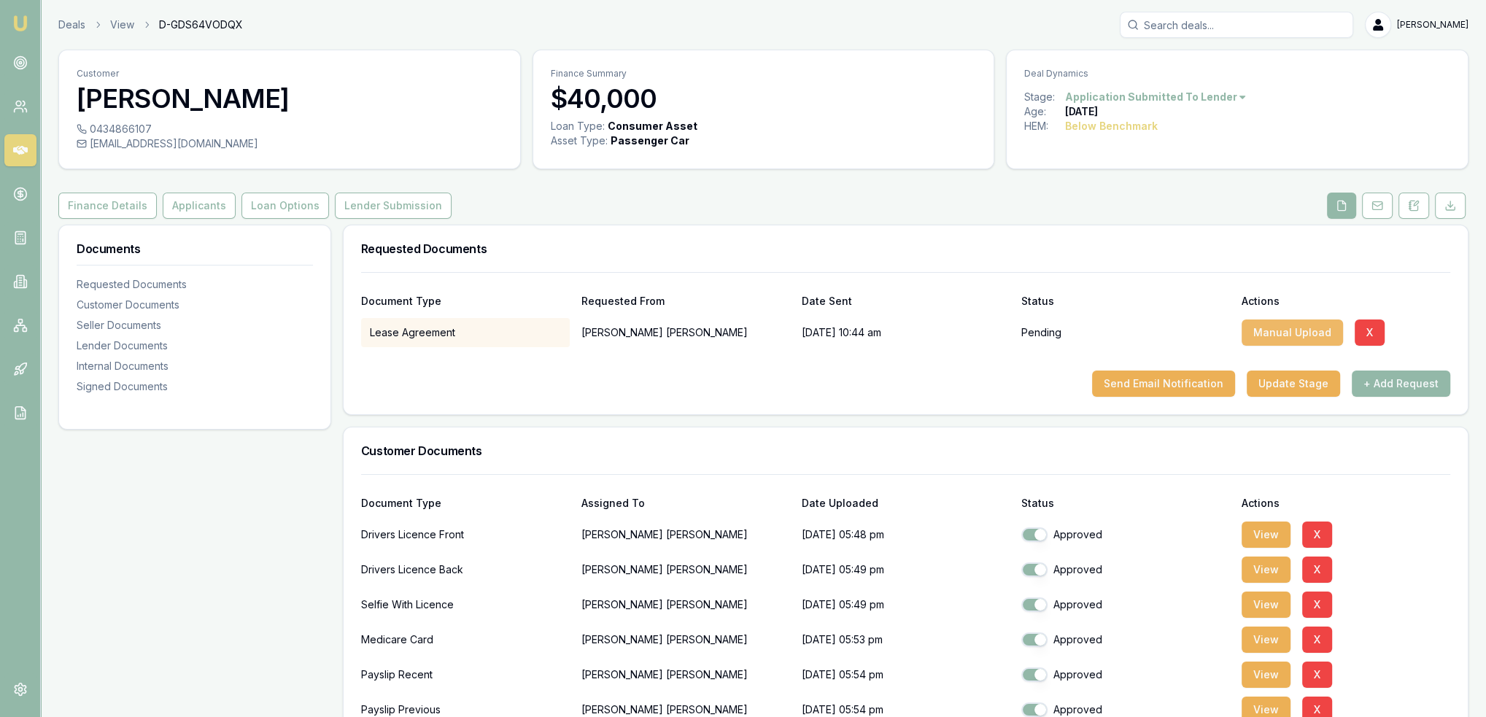
click at [1279, 332] on button "Manual Upload" at bounding box center [1291, 332] width 101 height 26
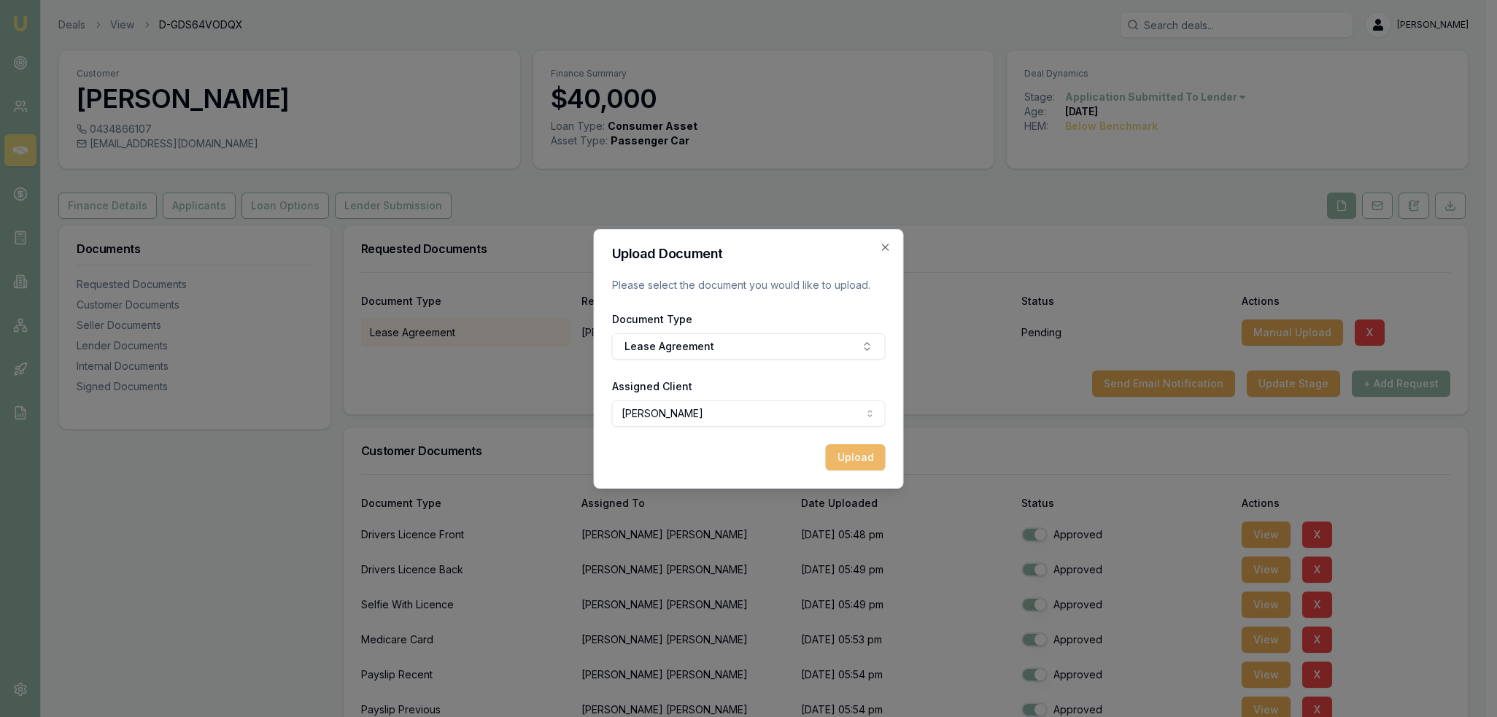
click at [861, 454] on button "Upload" at bounding box center [856, 457] width 60 height 26
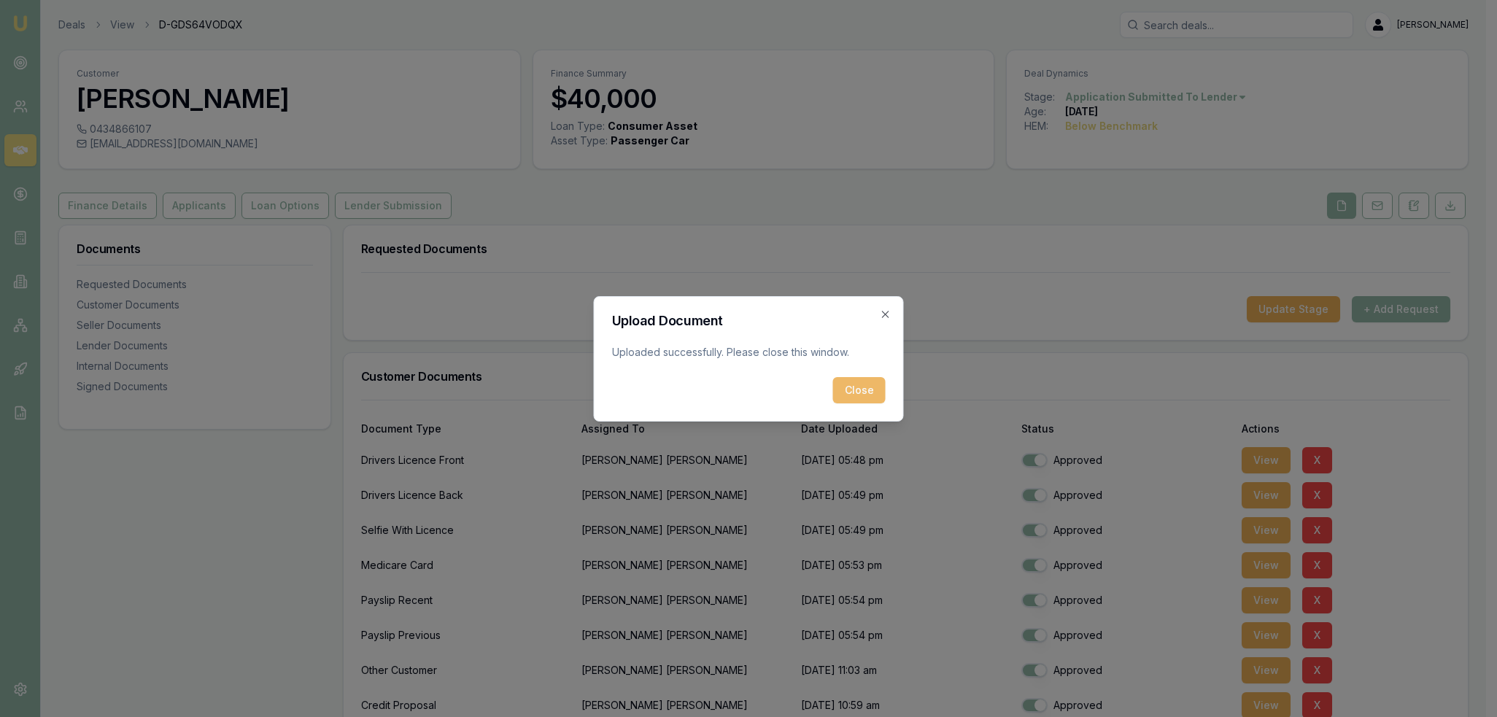
click at [869, 387] on button "Close" at bounding box center [859, 390] width 53 height 26
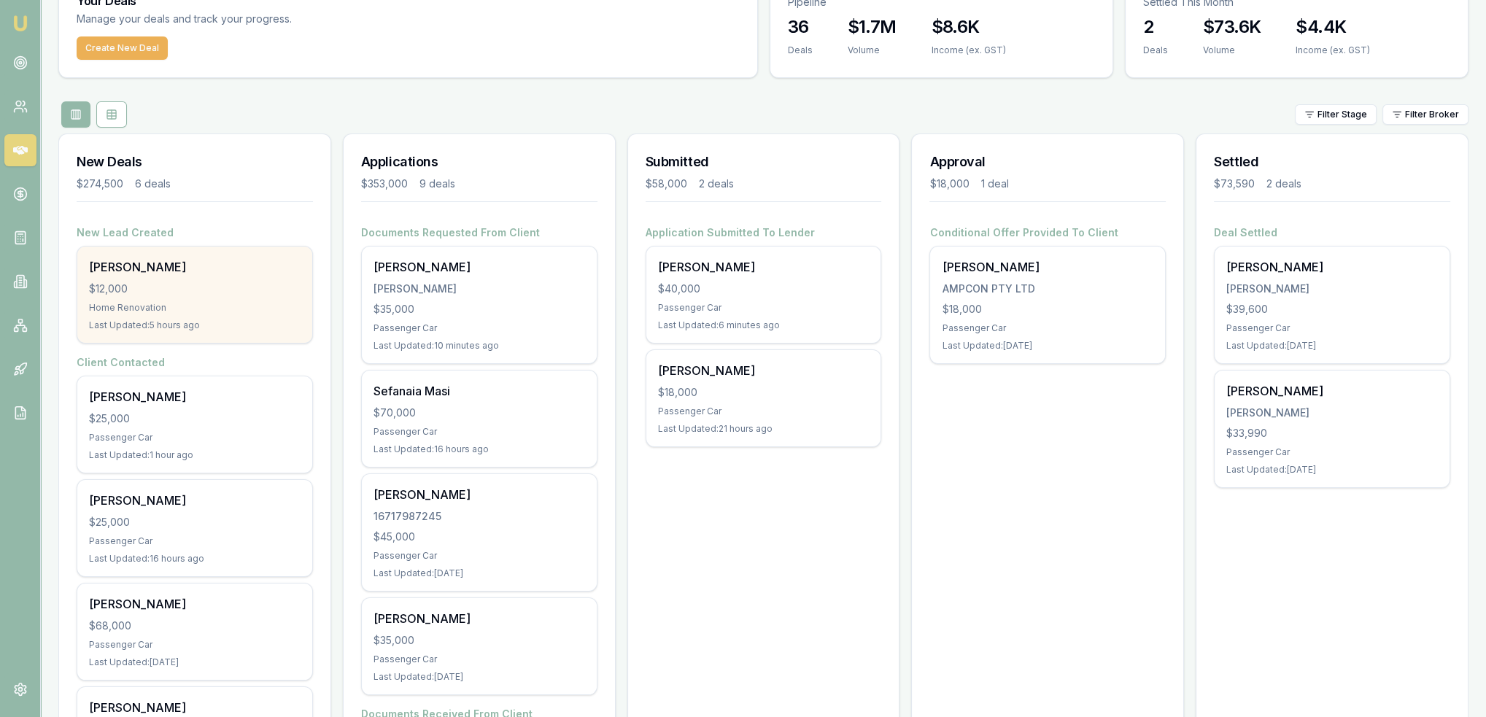
click at [201, 271] on div "[PERSON_NAME]" at bounding box center [195, 267] width 212 height 18
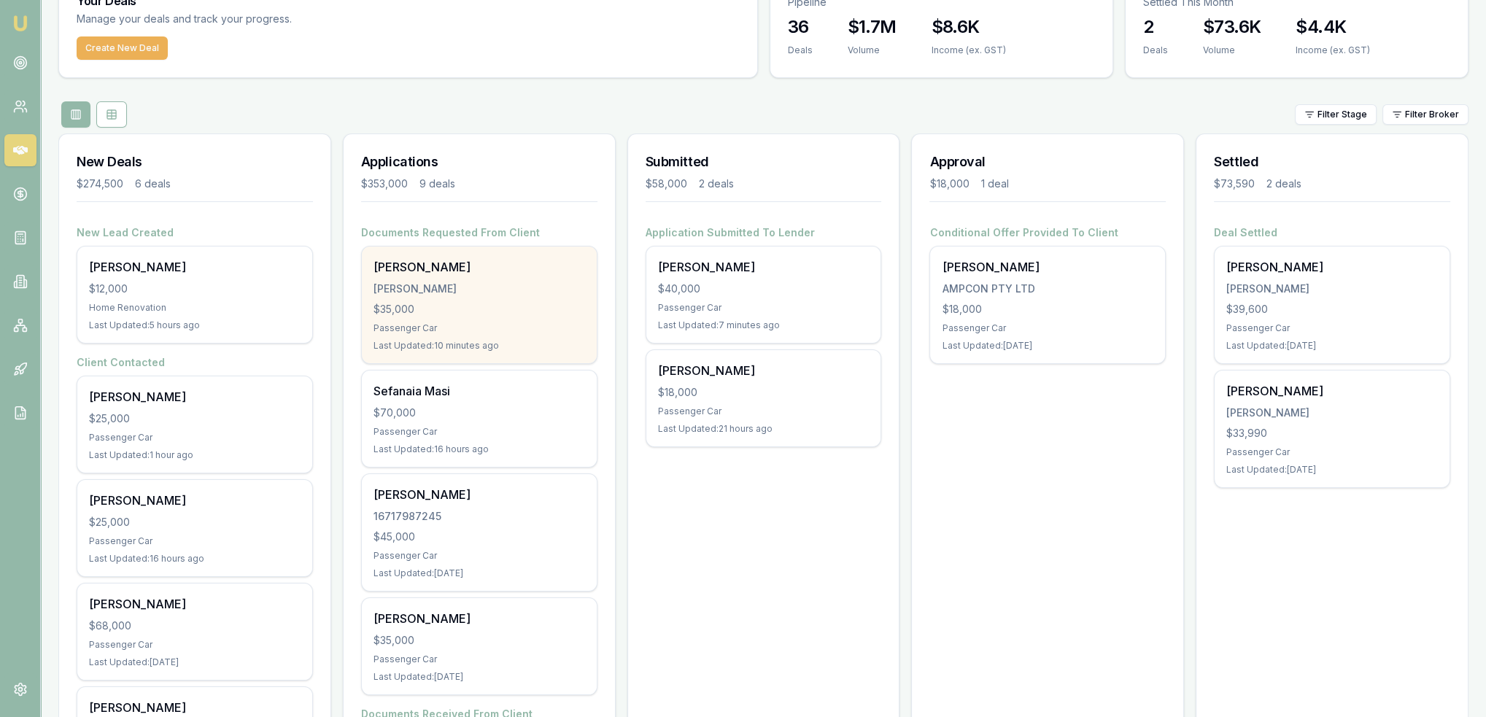
click at [429, 340] on div "Last Updated: 10 minutes ago" at bounding box center [479, 346] width 212 height 12
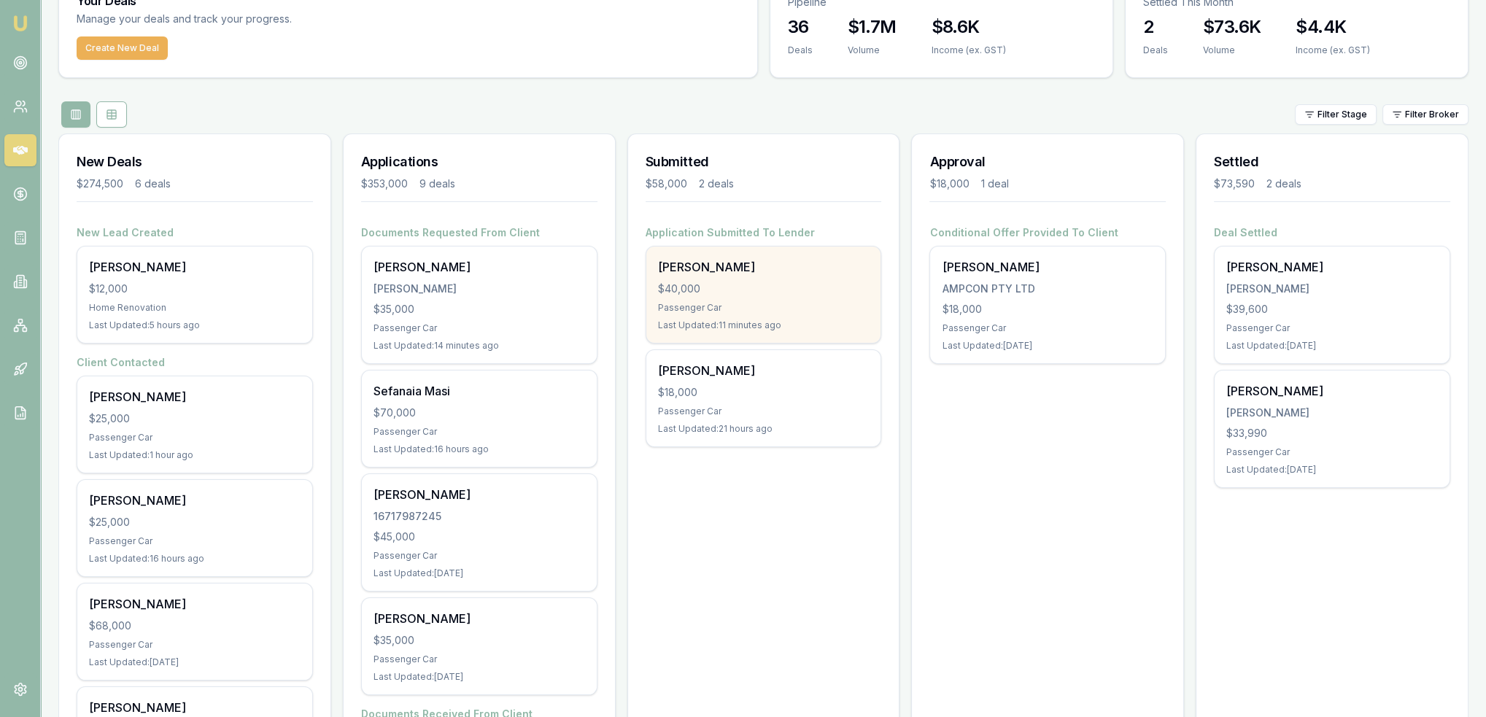
click at [744, 274] on div "[PERSON_NAME]" at bounding box center [764, 267] width 212 height 18
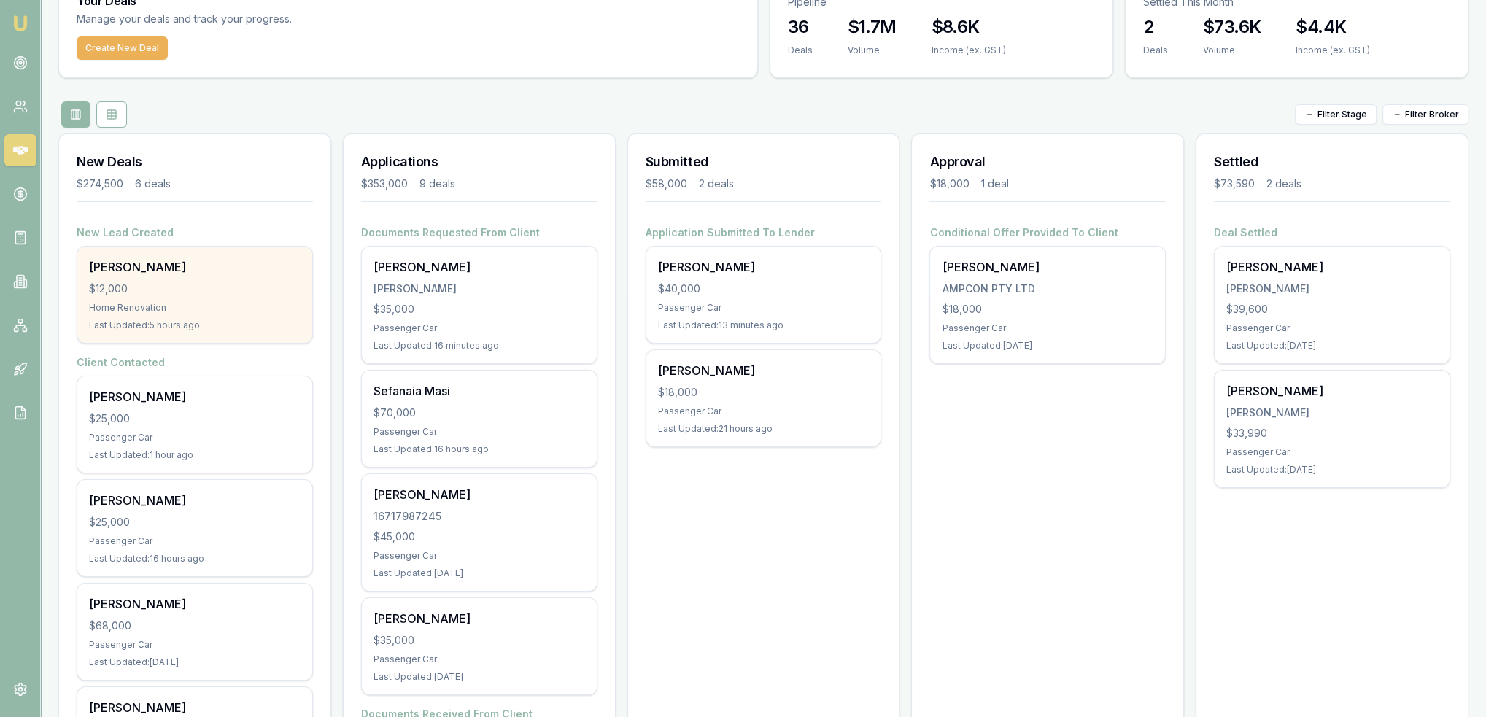
click at [211, 279] on div "[PERSON_NAME] $12,000 Home Renovation Last Updated: 5 hours ago" at bounding box center [194, 295] width 235 height 96
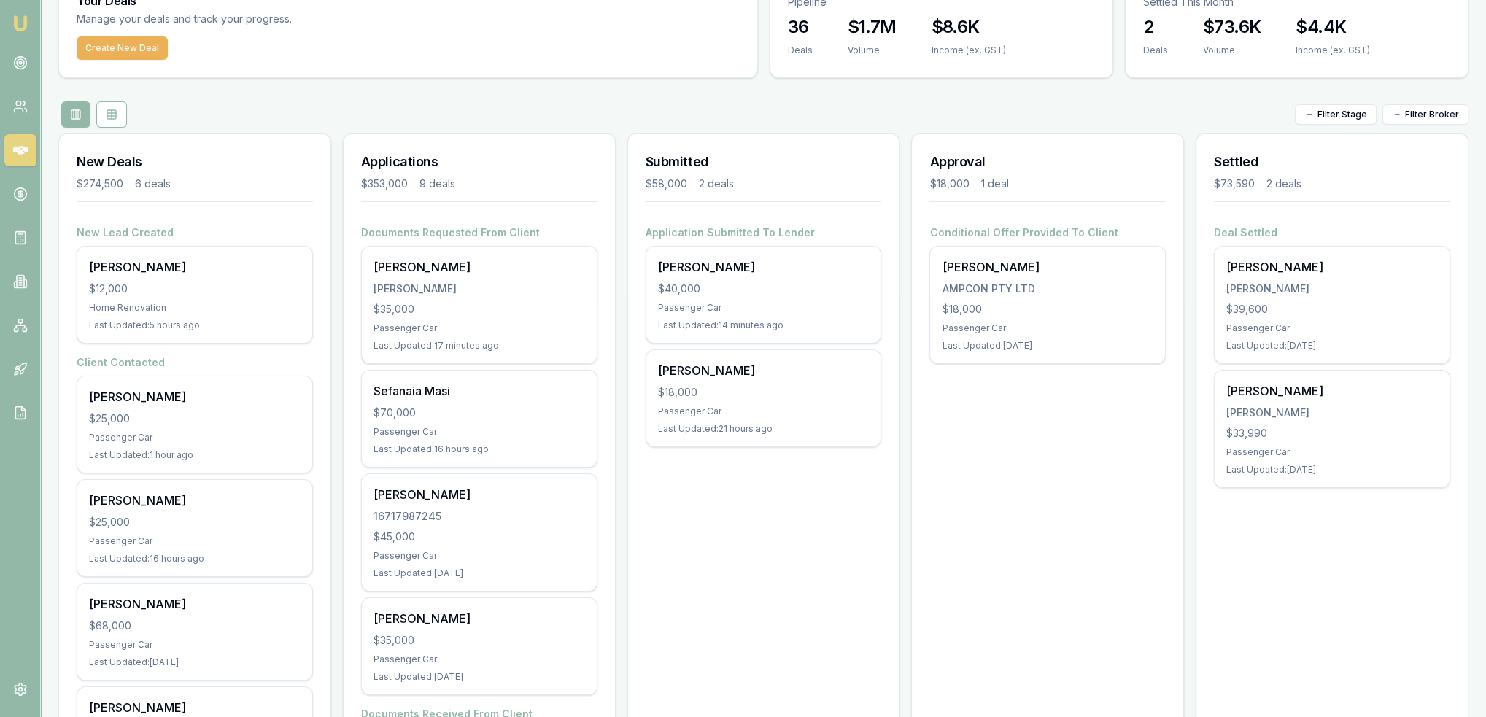
click at [18, 23] on img at bounding box center [21, 24] width 18 height 18
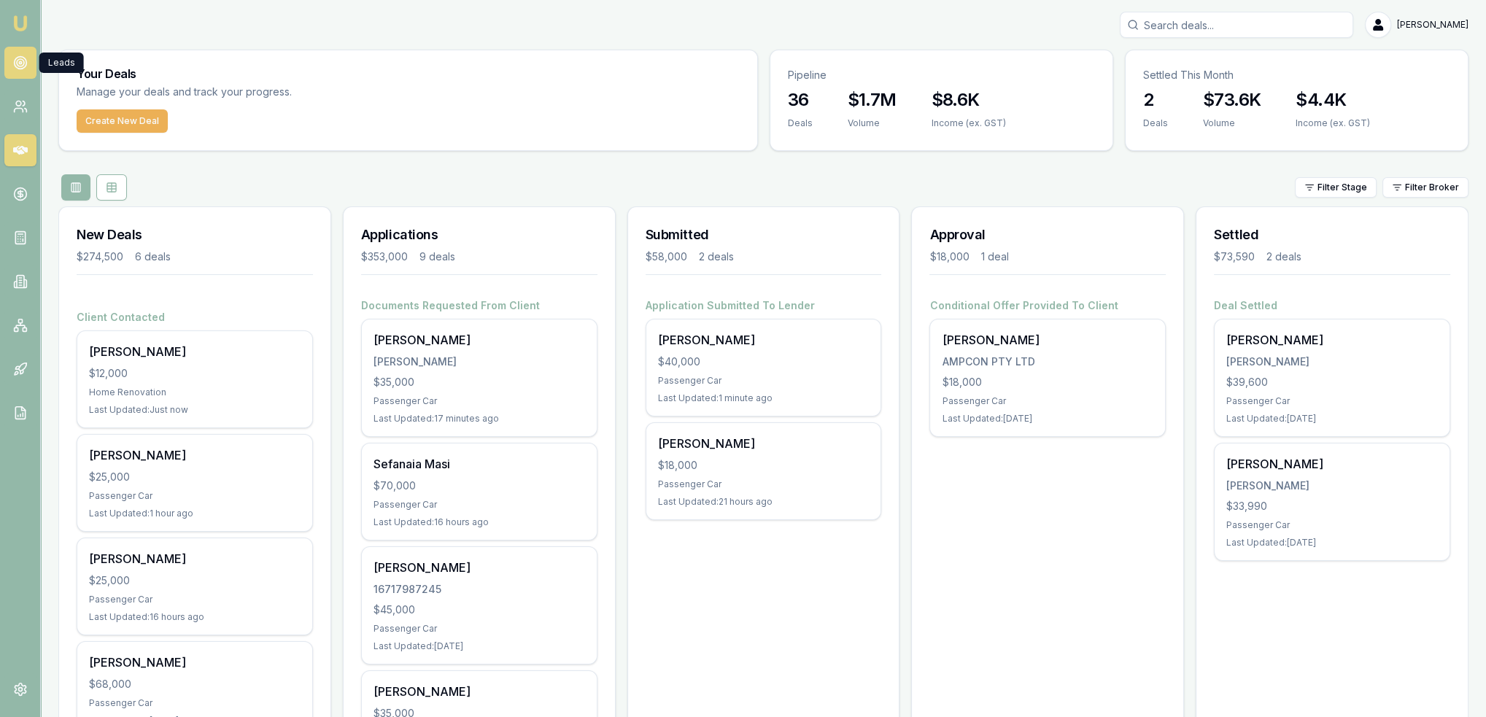
click at [17, 63] on circle at bounding box center [20, 62] width 7 height 7
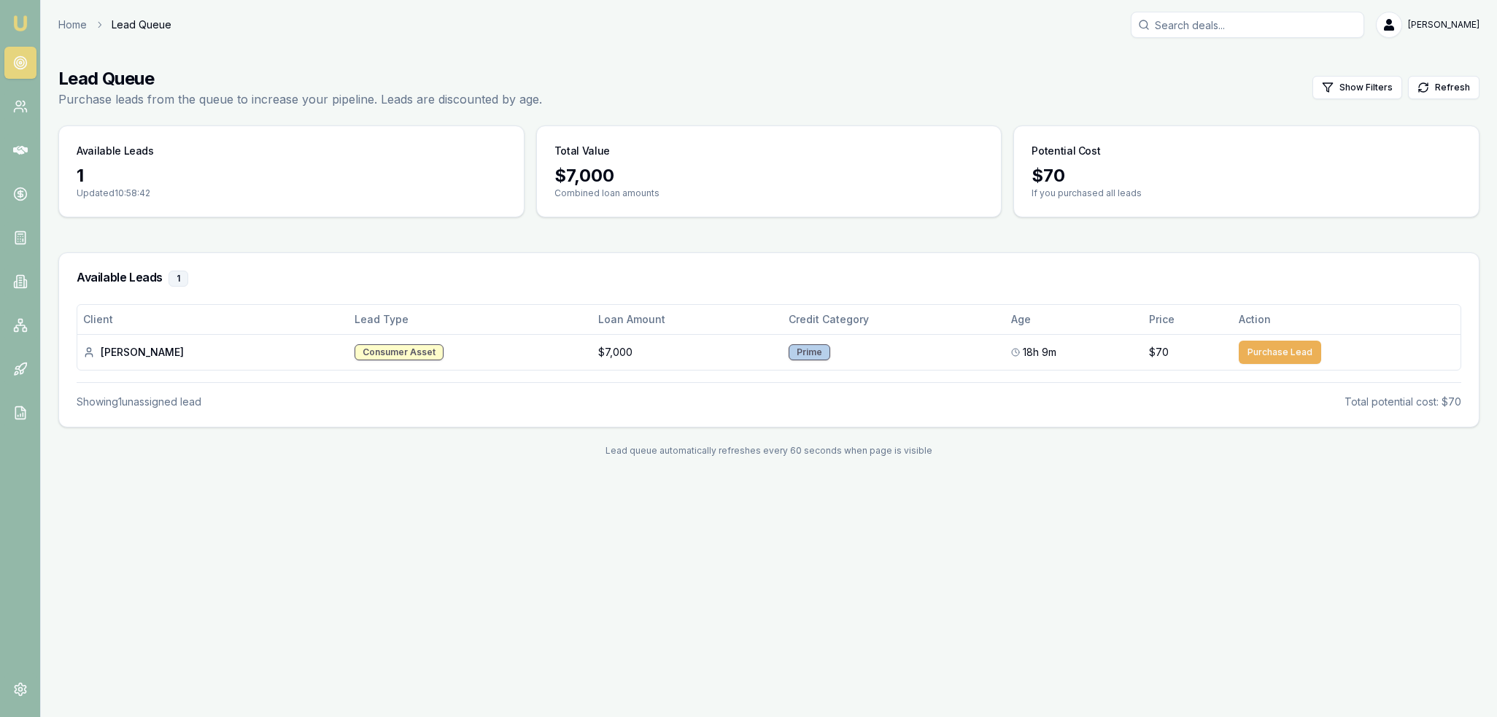
click at [23, 20] on img at bounding box center [21, 24] width 18 height 18
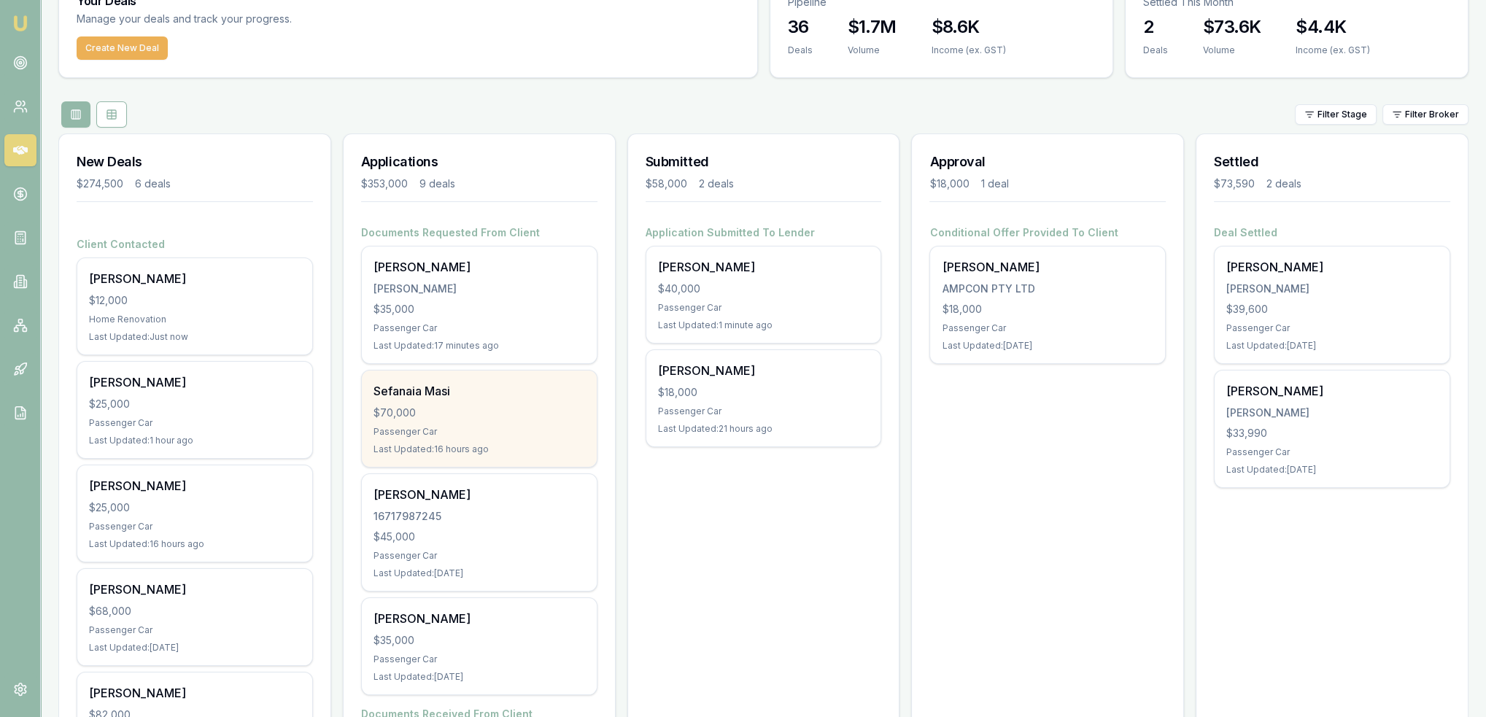
scroll to position [146, 0]
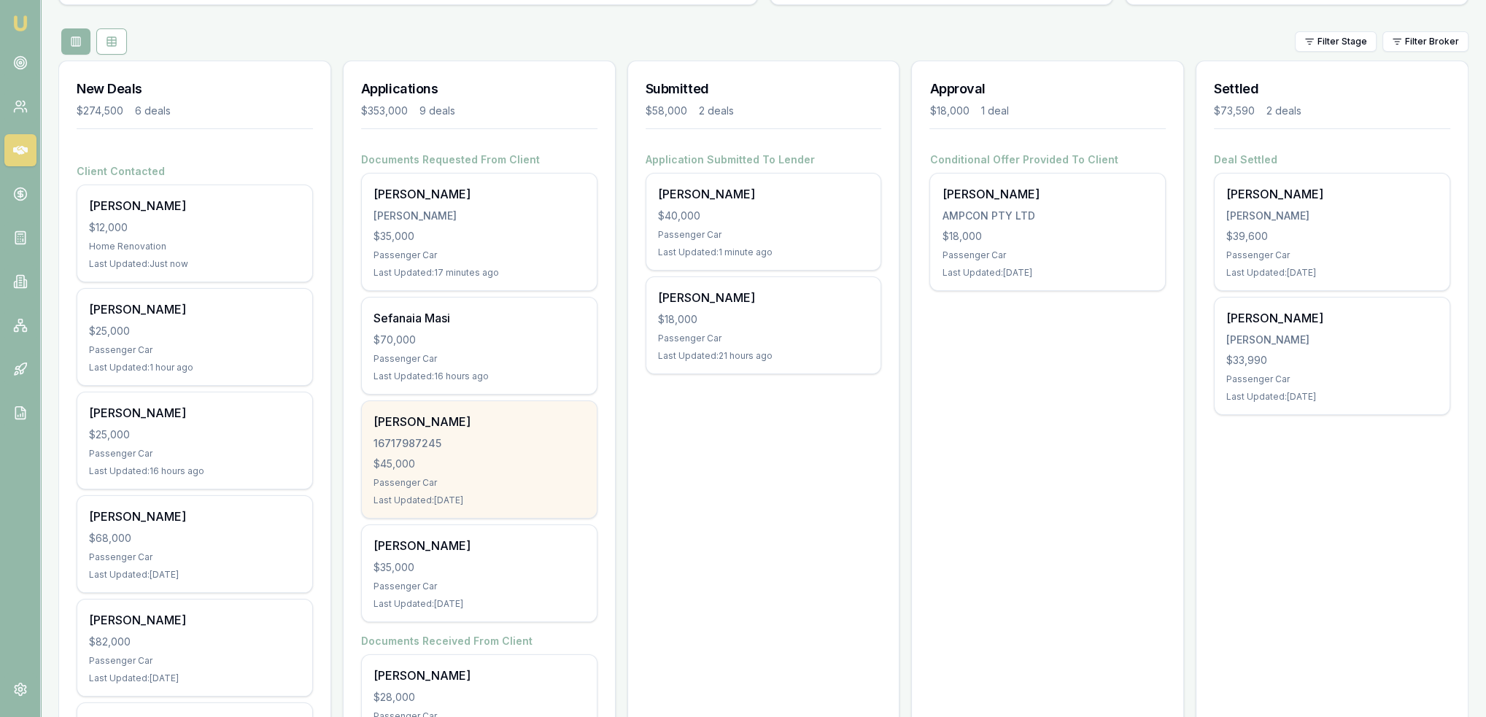
click at [446, 454] on div "Anthony Wardy 16717987245 $45,000 Passenger Car Last Updated: 1 day ago" at bounding box center [479, 459] width 235 height 117
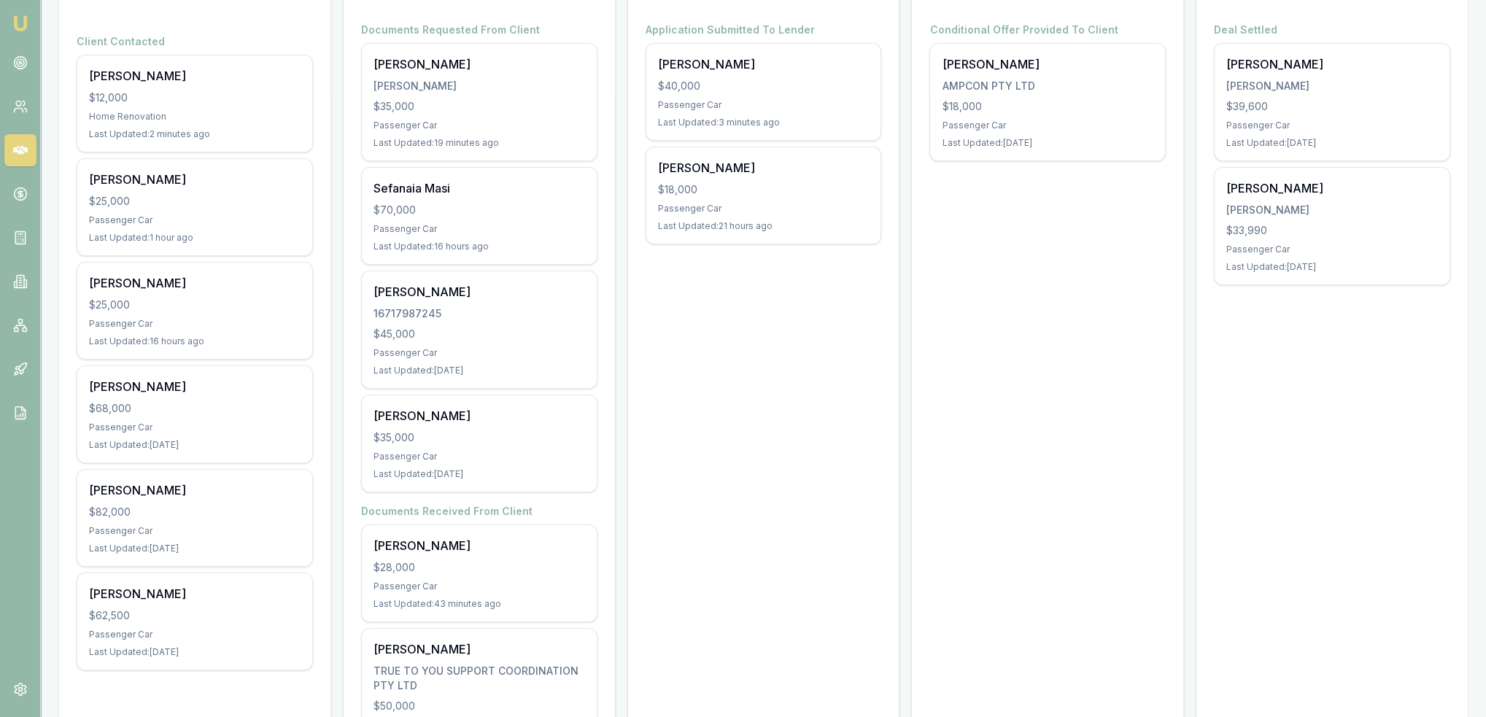
scroll to position [438, 0]
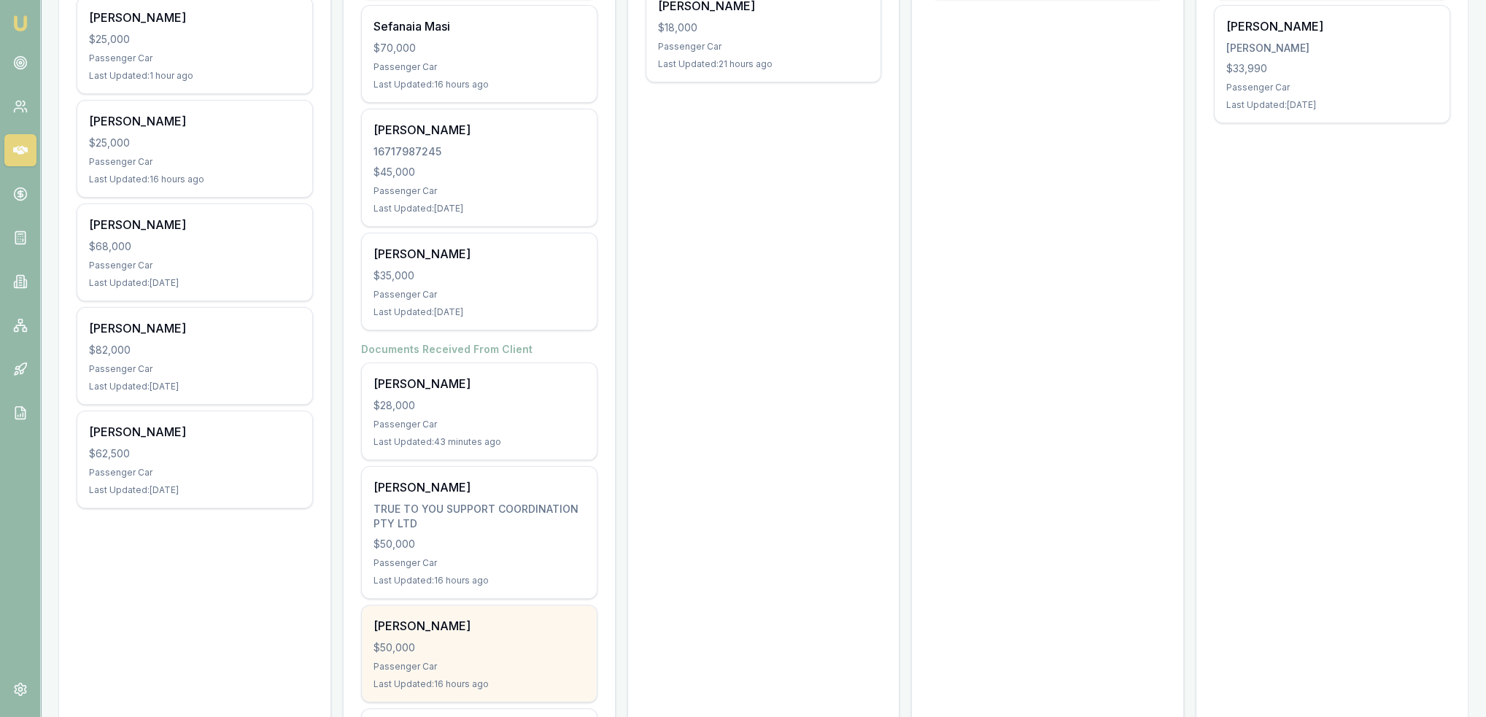
click at [513, 627] on div "Charlotte Mate" at bounding box center [479, 626] width 212 height 18
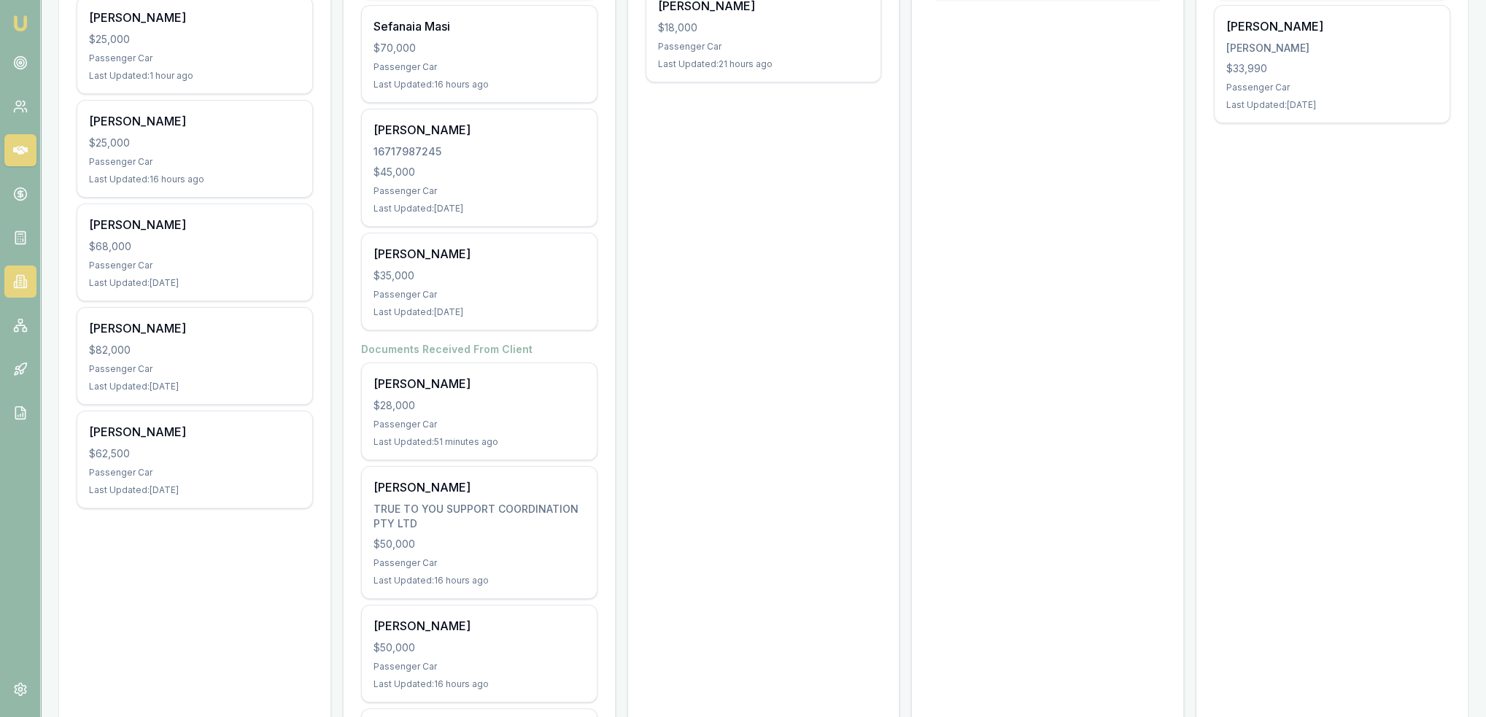
click at [20, 272] on link at bounding box center [20, 281] width 32 height 32
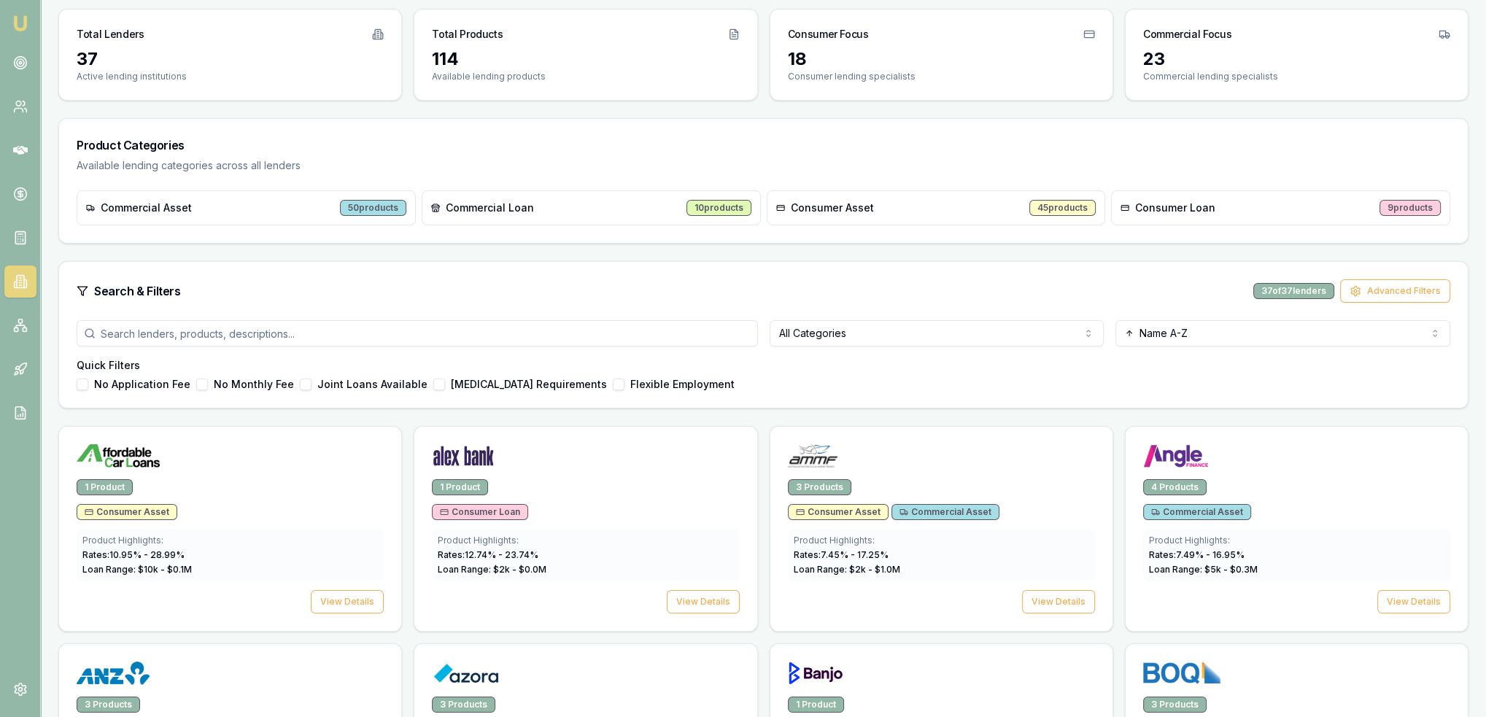
scroll to position [511, 0]
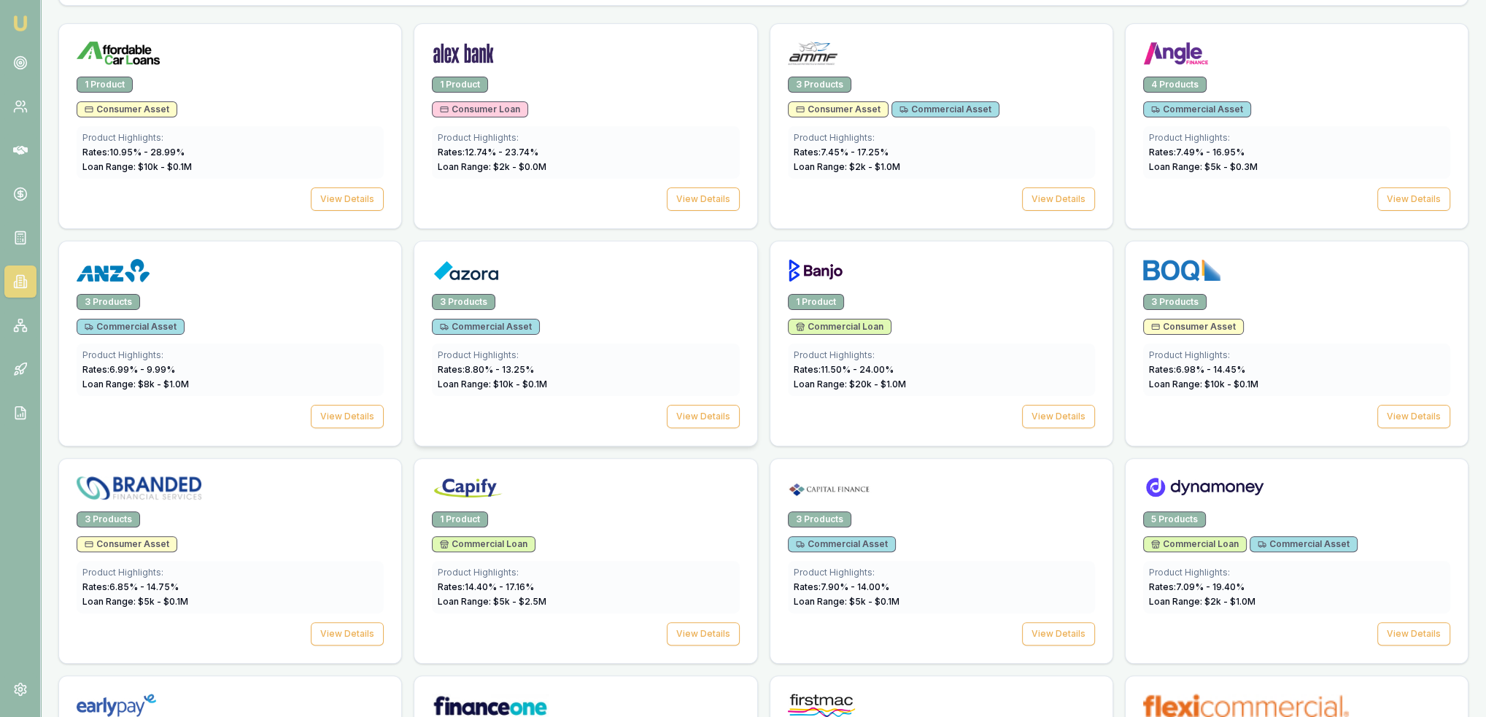
click at [635, 344] on div "Product Highlights: Rates: 8.80 % - 13.25 % Loan Range: $ 10 k - $ 0.1 M" at bounding box center [585, 370] width 307 height 53
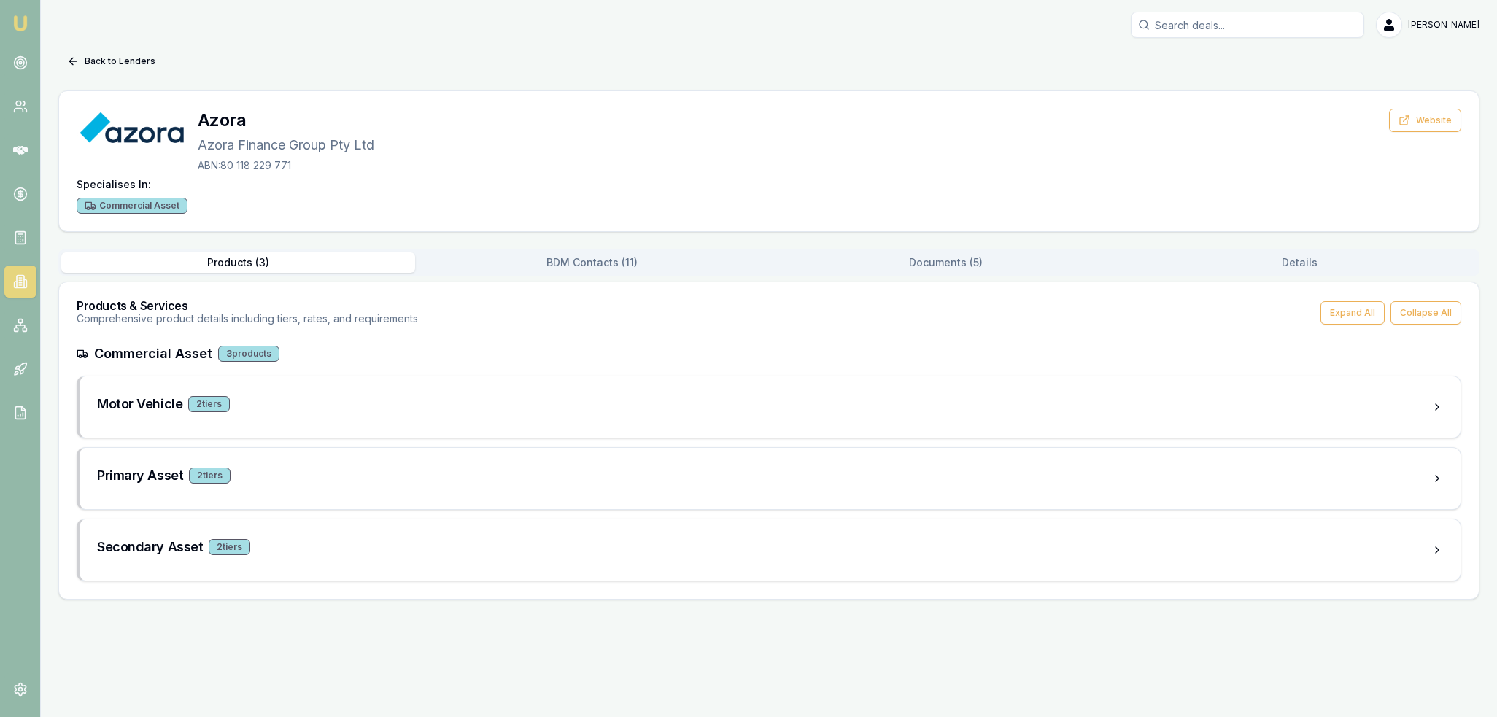
click at [939, 269] on button "Documents ( 5 )" at bounding box center [946, 262] width 354 height 20
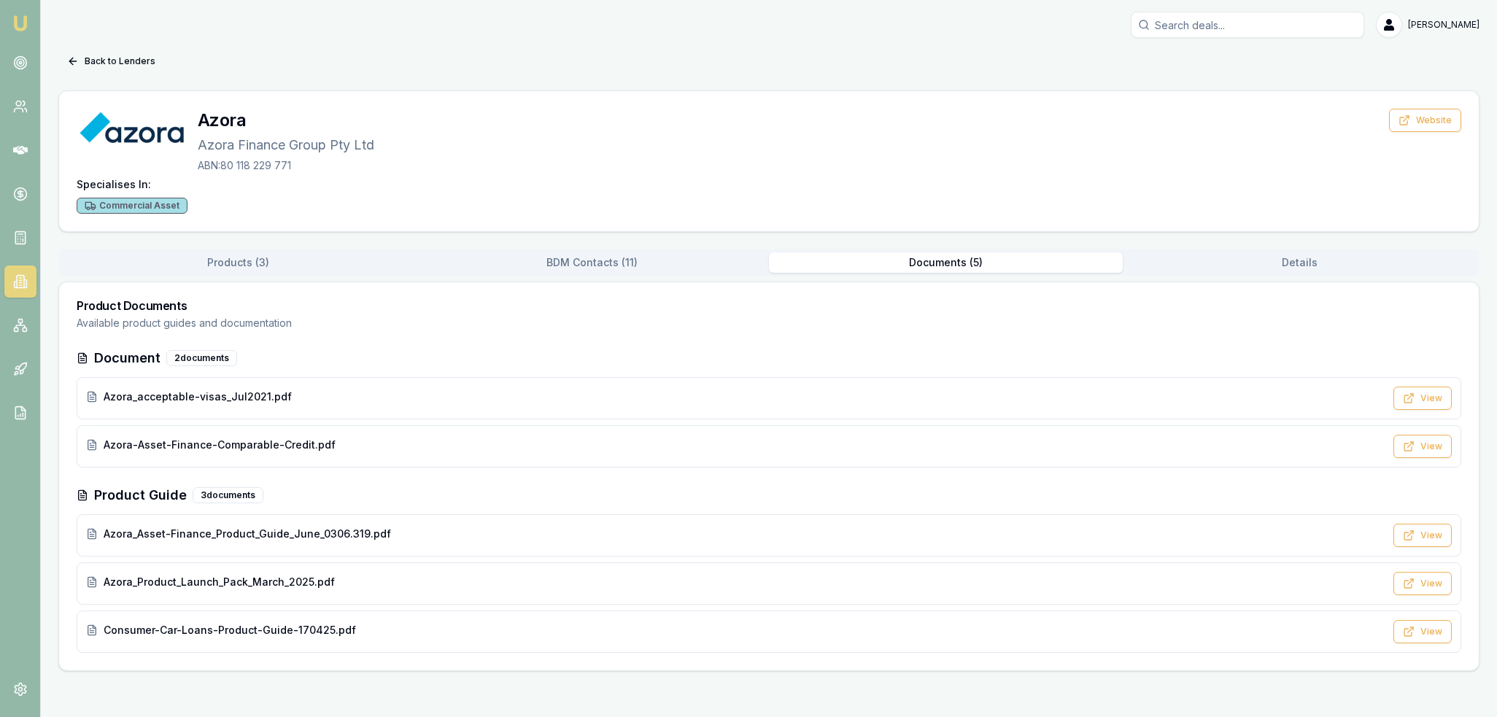
click at [639, 254] on button "BDM Contacts ( 11 )" at bounding box center [592, 262] width 354 height 20
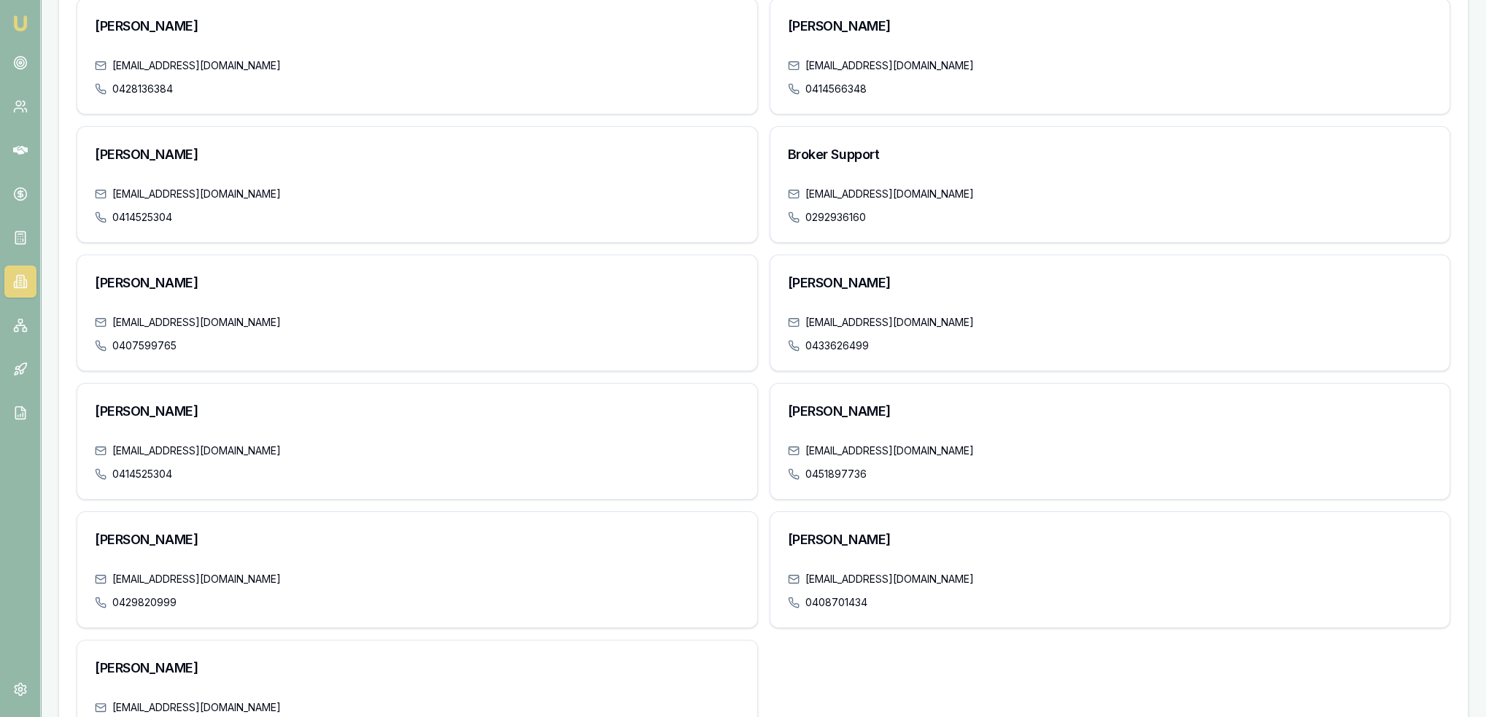
scroll to position [416, 0]
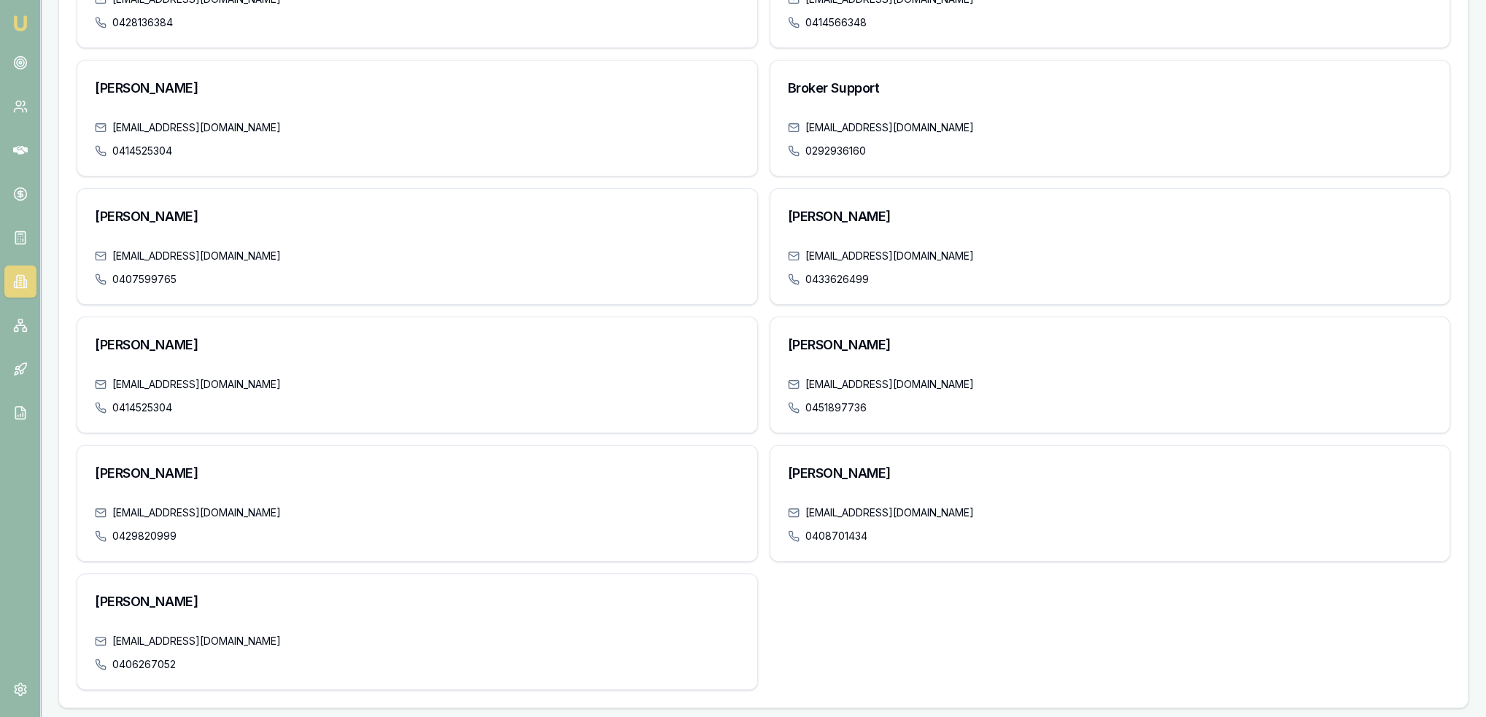
drag, startPoint x: 17, startPoint y: 20, endPoint x: 48, endPoint y: 55, distance: 47.0
click at [17, 20] on img at bounding box center [21, 24] width 18 height 18
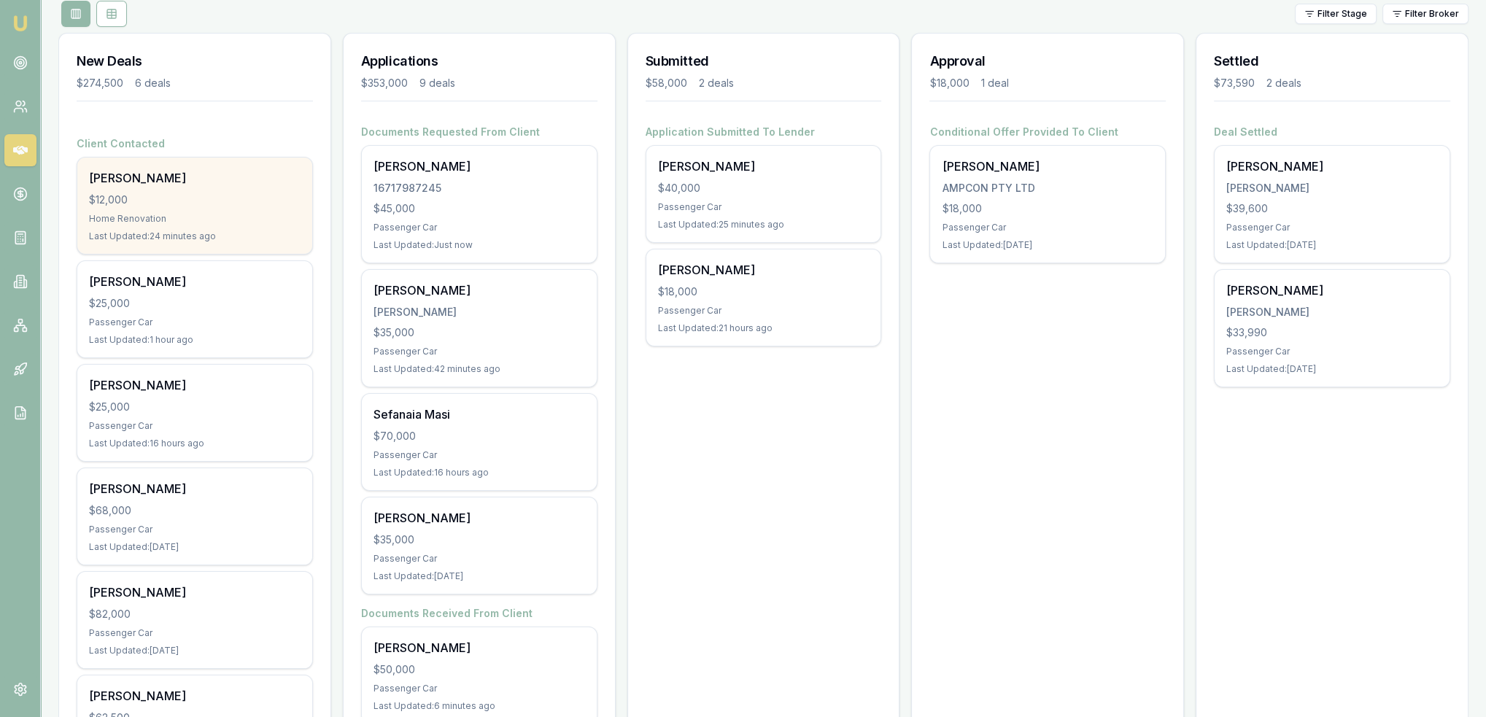
scroll to position [219, 0]
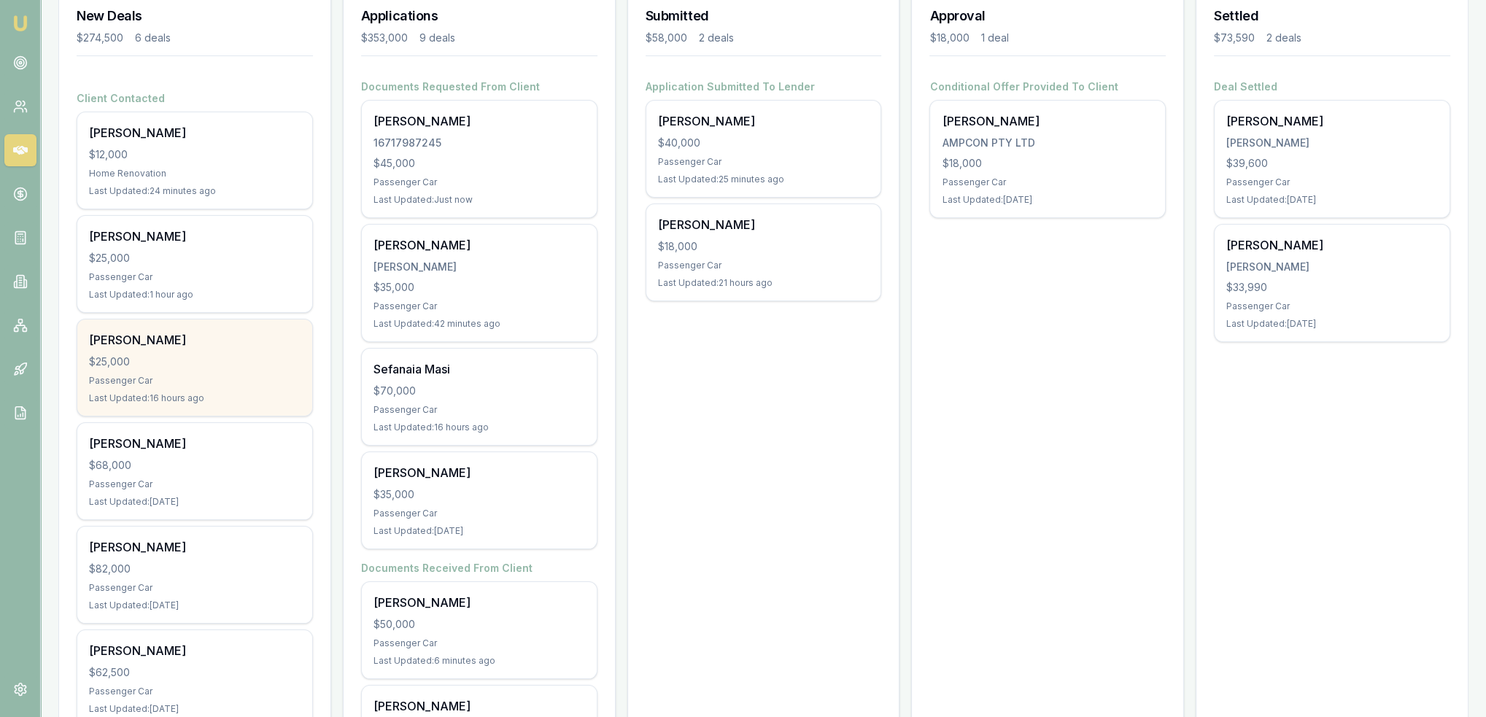
click at [238, 381] on div "Passenger Car" at bounding box center [195, 381] width 212 height 12
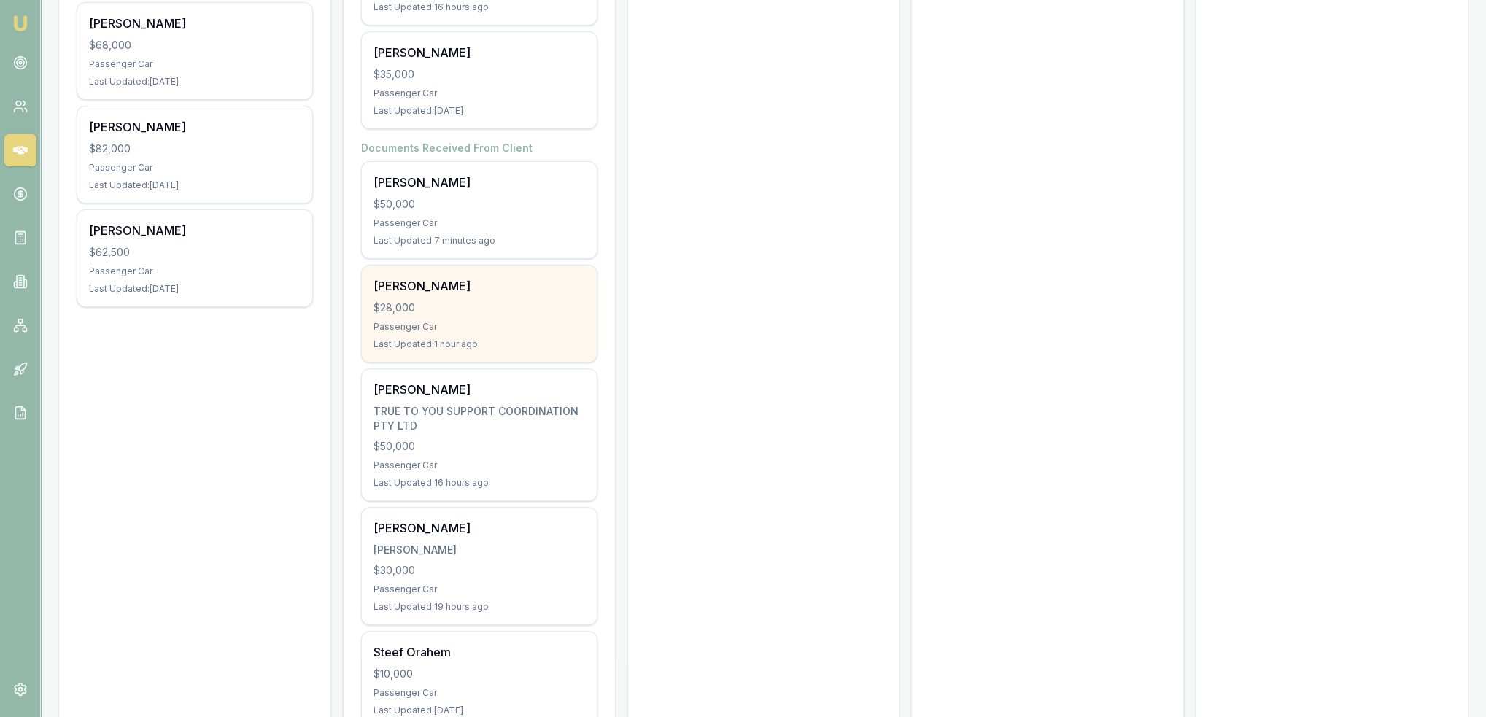
scroll to position [689, 0]
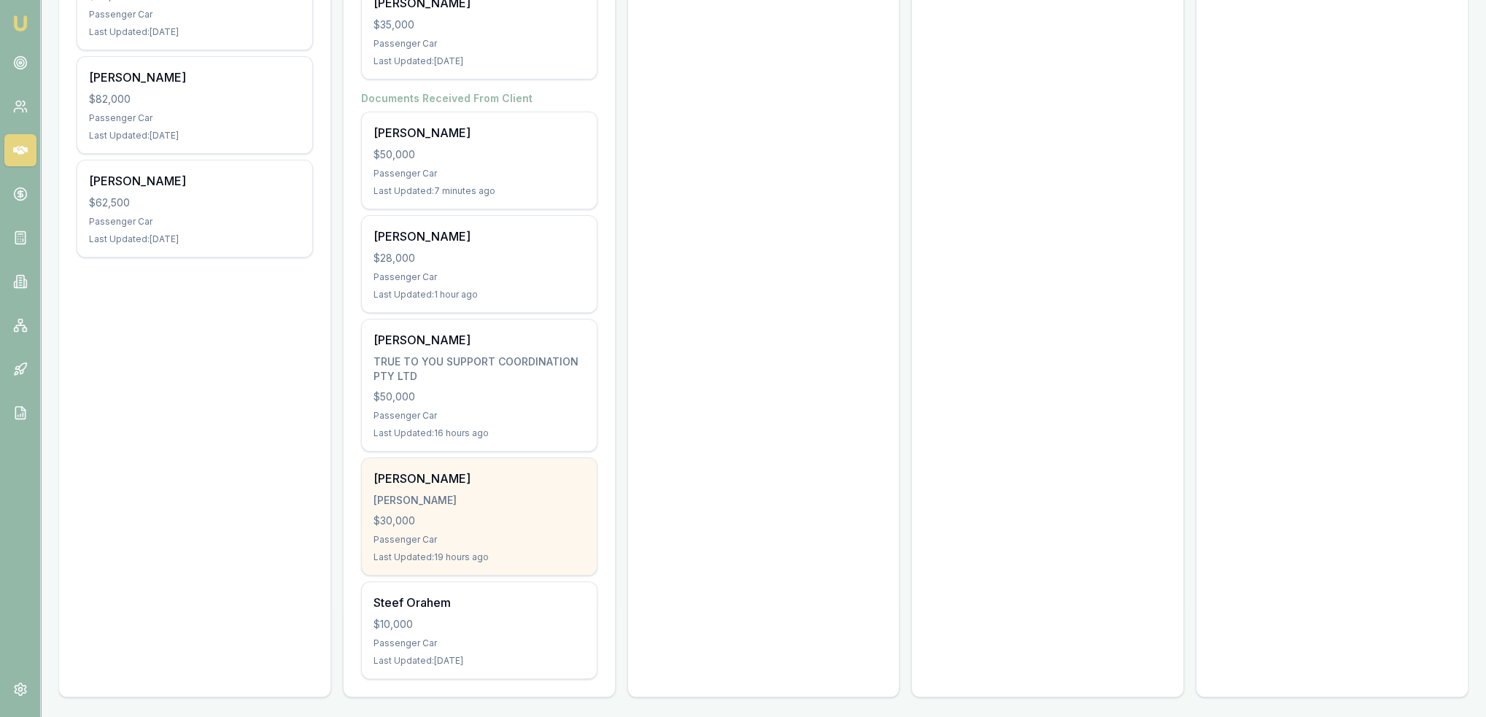
click at [478, 513] on div "$30,000" at bounding box center [479, 520] width 212 height 15
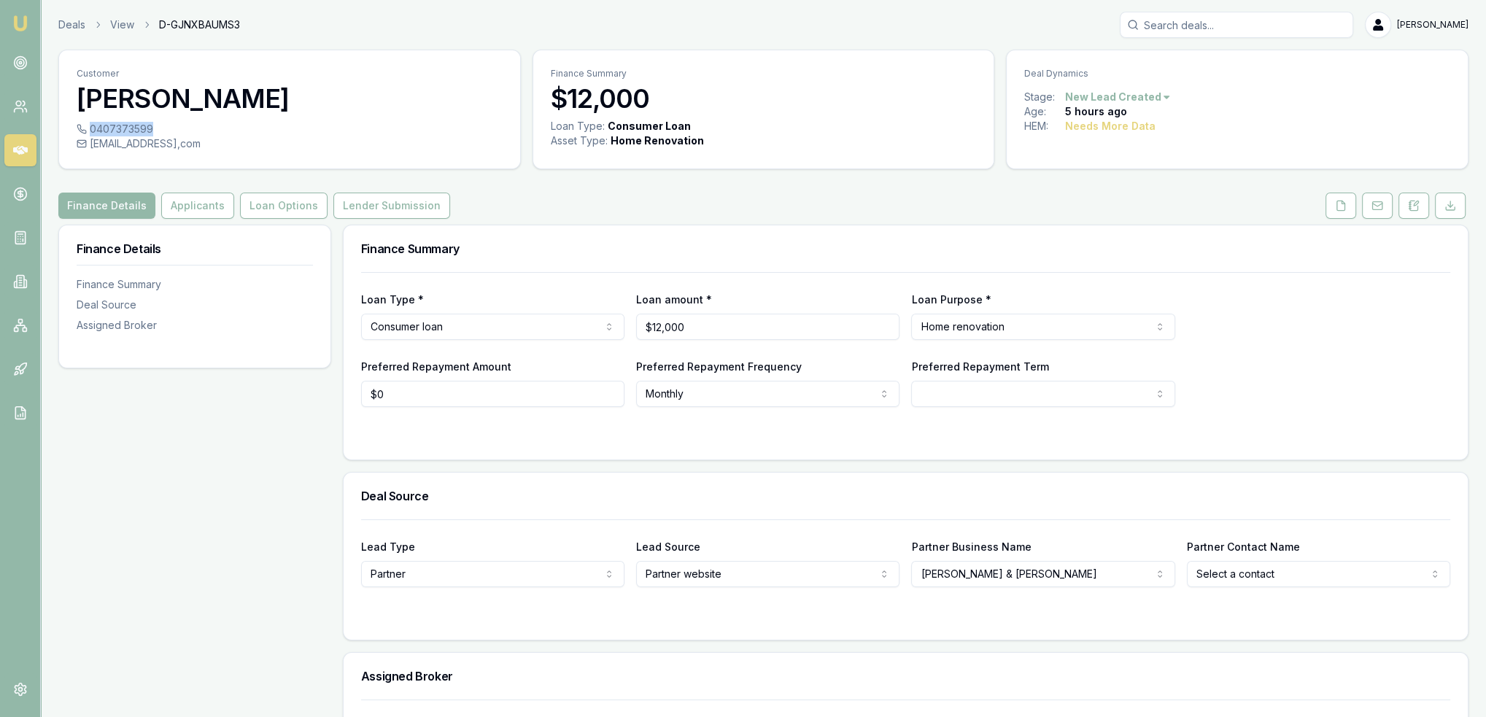
drag, startPoint x: 91, startPoint y: 125, endPoint x: 149, endPoint y: 133, distance: 58.2
click at [149, 133] on div "0407373599" at bounding box center [290, 129] width 426 height 15
copy div "0407373599"
click at [175, 132] on div "0407373599" at bounding box center [290, 129] width 426 height 15
drag, startPoint x: 90, startPoint y: 125, endPoint x: 150, endPoint y: 128, distance: 59.1
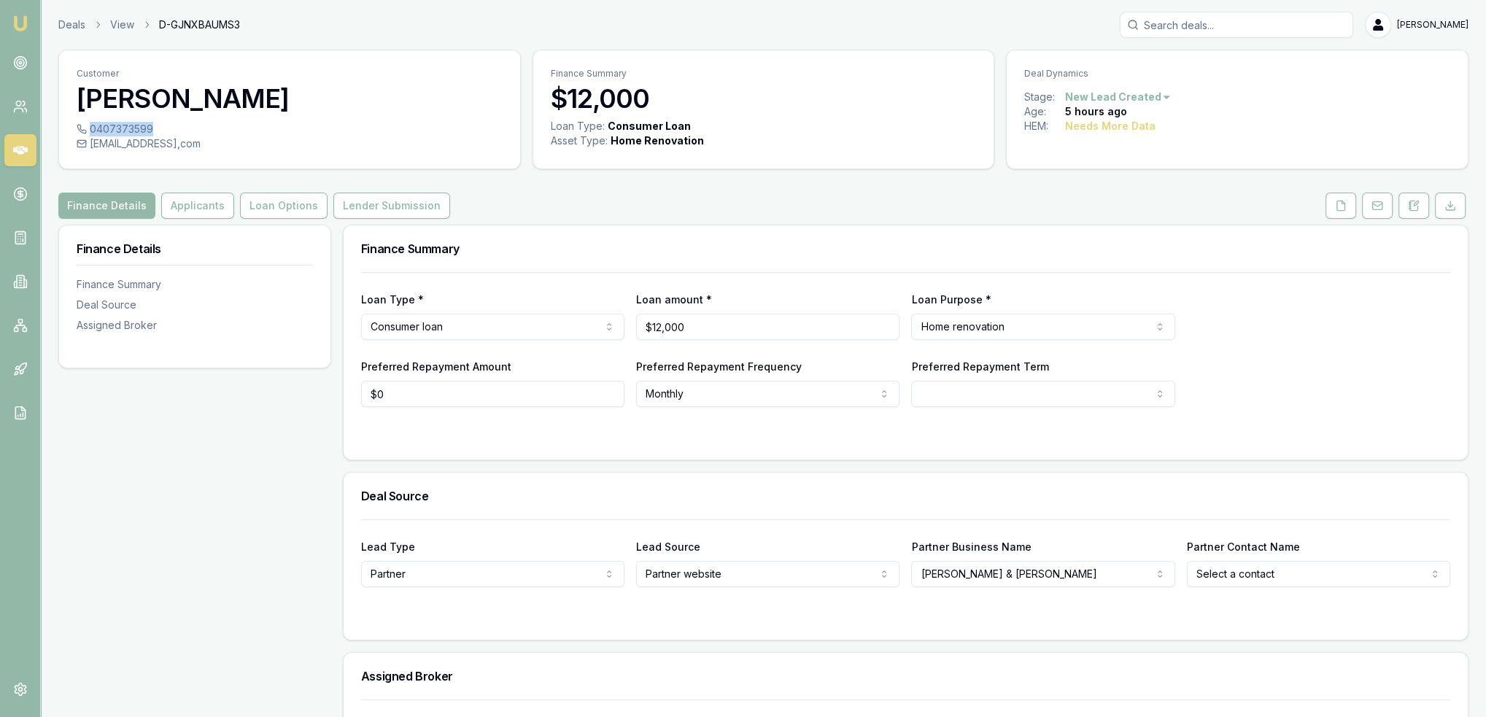
click at [150, 128] on div "0407373599" at bounding box center [290, 129] width 426 height 15
copy div "0407373599"
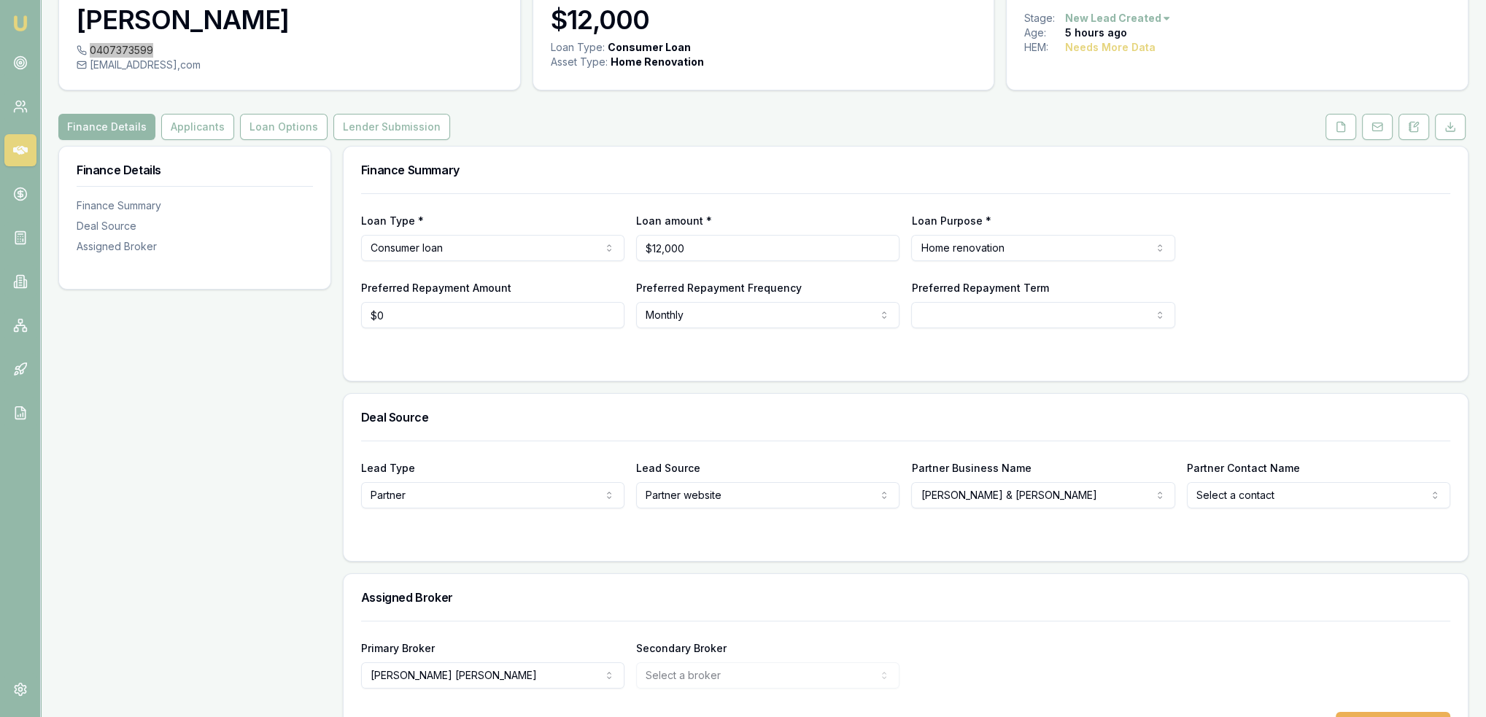
scroll to position [128, 0]
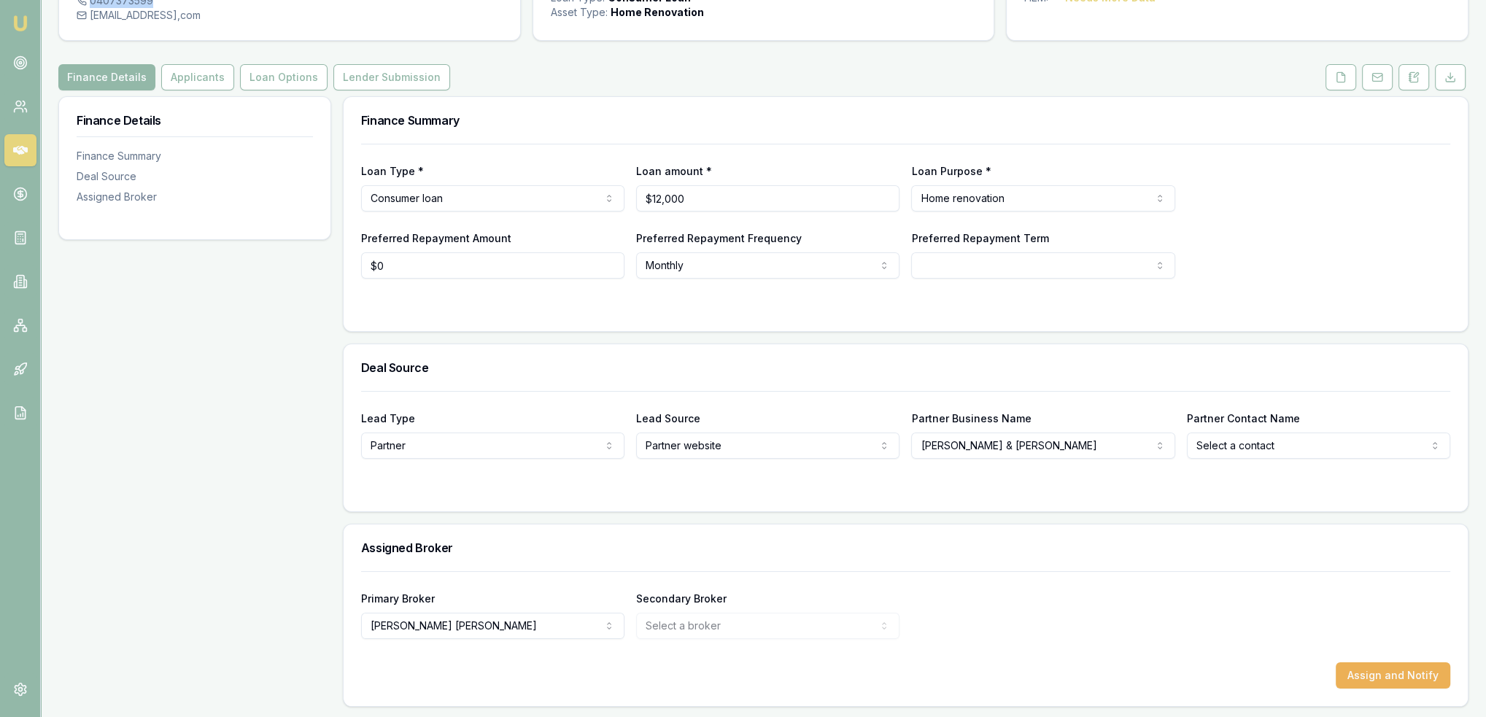
click at [1028, 446] on html "Emu Broker Deals View D-GJNXBAUMS3 [PERSON_NAME] Toggle Menu Customer [PERSON_N…" at bounding box center [743, 230] width 1486 height 717
click at [1410, 80] on icon at bounding box center [1409, 80] width 2 height 0
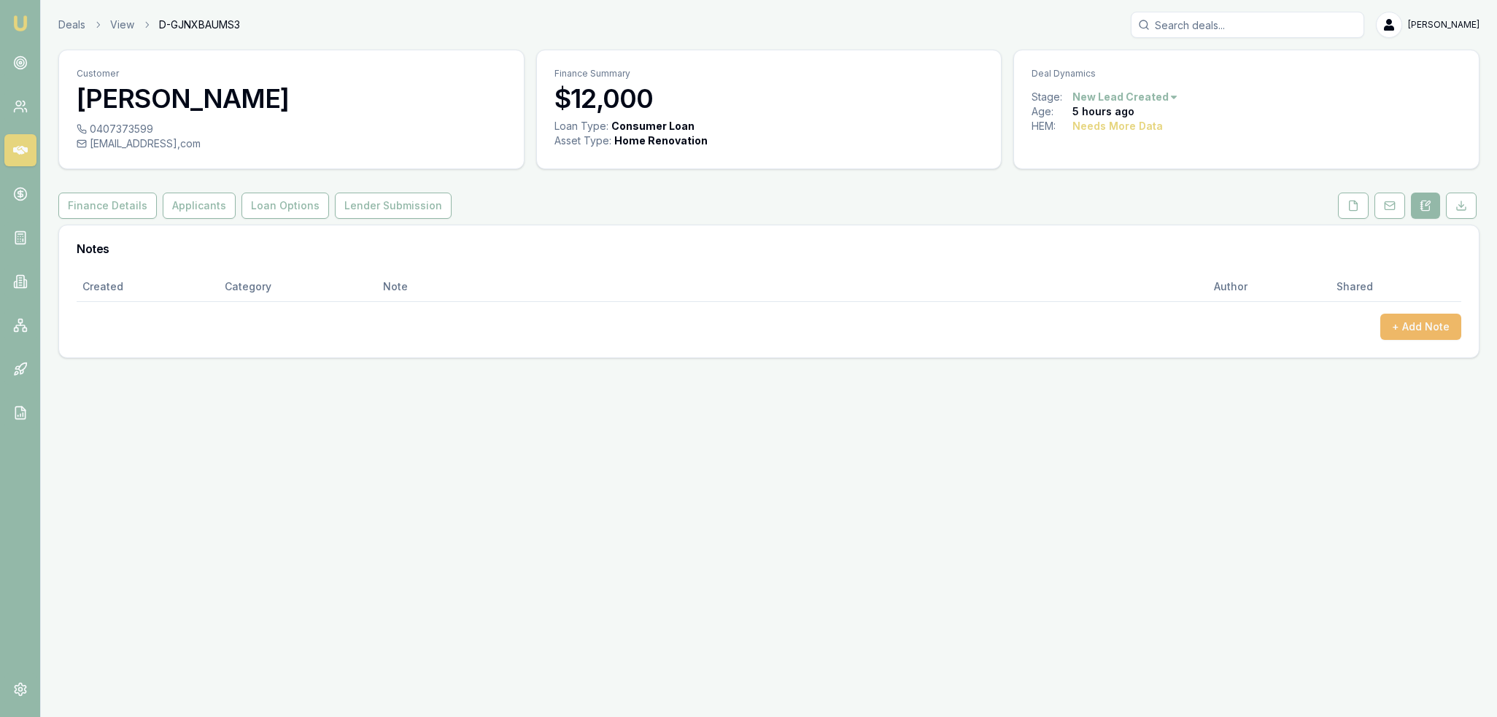
click at [1418, 320] on button "+ Add Note" at bounding box center [1420, 327] width 81 height 26
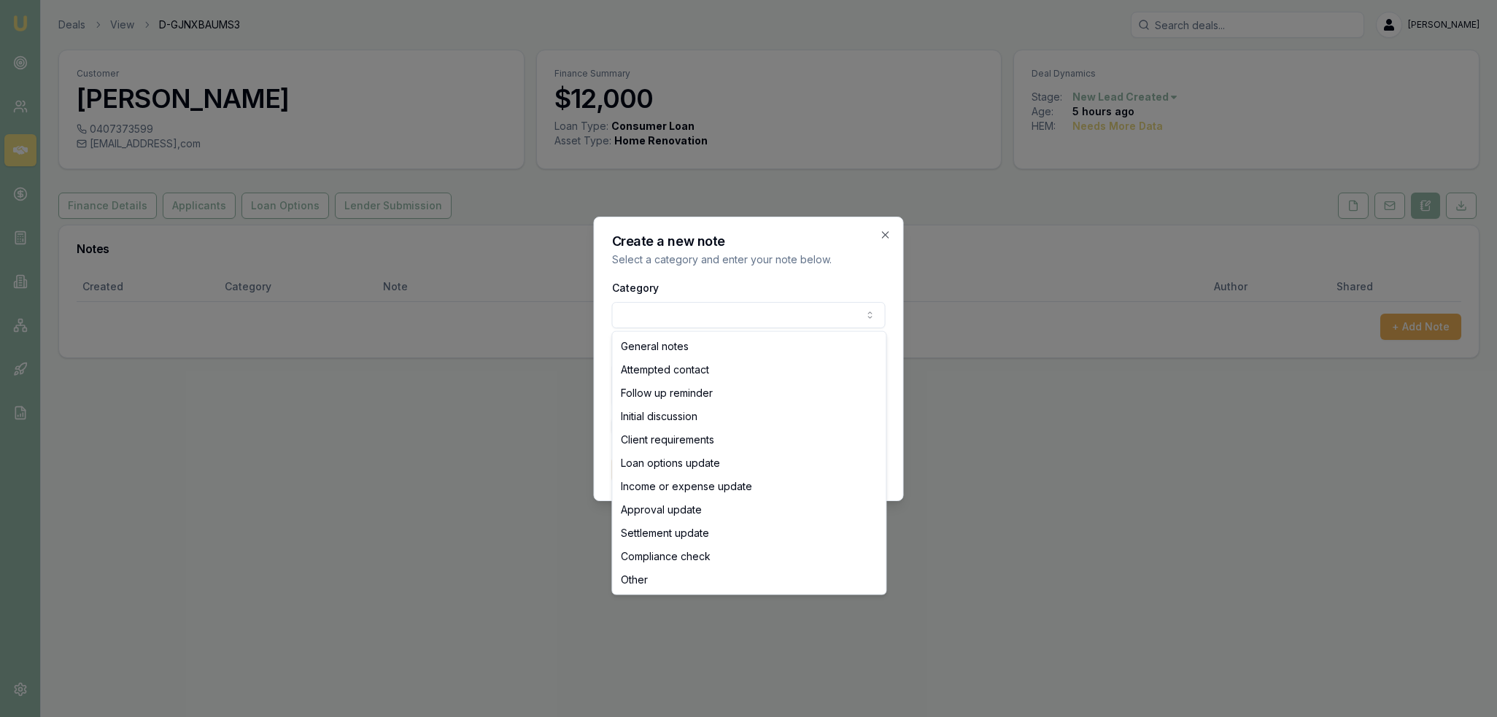
click at [645, 324] on body "Emu Broker Deals View D-GJNXBAUMS3 [PERSON_NAME] Toggle Menu Customer [PERSON_N…" at bounding box center [748, 358] width 1497 height 717
select select "ATTEMPTED_CONTACT"
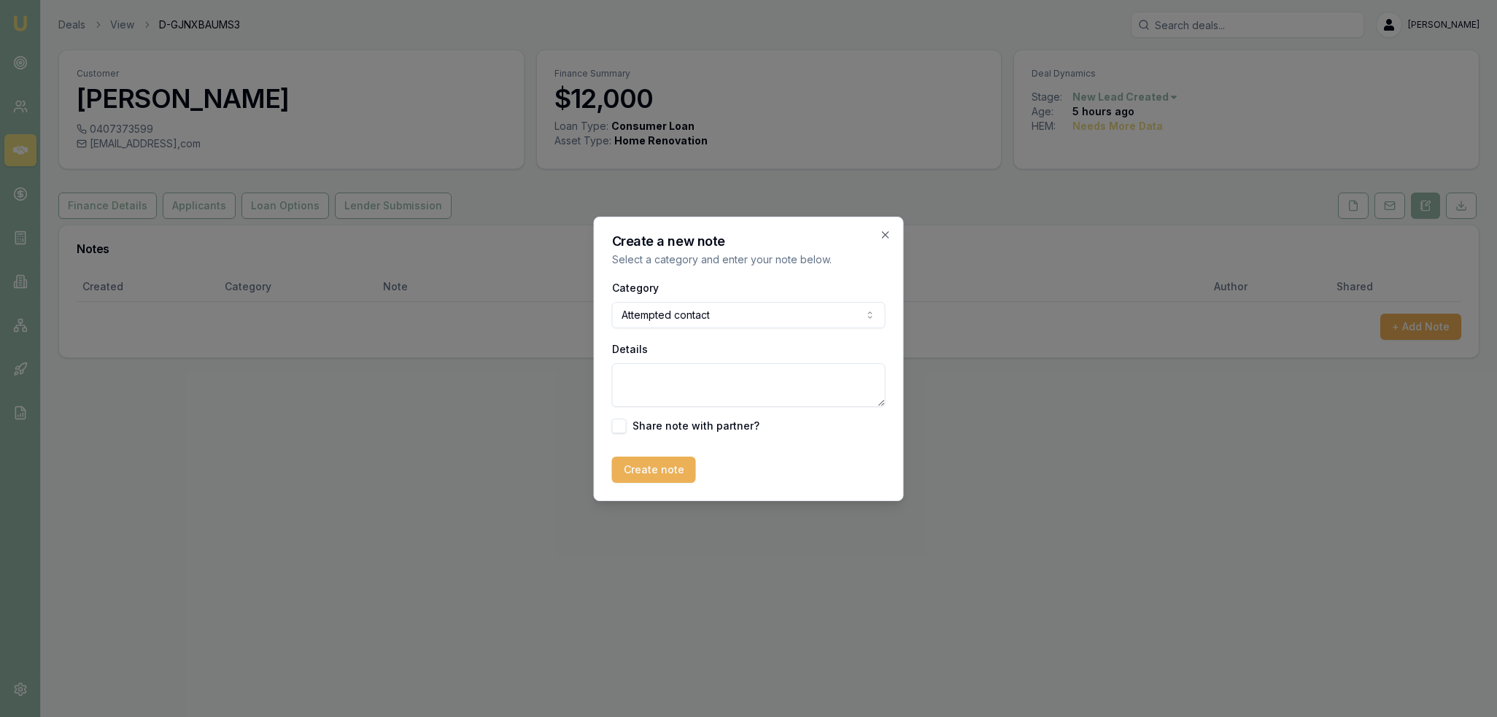
click at [651, 383] on textarea "Details" at bounding box center [749, 385] width 274 height 44
type textarea "D1C1- LM - sent text."
drag, startPoint x: 635, startPoint y: 468, endPoint x: 881, endPoint y: 561, distance: 263.6
click at [636, 468] on button "Create note" at bounding box center [654, 470] width 84 height 26
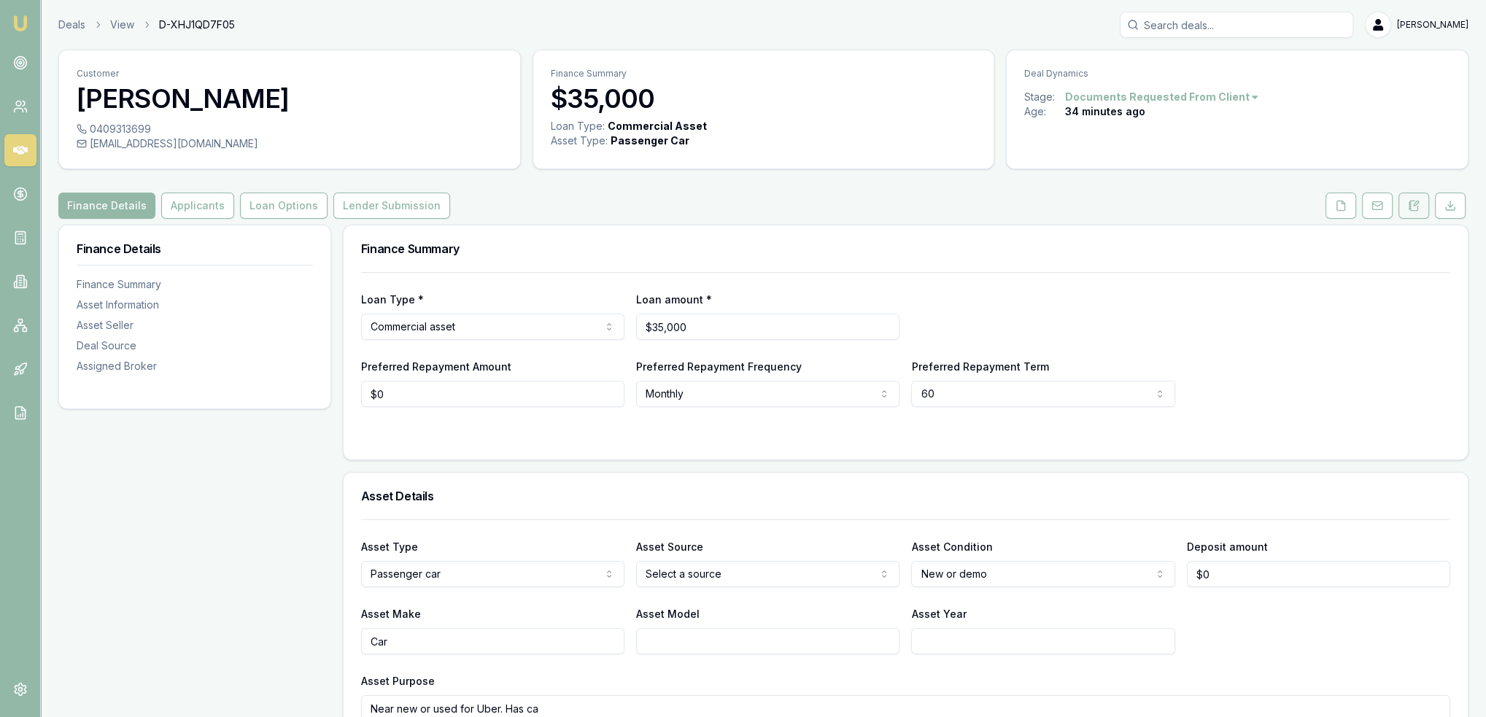
click at [1419, 206] on button at bounding box center [1413, 206] width 31 height 26
click at [1338, 202] on icon at bounding box center [1341, 206] width 12 height 12
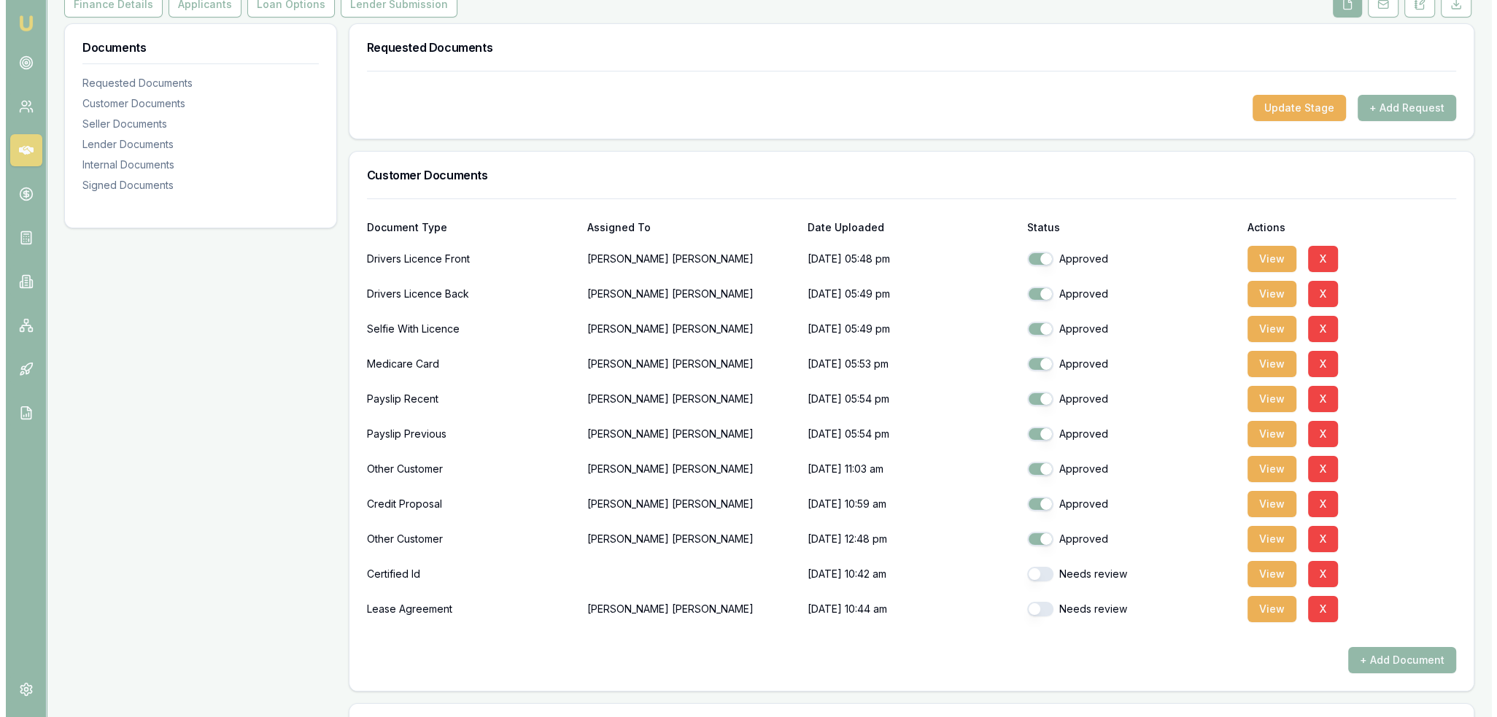
scroll to position [511, 0]
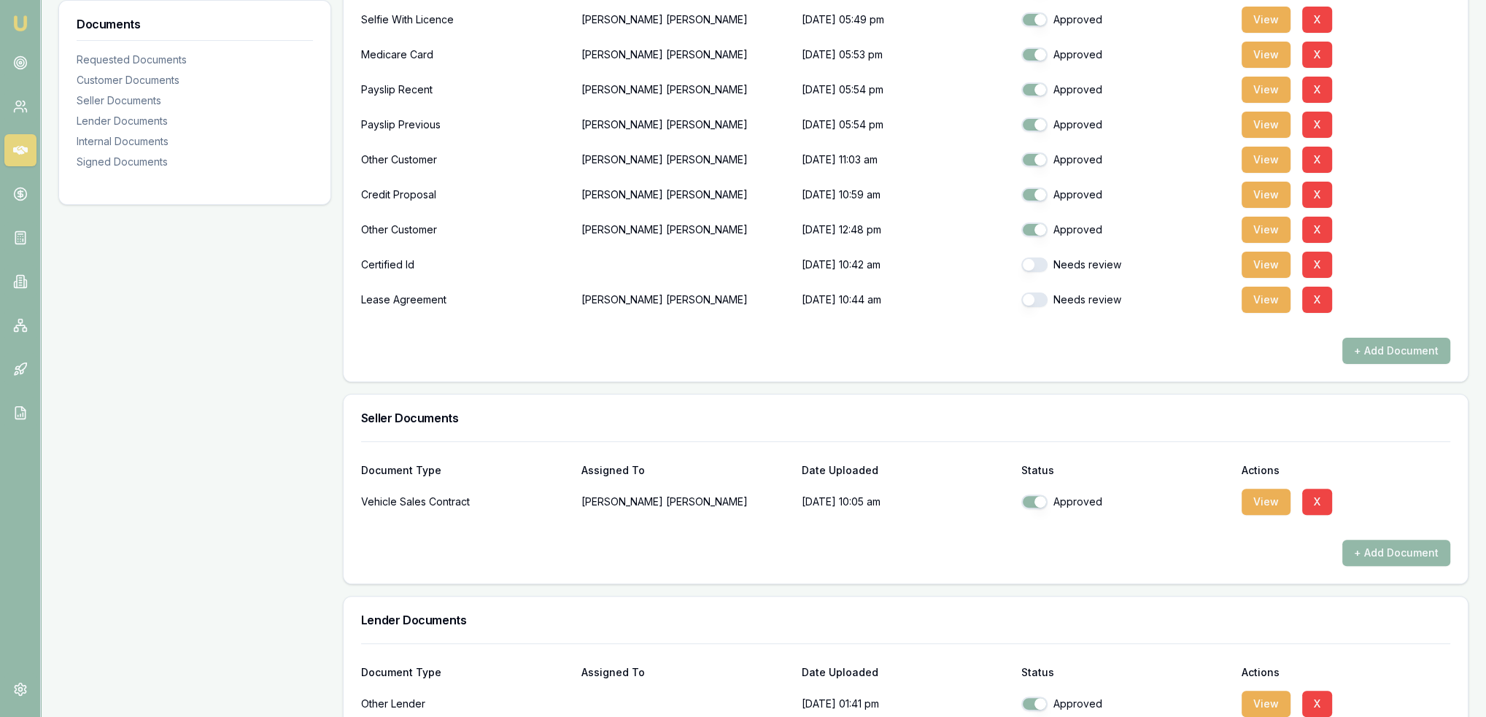
click at [1027, 298] on button "button" at bounding box center [1034, 299] width 26 height 15
checkbox input "true"
click at [1408, 355] on button "+ Add Document" at bounding box center [1396, 351] width 108 height 26
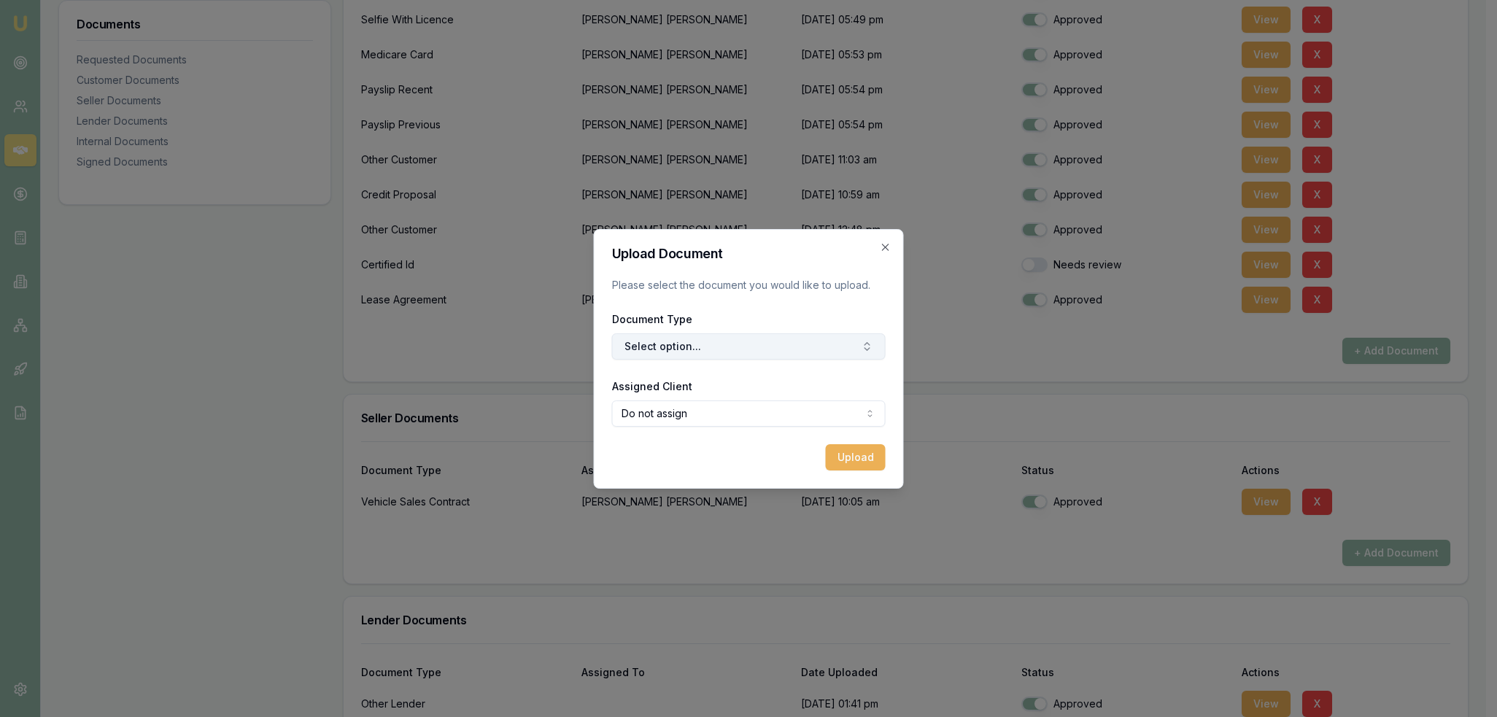
click at [799, 342] on button "Select option..." at bounding box center [749, 346] width 274 height 26
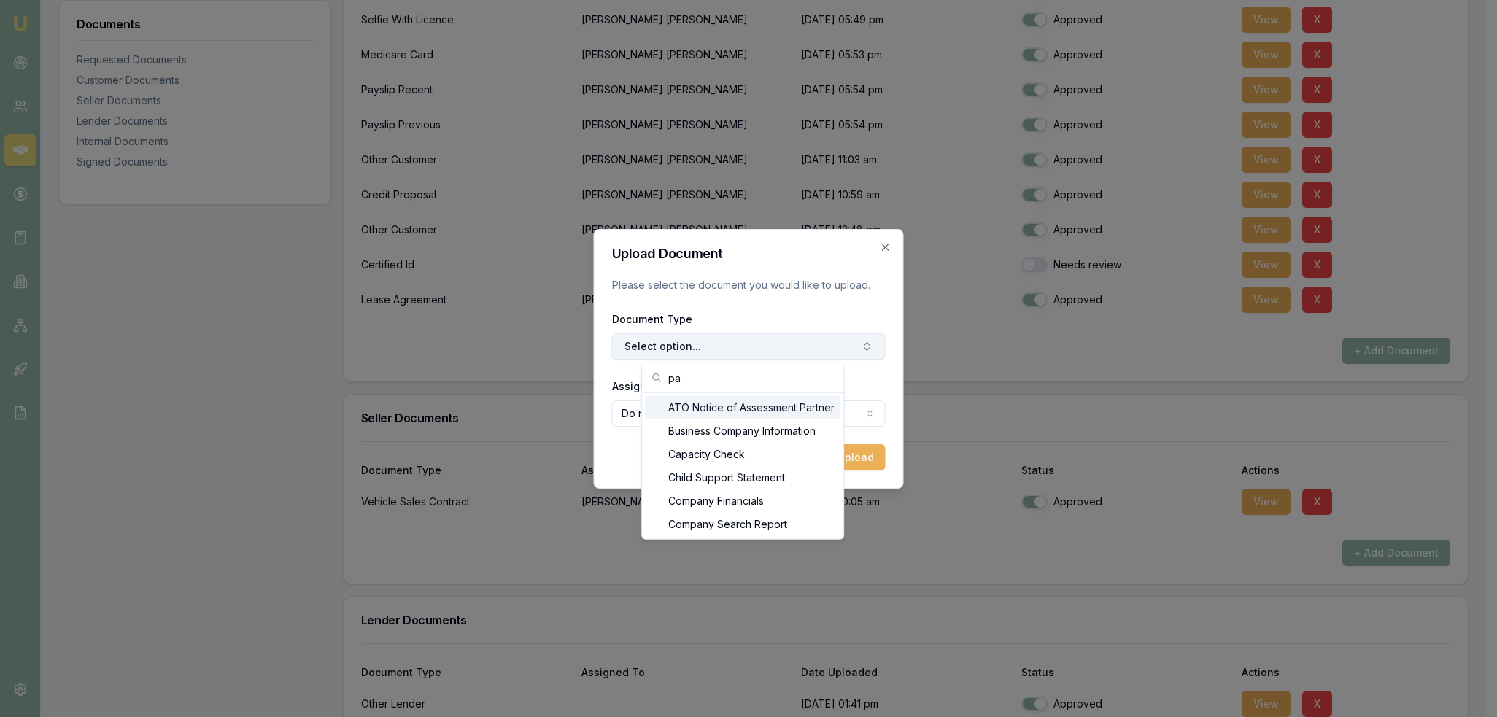
type input "p"
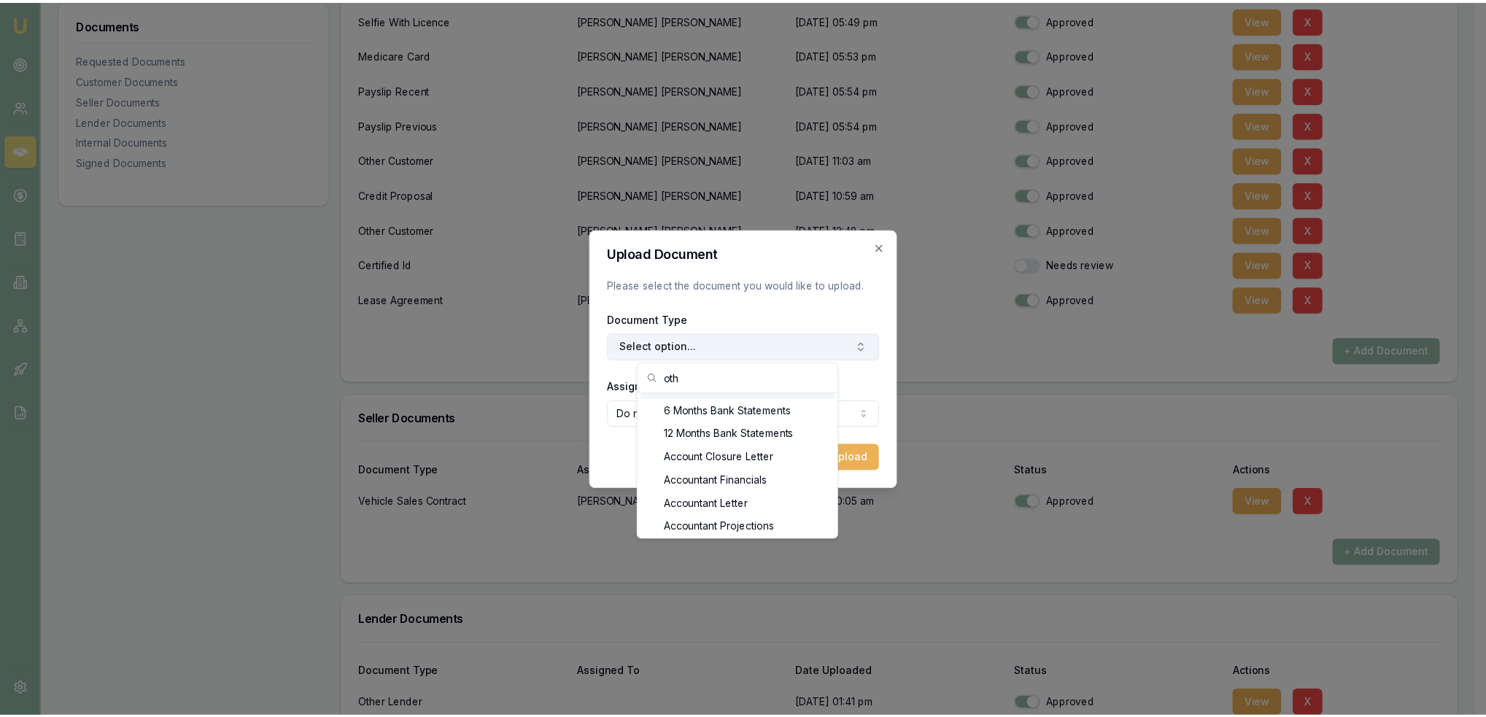
scroll to position [0, 0]
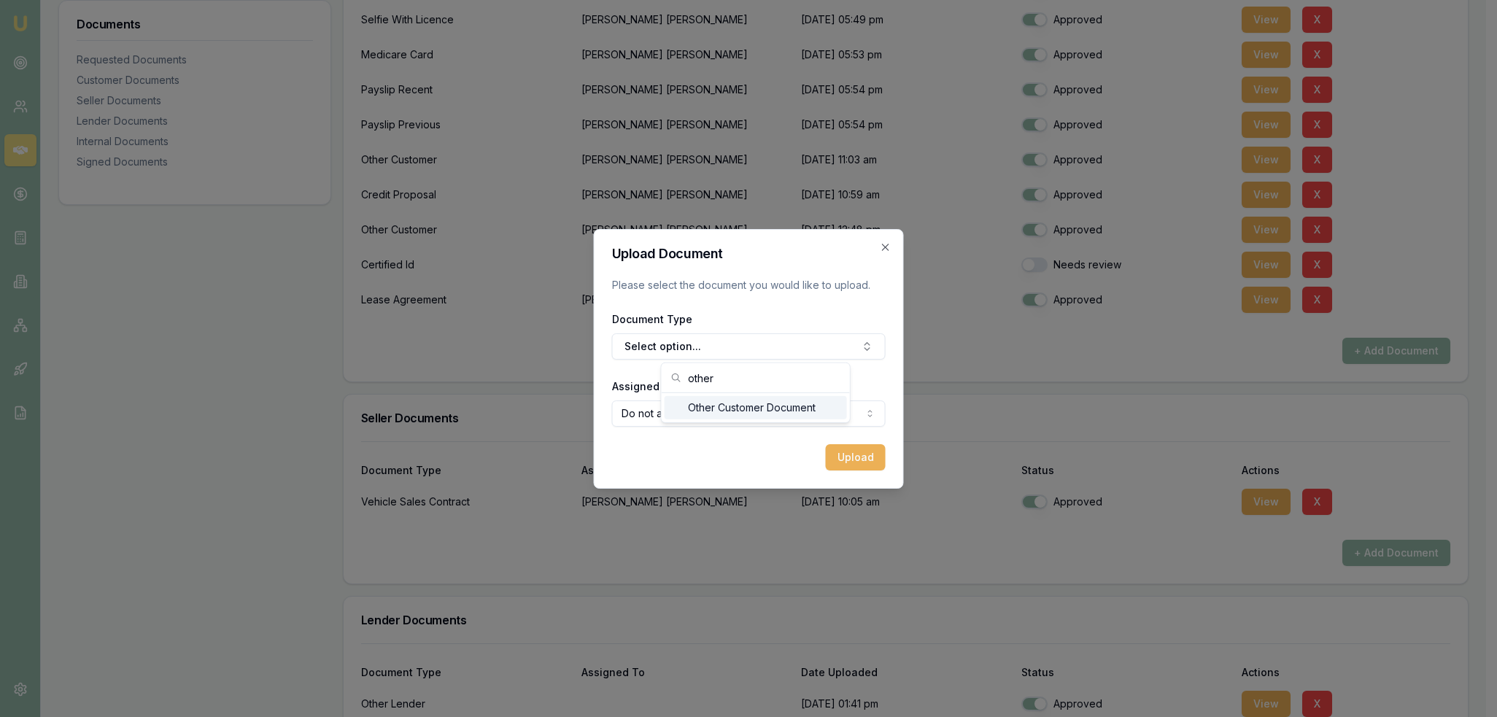
type input "other"
click at [709, 406] on div "Other Customer Document" at bounding box center [755, 407] width 182 height 23
click at [875, 462] on button "Upload" at bounding box center [856, 457] width 60 height 26
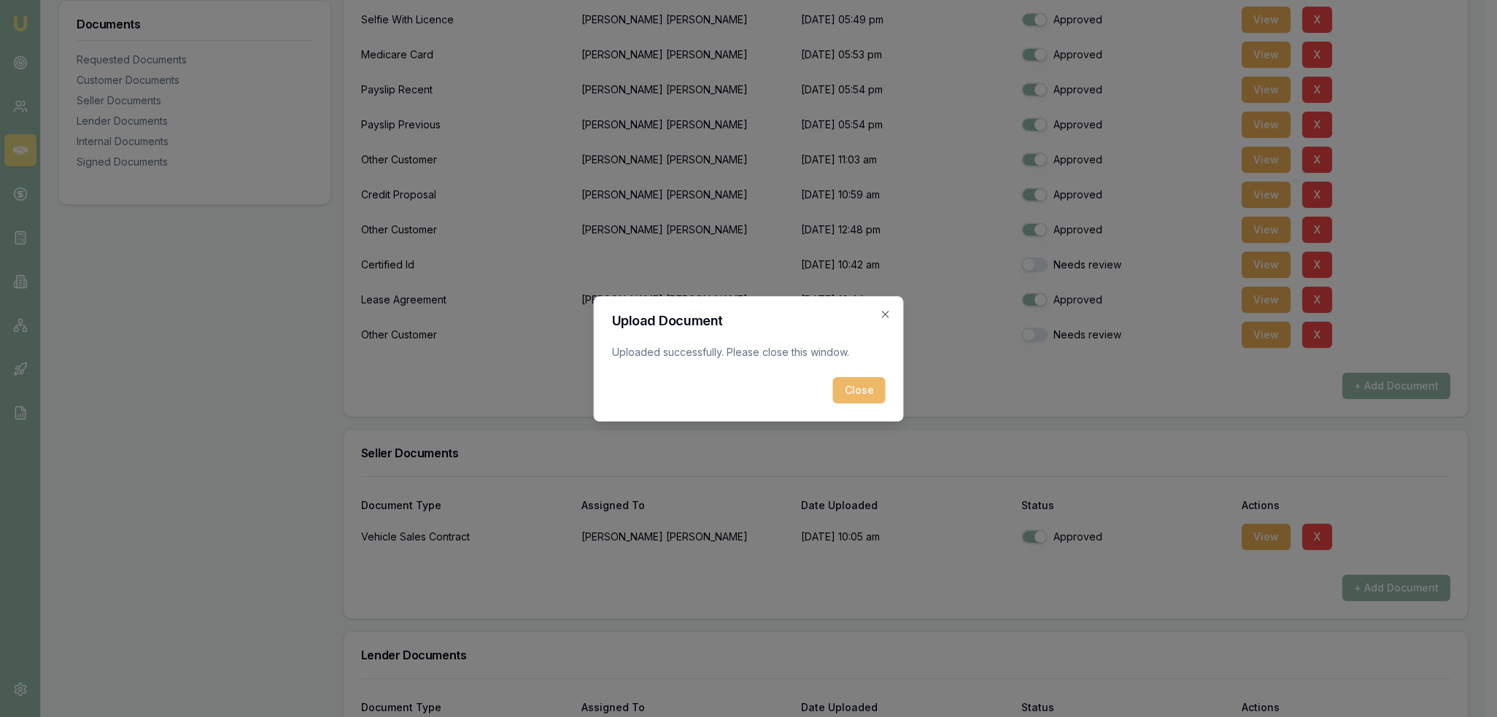
click at [850, 397] on button "Close" at bounding box center [859, 390] width 53 height 26
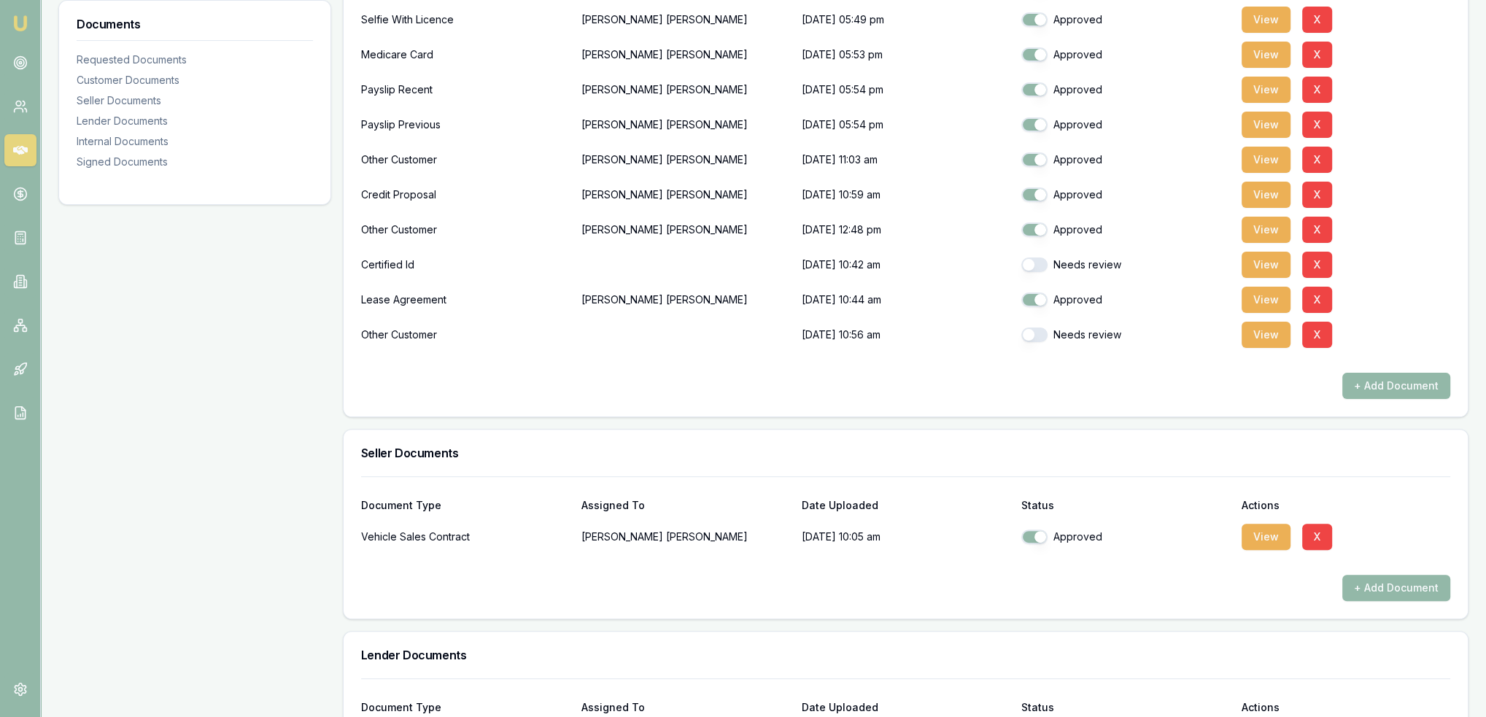
click at [1028, 338] on button "button" at bounding box center [1034, 334] width 26 height 15
checkbox input "true"
click at [1031, 265] on button "button" at bounding box center [1034, 264] width 26 height 15
checkbox input "true"
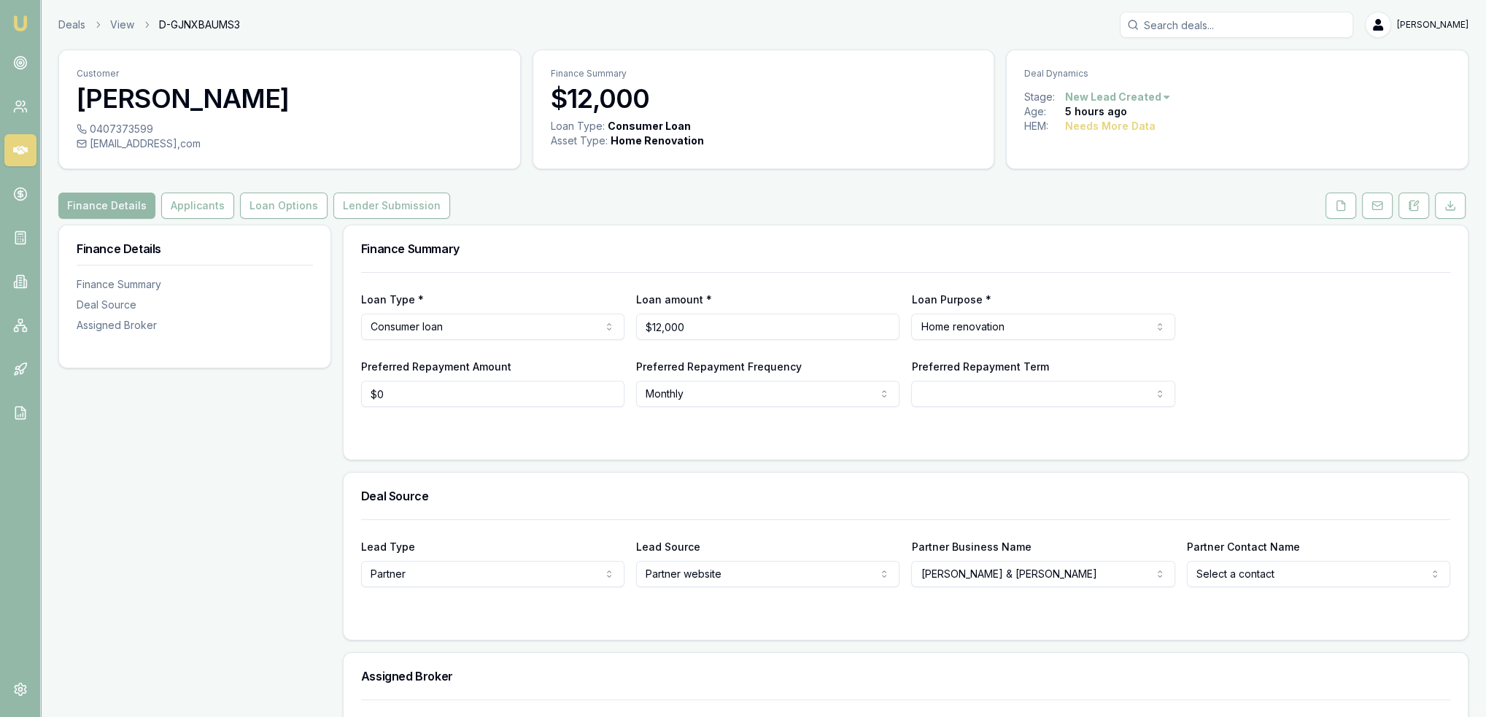
drag, startPoint x: 1343, startPoint y: 203, endPoint x: 1232, endPoint y: 224, distance: 113.4
click at [1343, 203] on polyline at bounding box center [1342, 202] width 3 height 3
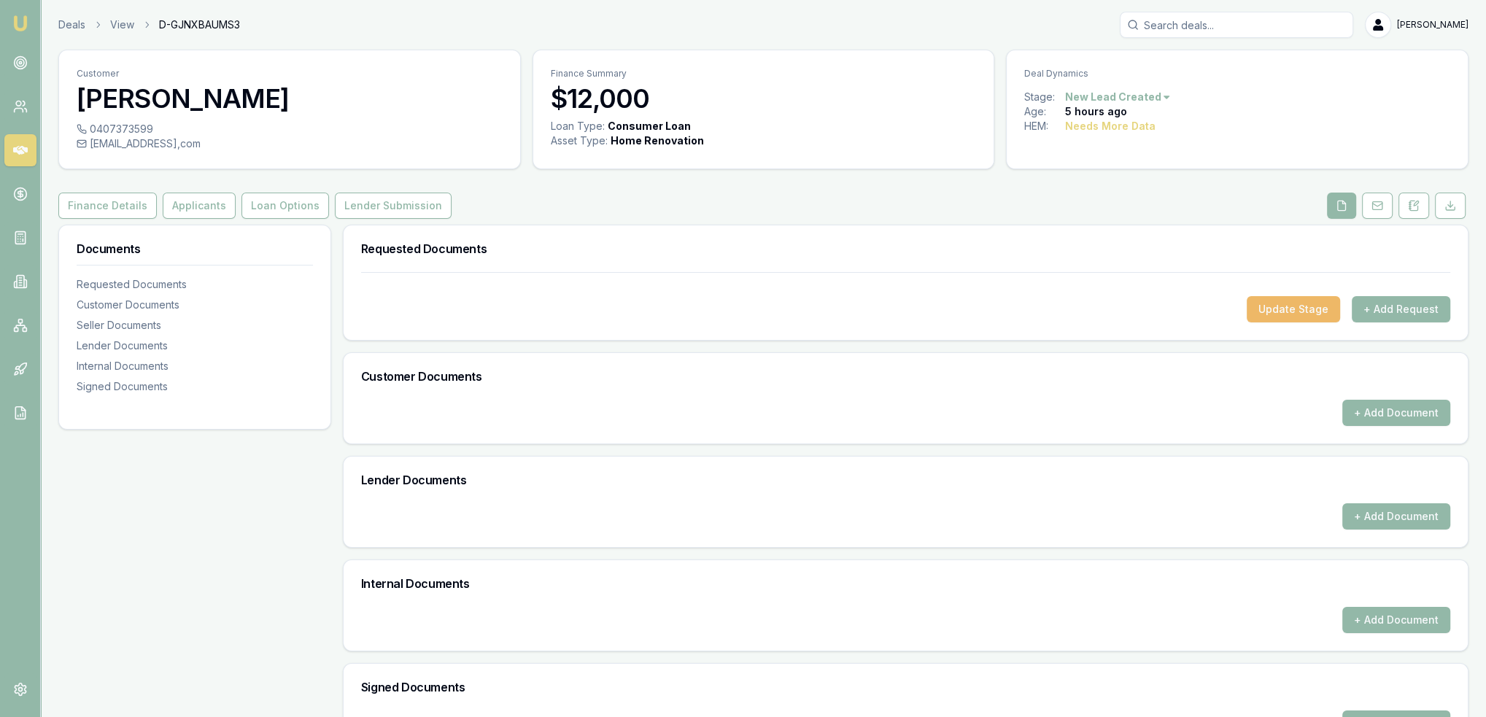
click at [1279, 311] on button "Update Stage" at bounding box center [1292, 309] width 93 height 26
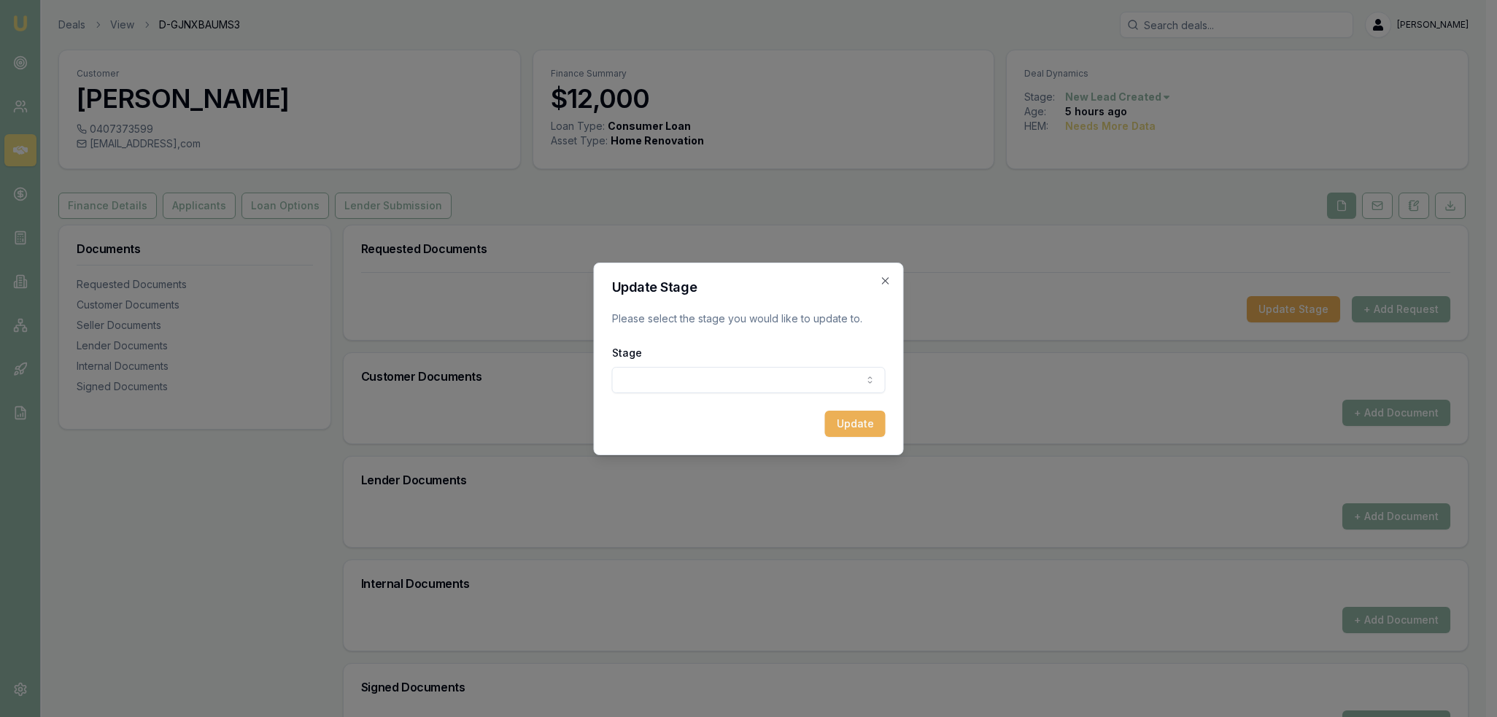
click at [732, 376] on body "Emu Broker Deals View D-GJNXBAUMS3 [PERSON_NAME] Toggle Menu Customer [PERSON_N…" at bounding box center [743, 358] width 1486 height 717
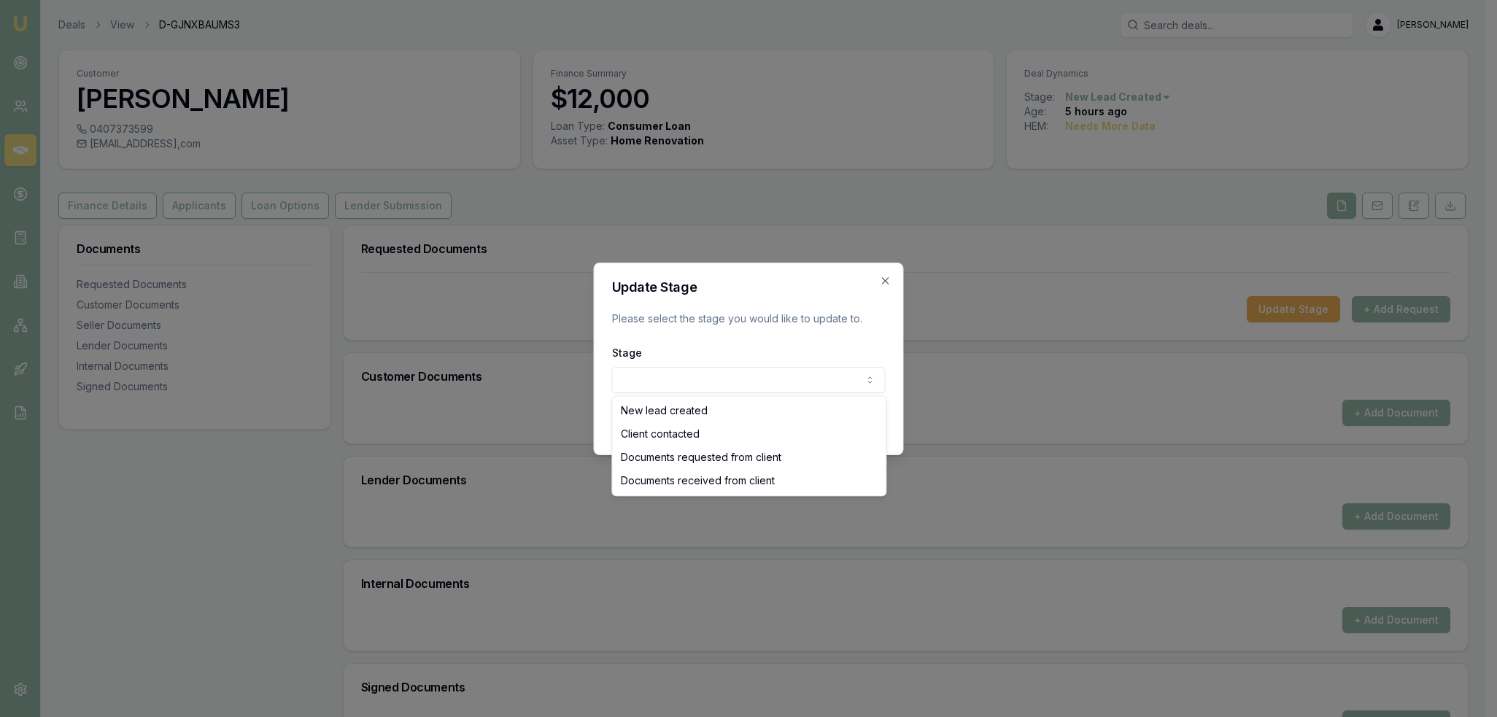
select select "CLIENT_CONTACTED"
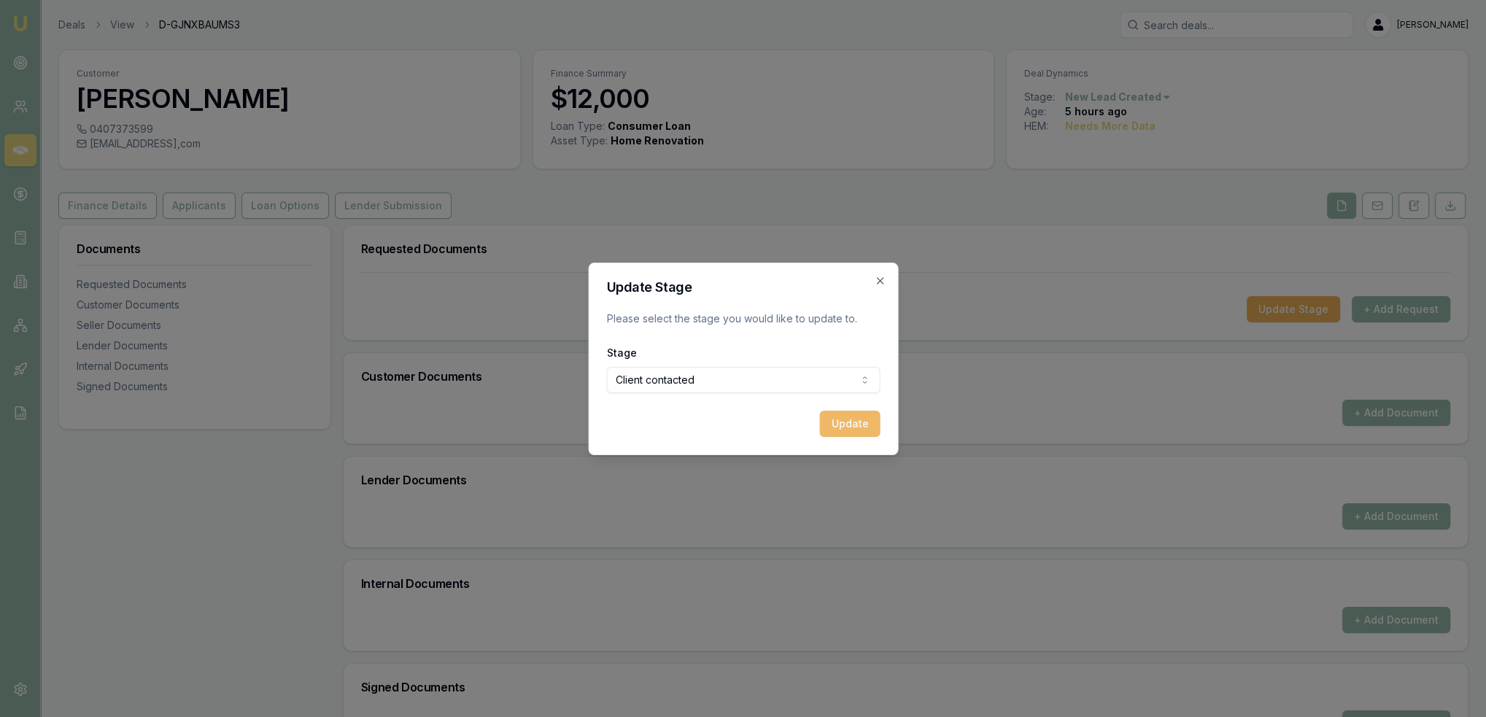
click at [842, 422] on button "Update" at bounding box center [849, 424] width 61 height 26
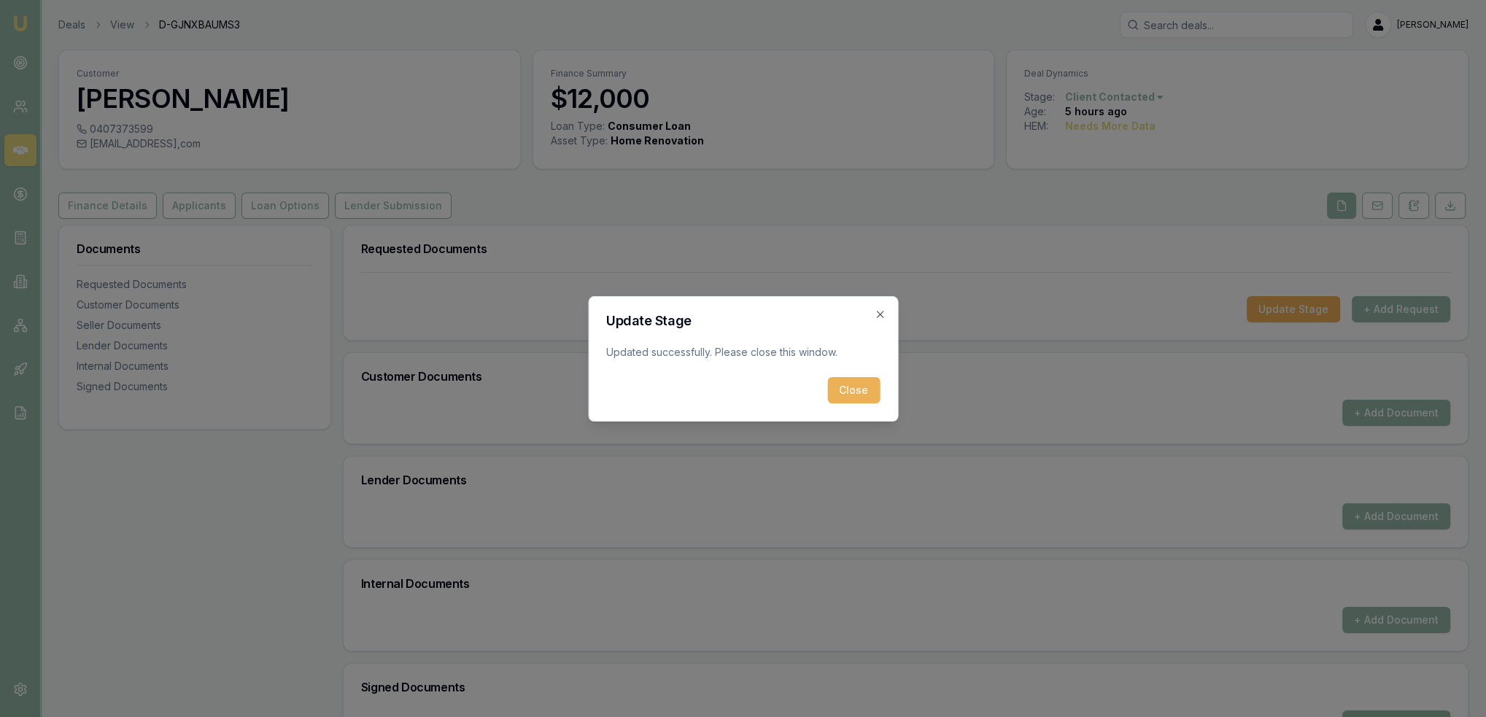
drag, startPoint x: 853, startPoint y: 385, endPoint x: 1100, endPoint y: 381, distance: 247.3
click at [854, 385] on button "Close" at bounding box center [853, 390] width 53 height 26
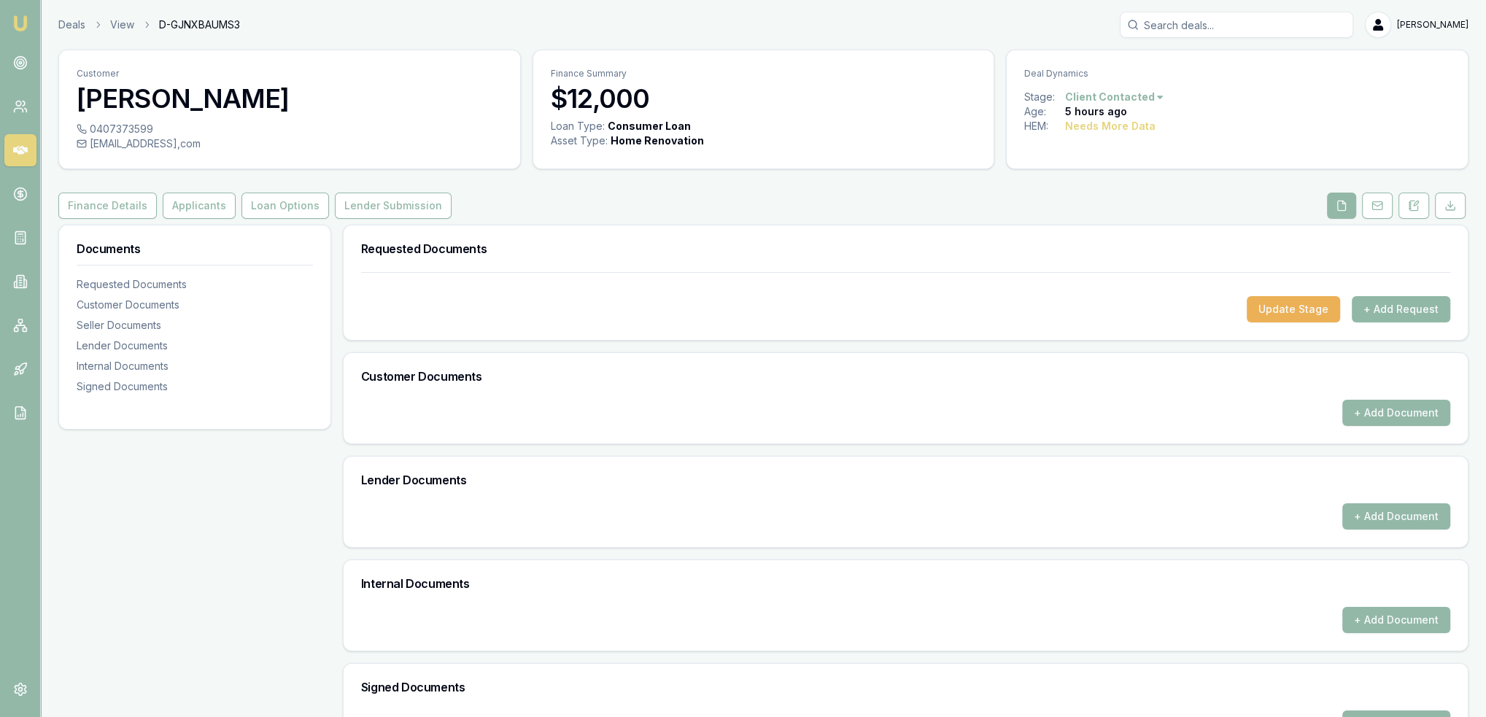
click at [1381, 306] on button "+ Add Request" at bounding box center [1400, 309] width 98 height 26
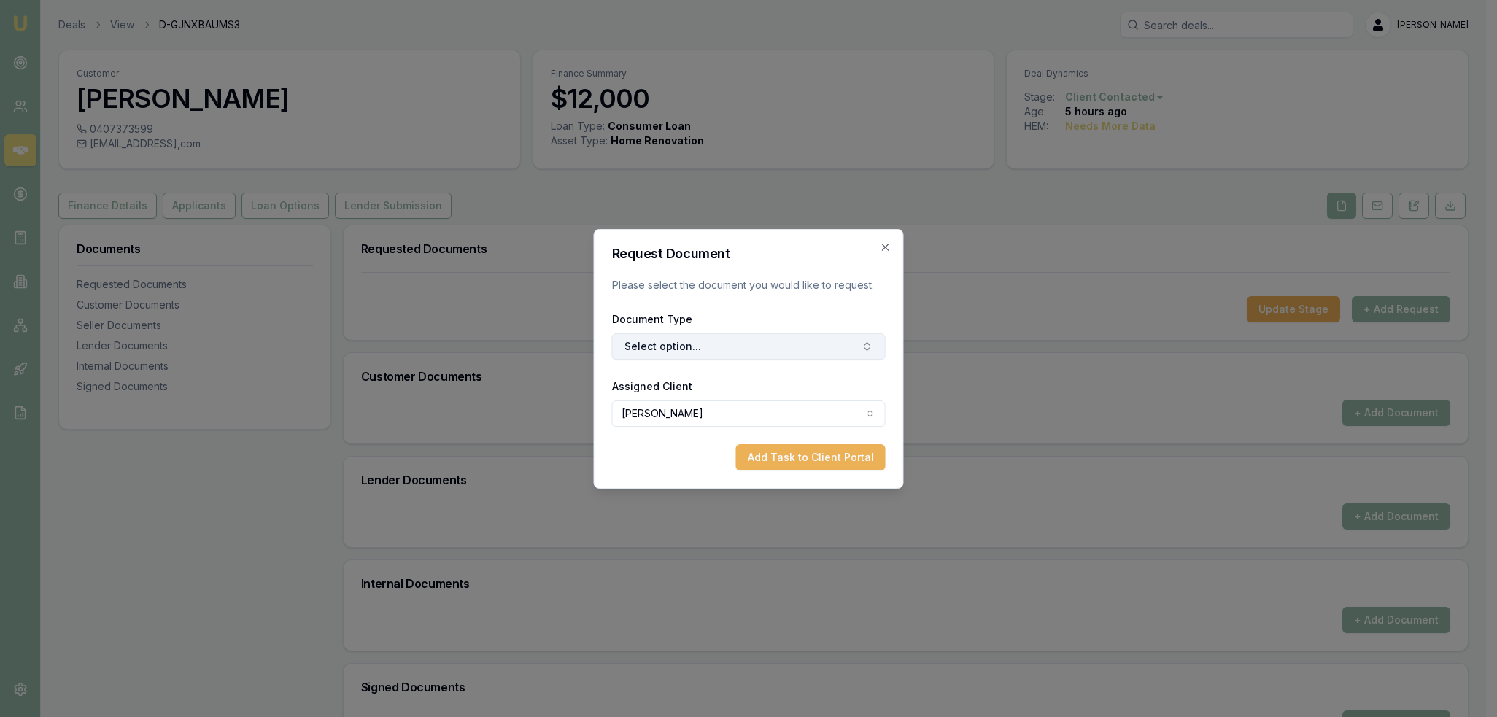
click at [723, 341] on button "Select option..." at bounding box center [749, 346] width 274 height 26
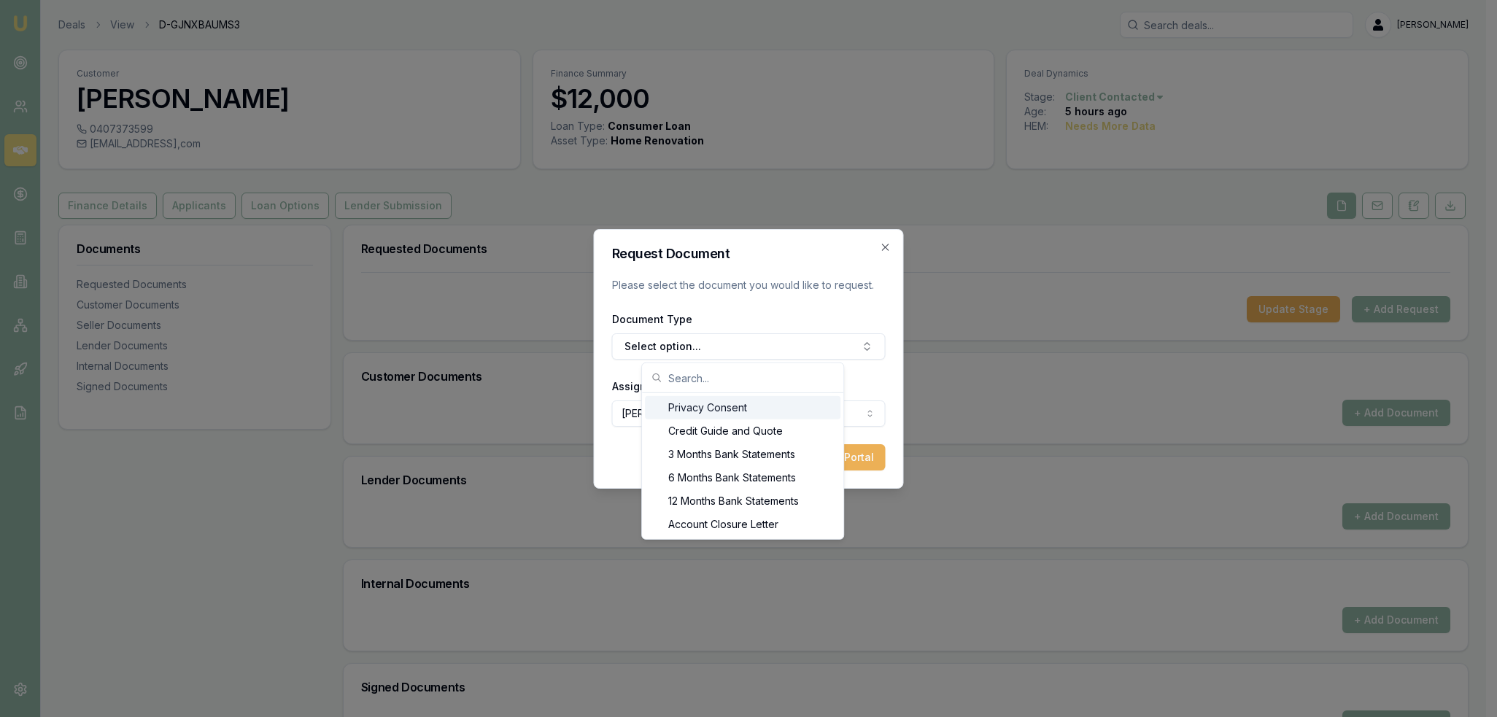
click at [708, 404] on div "Privacy Consent" at bounding box center [742, 407] width 195 height 23
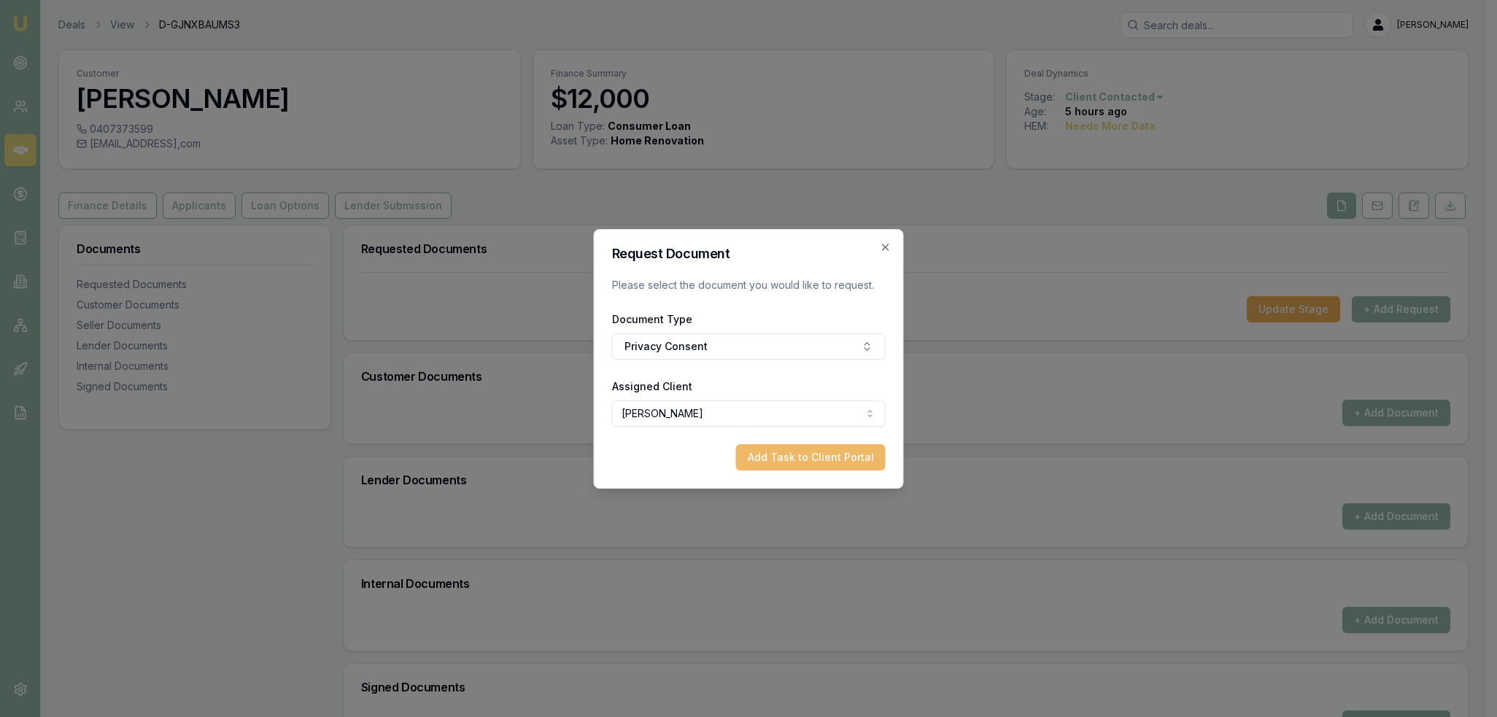
click at [804, 454] on button "Add Task to Client Portal" at bounding box center [811, 457] width 150 height 26
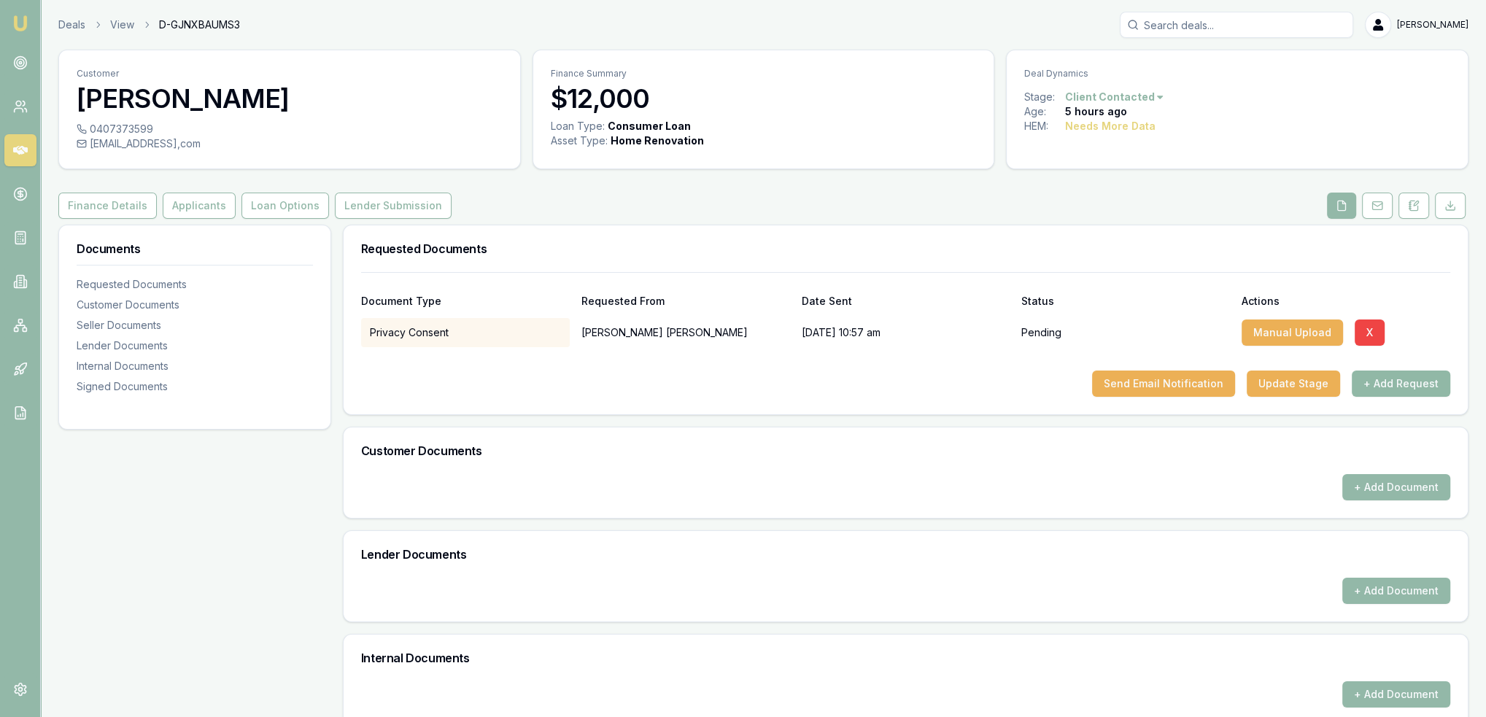
click at [1396, 379] on button "+ Add Request" at bounding box center [1400, 384] width 98 height 26
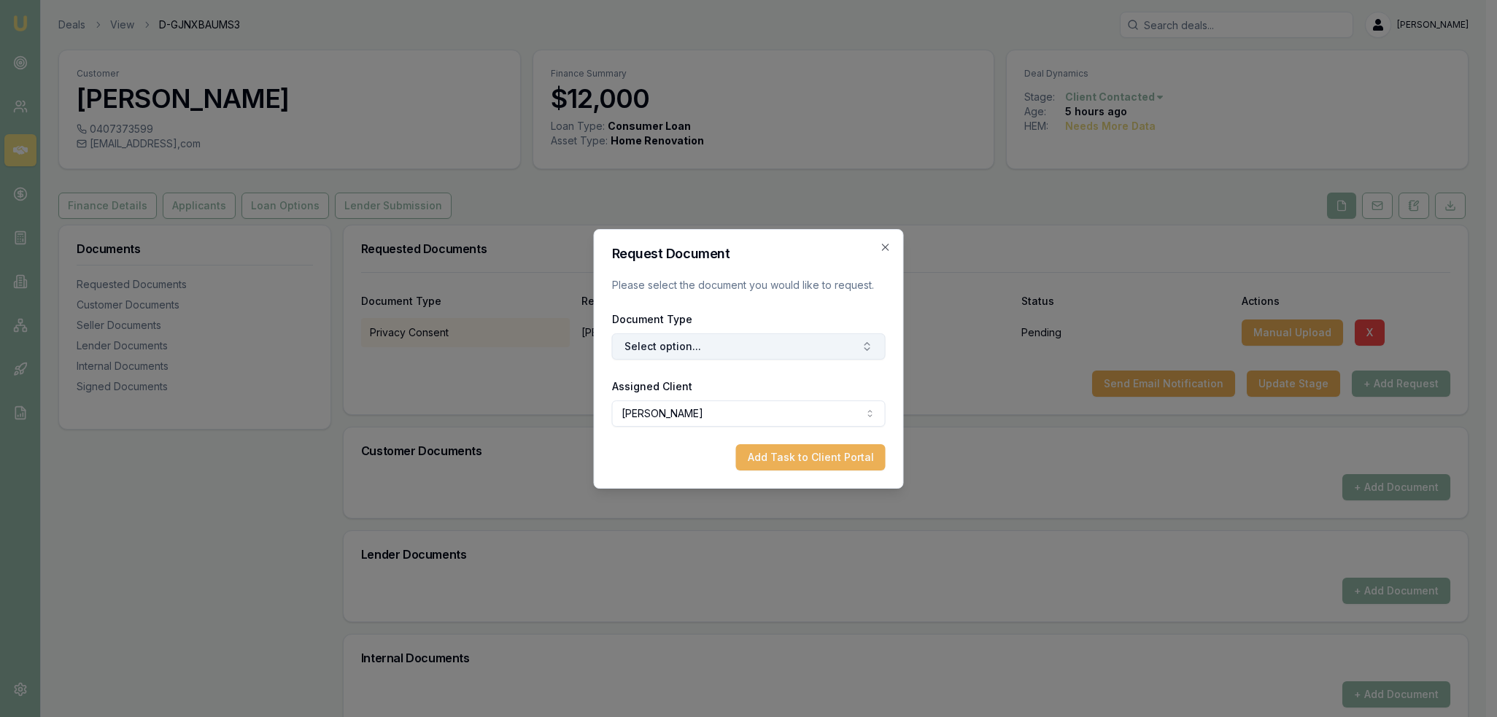
click at [661, 342] on button "Select option..." at bounding box center [749, 346] width 274 height 26
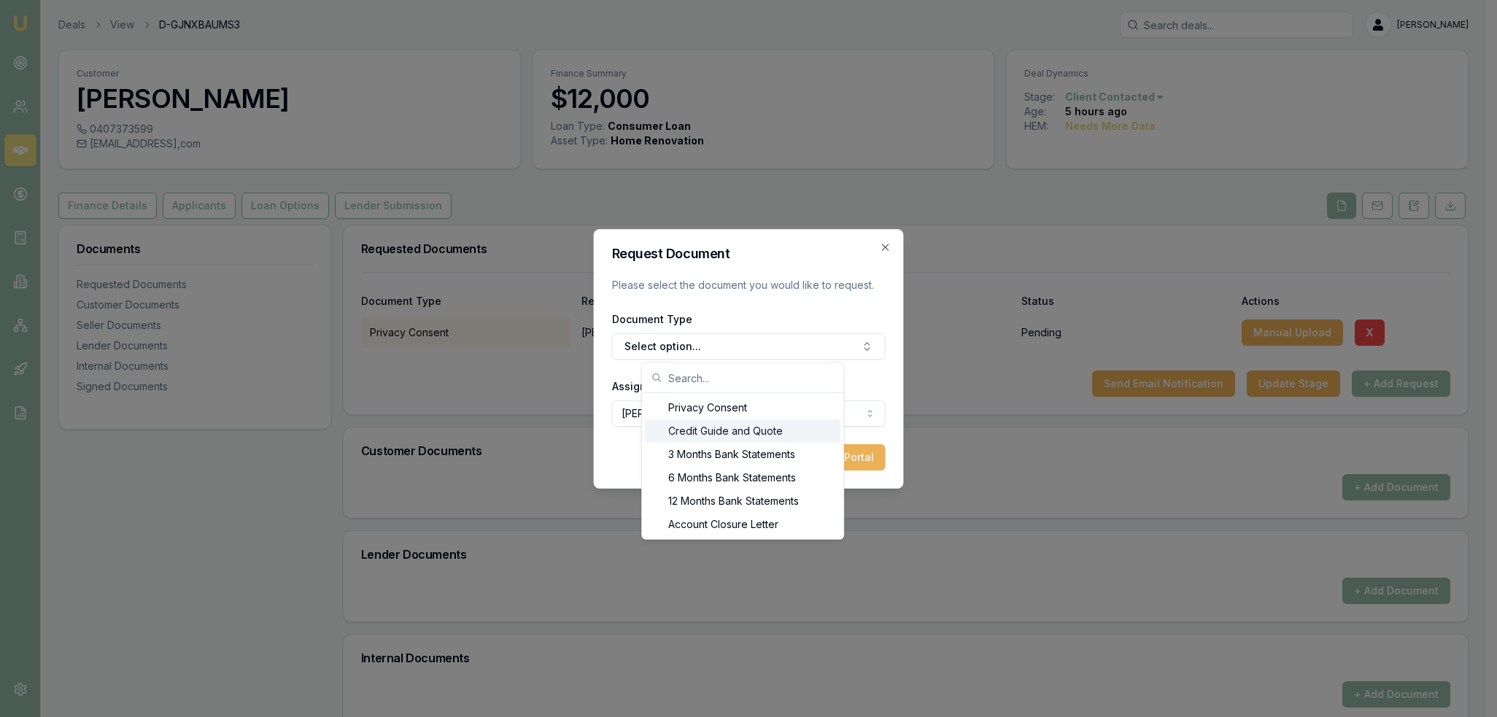
drag, startPoint x: 672, startPoint y: 428, endPoint x: 773, endPoint y: 447, distance: 103.1
click at [673, 428] on div "Credit Guide and Quote" at bounding box center [742, 430] width 195 height 23
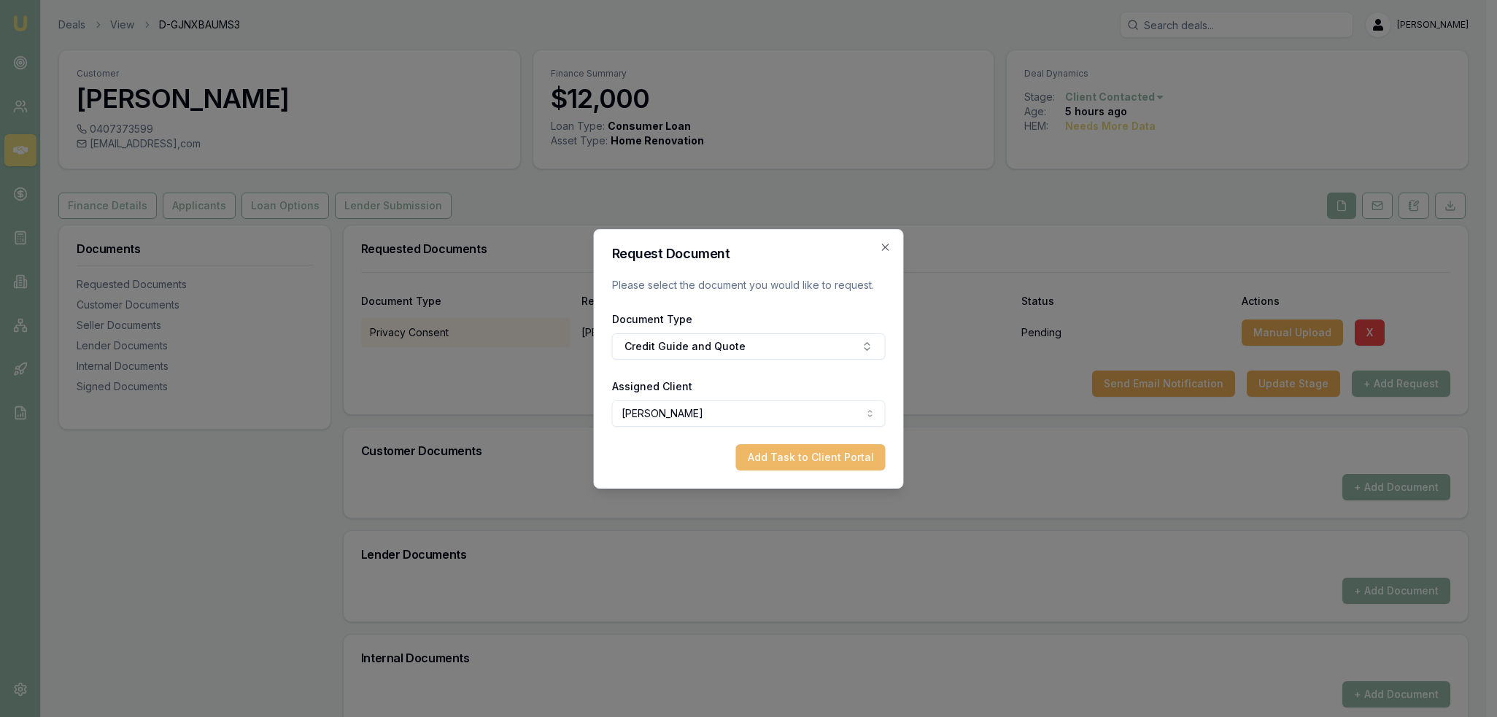
click at [831, 451] on button "Add Task to Client Portal" at bounding box center [811, 457] width 150 height 26
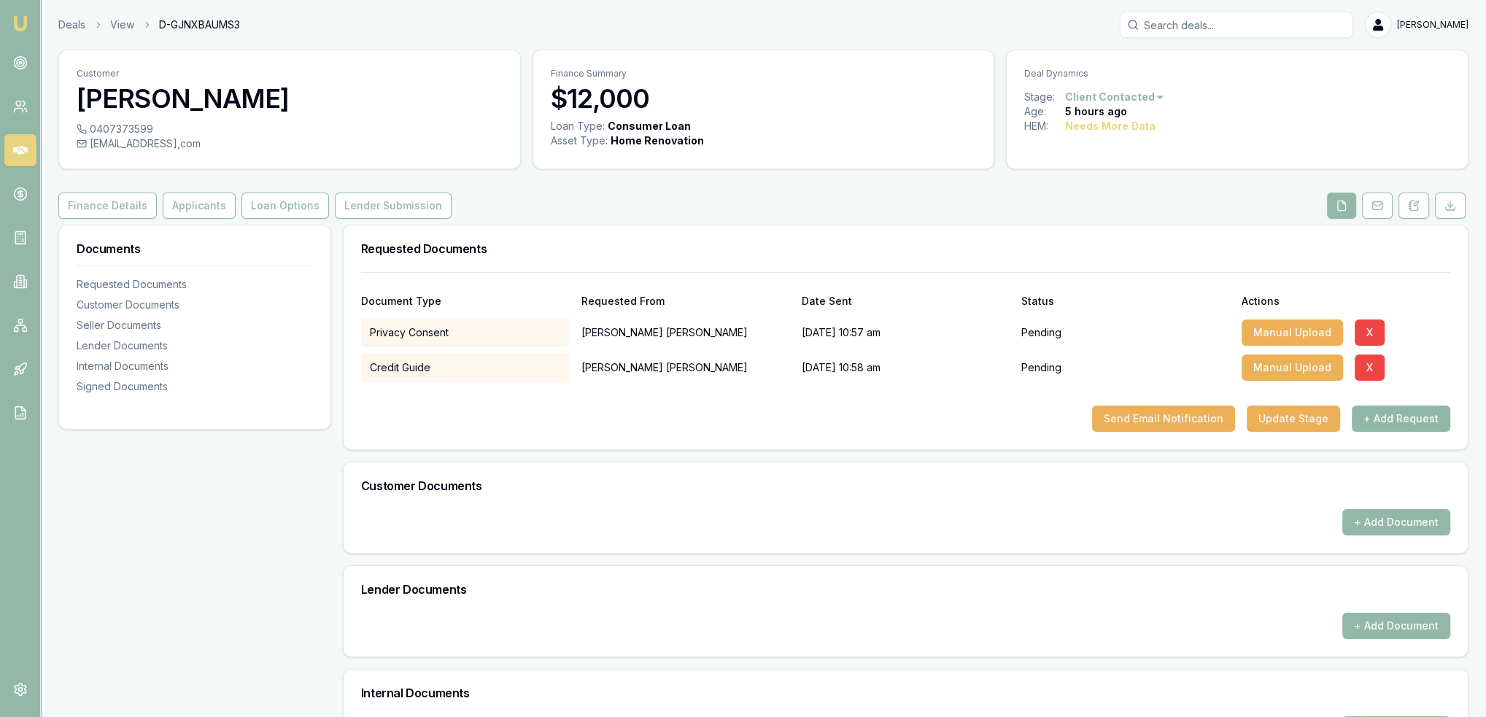
click at [1401, 414] on button "+ Add Request" at bounding box center [1400, 419] width 98 height 26
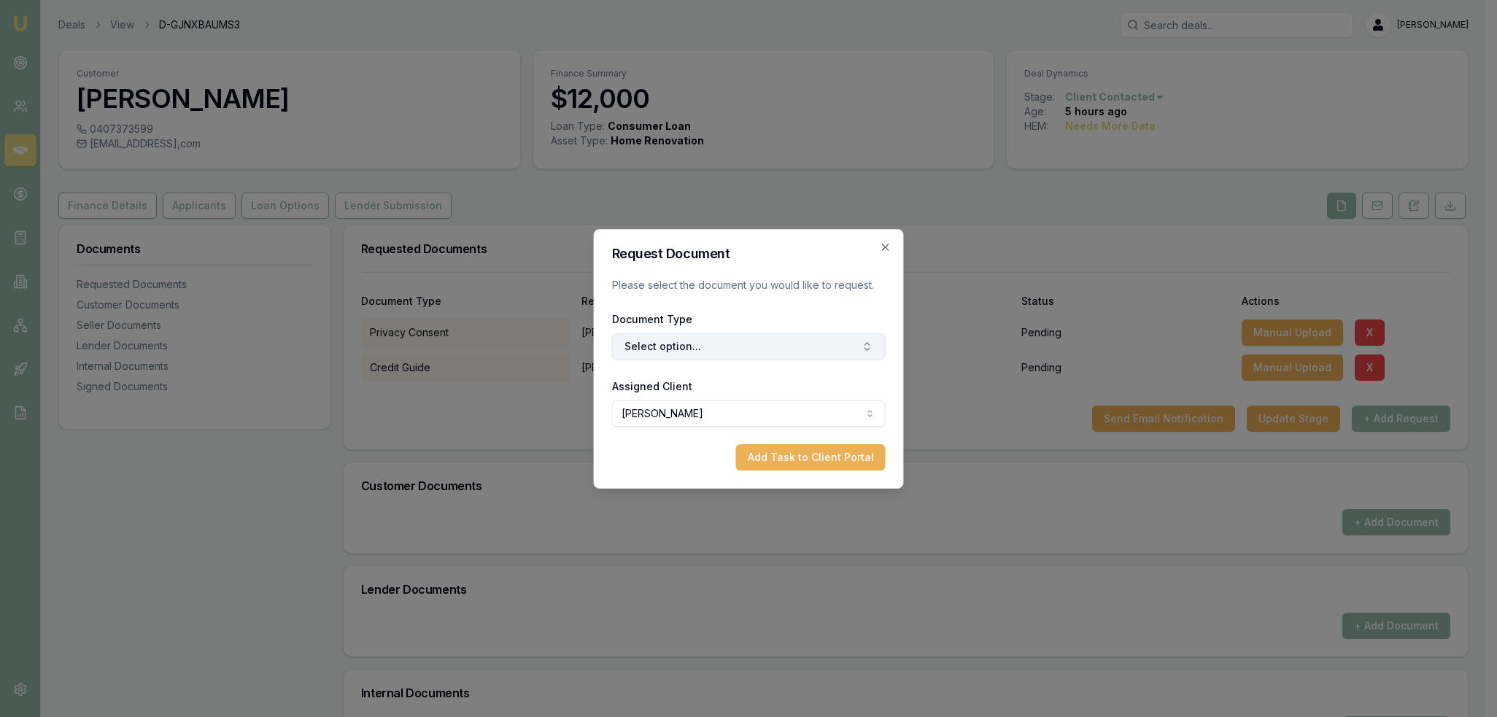
click at [724, 352] on button "Select option..." at bounding box center [749, 346] width 274 height 26
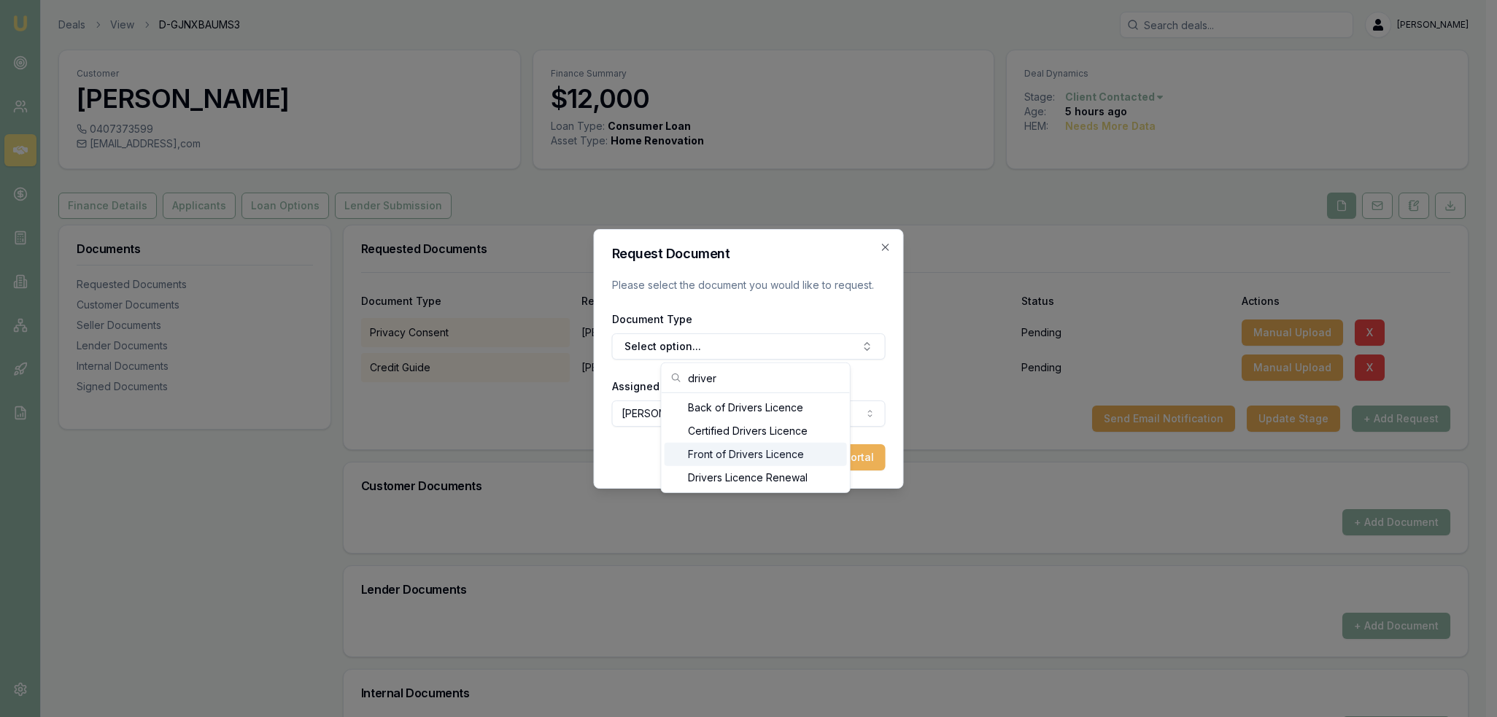
type input "driver"
click at [710, 459] on div "Front of Drivers Licence" at bounding box center [755, 454] width 182 height 23
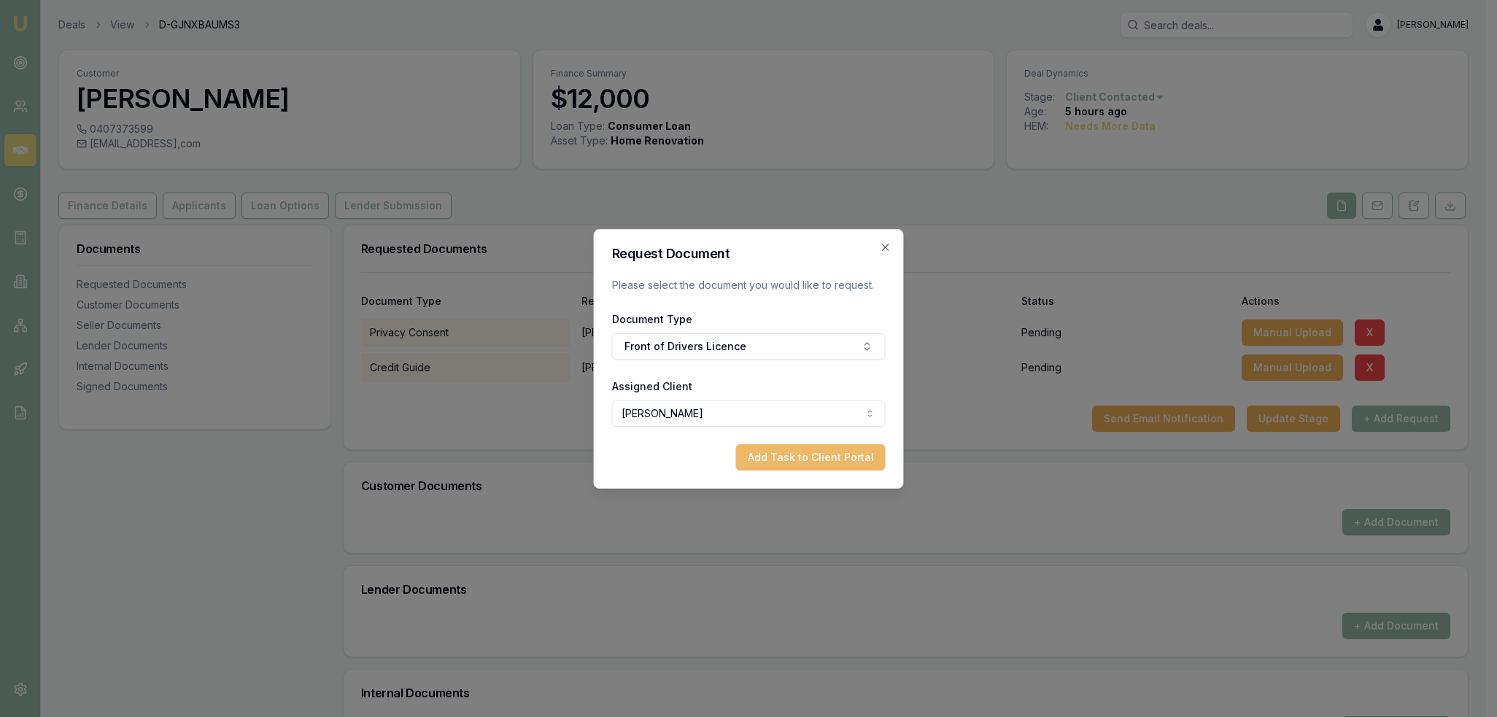
click at [856, 461] on button "Add Task to Client Portal" at bounding box center [811, 457] width 150 height 26
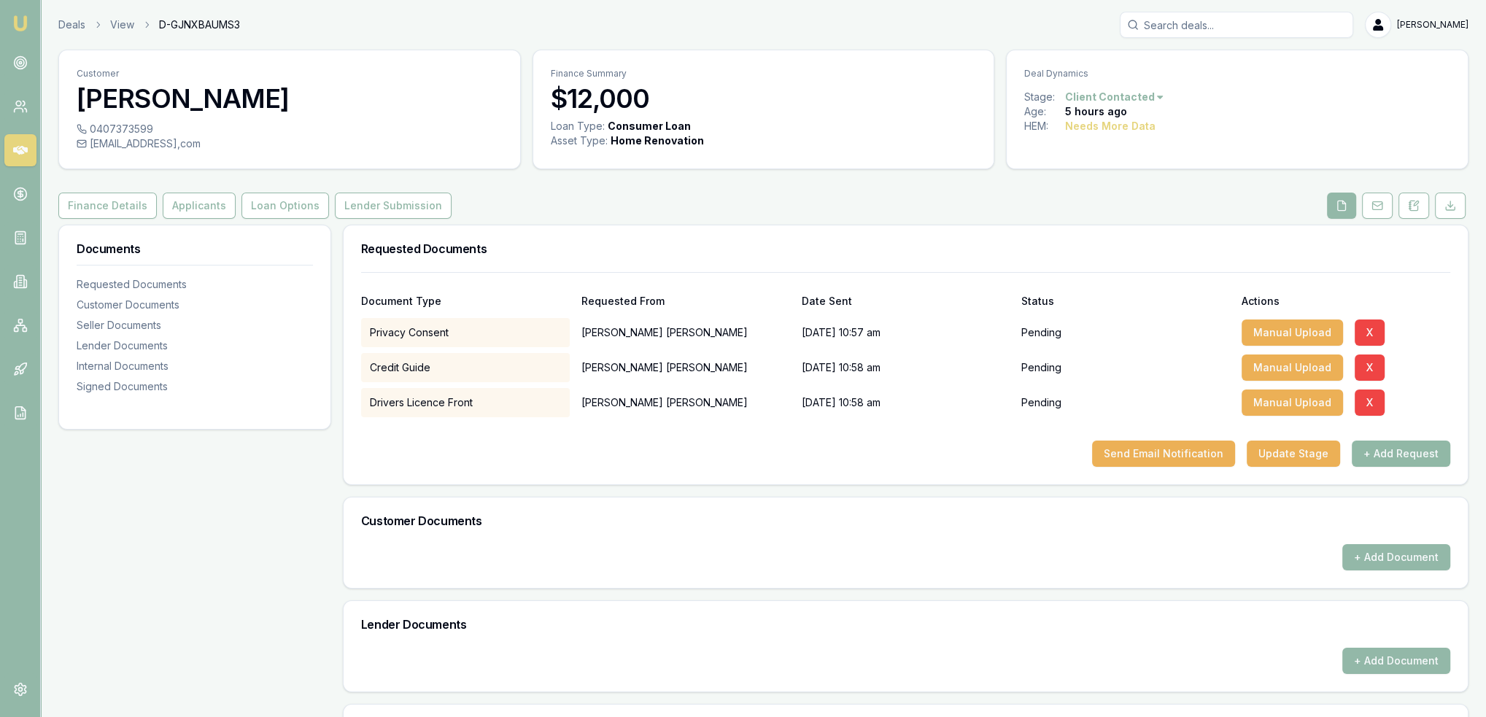
click at [1409, 446] on button "+ Add Request" at bounding box center [1400, 454] width 98 height 26
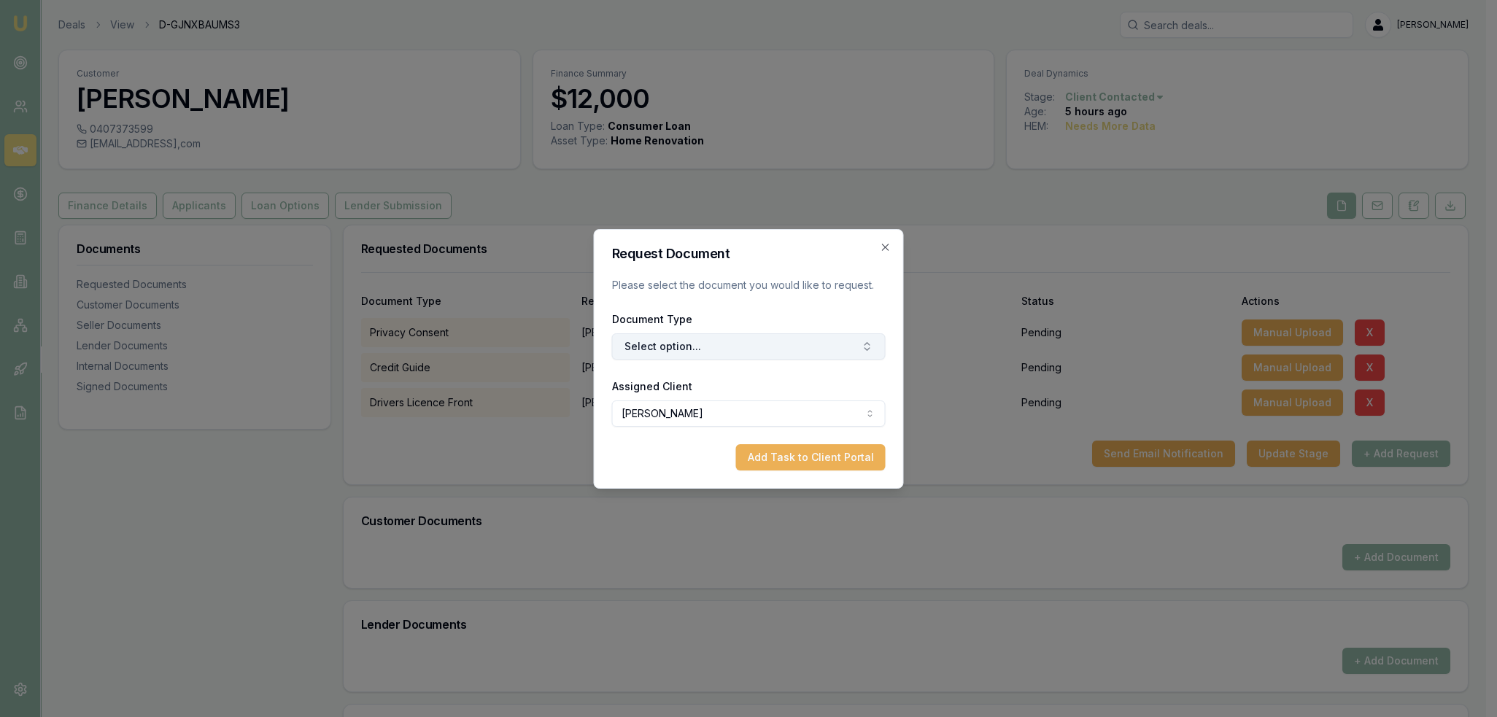
click at [775, 351] on button "Select option..." at bounding box center [749, 346] width 274 height 26
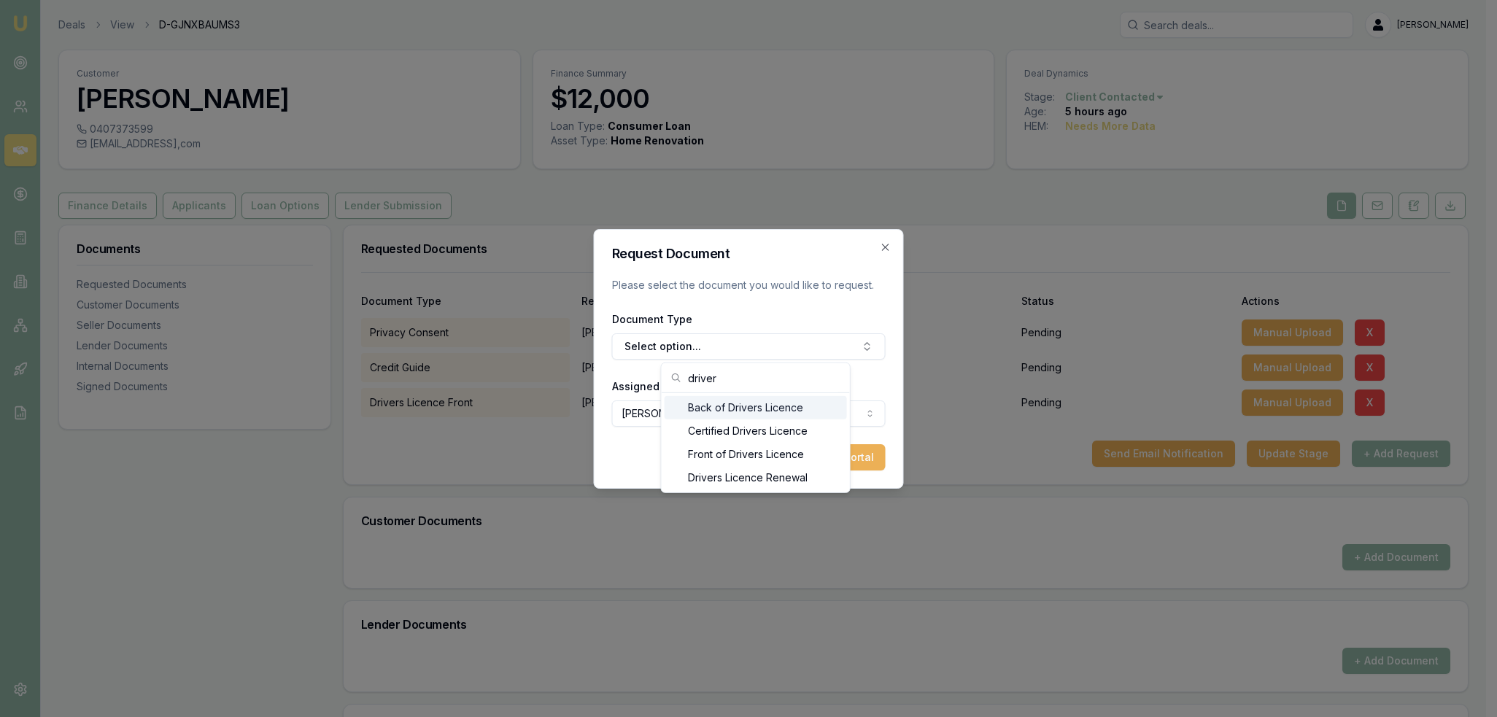
type input "driver"
click at [740, 410] on div "Back of Drivers Licence" at bounding box center [755, 407] width 182 height 23
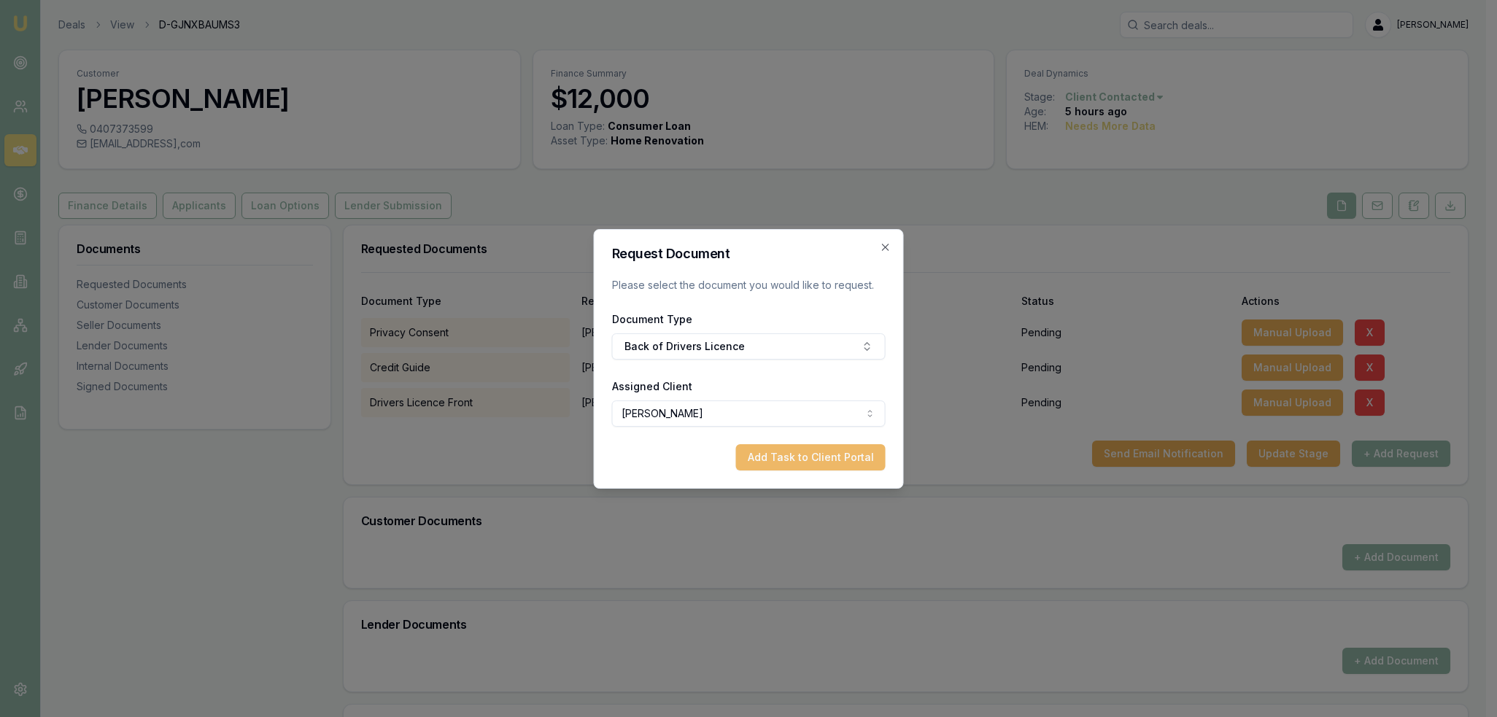
click at [847, 460] on button "Add Task to Client Portal" at bounding box center [811, 457] width 150 height 26
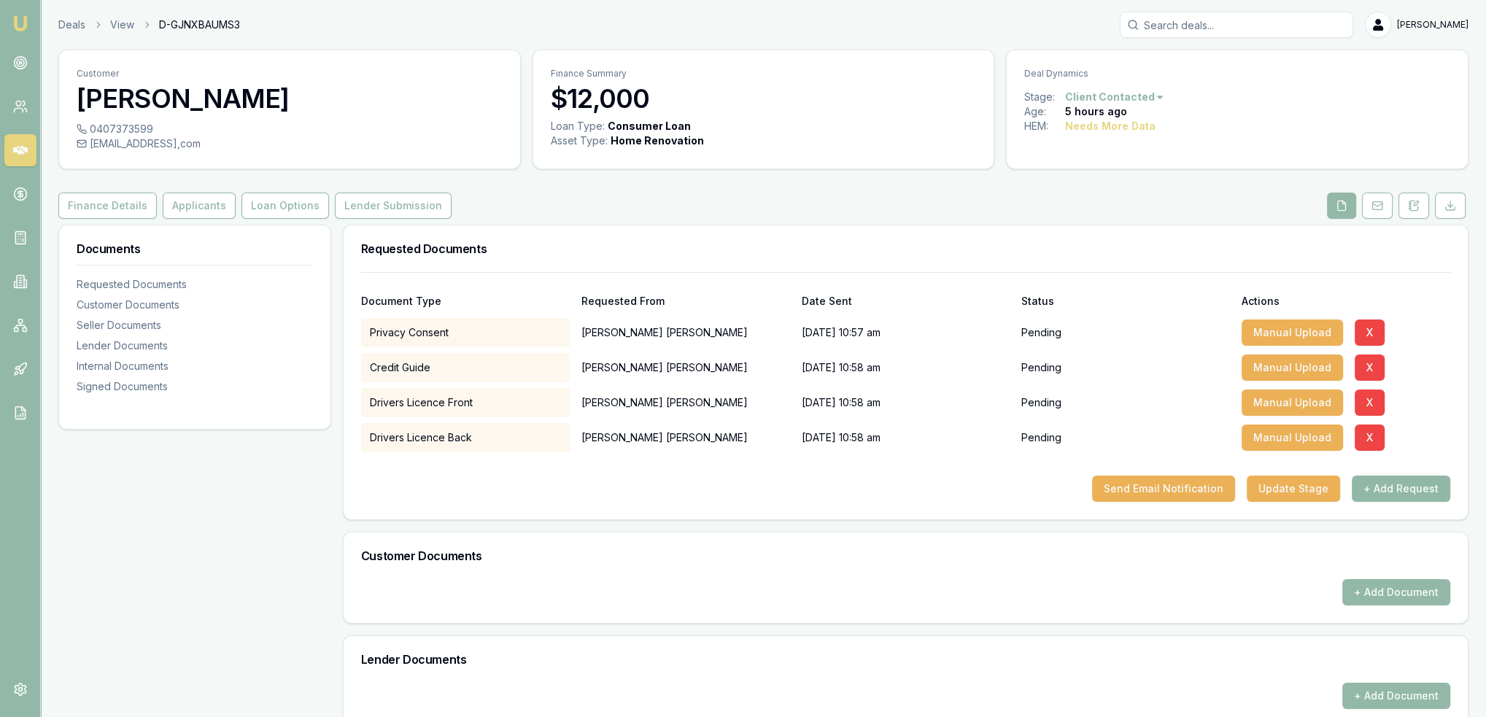
click at [1400, 485] on button "+ Add Request" at bounding box center [1400, 489] width 98 height 26
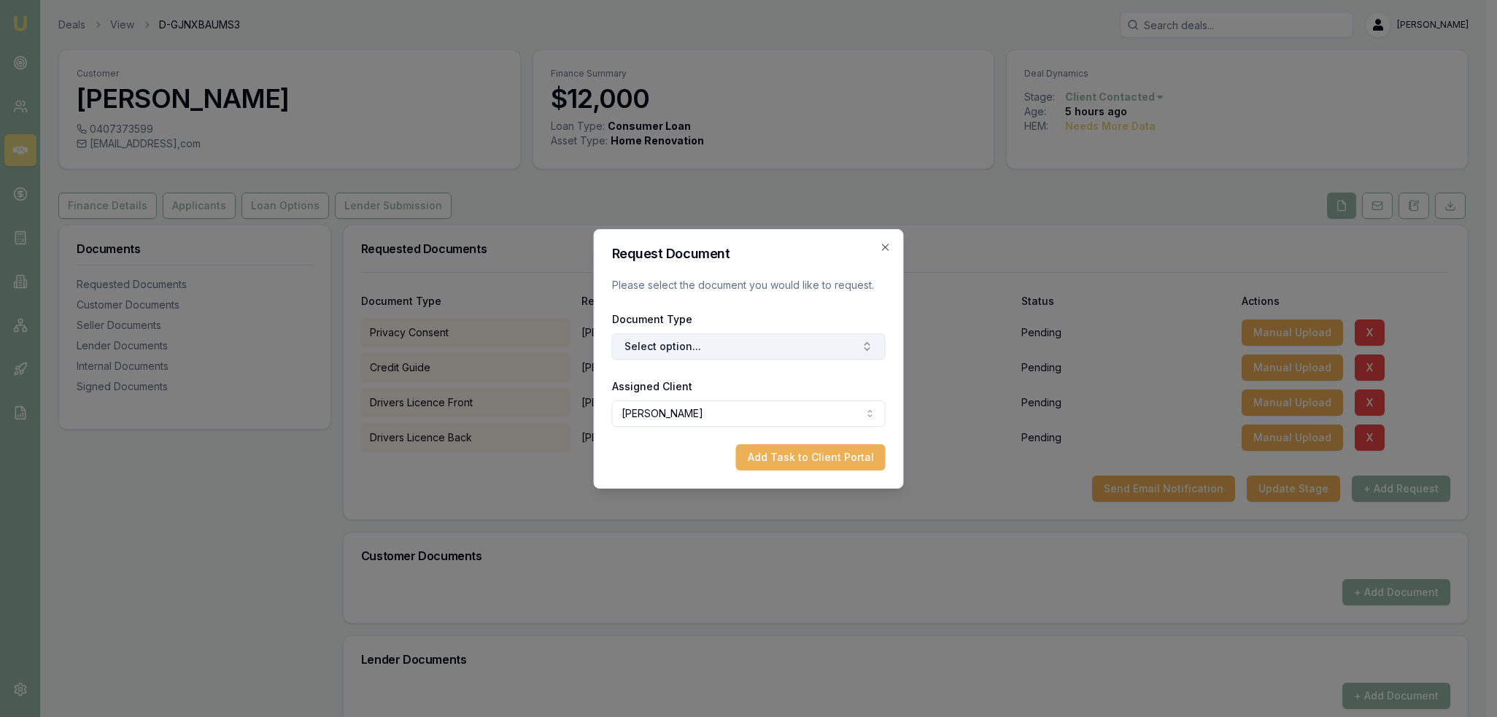
click at [766, 351] on button "Select option..." at bounding box center [749, 346] width 274 height 26
type input "medic"
click at [753, 414] on div "Medicare Card" at bounding box center [755, 407] width 182 height 23
click at [853, 452] on button "Add Task to Client Portal" at bounding box center [811, 457] width 150 height 26
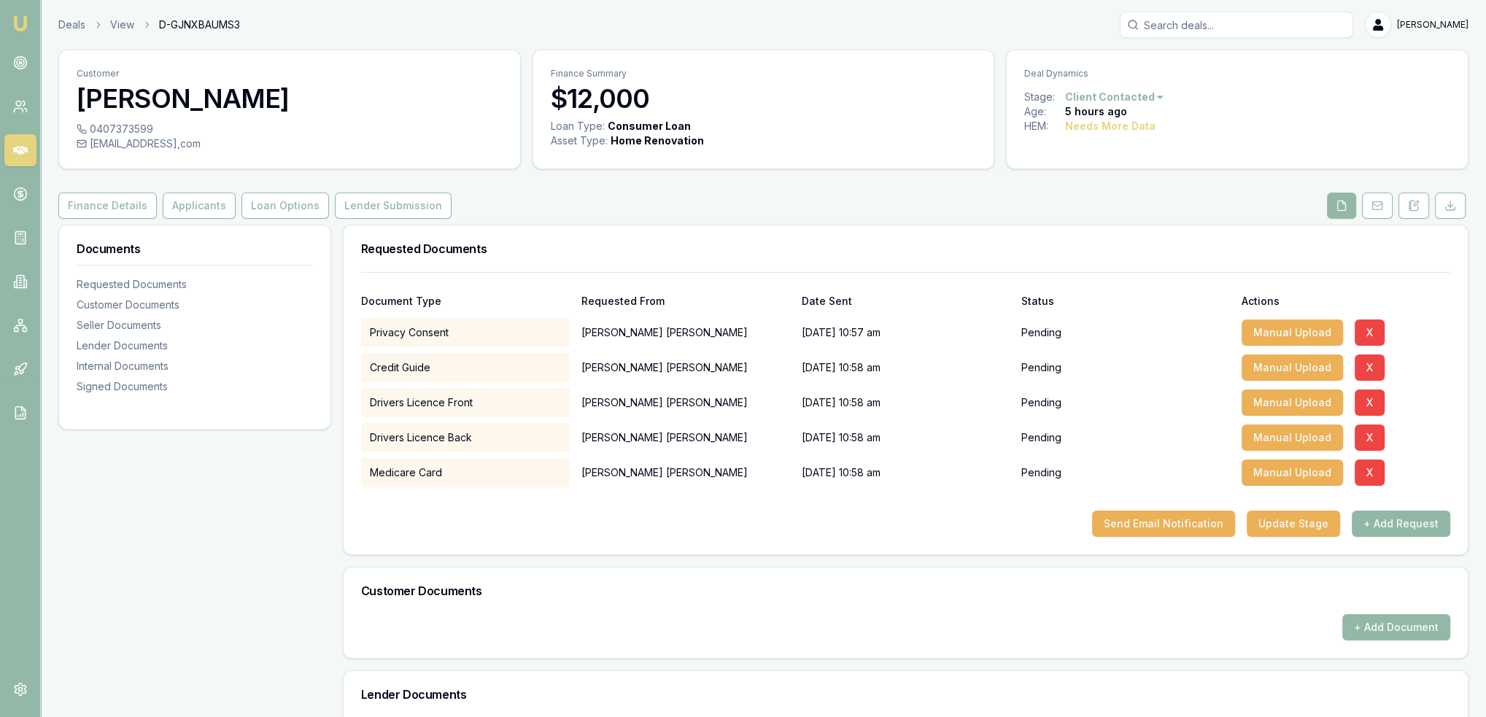
click at [1409, 518] on button "+ Add Request" at bounding box center [1400, 524] width 98 height 26
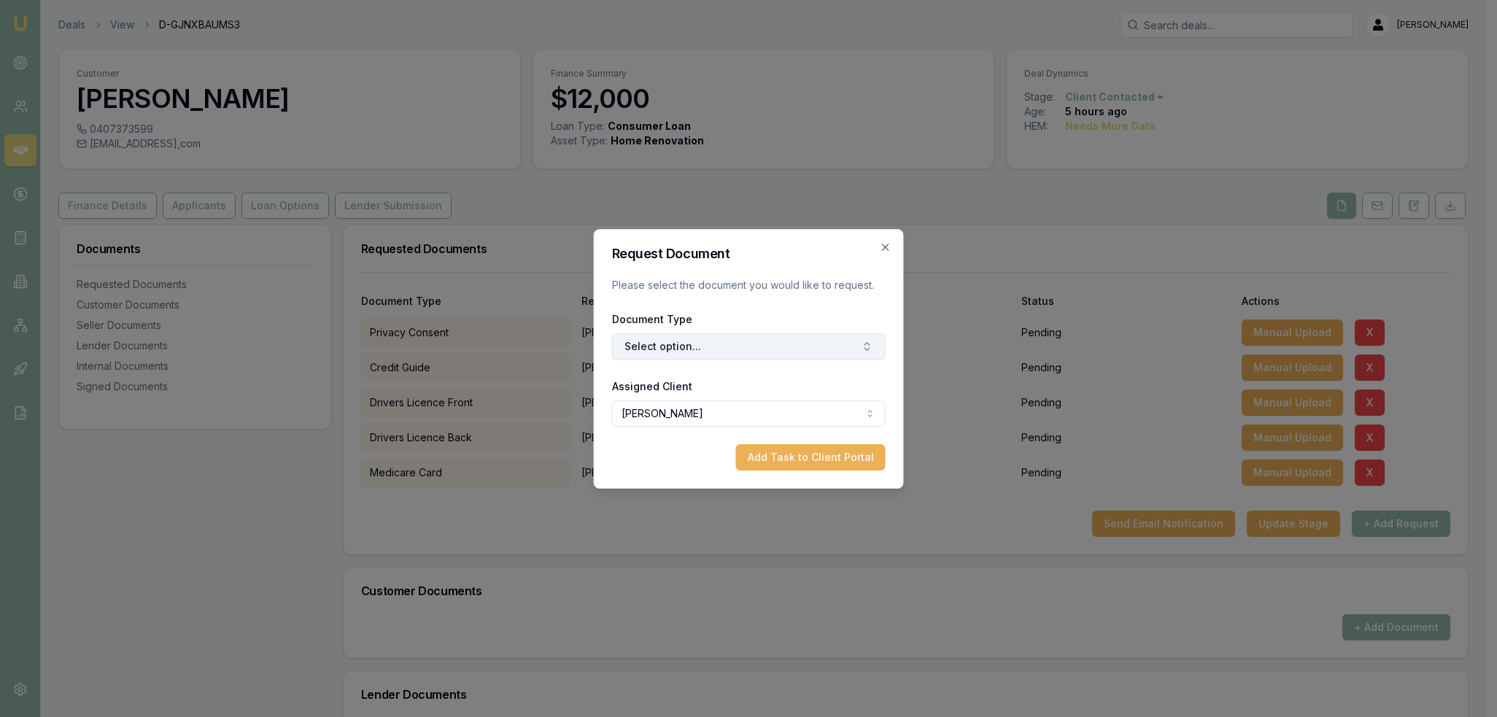
click at [694, 339] on button "Select option..." at bounding box center [749, 346] width 274 height 26
type input "selfi"
click at [740, 408] on div "Selfie with Licence" at bounding box center [755, 407] width 182 height 23
click at [770, 462] on button "Add Task to Client Portal" at bounding box center [811, 457] width 150 height 26
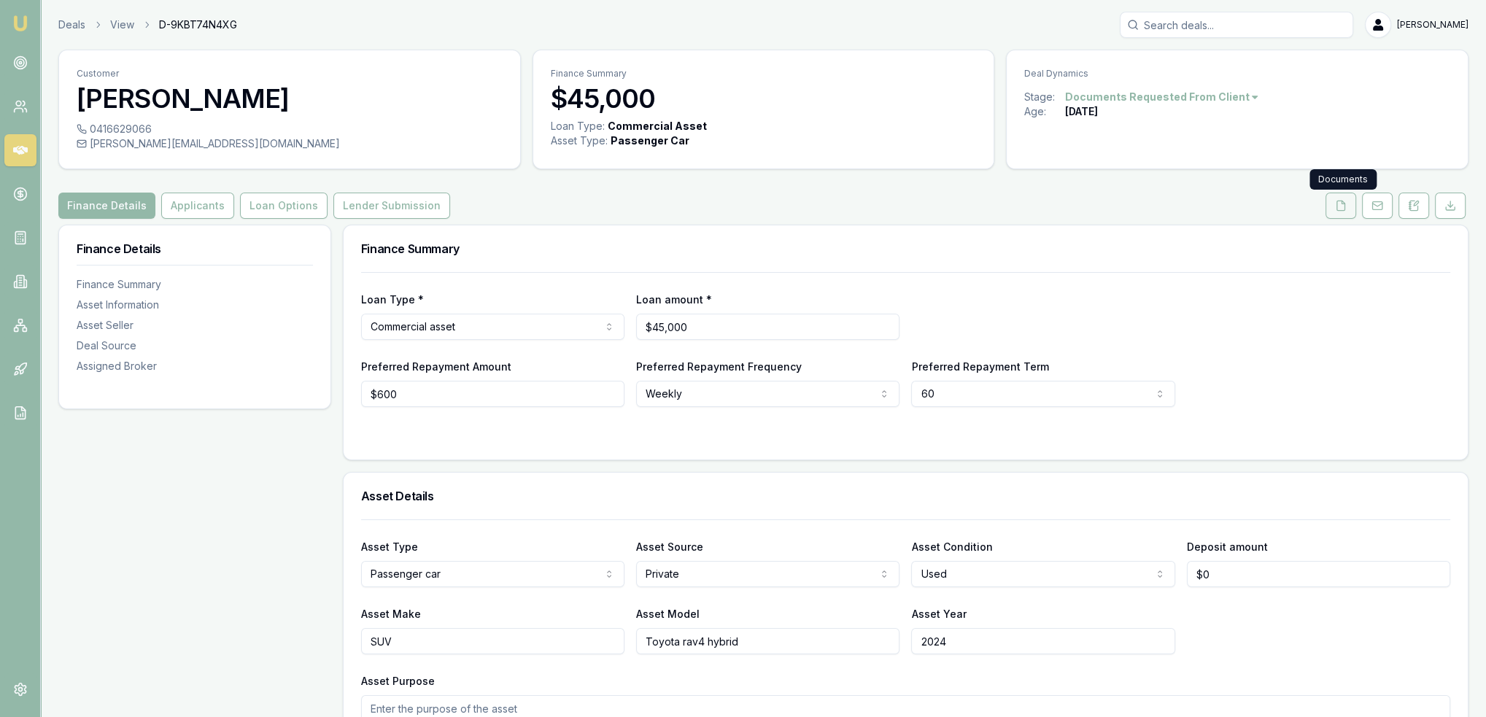
click at [1345, 201] on icon at bounding box center [1341, 206] width 12 height 12
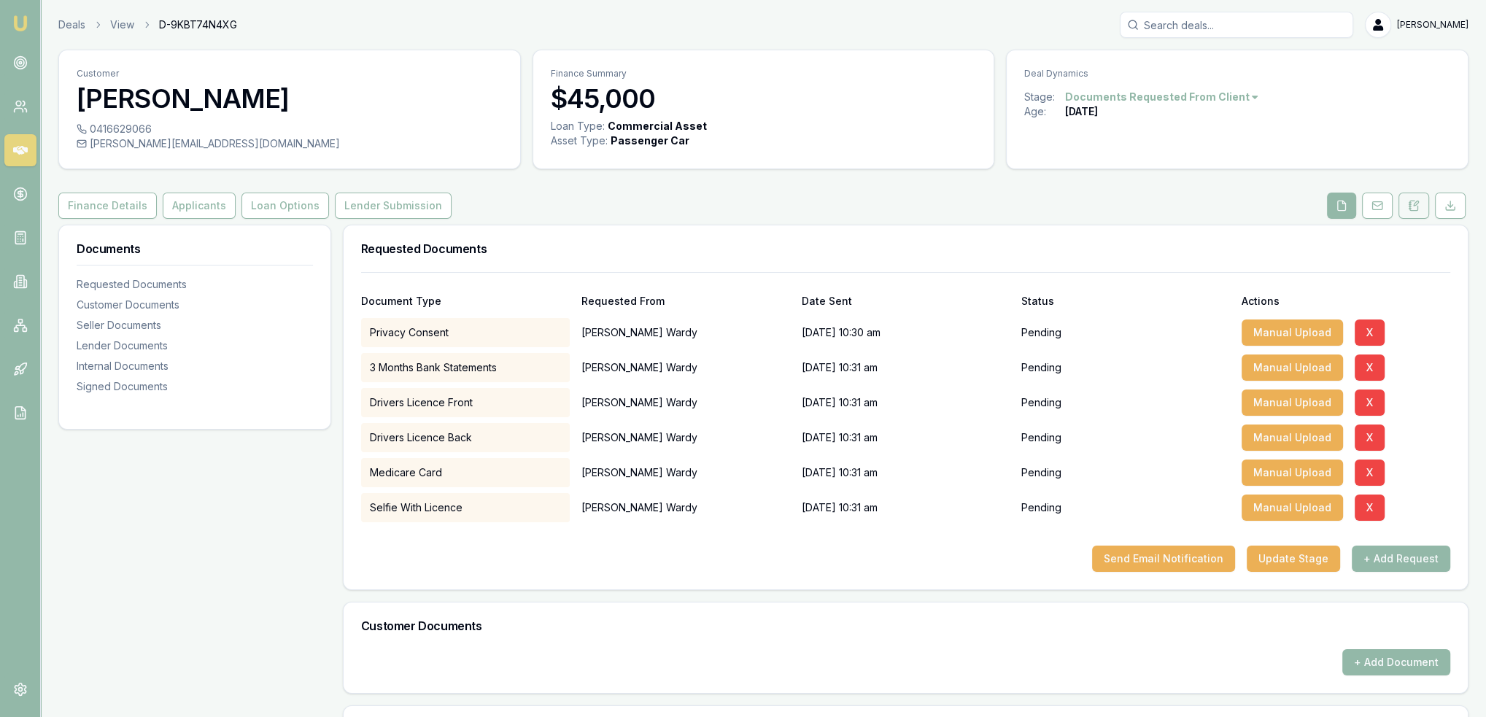
click at [1416, 198] on button at bounding box center [1413, 206] width 31 height 26
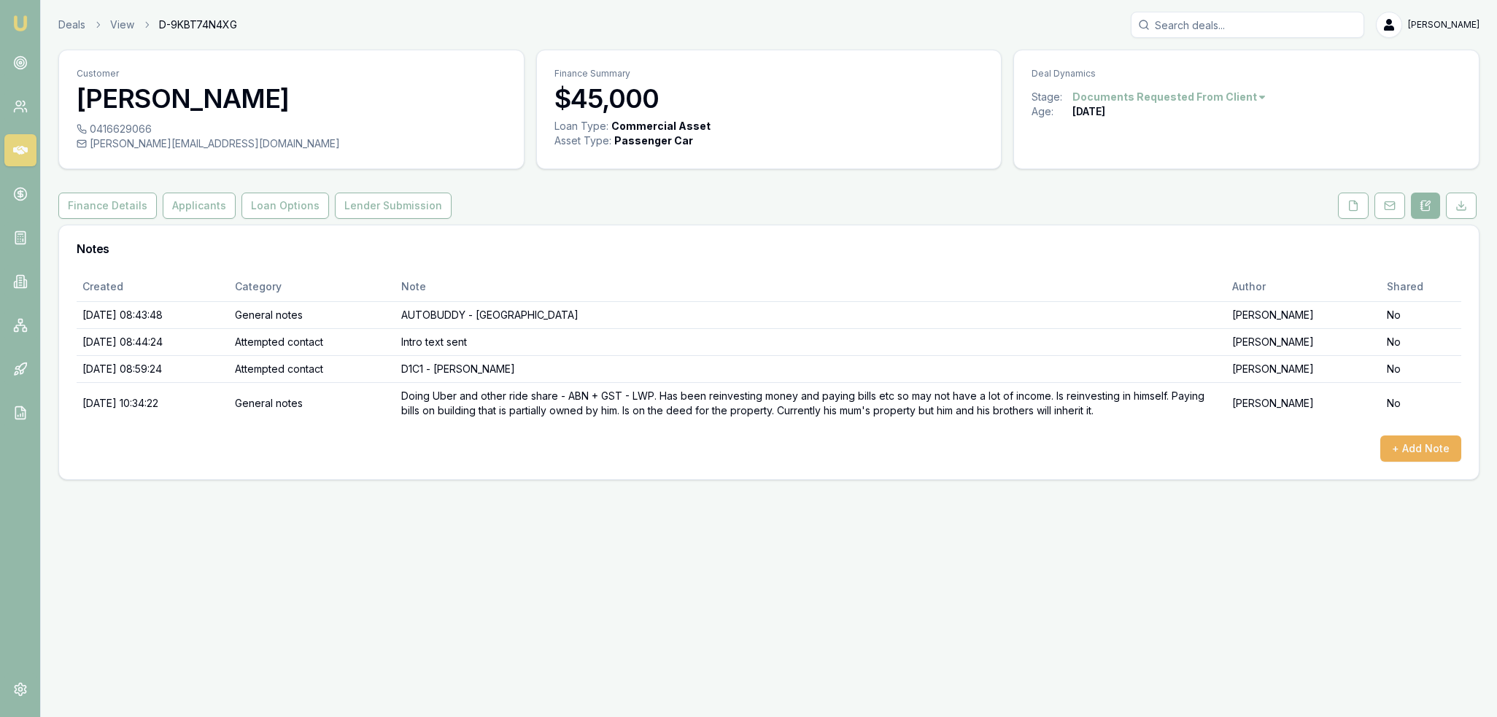
click at [1435, 199] on button at bounding box center [1425, 206] width 29 height 26
click at [1354, 208] on icon at bounding box center [1353, 206] width 12 height 12
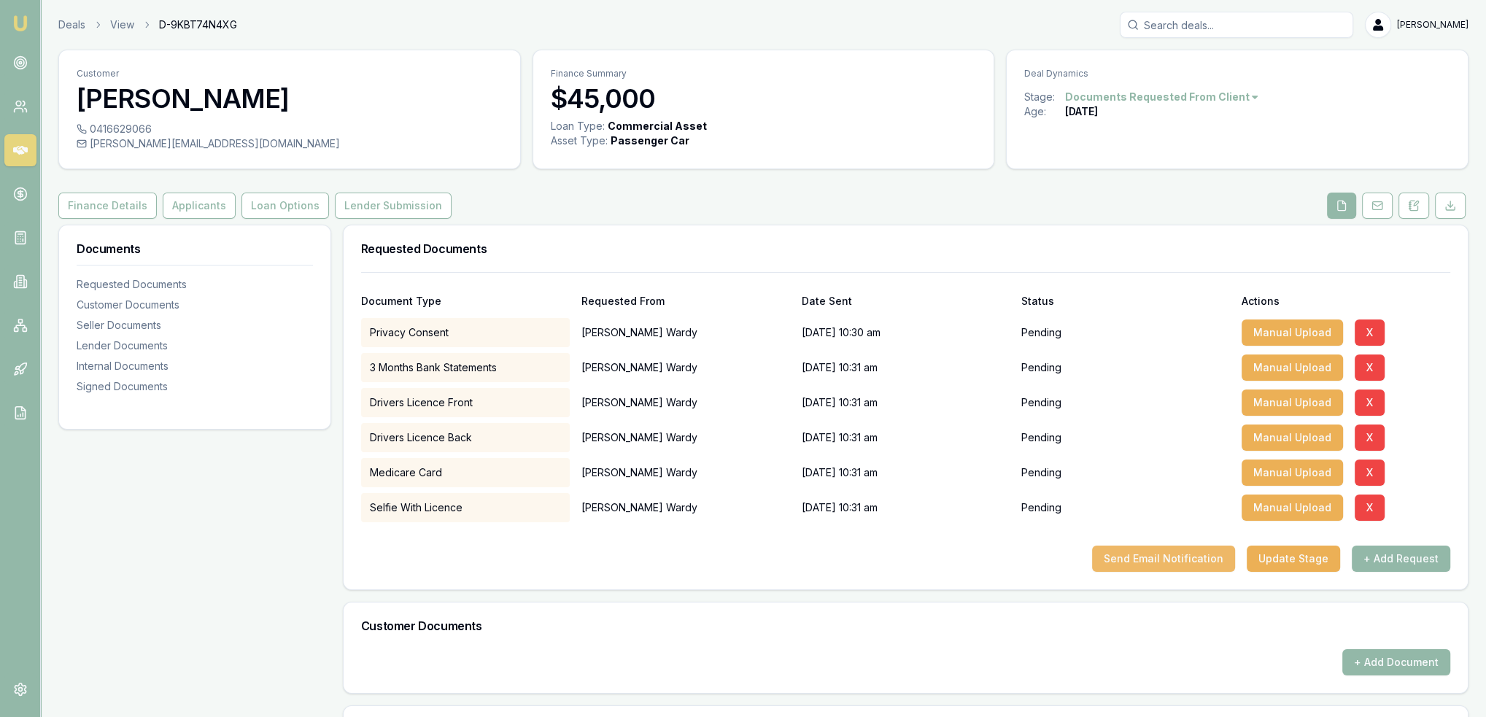
click at [1195, 556] on button "Send Email Notification" at bounding box center [1163, 559] width 143 height 26
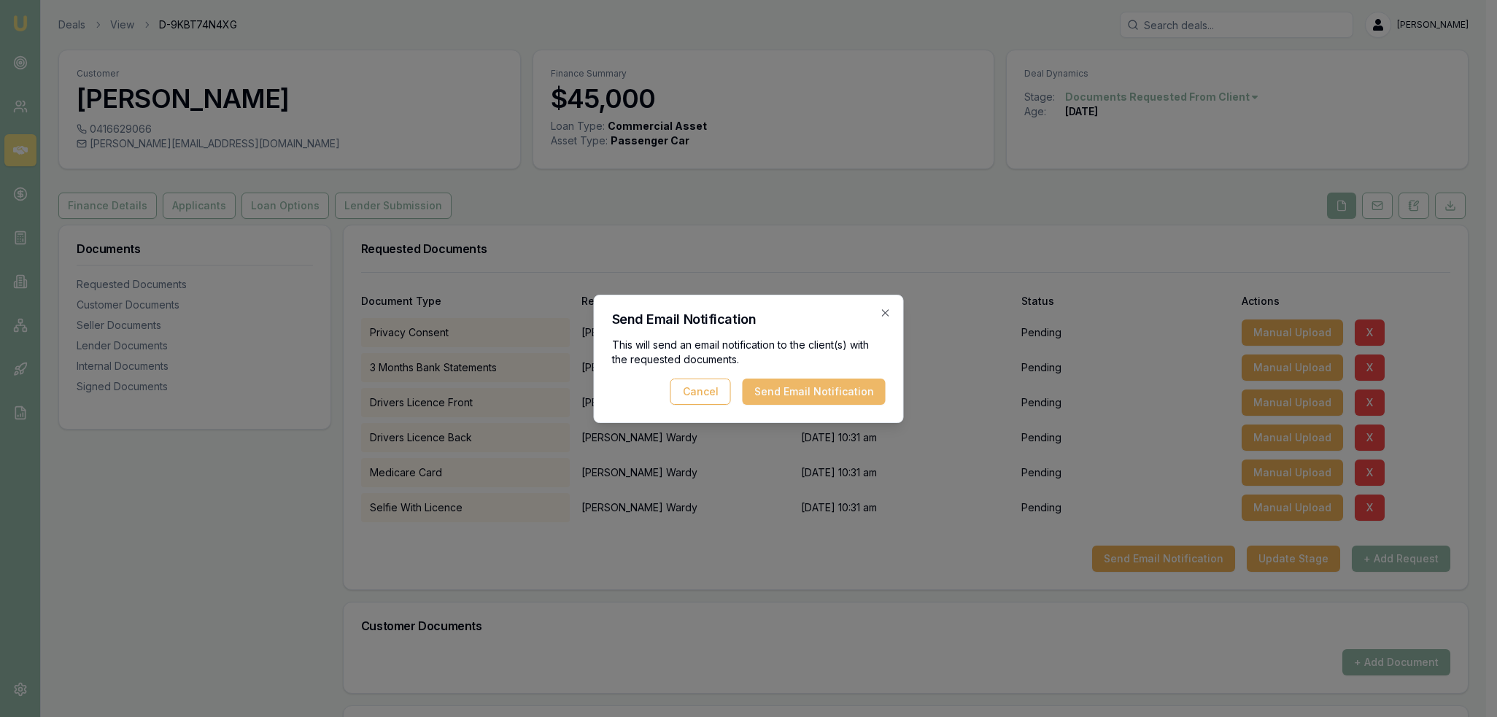
click at [829, 387] on button "Send Email Notification" at bounding box center [813, 392] width 143 height 26
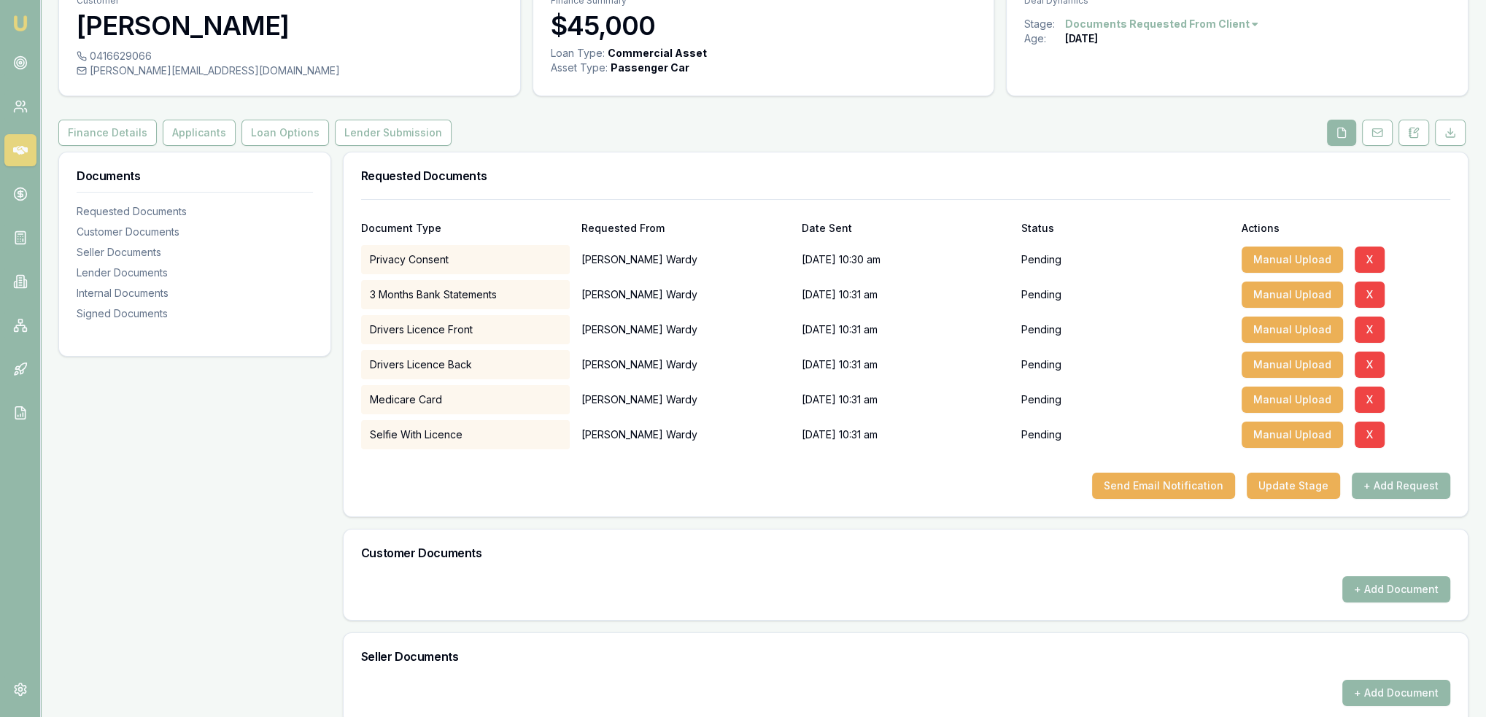
scroll to position [146, 0]
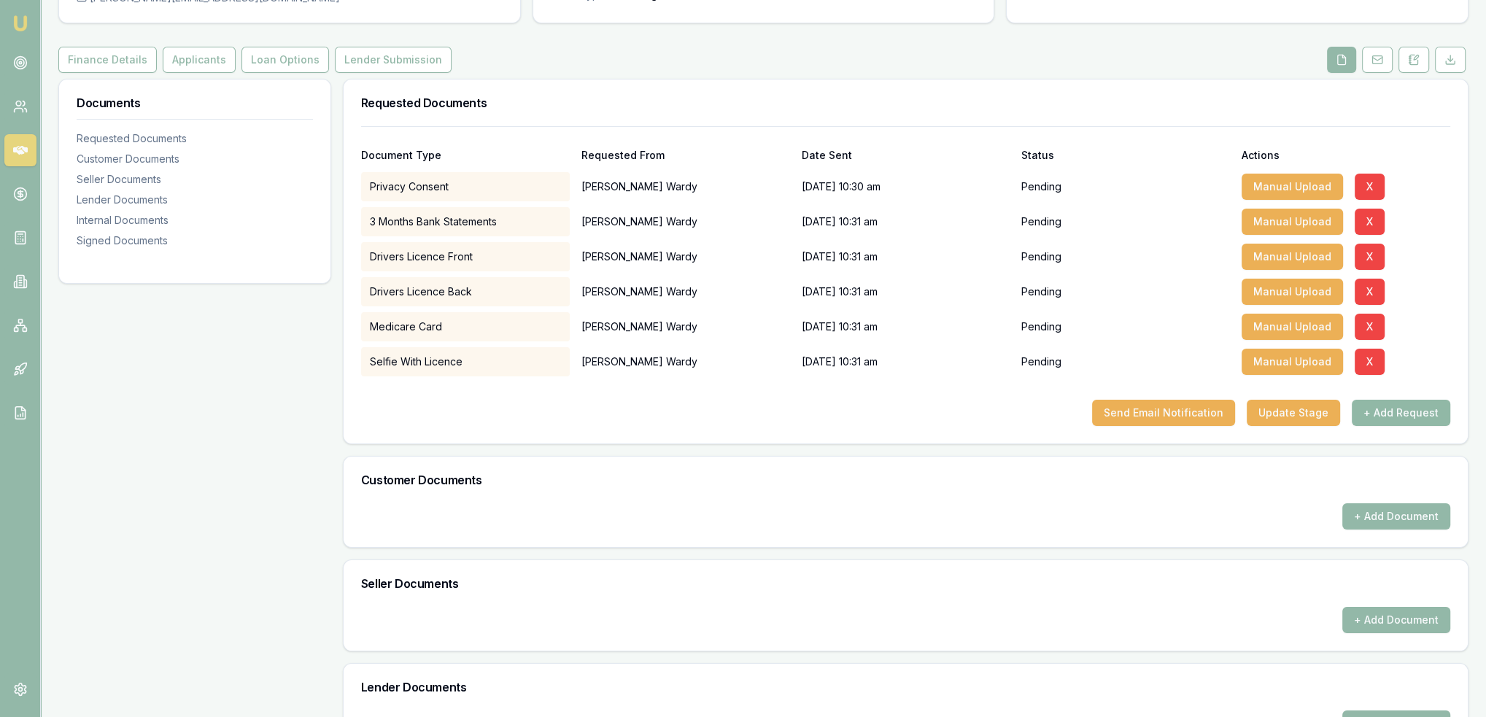
click at [1400, 413] on button "+ Add Request" at bounding box center [1400, 413] width 98 height 26
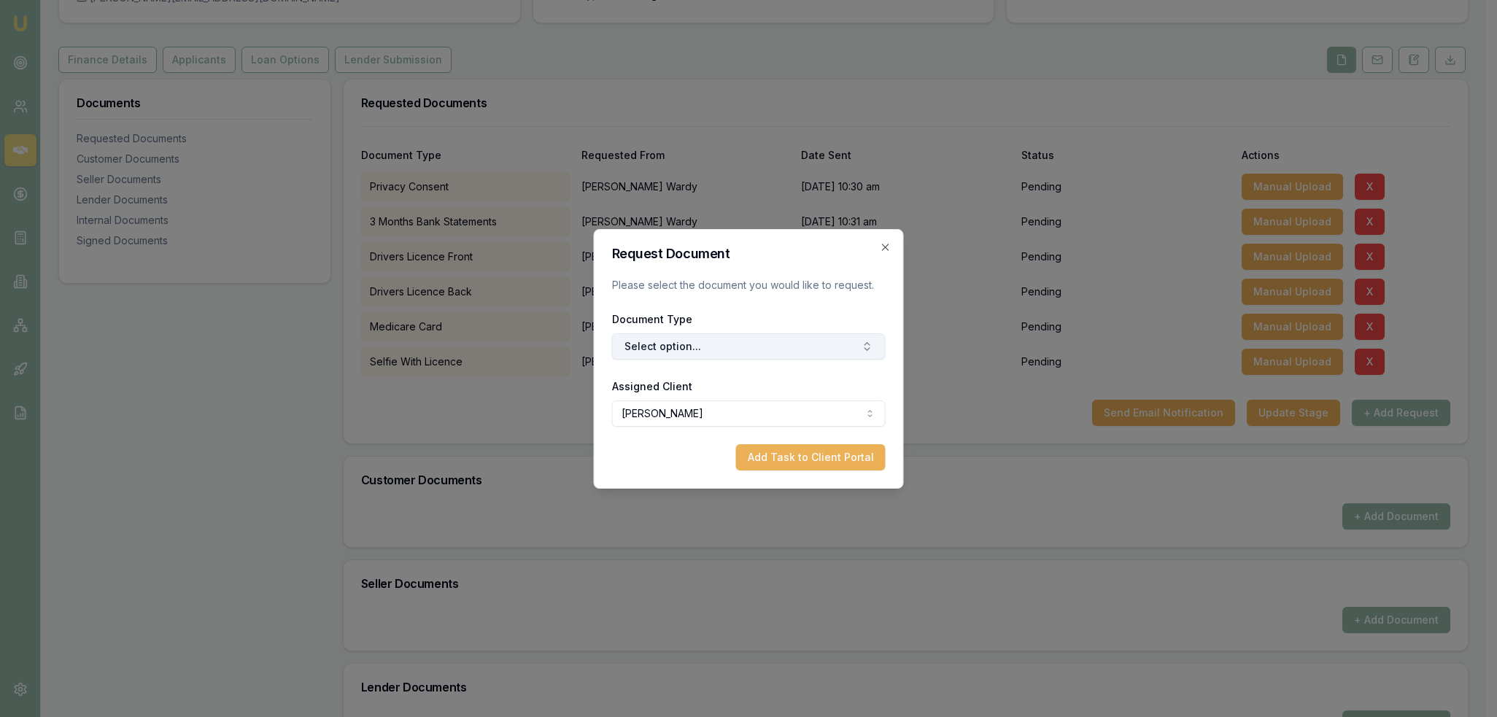
click at [680, 353] on button "Select option..." at bounding box center [749, 346] width 274 height 26
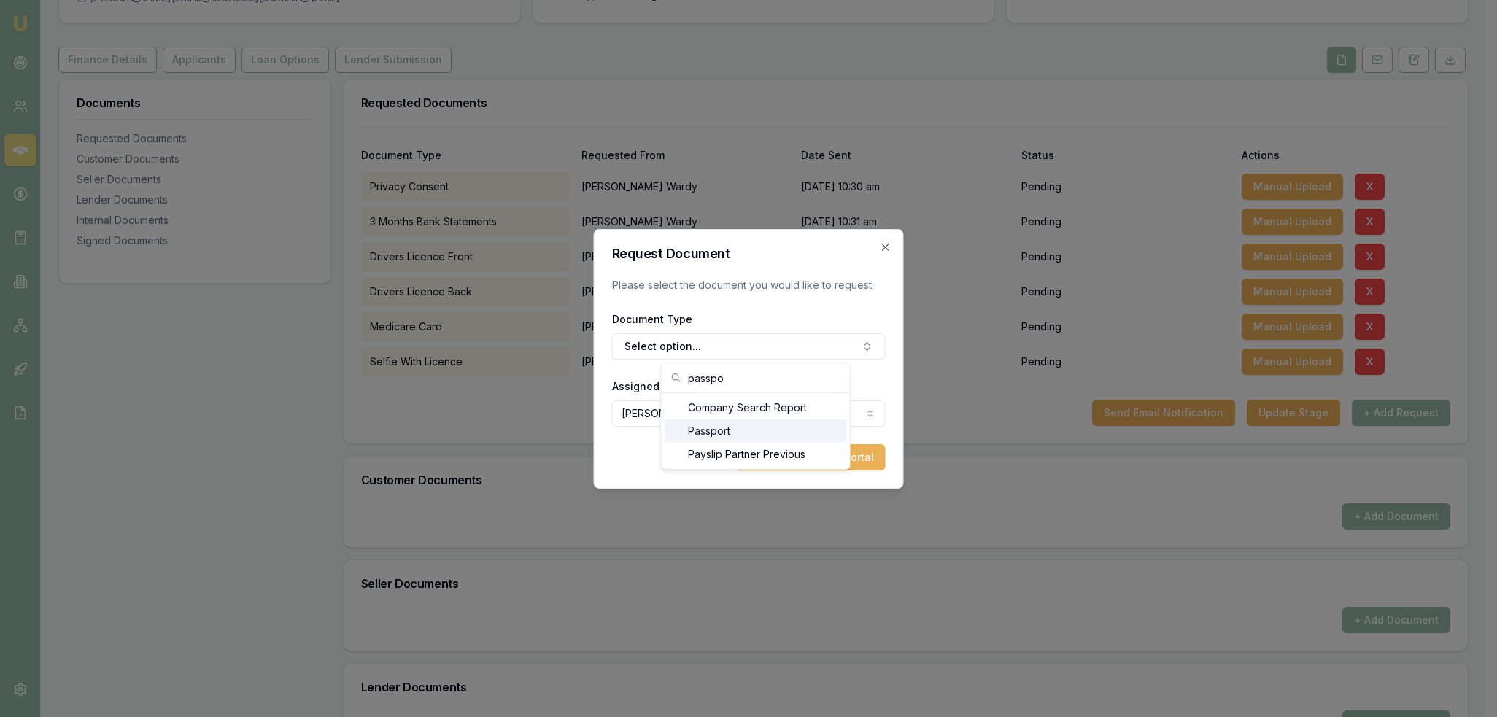
type input "passpo"
drag, startPoint x: 713, startPoint y: 428, endPoint x: 734, endPoint y: 436, distance: 23.3
click at [712, 428] on div "Passport" at bounding box center [755, 430] width 182 height 23
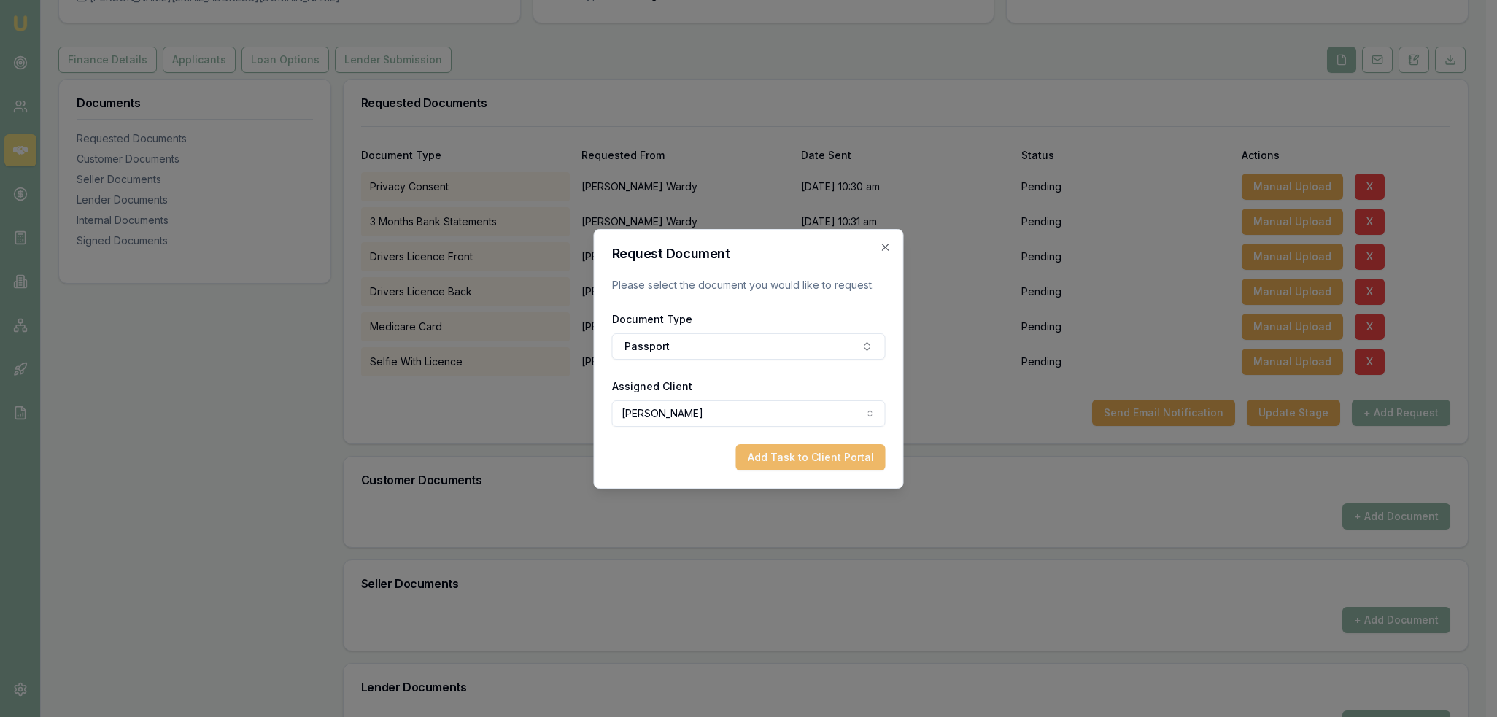
click at [818, 469] on button "Add Task to Client Portal" at bounding box center [811, 457] width 150 height 26
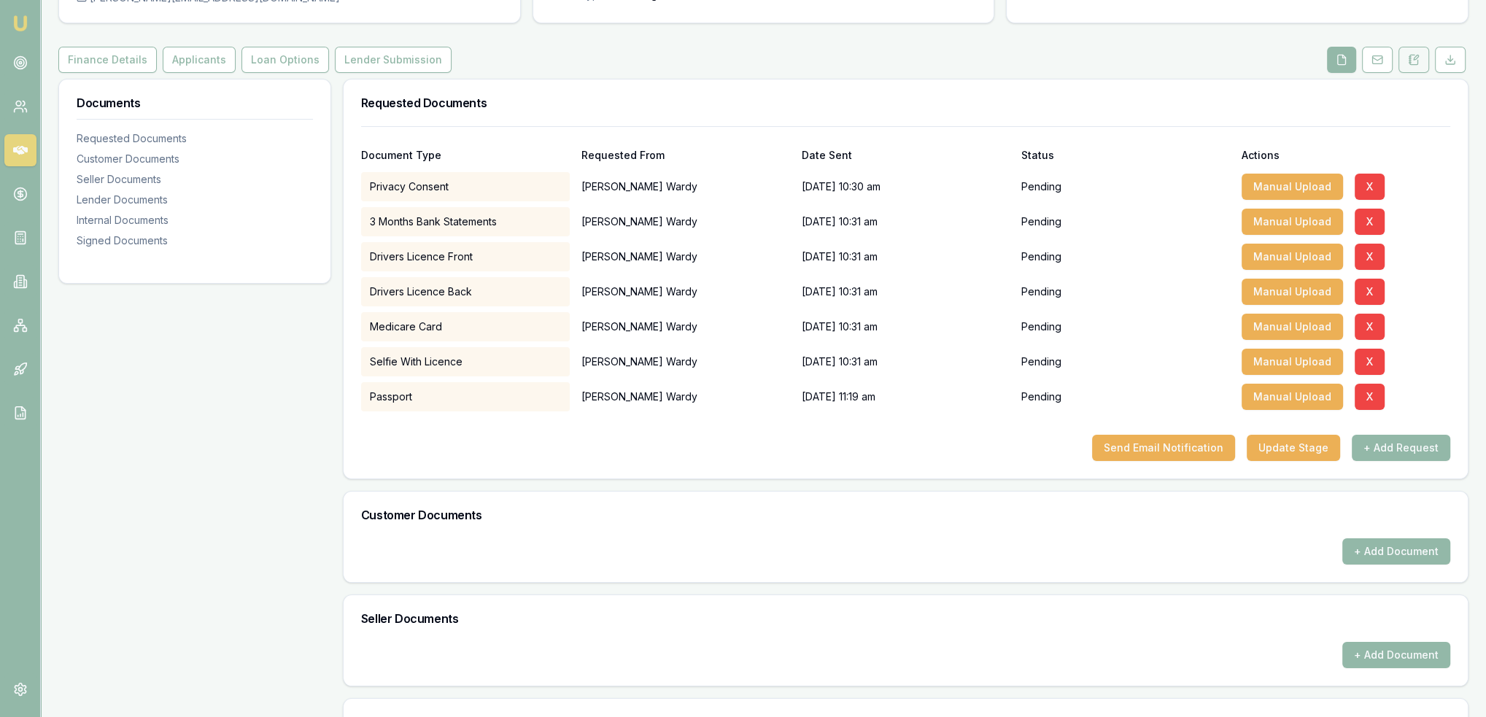
click at [1406, 58] on button at bounding box center [1413, 60] width 31 height 26
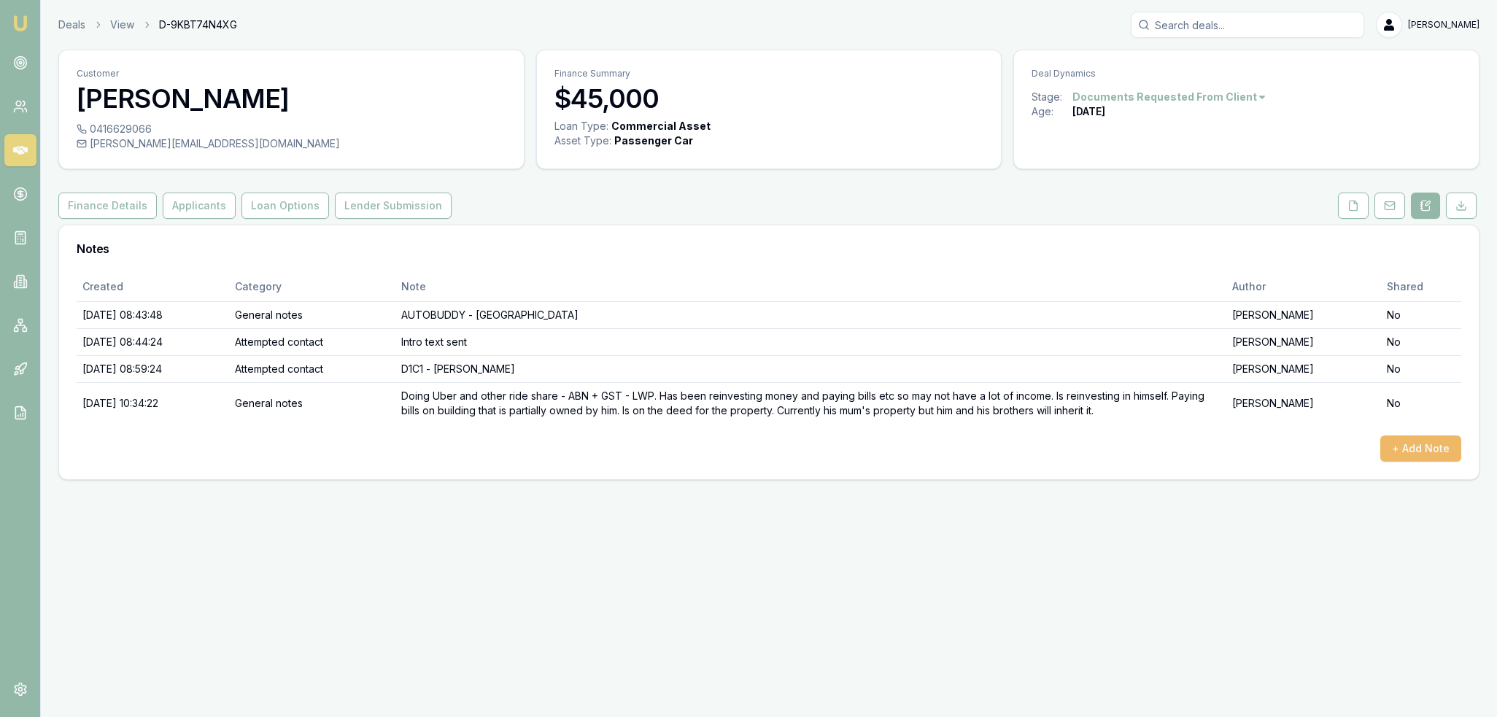
click at [1411, 449] on button "+ Add Note" at bounding box center [1420, 448] width 81 height 26
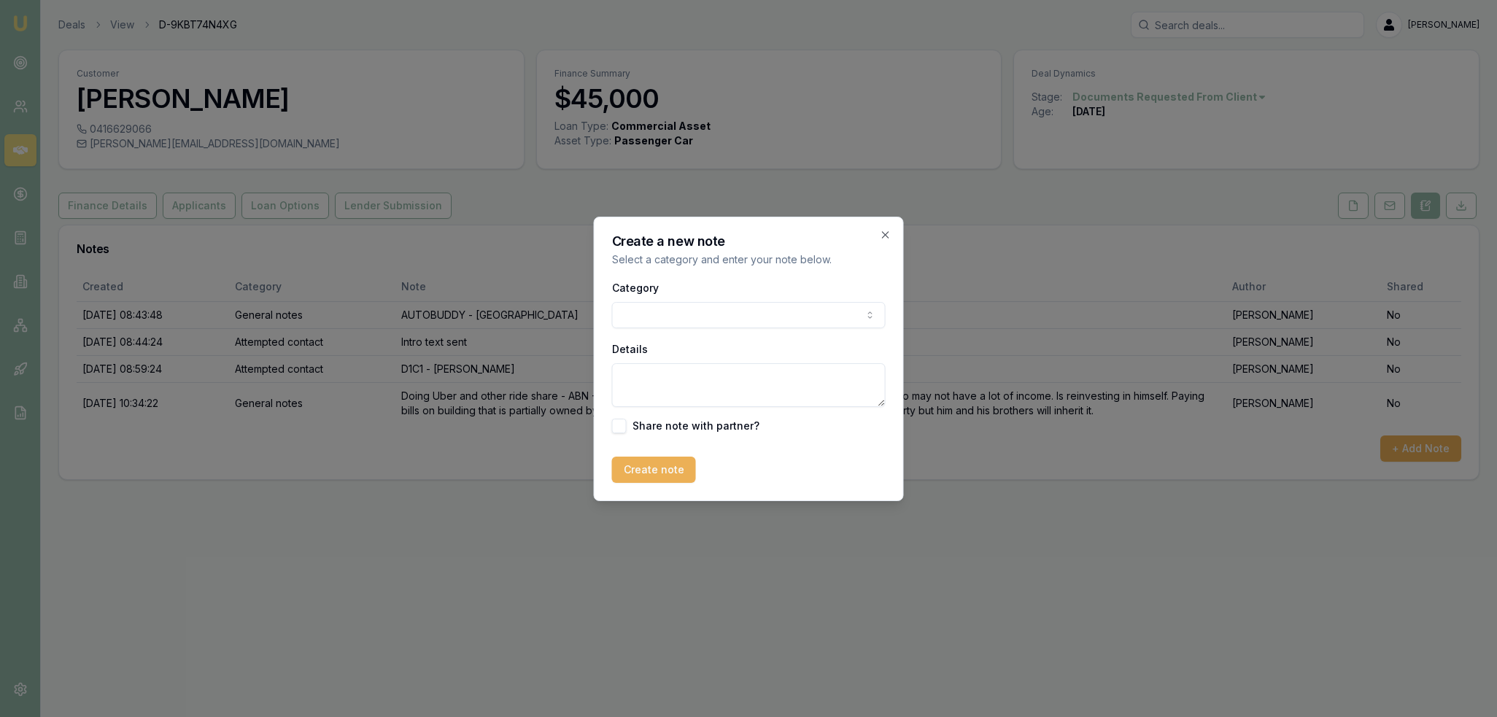
click at [699, 317] on body "Emu Broker Deals View D-9KBT74N4XG [PERSON_NAME] Toggle Menu Customer [PERSON_N…" at bounding box center [748, 358] width 1497 height 717
click at [698, 314] on body "Emu Broker Deals View D-9KBT74N4XG [PERSON_NAME] Toggle Menu Customer [PERSON_N…" at bounding box center [748, 358] width 1497 height 717
click at [684, 379] on textarea "Details" at bounding box center [749, 385] width 274 height 44
type textarea "said didn't receive the email - resent and confirmed receipt. Doesn't have phys…"
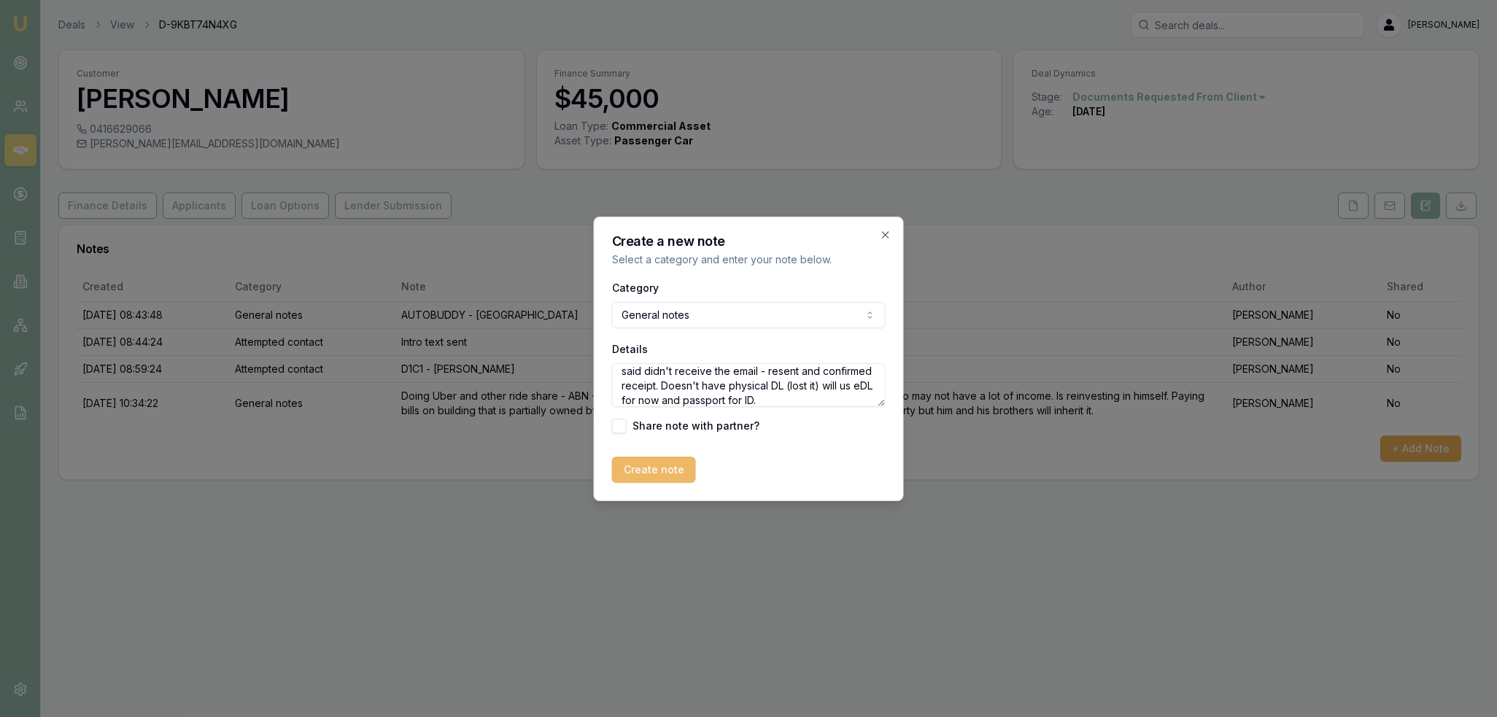
click at [663, 472] on button "Create note" at bounding box center [654, 470] width 84 height 26
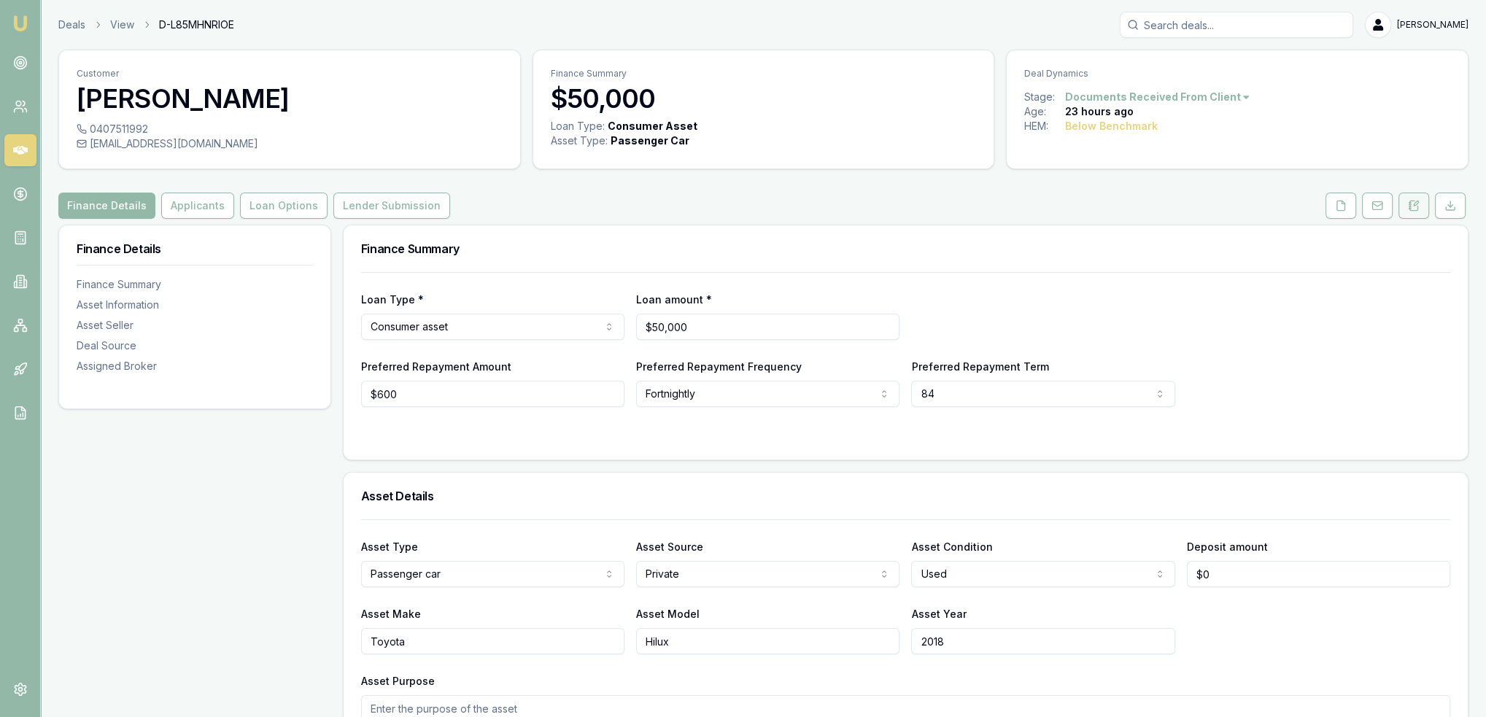
click at [1421, 203] on button at bounding box center [1413, 206] width 31 height 26
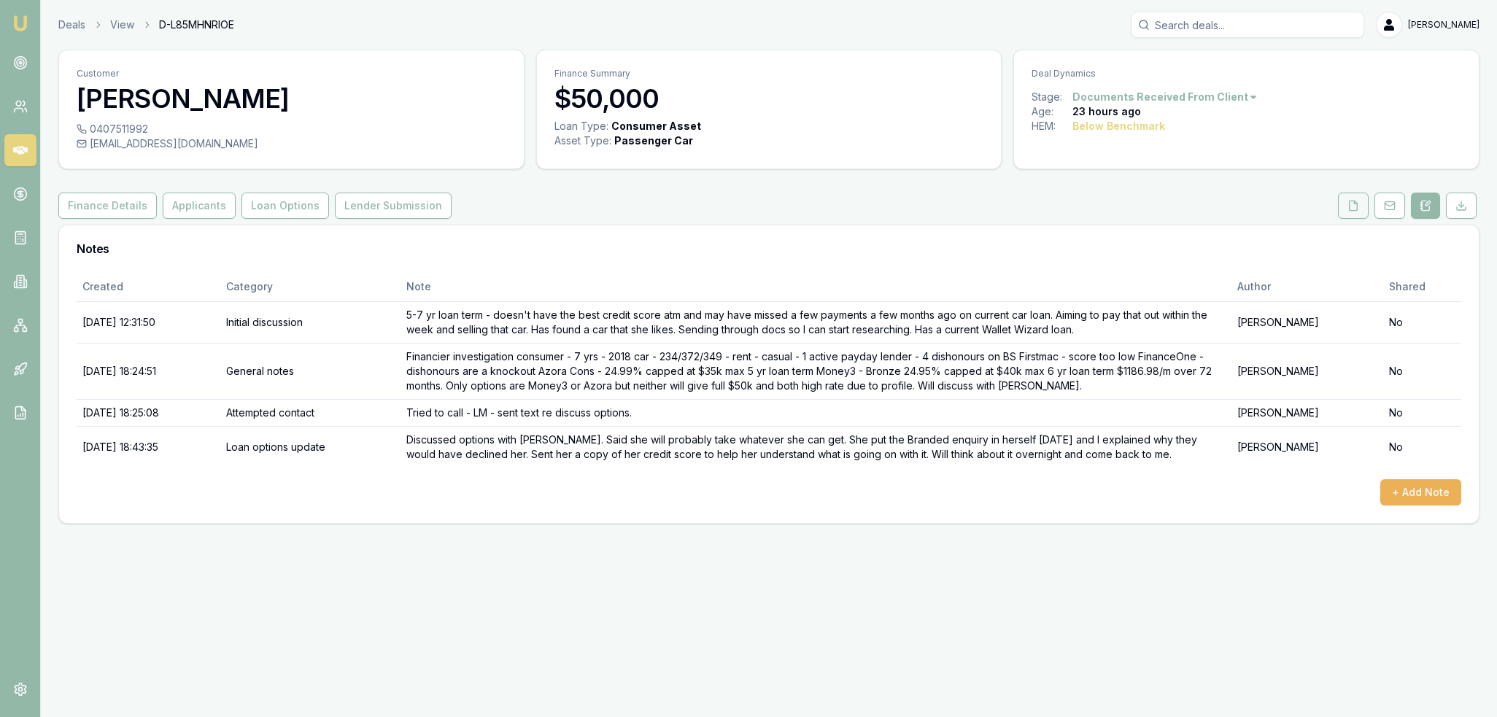
click at [1351, 208] on icon at bounding box center [1353, 206] width 12 height 12
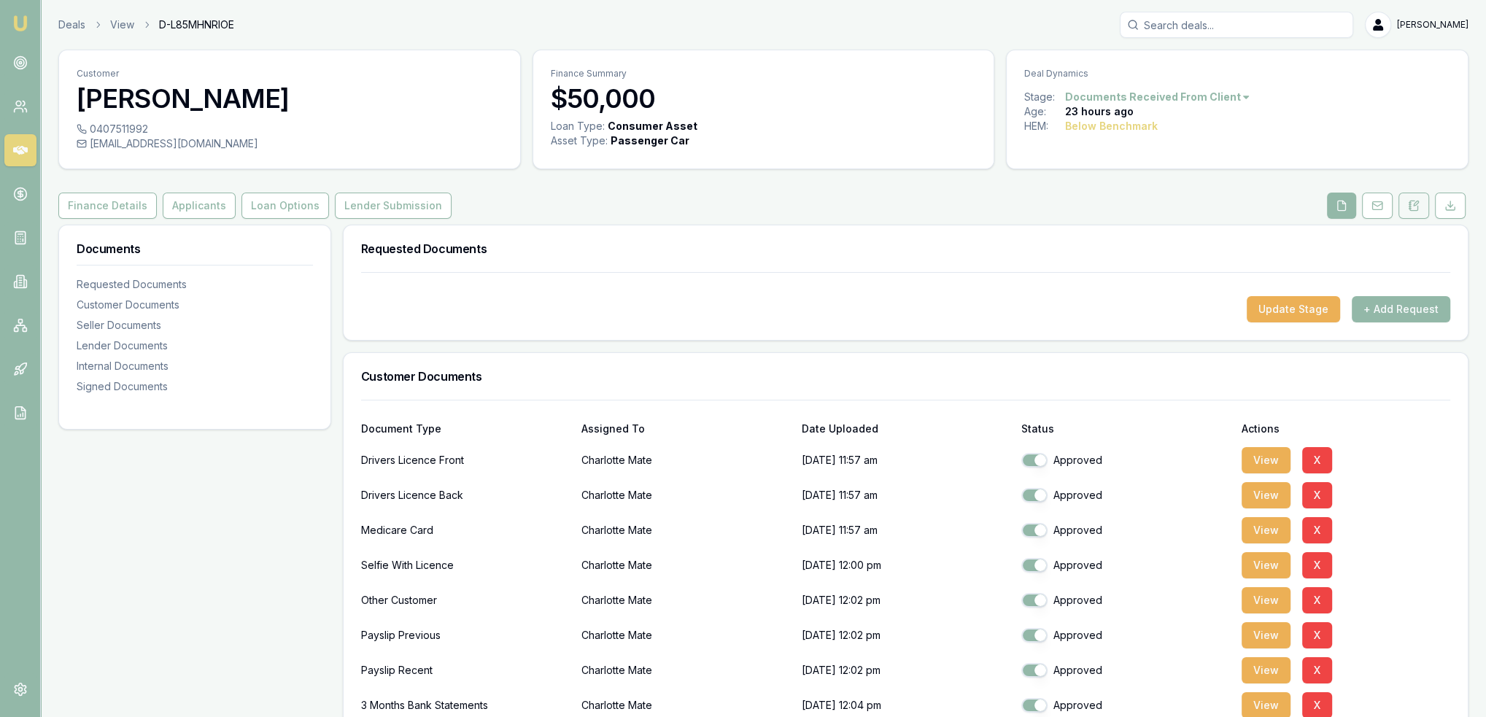
click at [1415, 201] on icon at bounding box center [1414, 206] width 12 height 12
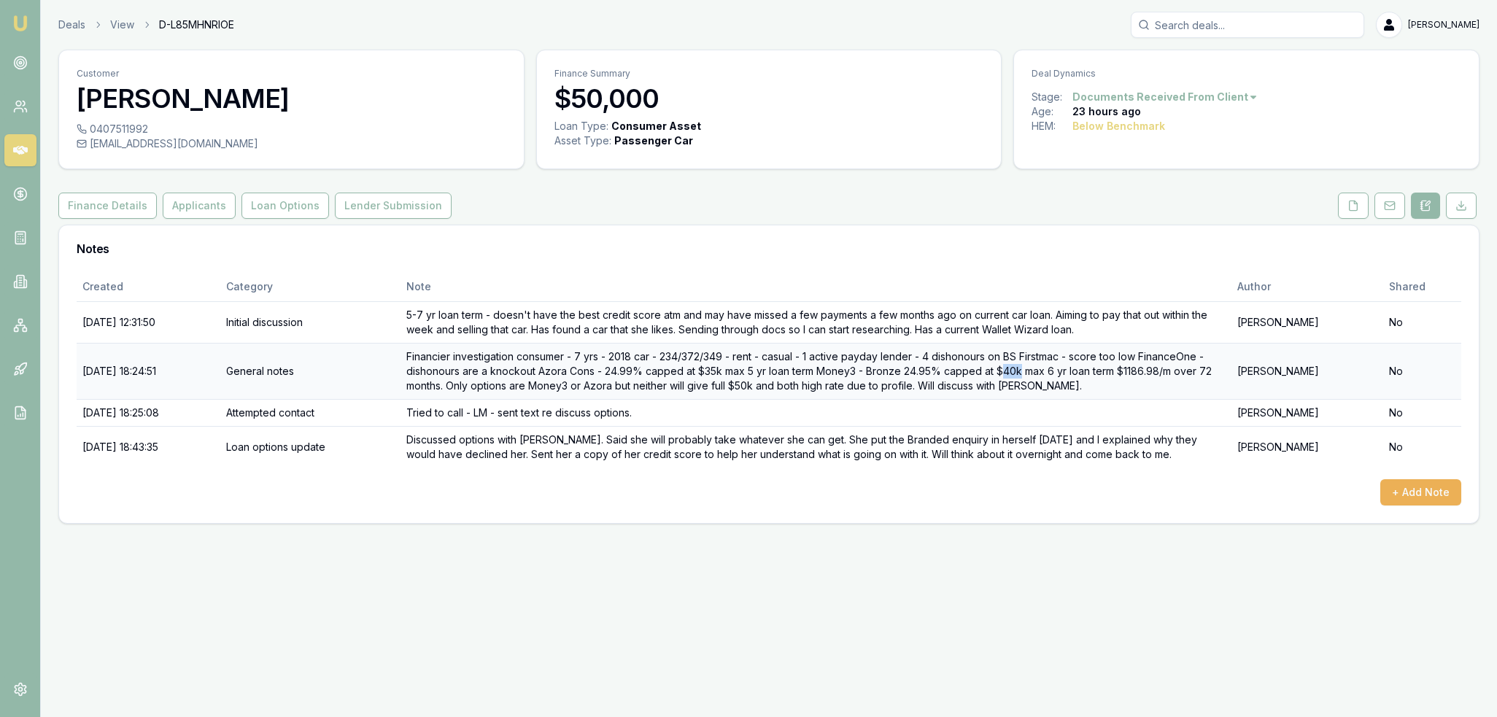
drag, startPoint x: 1031, startPoint y: 373, endPoint x: 1050, endPoint y: 370, distance: 19.2
click at [1050, 370] on td "Financier investigation consumer - 7 yrs - 2018 car - 234/372/349 - rent - casu…" at bounding box center [815, 371] width 831 height 56
click at [1012, 383] on td "Financier investigation consumer - 7 yrs - 2018 car - 234/372/349 - rent - casu…" at bounding box center [815, 371] width 831 height 56
drag, startPoint x: 1035, startPoint y: 369, endPoint x: 1056, endPoint y: 368, distance: 21.2
click at [1056, 368] on td "Financier investigation consumer - 7 yrs - 2018 car - 234/372/349 - rent - casu…" at bounding box center [815, 371] width 831 height 56
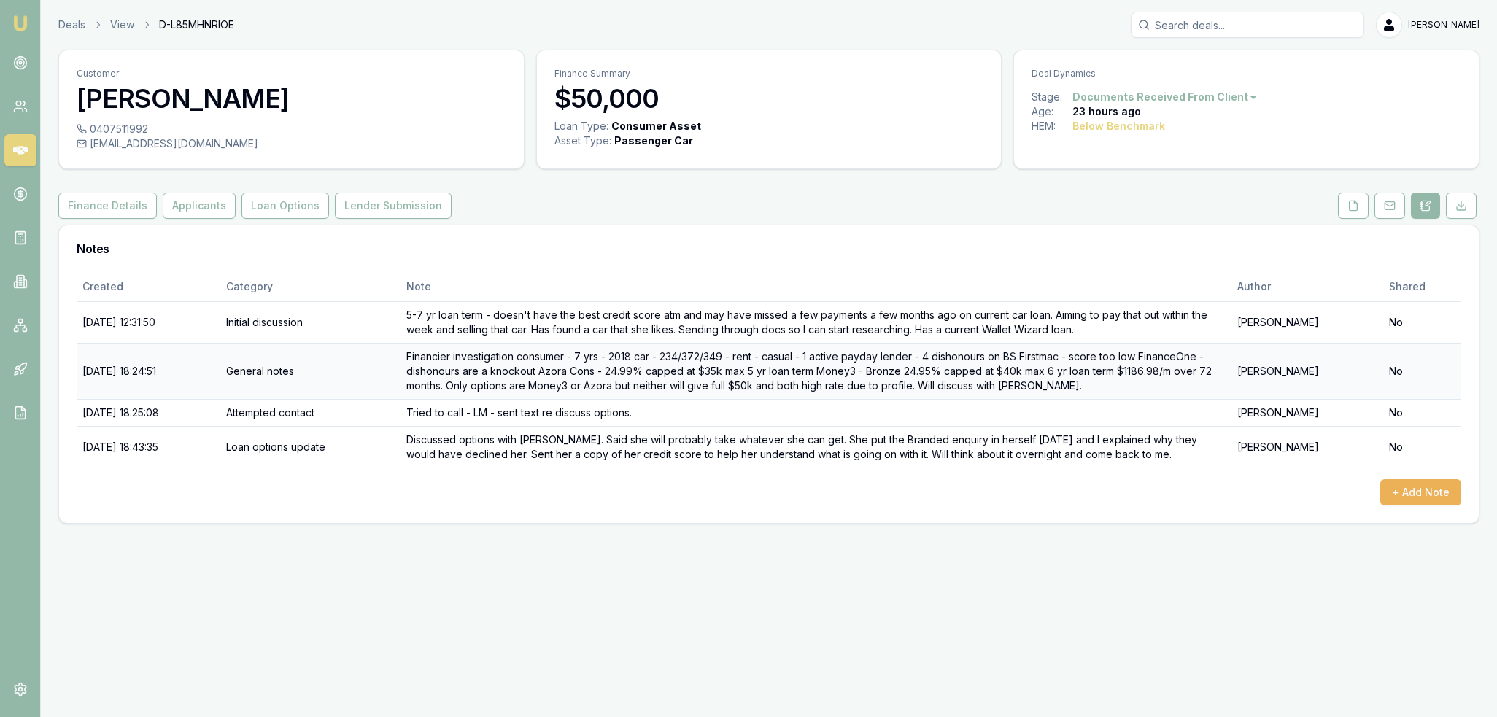
click at [966, 387] on td "Financier investigation consumer - 7 yrs - 2018 car - 234/372/349 - rent - casu…" at bounding box center [815, 371] width 831 height 56
click at [1354, 209] on icon at bounding box center [1353, 205] width 8 height 9
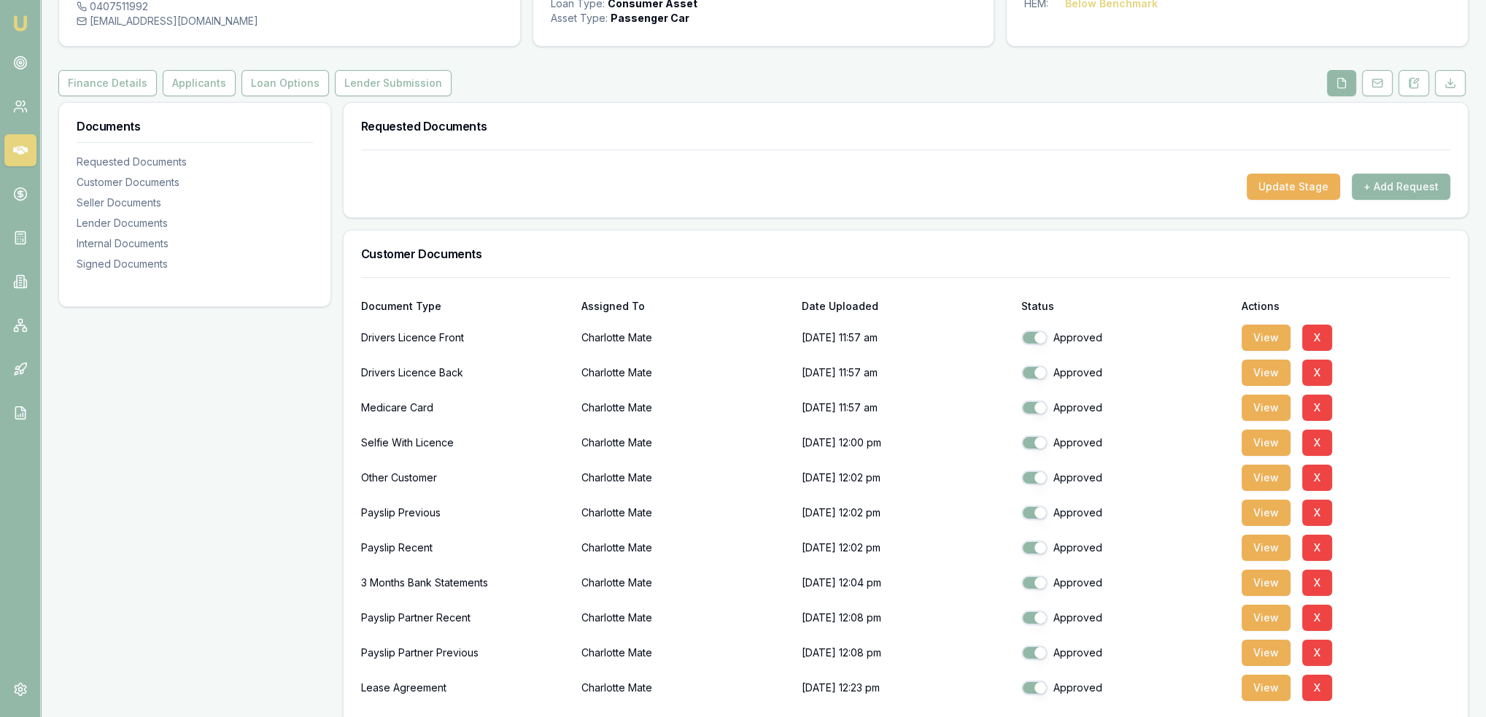
scroll to position [146, 0]
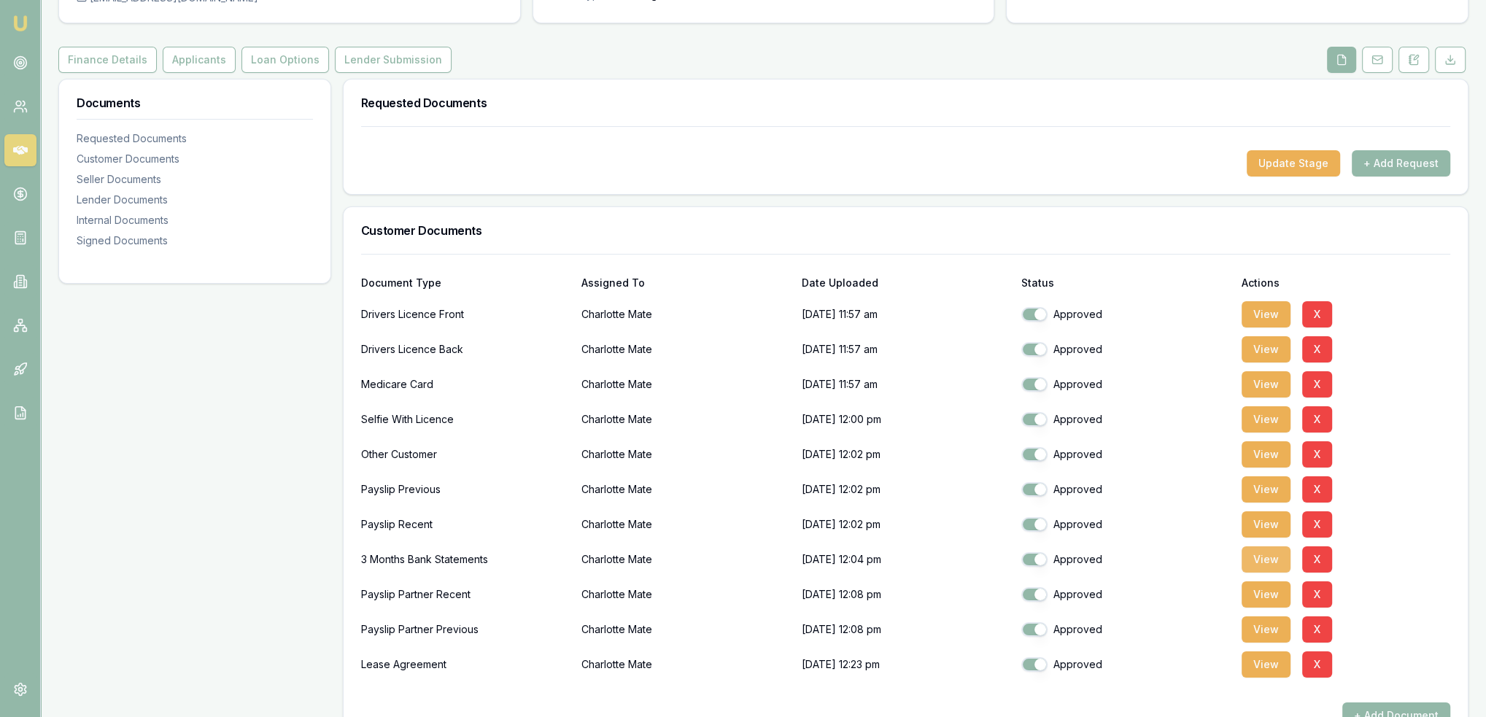
click at [1255, 551] on button "View" at bounding box center [1265, 559] width 49 height 26
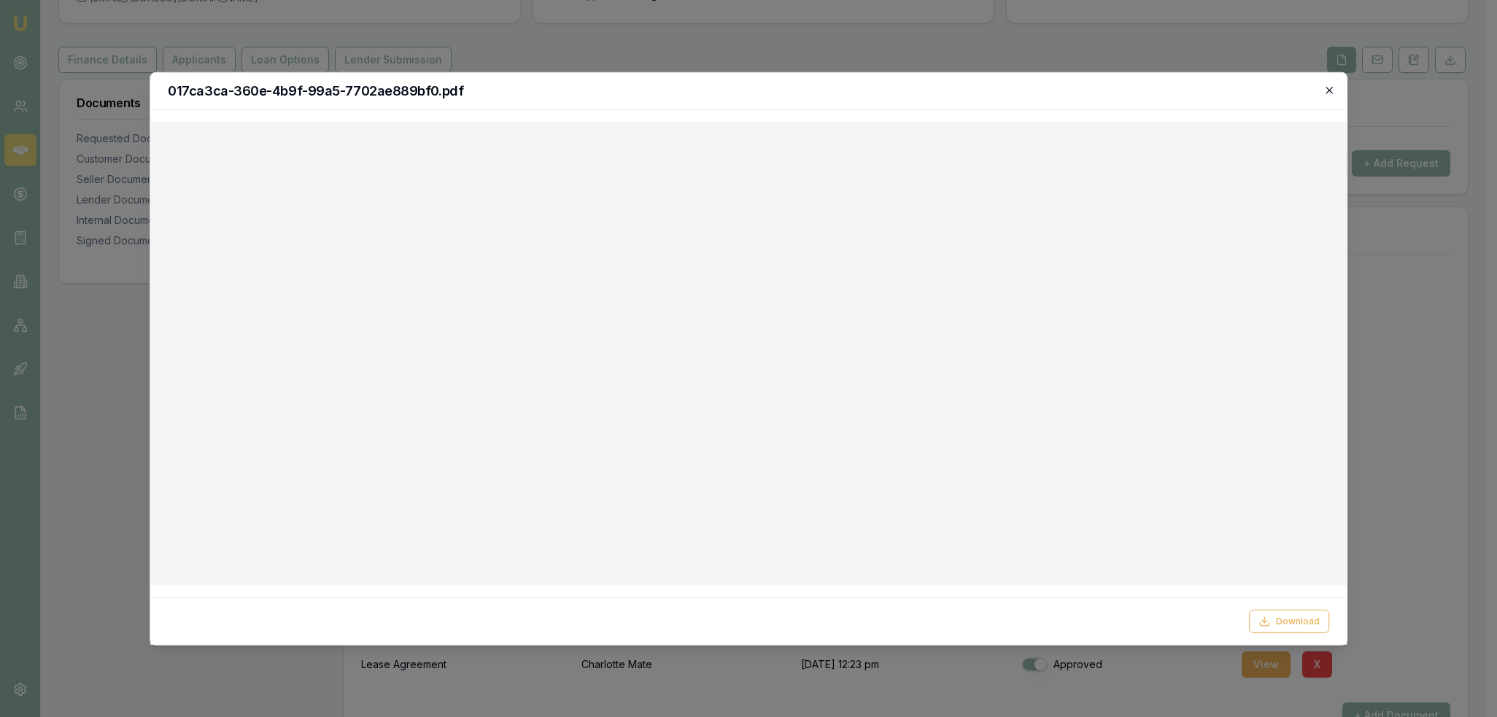
click at [1330, 90] on icon "button" at bounding box center [1329, 90] width 12 height 12
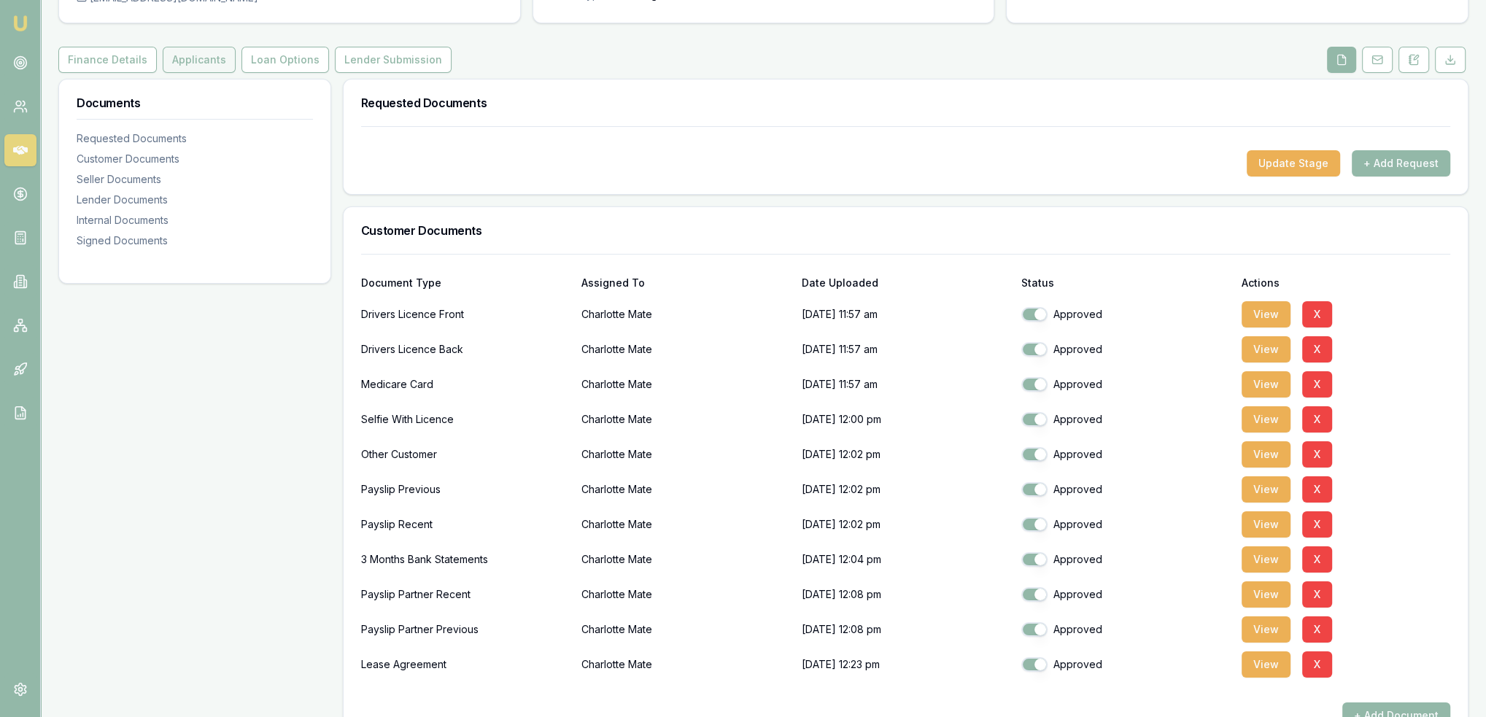
click at [190, 67] on button "Applicants" at bounding box center [199, 60] width 73 height 26
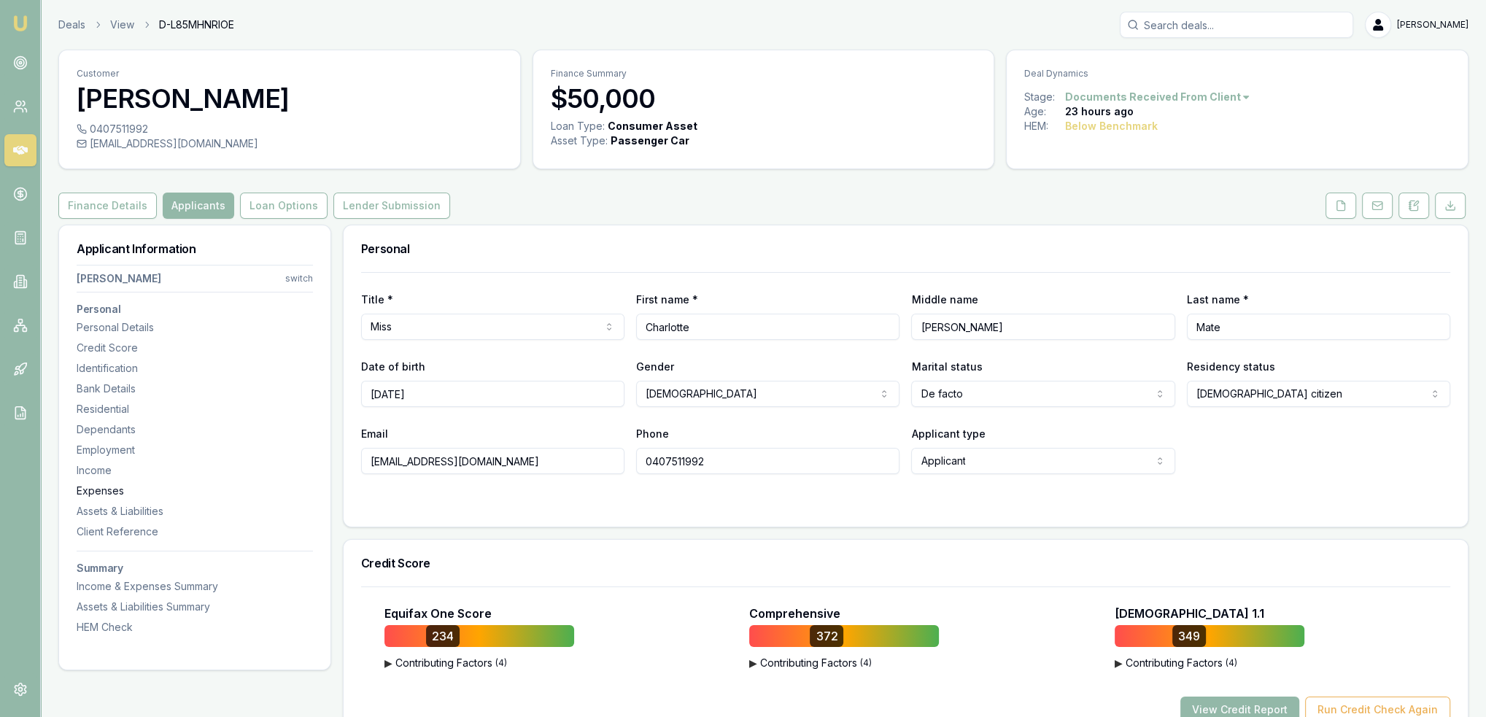
click at [93, 491] on div "Expenses" at bounding box center [195, 491] width 236 height 15
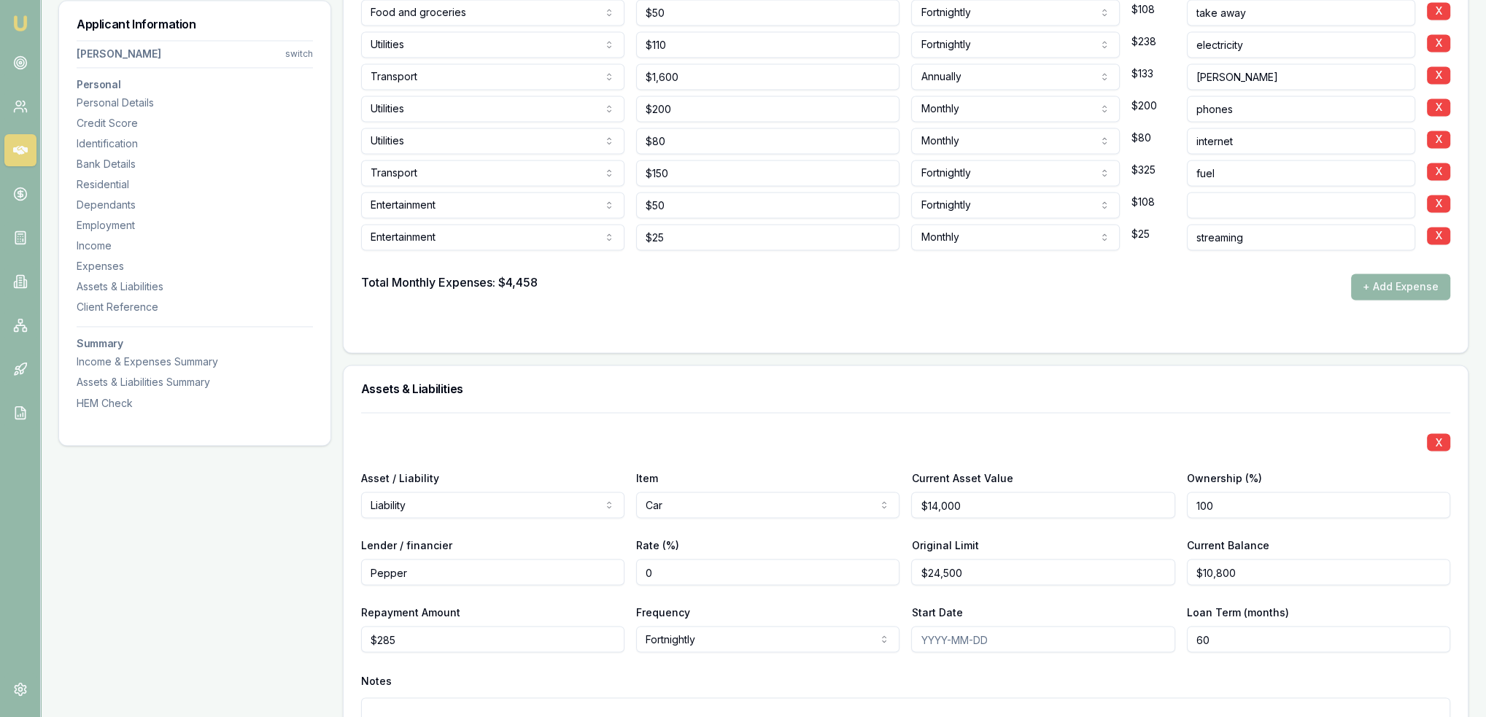
scroll to position [3518, 0]
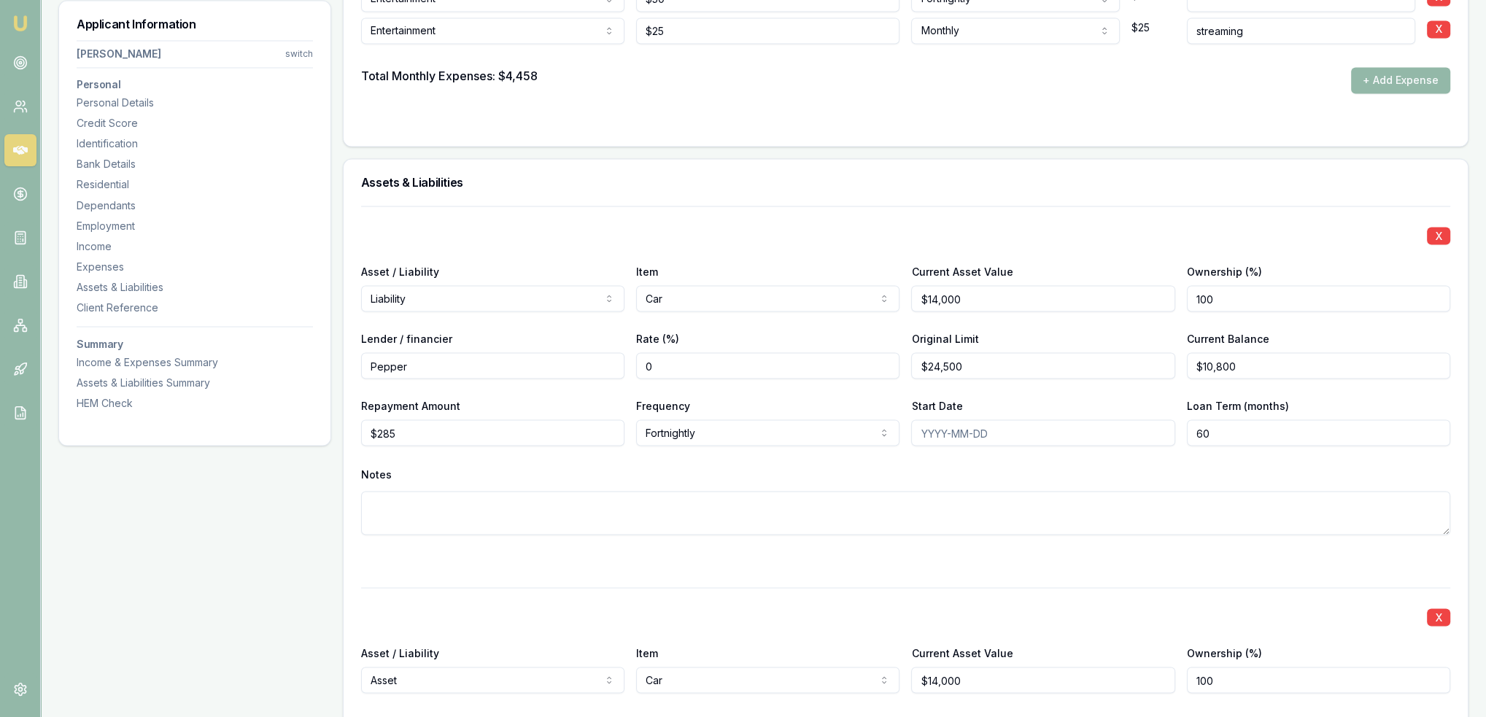
click at [545, 513] on textarea at bounding box center [905, 513] width 1089 height 44
type textarea "This will be paid out over the weekend. Current car is being sold."
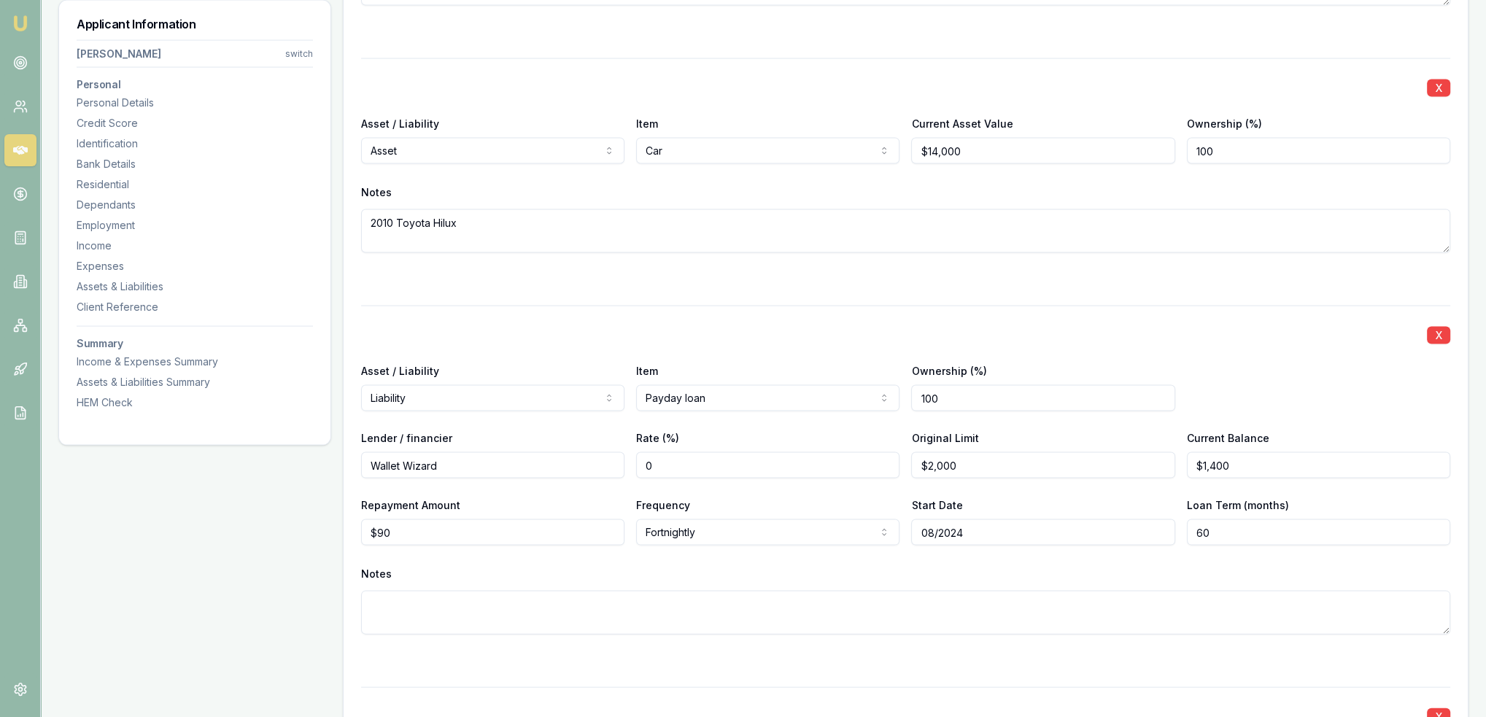
scroll to position [5108, 0]
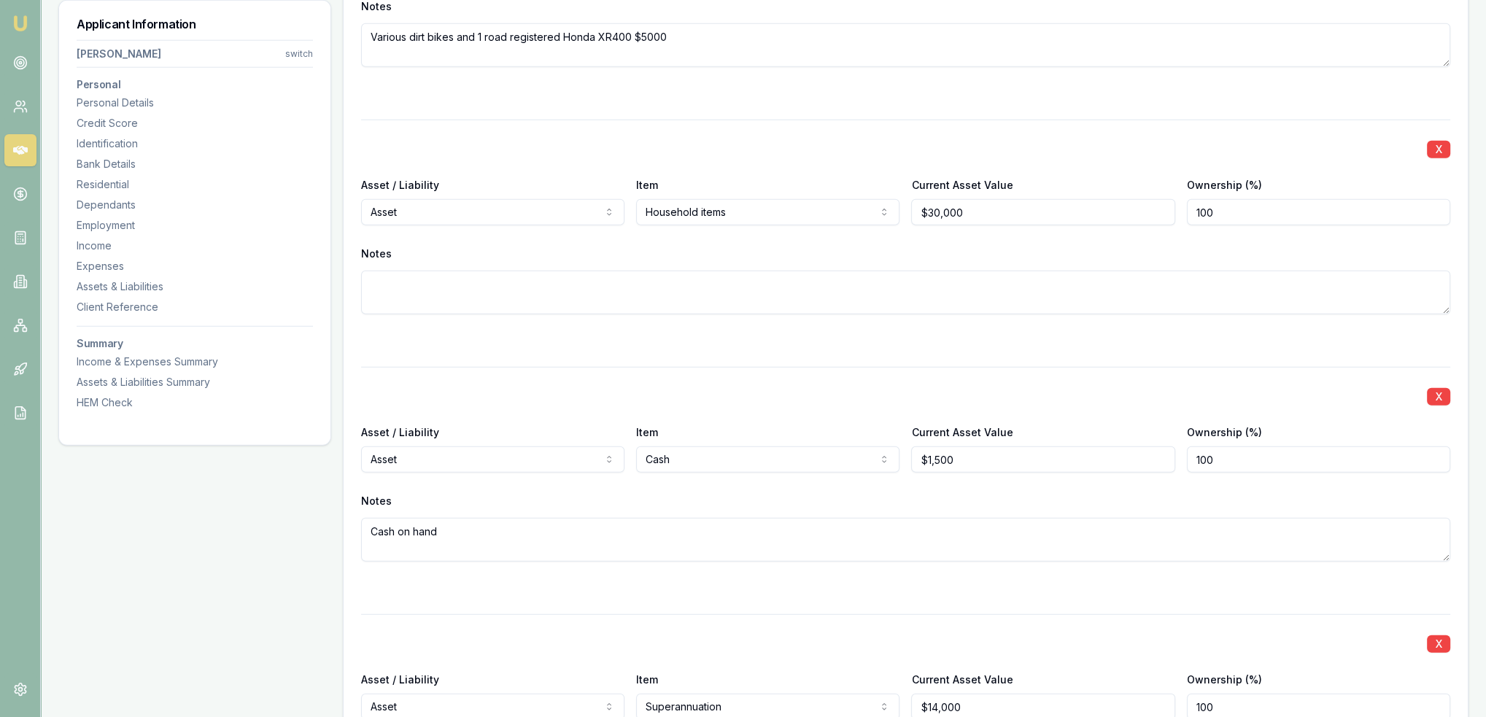
click at [864, 291] on textarea at bounding box center [905, 293] width 1089 height 44
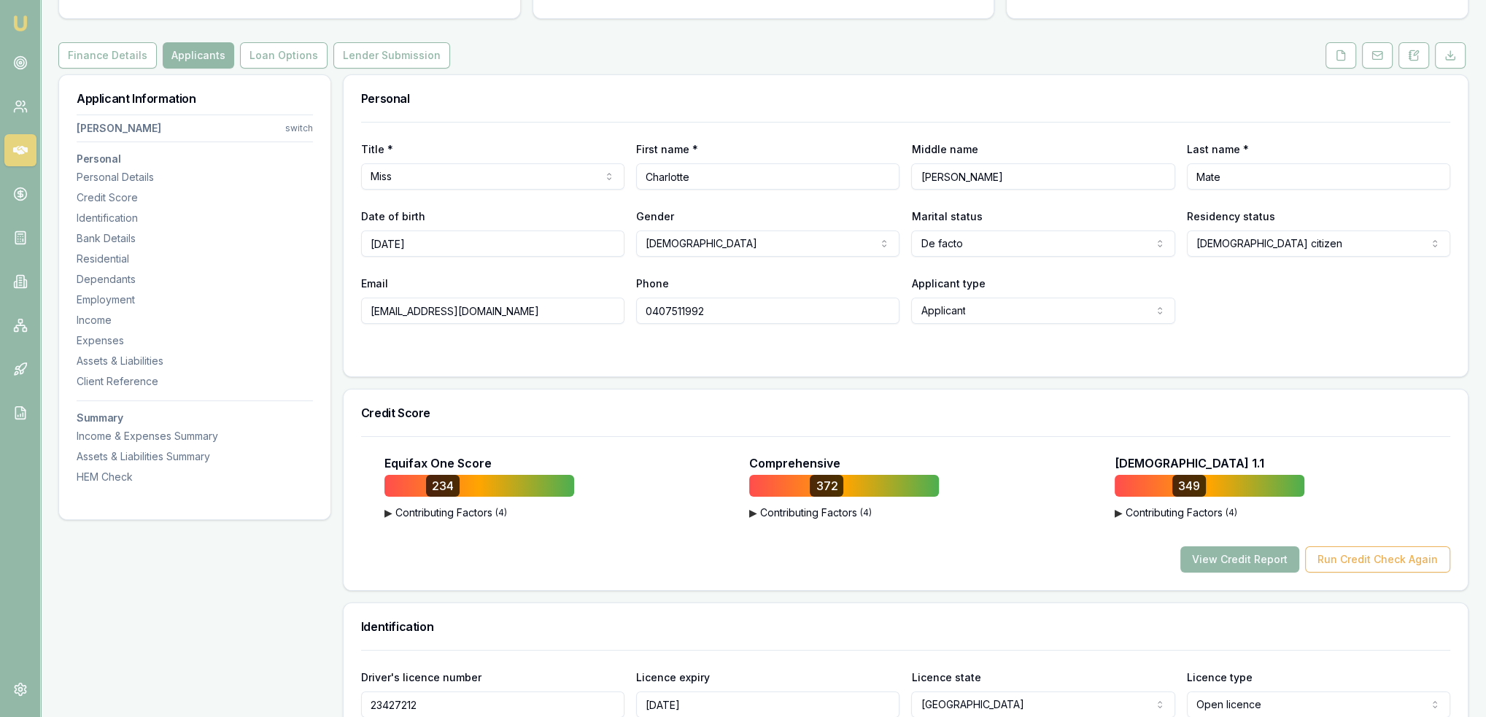
scroll to position [0, 0]
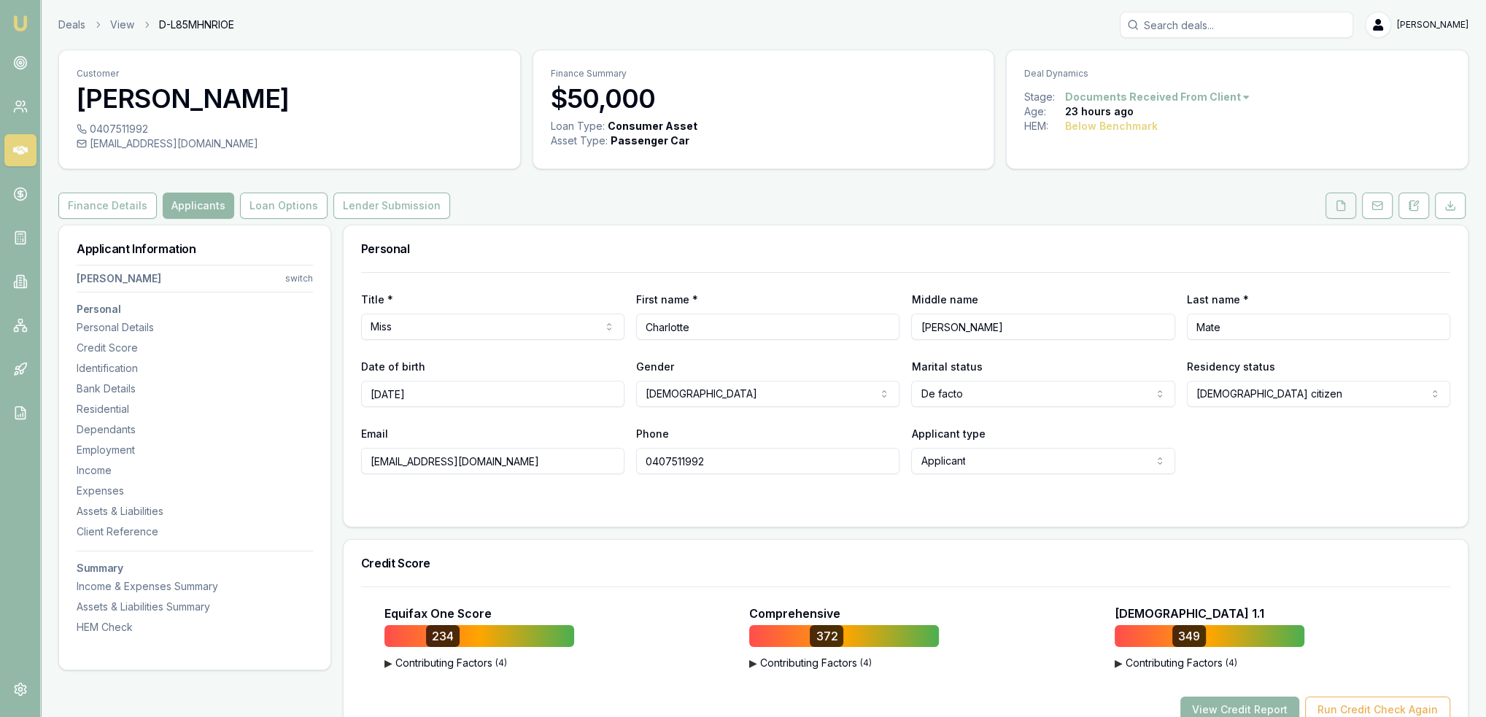
click at [1344, 209] on icon at bounding box center [1341, 206] width 12 height 12
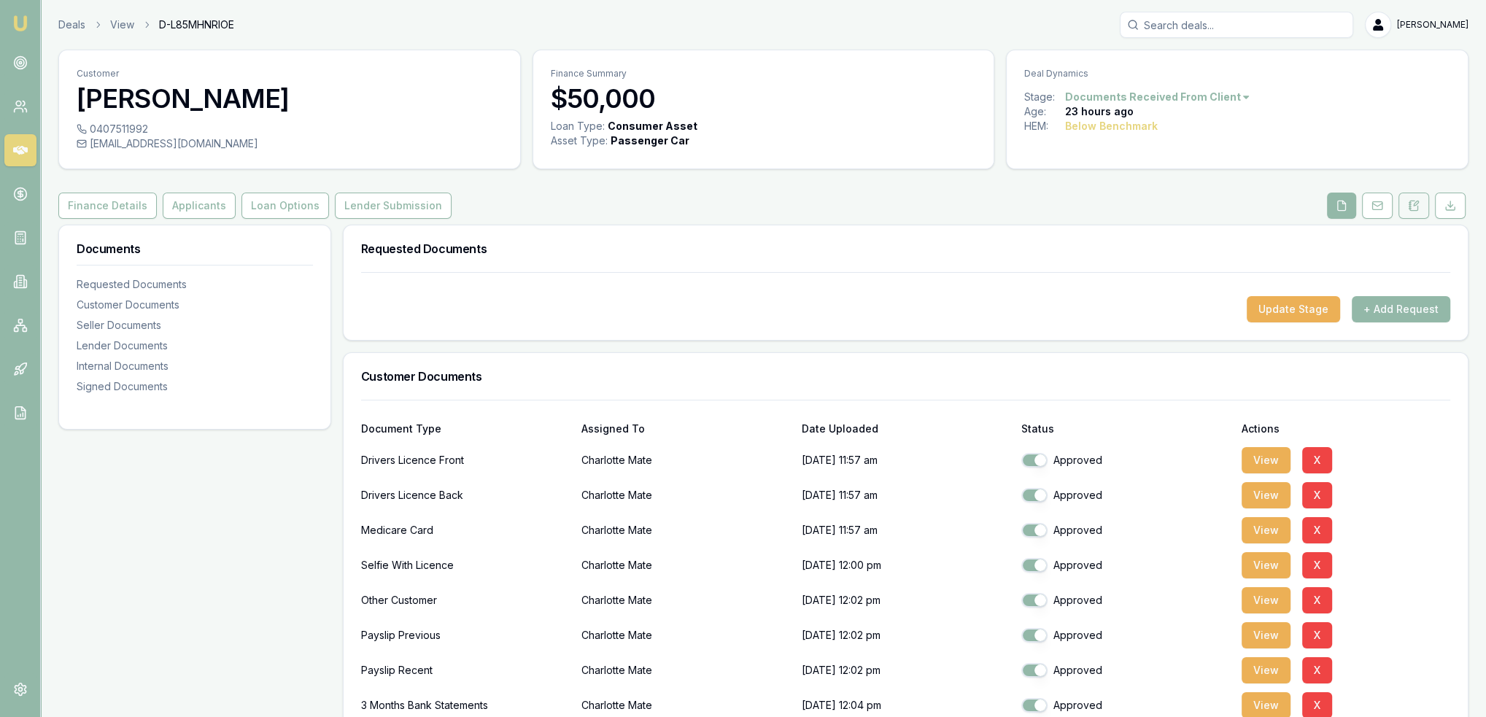
click at [1410, 205] on icon at bounding box center [1414, 205] width 8 height 9
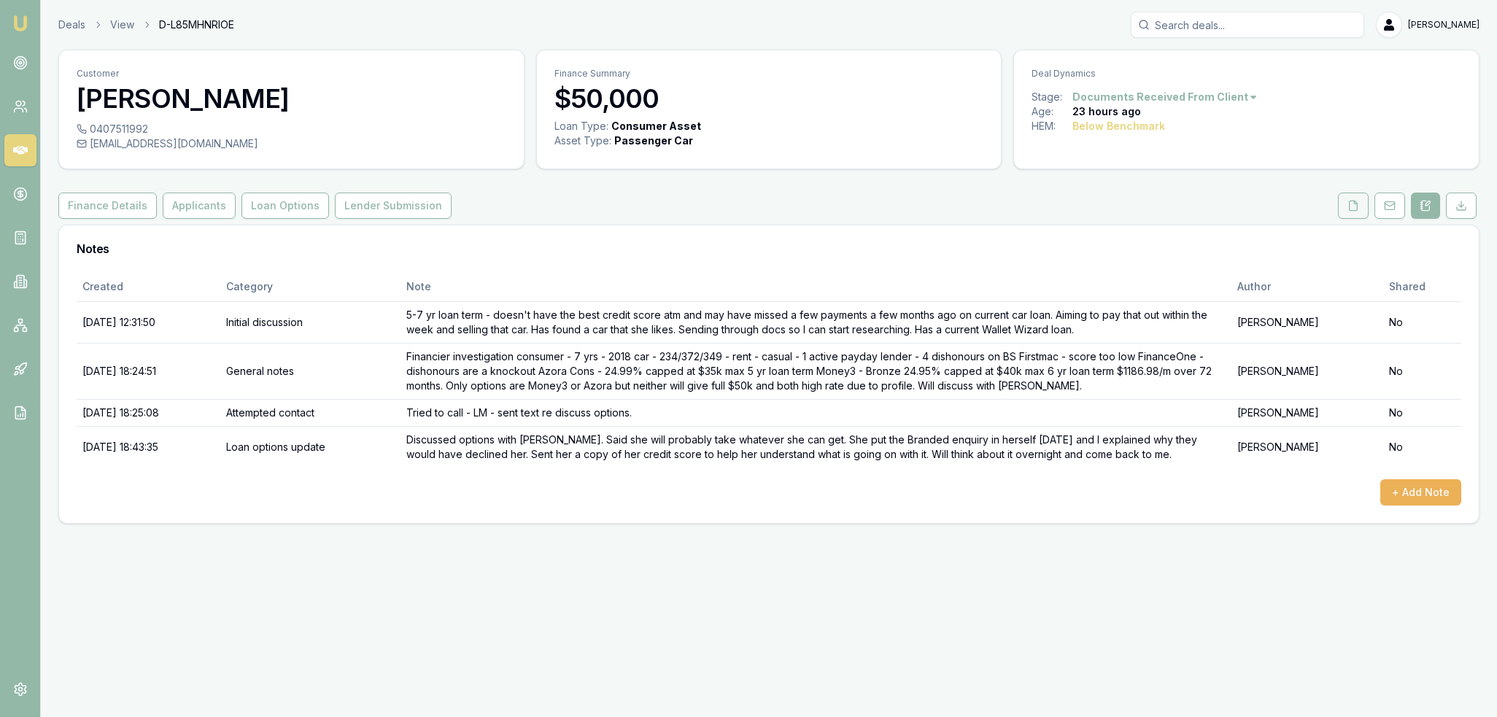
click at [1341, 204] on button at bounding box center [1353, 206] width 31 height 26
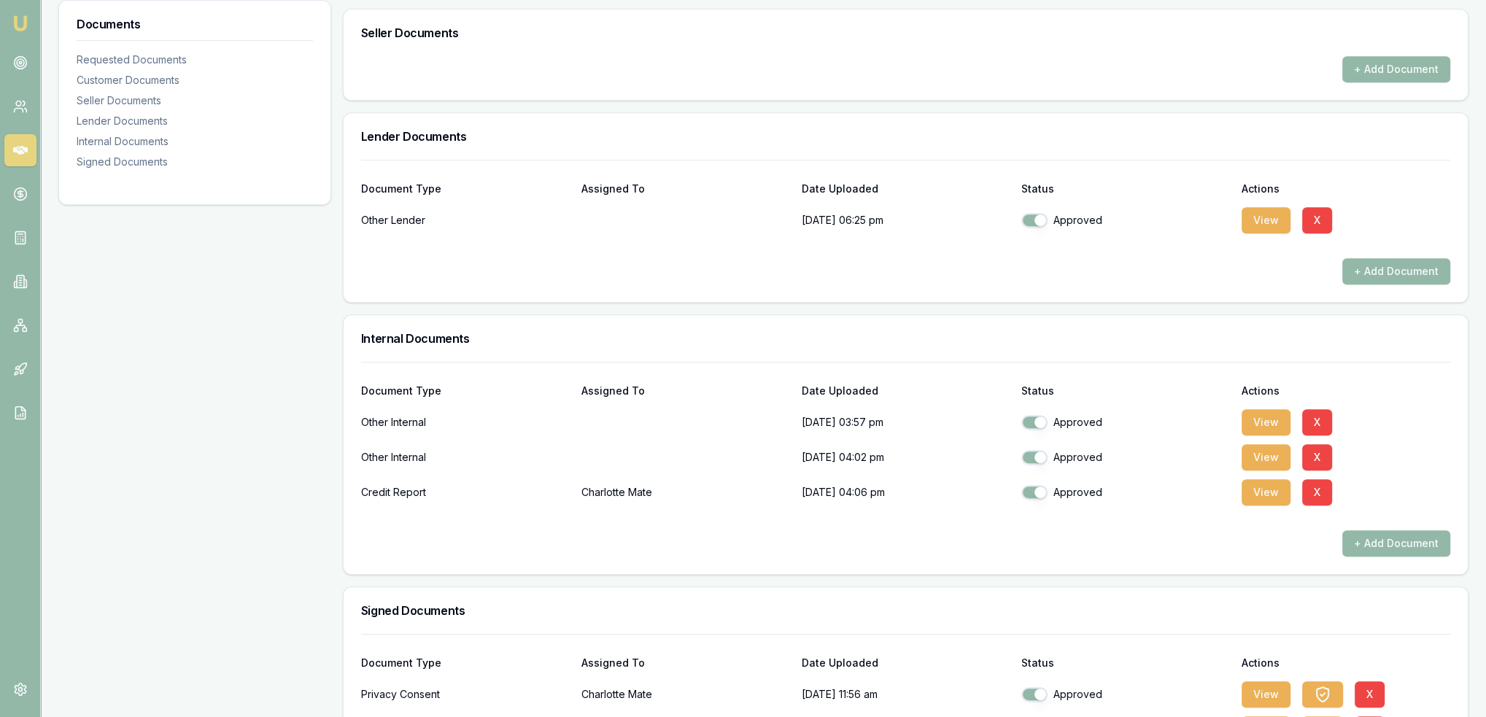
scroll to position [948, 0]
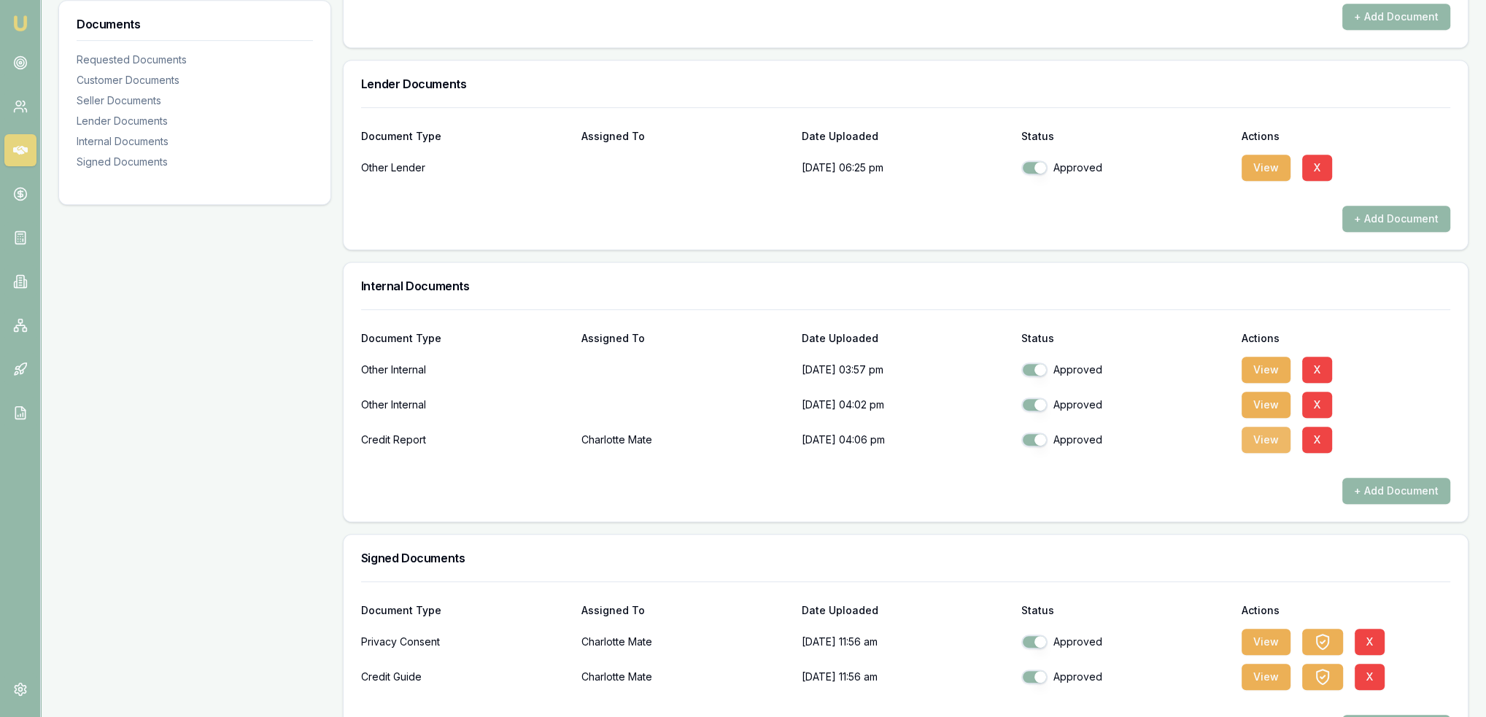
click at [1268, 439] on button "View" at bounding box center [1265, 440] width 49 height 26
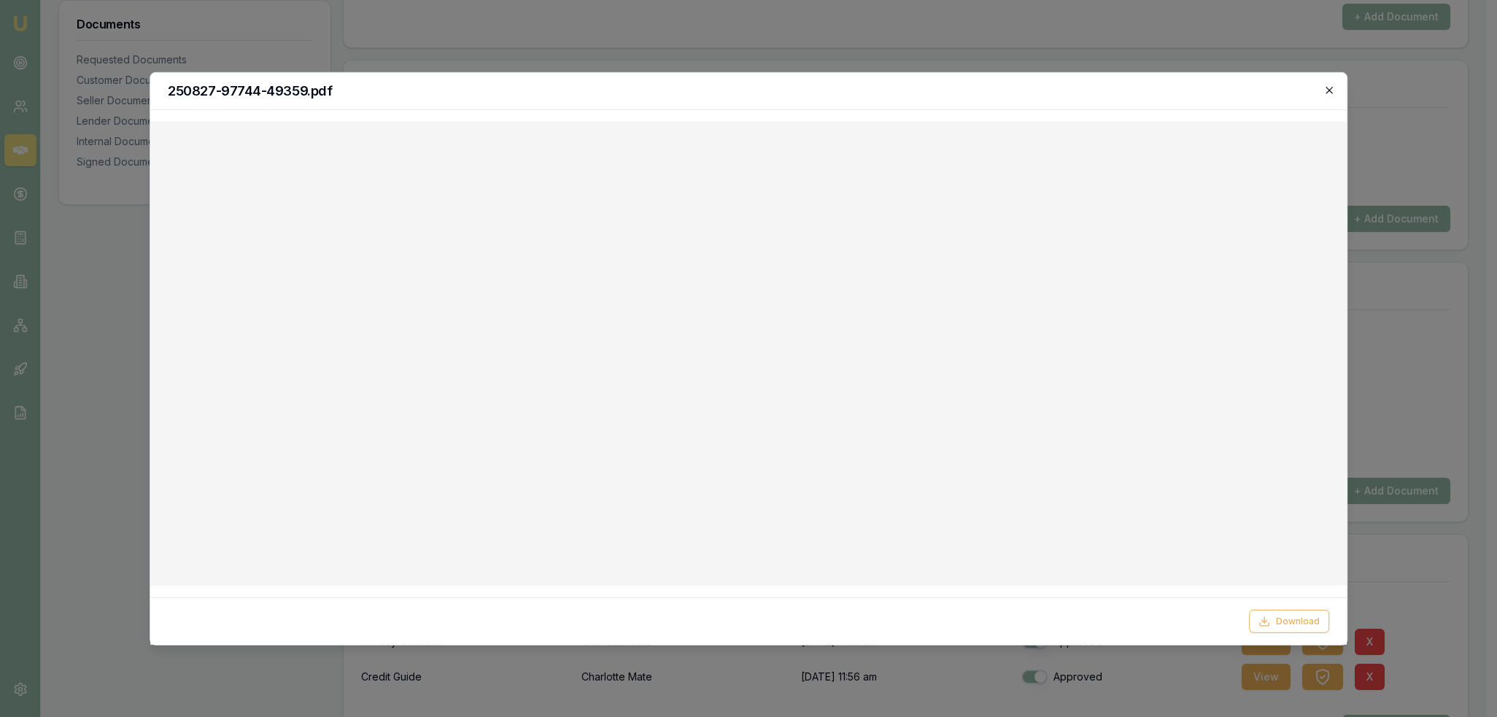
click at [1327, 92] on icon "button" at bounding box center [1329, 90] width 12 height 12
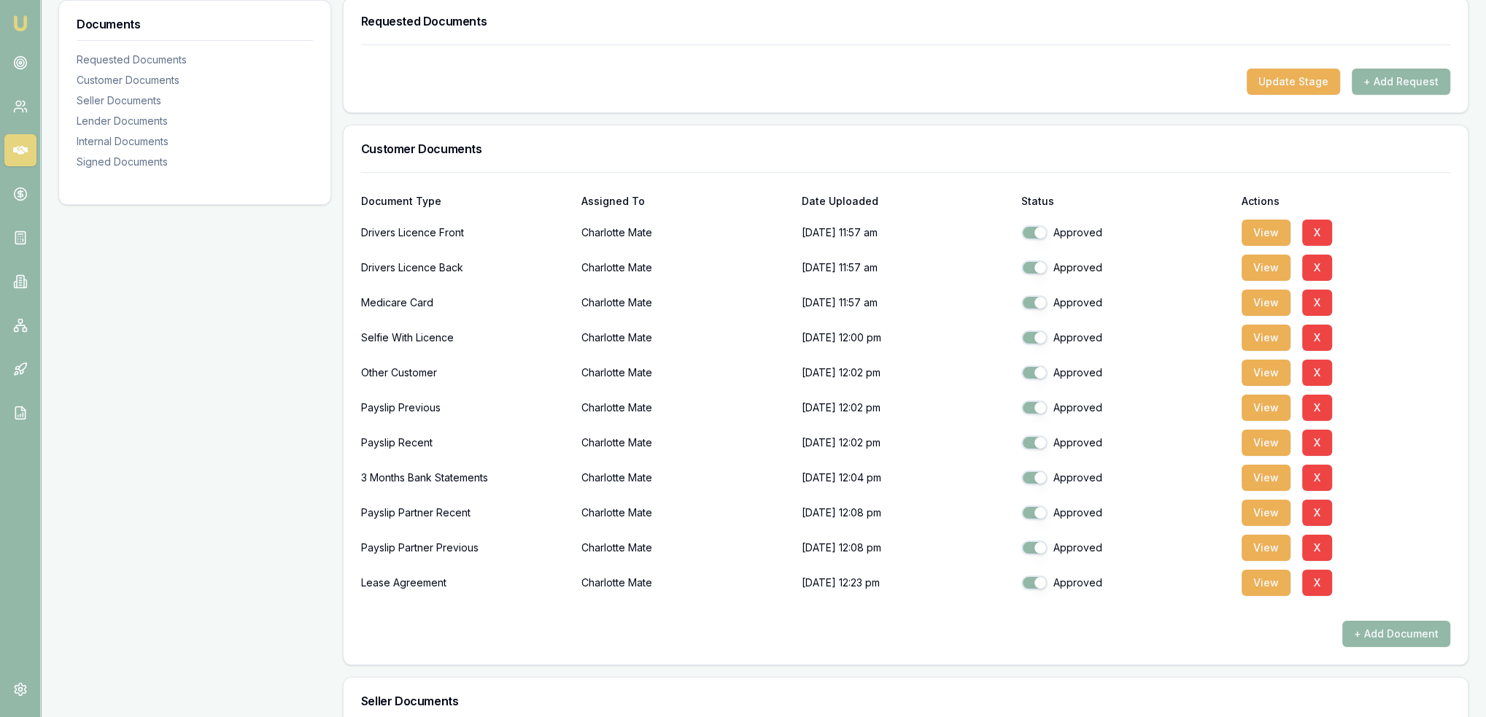
scroll to position [219, 0]
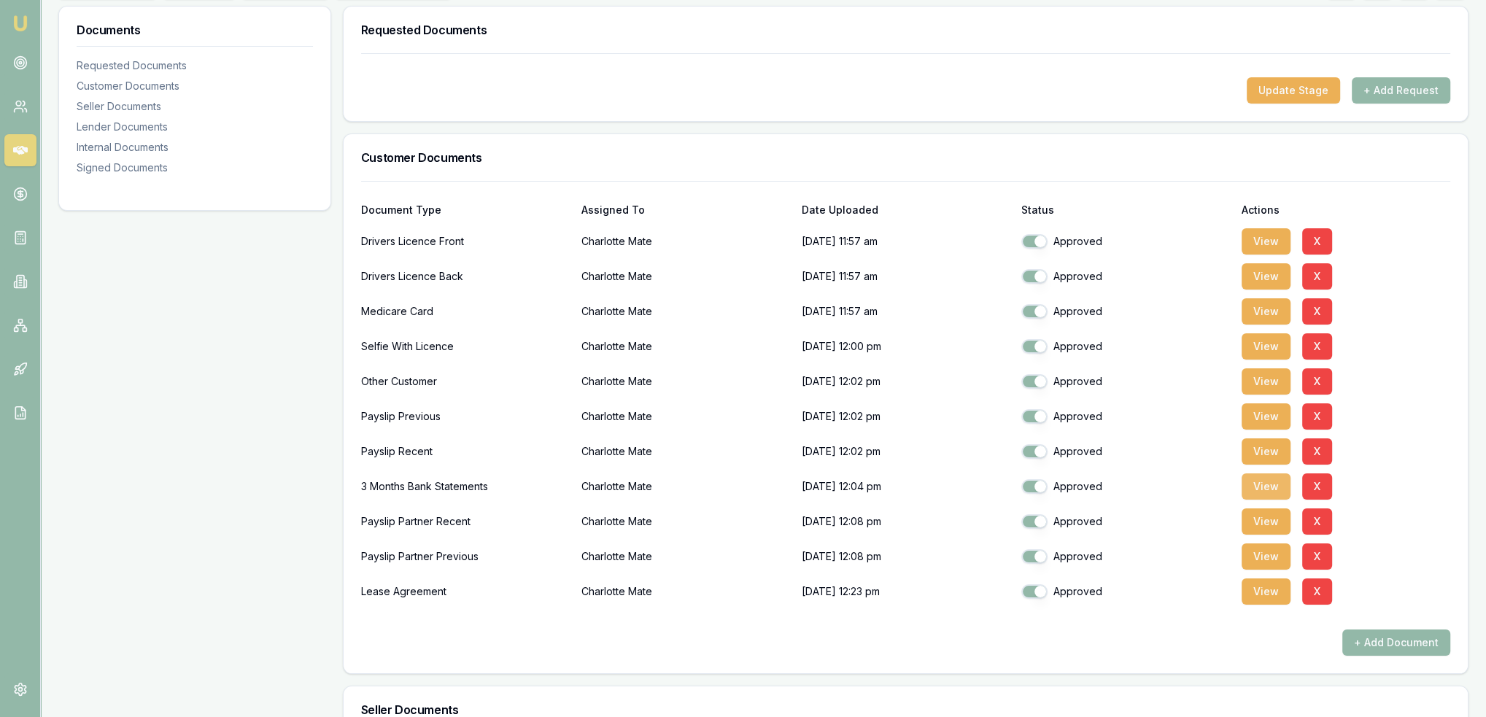
click at [1272, 485] on button "View" at bounding box center [1265, 486] width 49 height 26
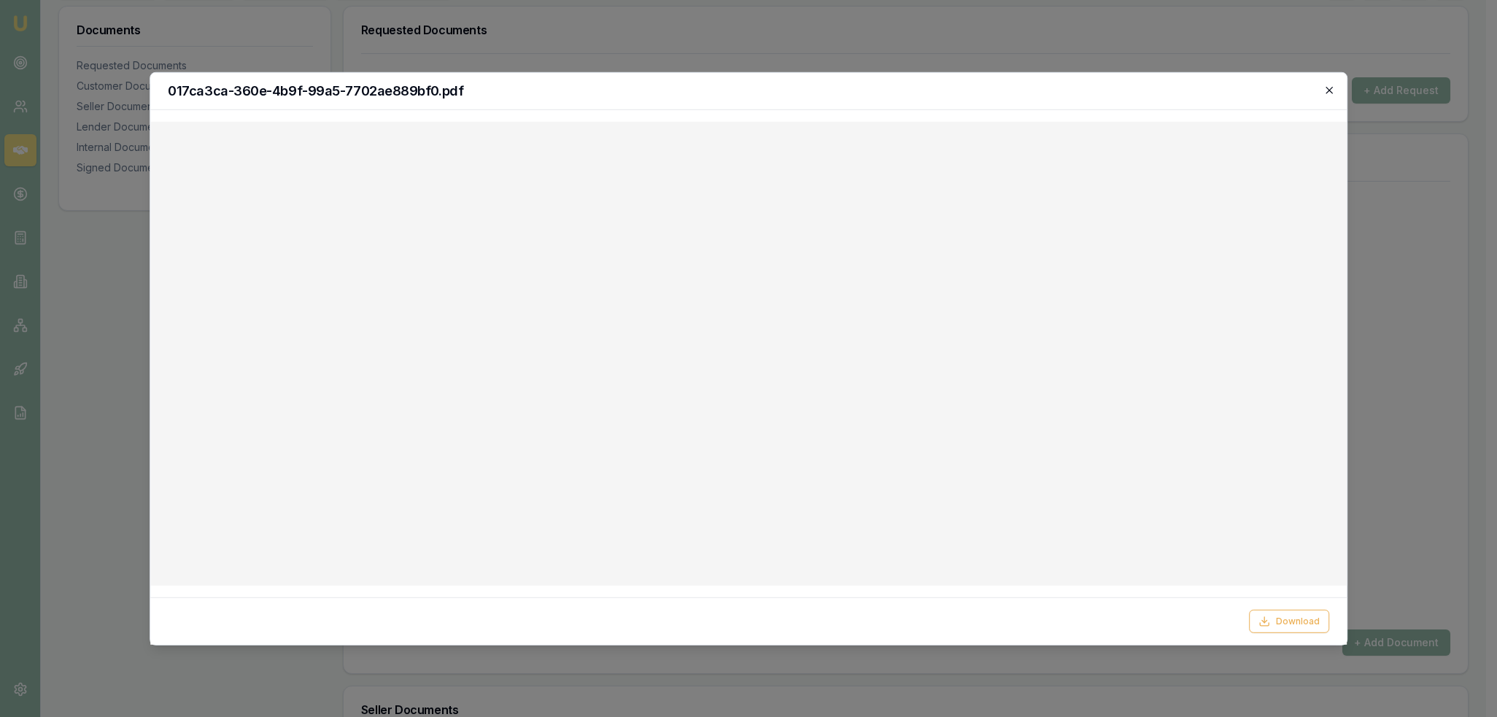
click at [1330, 85] on icon "button" at bounding box center [1329, 90] width 12 height 12
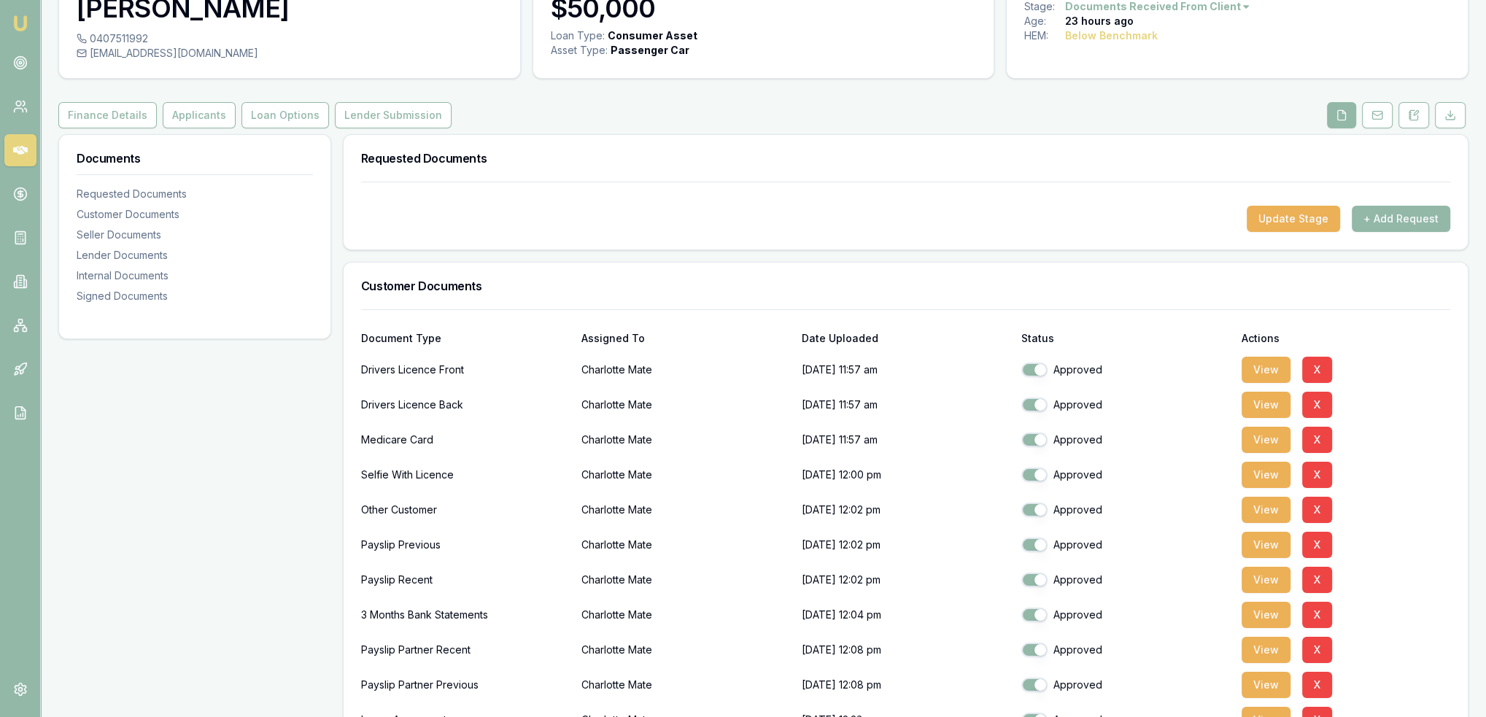
scroll to position [0, 0]
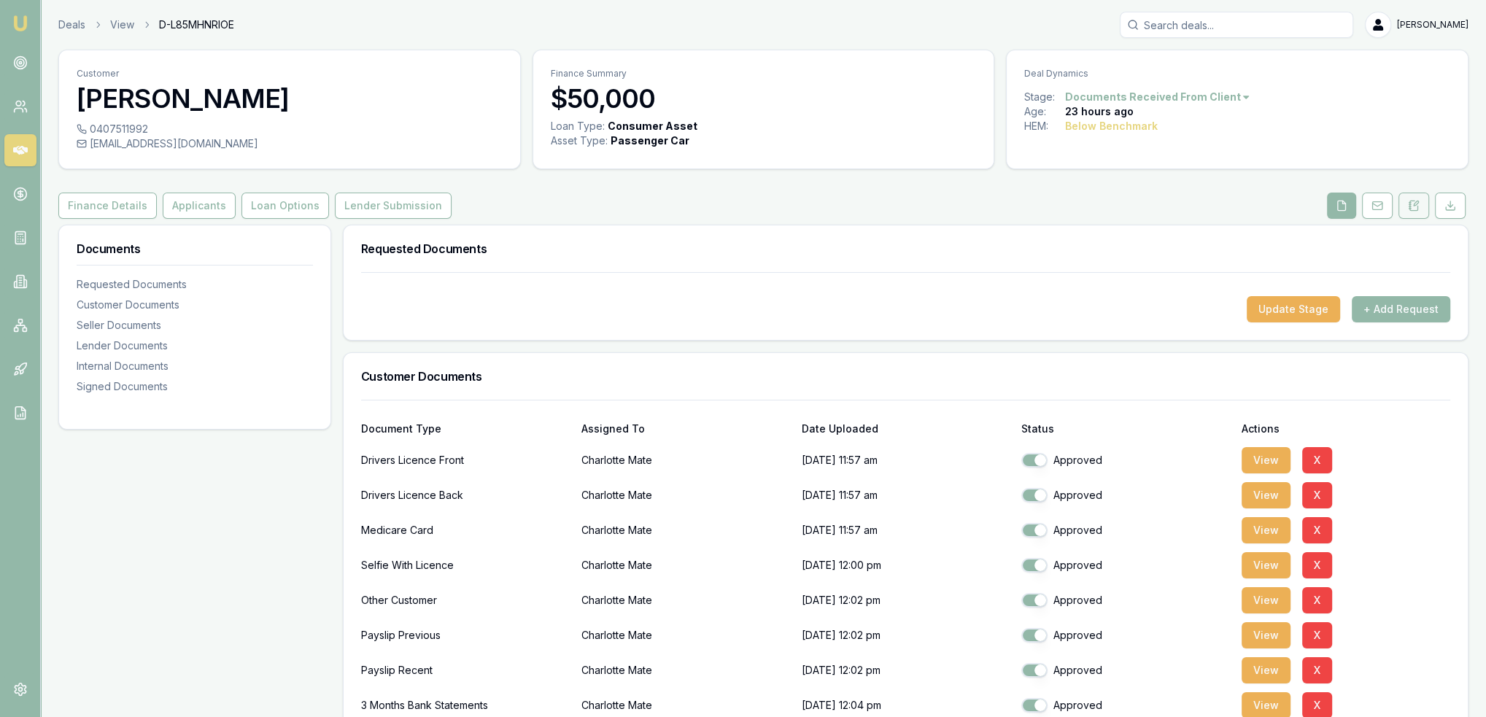
click at [1410, 206] on icon at bounding box center [1414, 205] width 8 height 9
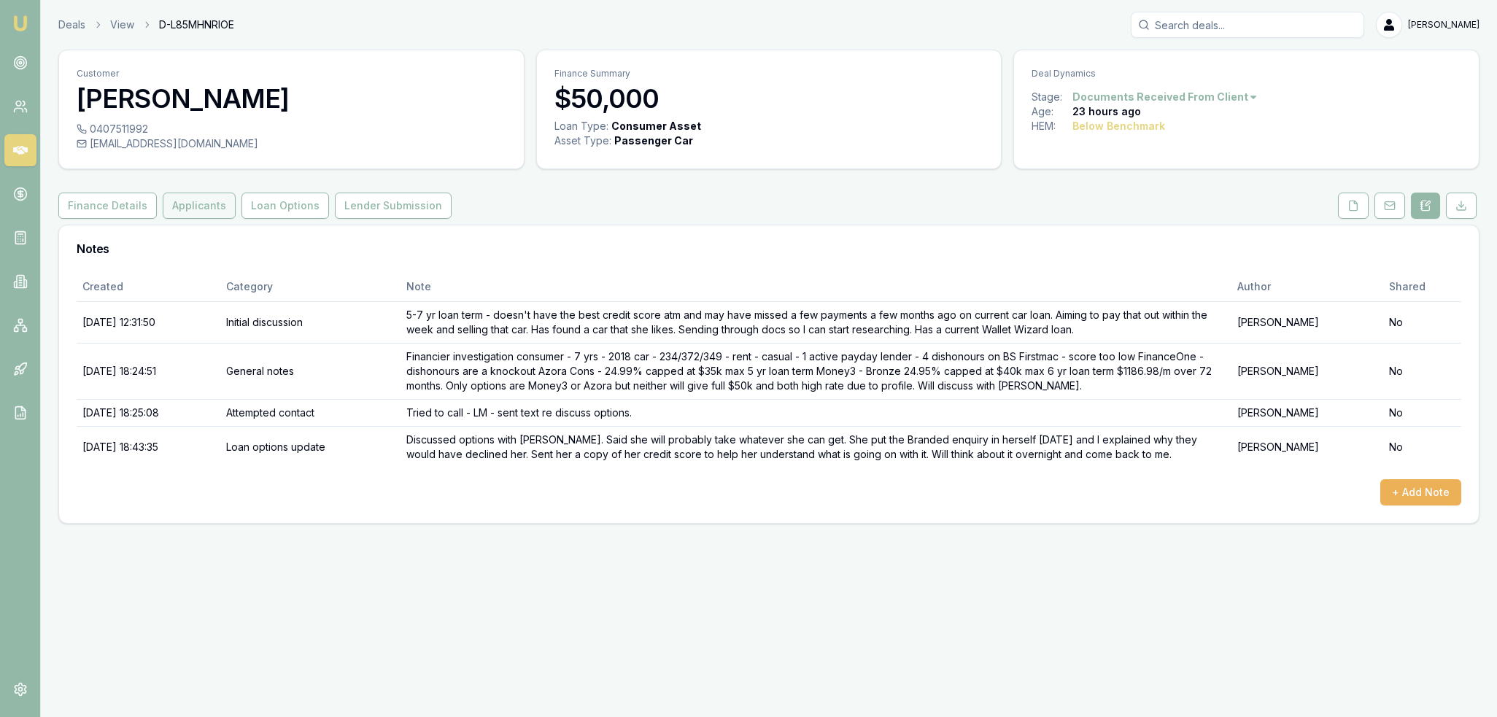
click at [177, 207] on button "Applicants" at bounding box center [199, 206] width 73 height 26
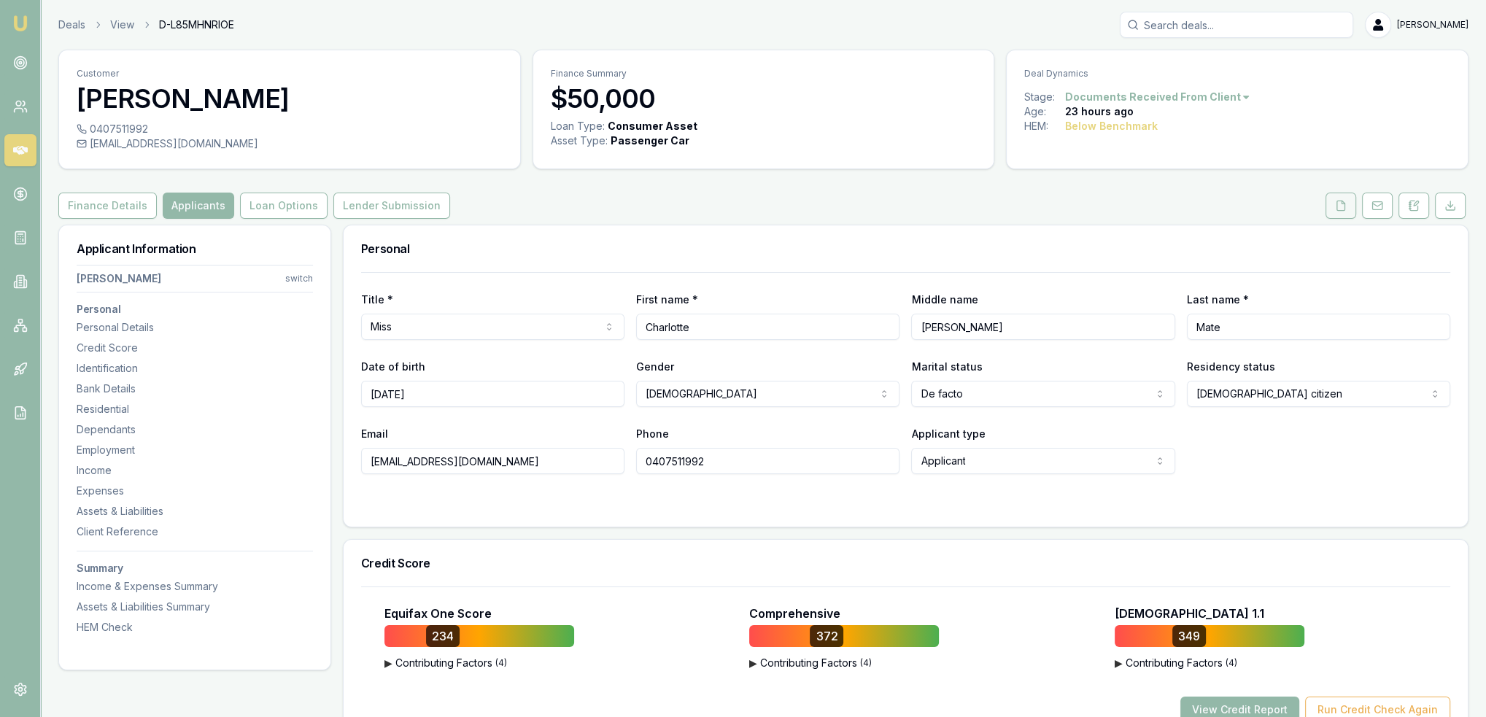
click at [1330, 197] on button at bounding box center [1340, 206] width 31 height 26
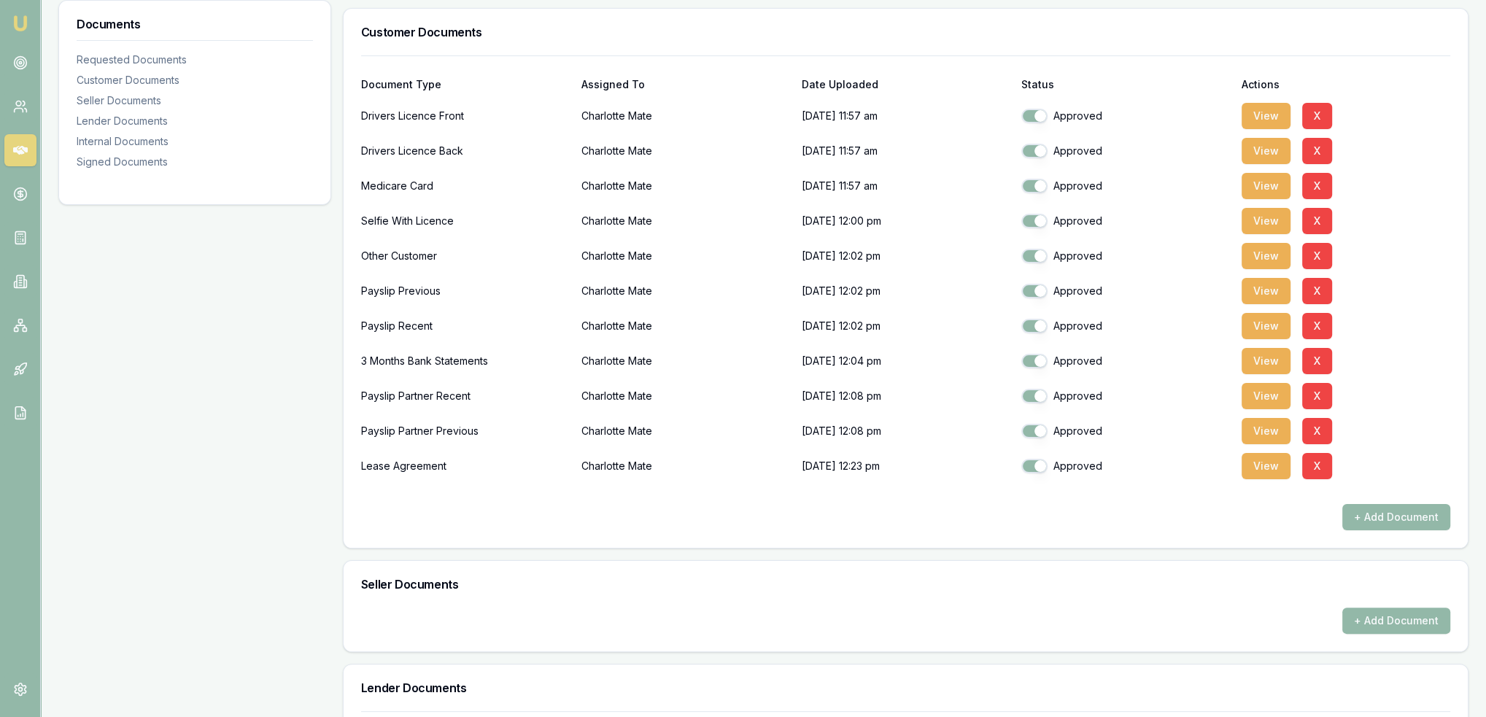
scroll to position [365, 0]
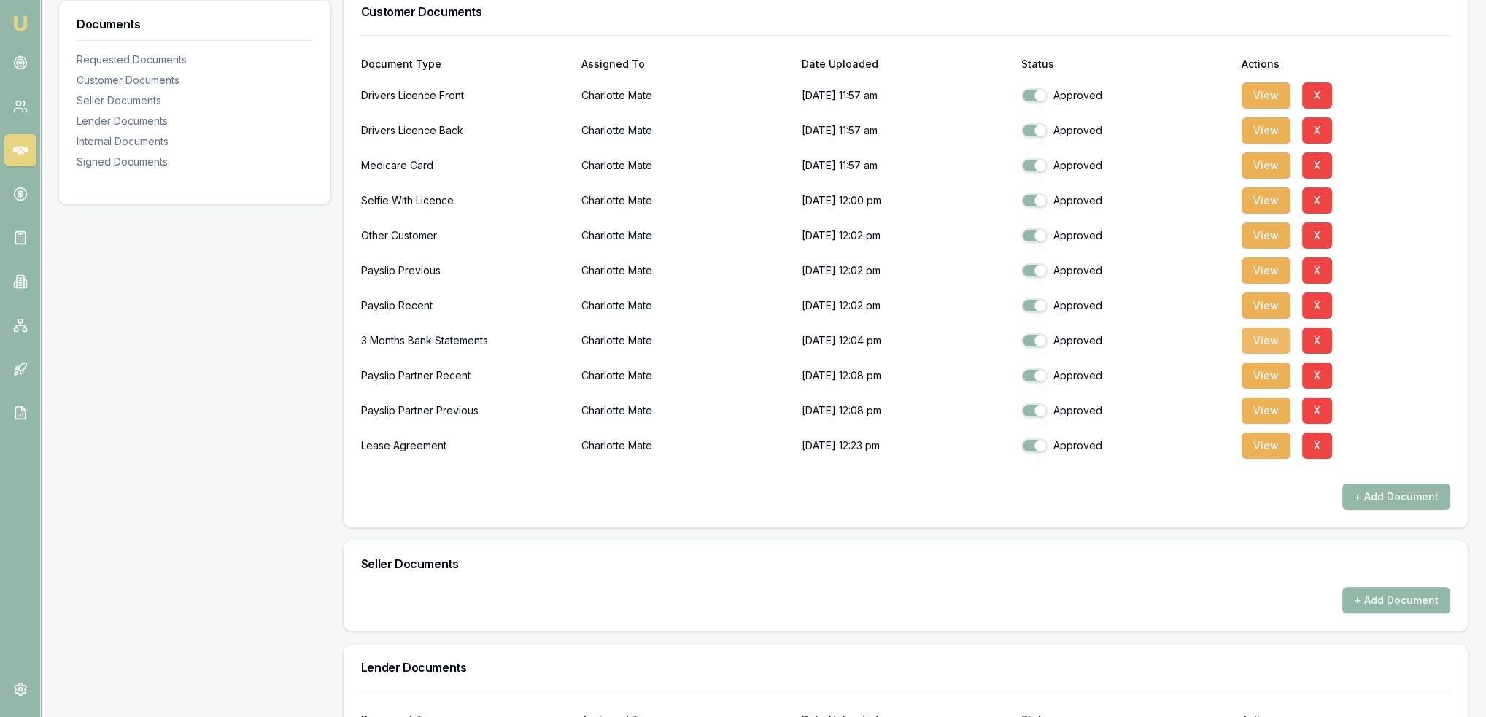
click at [1254, 342] on button "View" at bounding box center [1265, 340] width 49 height 26
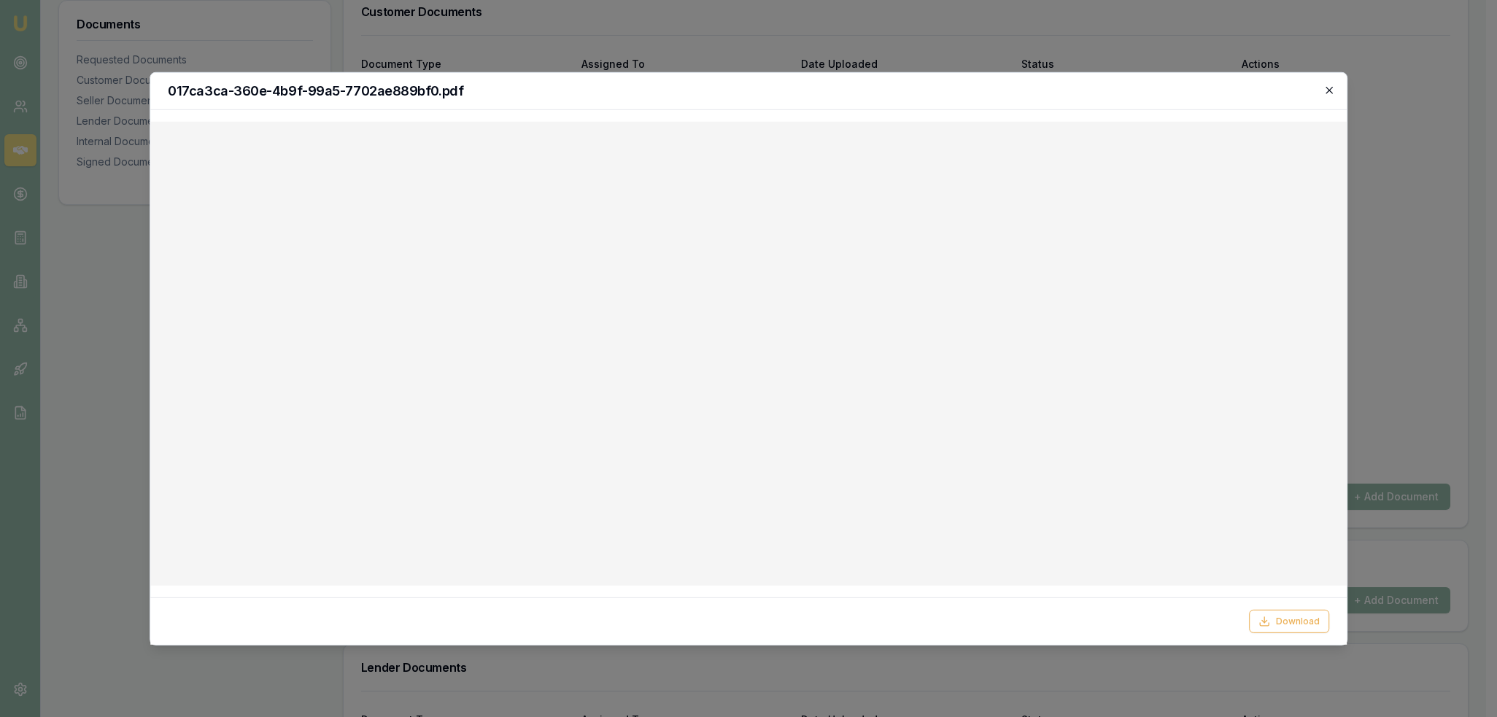
click at [1333, 93] on icon "button" at bounding box center [1329, 90] width 12 height 12
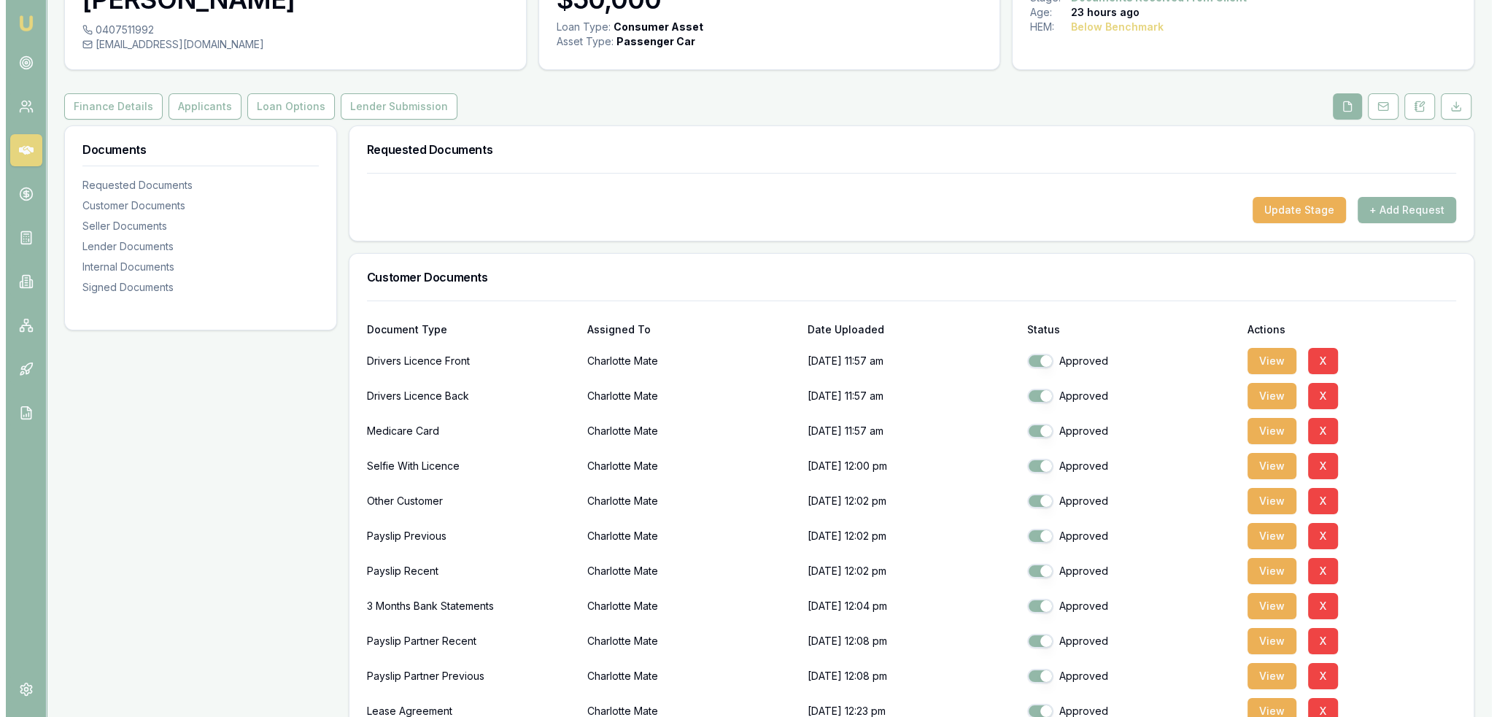
scroll to position [0, 0]
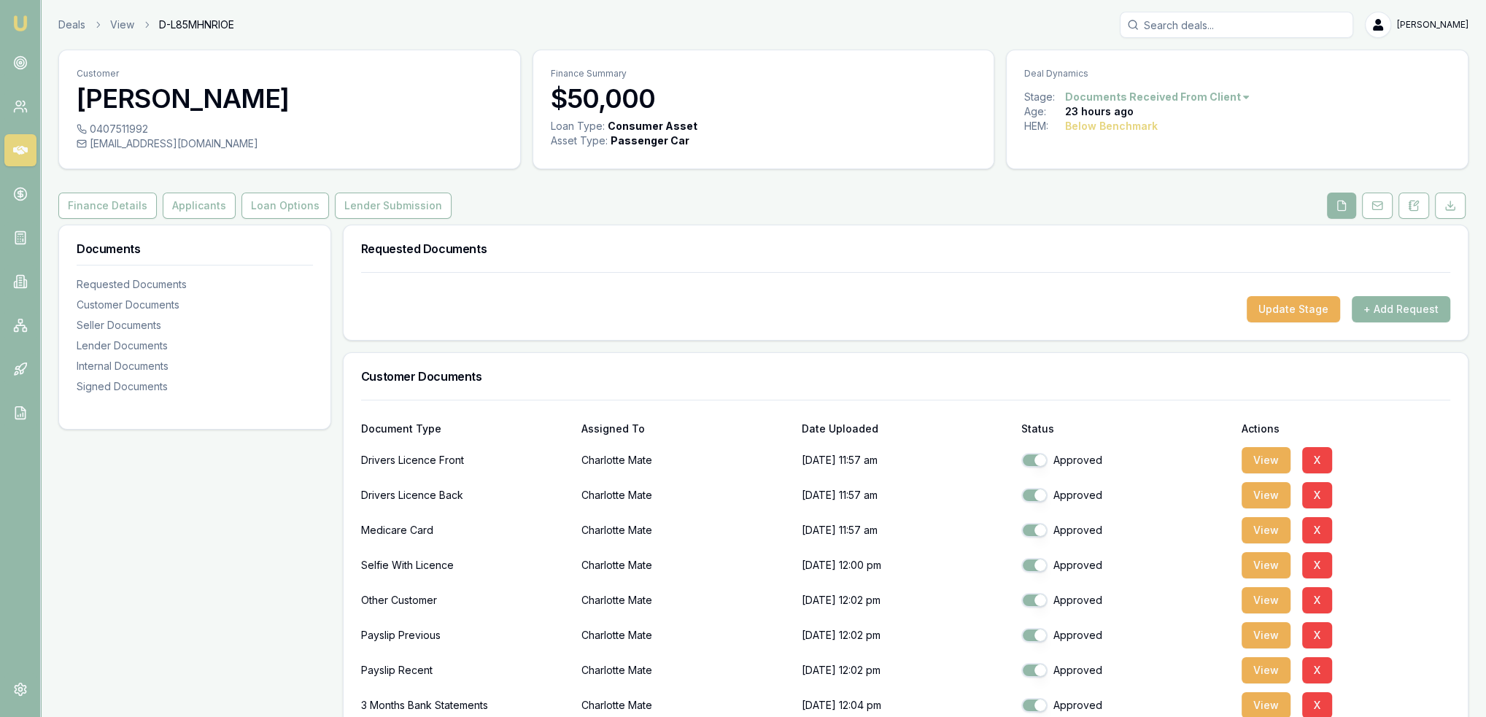
click at [1421, 314] on button "+ Add Request" at bounding box center [1400, 309] width 98 height 26
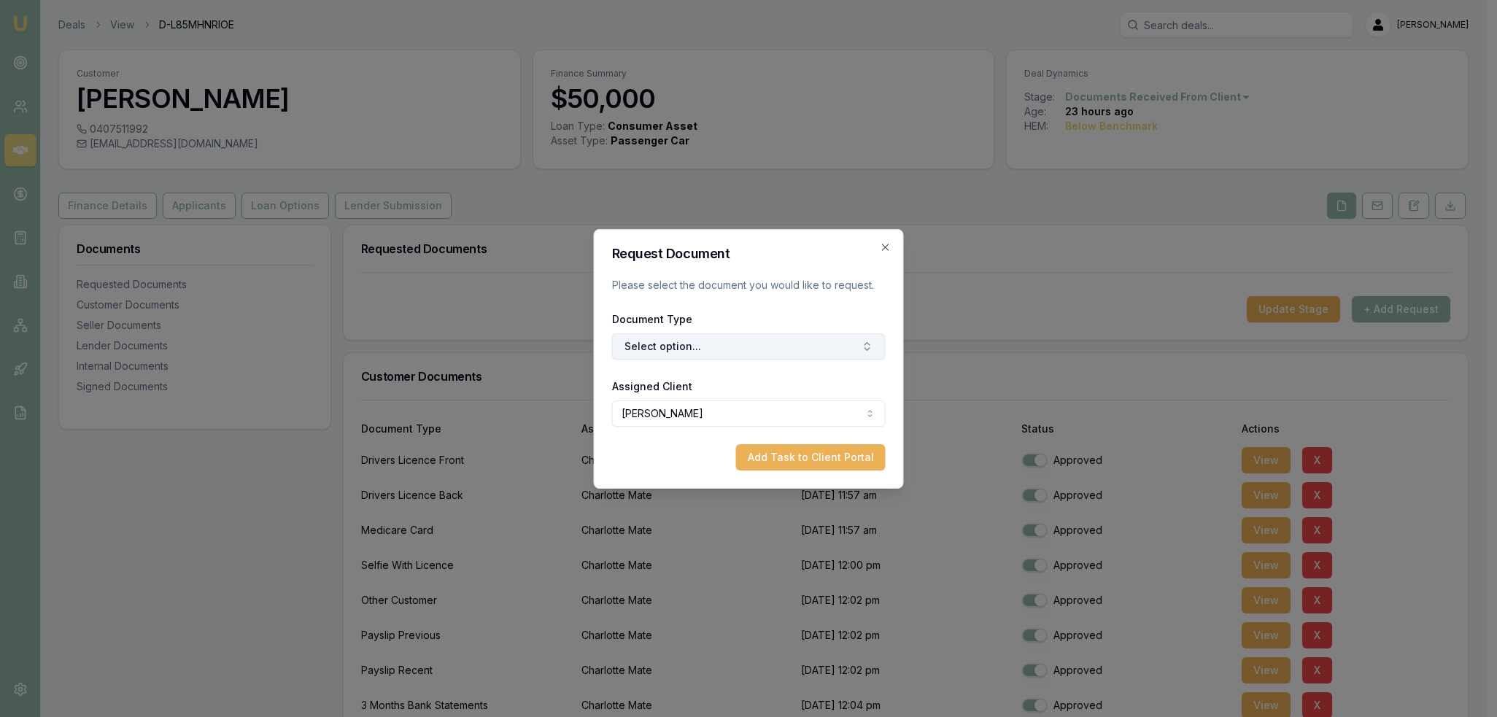
click at [699, 351] on button "Select option..." at bounding box center [749, 346] width 274 height 26
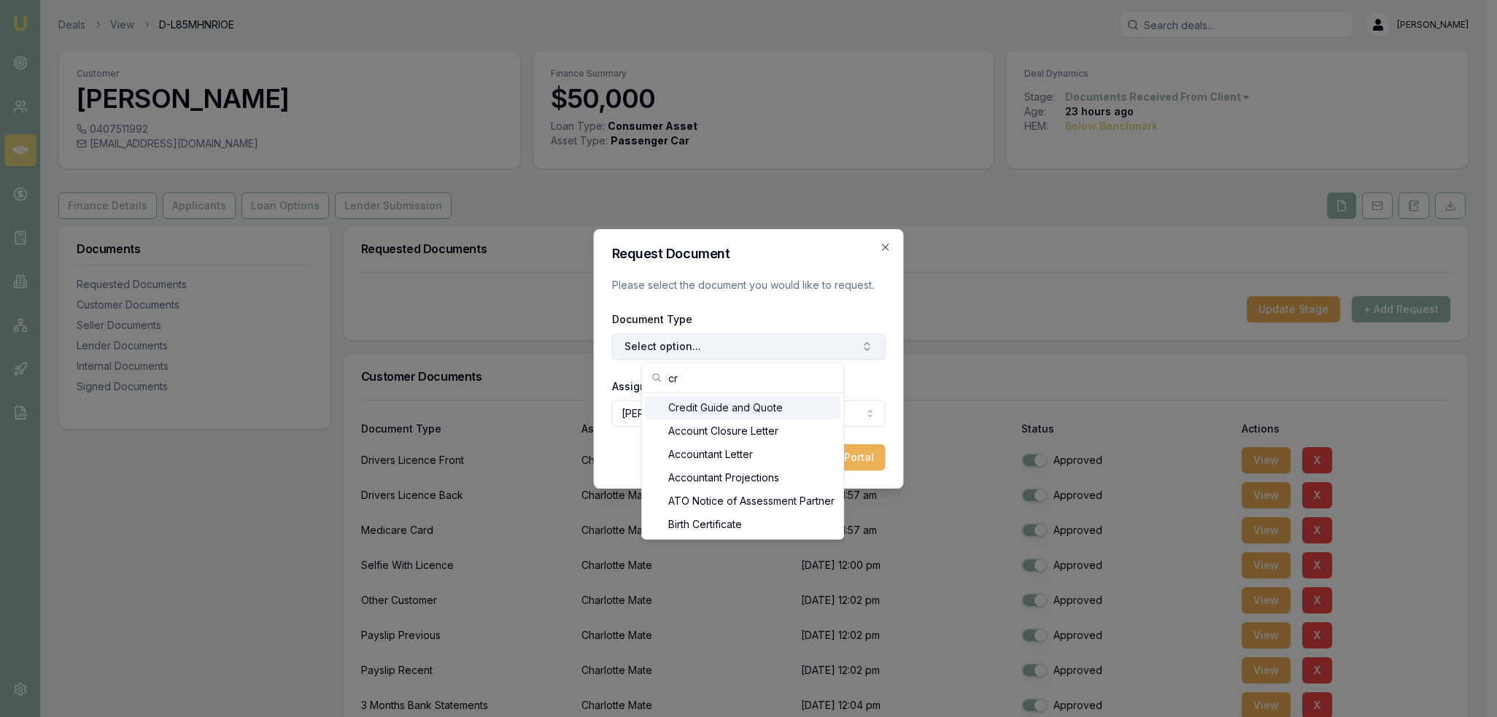
type input "c"
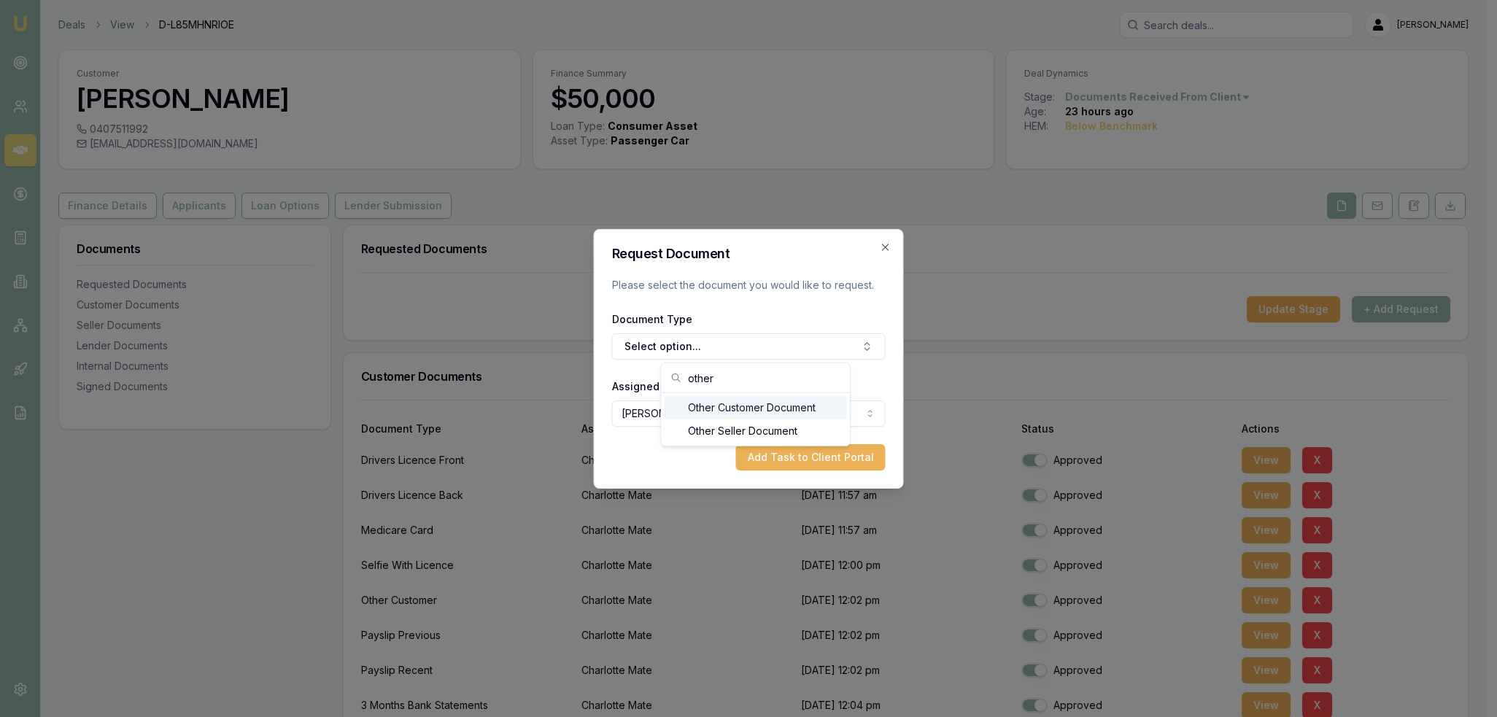
type input "other"
click at [736, 399] on div "Other Customer Document" at bounding box center [755, 407] width 182 height 23
click at [802, 452] on button "Add Task to Client Portal" at bounding box center [811, 457] width 150 height 26
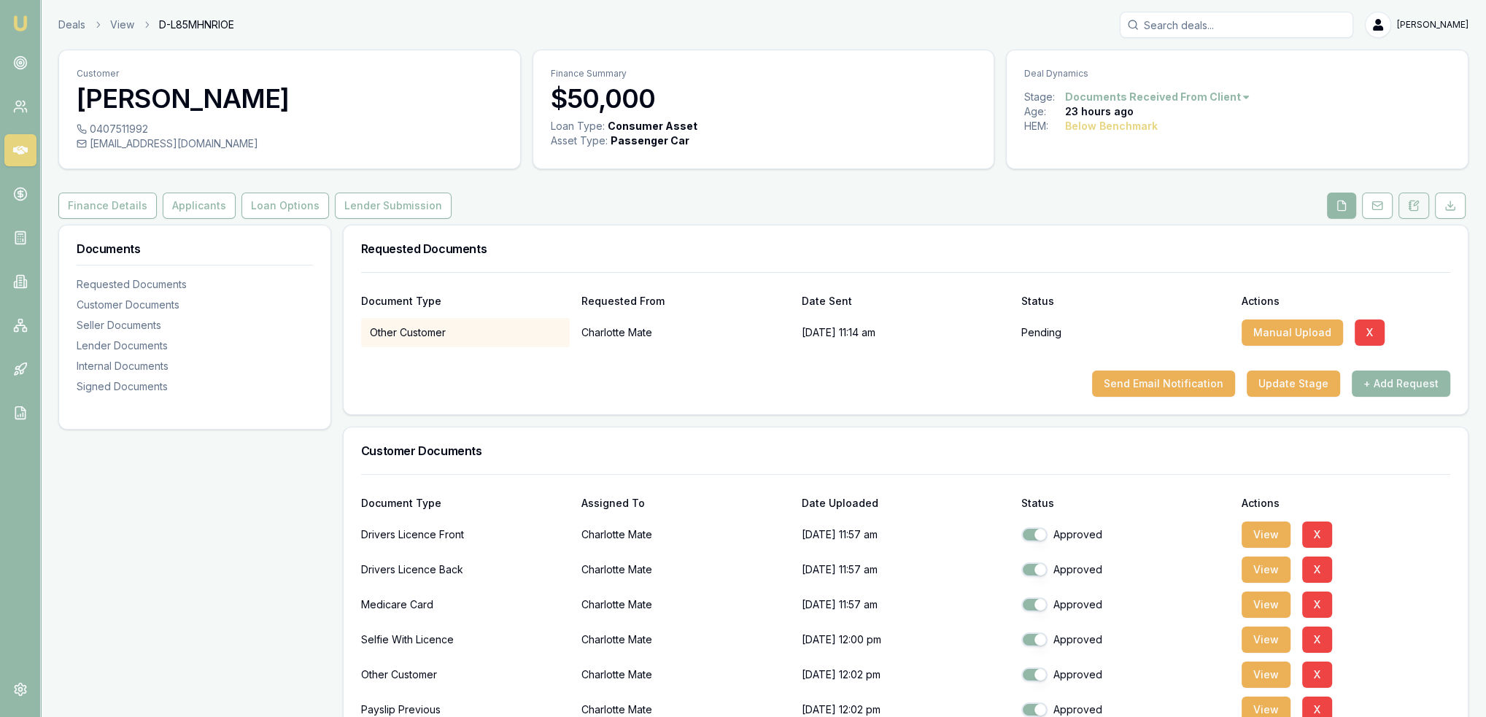
click at [1409, 201] on icon at bounding box center [1414, 206] width 12 height 12
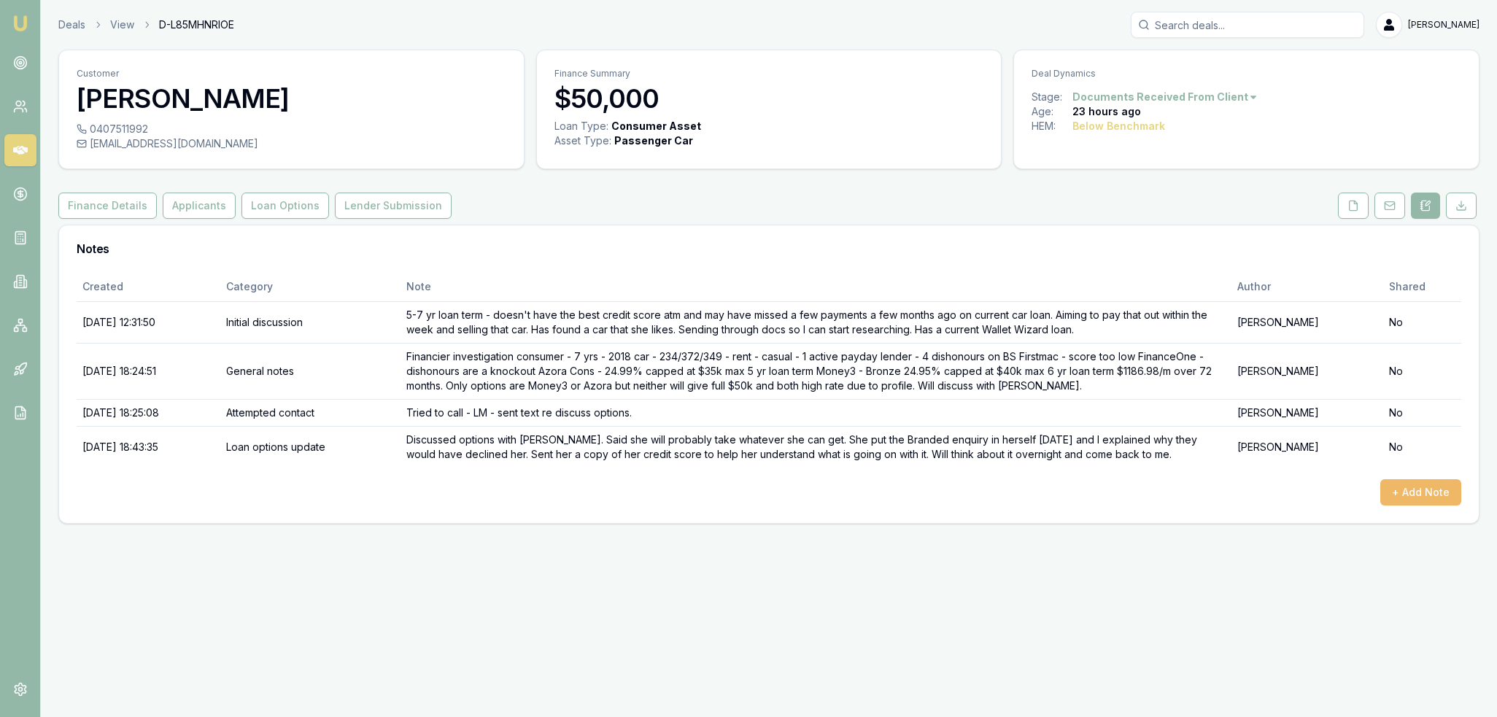
click at [1403, 488] on button "+ Add Note" at bounding box center [1420, 492] width 81 height 26
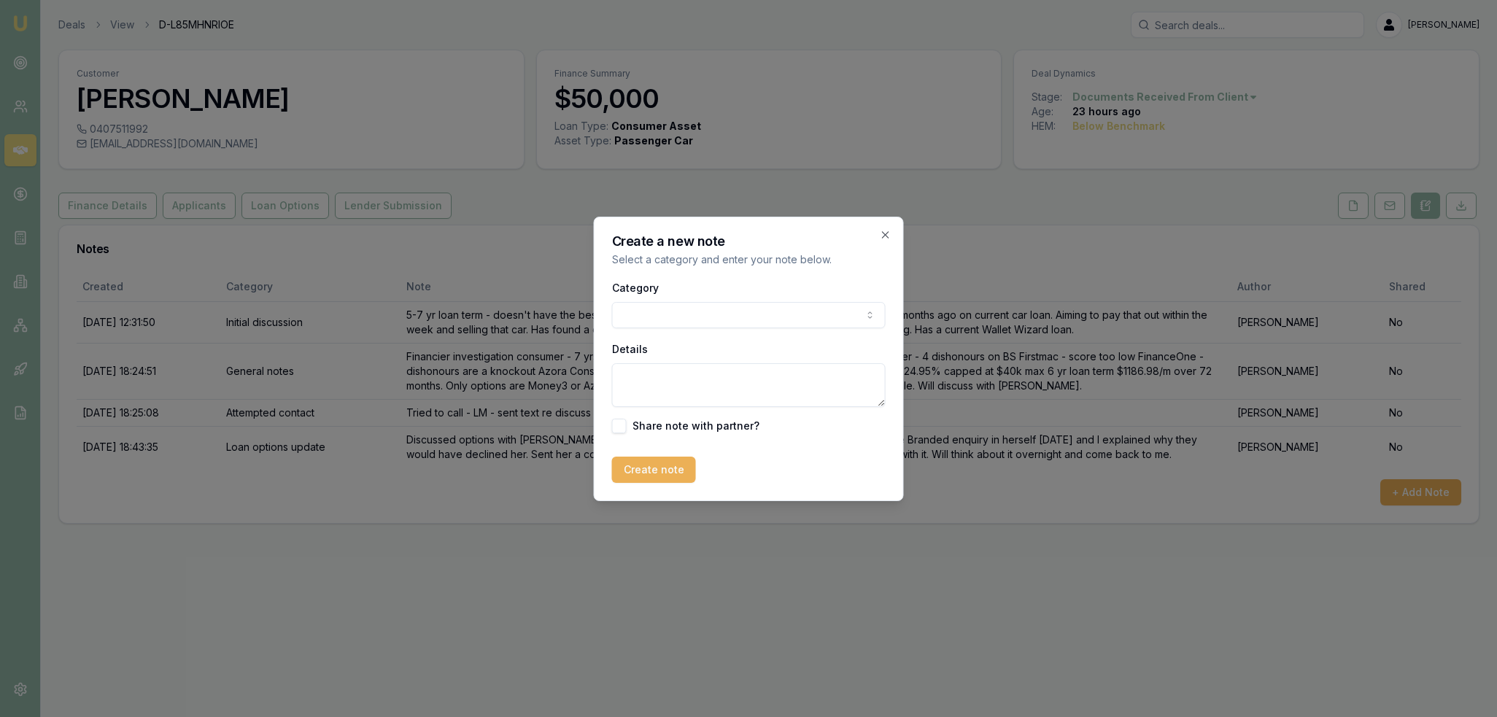
click at [738, 306] on body "Emu Broker Deals View D-L85MHNRIOE Robyn Adams Toggle Menu Customer Charlotte M…" at bounding box center [748, 358] width 1497 height 717
click at [677, 376] on textarea "Details" at bounding box center [749, 385] width 274 height 44
type textarea "N"
type textarea "Requested Credit Corp statement from Charlotte to show that dishonoured payment…"
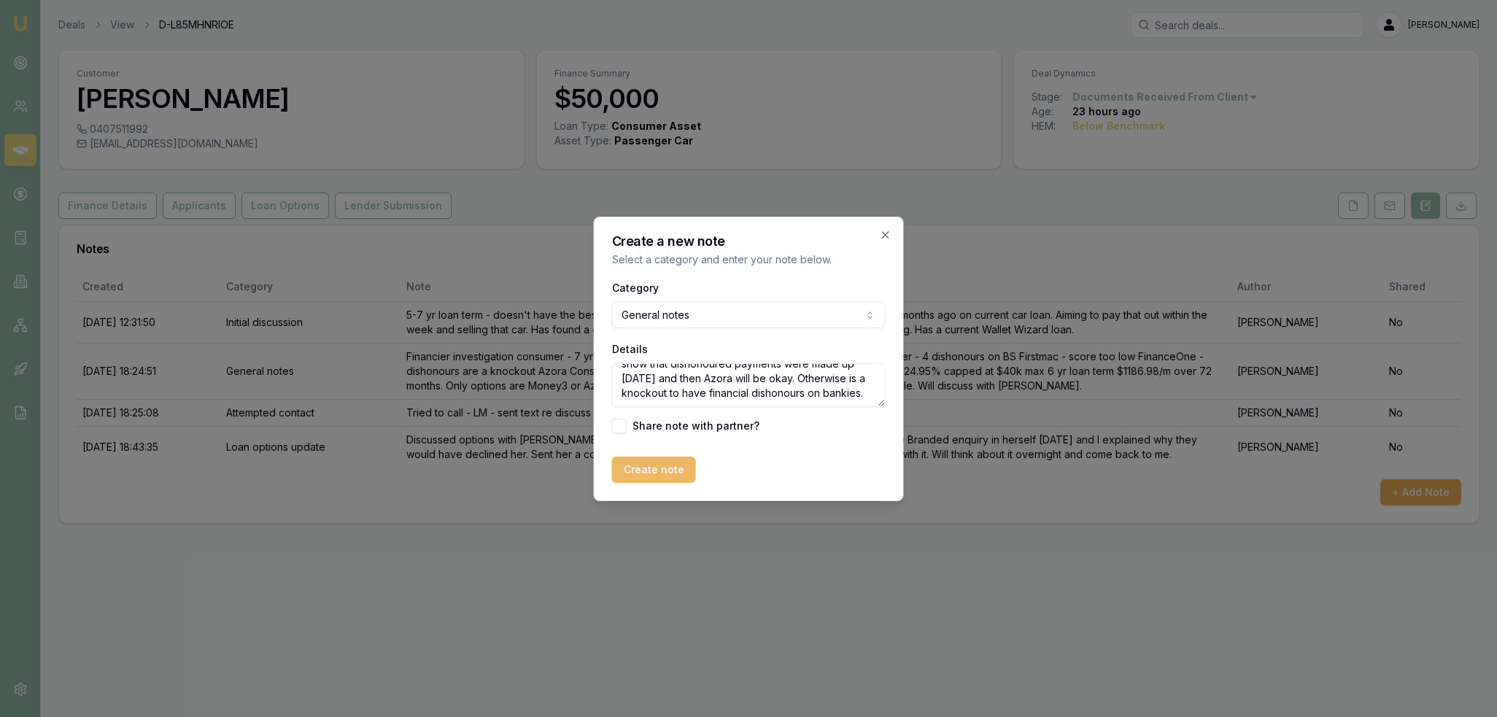
click at [647, 471] on button "Create note" at bounding box center [654, 470] width 84 height 26
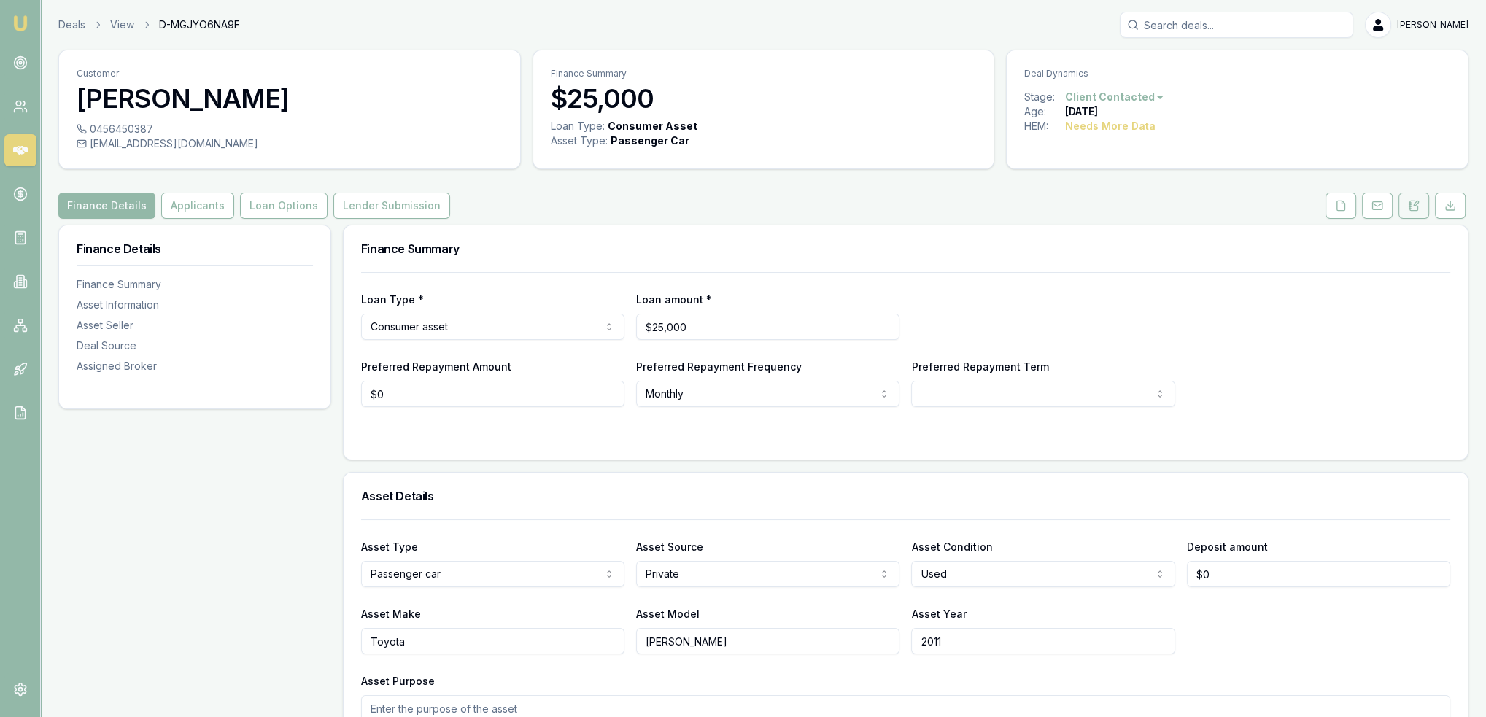
click at [1411, 200] on icon at bounding box center [1414, 206] width 12 height 12
drag, startPoint x: 1412, startPoint y: 199, endPoint x: 1229, endPoint y: 259, distance: 192.6
click at [1412, 200] on icon at bounding box center [1414, 206] width 12 height 12
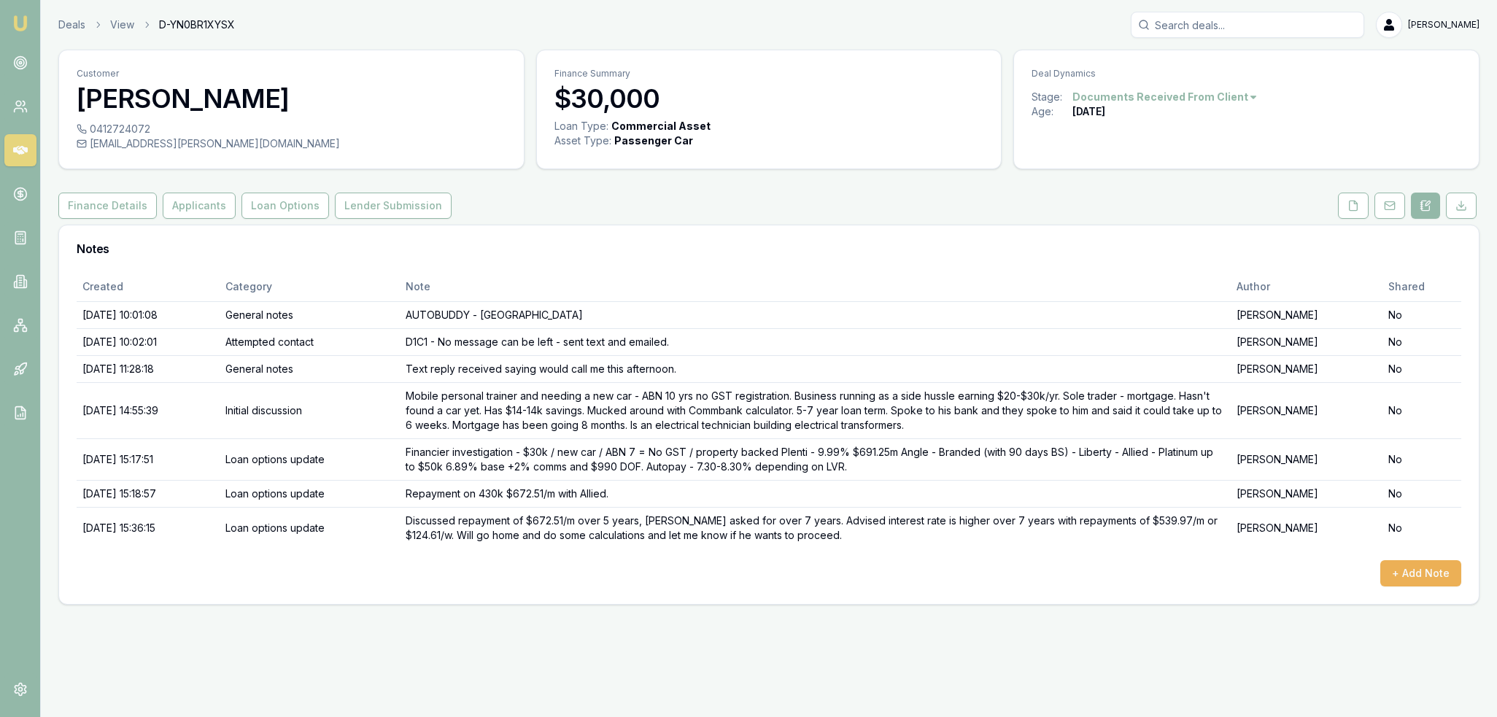
click at [15, 26] on img at bounding box center [21, 24] width 18 height 18
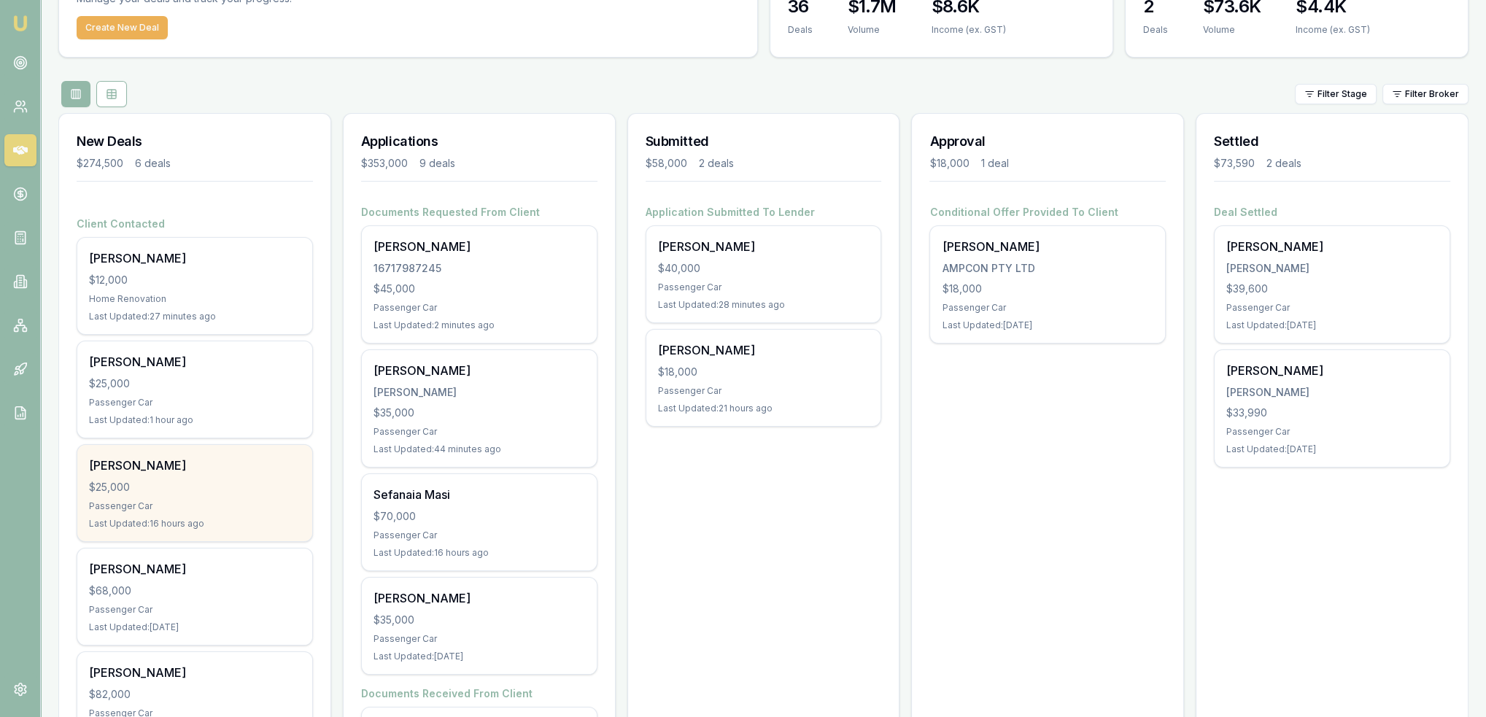
scroll to position [146, 0]
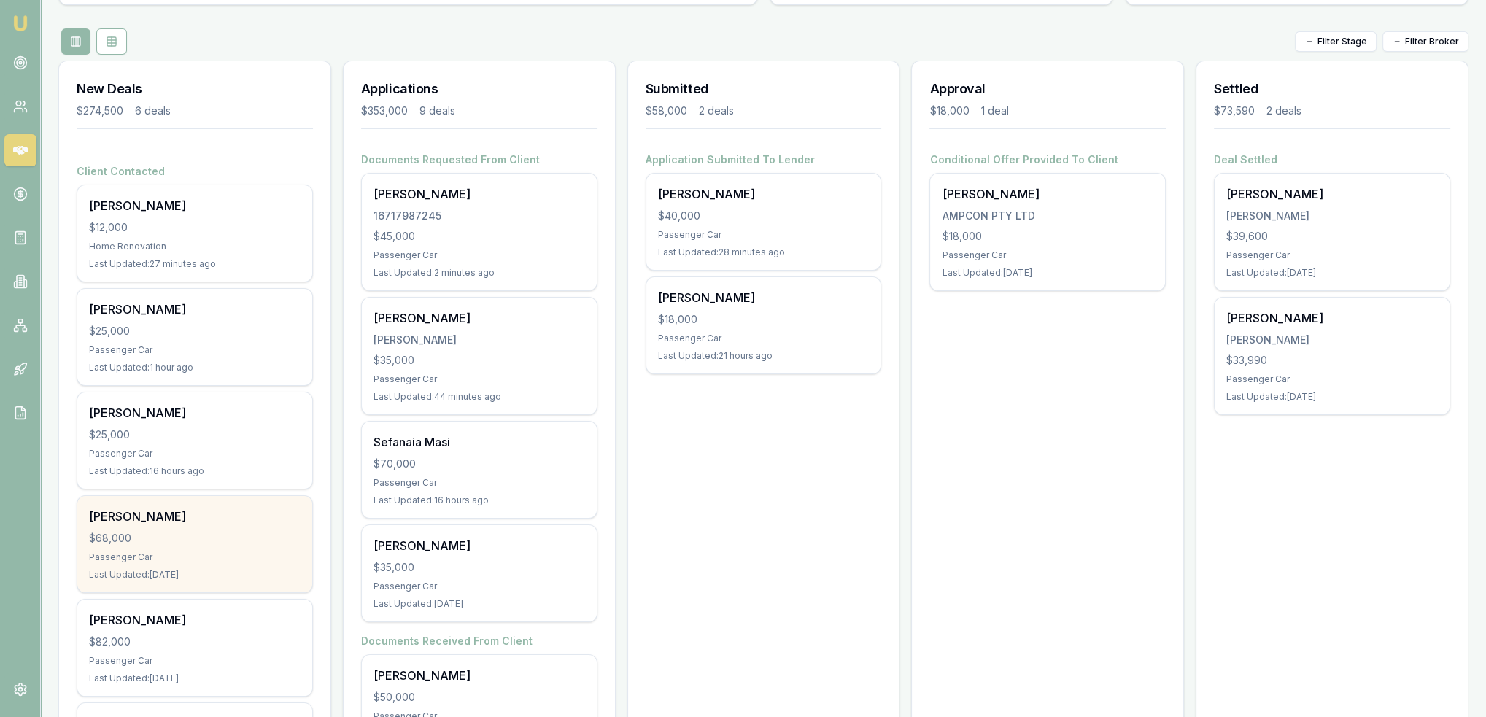
click at [207, 569] on div "Last Updated: [DATE]" at bounding box center [195, 575] width 212 height 12
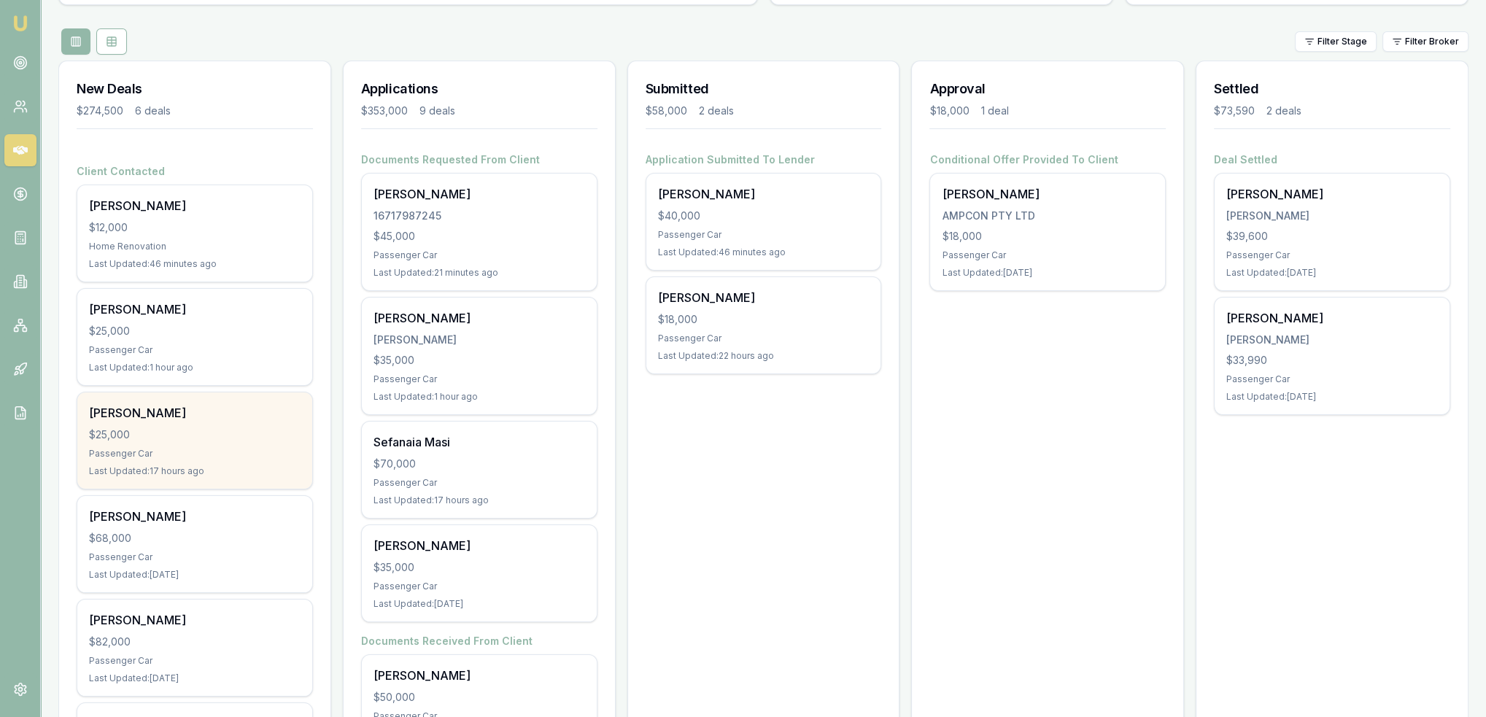
click at [183, 430] on div "$25,000" at bounding box center [195, 434] width 212 height 15
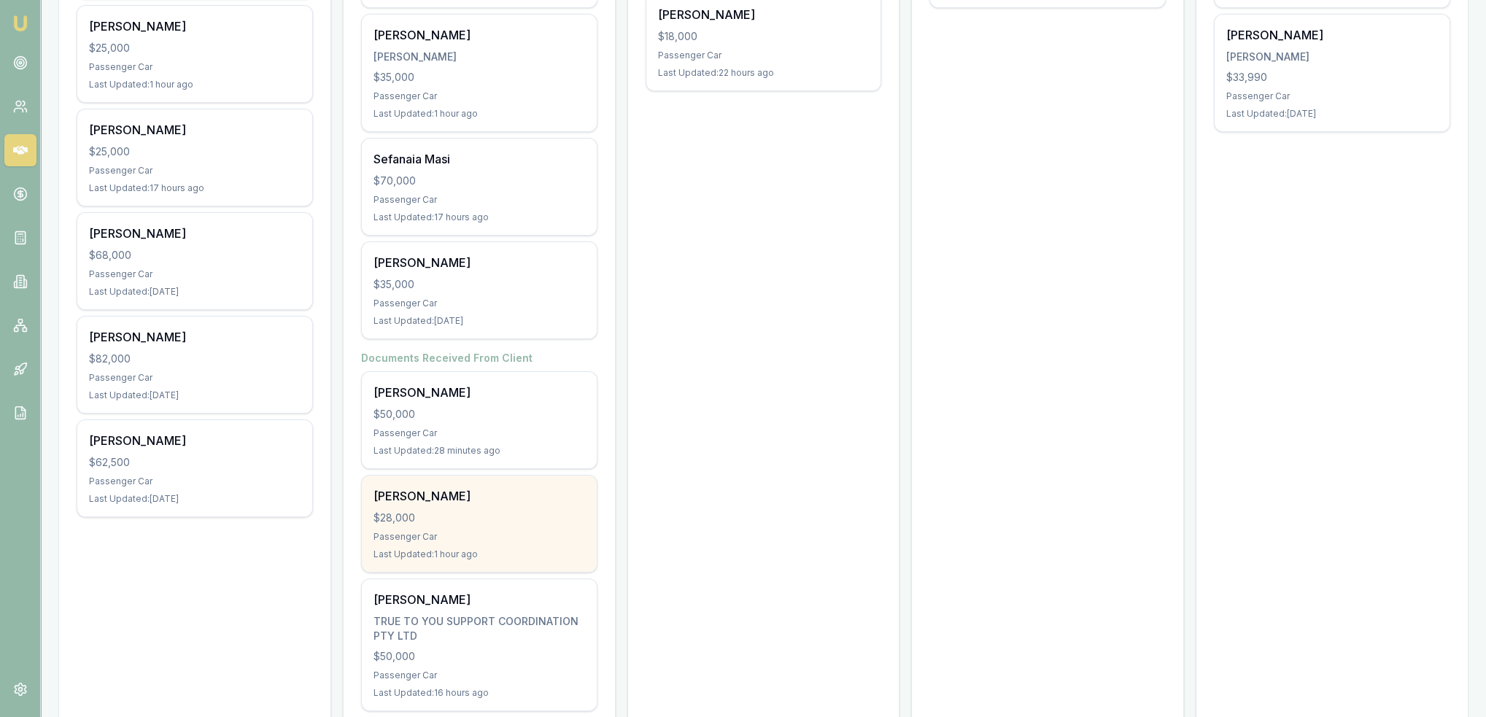
scroll to position [438, 0]
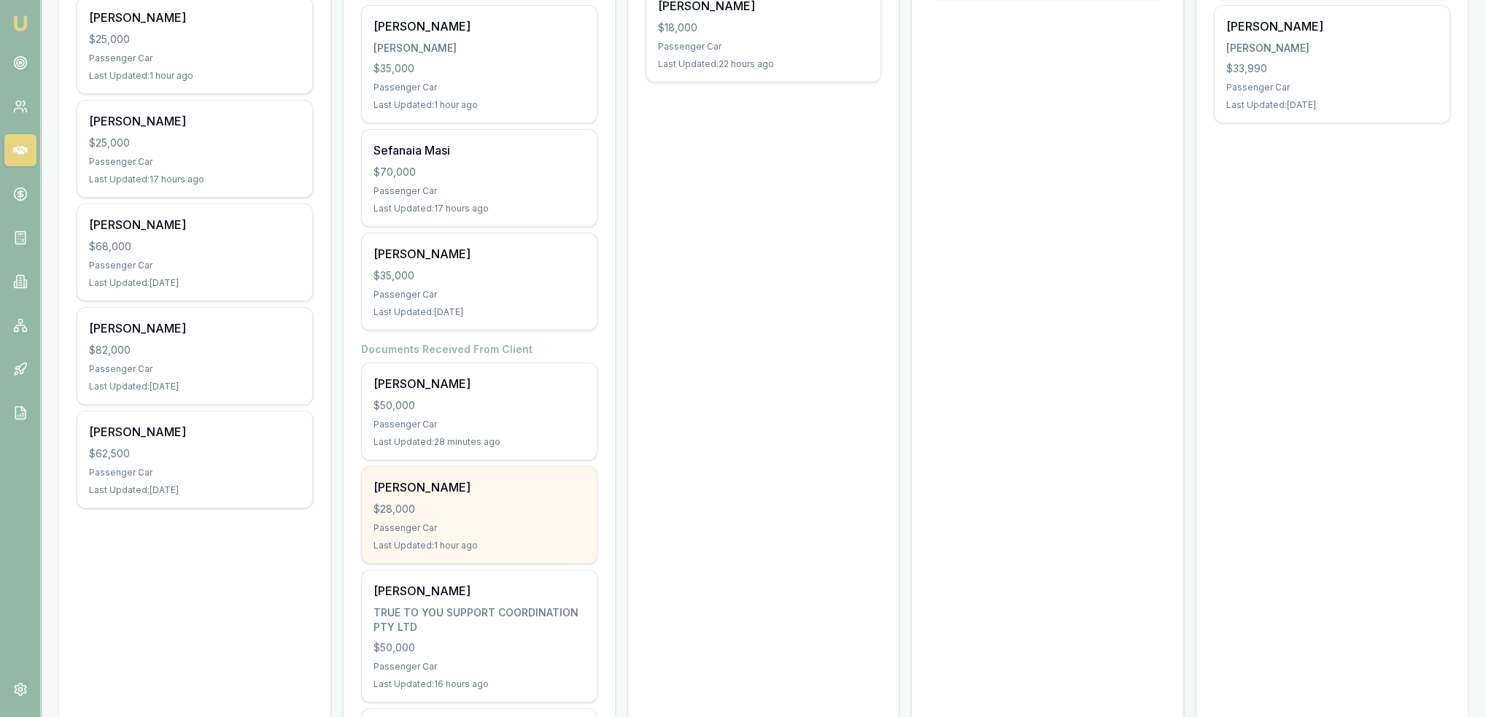
click at [476, 498] on div "[PERSON_NAME] $28,000 Passenger Car Last Updated: 1 hour ago" at bounding box center [479, 515] width 235 height 96
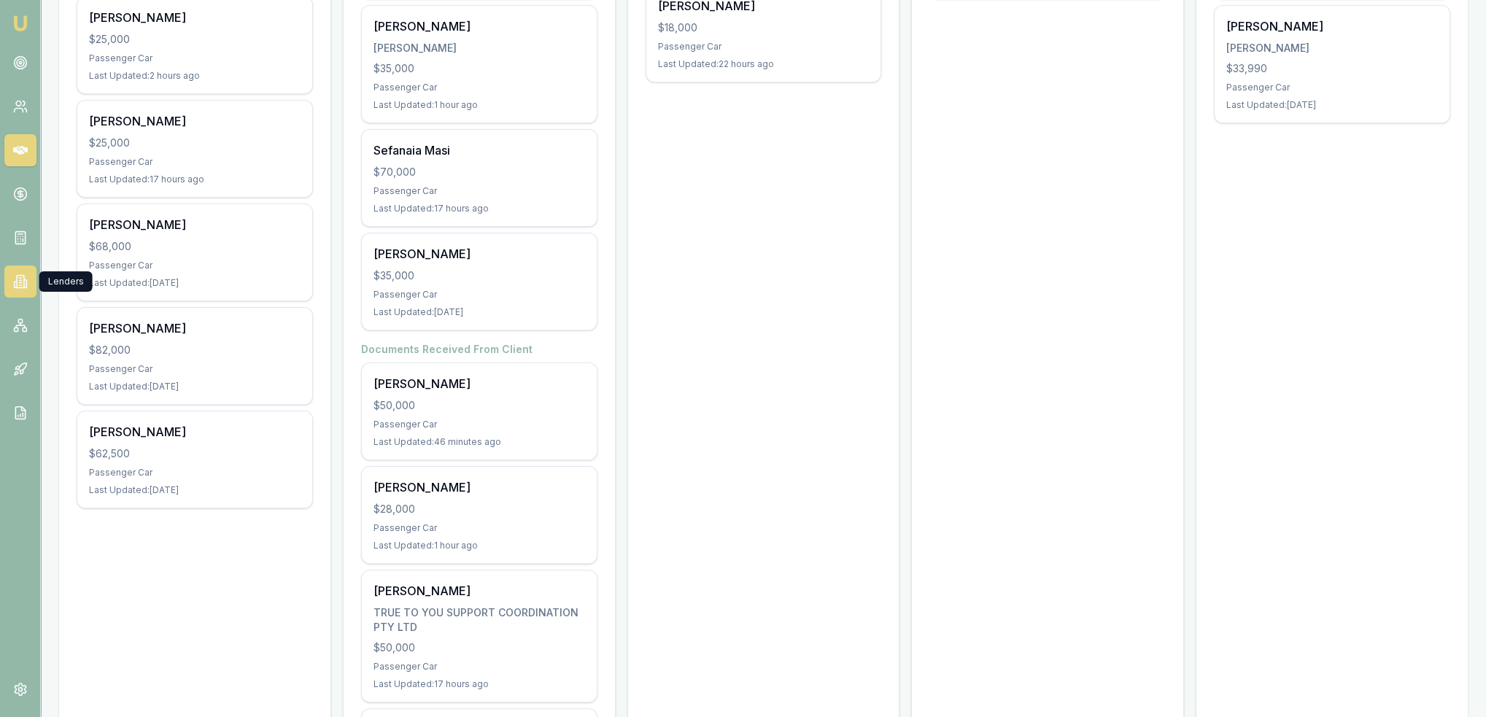
click at [9, 281] on link at bounding box center [20, 281] width 32 height 32
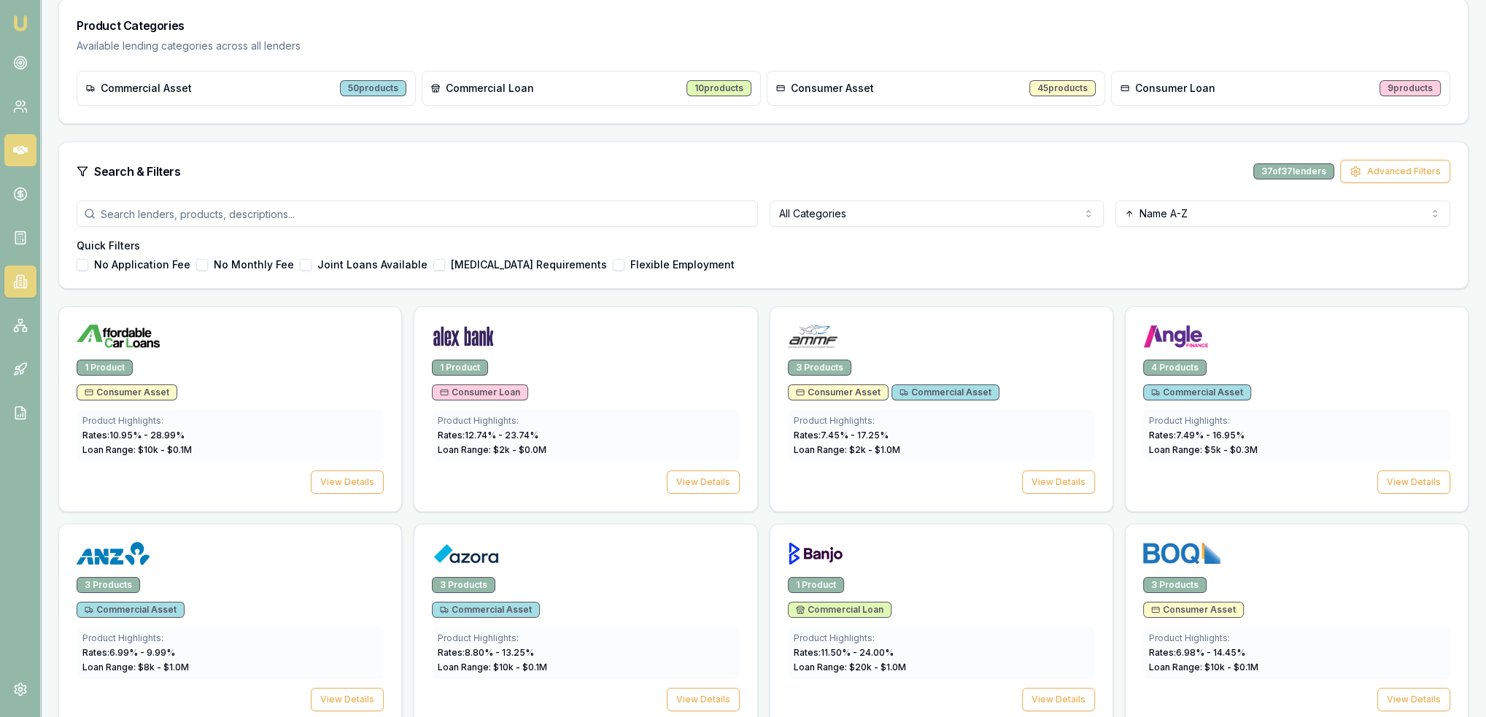
scroll to position [219, 0]
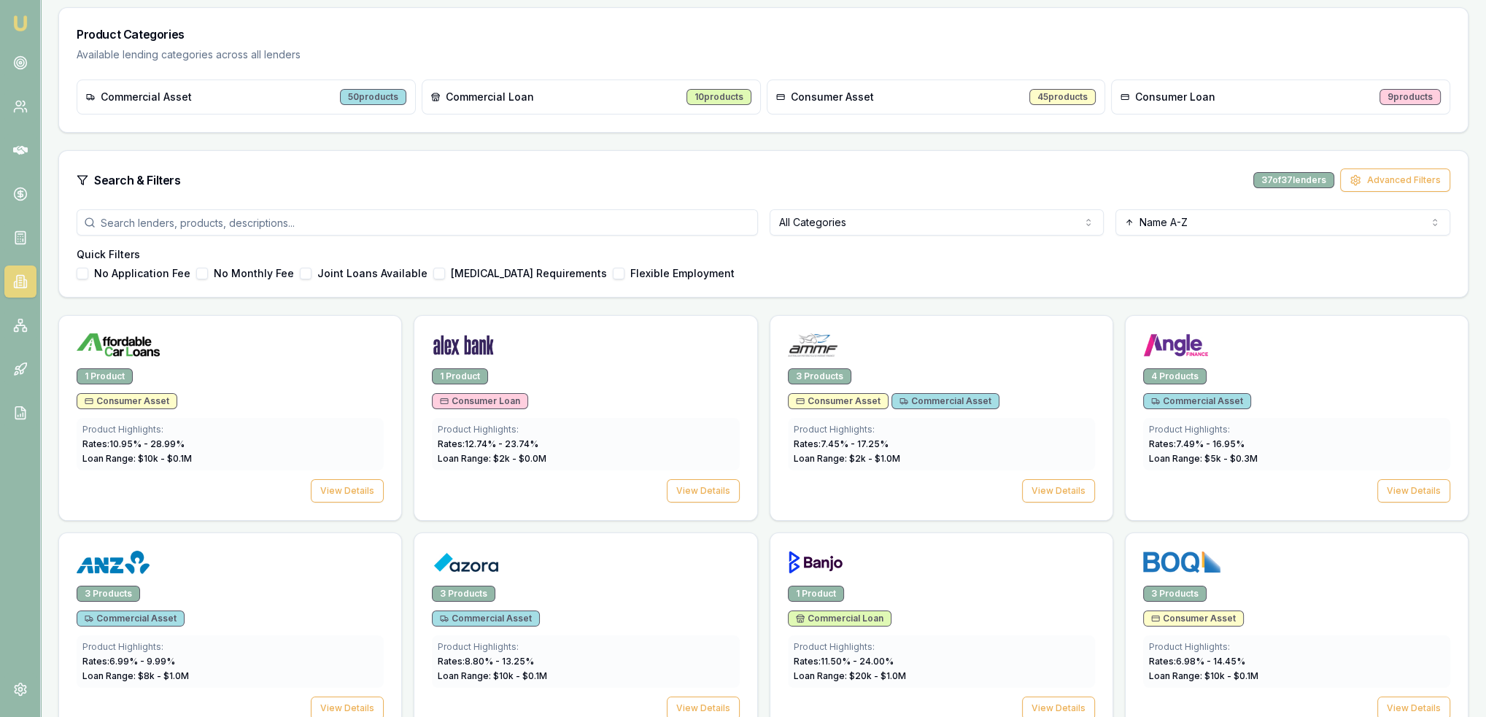
click at [14, 17] on img at bounding box center [21, 24] width 18 height 18
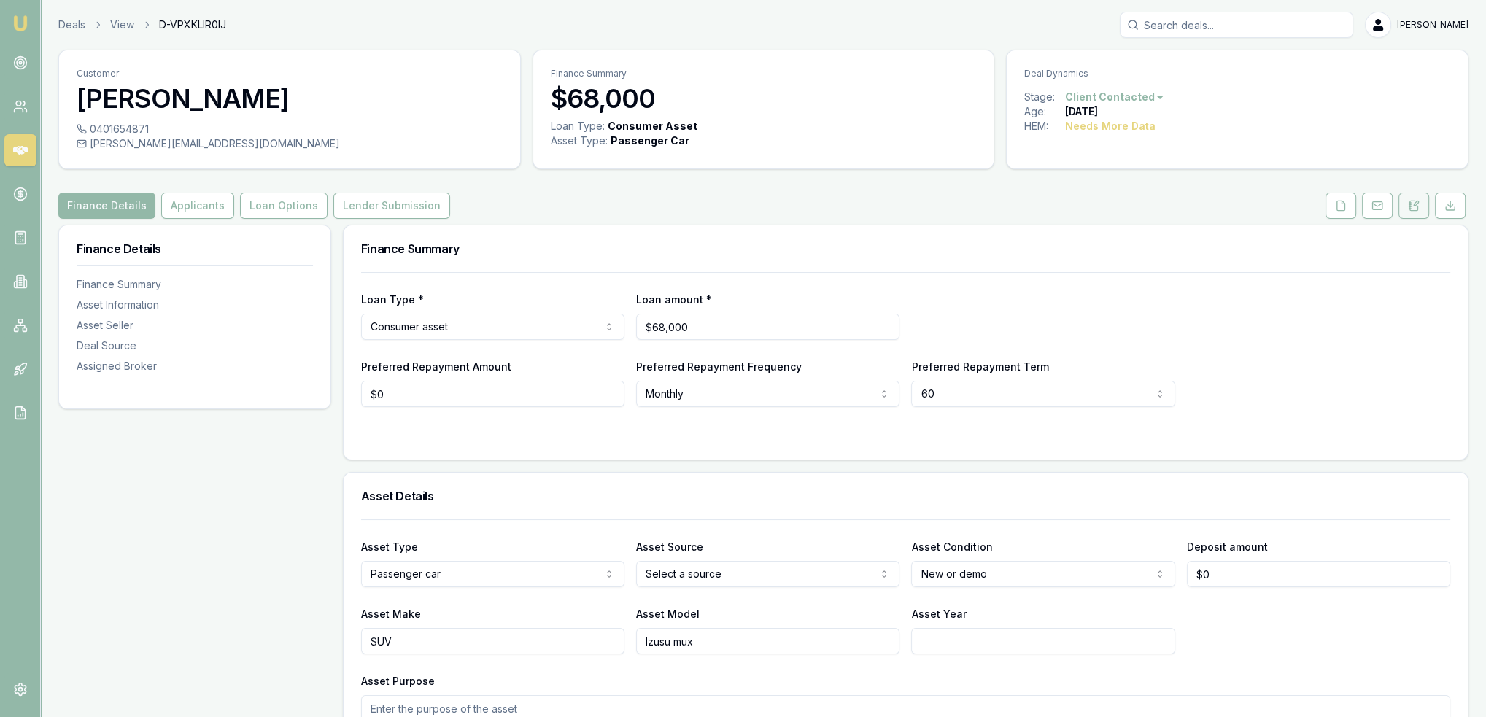
click at [1411, 200] on icon at bounding box center [1414, 206] width 12 height 12
drag, startPoint x: 1411, startPoint y: 209, endPoint x: 1061, endPoint y: 363, distance: 382.7
click at [1411, 209] on icon at bounding box center [1414, 206] width 12 height 12
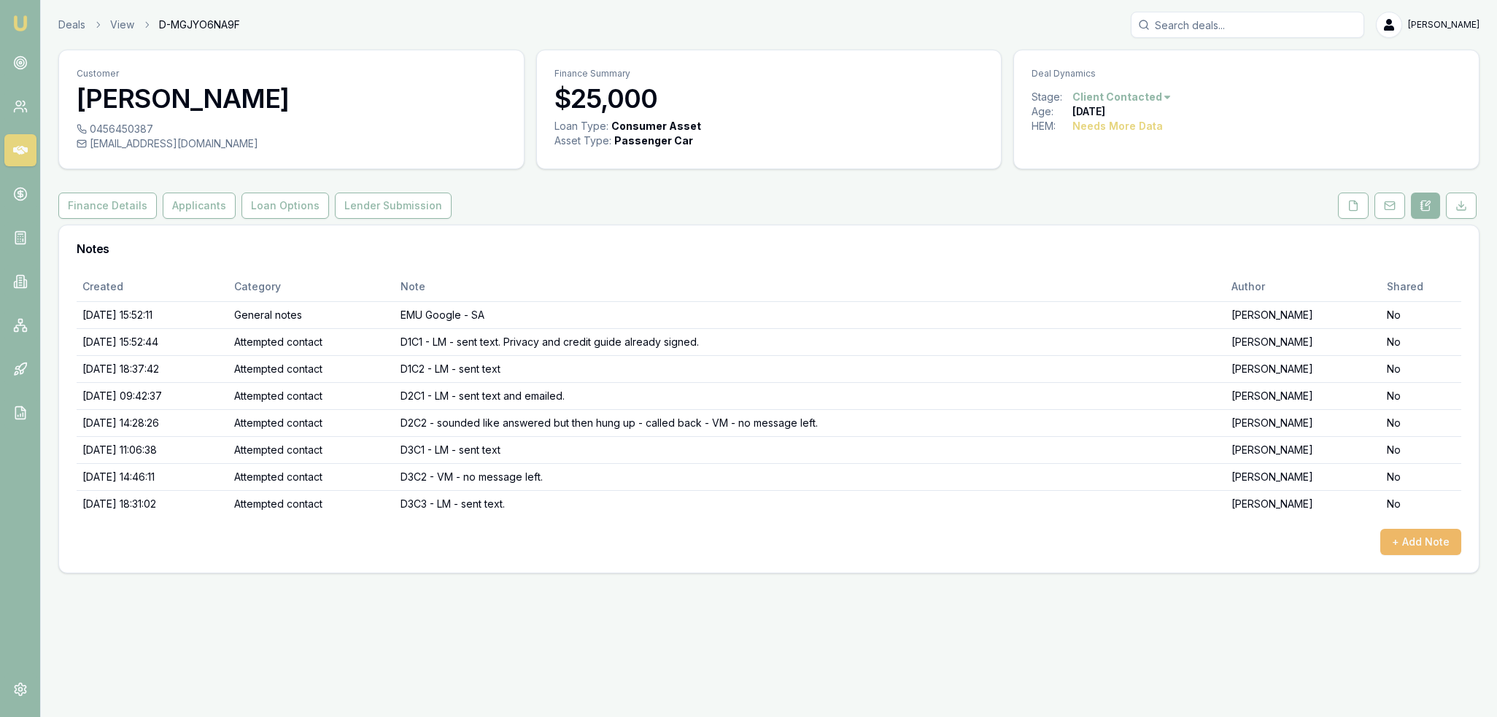
click at [1448, 549] on button "+ Add Note" at bounding box center [1420, 542] width 81 height 26
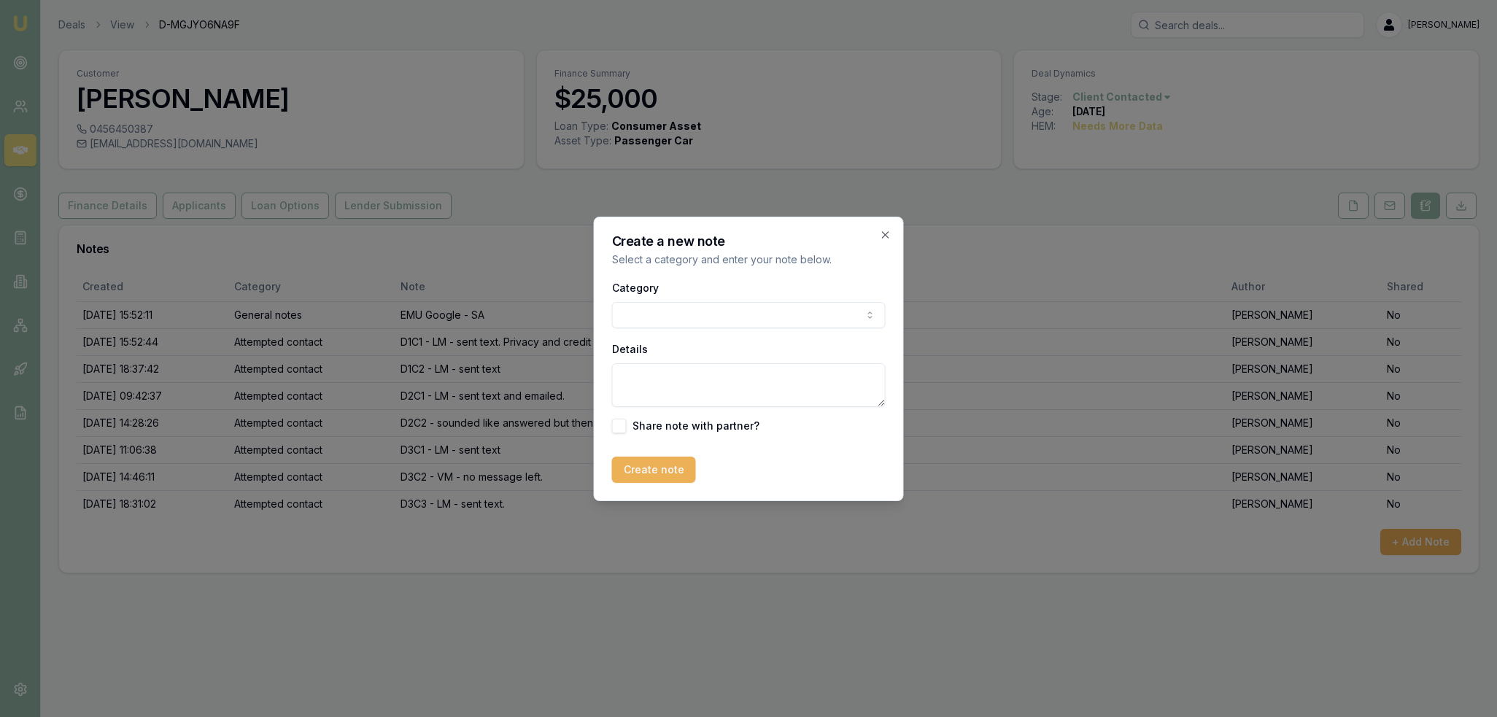
click at [670, 320] on body "Emu Broker Deals View D-MGJYO6NA9F Robyn Adams Toggle Menu Customer Lisa Pash 0…" at bounding box center [748, 358] width 1497 height 717
click at [683, 371] on textarea "Details" at bounding box center [749, 385] width 274 height 44
paste textarea "Hi Robyn, I’ve got finance approved but will phone you later today or tomorrow …"
type textarea "Text message received - Hi Robyn, I’ve got finance approved but will phone you …"
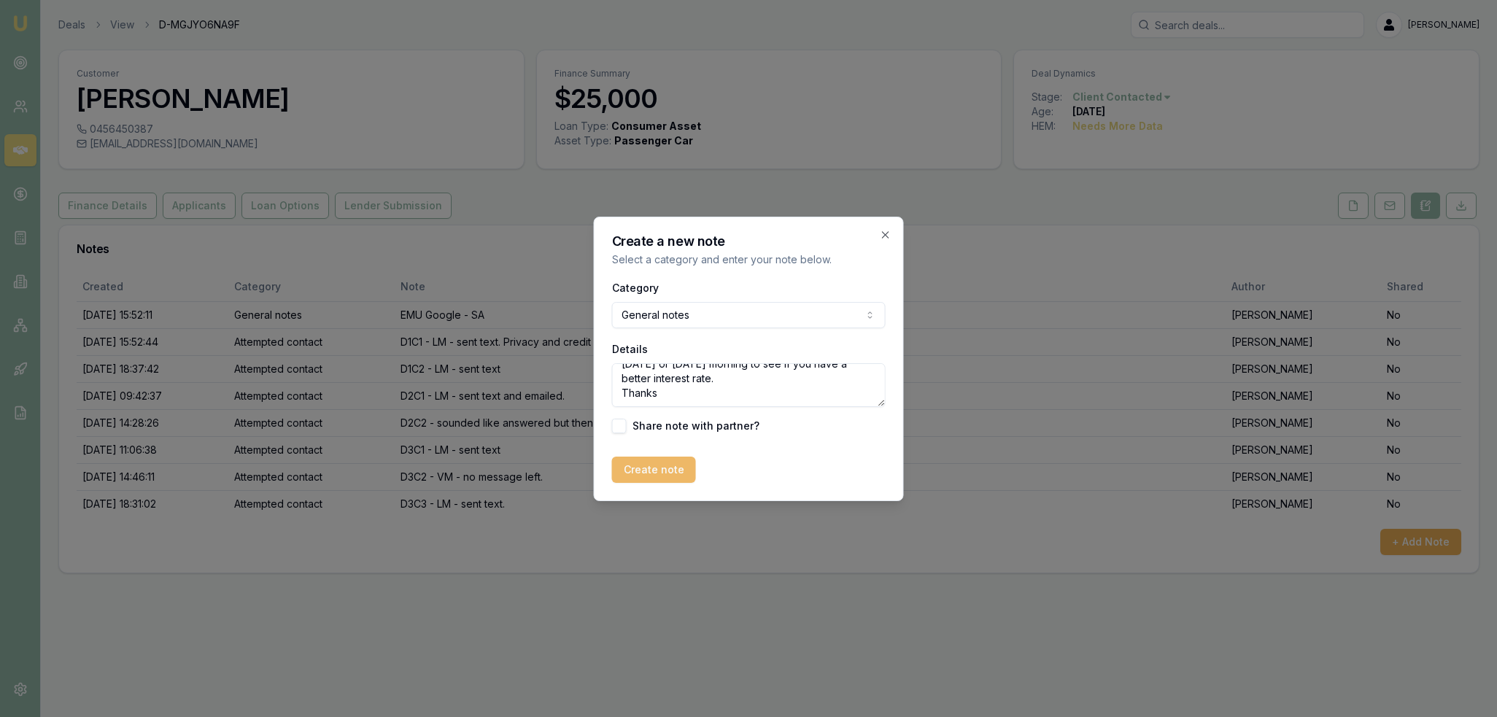
click at [668, 459] on button "Create note" at bounding box center [654, 470] width 84 height 26
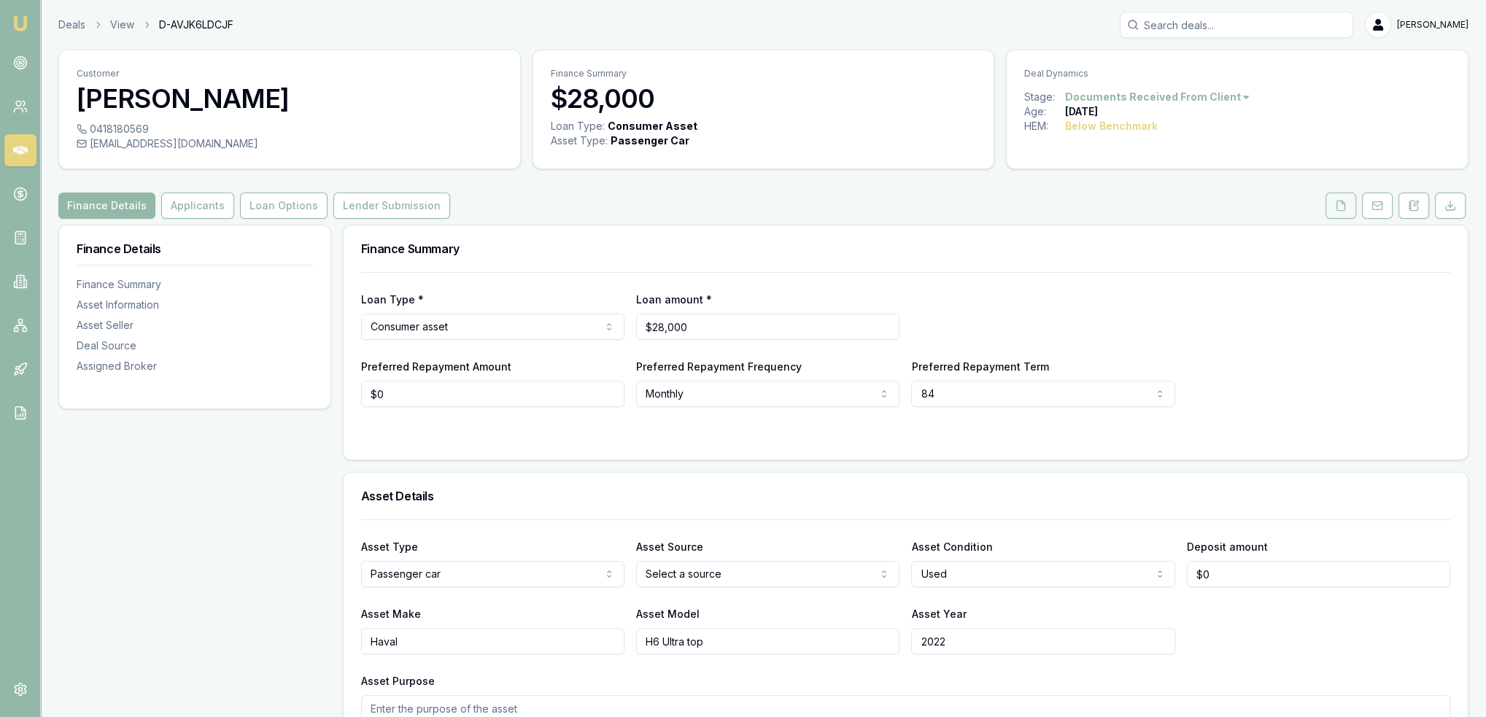
drag, startPoint x: 1355, startPoint y: 206, endPoint x: 1344, endPoint y: 204, distance: 11.0
click at [1354, 206] on button at bounding box center [1340, 206] width 31 height 26
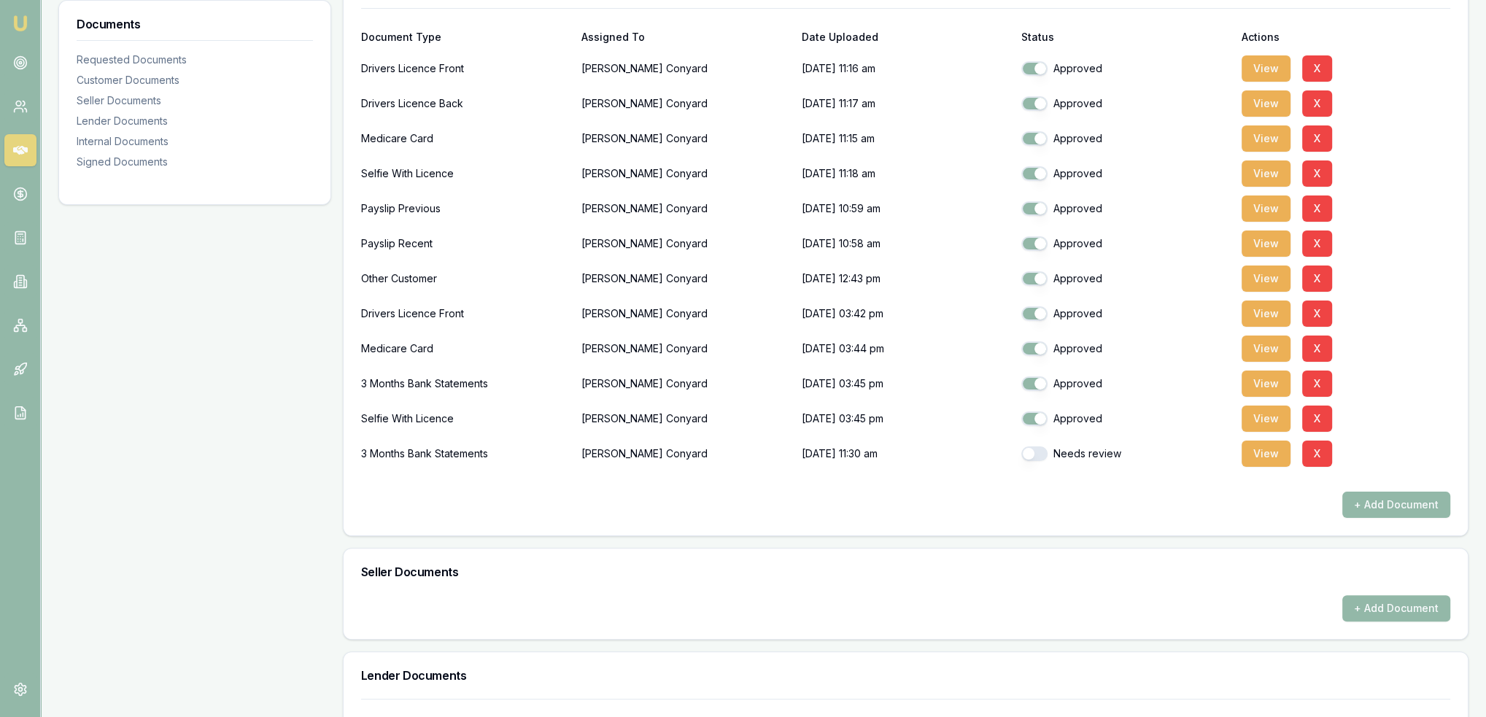
scroll to position [438, 0]
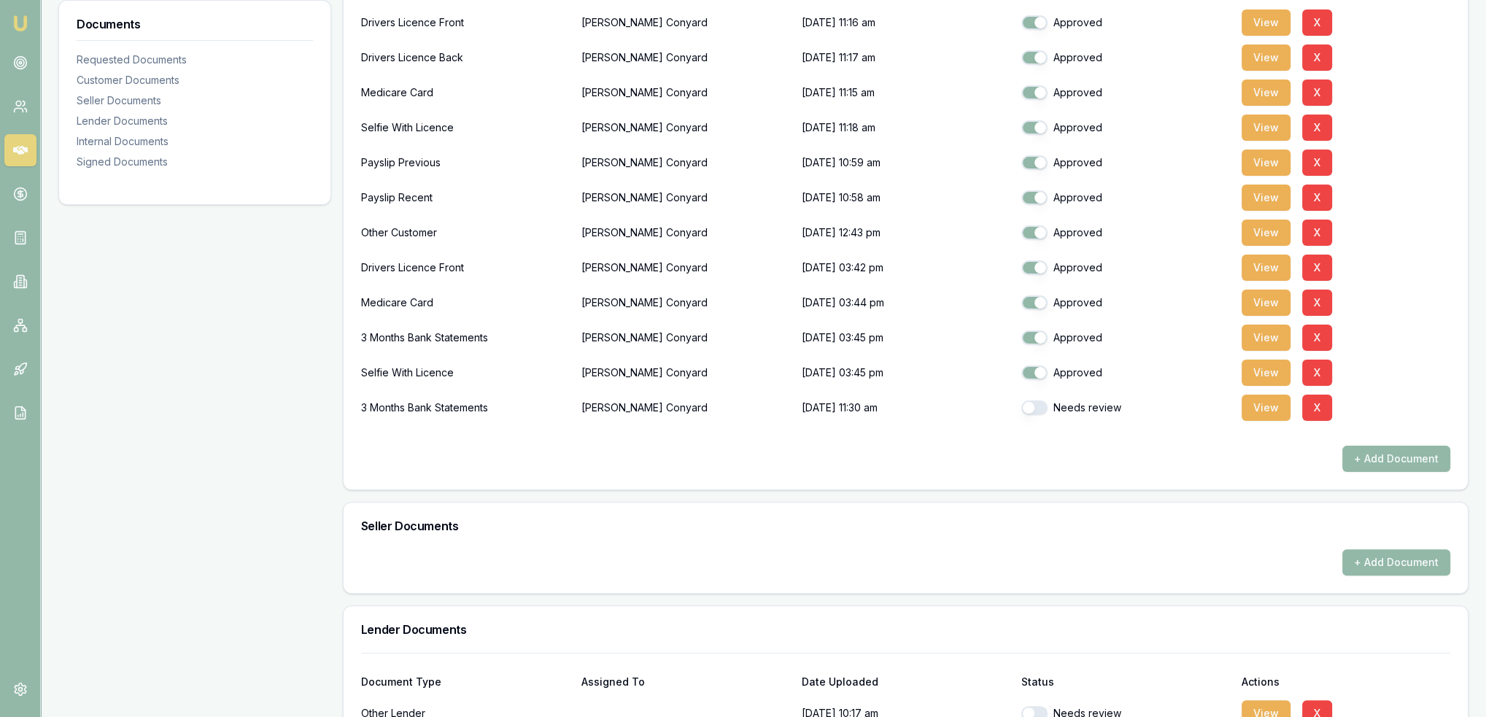
click at [1044, 408] on button "button" at bounding box center [1034, 407] width 26 height 15
checkbox input "true"
click at [1266, 406] on button "View" at bounding box center [1265, 408] width 49 height 26
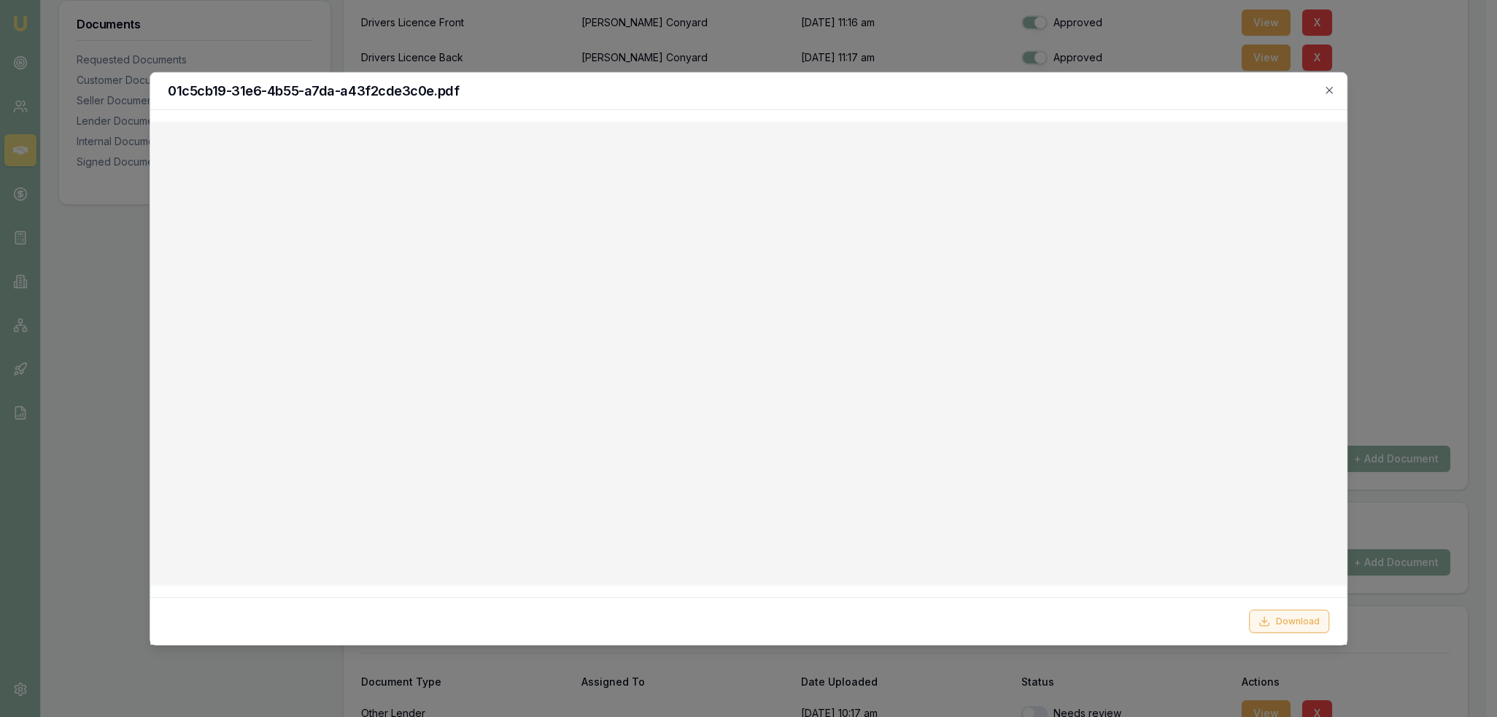
drag, startPoint x: 1287, startPoint y: 618, endPoint x: 1276, endPoint y: 616, distance: 11.9
click at [1286, 618] on button "Download" at bounding box center [1289, 621] width 80 height 23
click at [1327, 91] on icon "button" at bounding box center [1328, 90] width 7 height 7
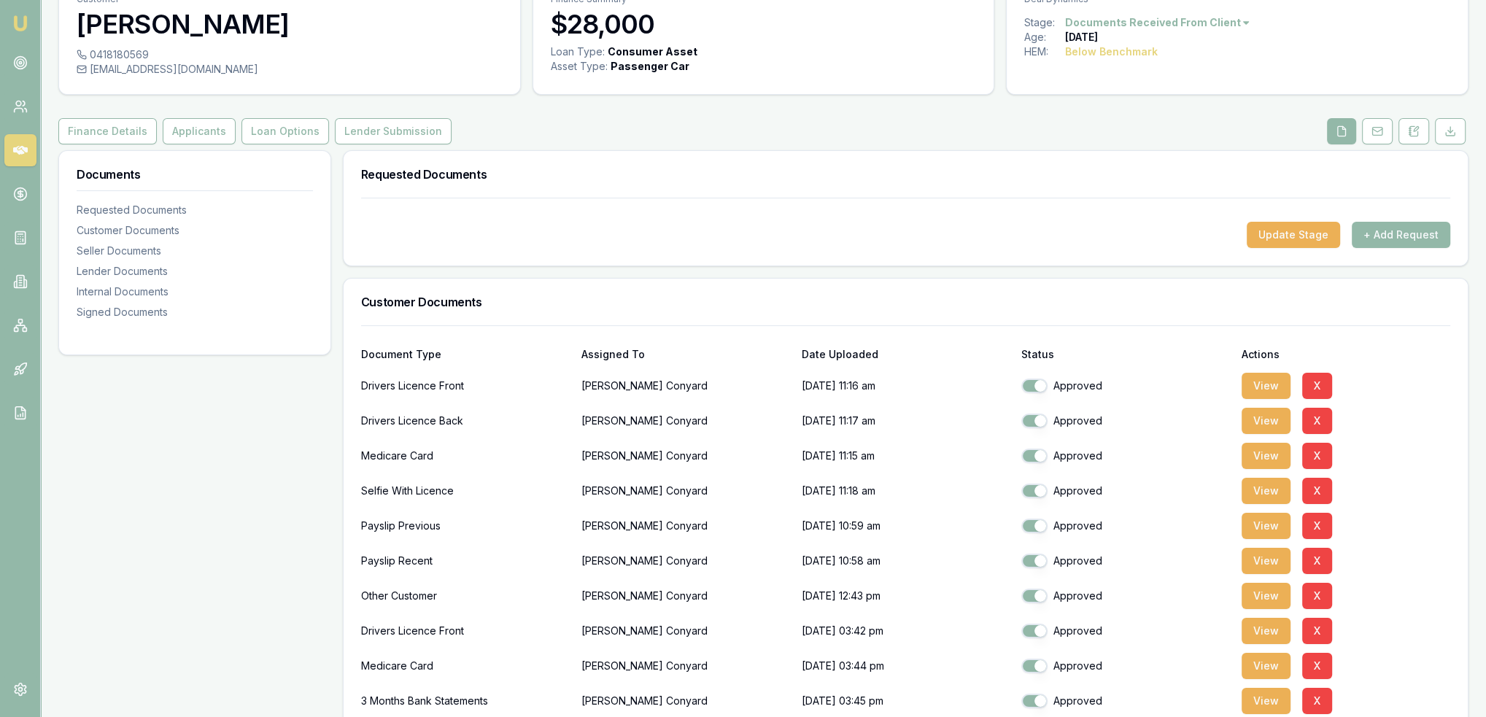
scroll to position [73, 0]
click at [184, 131] on button "Applicants" at bounding box center [199, 133] width 73 height 26
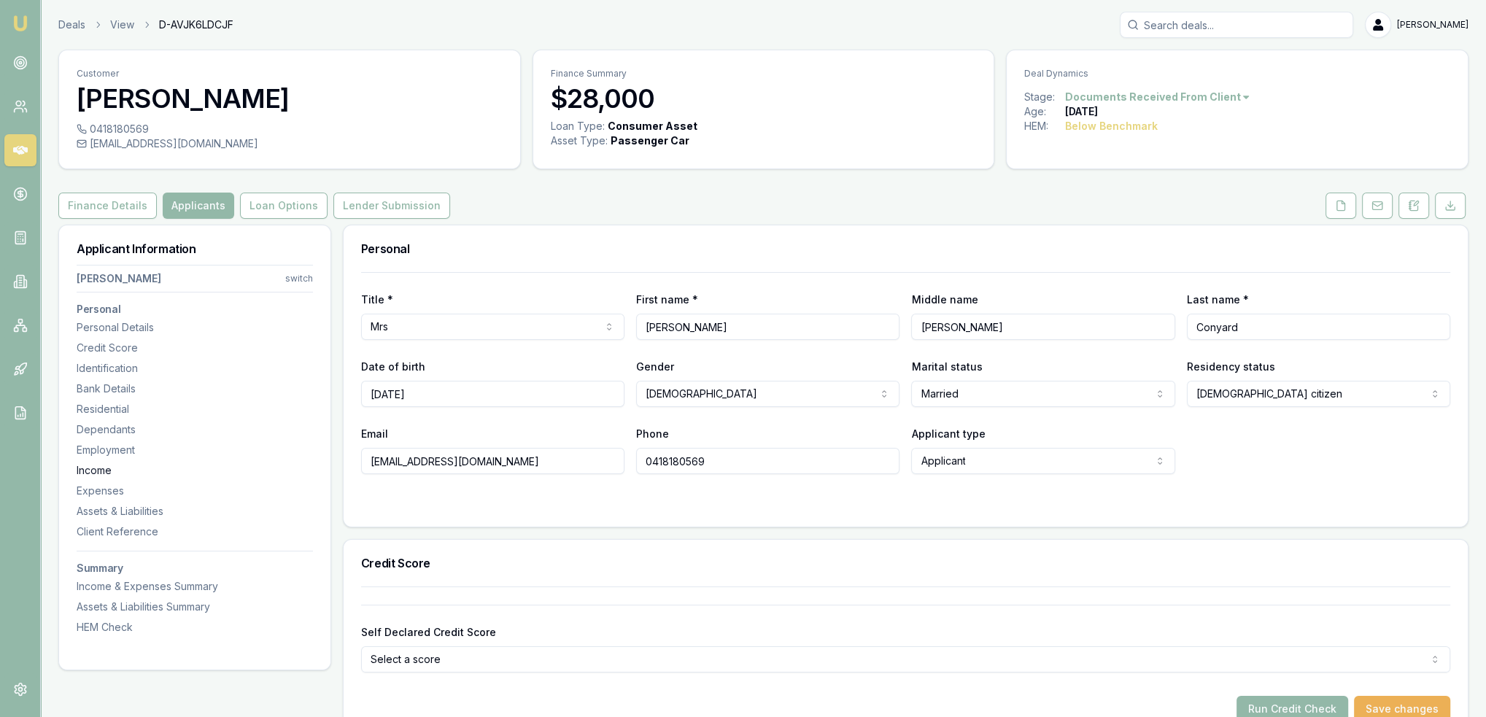
click at [79, 464] on div "Income" at bounding box center [195, 470] width 236 height 15
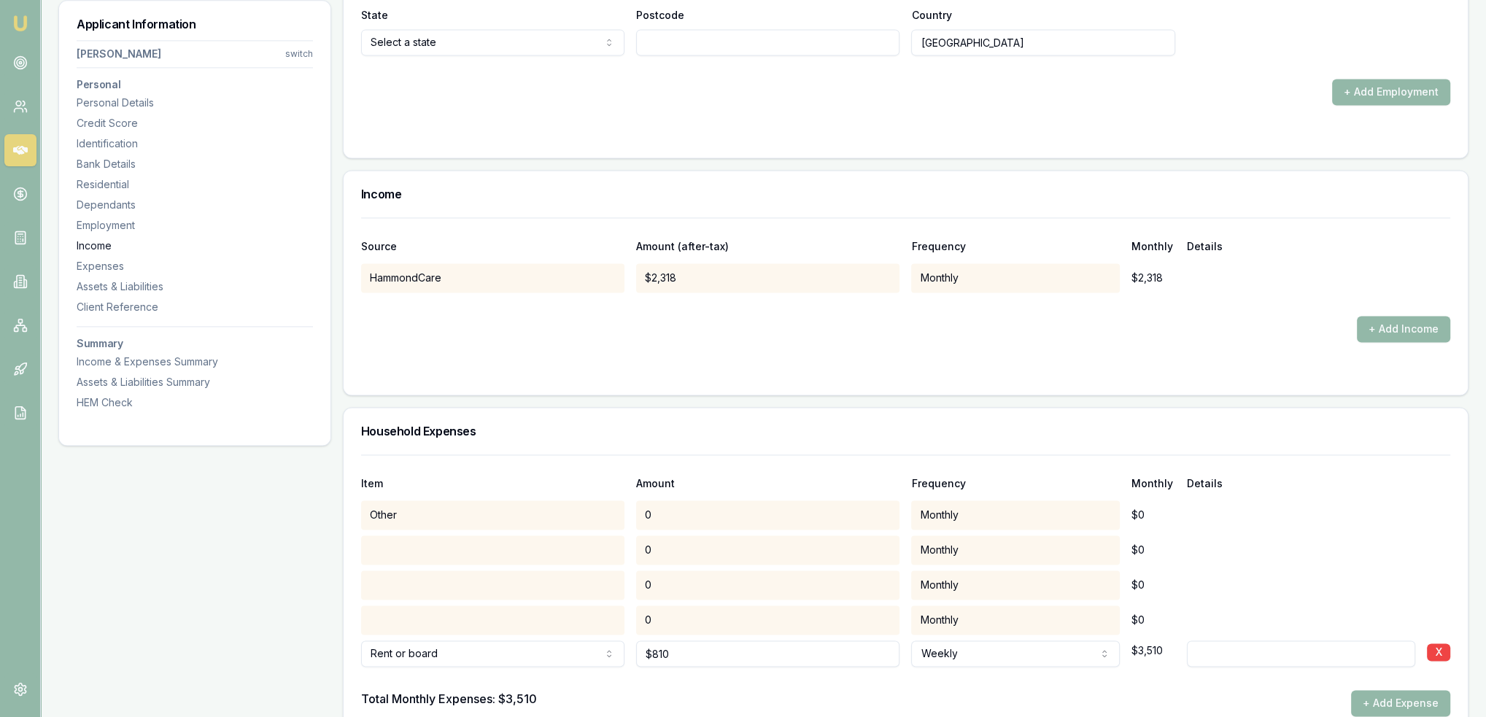
scroll to position [2944, 0]
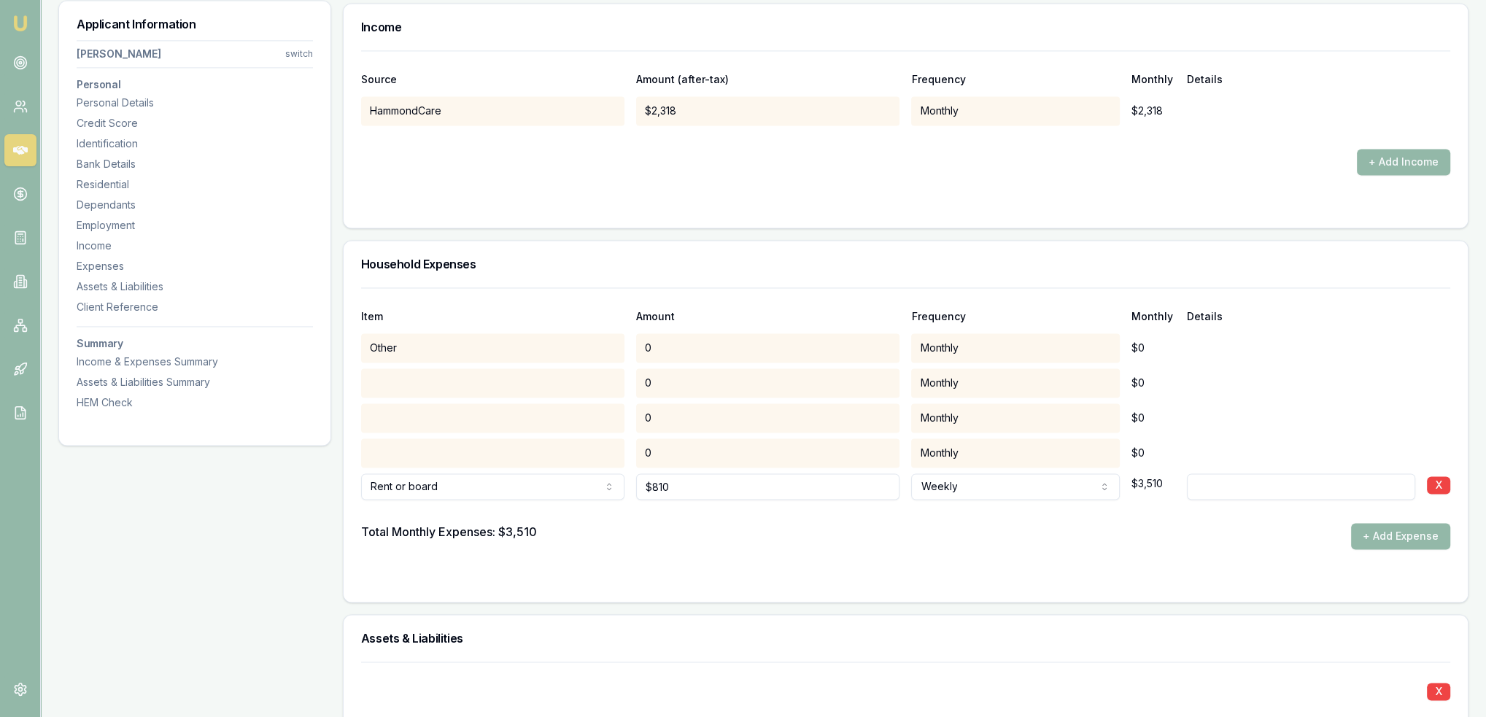
click at [1223, 99] on div "HammondCare $2,318 Monthly $2,318" at bounding box center [905, 110] width 1089 height 29
click at [741, 108] on div "$2,318" at bounding box center [767, 110] width 263 height 29
click at [681, 101] on div "$2,318" at bounding box center [767, 110] width 263 height 29
click at [680, 104] on div "$2,318" at bounding box center [767, 110] width 263 height 29
click at [706, 115] on div "$2,318" at bounding box center [767, 110] width 263 height 29
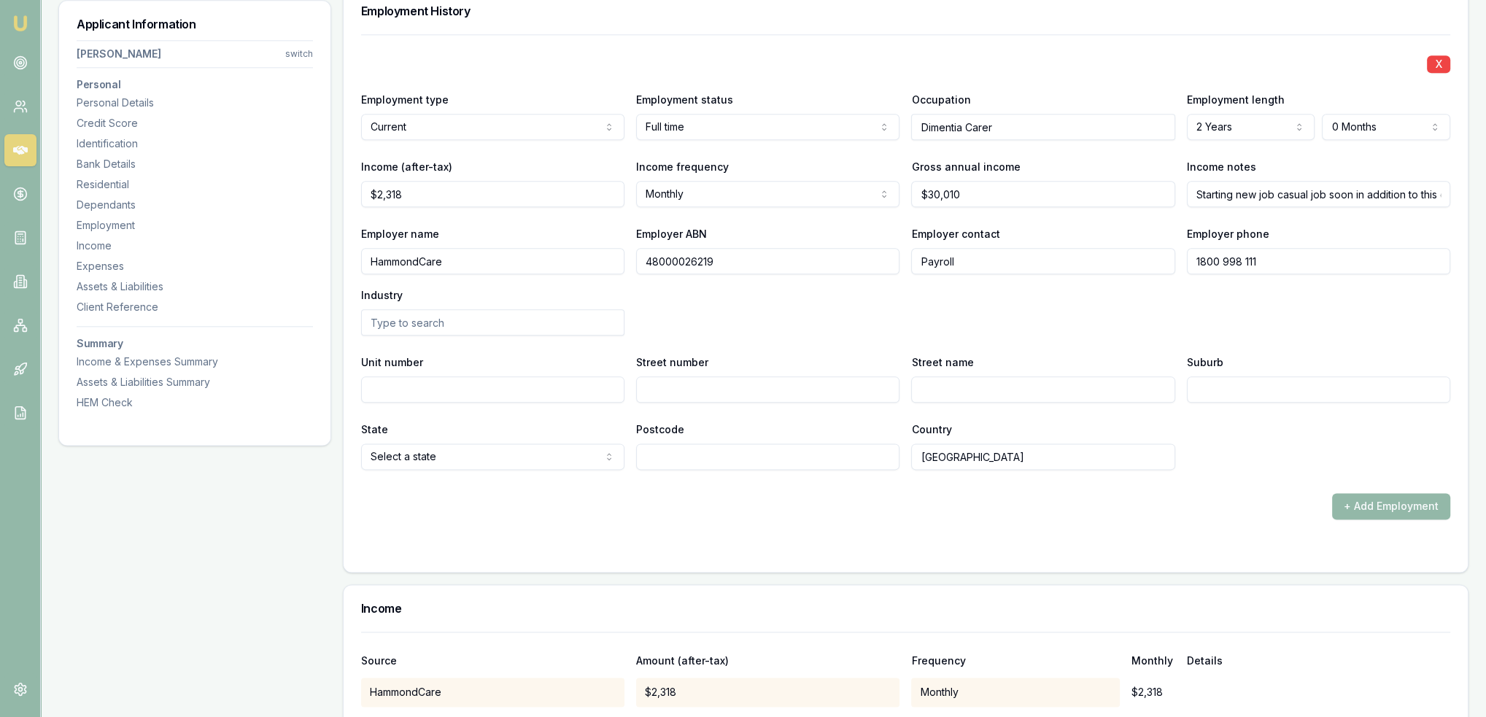
scroll to position [2361, 0]
click at [462, 197] on input "2317.69" at bounding box center [492, 196] width 263 height 26
type input "$2,318"
click at [1195, 196] on input "Starting new job casual job soon in addition to this one. - Based on last years…" at bounding box center [1318, 196] width 263 height 26
type input "Income from BS $3432.35/m - Starting new job casual job soon in addition to thi…"
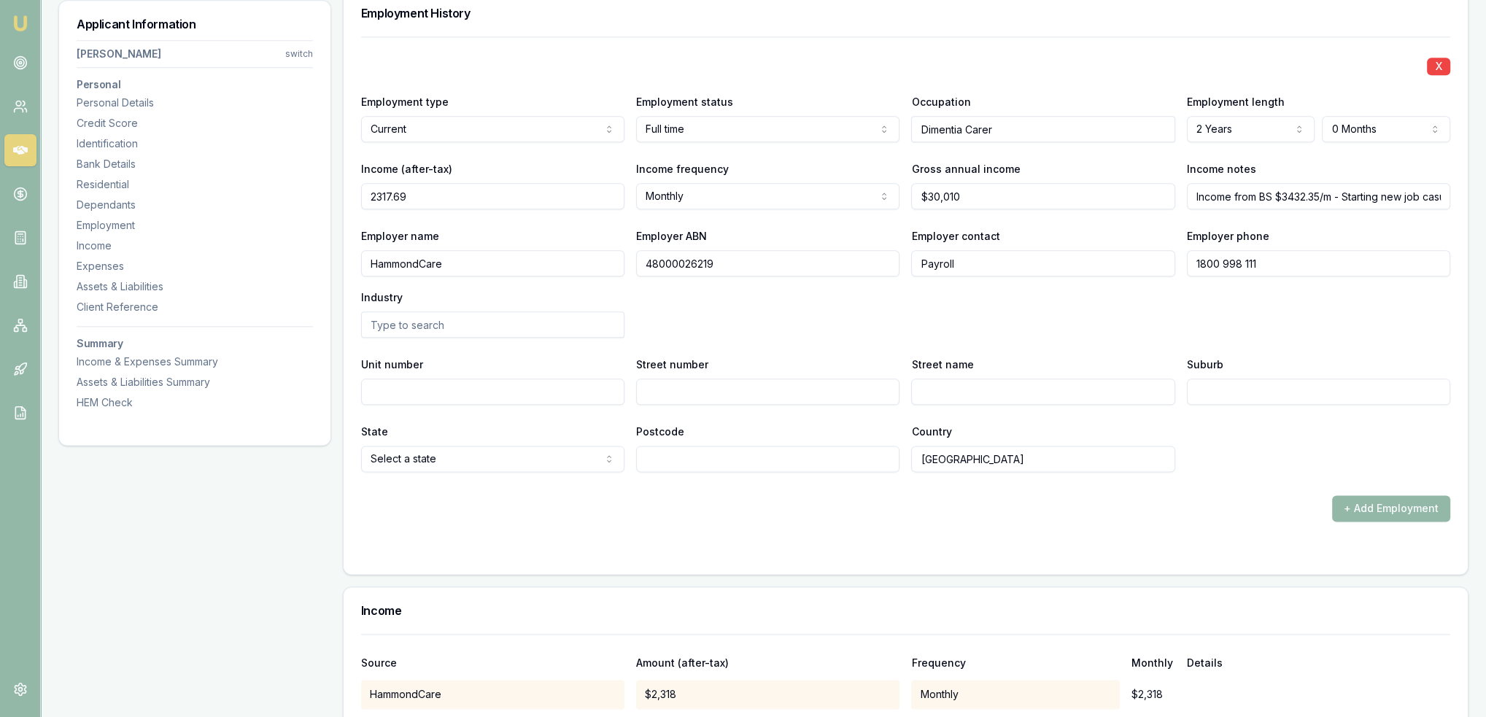
drag, startPoint x: 411, startPoint y: 191, endPoint x: 354, endPoint y: 220, distance: 64.3
click at [354, 220] on div "X Employment type Current Current Previous Employment status Full time Full tim…" at bounding box center [906, 305] width 1124 height 538
type input "$3,532"
click at [920, 311] on div "Employer name HammondCare Employer ABN 48000026219 Employer contact Payroll Emp…" at bounding box center [905, 282] width 1089 height 111
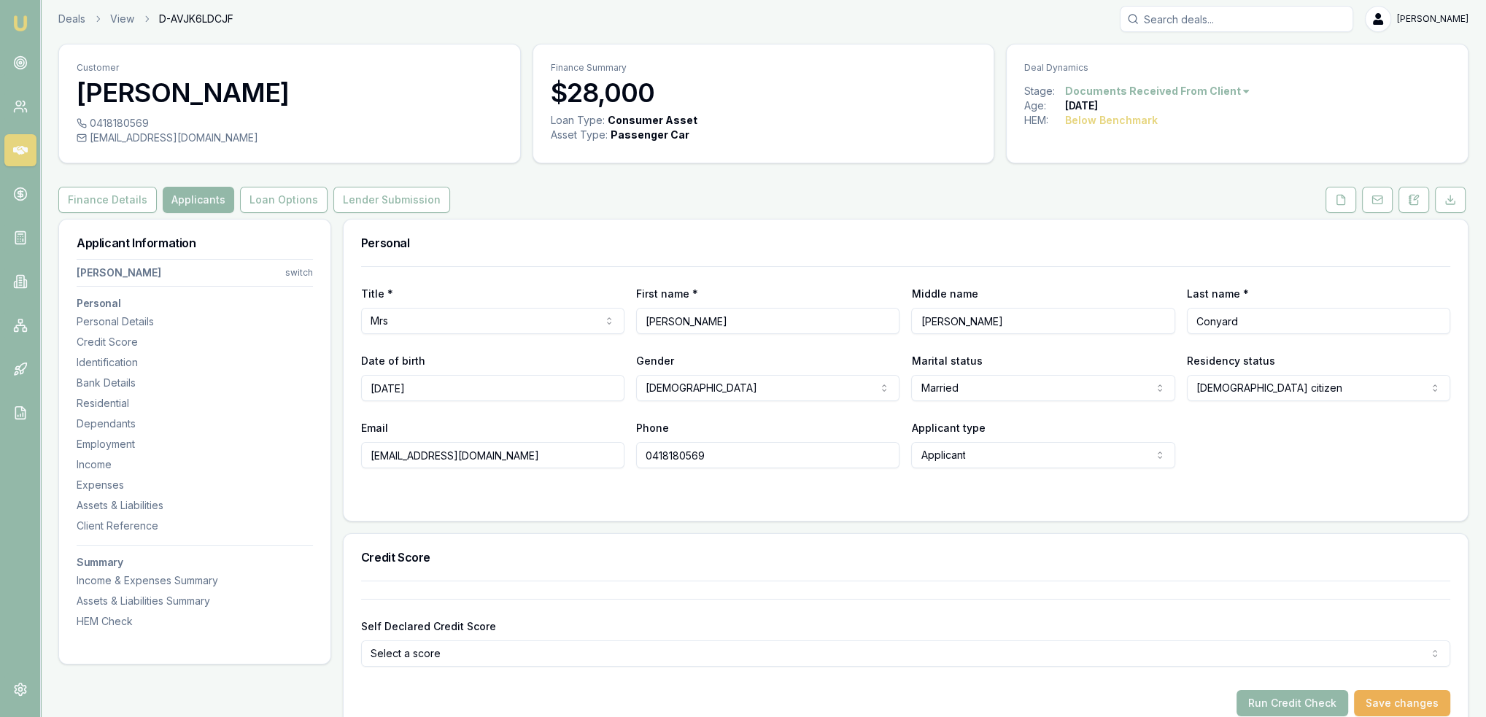
scroll to position [0, 0]
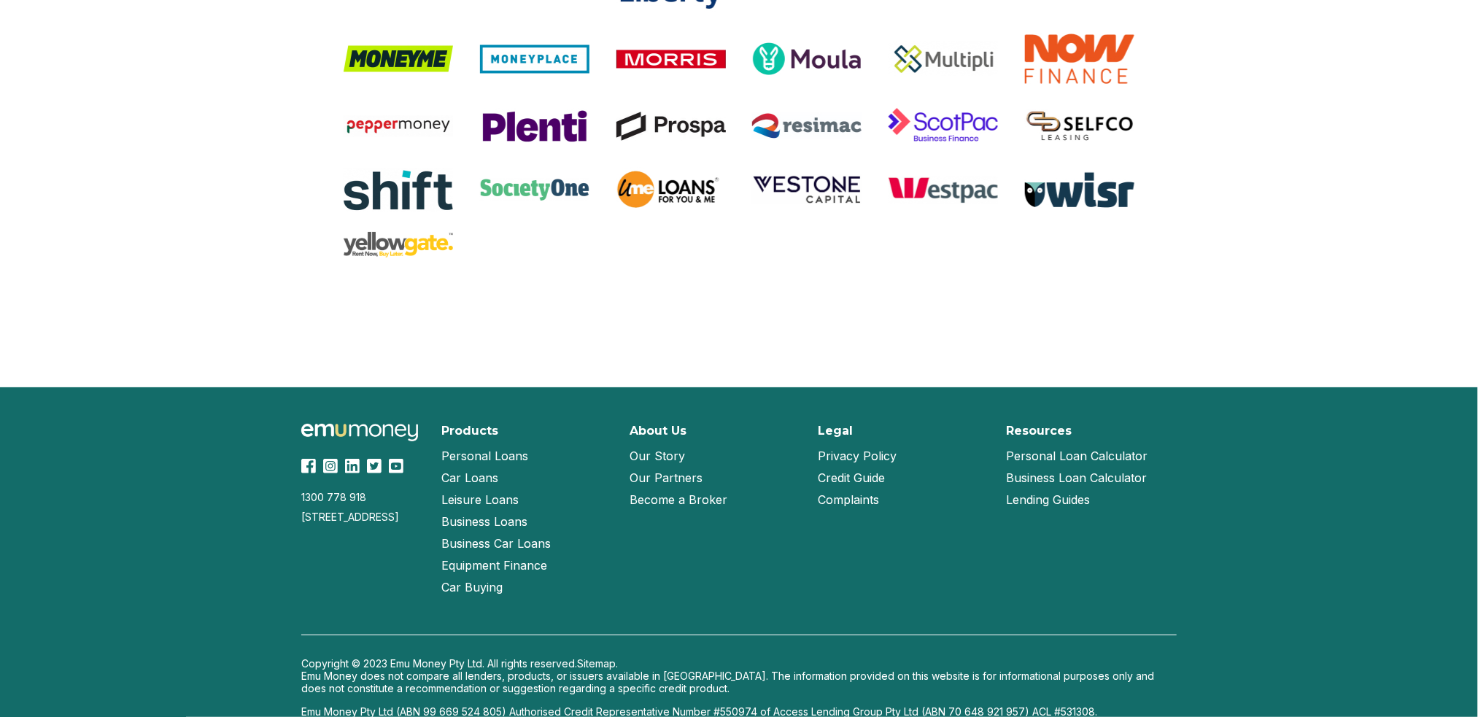
scroll to position [3025, 0]
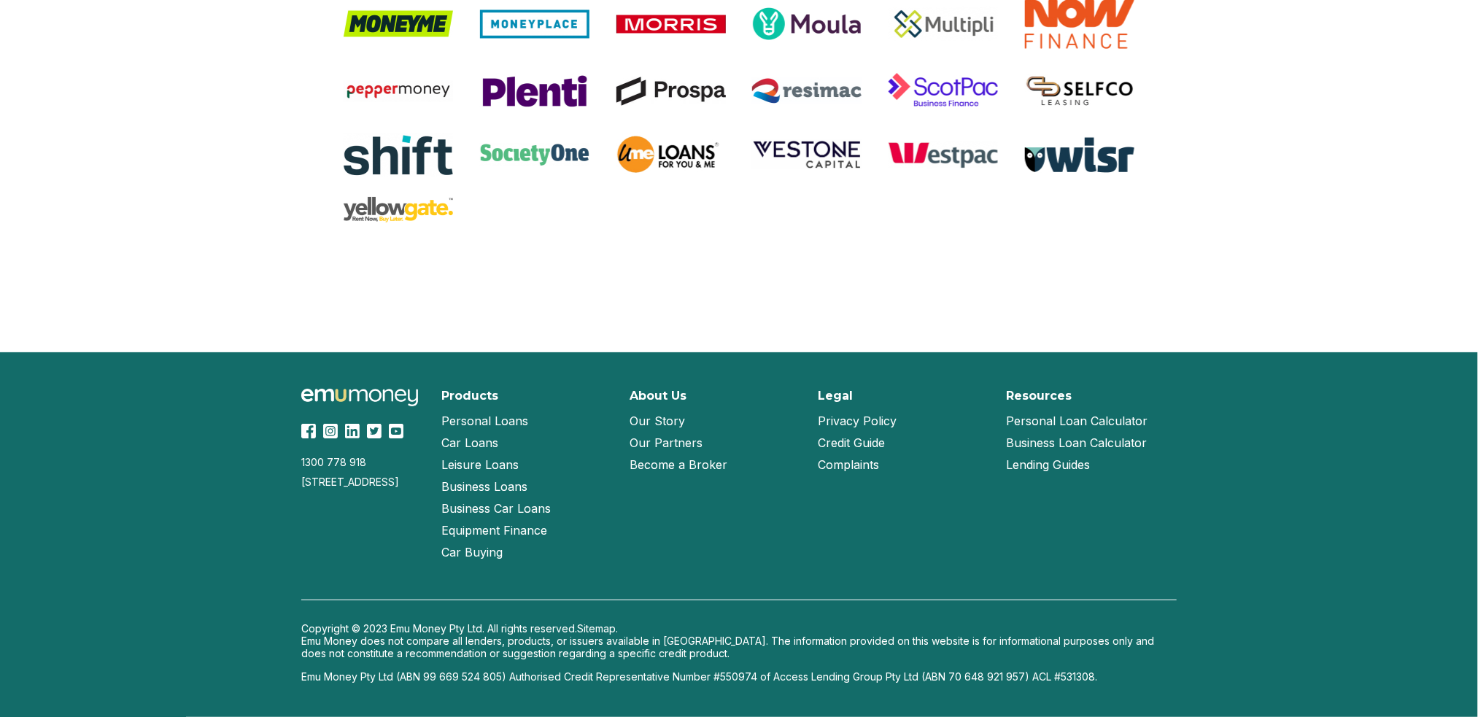
click at [654, 423] on link "Our Story" at bounding box center [656, 421] width 55 height 22
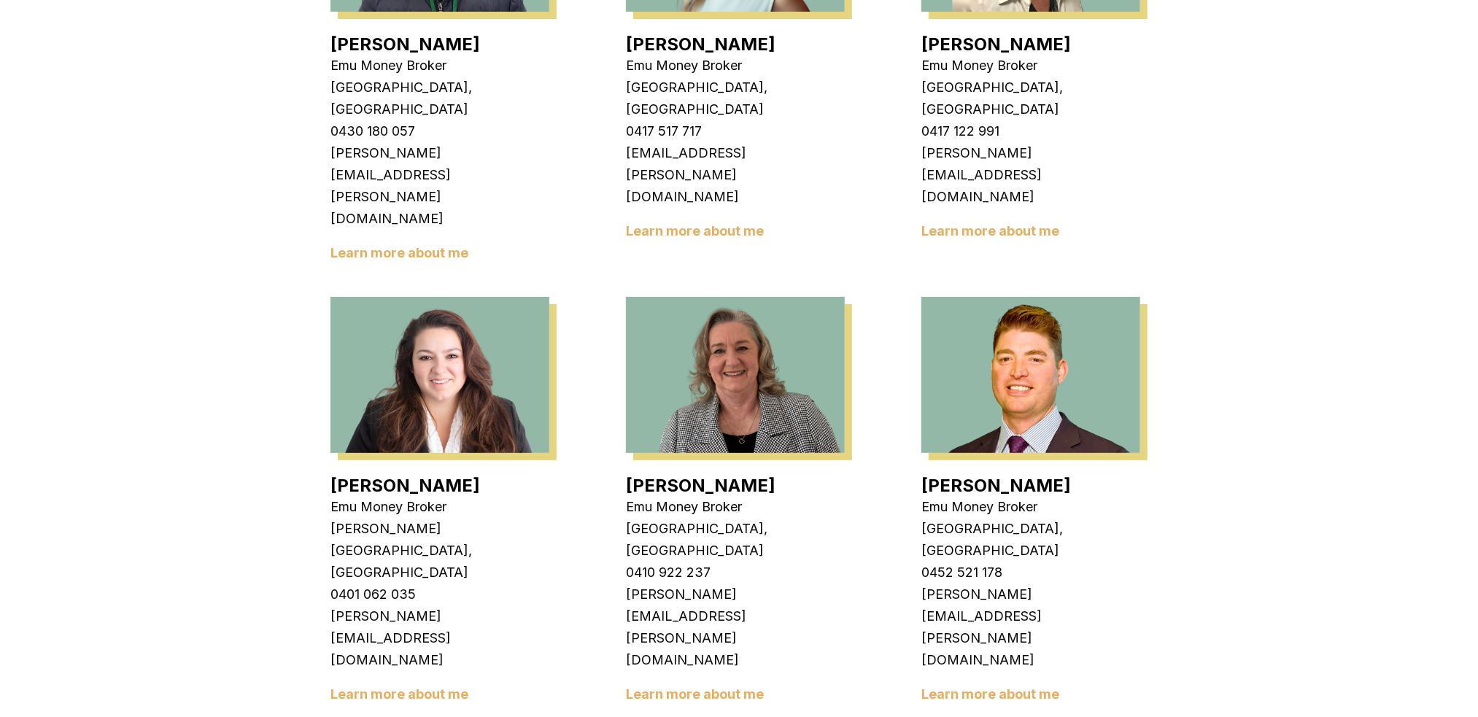
scroll to position [2045, 0]
